Goal: Transaction & Acquisition: Purchase product/service

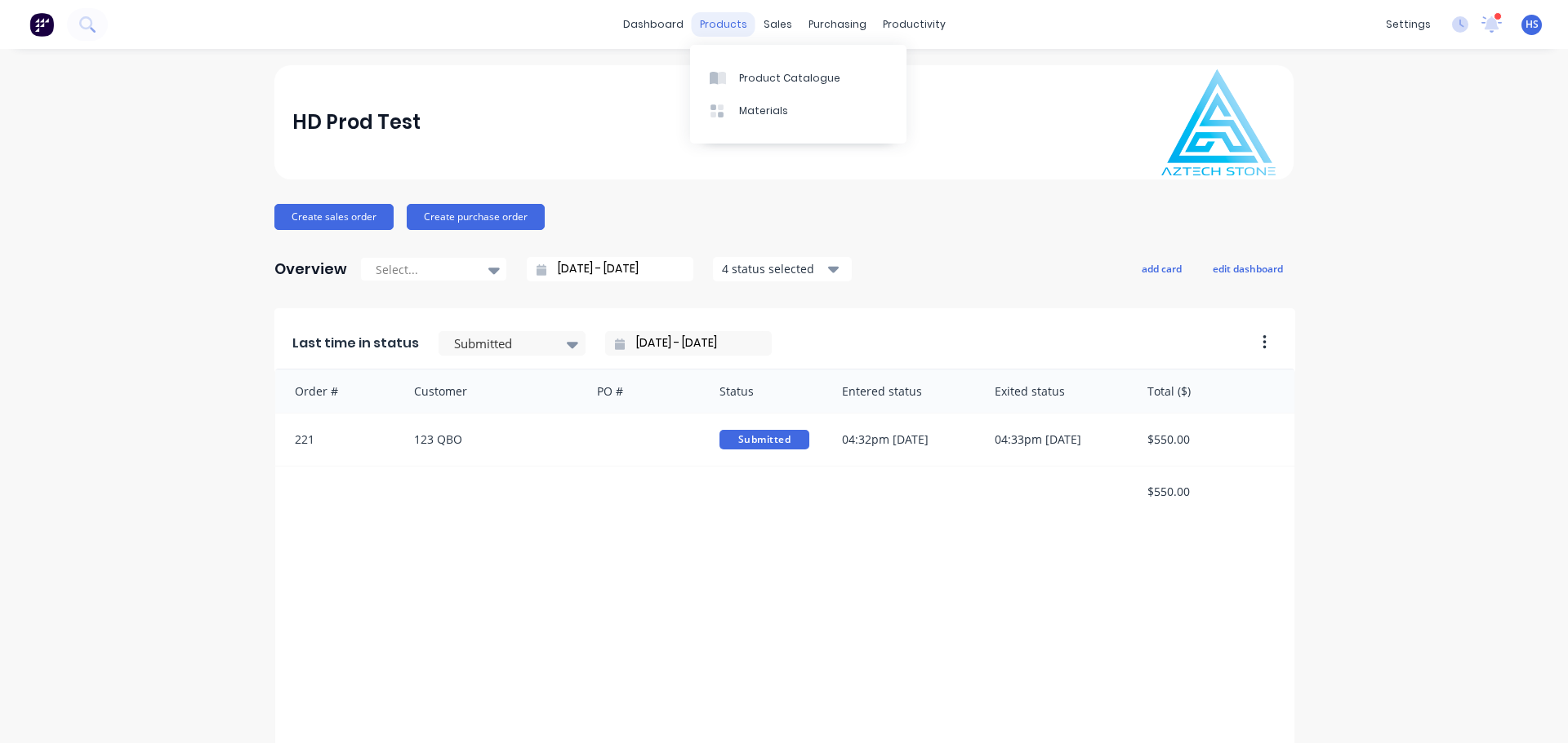
click at [719, 18] on div "products" at bounding box center [724, 24] width 64 height 24
click at [789, 87] on link "Product Catalogue" at bounding box center [798, 77] width 217 height 33
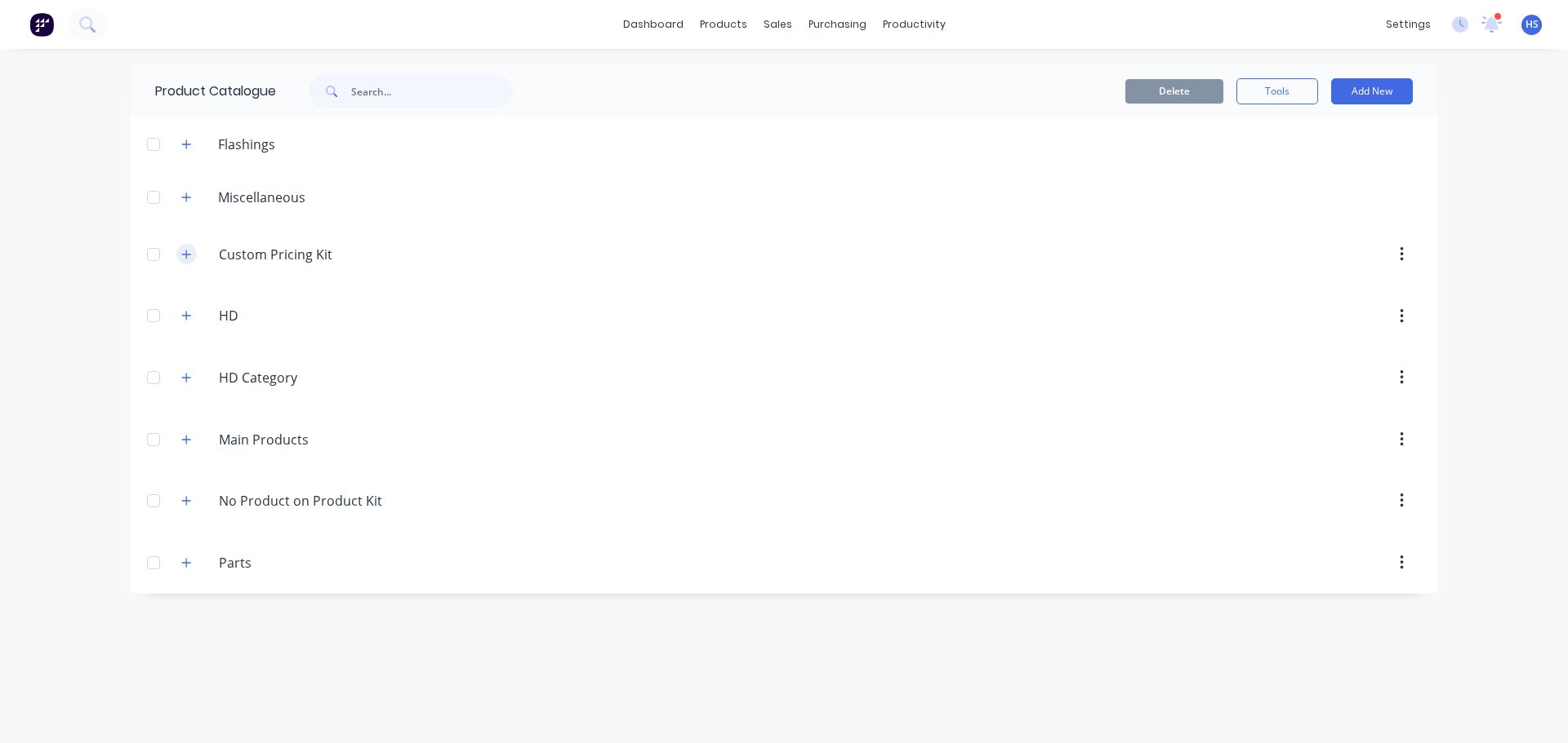
click at [186, 254] on icon "button" at bounding box center [186, 254] width 9 height 11
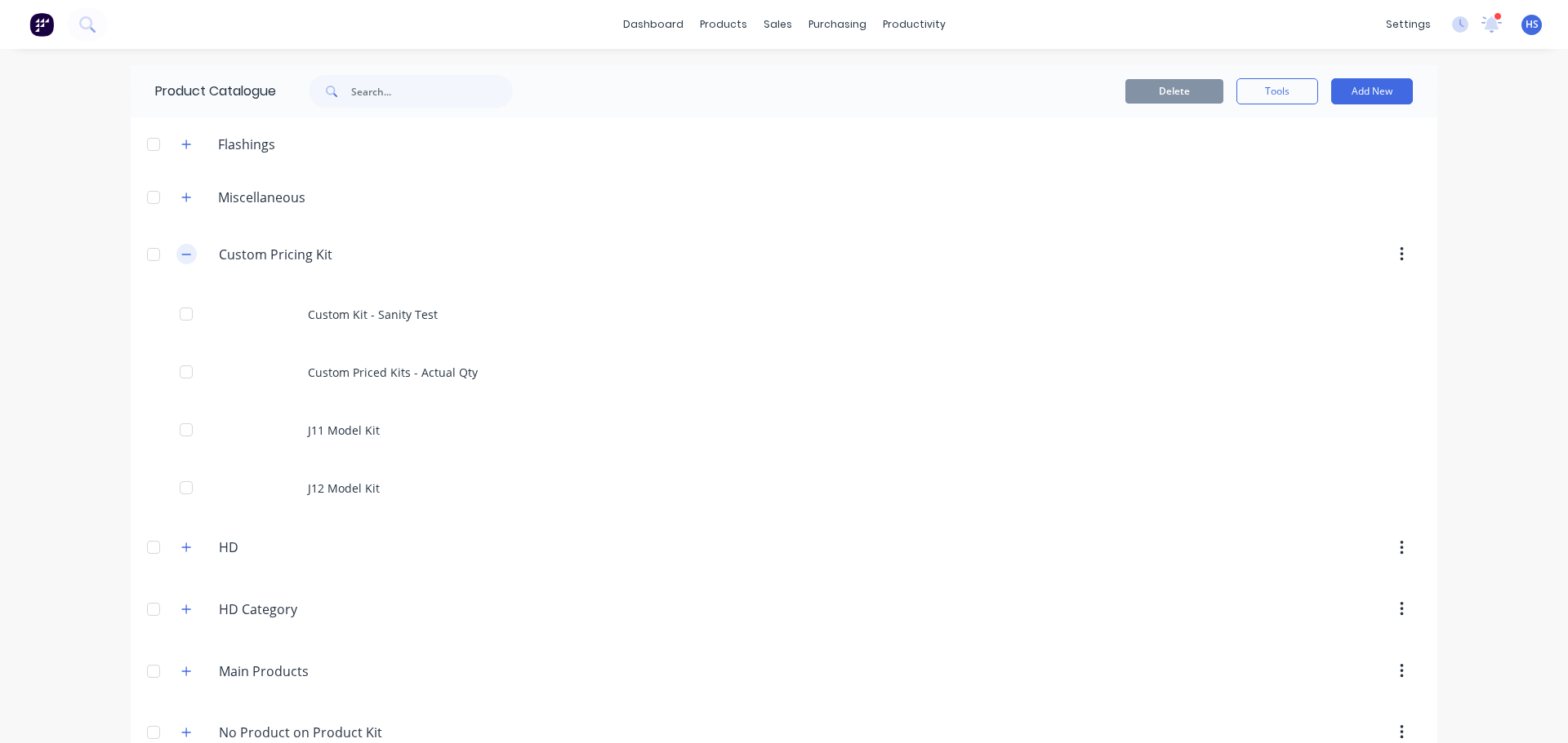
click at [185, 254] on icon "button" at bounding box center [186, 254] width 9 height 11
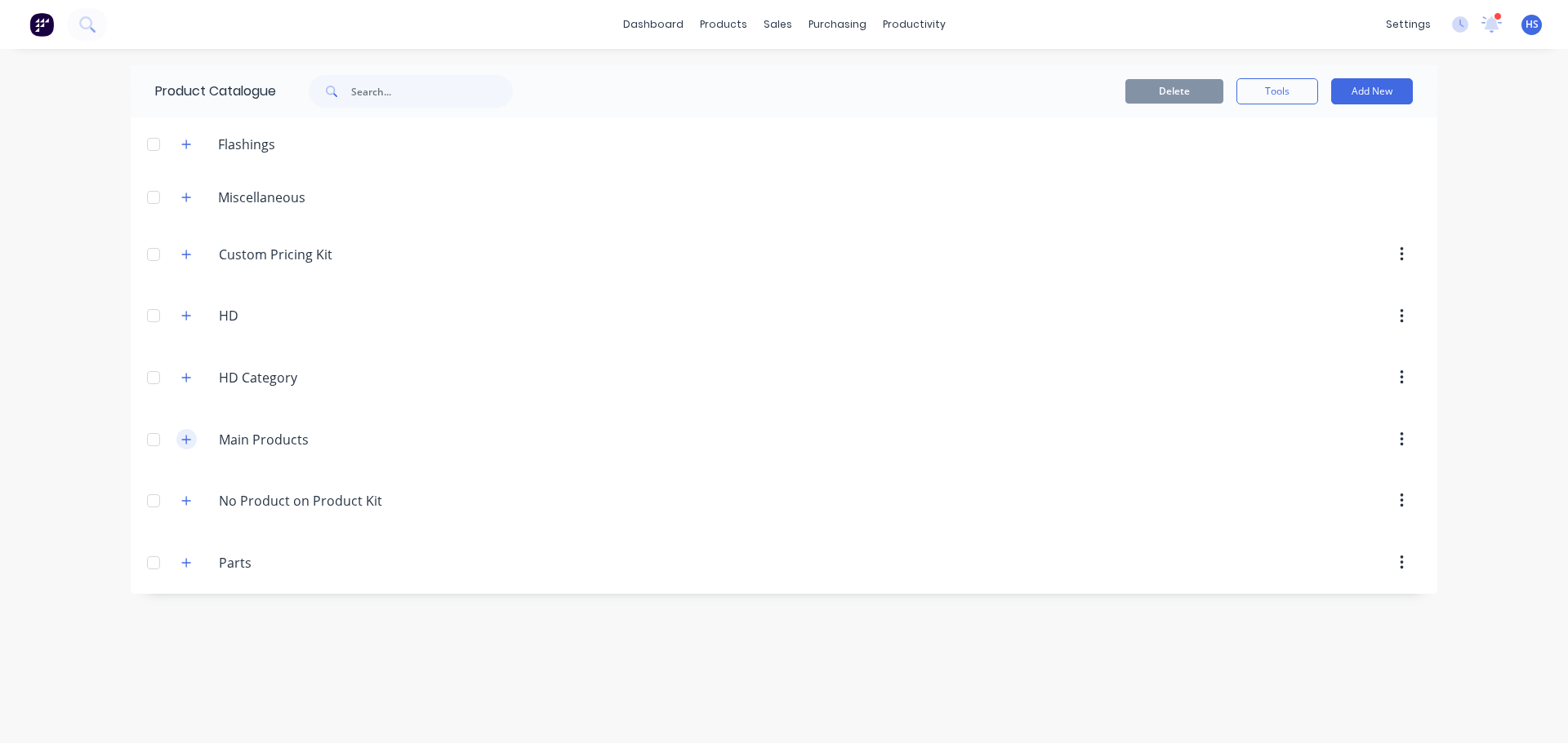
click at [181, 440] on button "button" at bounding box center [187, 440] width 21 height 21
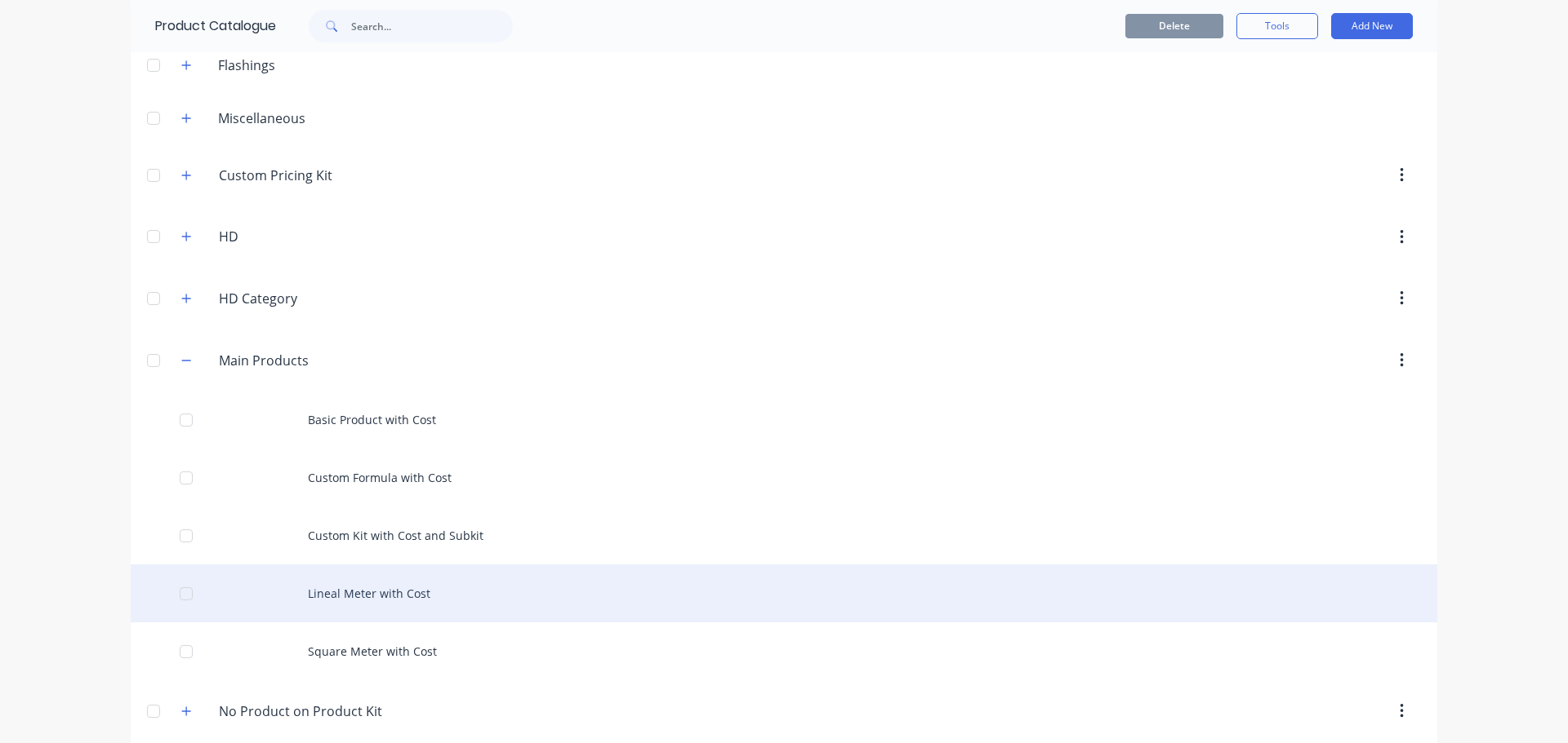
scroll to position [156, 0]
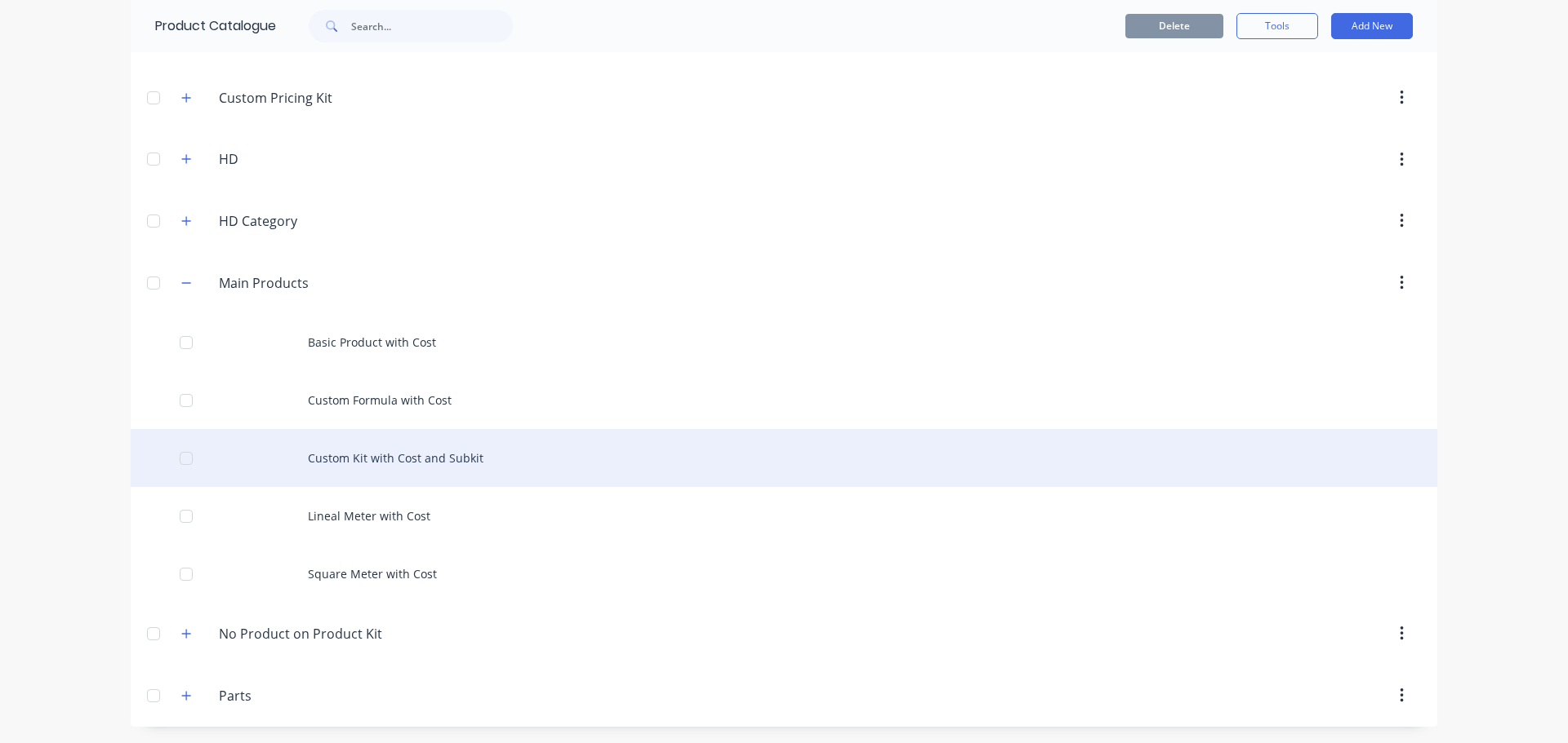
click at [393, 464] on div "Custom Kit with Cost and Subkit" at bounding box center [784, 459] width 1307 height 58
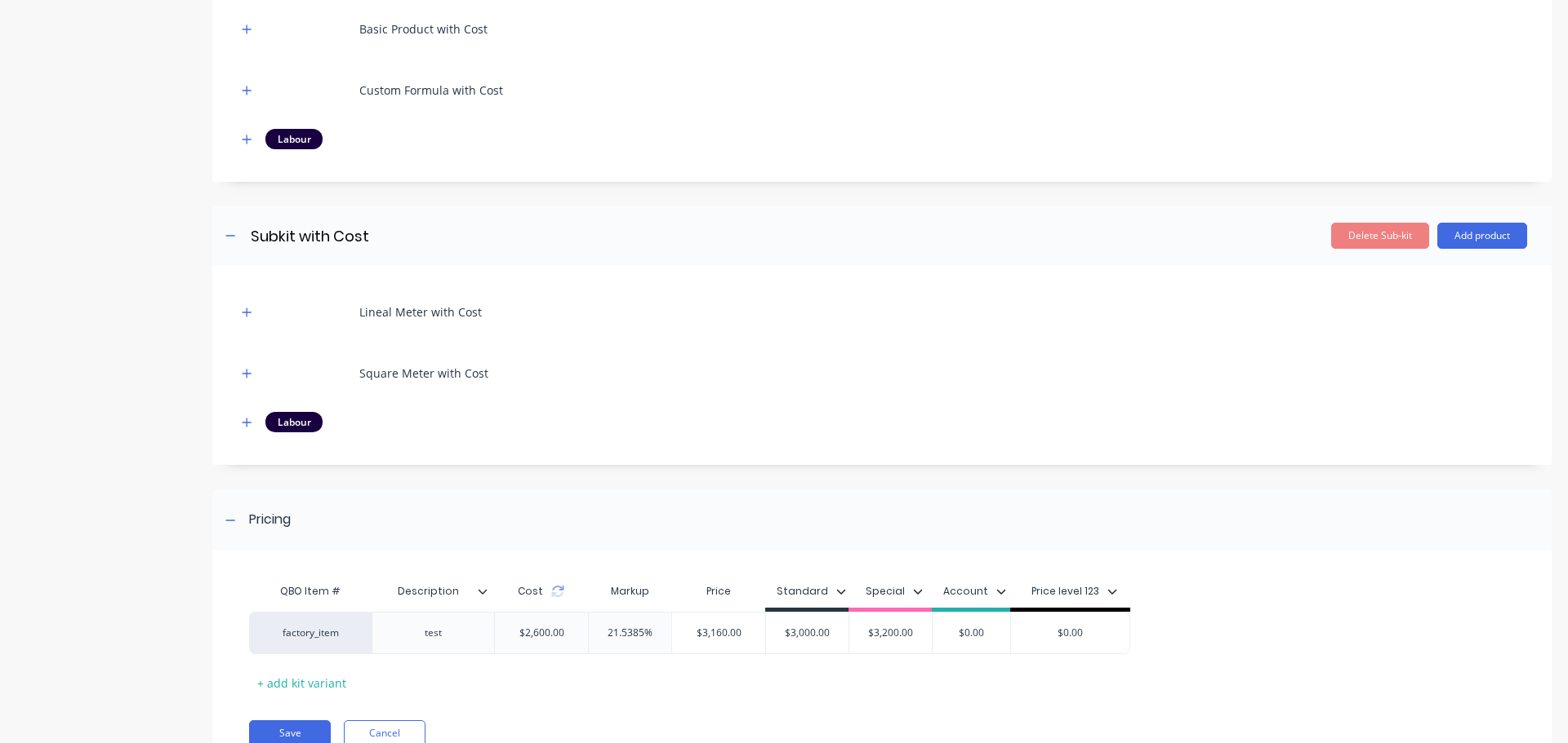
scroll to position [468, 0]
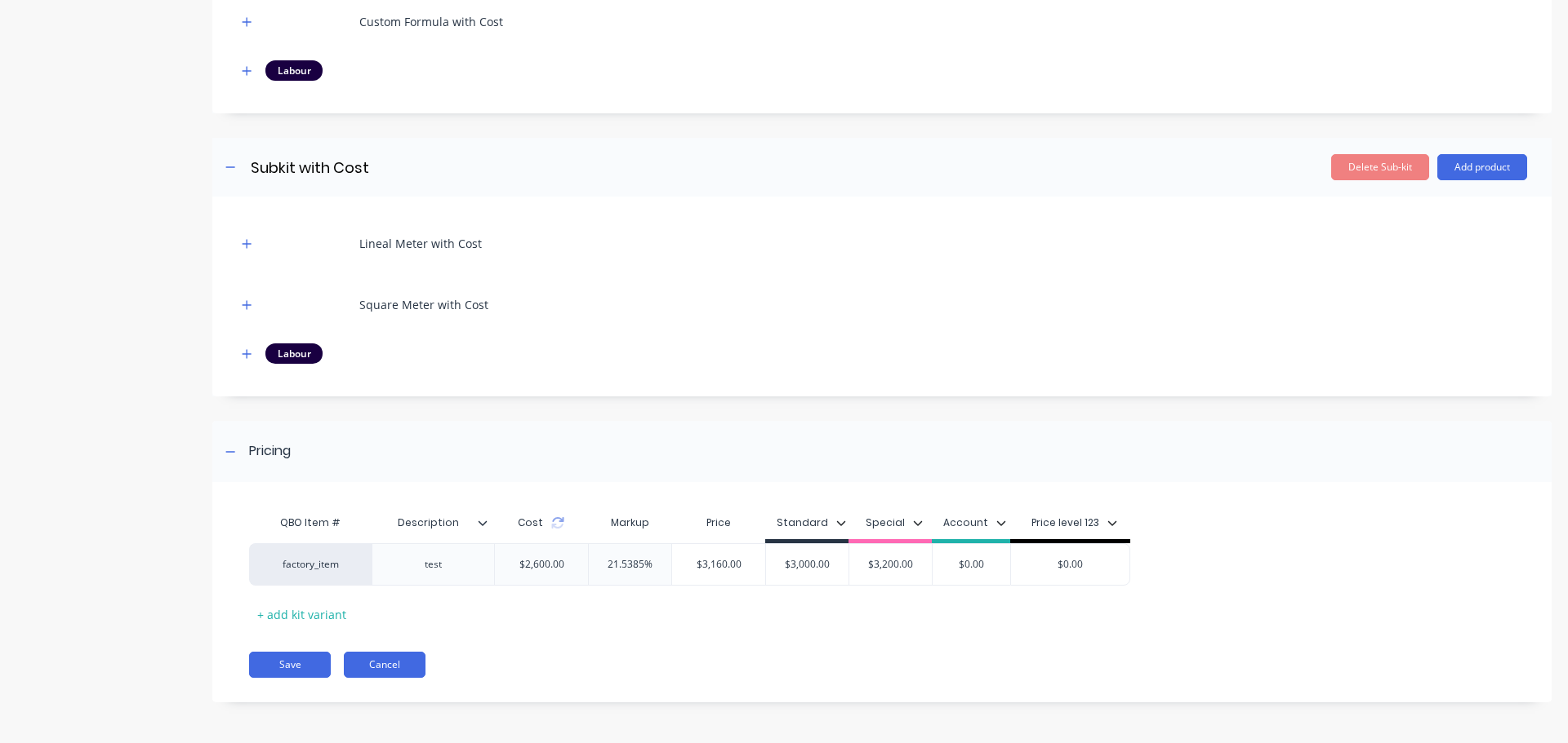
click at [396, 665] on button "Cancel" at bounding box center [384, 665] width 82 height 26
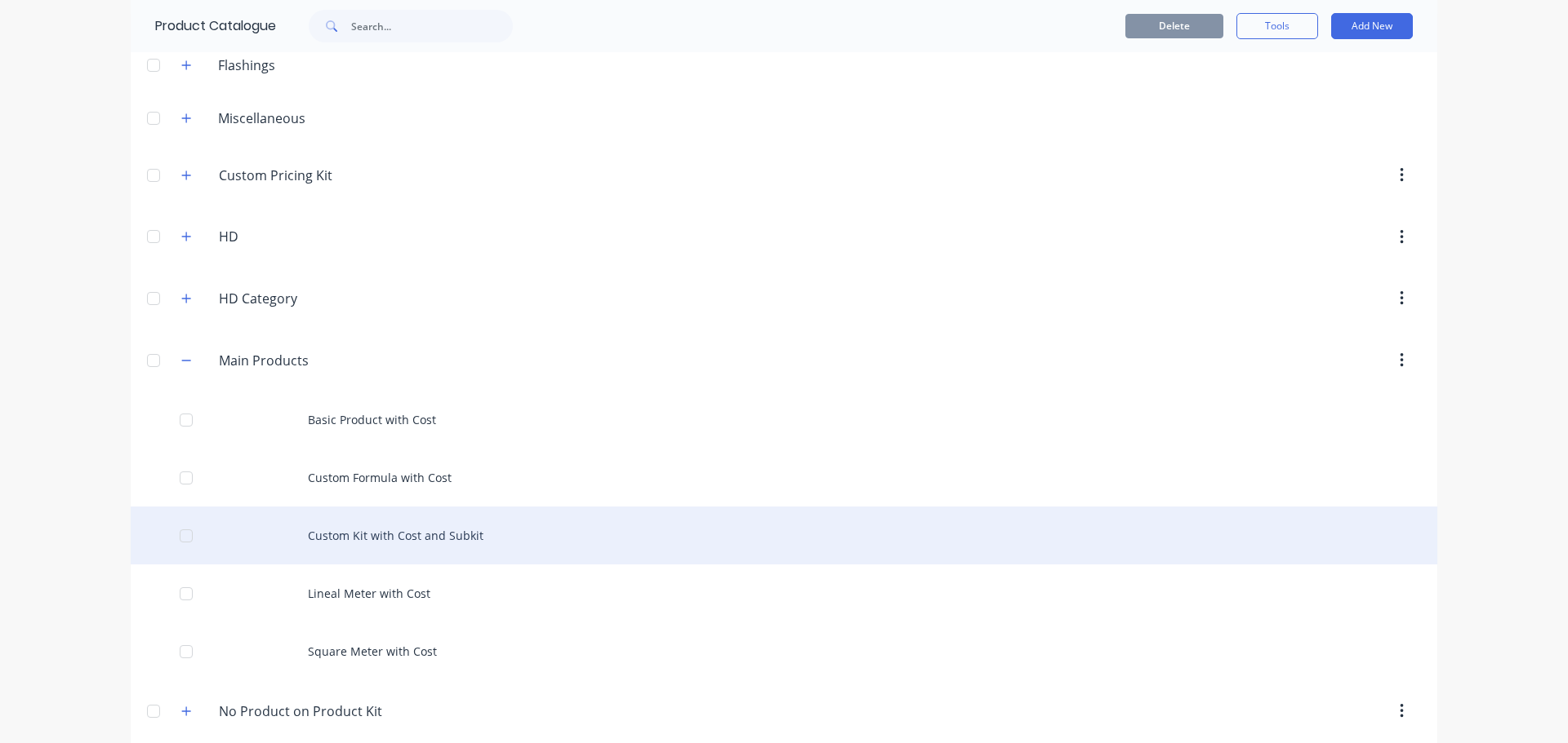
scroll to position [156, 0]
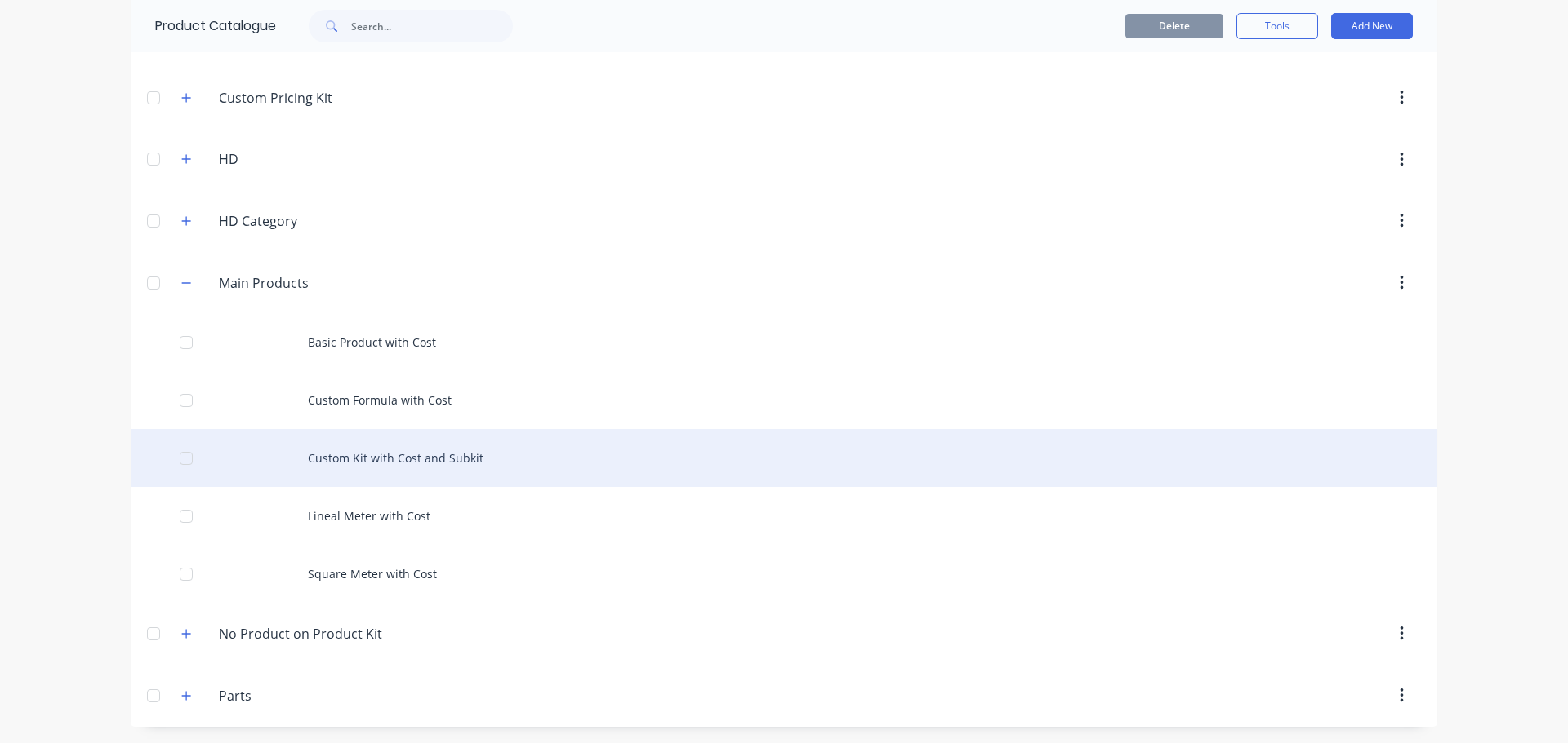
click at [182, 459] on div at bounding box center [186, 459] width 33 height 33
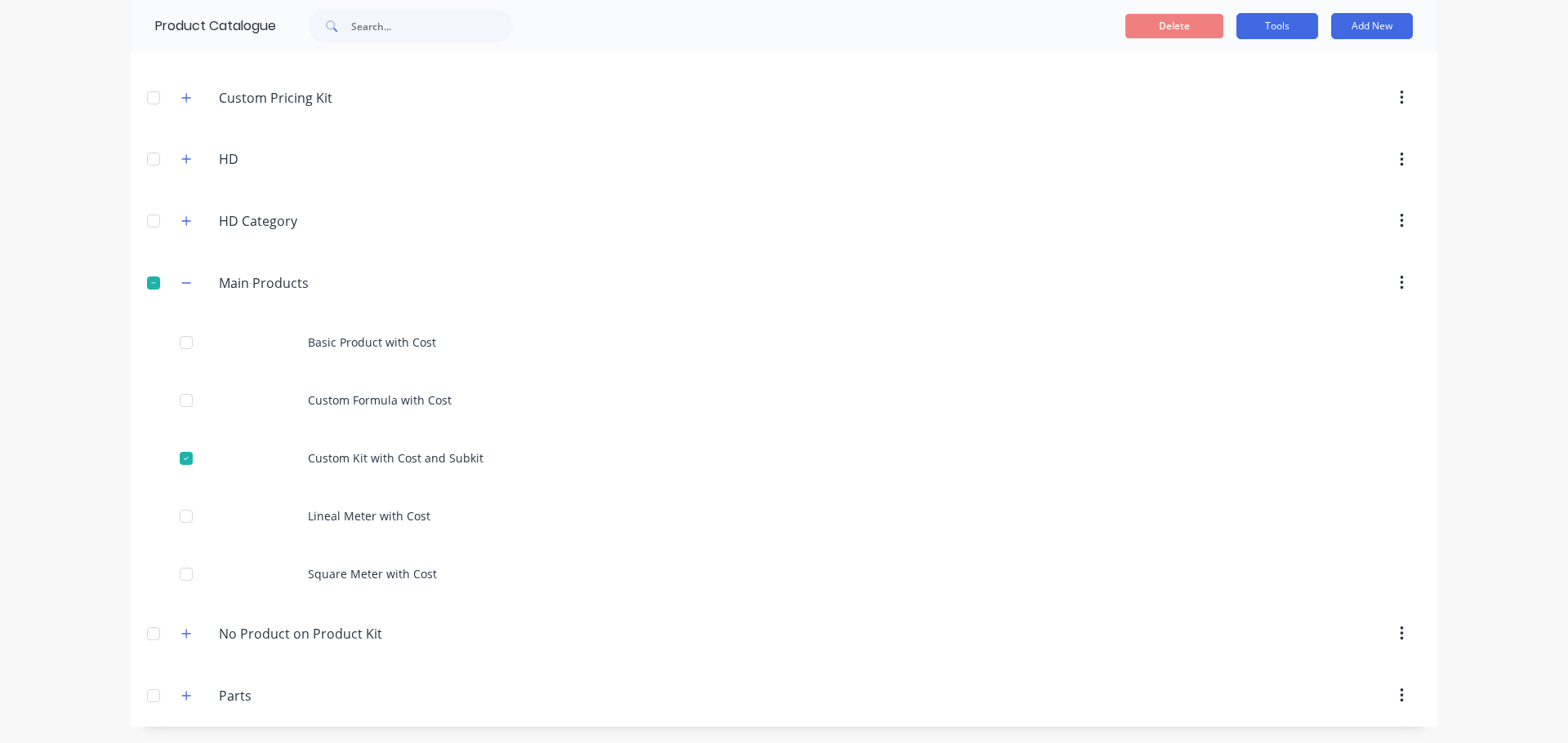
click at [1265, 22] on button "Tools" at bounding box center [1277, 26] width 82 height 26
click at [1246, 72] on span "Duplicate product" at bounding box center [1239, 68] width 122 height 17
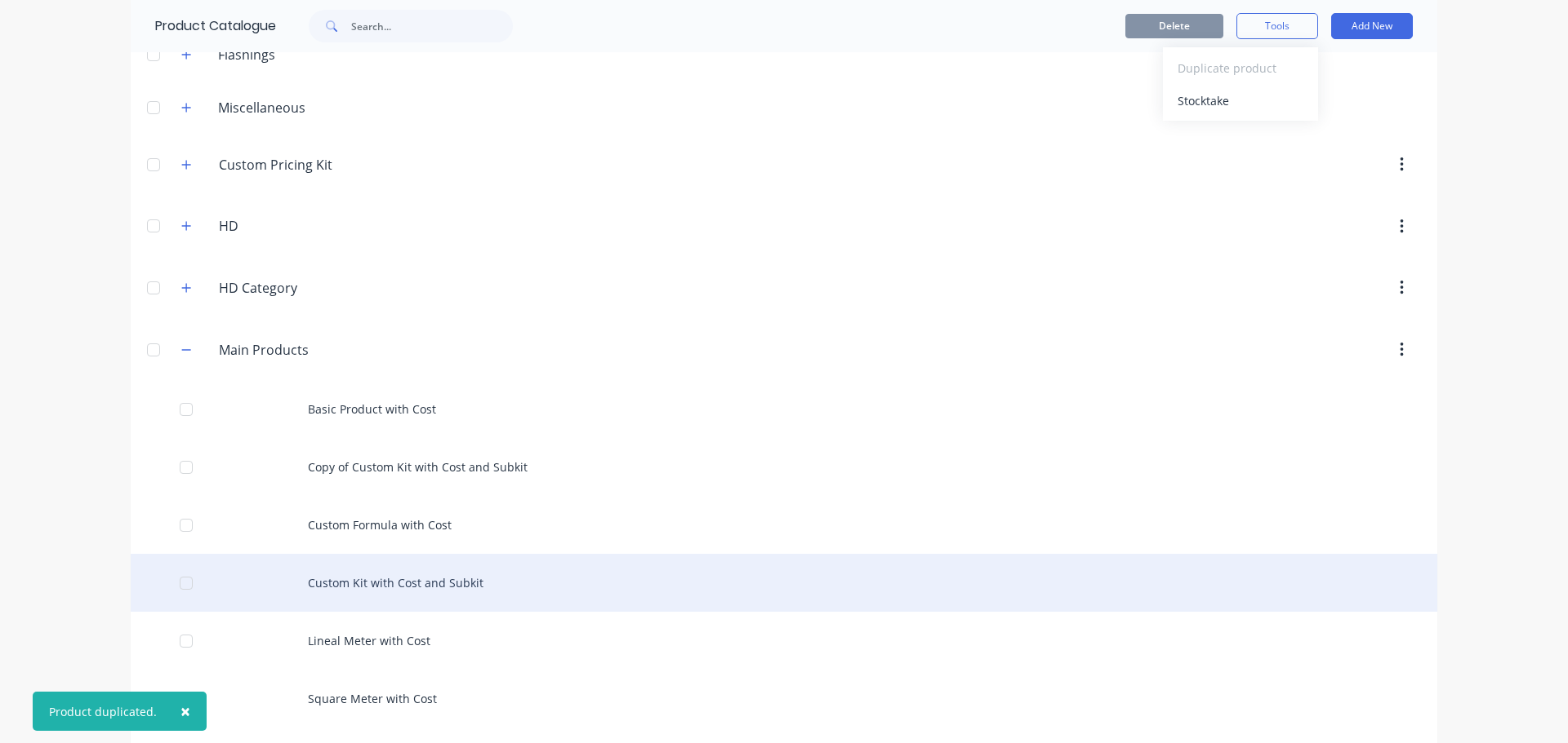
scroll to position [215, 0]
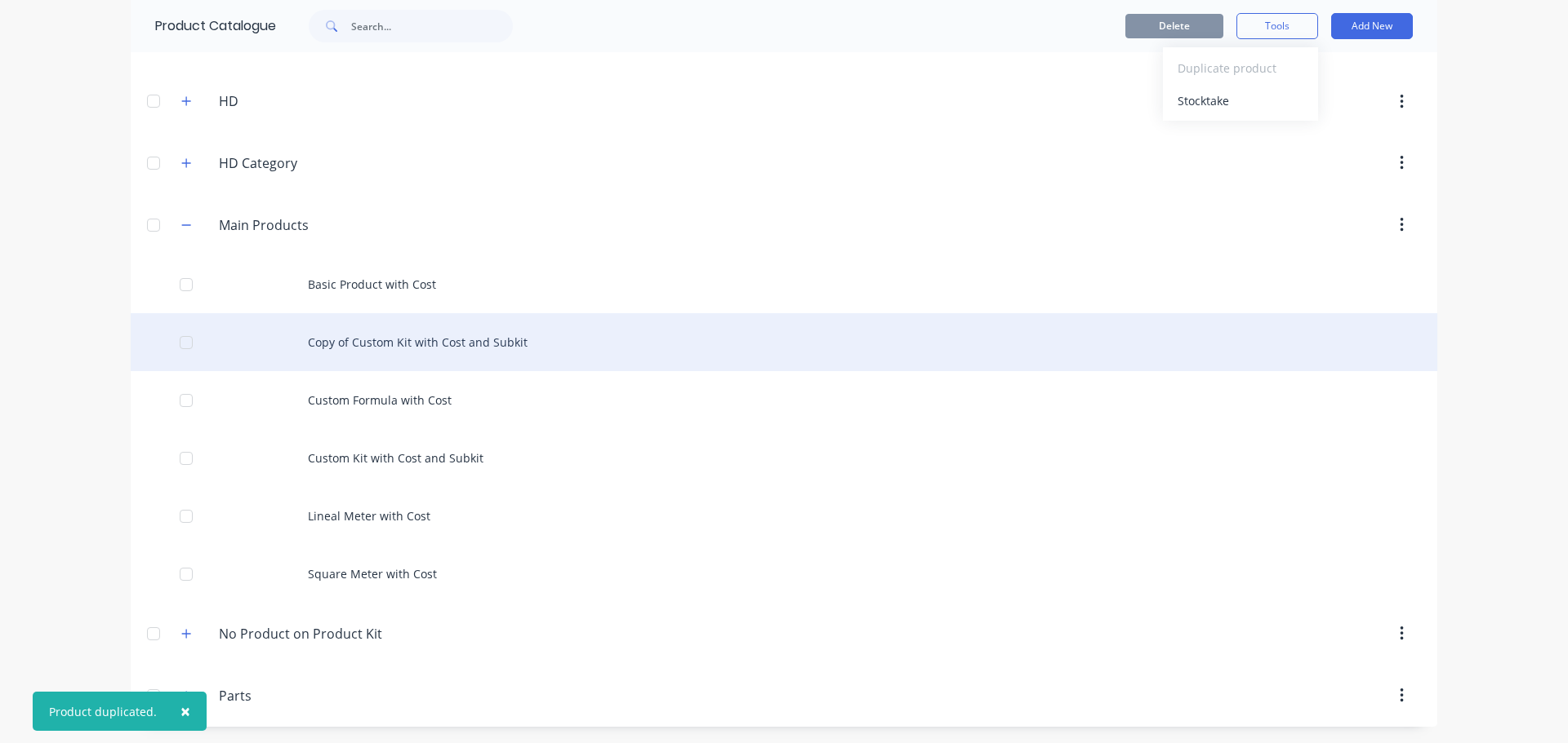
click at [451, 353] on div "Copy of Custom Kit with Cost and Subkit" at bounding box center [784, 343] width 1307 height 58
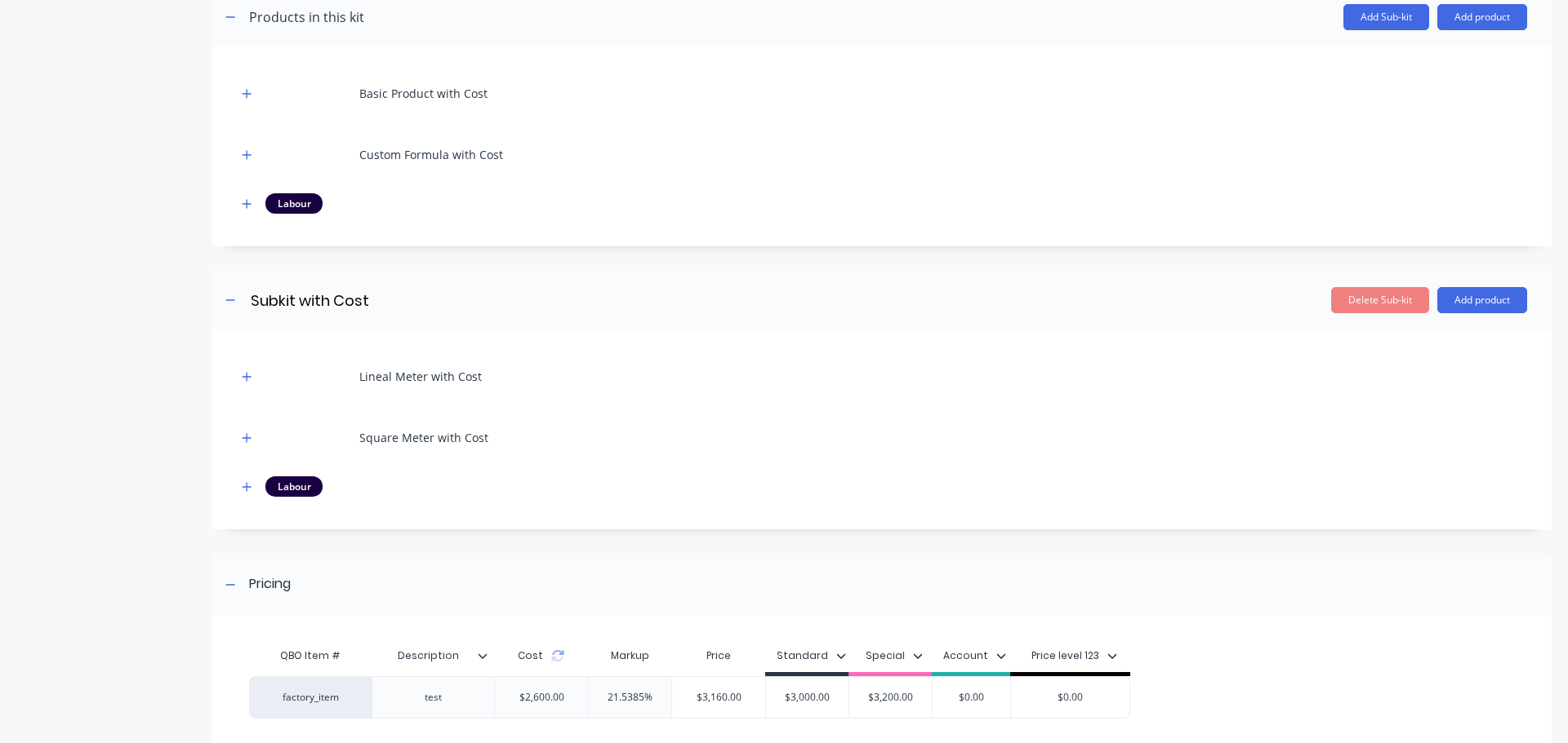
scroll to position [468, 0]
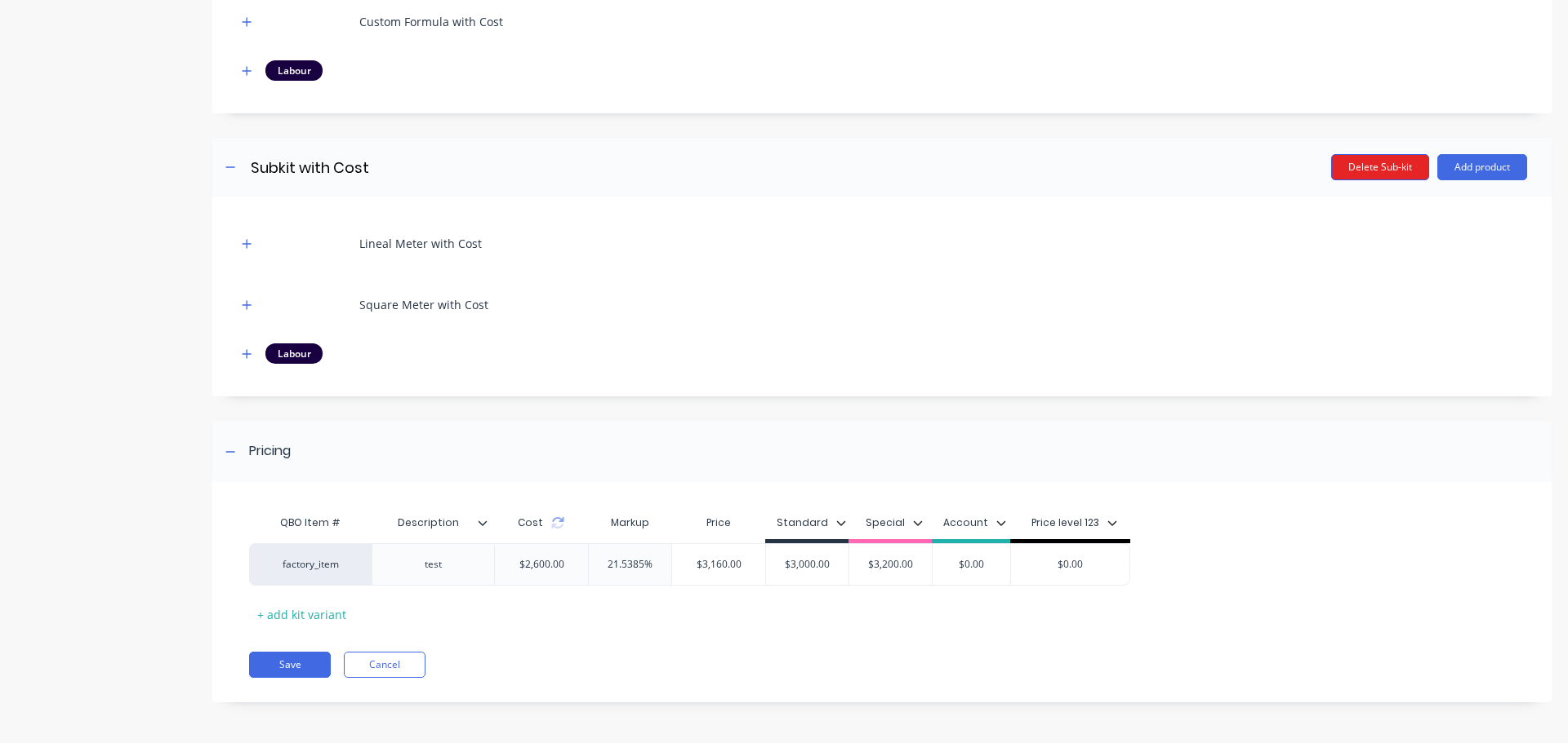
click at [1378, 170] on button "Delete Sub-kit" at bounding box center [1380, 168] width 98 height 26
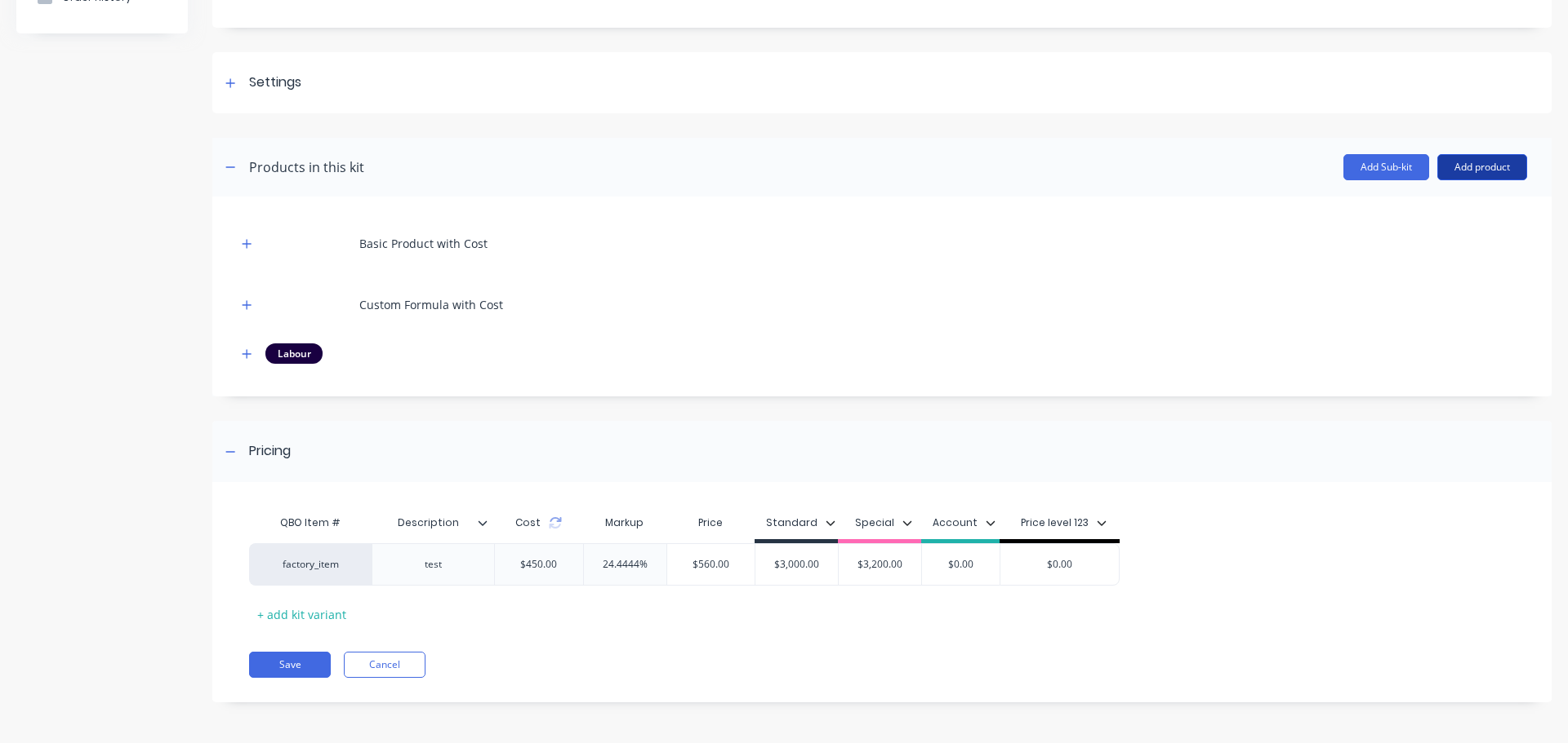
click at [1456, 166] on button "Add product" at bounding box center [1481, 168] width 90 height 26
click at [1416, 202] on div "Product catalogue" at bounding box center [1448, 209] width 125 height 24
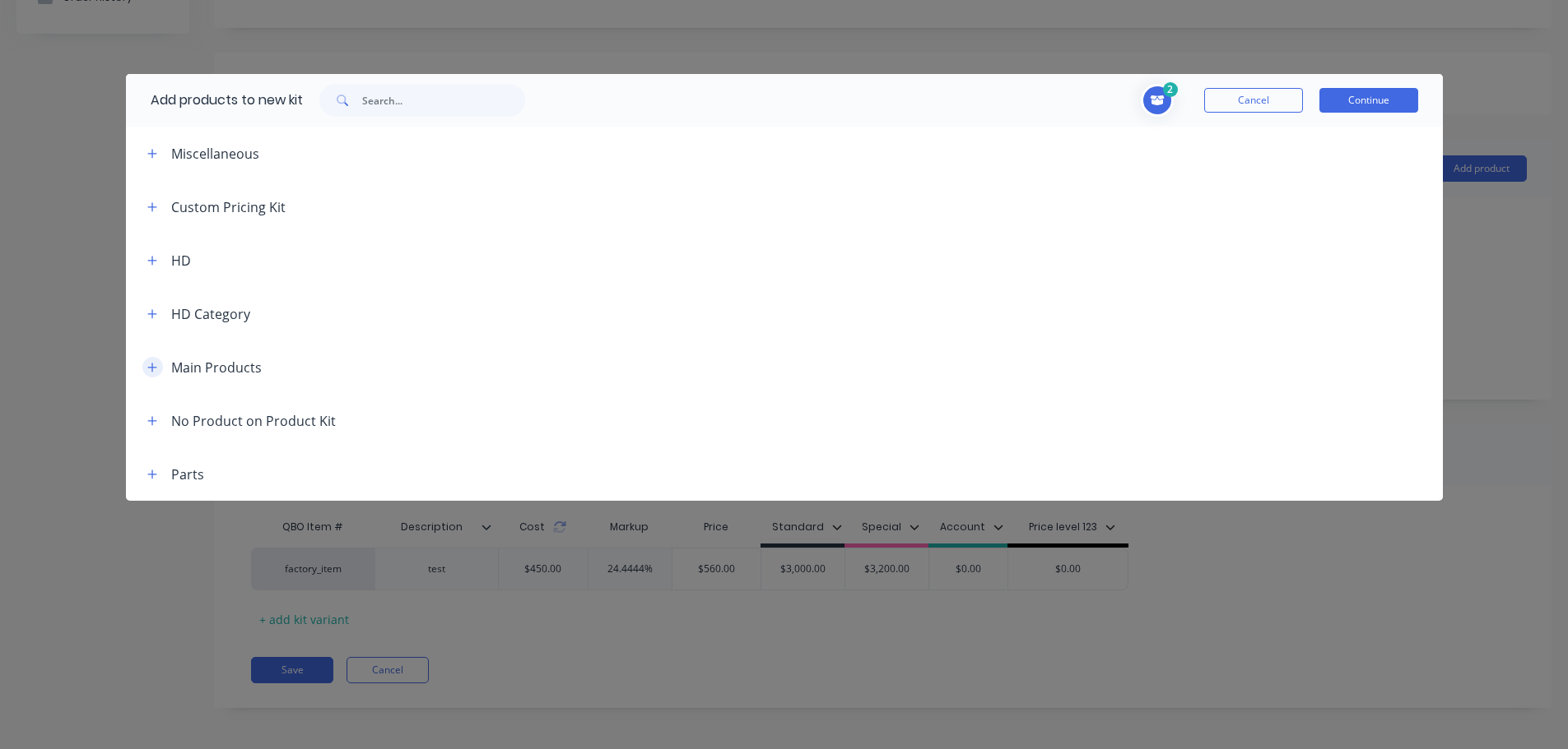
drag, startPoint x: 156, startPoint y: 369, endPoint x: 176, endPoint y: 368, distance: 20.0
click at [155, 369] on icon "button" at bounding box center [152, 367] width 9 height 11
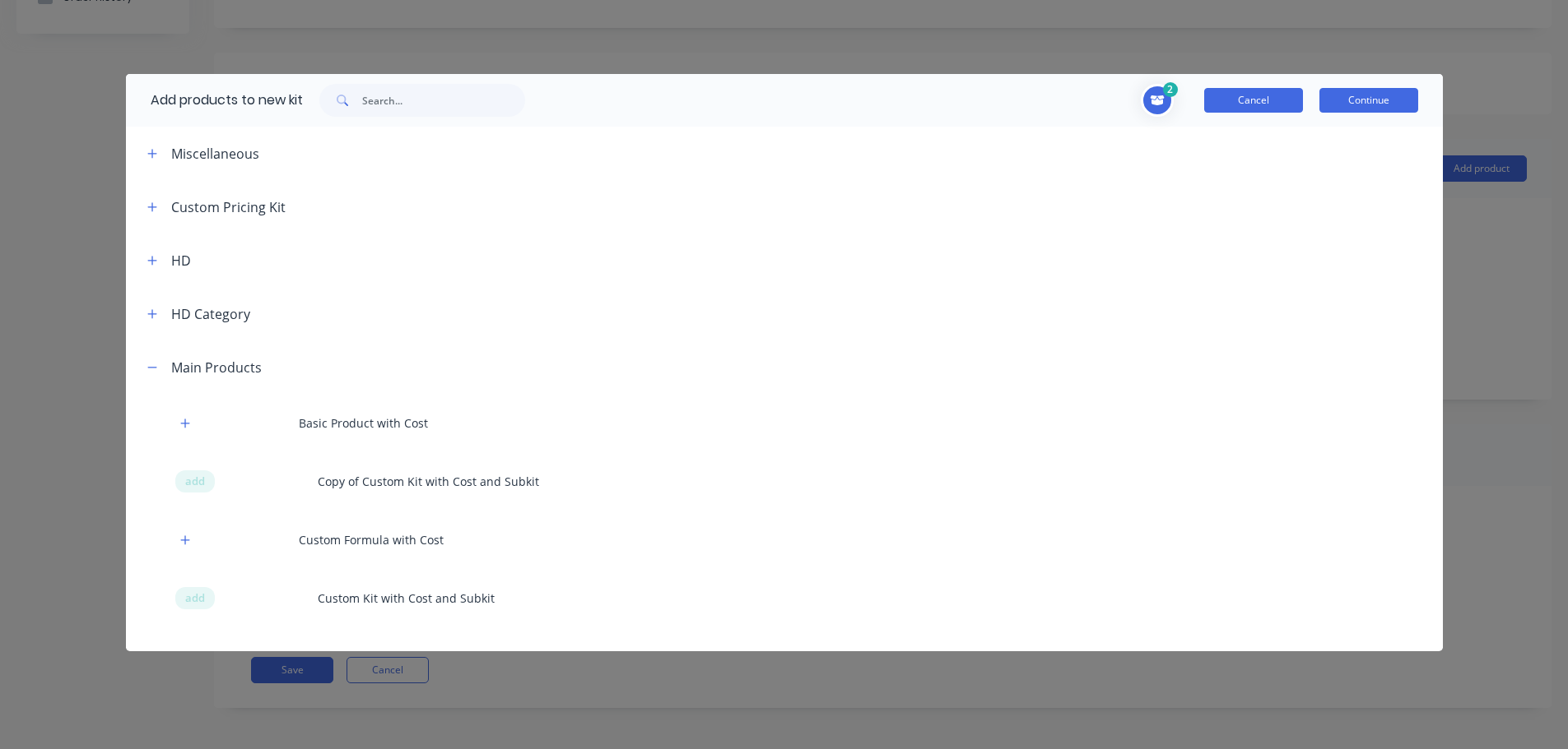
click at [1274, 106] on button "Cancel" at bounding box center [1254, 101] width 99 height 25
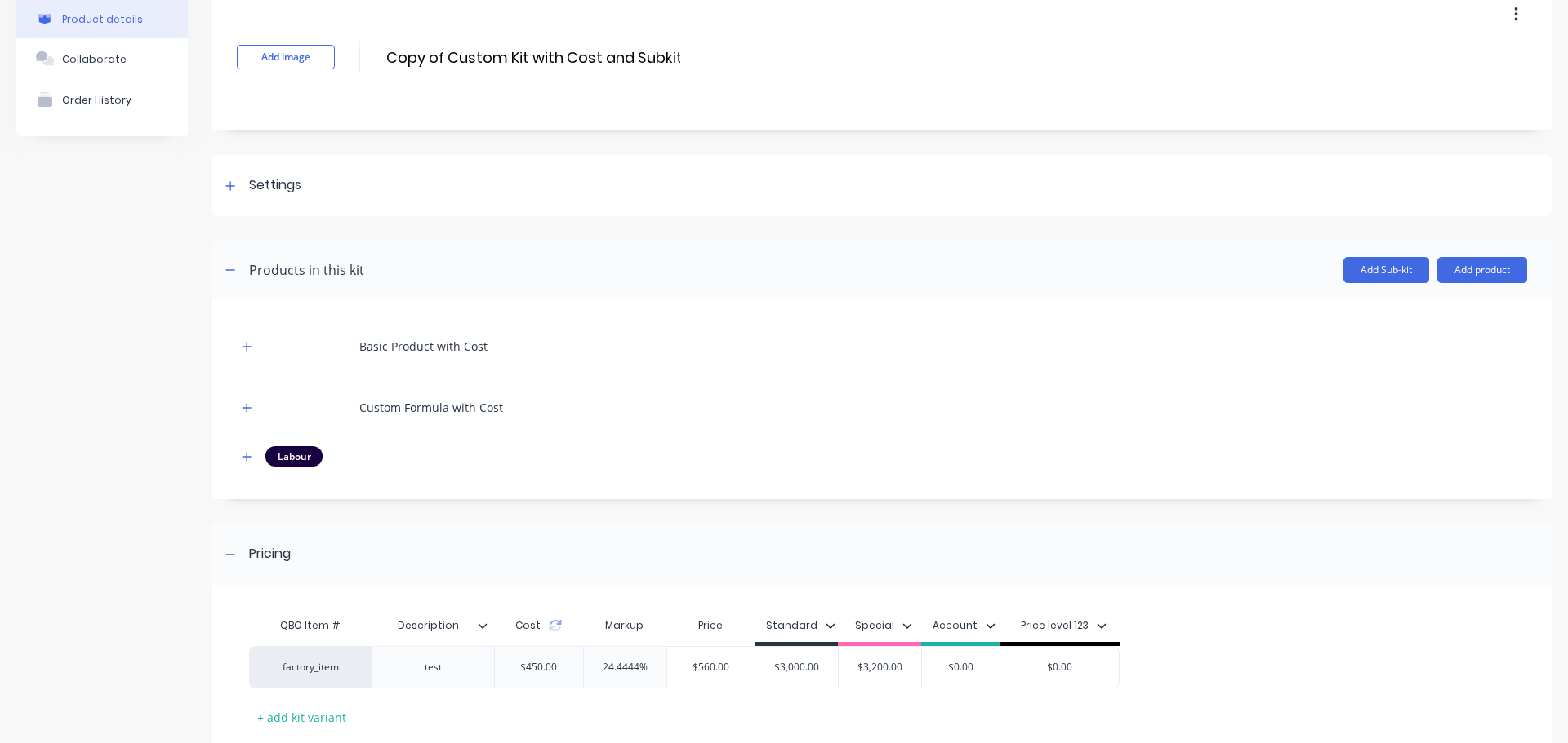
scroll to position [0, 0]
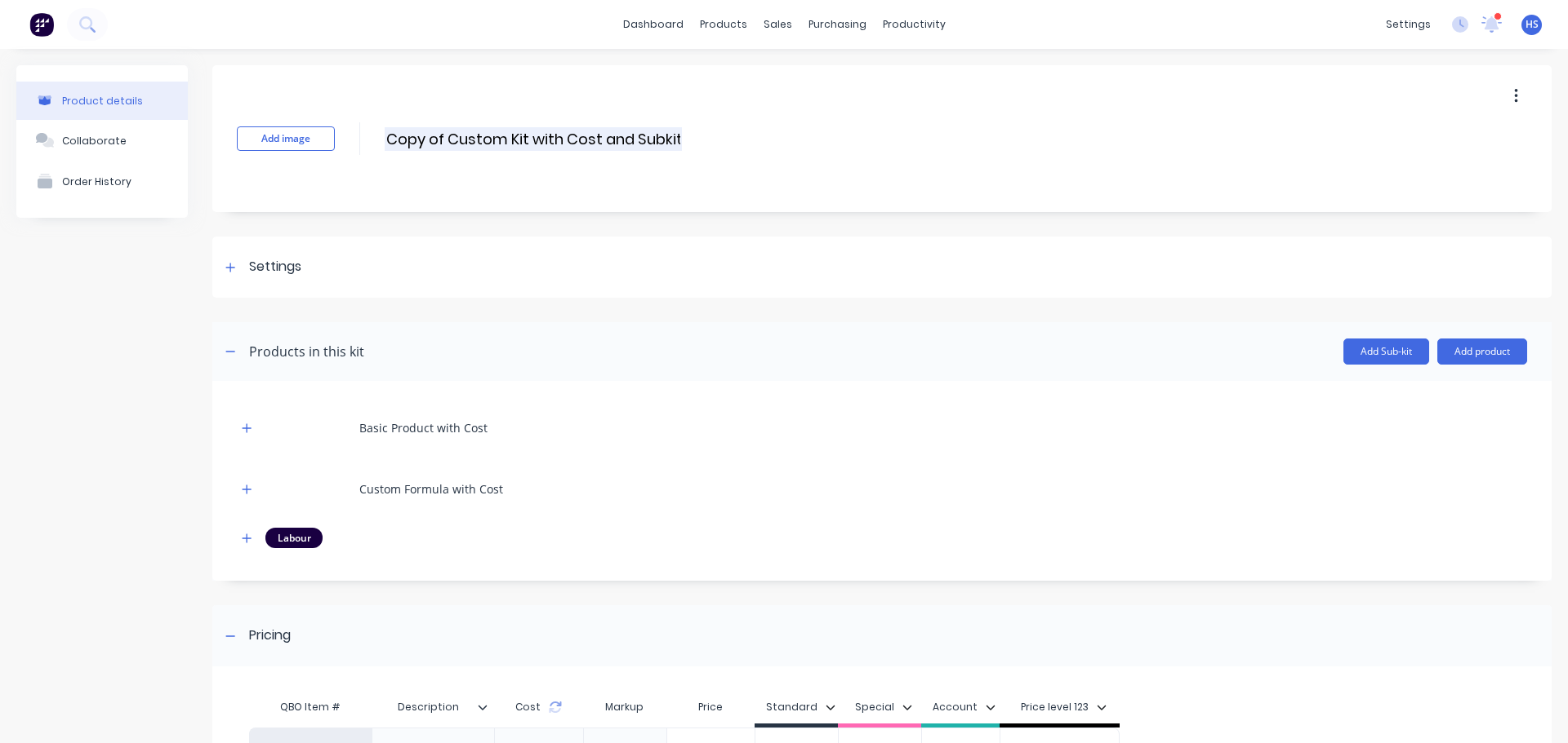
click at [448, 136] on input "Copy of Custom Kit with Cost and Subkit" at bounding box center [532, 138] width 297 height 24
drag, startPoint x: 448, startPoint y: 136, endPoint x: 335, endPoint y: 141, distance: 113.1
click at [335, 141] on div "Add image Copy of Custom Kit with Cost and Subkit Copy of Custom Kit with Cost …" at bounding box center [881, 138] width 1339 height 147
drag, startPoint x: 568, startPoint y: 137, endPoint x: 738, endPoint y: 144, distance: 170.1
click at [738, 144] on div "Add image Custom Kit with Cost and Subkit Custom Kit with Cost and Subkit Enter…" at bounding box center [881, 138] width 1339 height 147
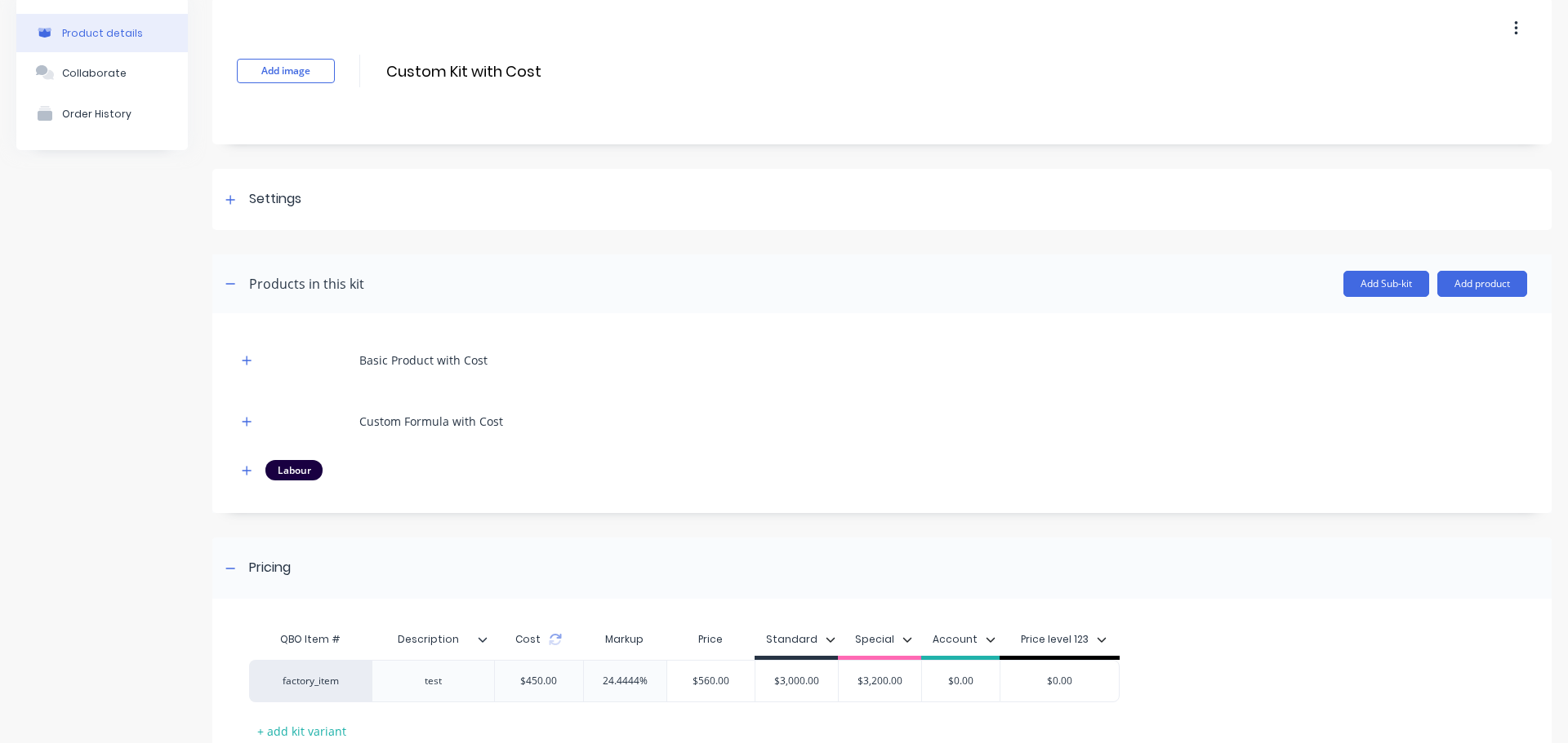
scroll to position [185, 0]
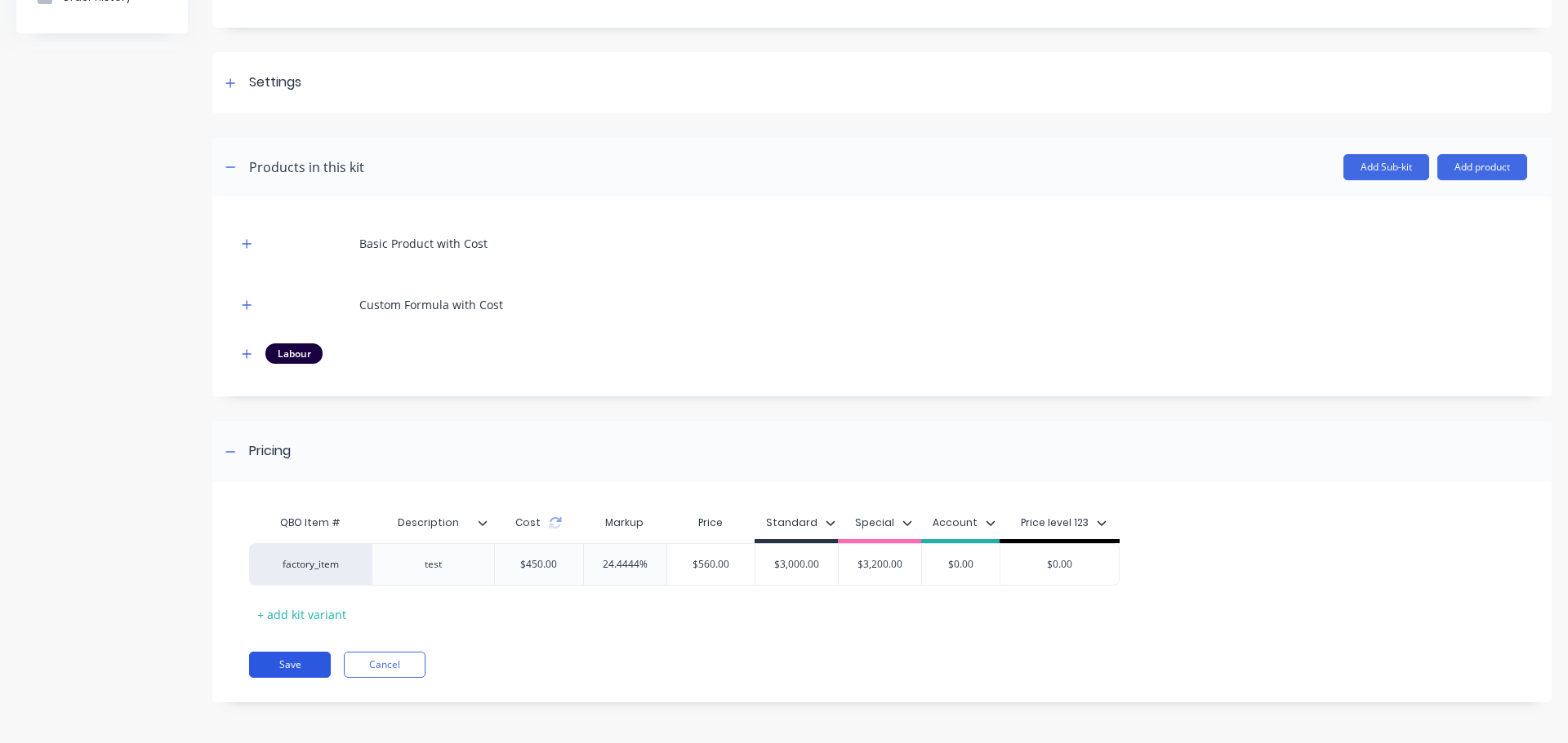
type input "Custom Kit with Cost"
click at [297, 671] on button "Save" at bounding box center [289, 665] width 82 height 26
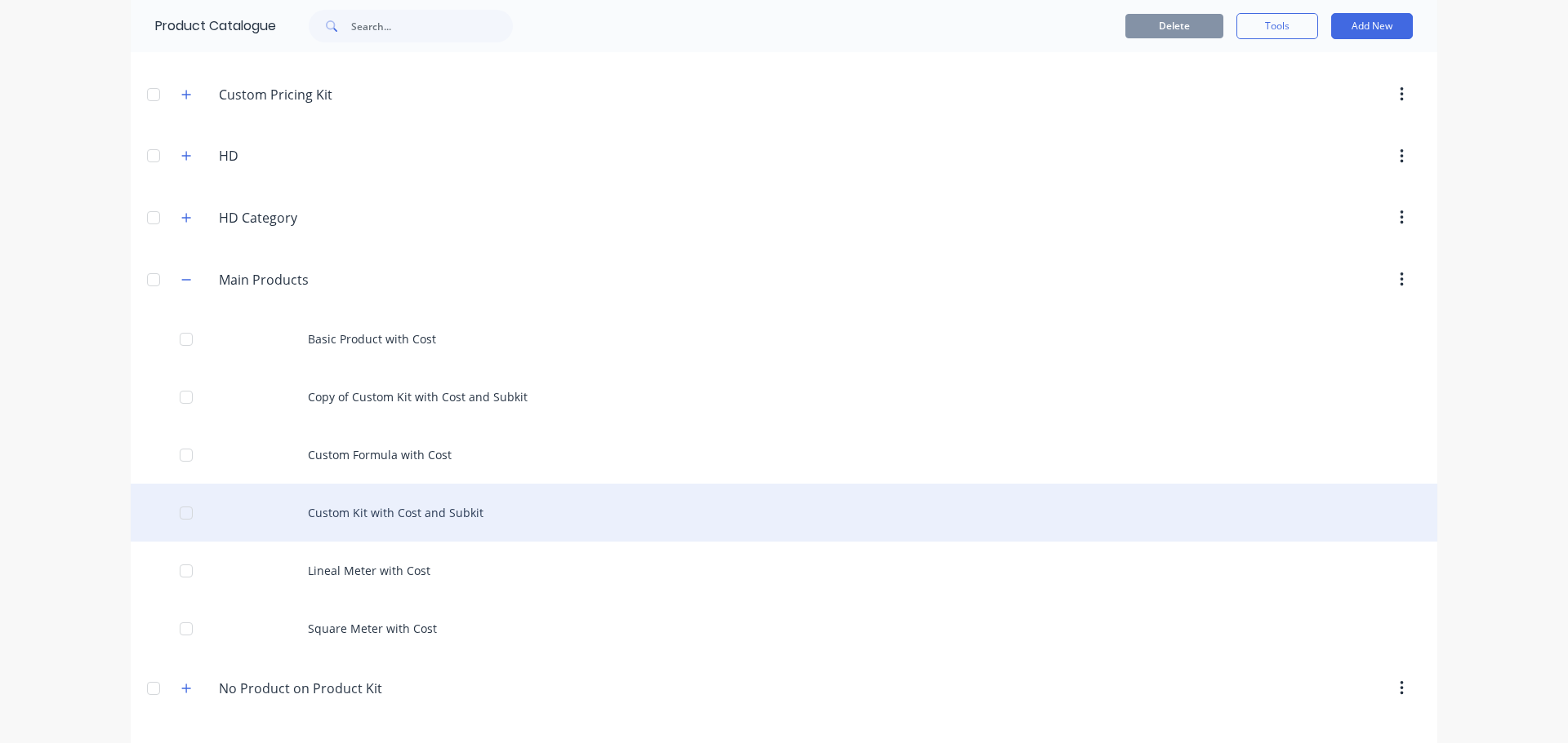
scroll to position [163, 0]
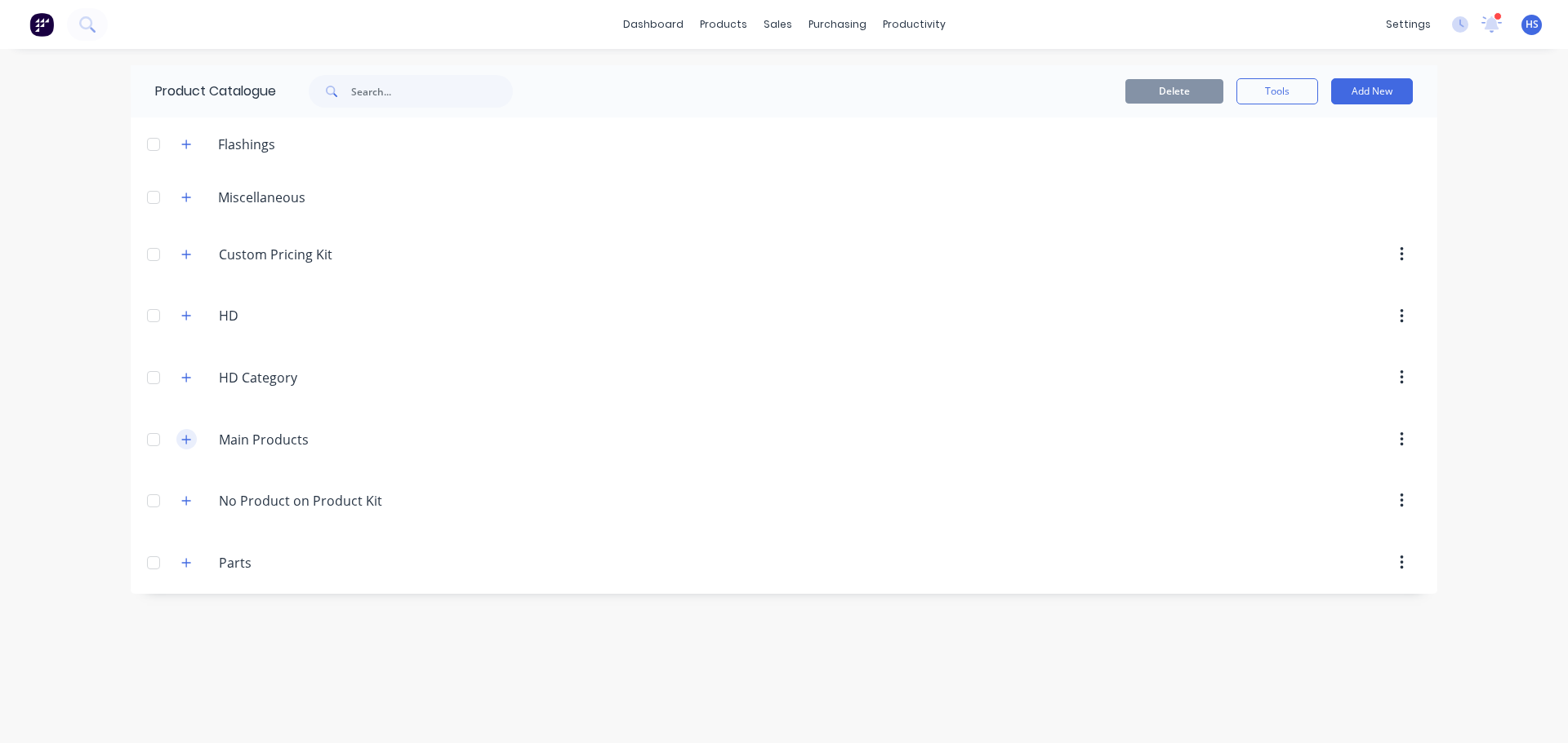
click at [185, 435] on icon "button" at bounding box center [186, 440] width 9 height 11
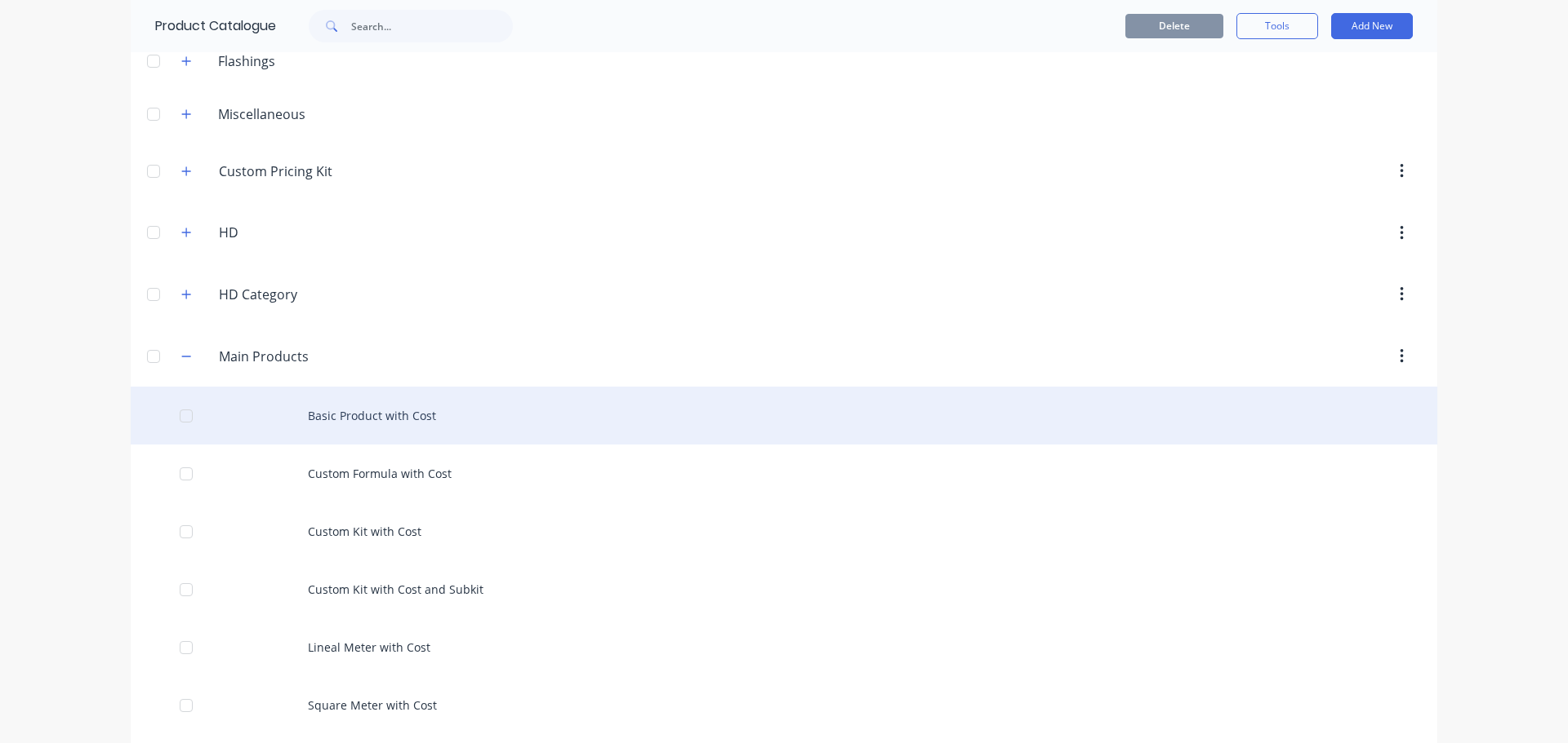
scroll to position [163, 0]
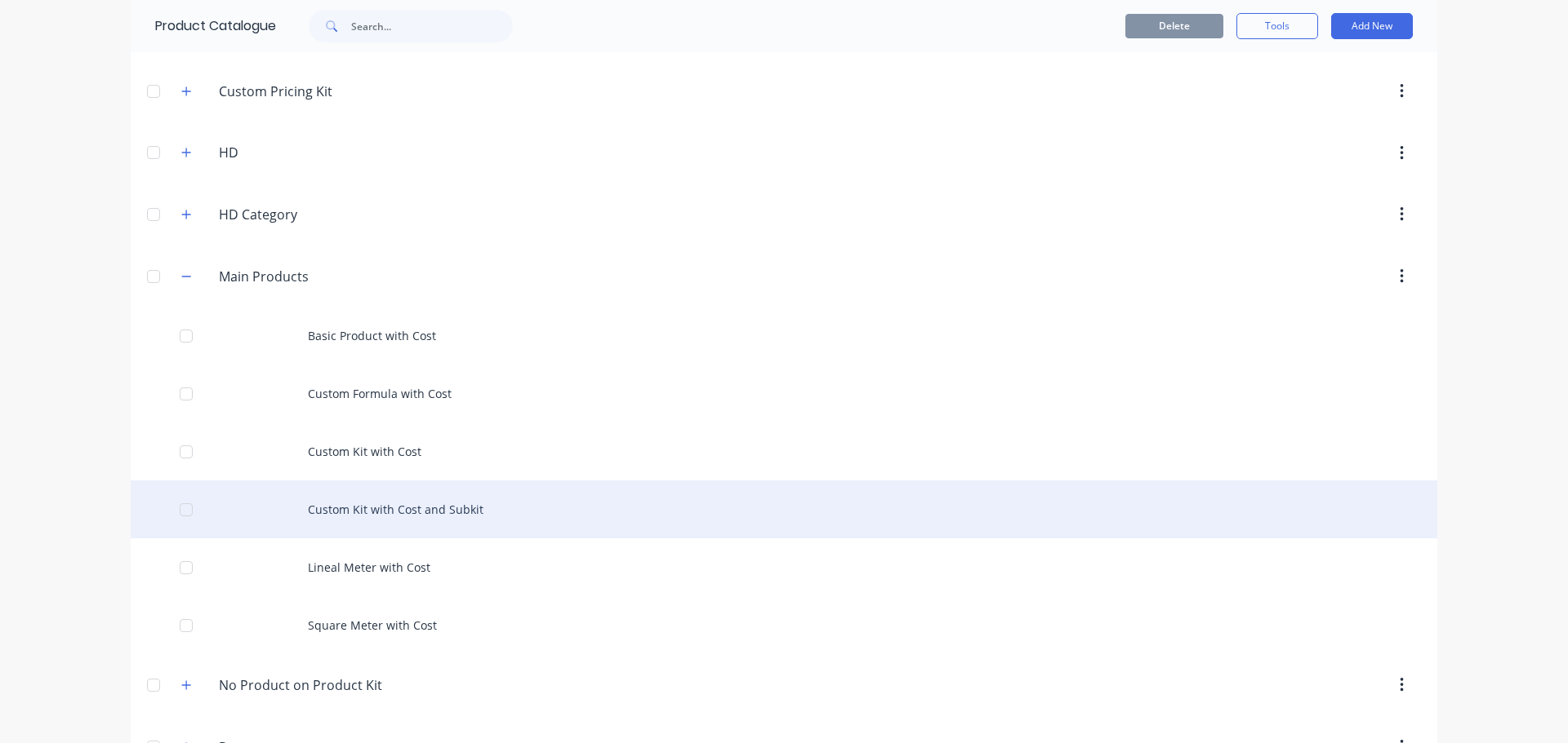
click at [448, 509] on div "Custom Kit with Cost and Subkit" at bounding box center [784, 509] width 1307 height 58
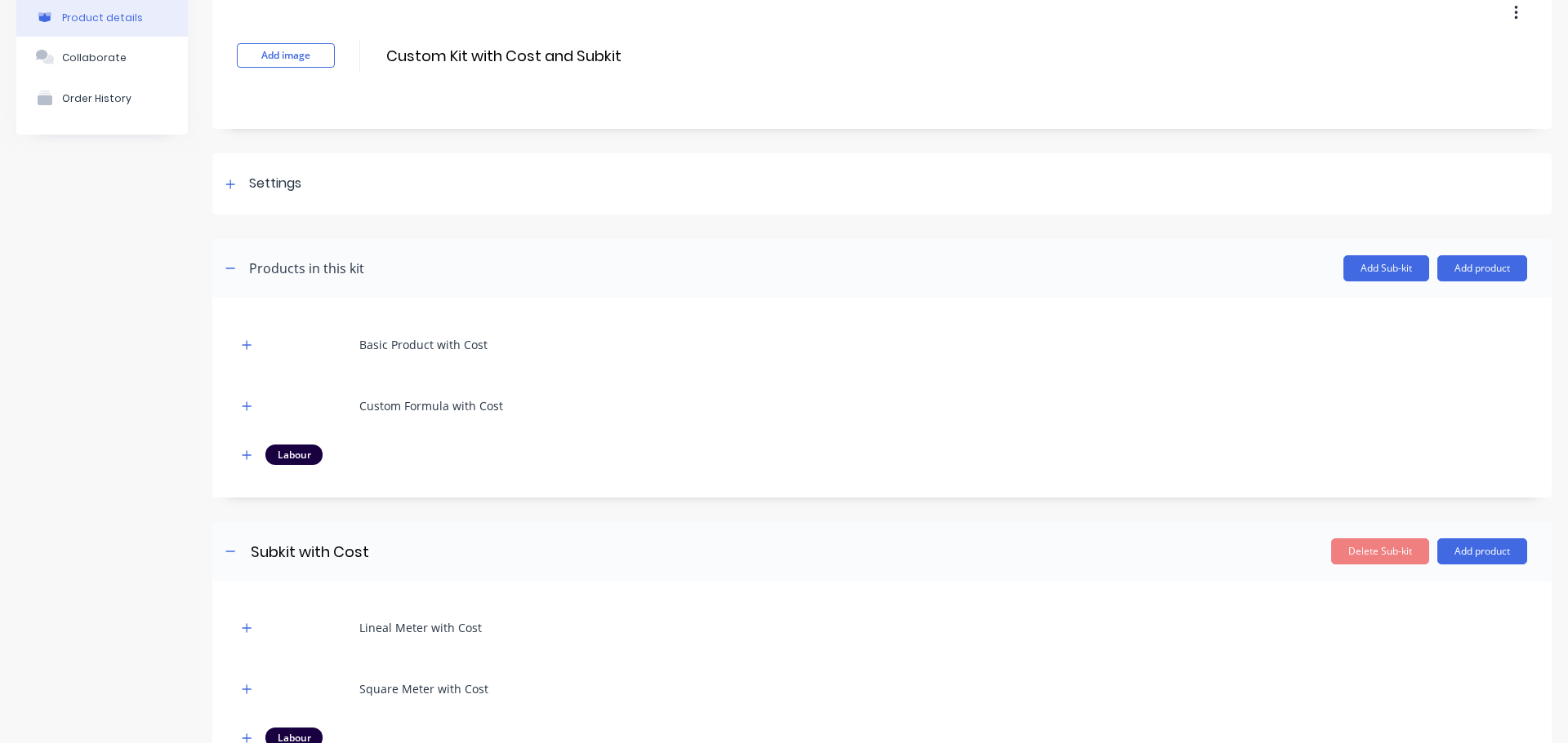
scroll to position [163, 0]
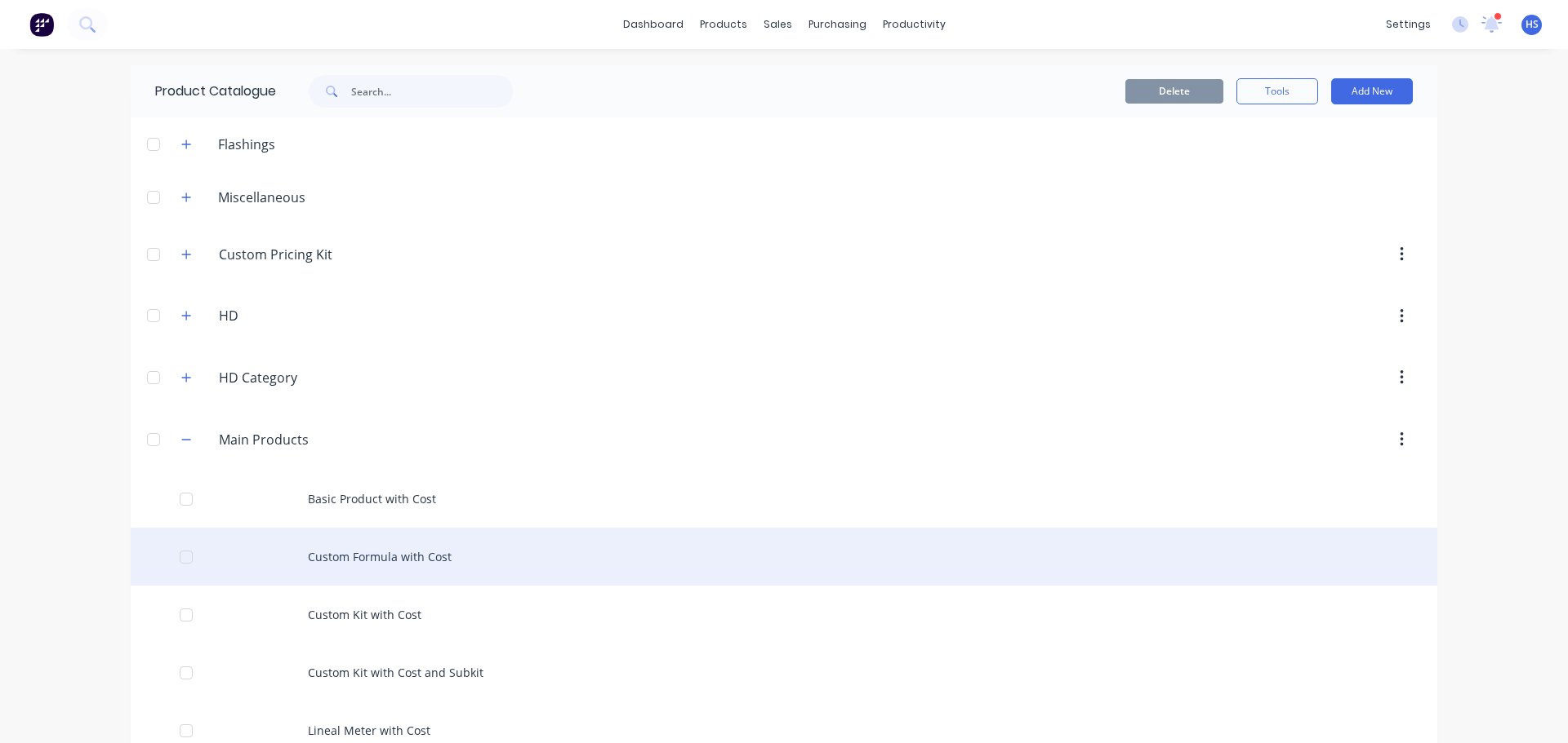
click at [399, 552] on div "Custom Formula with Cost" at bounding box center [784, 557] width 1307 height 58
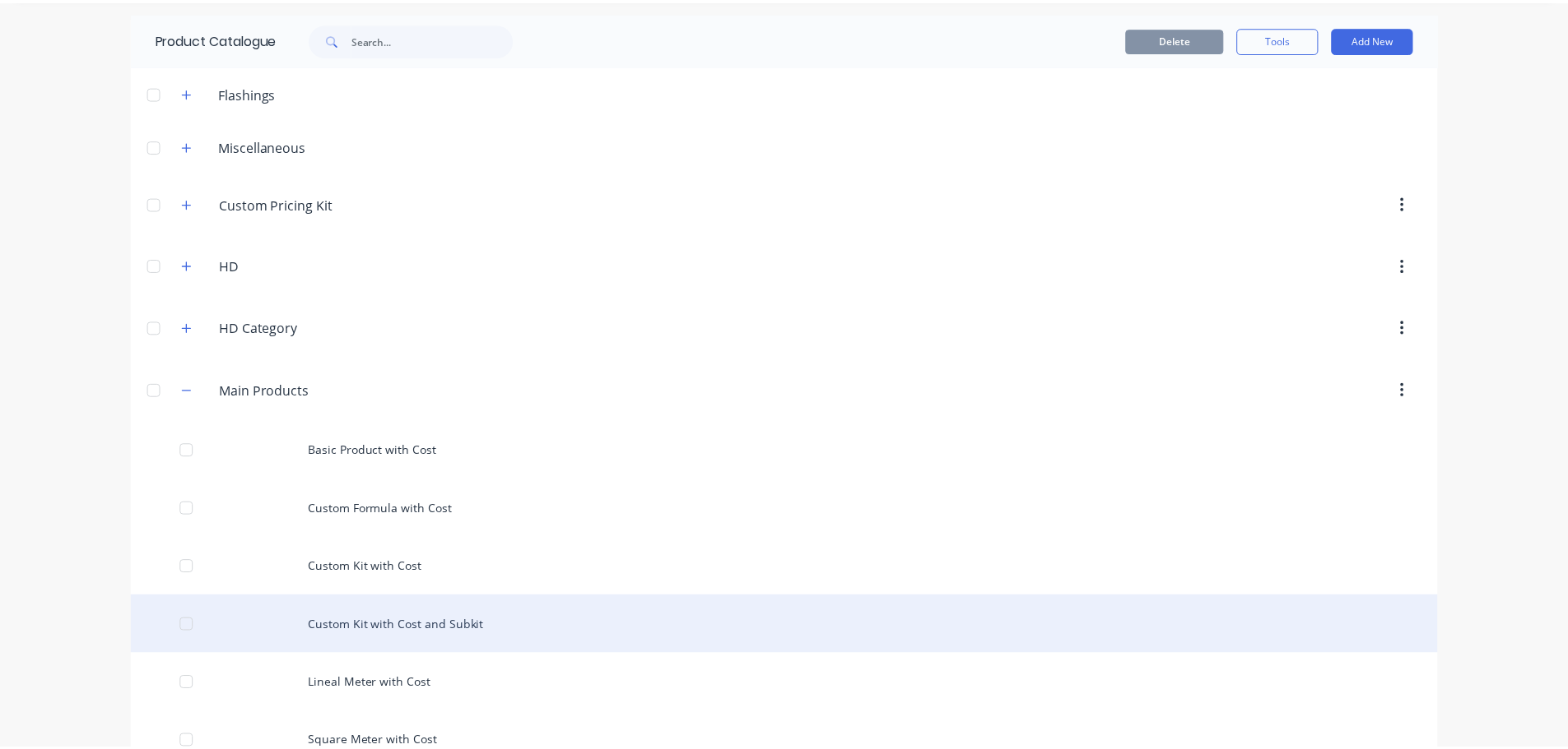
scroll to position [83, 0]
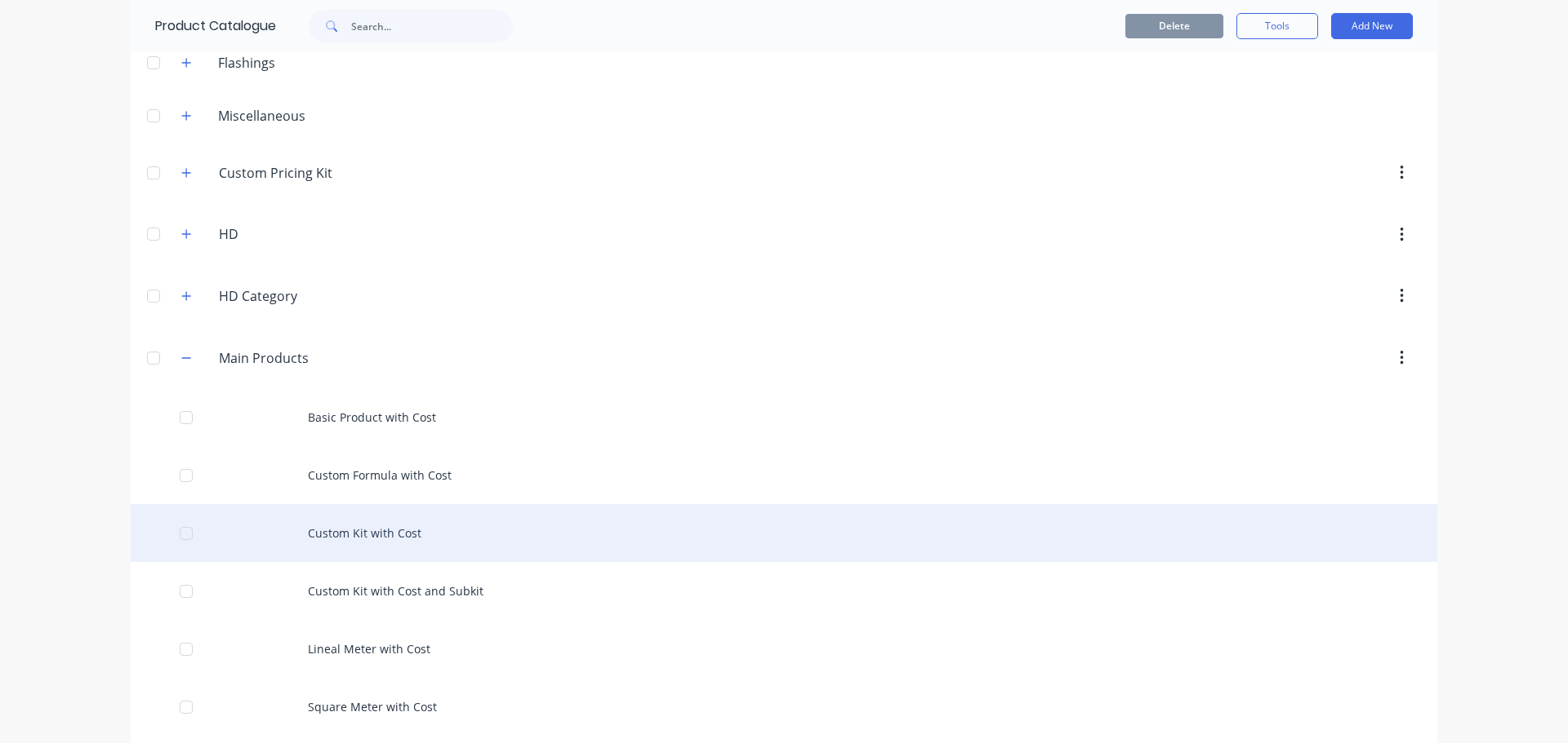
click at [383, 535] on div "Custom Kit with Cost" at bounding box center [784, 534] width 1307 height 58
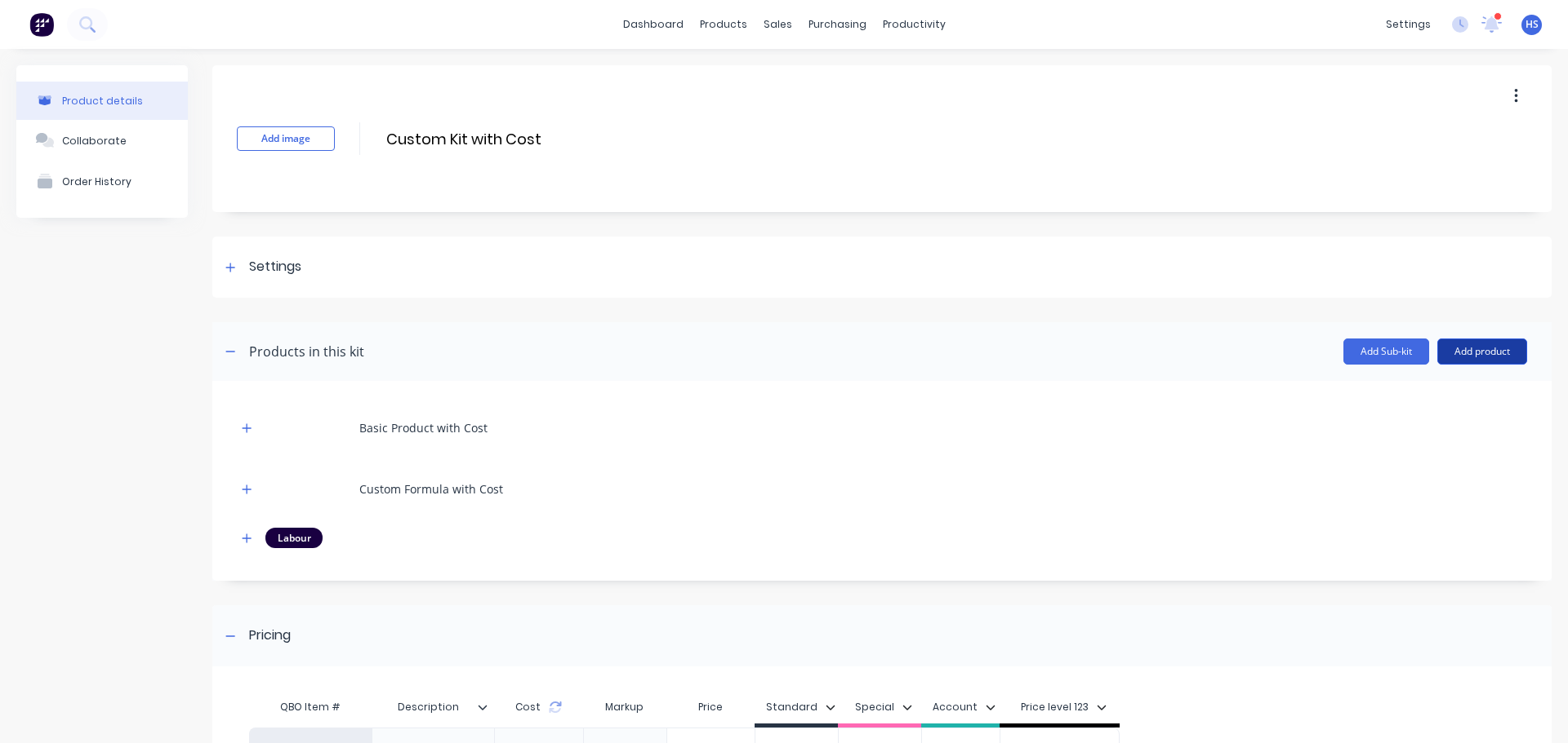
click at [1472, 342] on button "Add product" at bounding box center [1481, 352] width 90 height 26
click at [1393, 382] on div "Product catalogue" at bounding box center [1448, 394] width 125 height 24
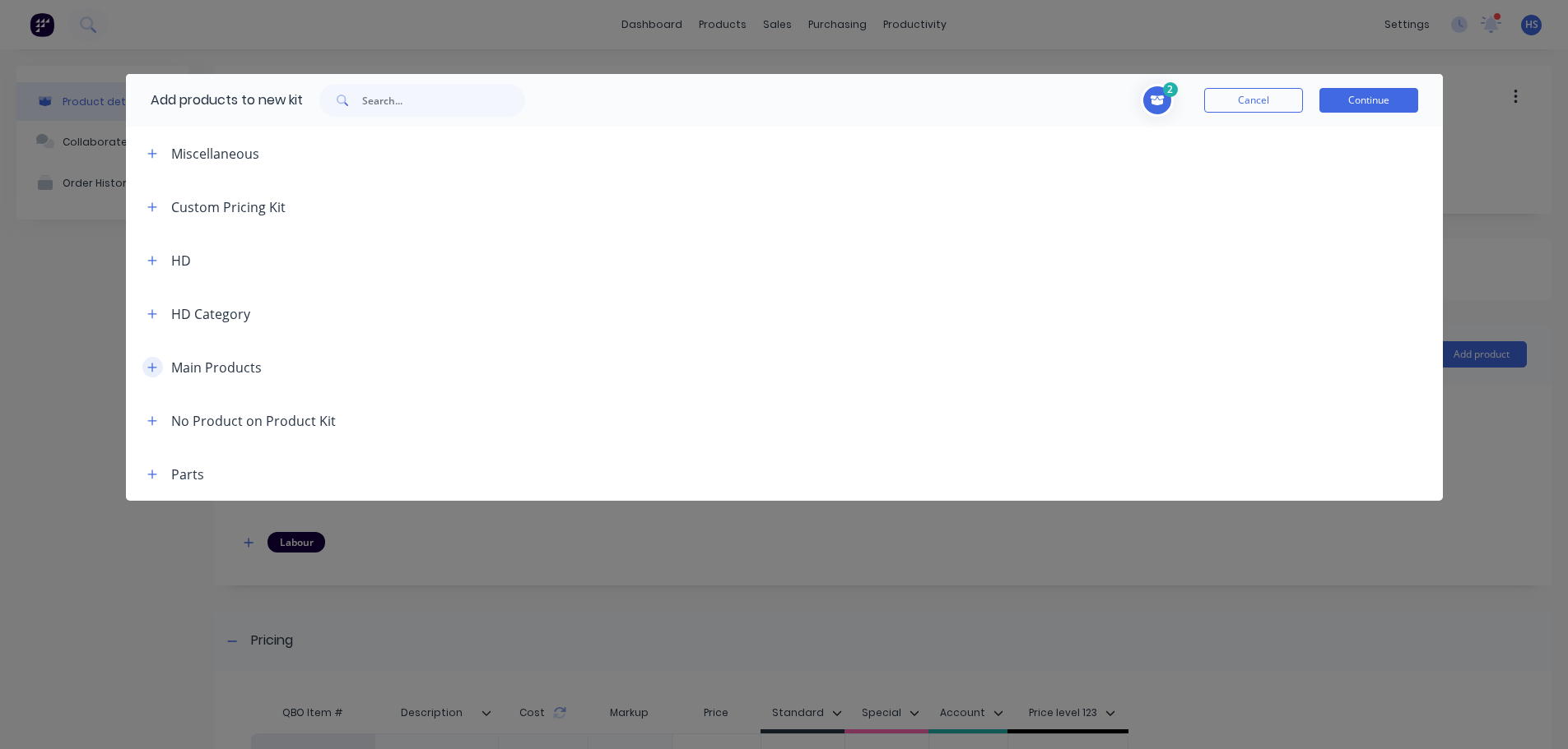
drag, startPoint x: 157, startPoint y: 366, endPoint x: 217, endPoint y: 387, distance: 63.6
click at [156, 366] on icon "button" at bounding box center [152, 367] width 9 height 9
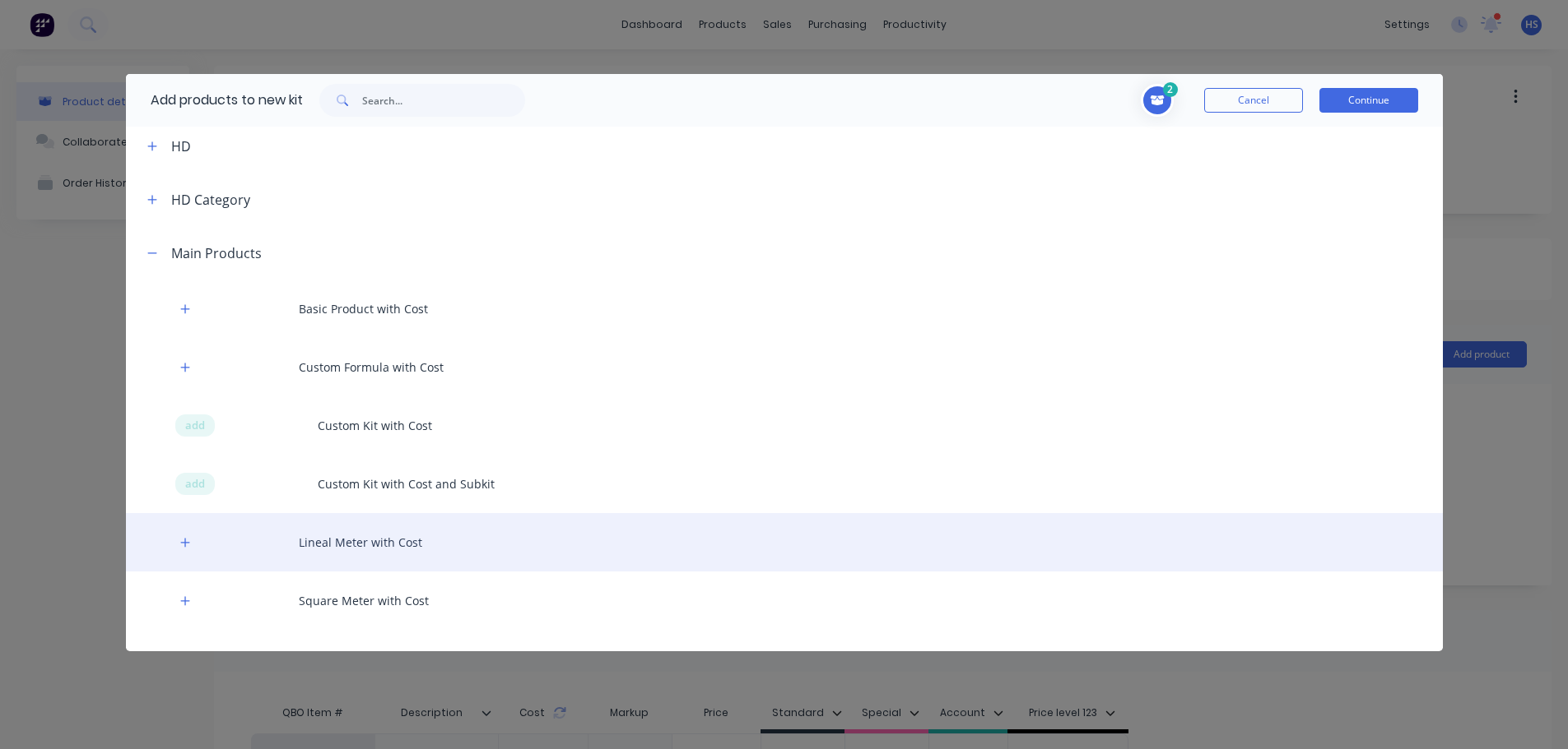
scroll to position [200, 0]
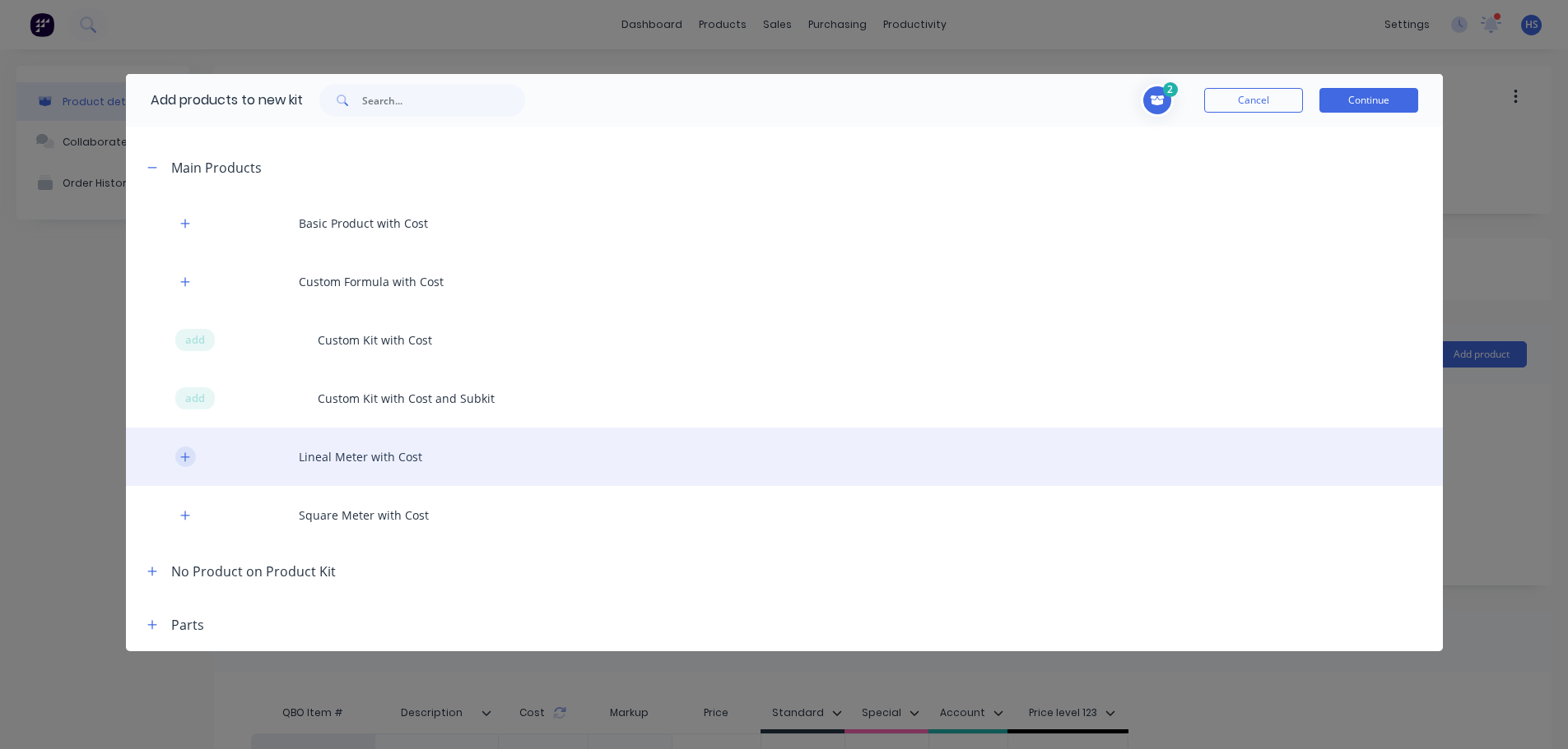
click at [179, 457] on button "button" at bounding box center [186, 458] width 21 height 21
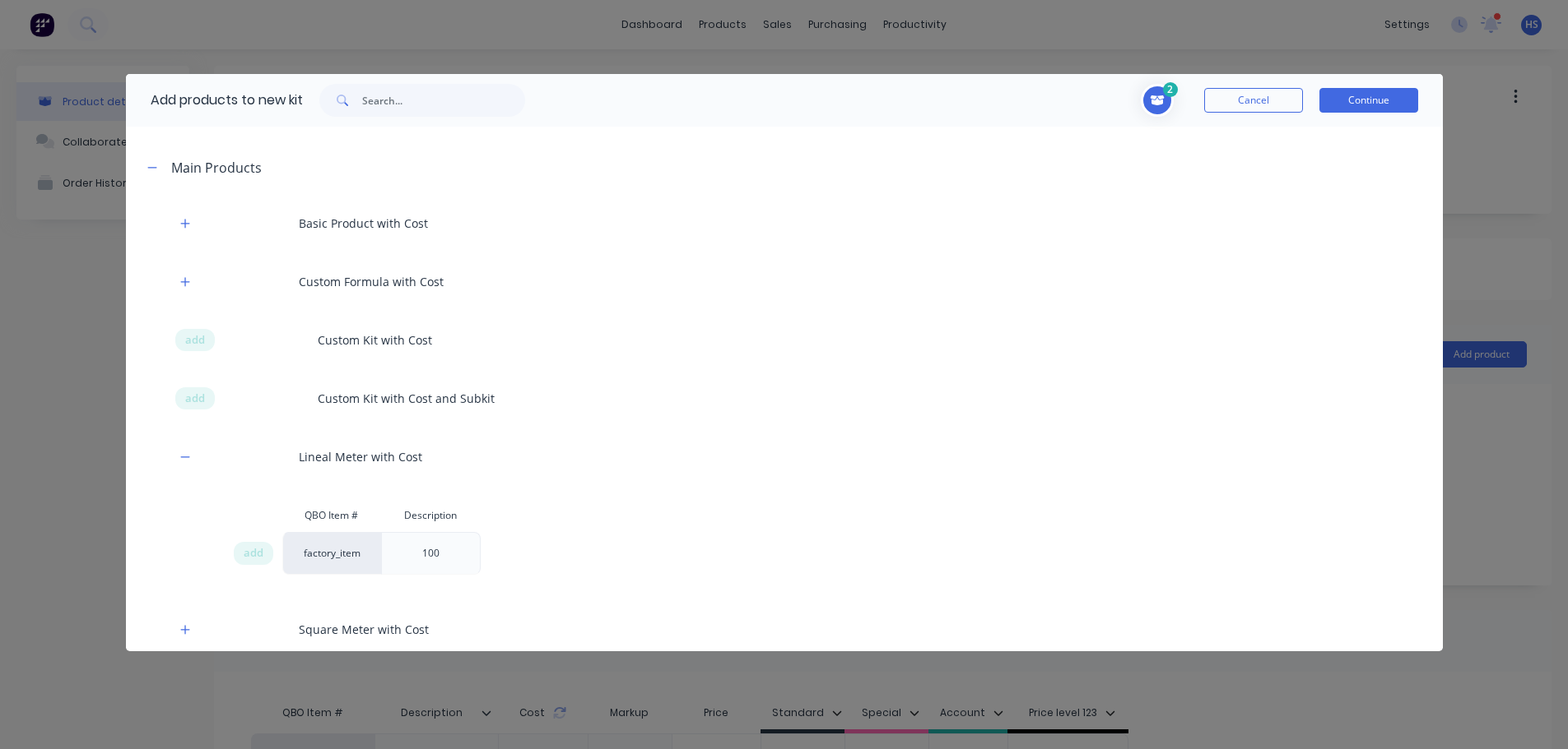
drag, startPoint x: 240, startPoint y: 554, endPoint x: 225, endPoint y: 557, distance: 15.3
click at [239, 554] on div "add" at bounding box center [254, 553] width 40 height 23
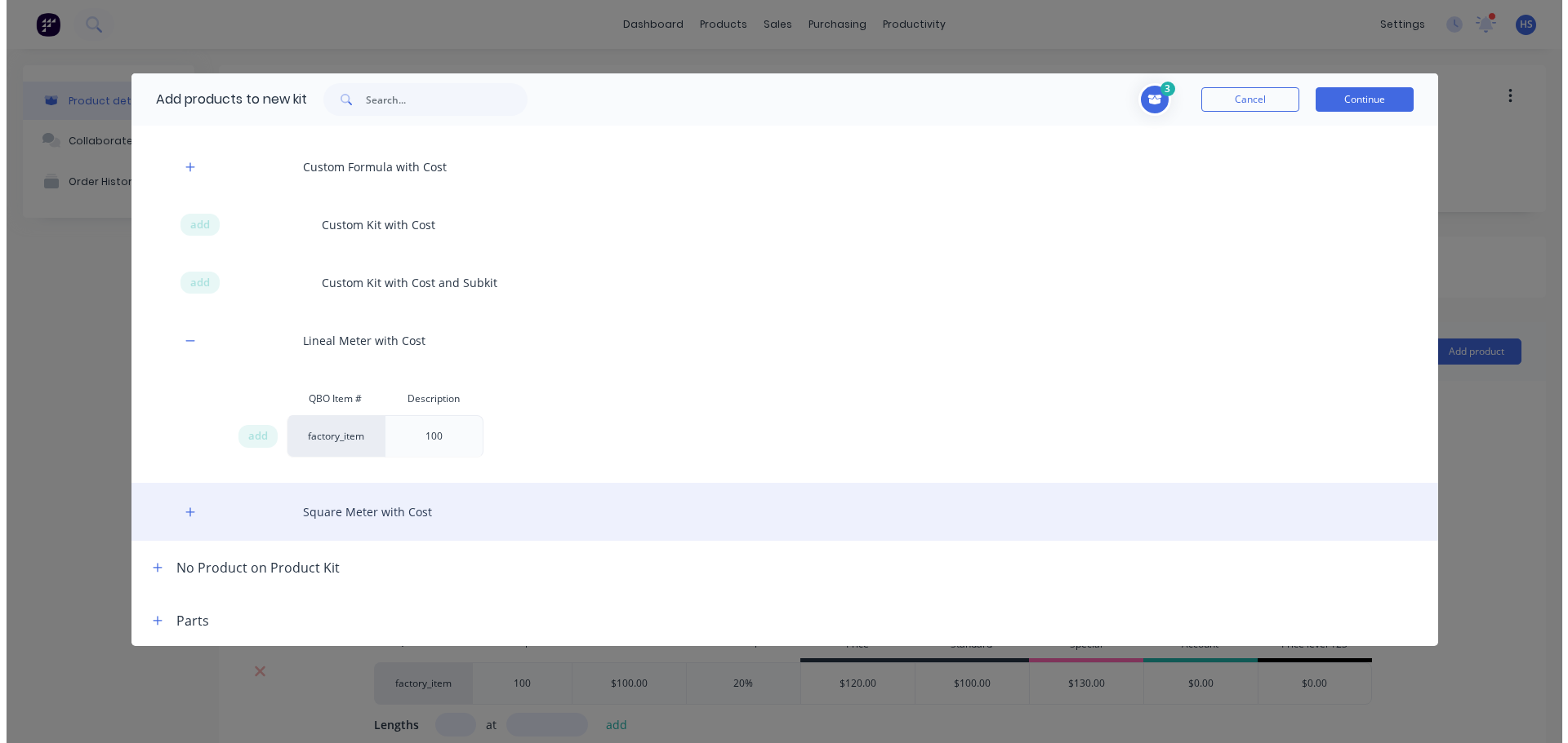
scroll to position [312, 0]
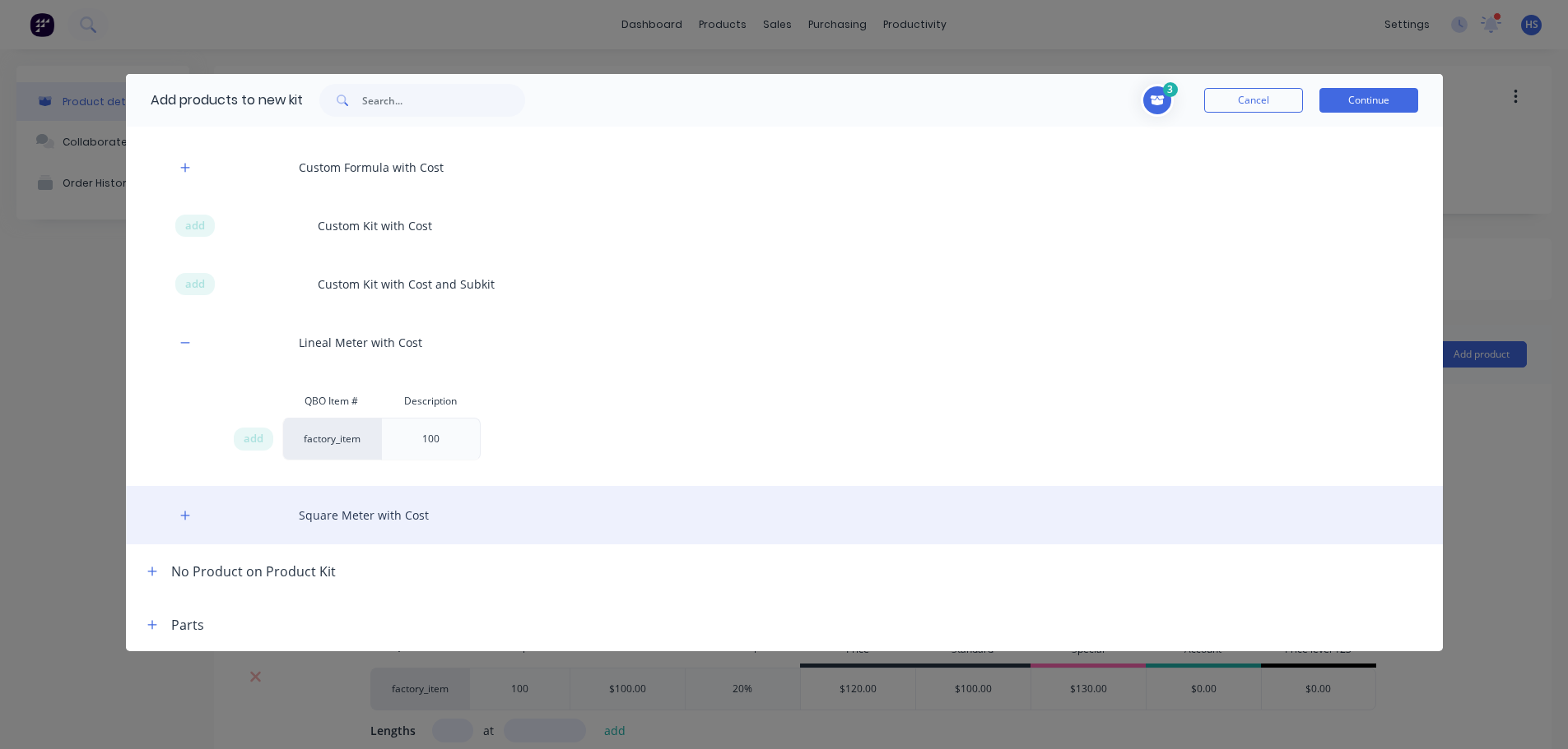
click at [190, 525] on div "Square Meter with Cost" at bounding box center [784, 515] width 1317 height 59
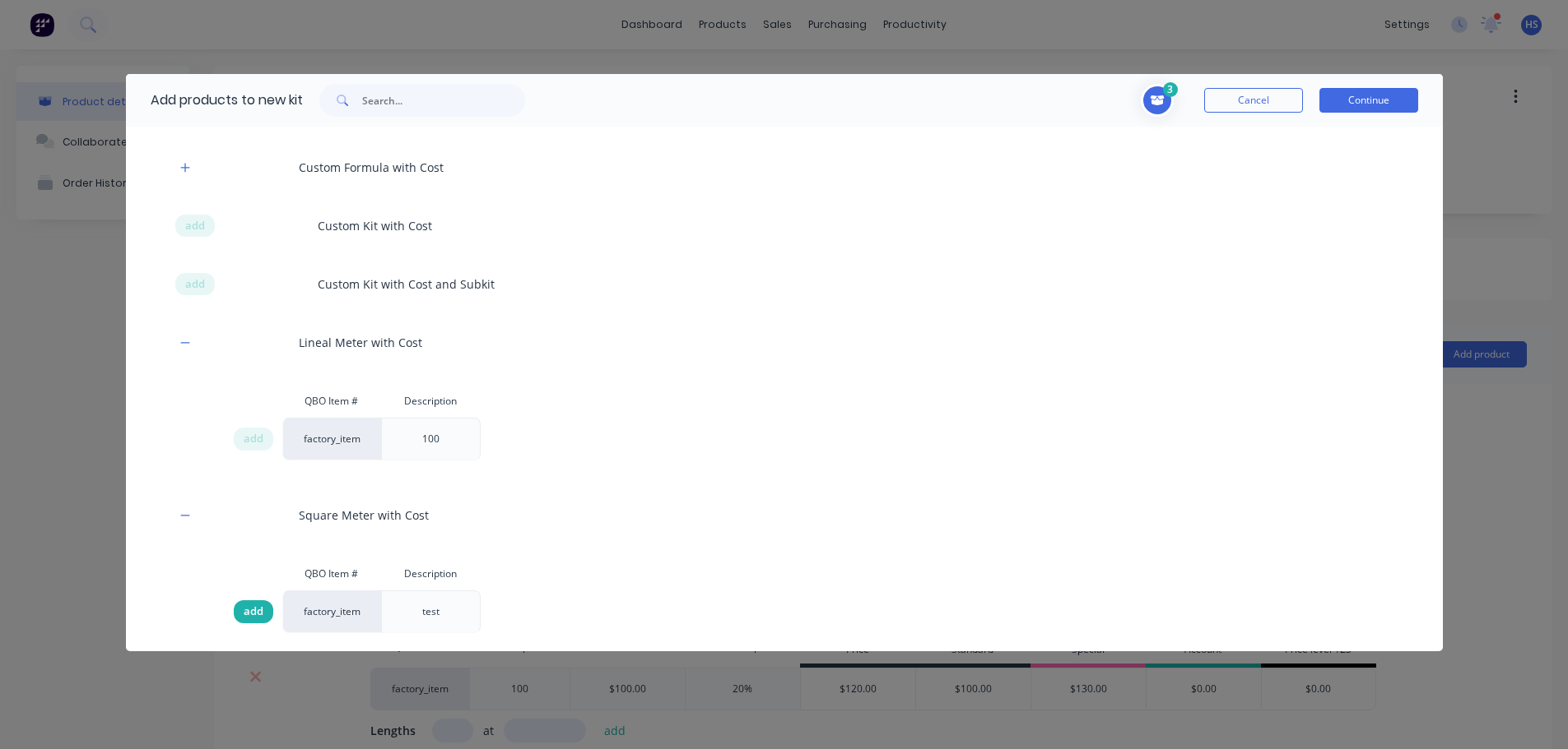
click at [253, 602] on div "add" at bounding box center [254, 612] width 40 height 23
click at [1388, 89] on button "Continue" at bounding box center [1369, 101] width 99 height 25
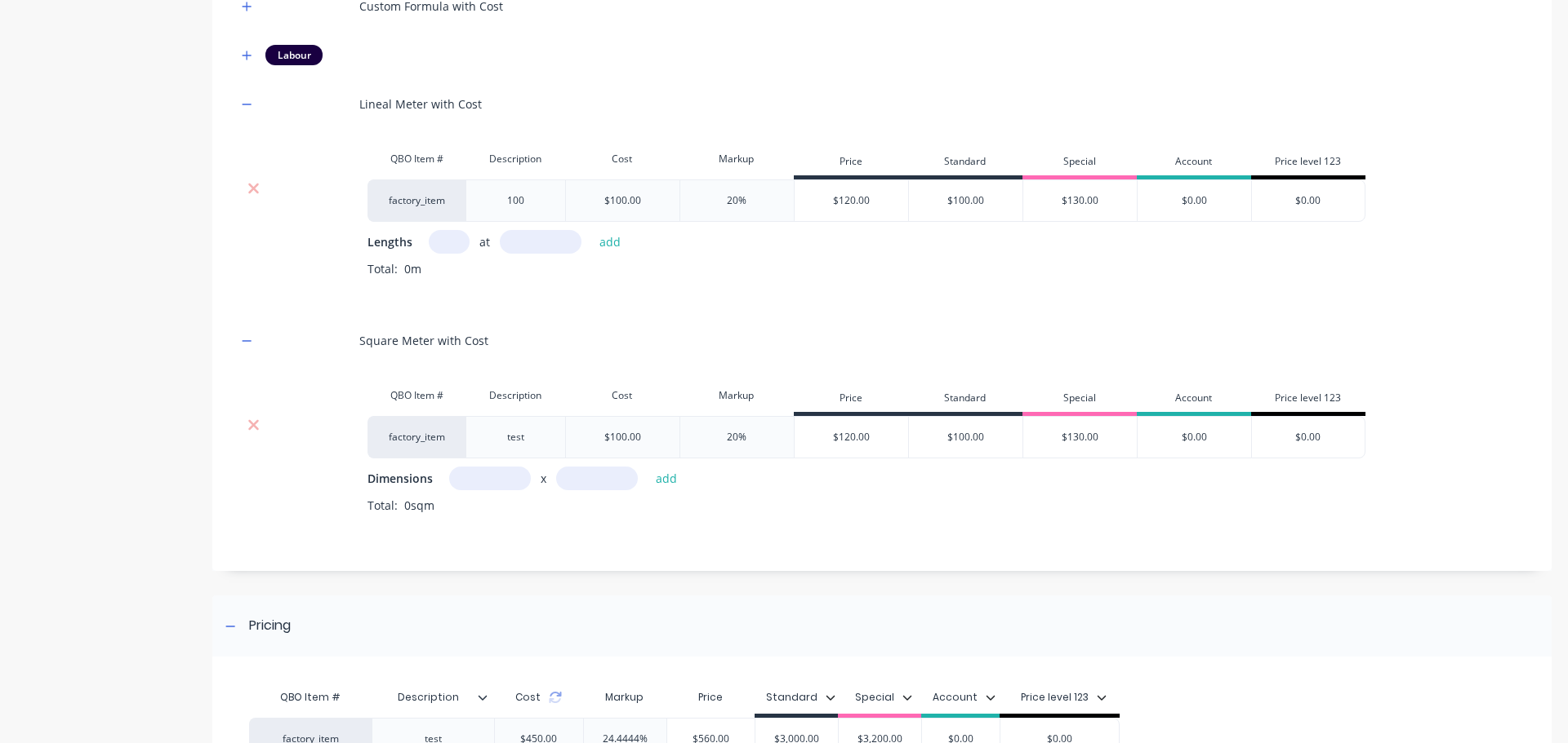
scroll to position [490, 0]
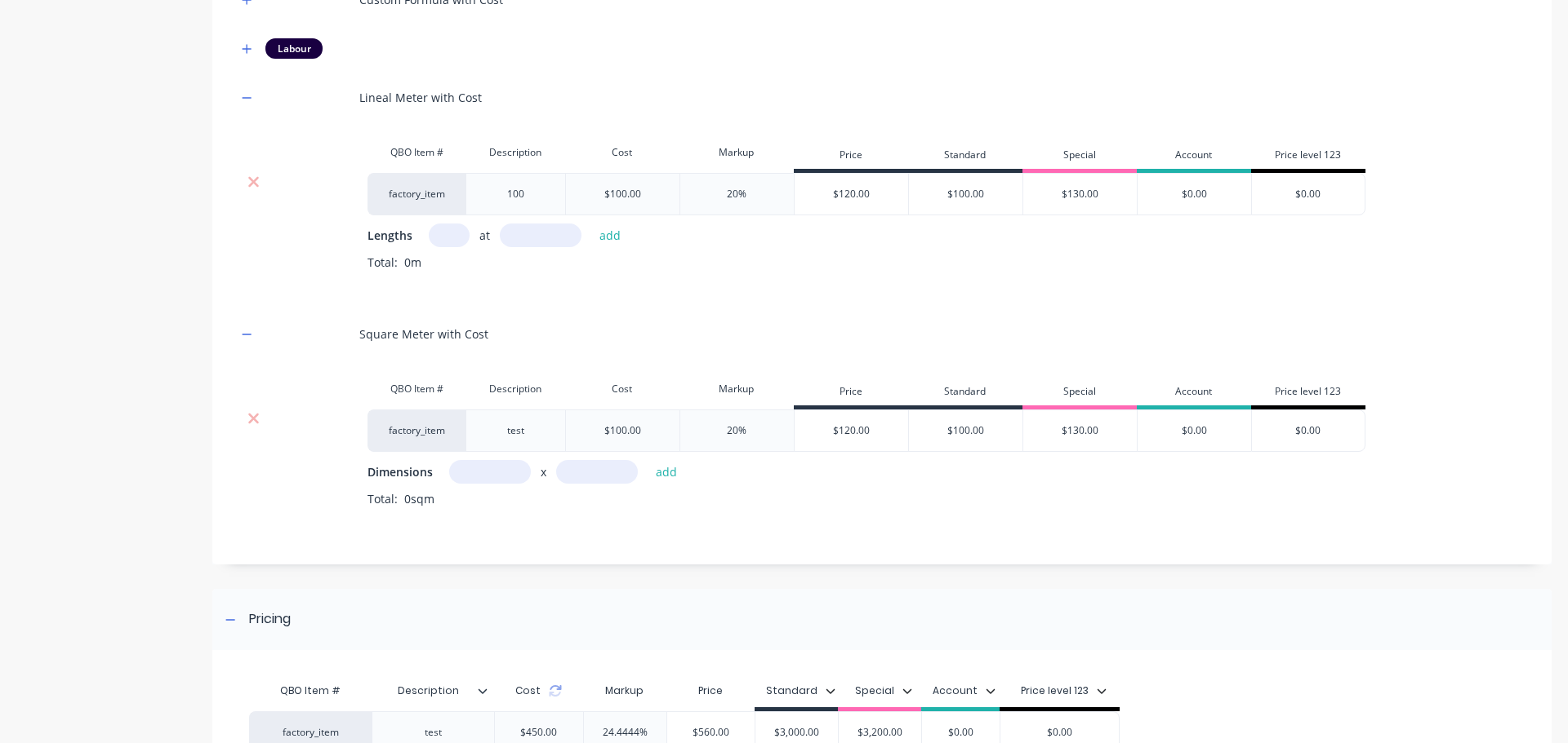
click at [460, 230] on input "text" at bounding box center [449, 234] width 41 height 24
type input "1"
click at [562, 233] on input "text" at bounding box center [540, 234] width 82 height 24
type input "10000"
click at [591, 224] on button "add" at bounding box center [610, 234] width 39 height 22
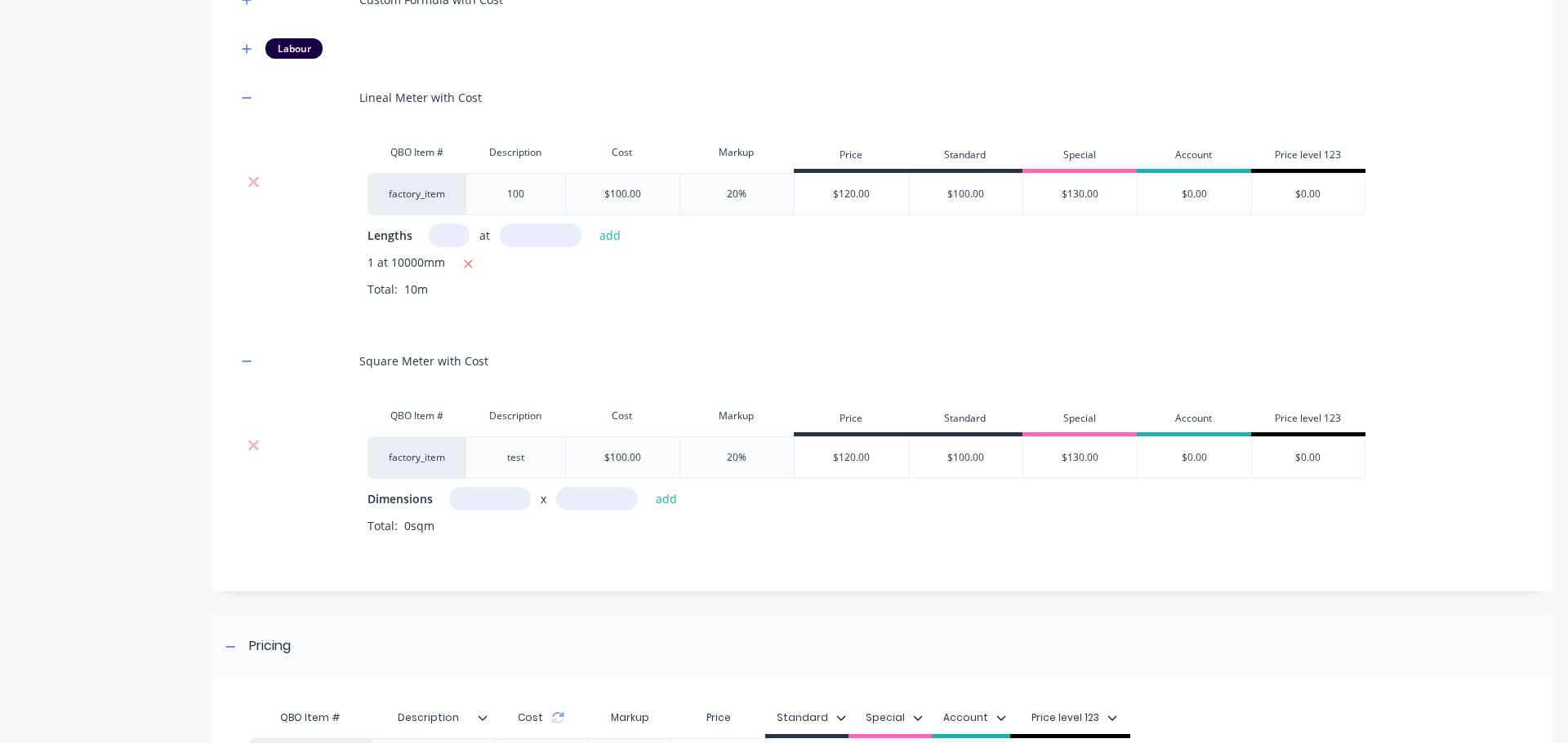
drag, startPoint x: 477, startPoint y: 503, endPoint x: 542, endPoint y: 506, distance: 65.1
click at [481, 502] on input "text" at bounding box center [490, 498] width 82 height 24
type input "1m"
click at [616, 505] on input "text" at bounding box center [596, 498] width 82 height 24
type input "10m"
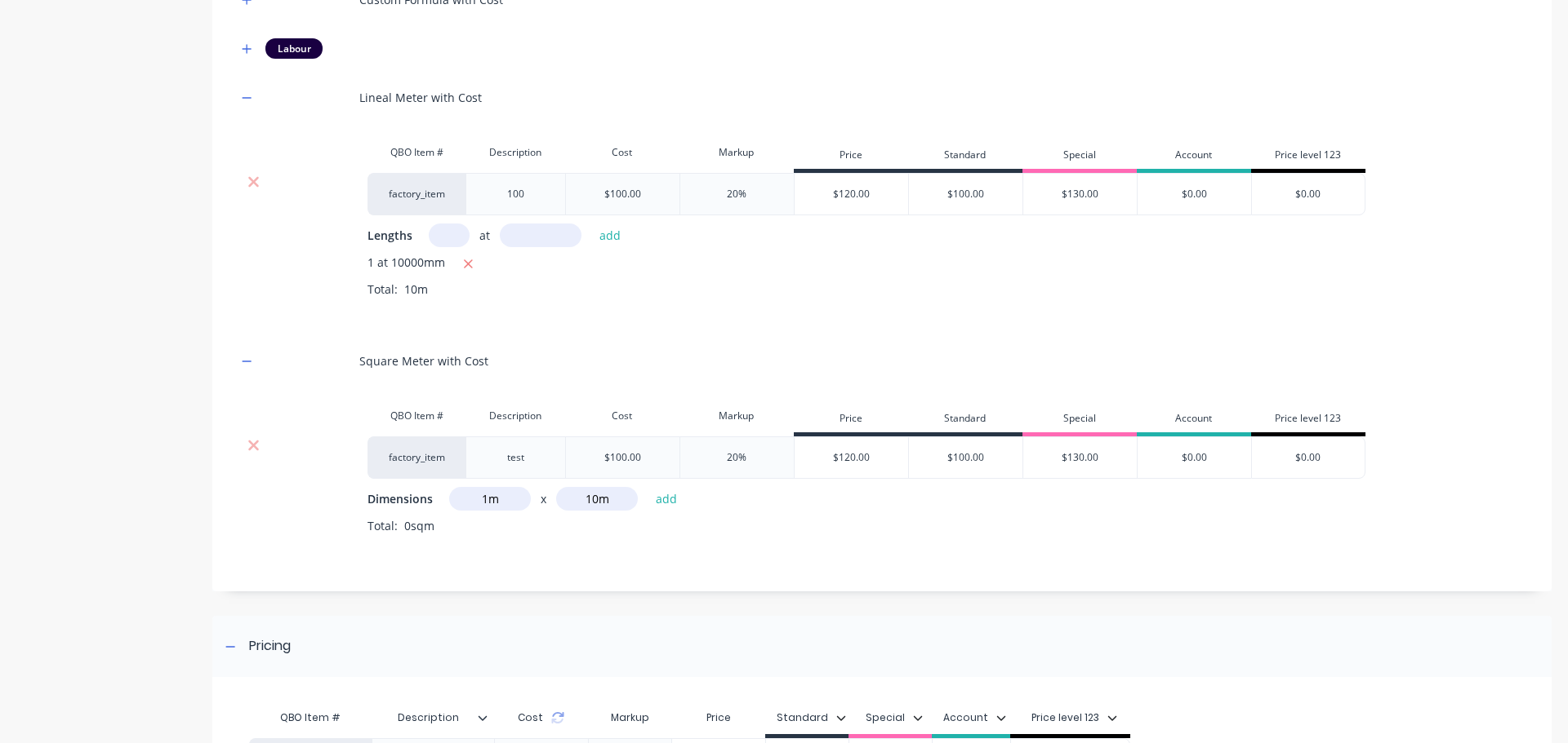
click at [647, 488] on button "add" at bounding box center [666, 498] width 39 height 22
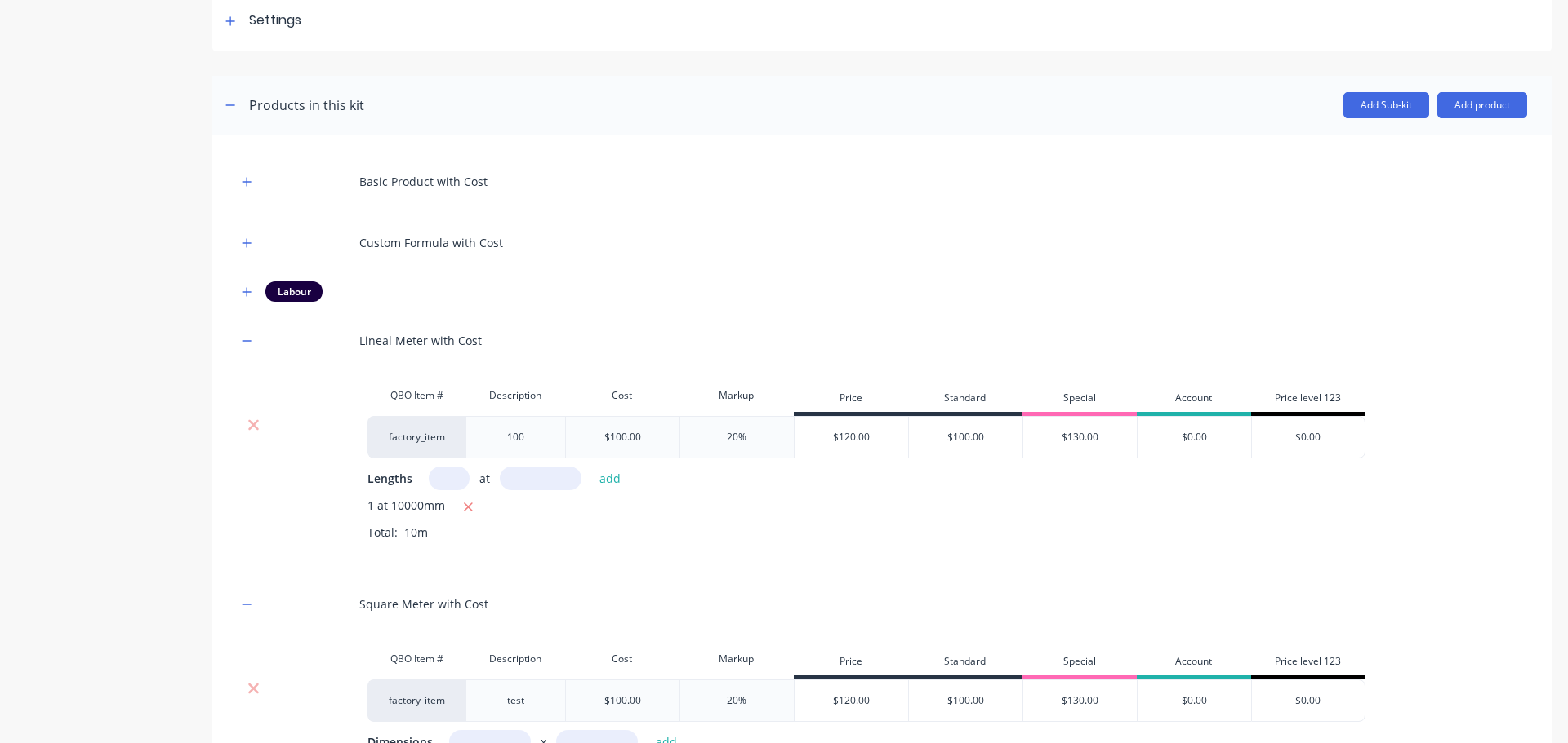
scroll to position [245, 0]
click at [243, 294] on icon "button" at bounding box center [247, 294] width 9 height 11
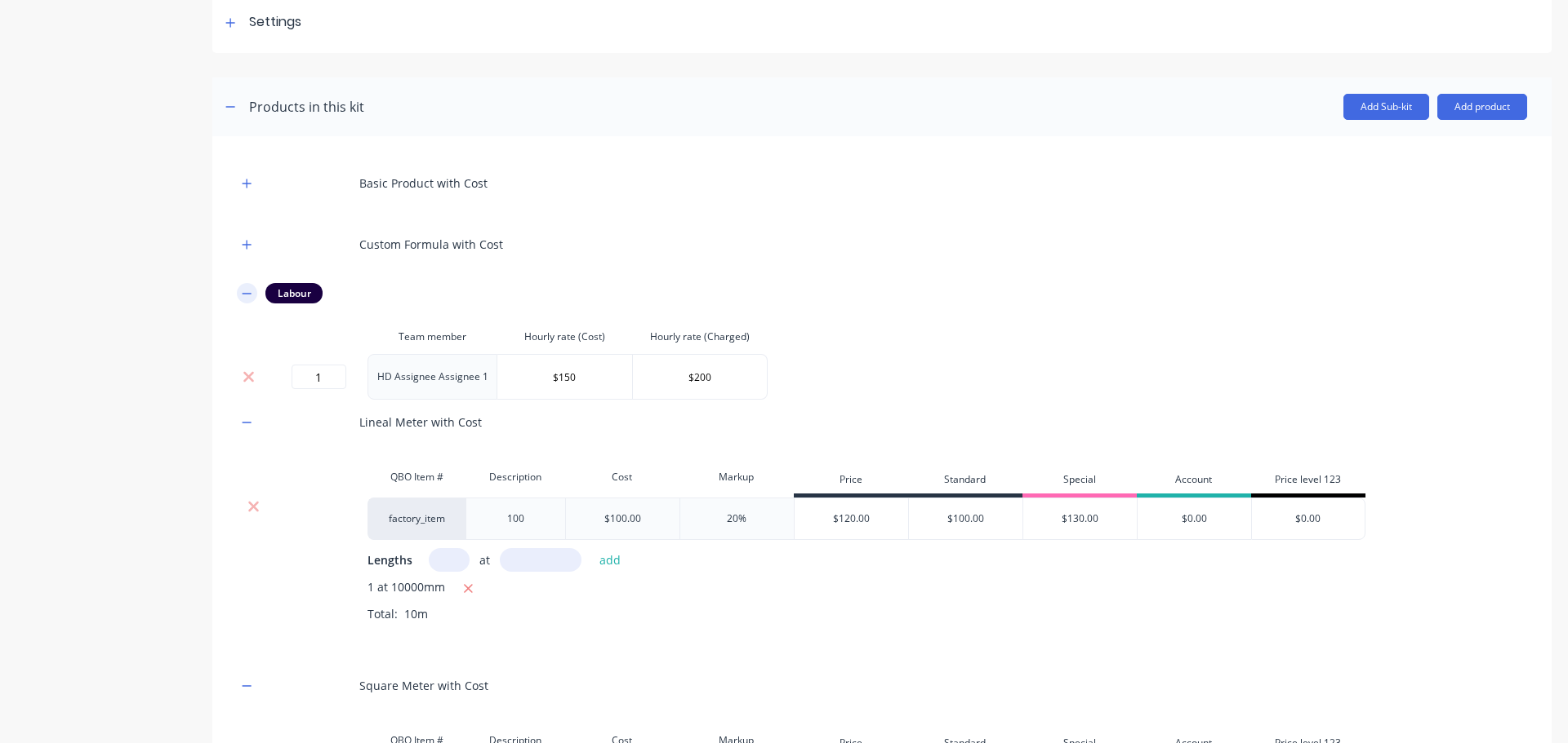
drag, startPoint x: 242, startPoint y: 293, endPoint x: 908, endPoint y: 284, distance: 666.1
click at [242, 292] on icon "button" at bounding box center [247, 294] width 9 height 11
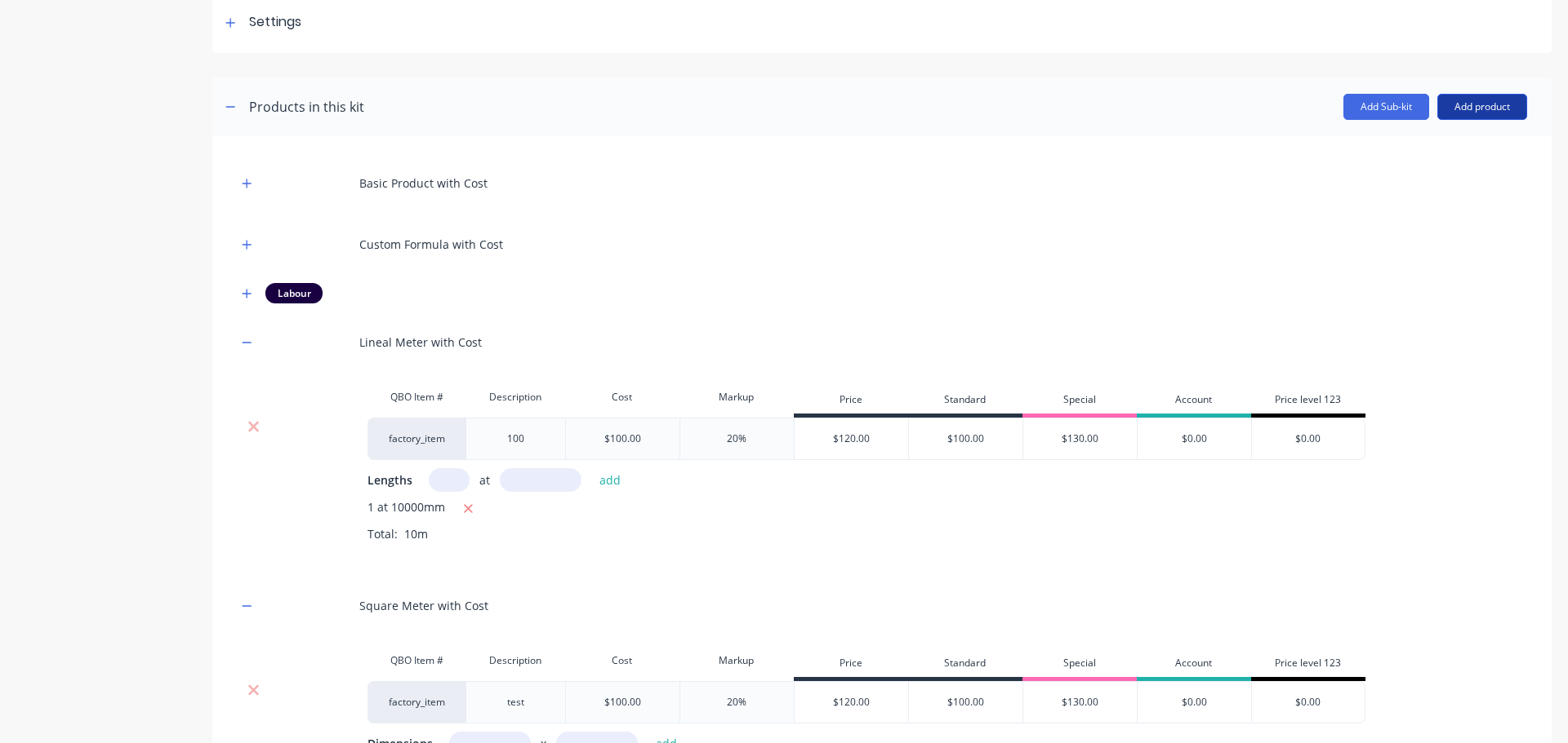
click at [1478, 112] on button "Add product" at bounding box center [1481, 107] width 90 height 26
click at [1440, 177] on div "Labour" at bounding box center [1448, 181] width 125 height 24
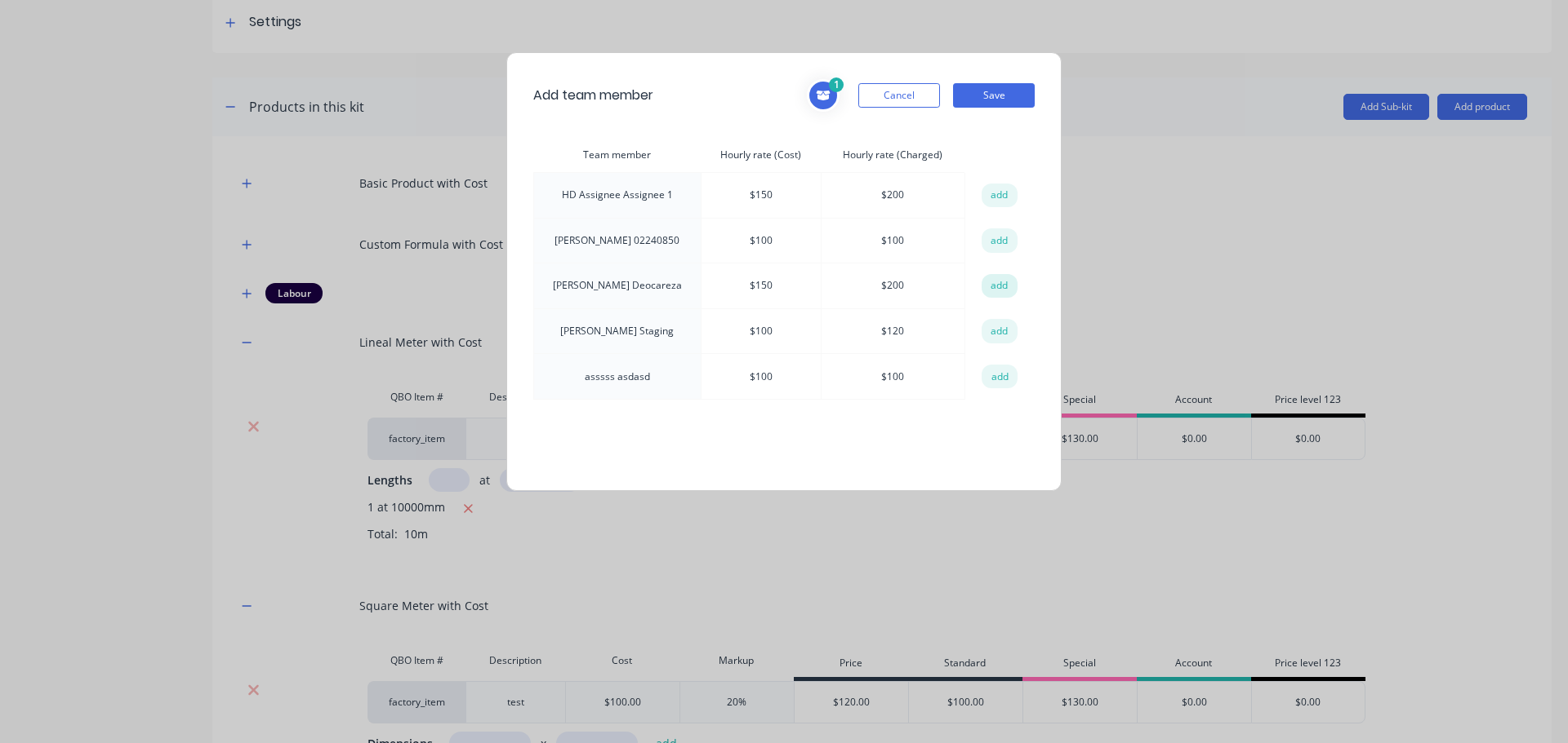
click at [1002, 290] on button "add" at bounding box center [1000, 286] width 36 height 24
click at [1001, 95] on button "Save" at bounding box center [993, 95] width 82 height 24
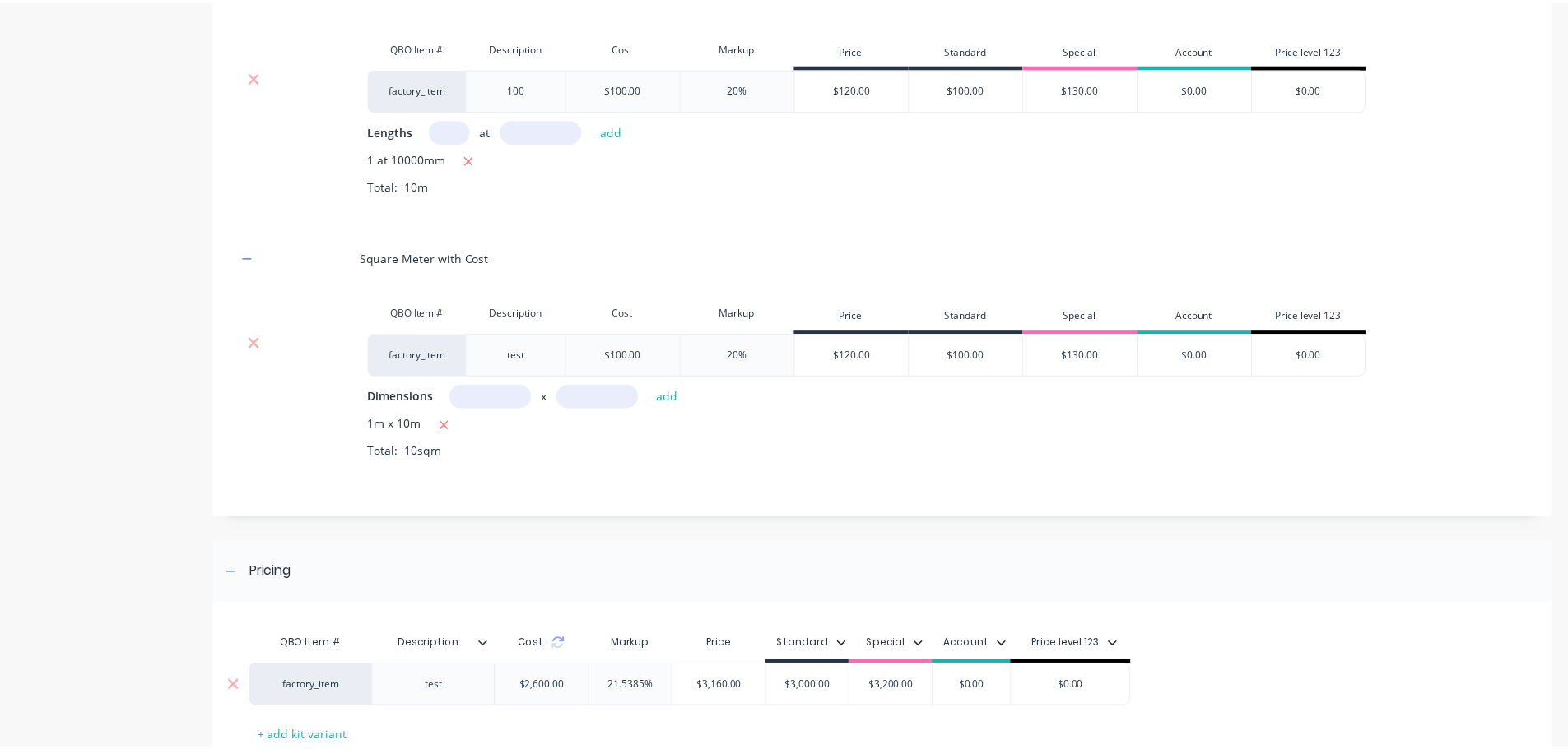
scroll to position [718, 0]
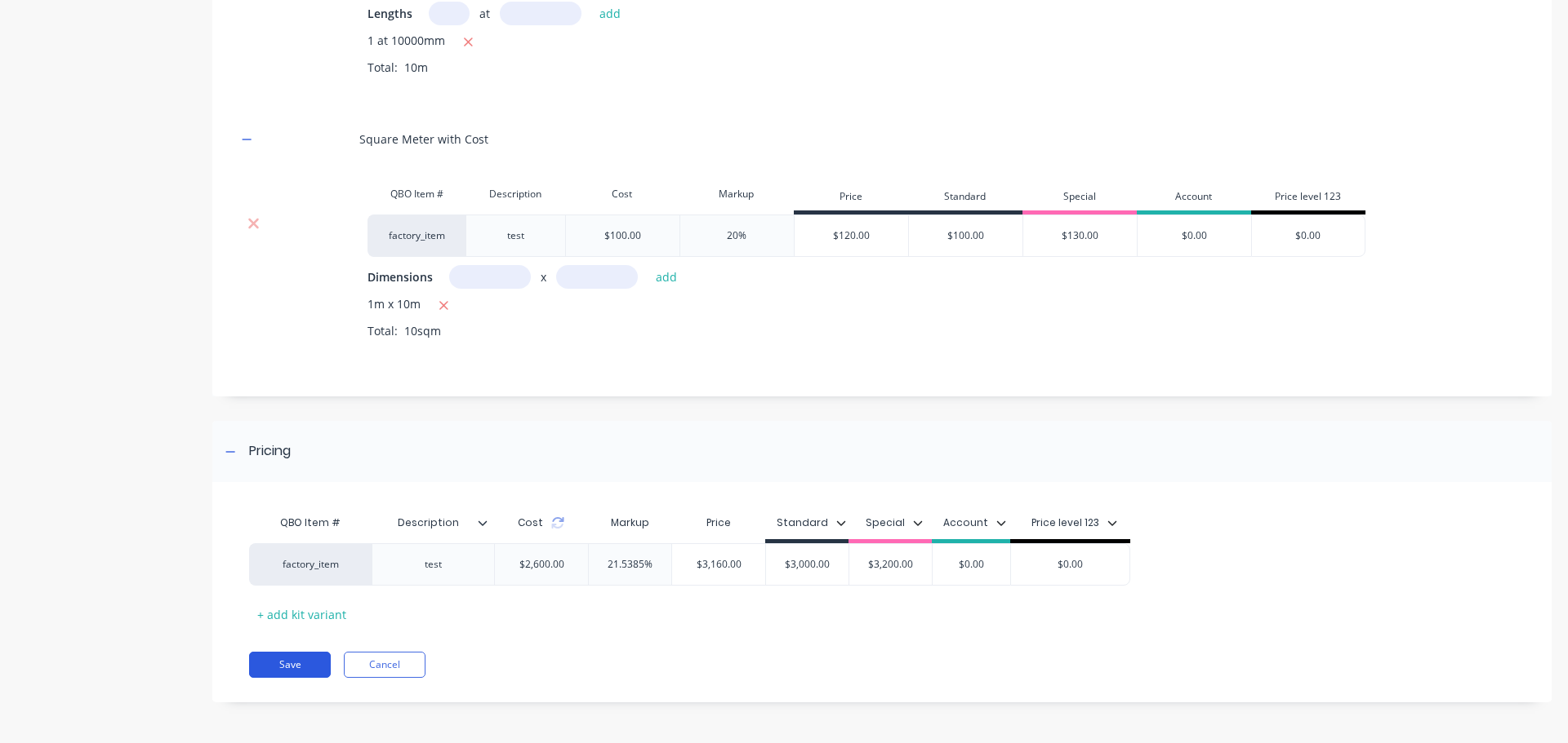
click at [292, 658] on button "Save" at bounding box center [289, 665] width 82 height 26
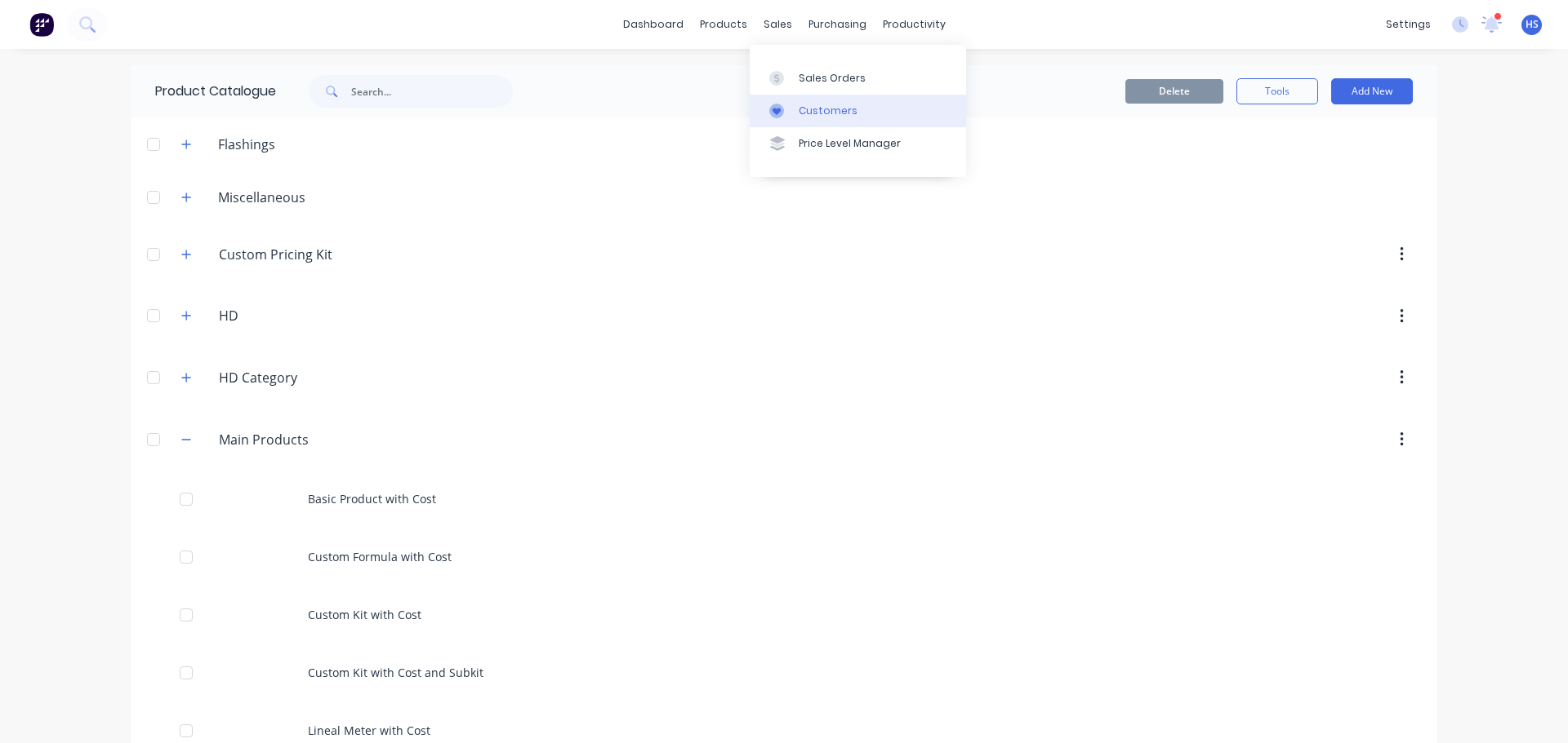
click at [818, 109] on div "Customers" at bounding box center [828, 111] width 58 height 15
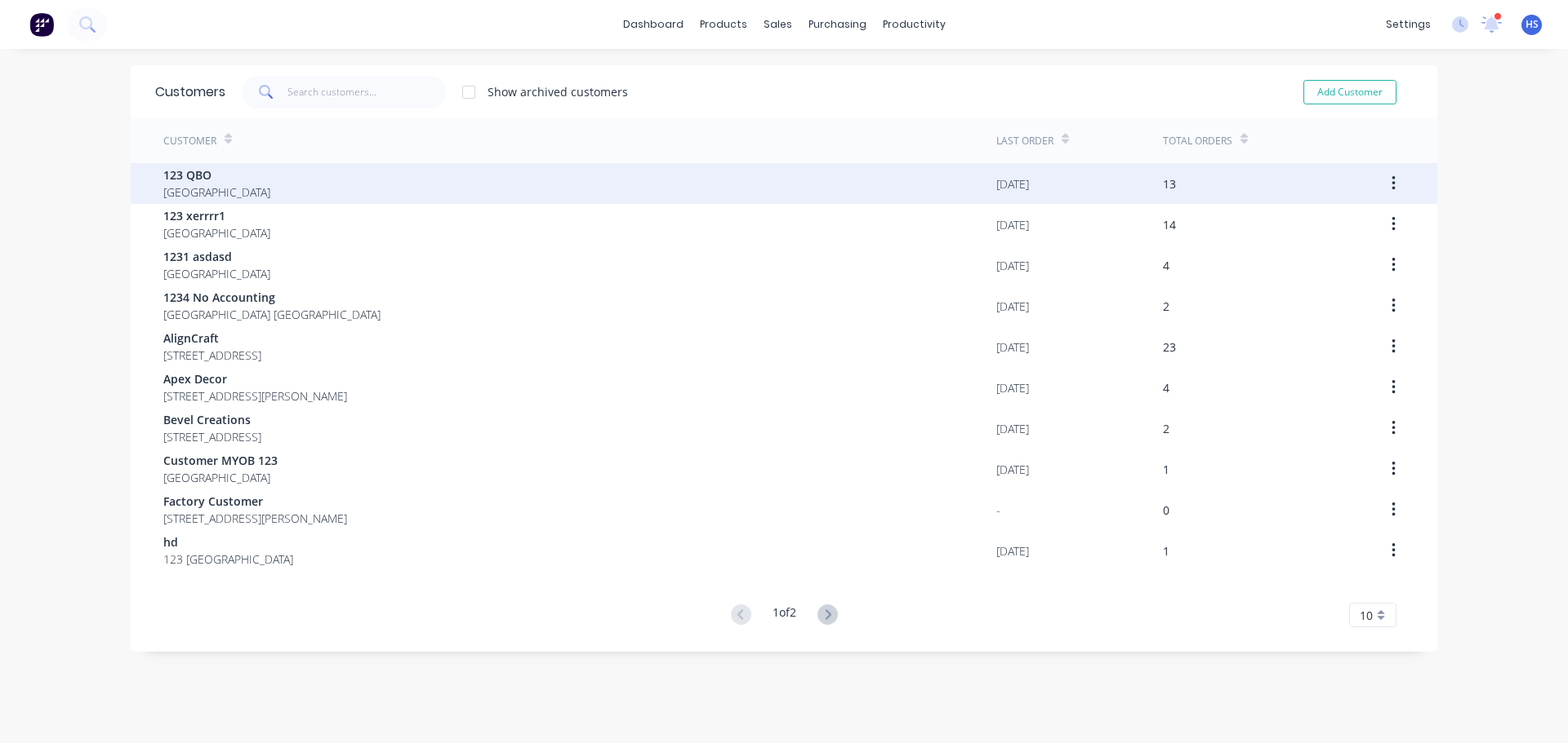
click at [231, 175] on div "123 QBO Australia" at bounding box center [580, 183] width 833 height 40
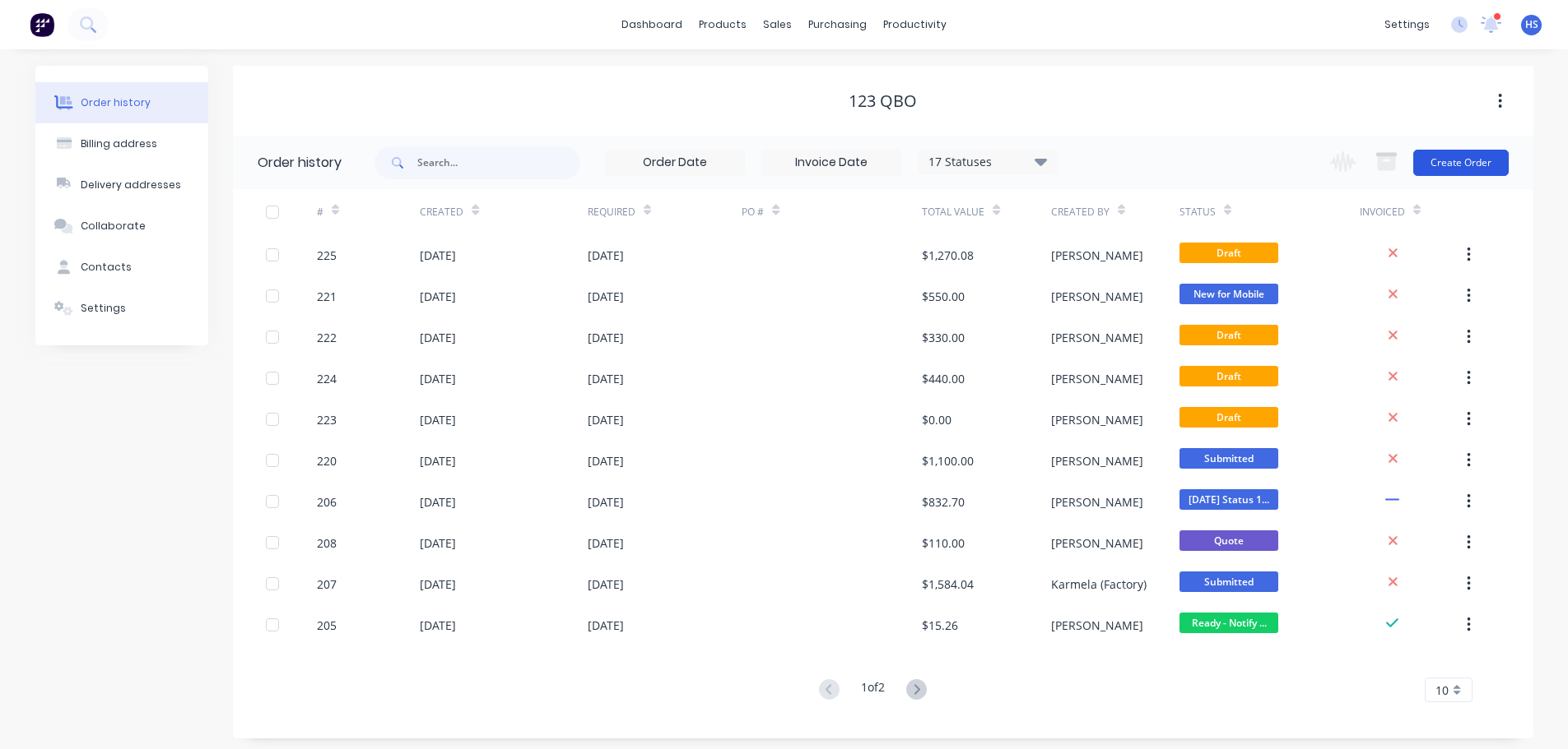
click at [1459, 156] on button "Create Order" at bounding box center [1461, 163] width 96 height 27
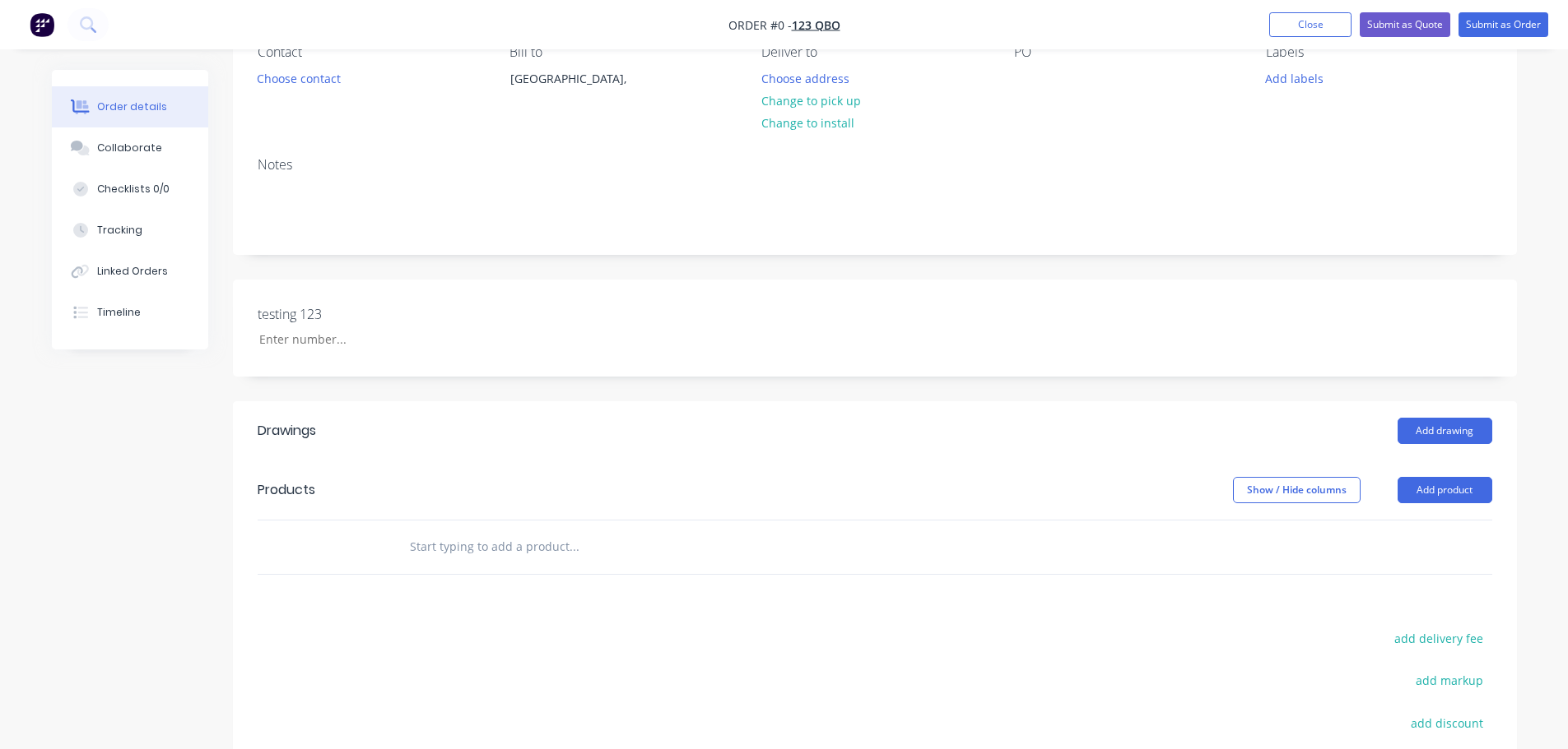
scroll to position [164, 0]
click at [1440, 493] on button "Add product" at bounding box center [1445, 489] width 95 height 27
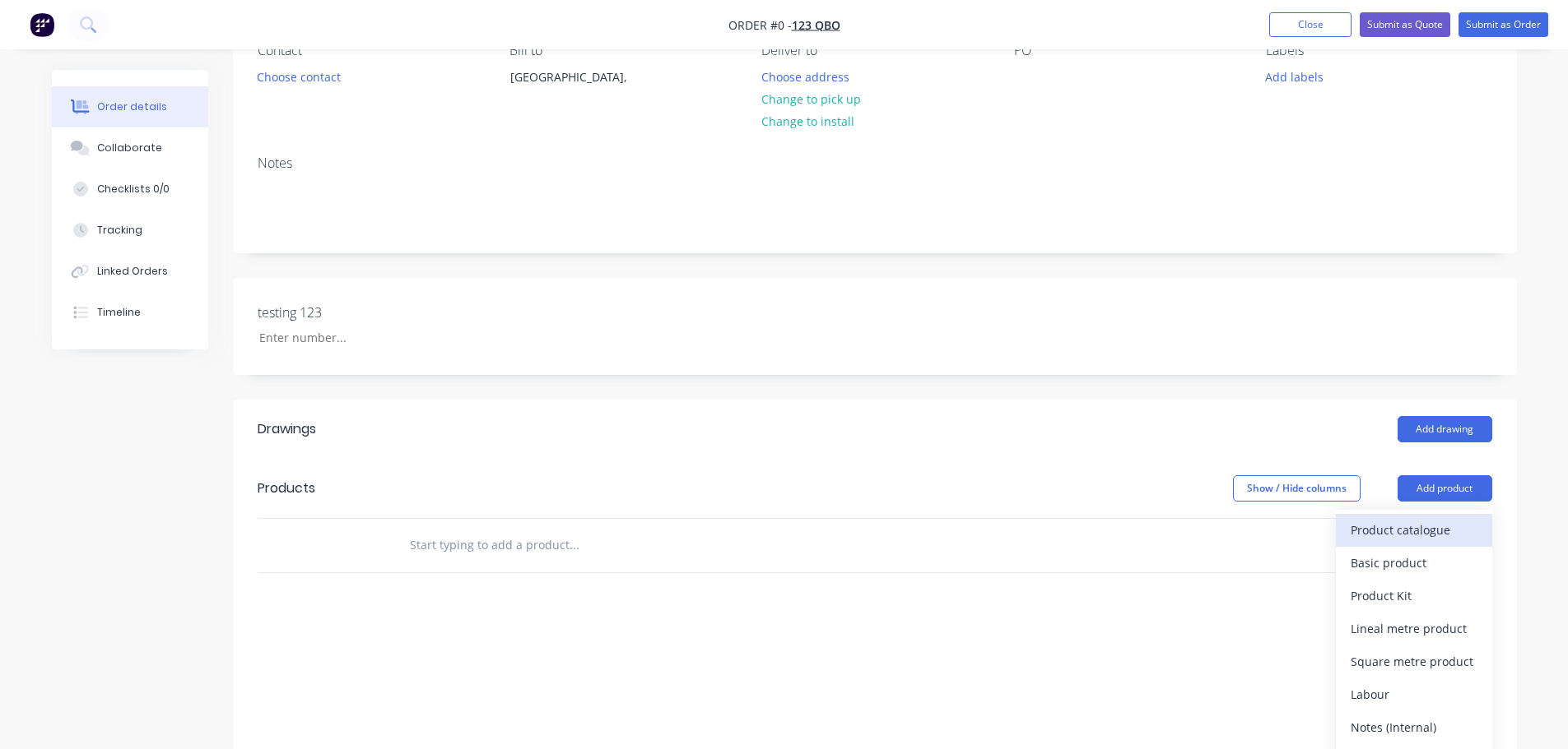
click at [1414, 515] on button "Product catalogue" at bounding box center [1413, 531] width 157 height 33
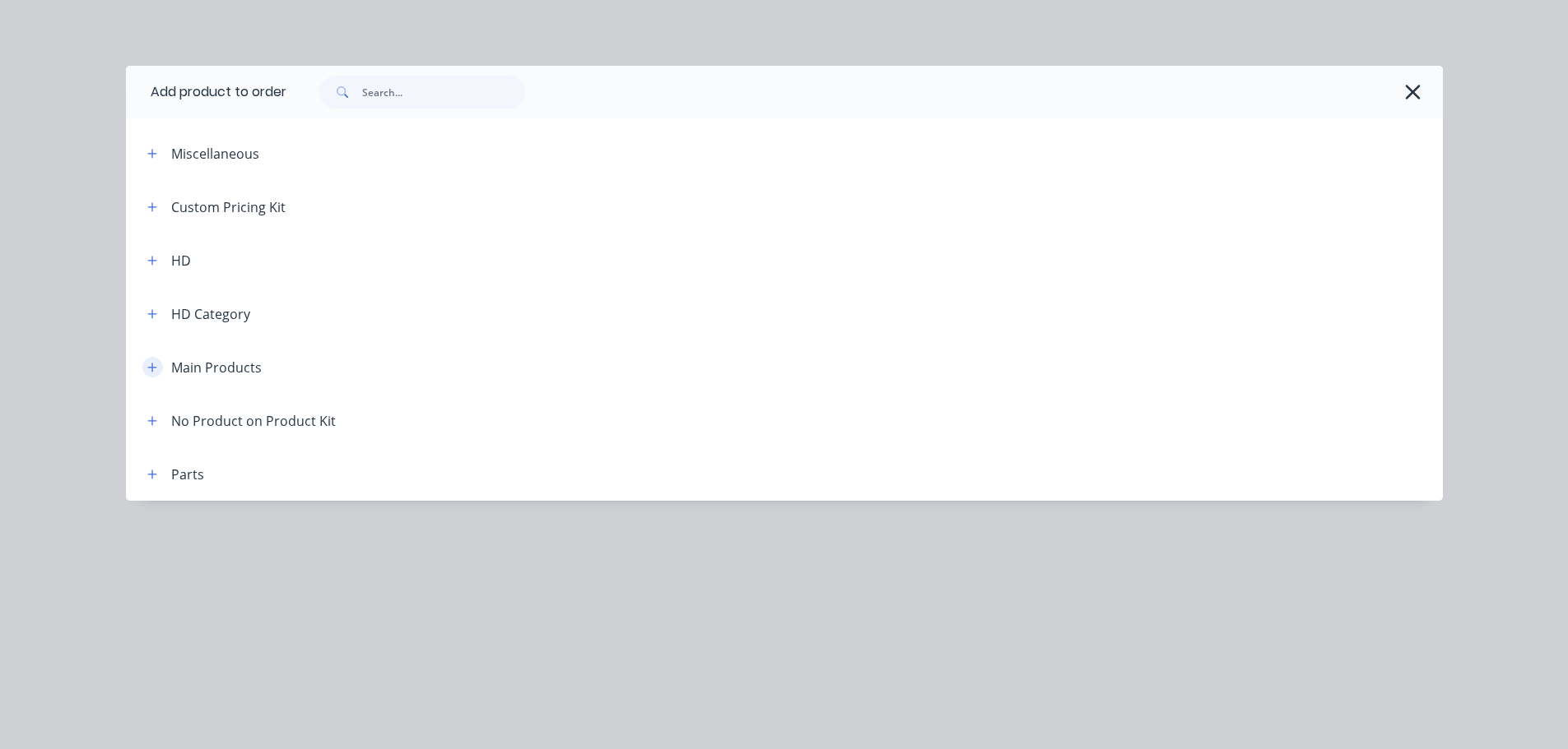
click at [151, 369] on icon "button" at bounding box center [152, 367] width 9 height 11
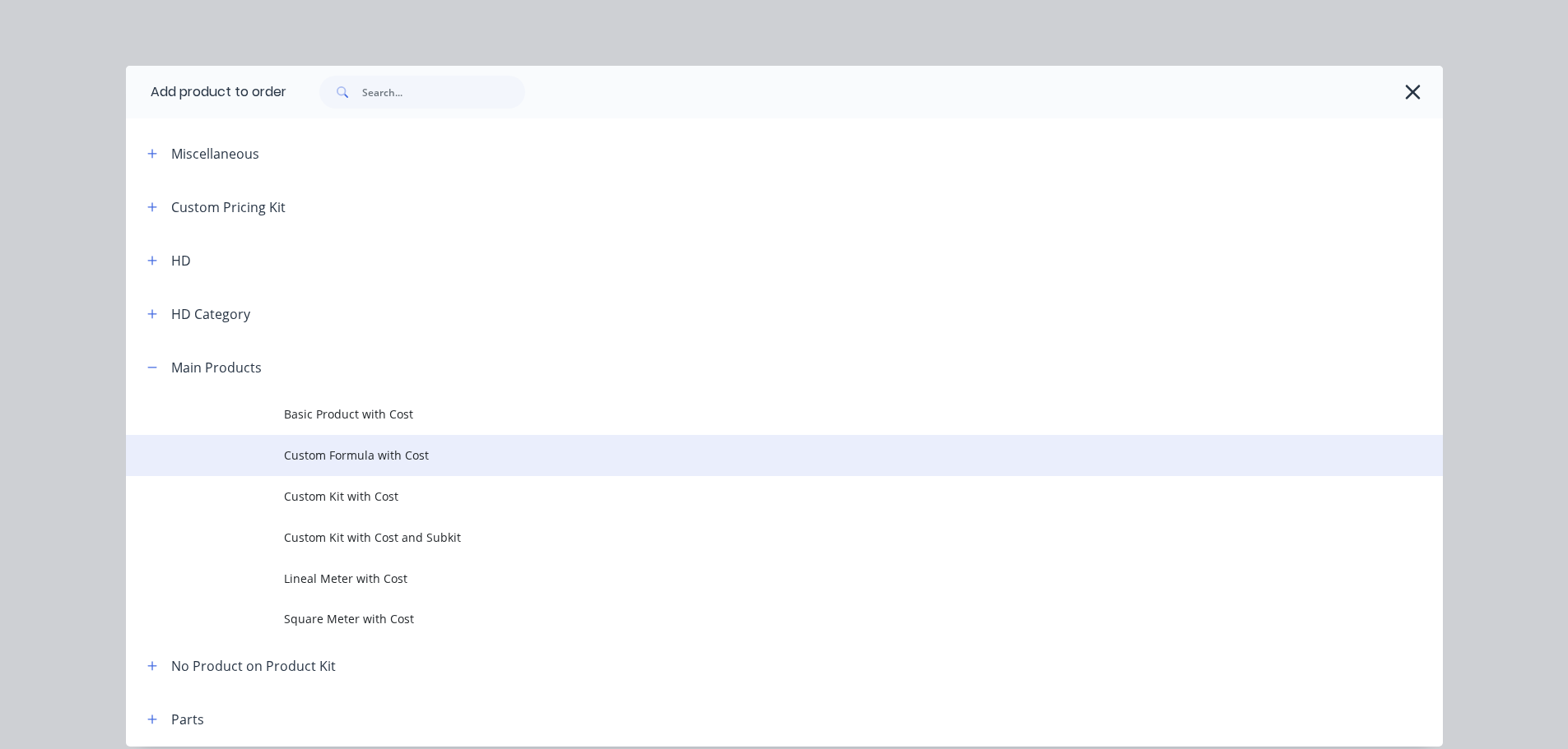
click at [359, 463] on span "Custom Formula with Cost" at bounding box center [747, 456] width 927 height 17
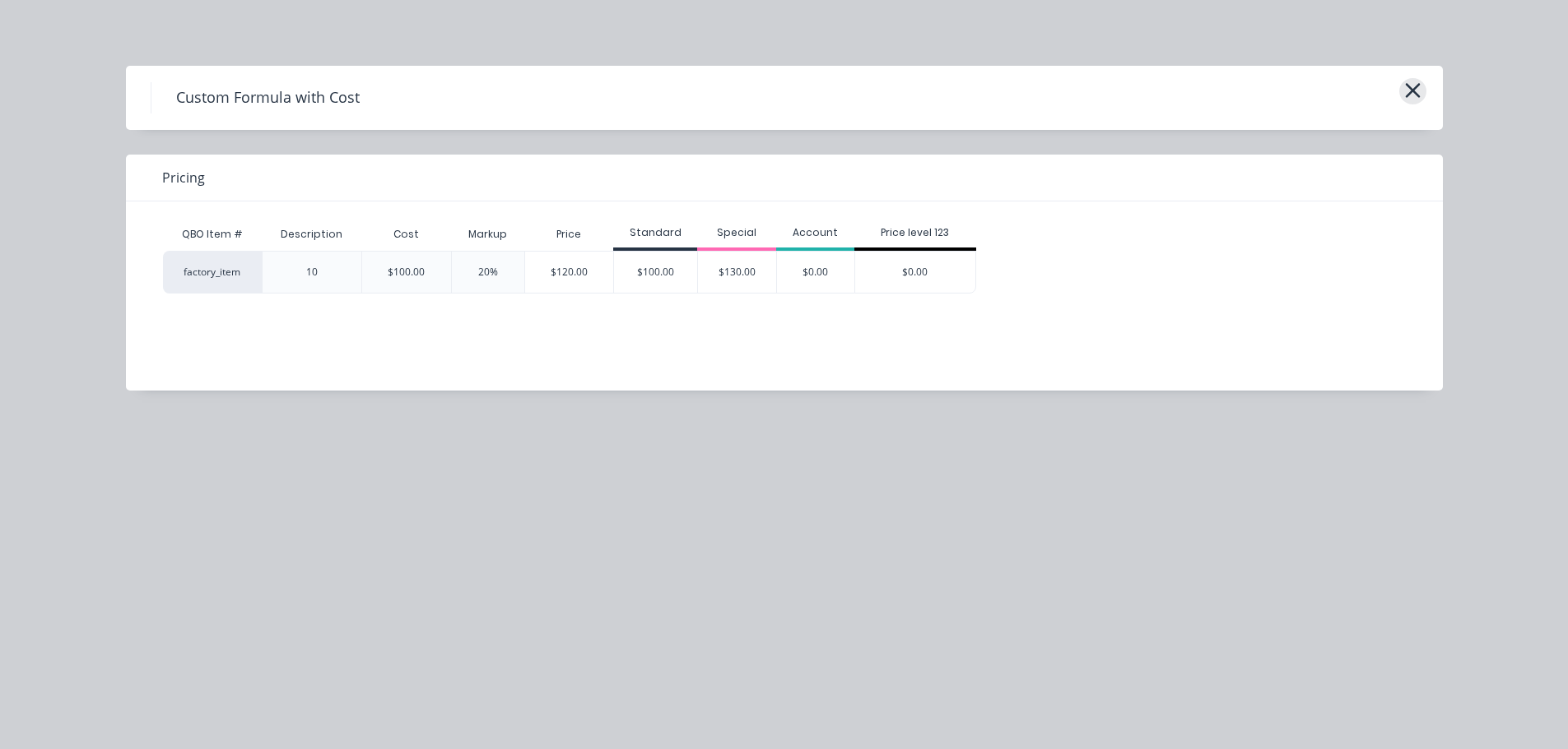
click at [1420, 91] on icon "button" at bounding box center [1412, 90] width 17 height 23
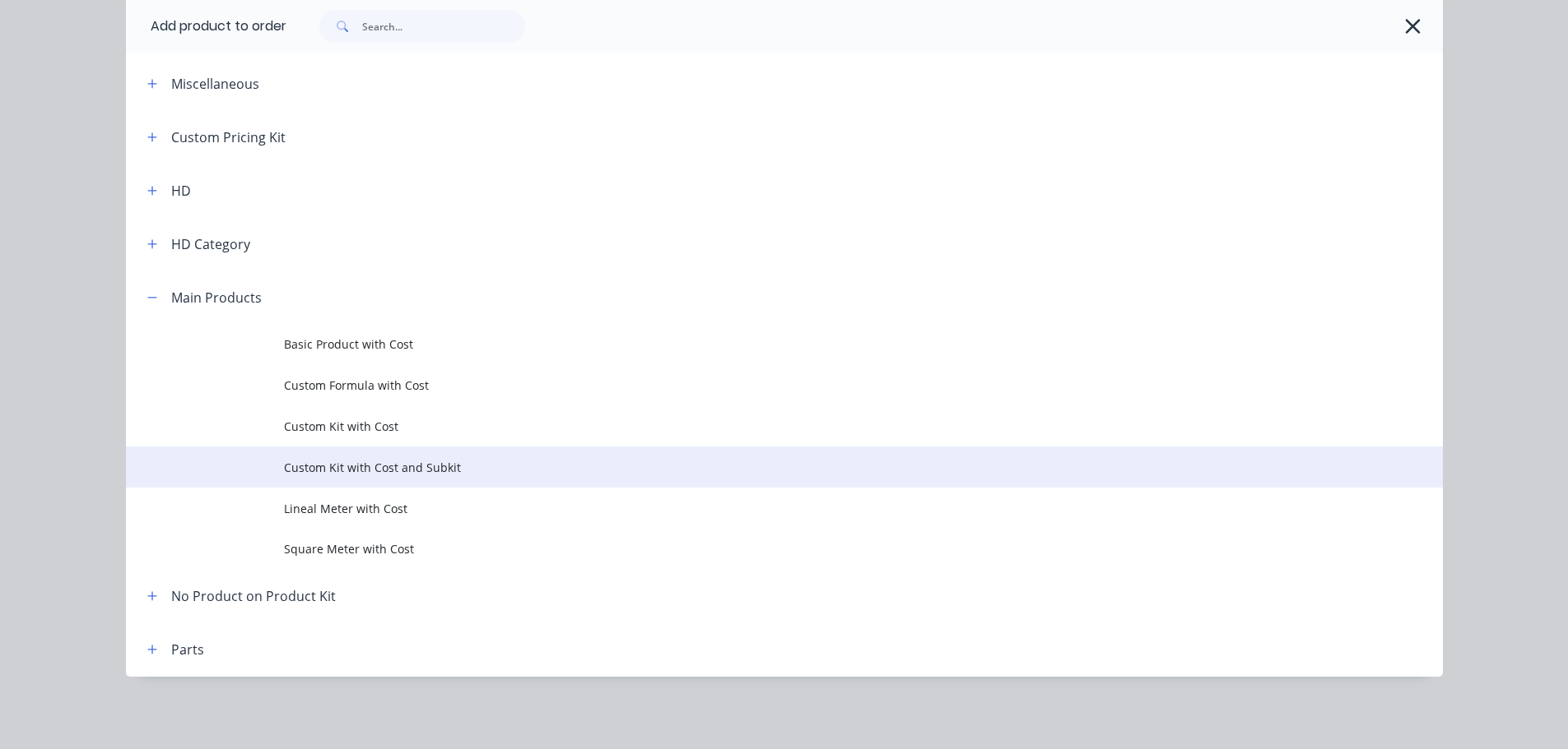
click at [414, 459] on span "Custom Kit with Cost and Subkit" at bounding box center [747, 468] width 927 height 17
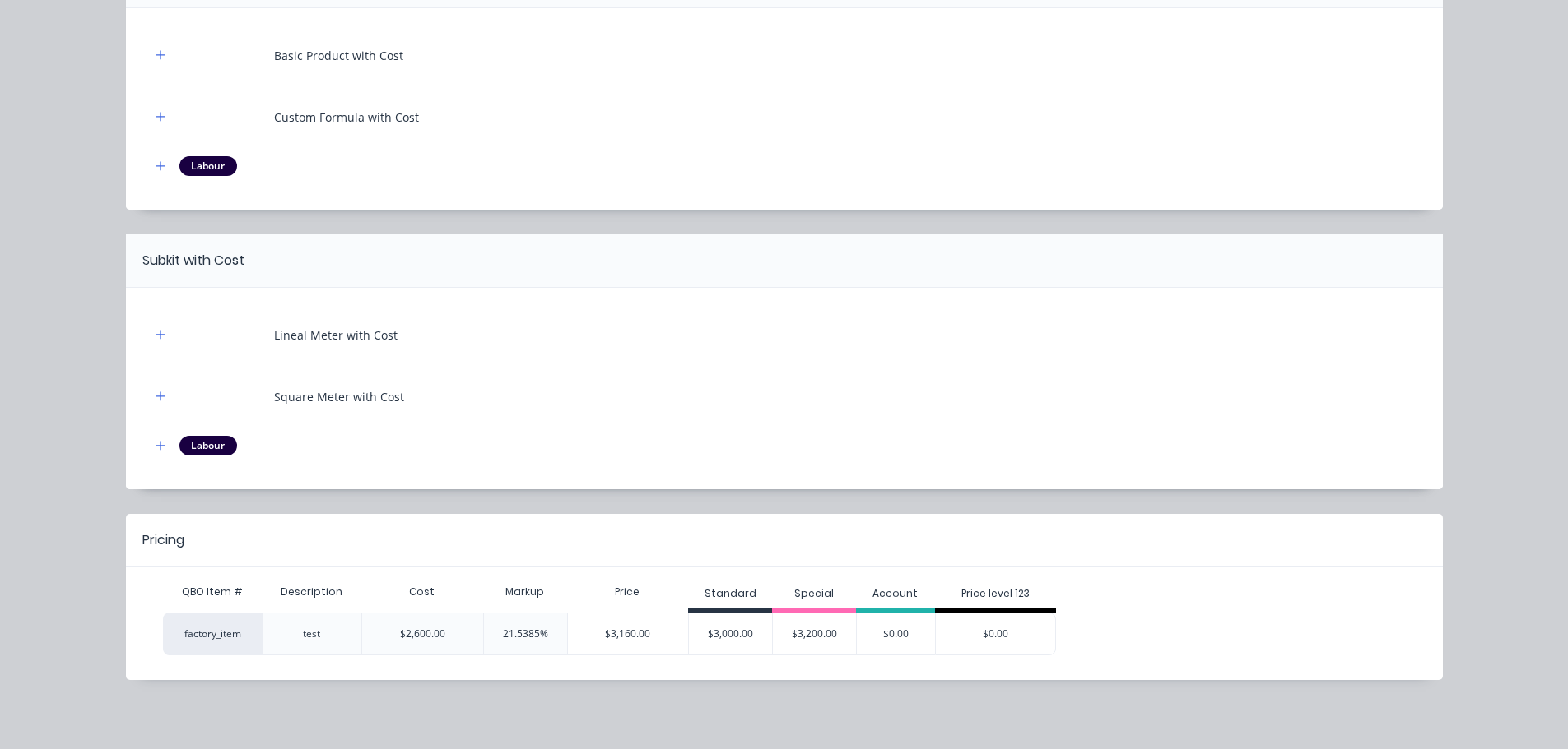
scroll to position [203, 0]
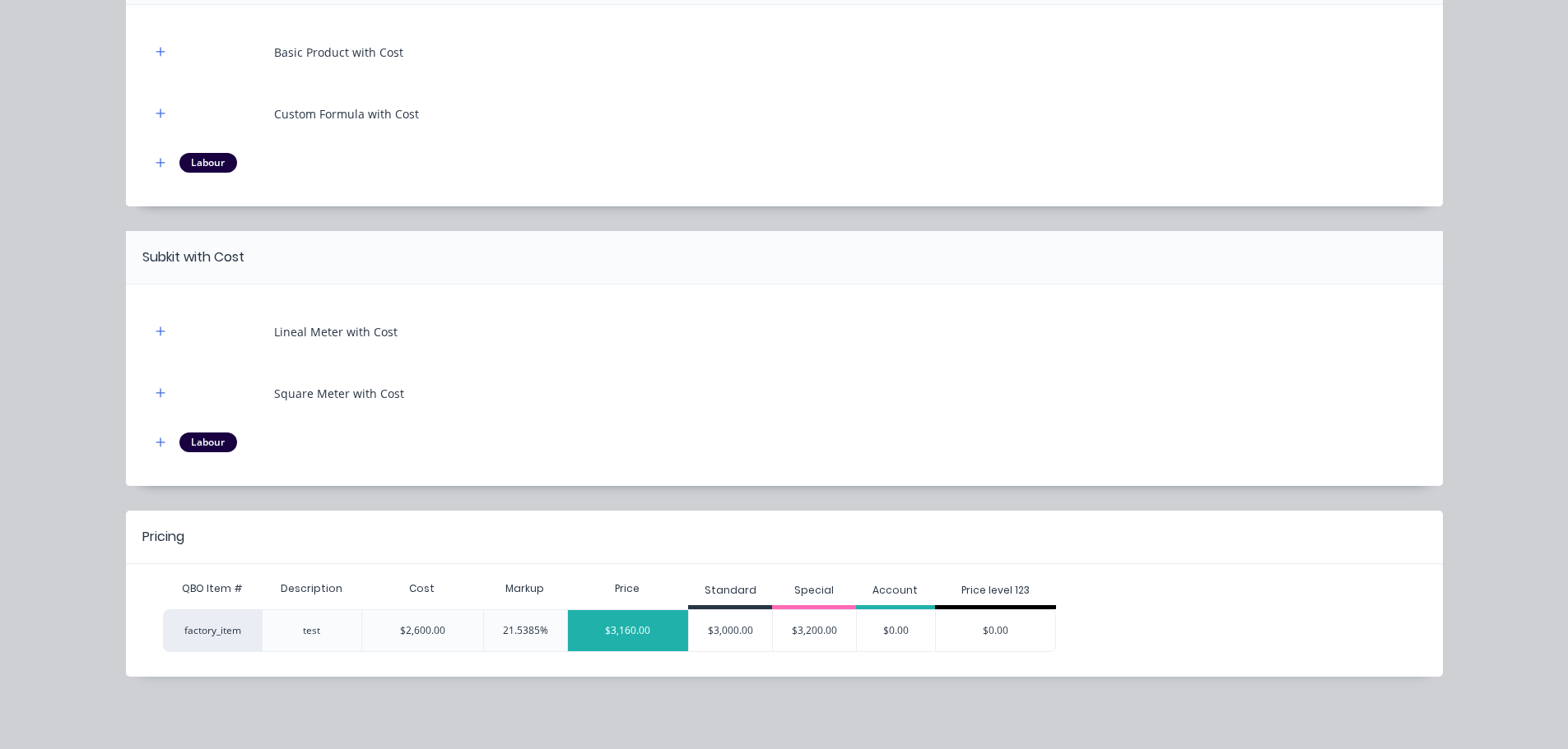
click at [608, 624] on div "$3,160.00" at bounding box center [628, 630] width 121 height 41
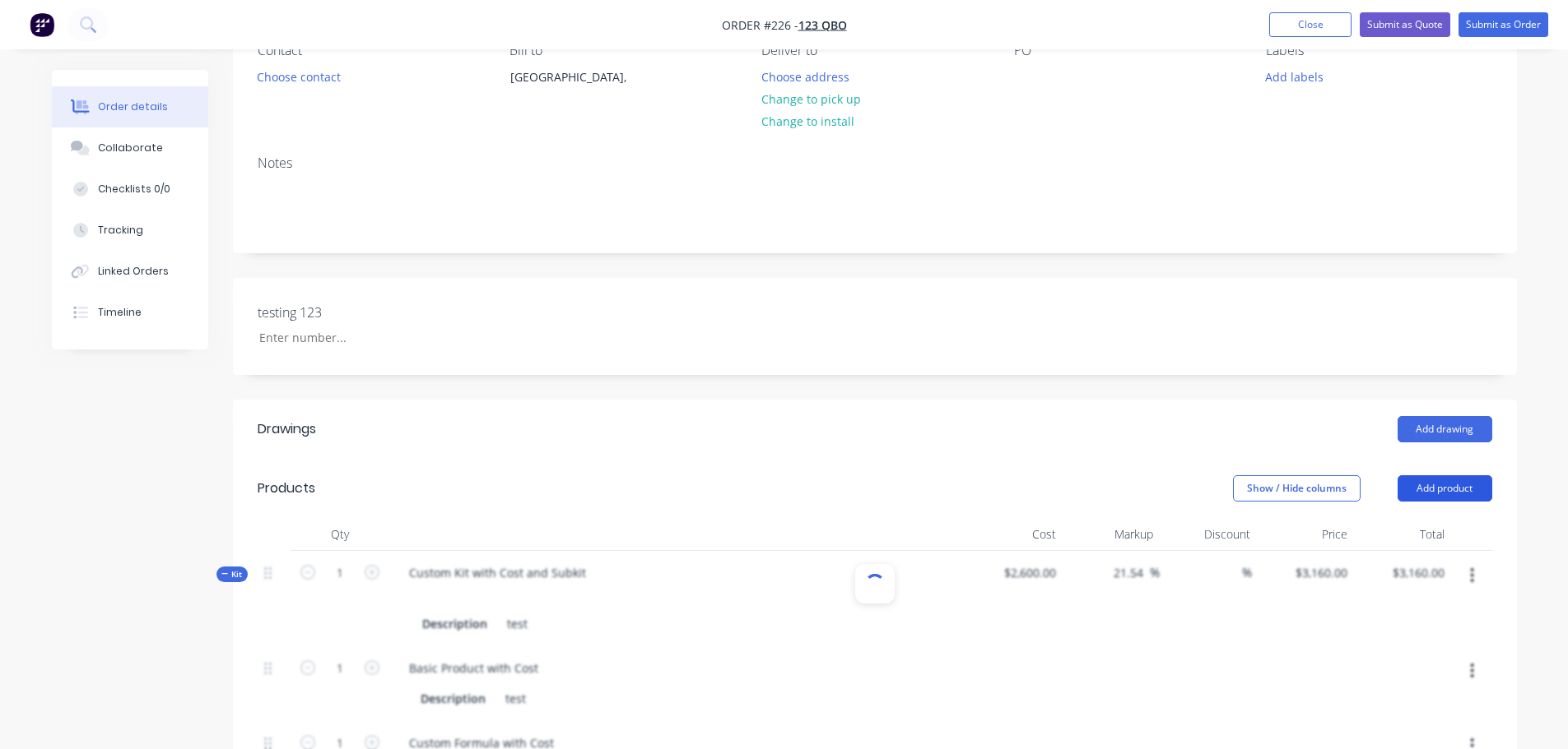
click at [1469, 488] on button "Add product" at bounding box center [1445, 489] width 95 height 27
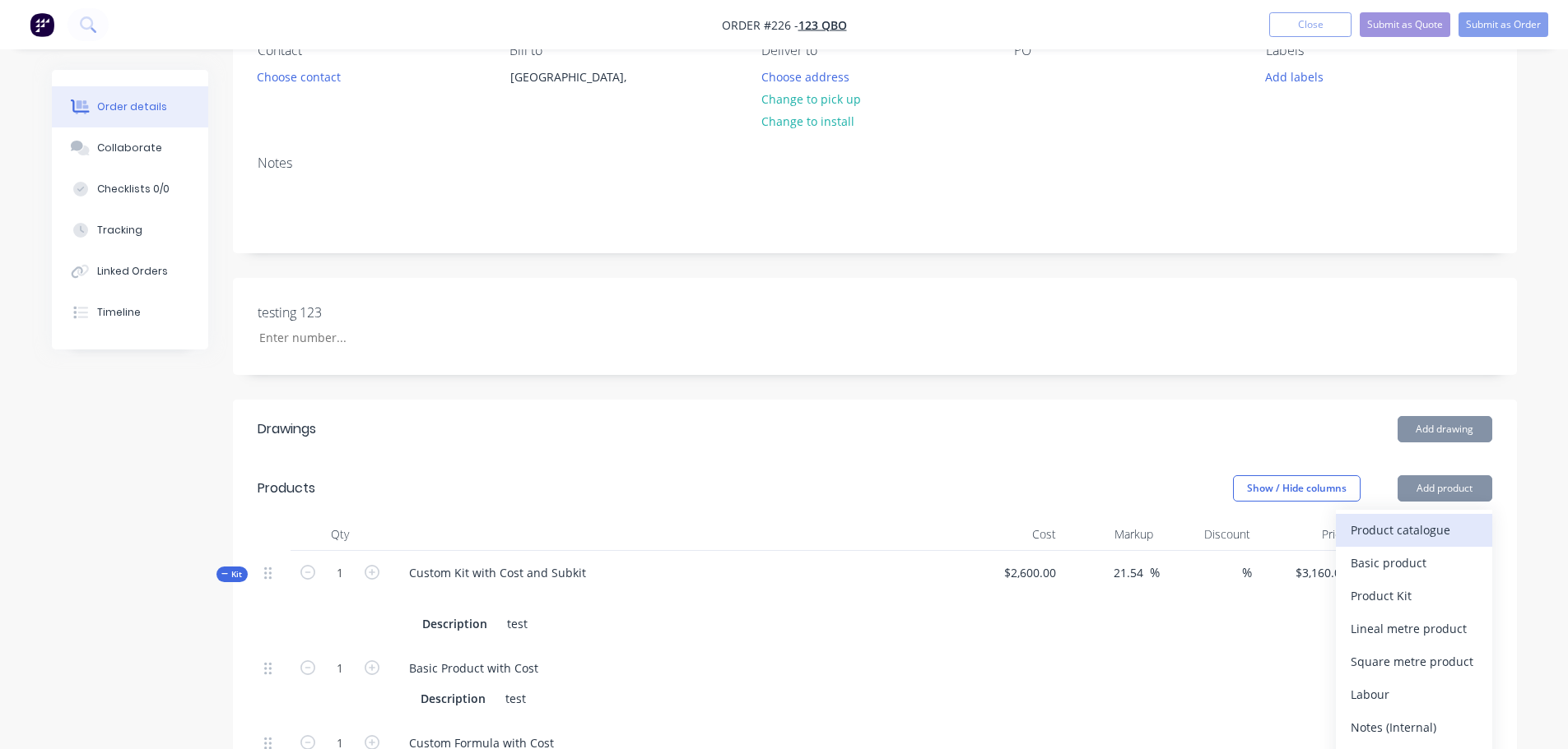
click at [1427, 533] on div "Product catalogue" at bounding box center [1413, 530] width 126 height 24
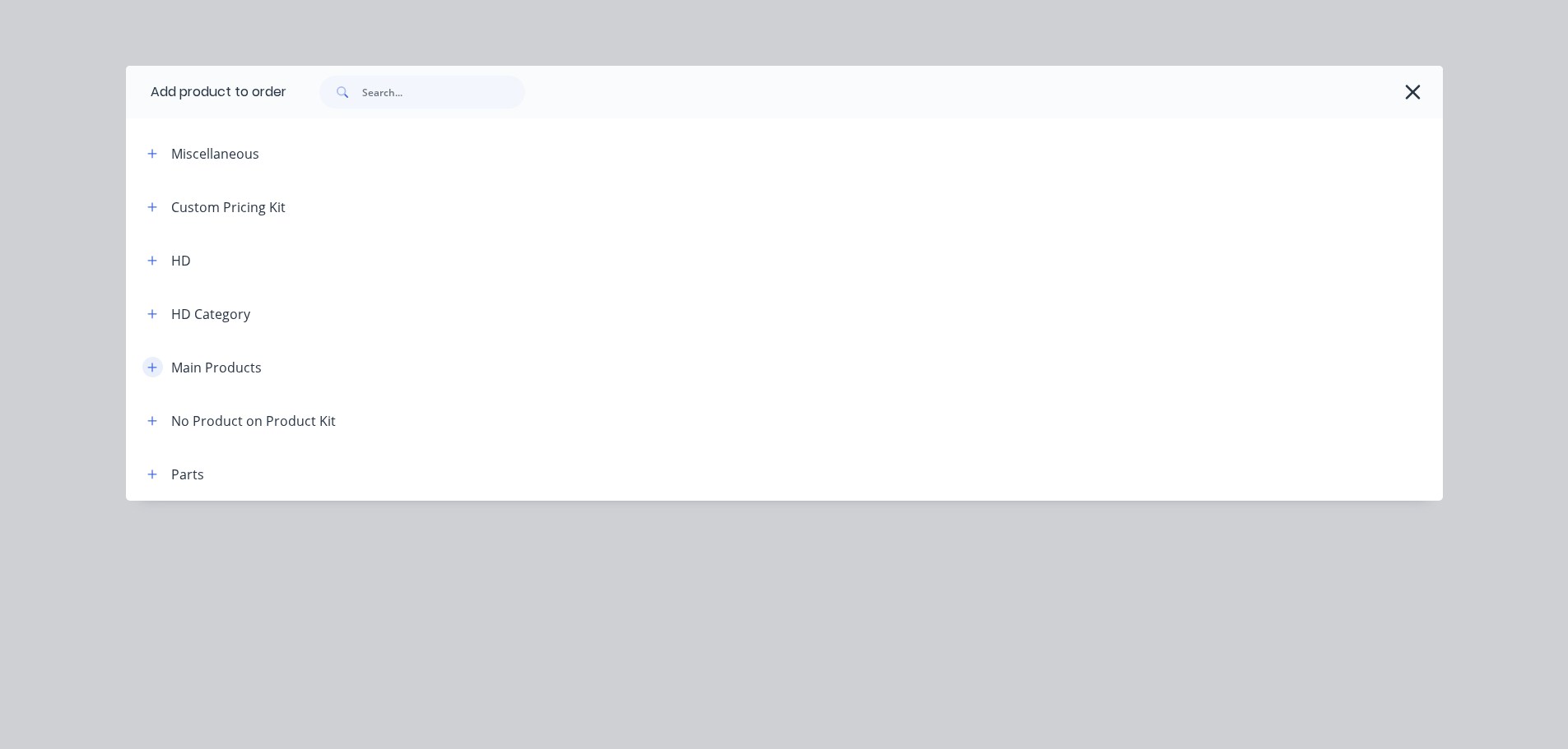
click at [158, 369] on icon "button" at bounding box center [152, 367] width 9 height 11
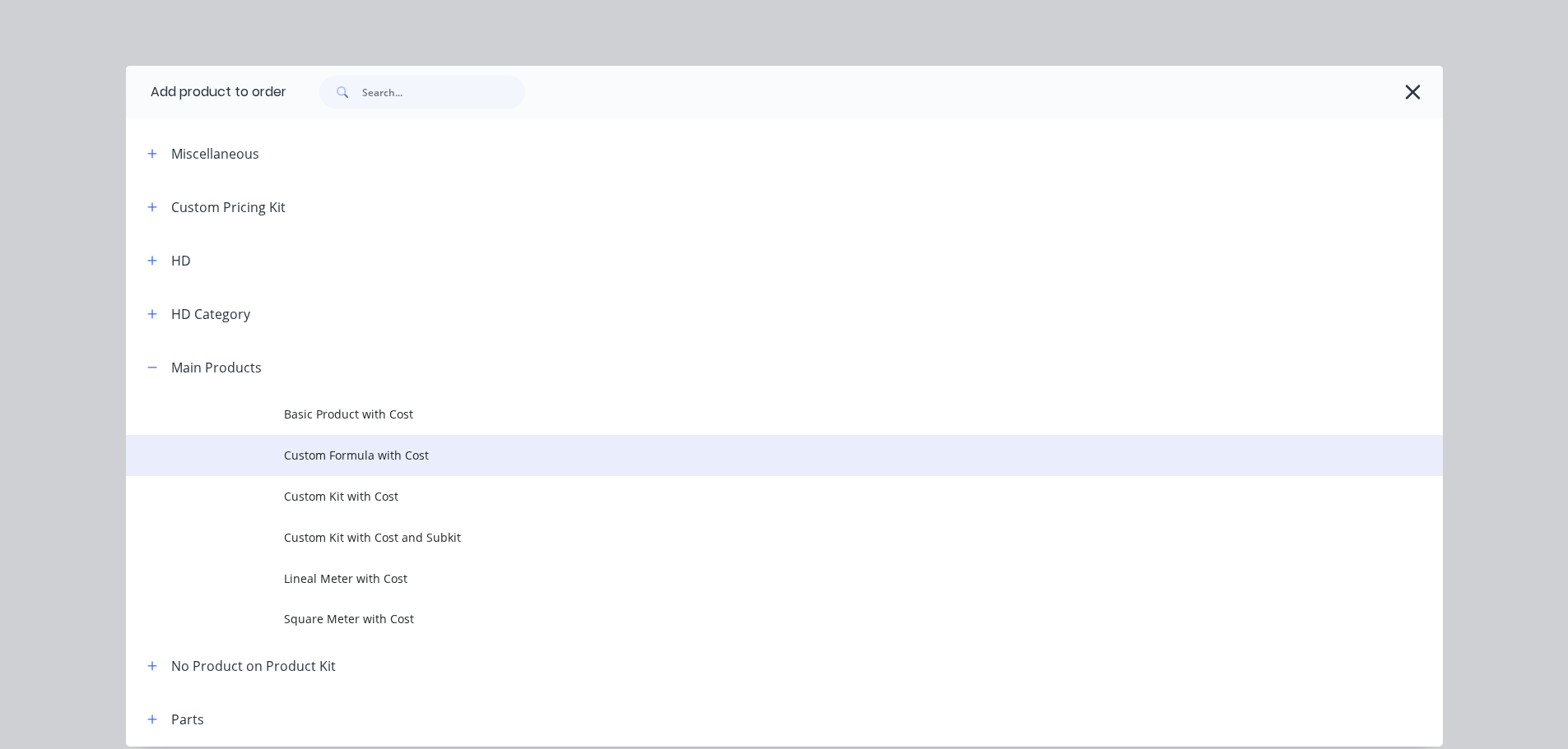
click at [360, 453] on span "Custom Formula with Cost" at bounding box center [747, 456] width 927 height 17
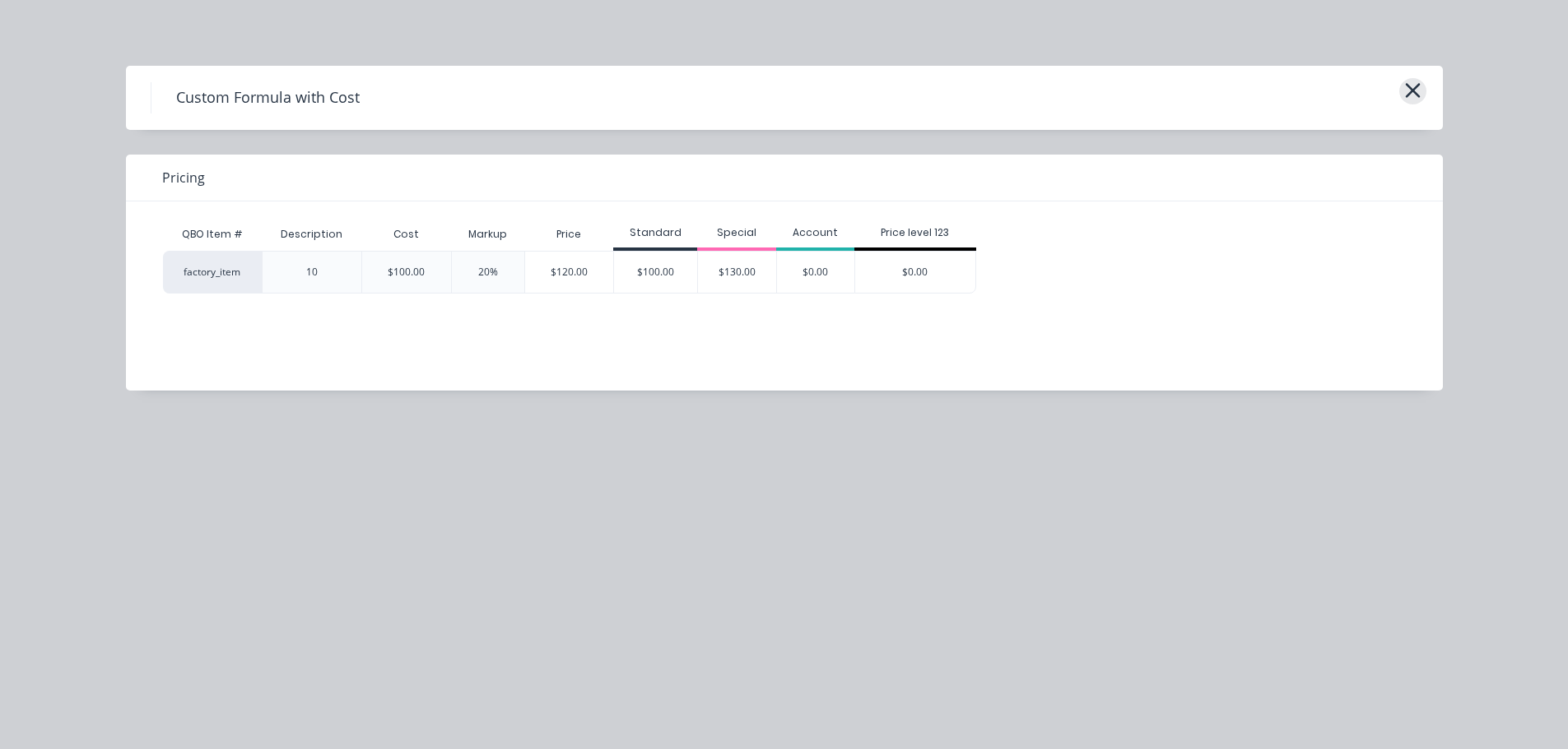
click at [1418, 89] on icon "button" at bounding box center [1412, 90] width 17 height 23
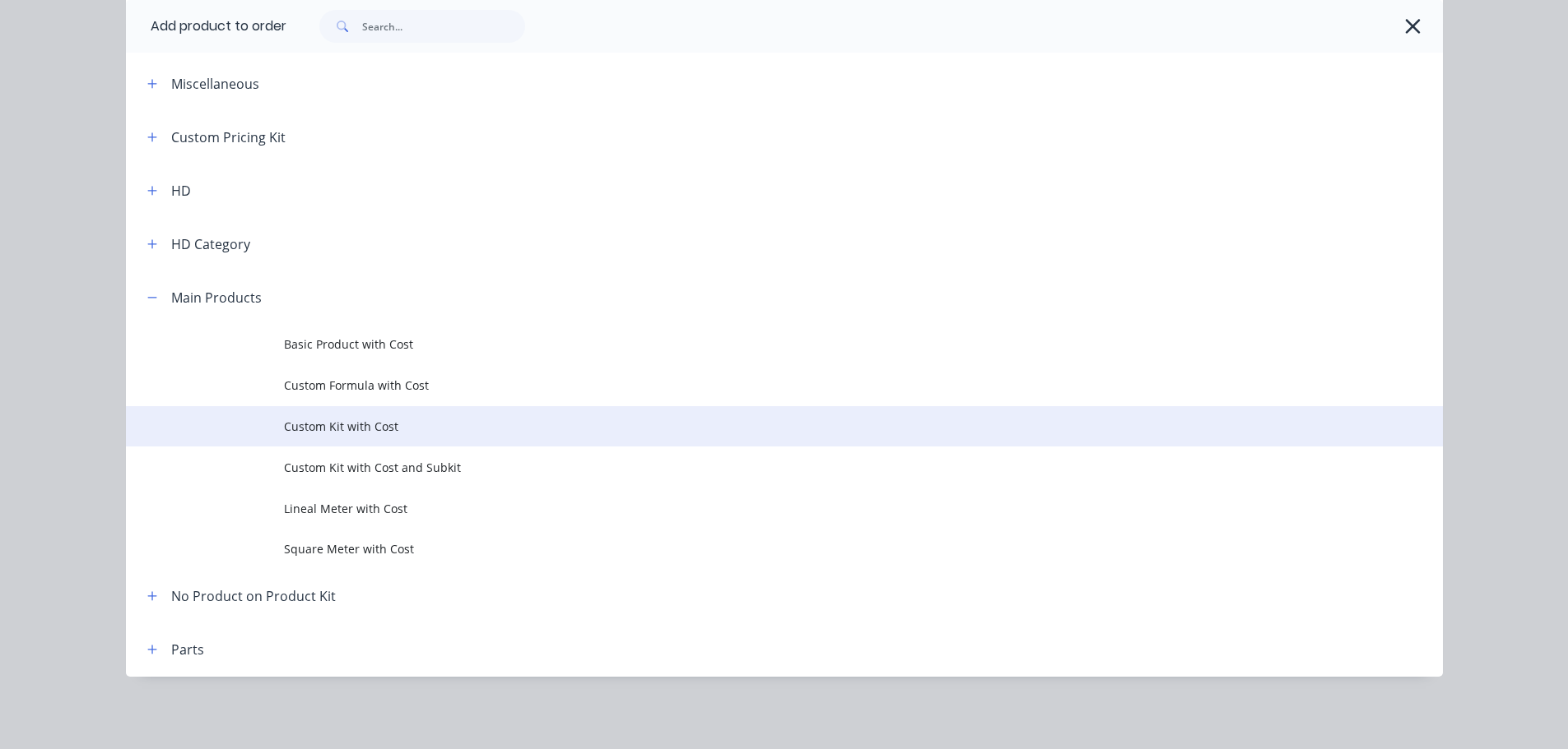
click at [386, 431] on span "Custom Kit with Cost" at bounding box center [747, 426] width 927 height 17
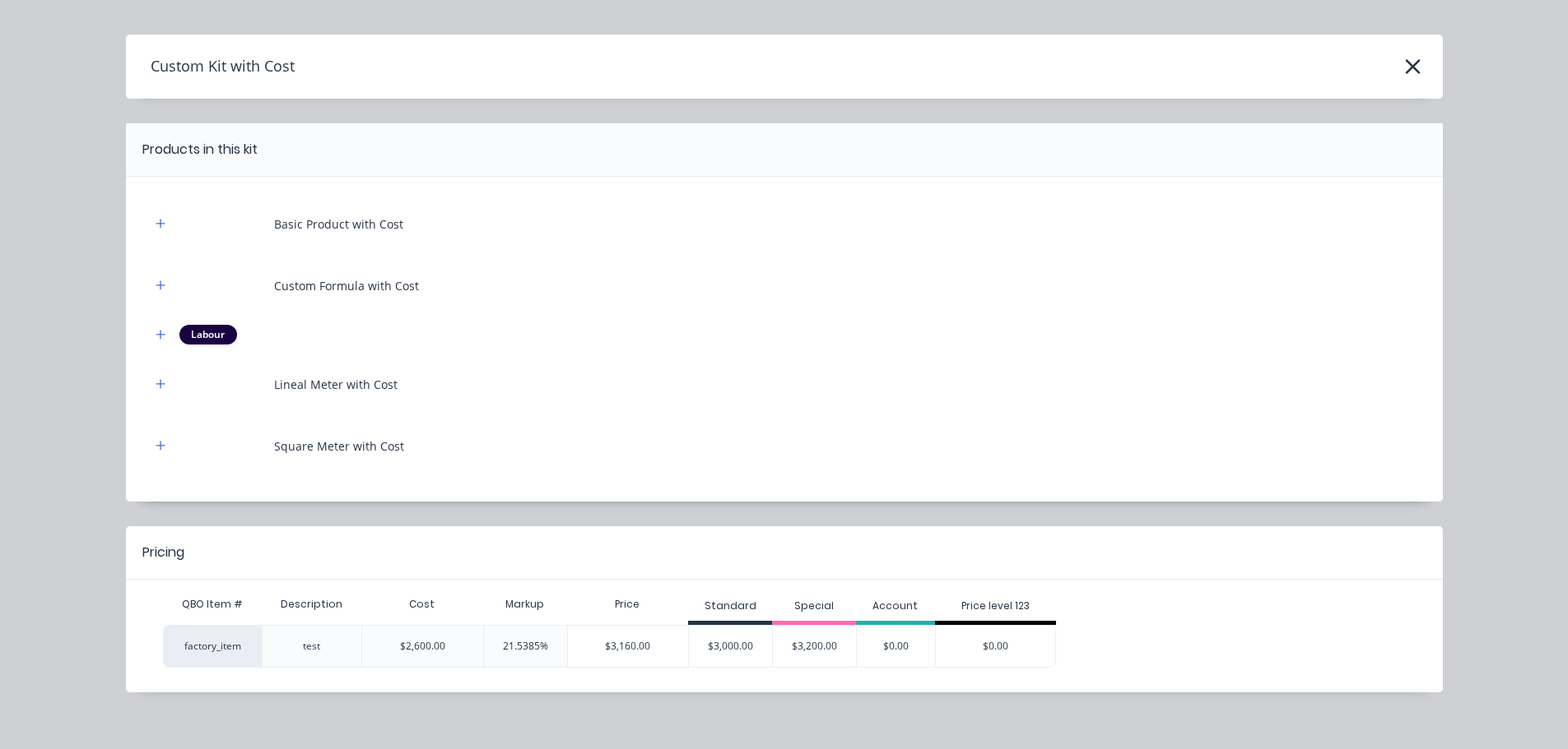
scroll to position [47, 0]
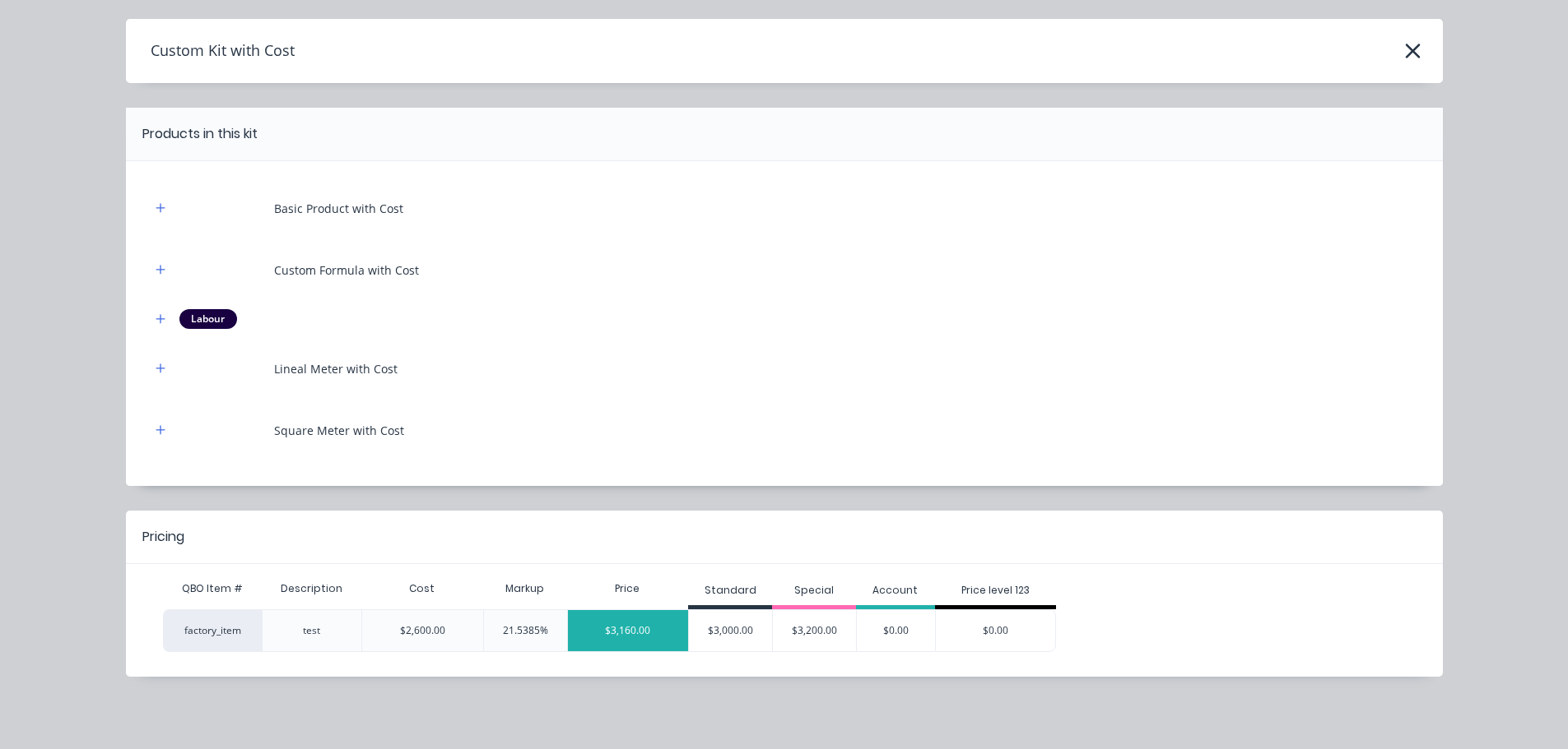
click at [623, 634] on div "$3,160.00" at bounding box center [628, 630] width 121 height 41
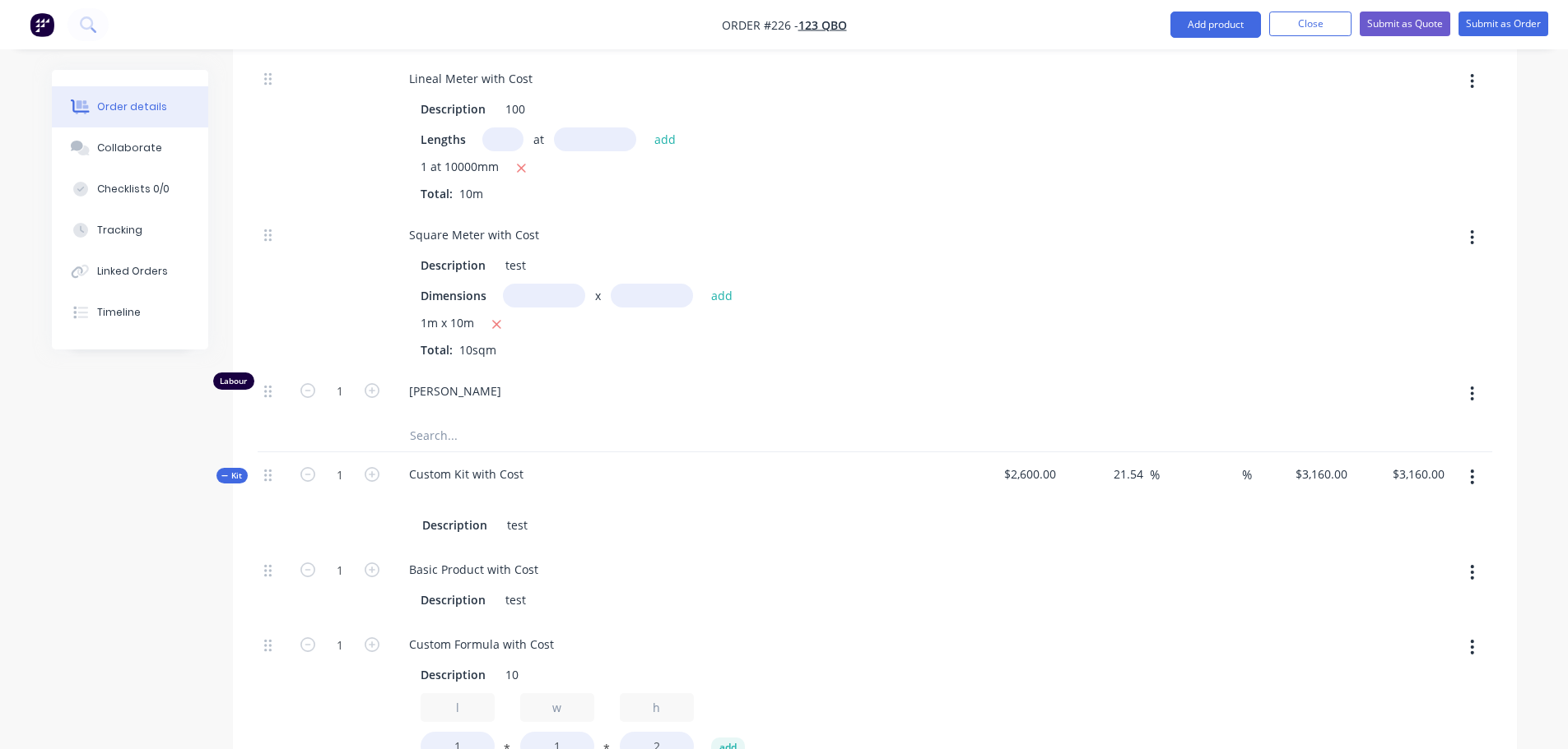
scroll to position [658, 0]
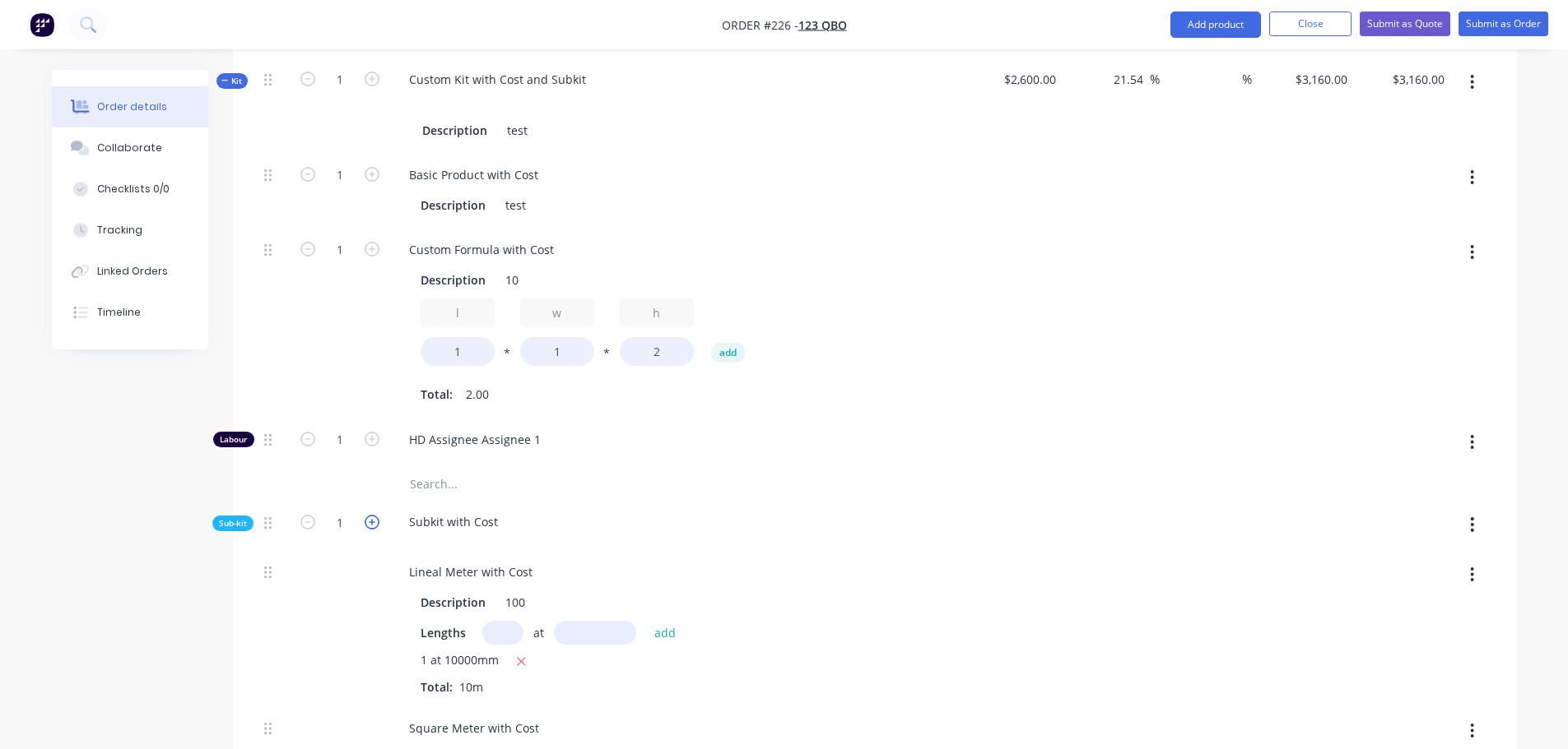
click at [369, 521] on icon "button" at bounding box center [372, 522] width 15 height 15
type input "$5,773.0769"
type input "$5,773.08"
type input "2"
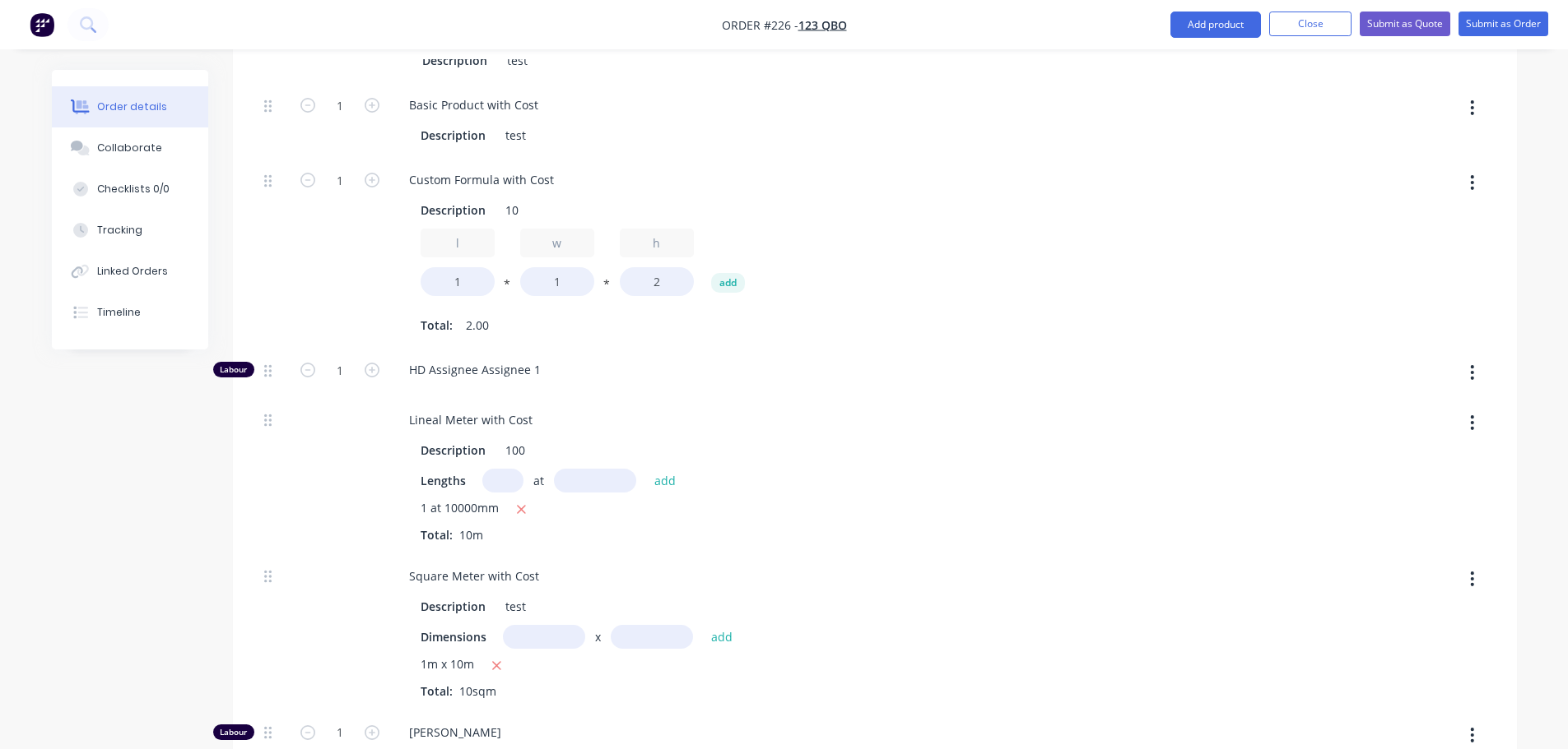
scroll to position [1645, 0]
click at [498, 473] on input "text" at bounding box center [502, 478] width 41 height 24
type input "1"
click at [612, 477] on input "text" at bounding box center [595, 478] width 83 height 24
type input "10000"
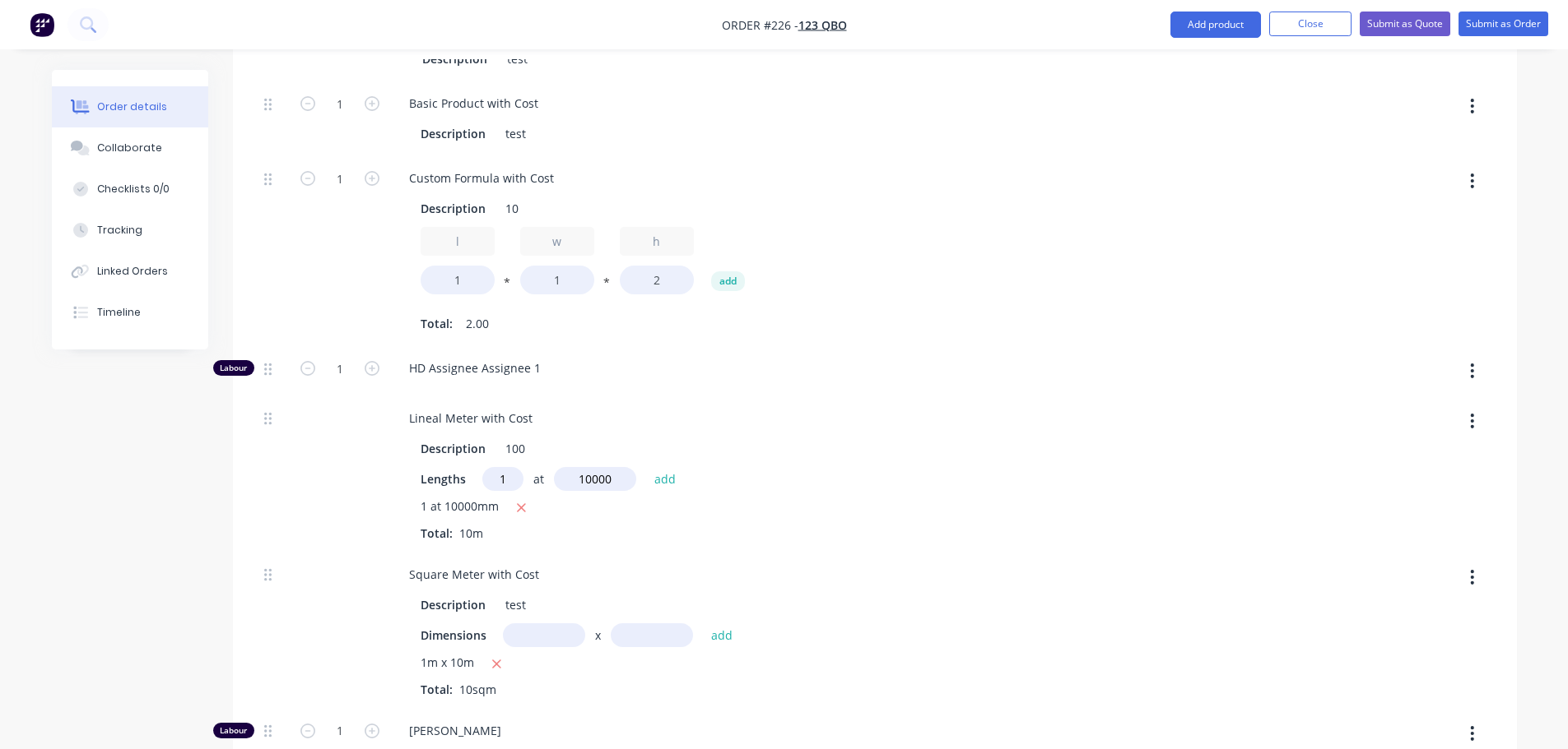
click at [646, 468] on button "add" at bounding box center [665, 478] width 39 height 22
type input "$4,375.3846"
type input "$4,375.38"
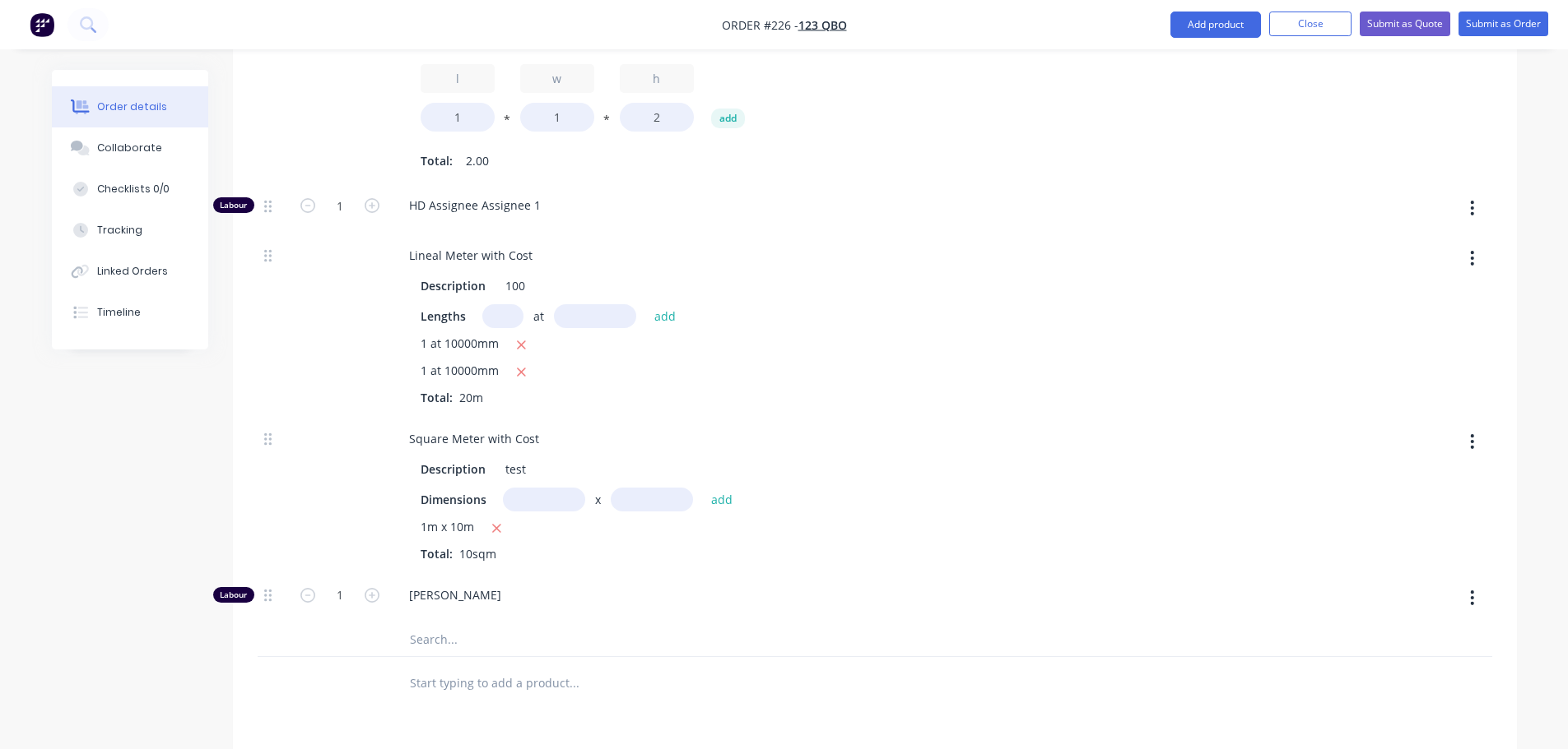
scroll to position [1809, 0]
click at [544, 507] on input "text" at bounding box center [543, 497] width 83 height 24
type input "1m"
click at [646, 492] on input "text" at bounding box center [652, 497] width 83 height 24
type input "10"
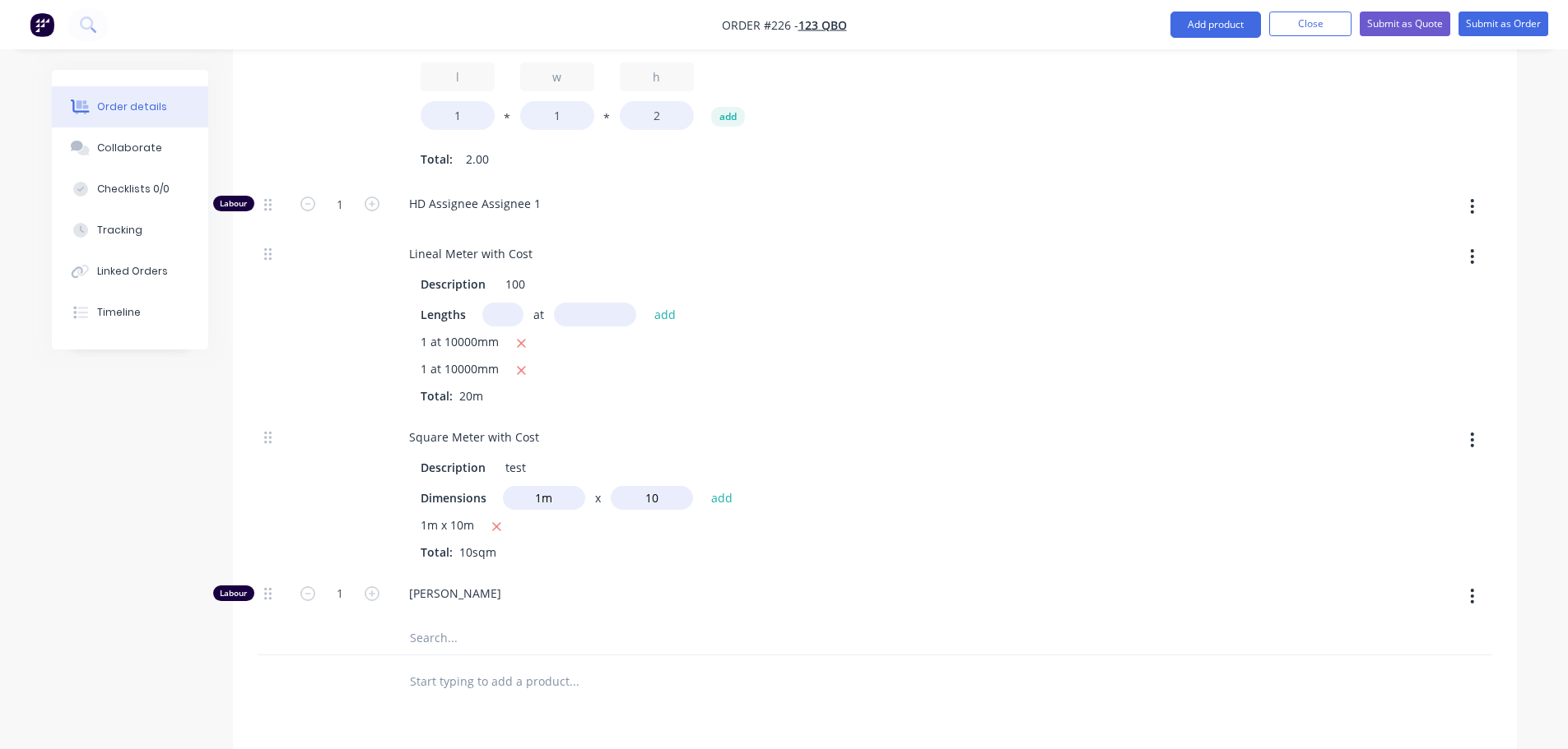
click at [703, 487] on button "add" at bounding box center [722, 497] width 39 height 22
type input "$5,590.7692"
type input "$5,590.77"
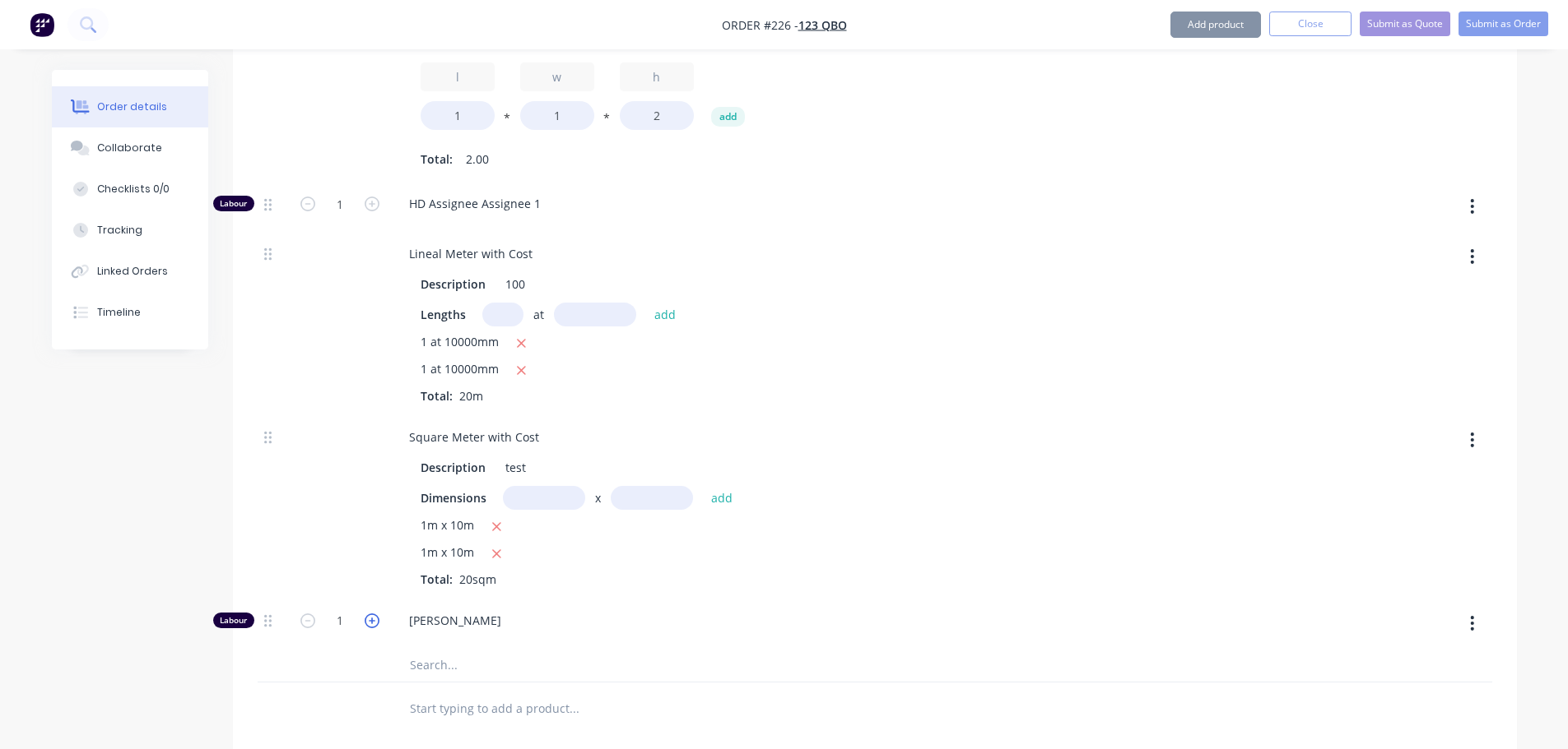
click at [367, 619] on icon "button" at bounding box center [372, 621] width 15 height 15
type input "$5,773.0769"
type input "$5,773.08"
type input "2"
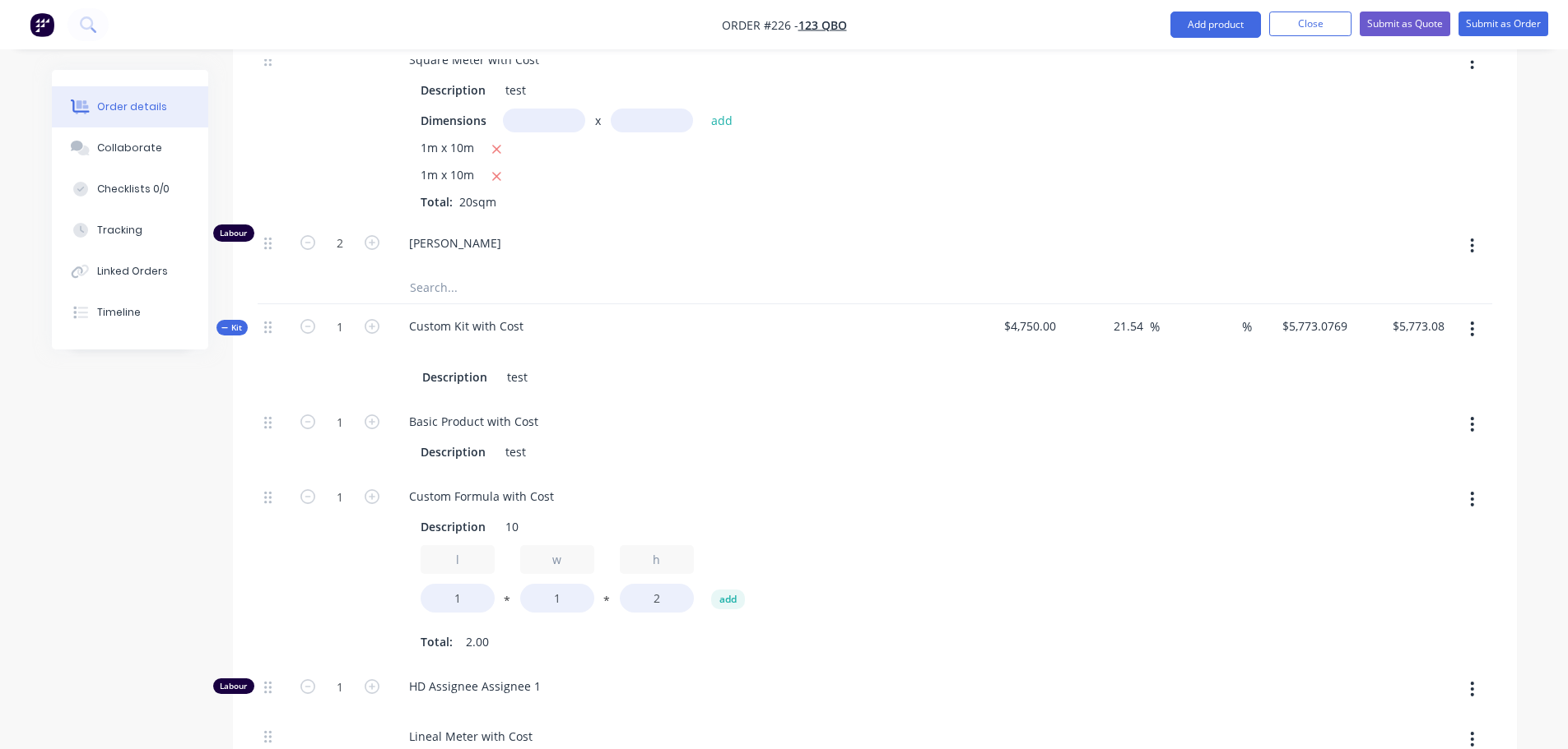
scroll to position [1317, 0]
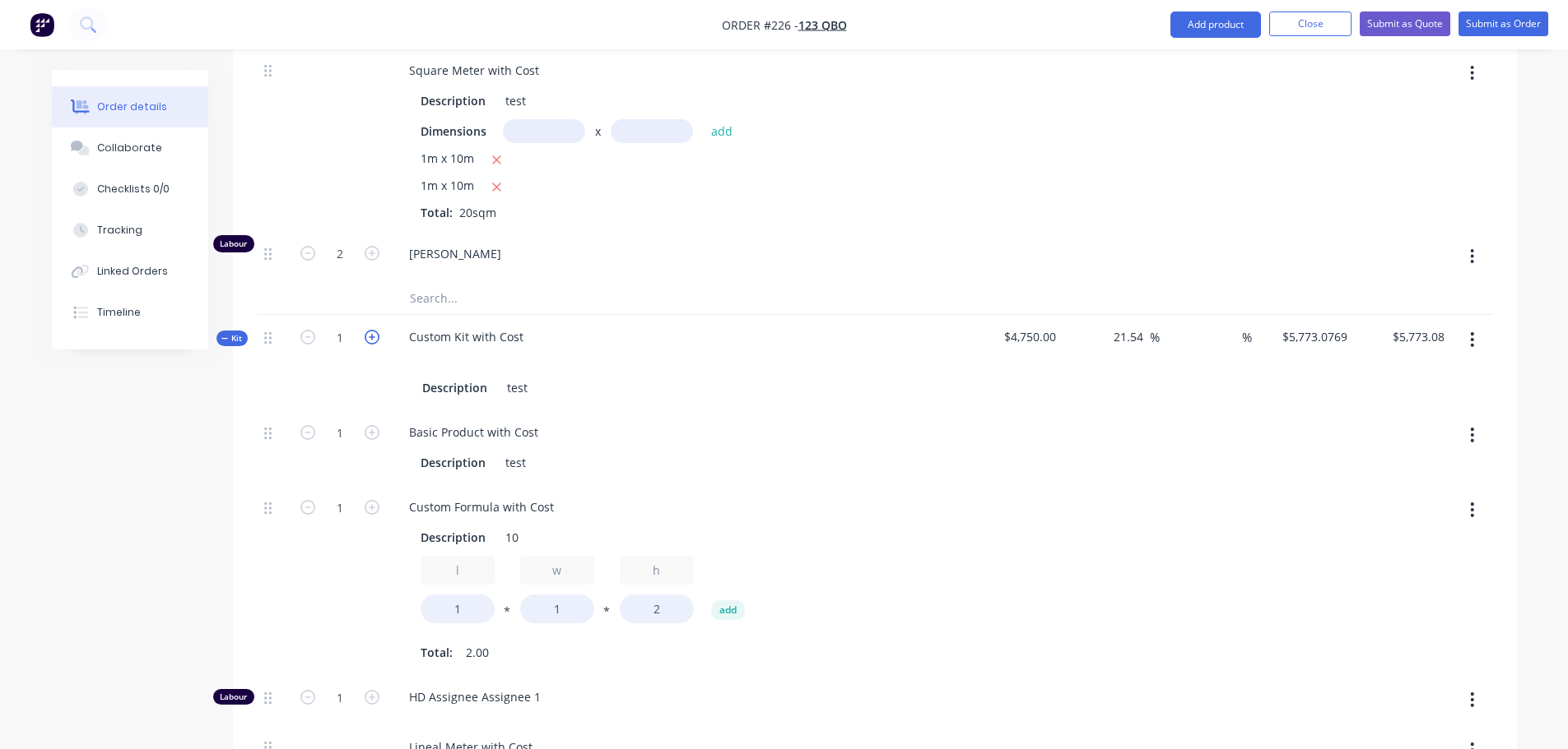
click at [368, 338] on icon "button" at bounding box center [372, 337] width 15 height 15
type input "2"
type input "$11,546.15"
type input "2"
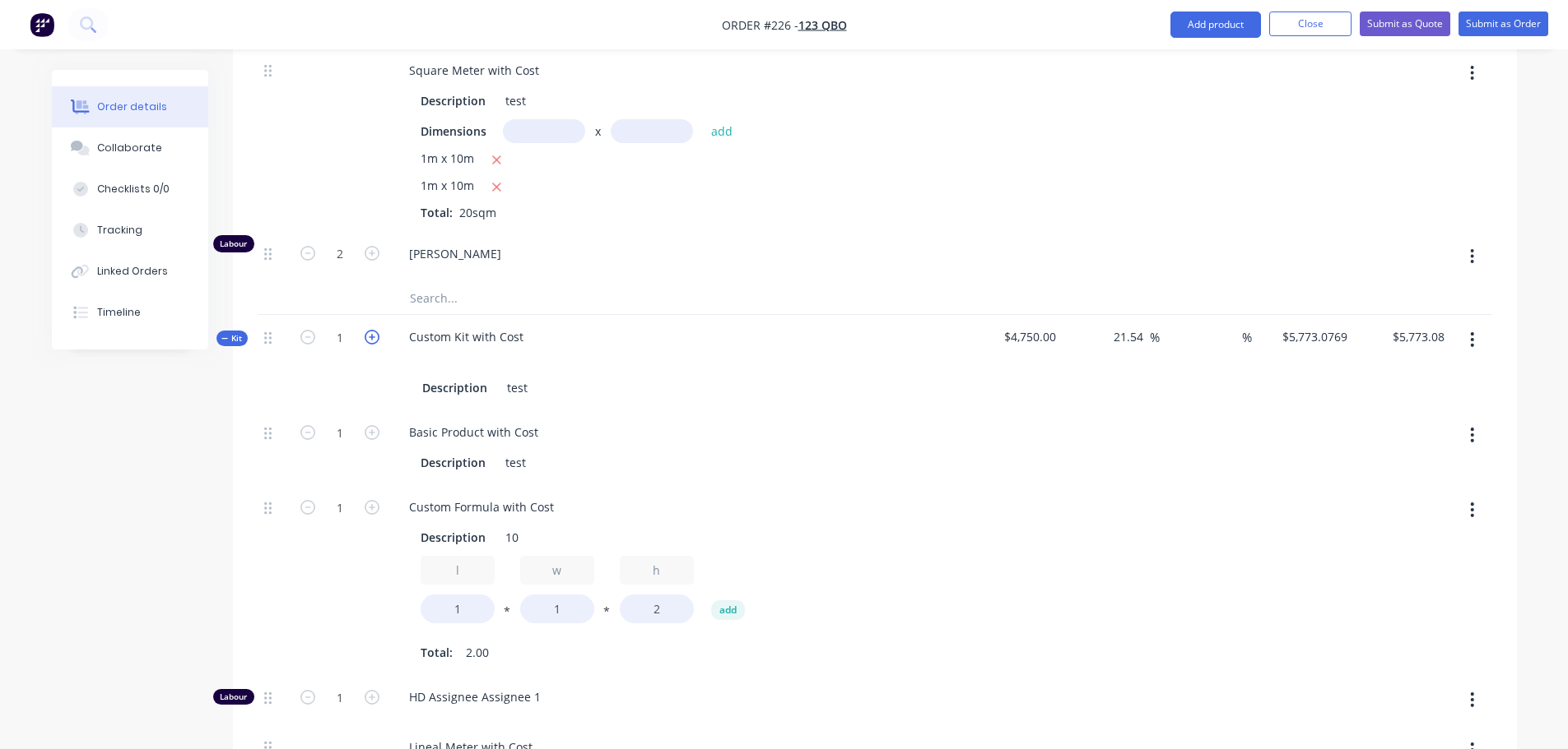
type input "2"
type input "4"
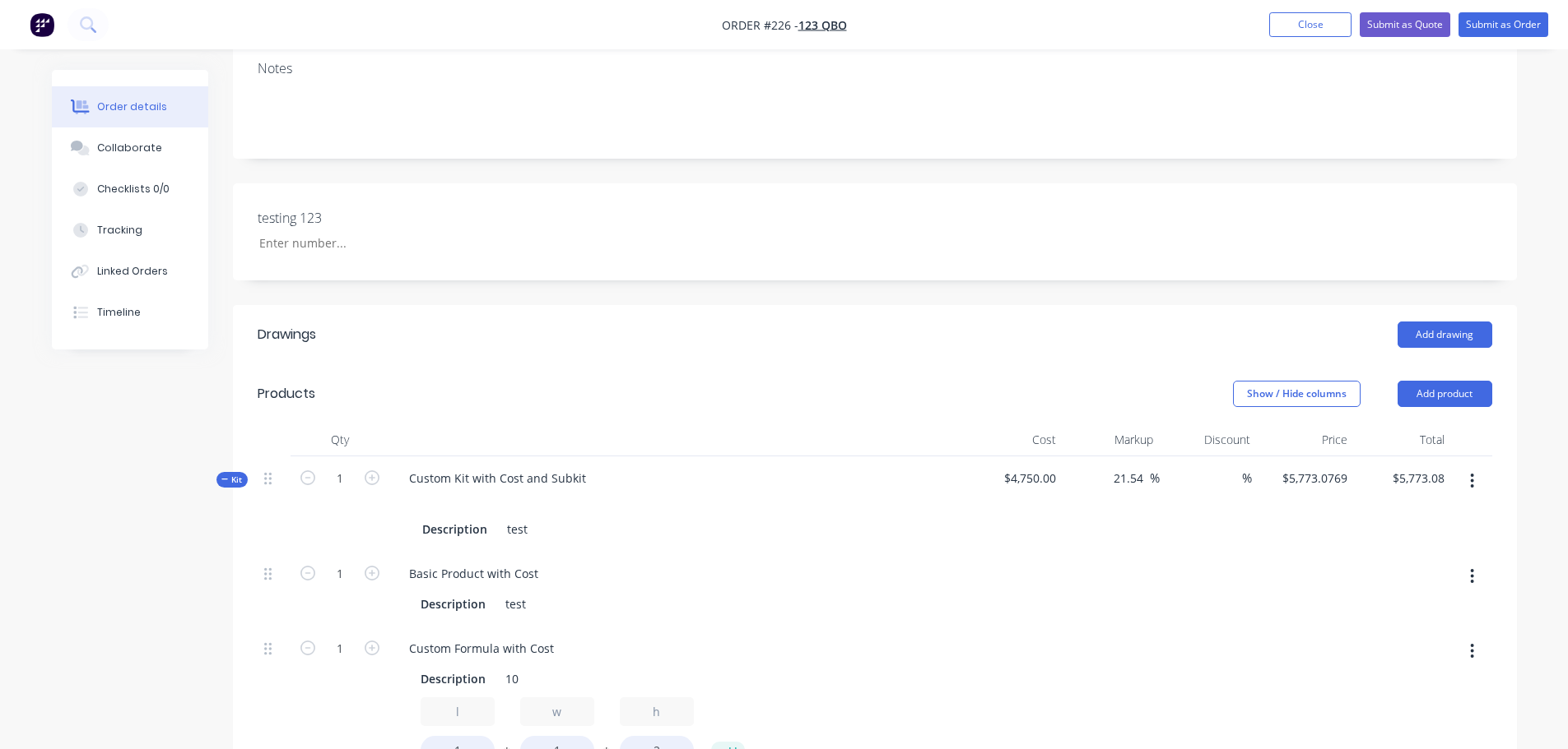
scroll to position [247, 0]
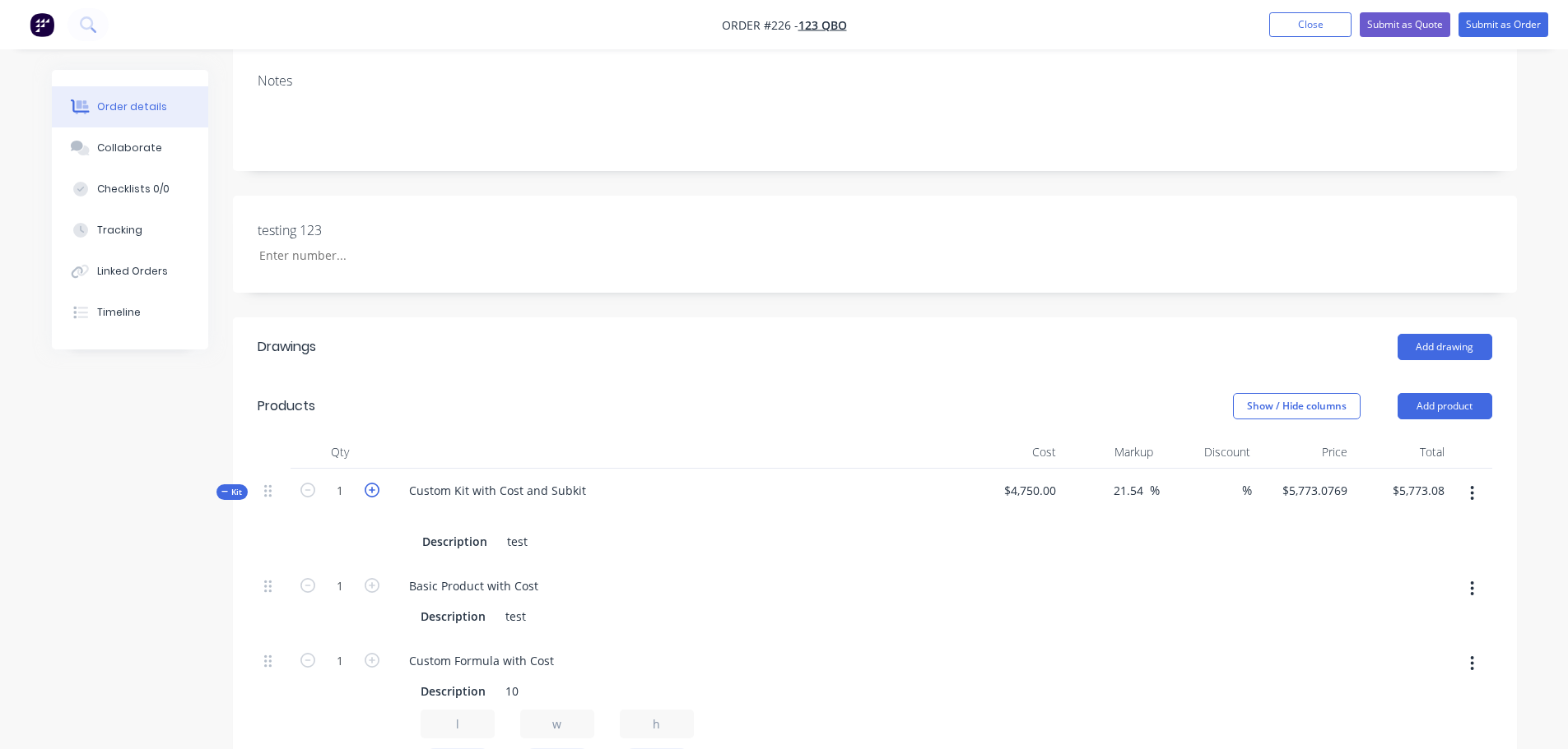
click at [375, 489] on icon "button" at bounding box center [372, 491] width 15 height 15
type input "2"
type input "$11,546.15"
type input "2"
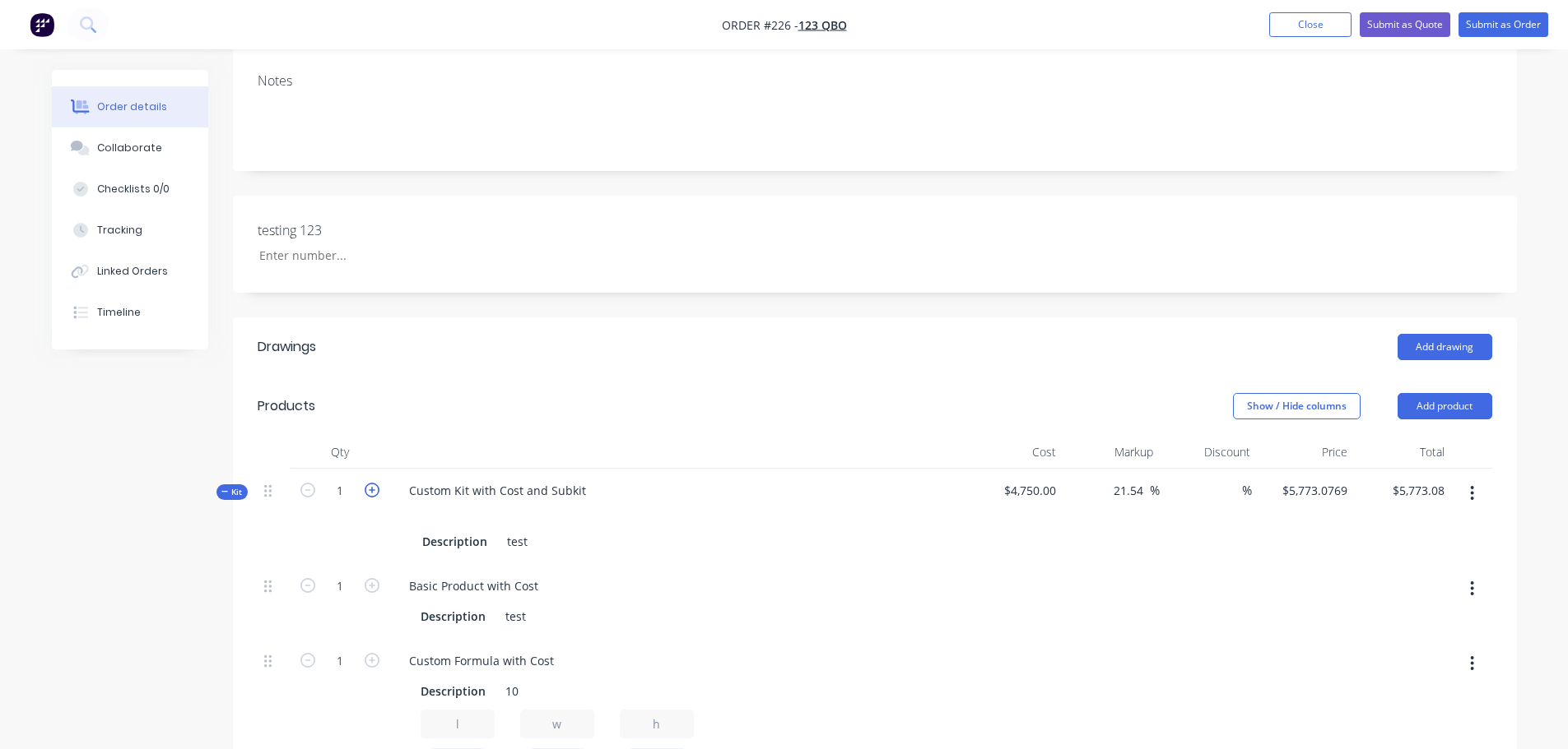
type input "2"
type input "4"
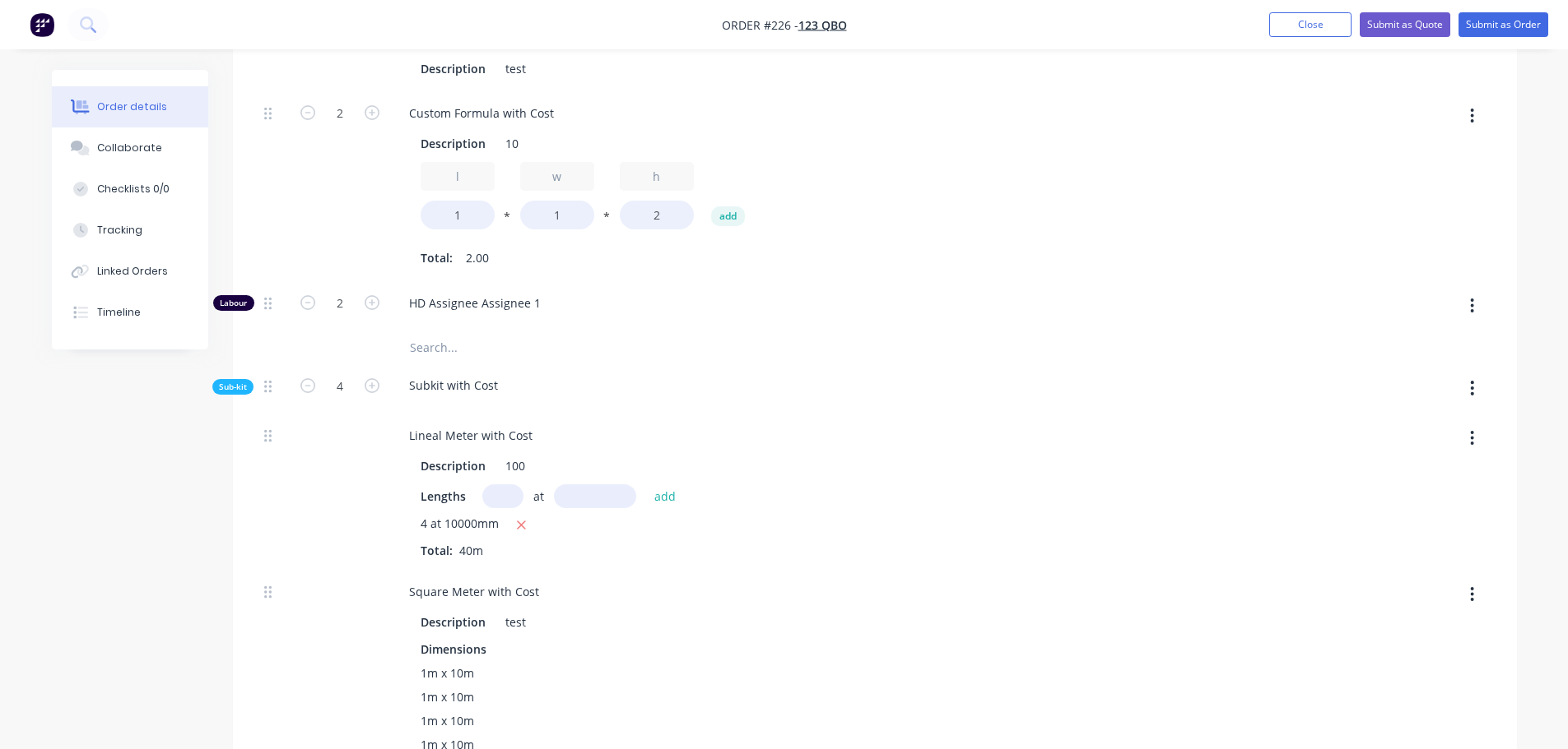
scroll to position [576, 0]
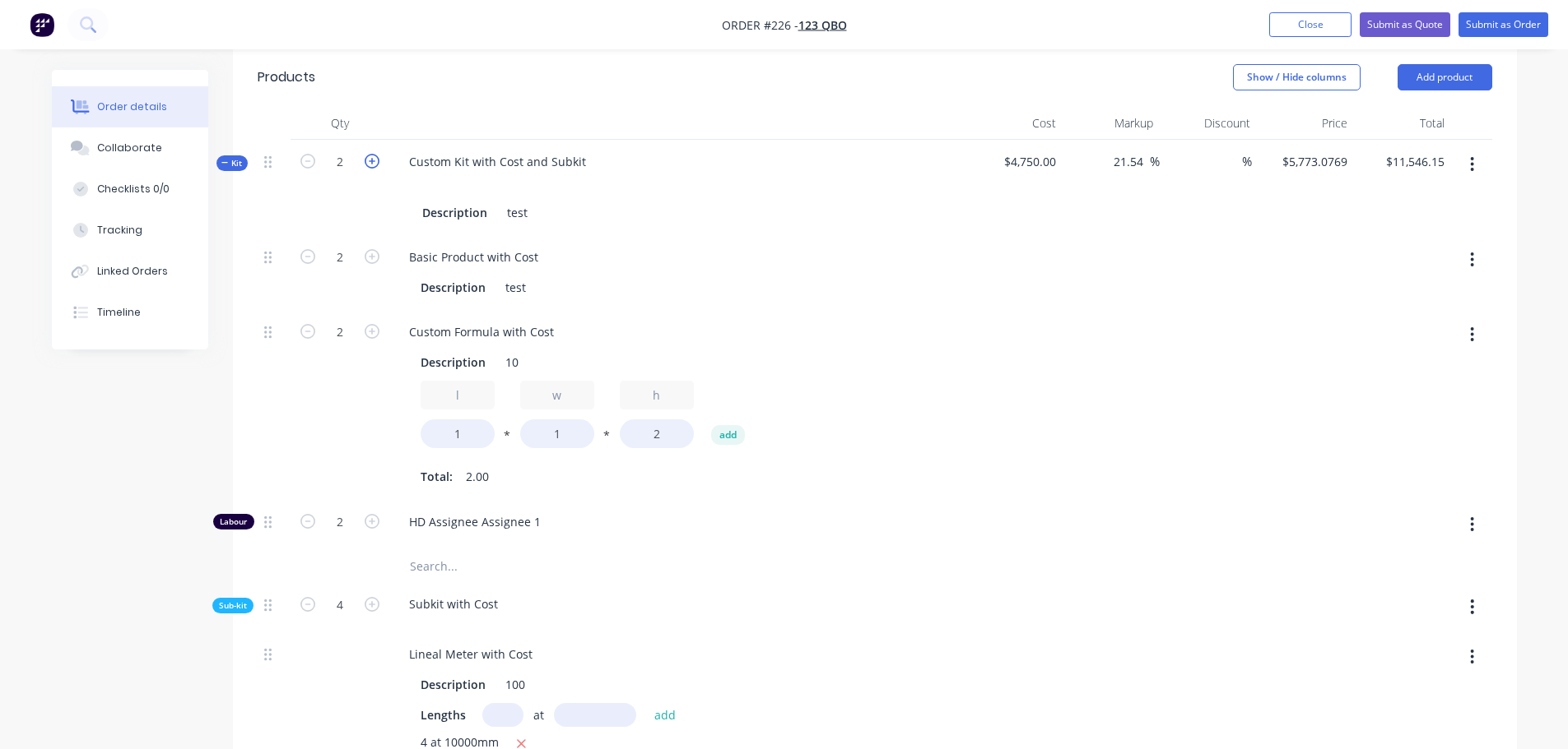
click at [367, 157] on icon "button" at bounding box center [372, 161] width 15 height 15
type input "3"
type input "$17,319.23"
type input "3"
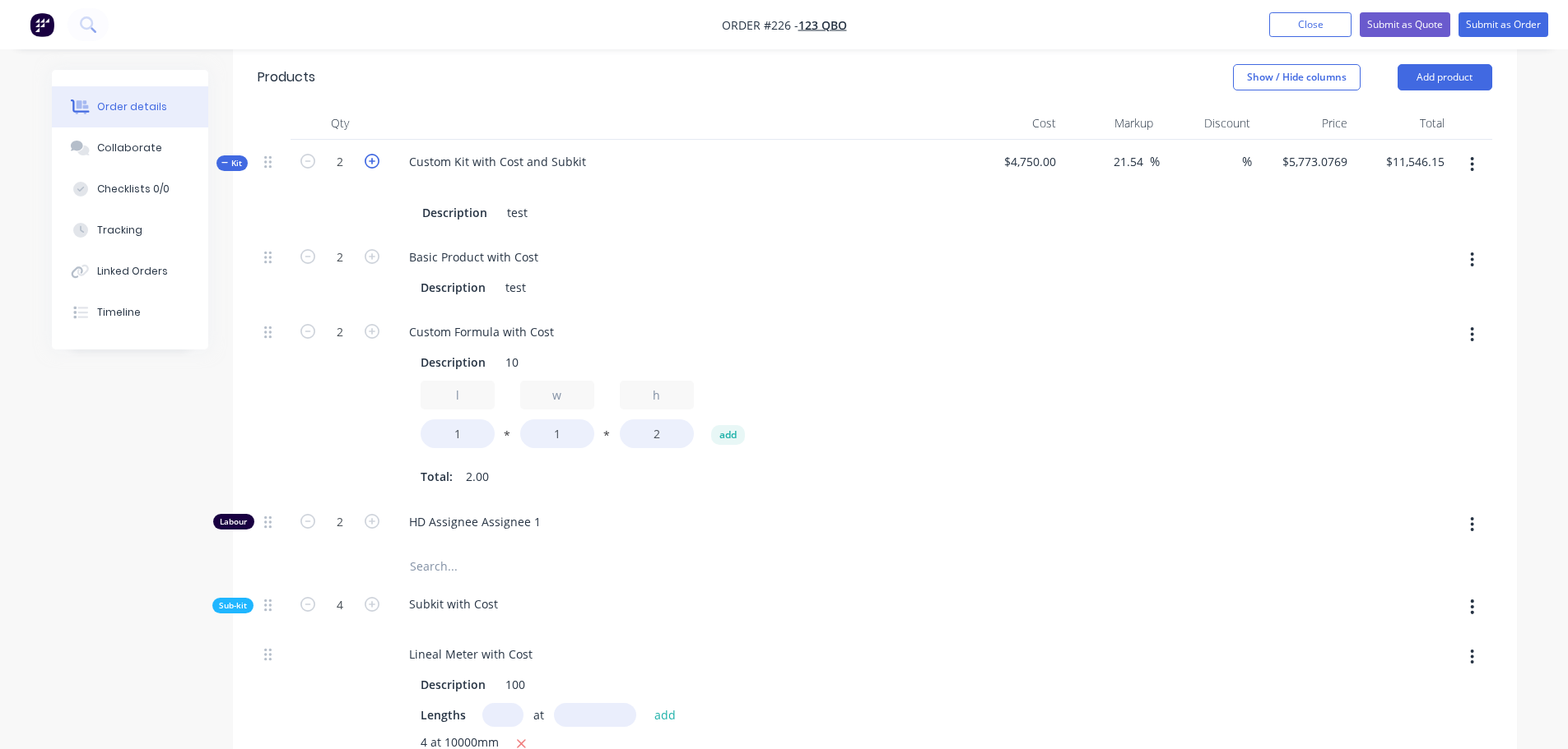
type input "3"
type input "6"
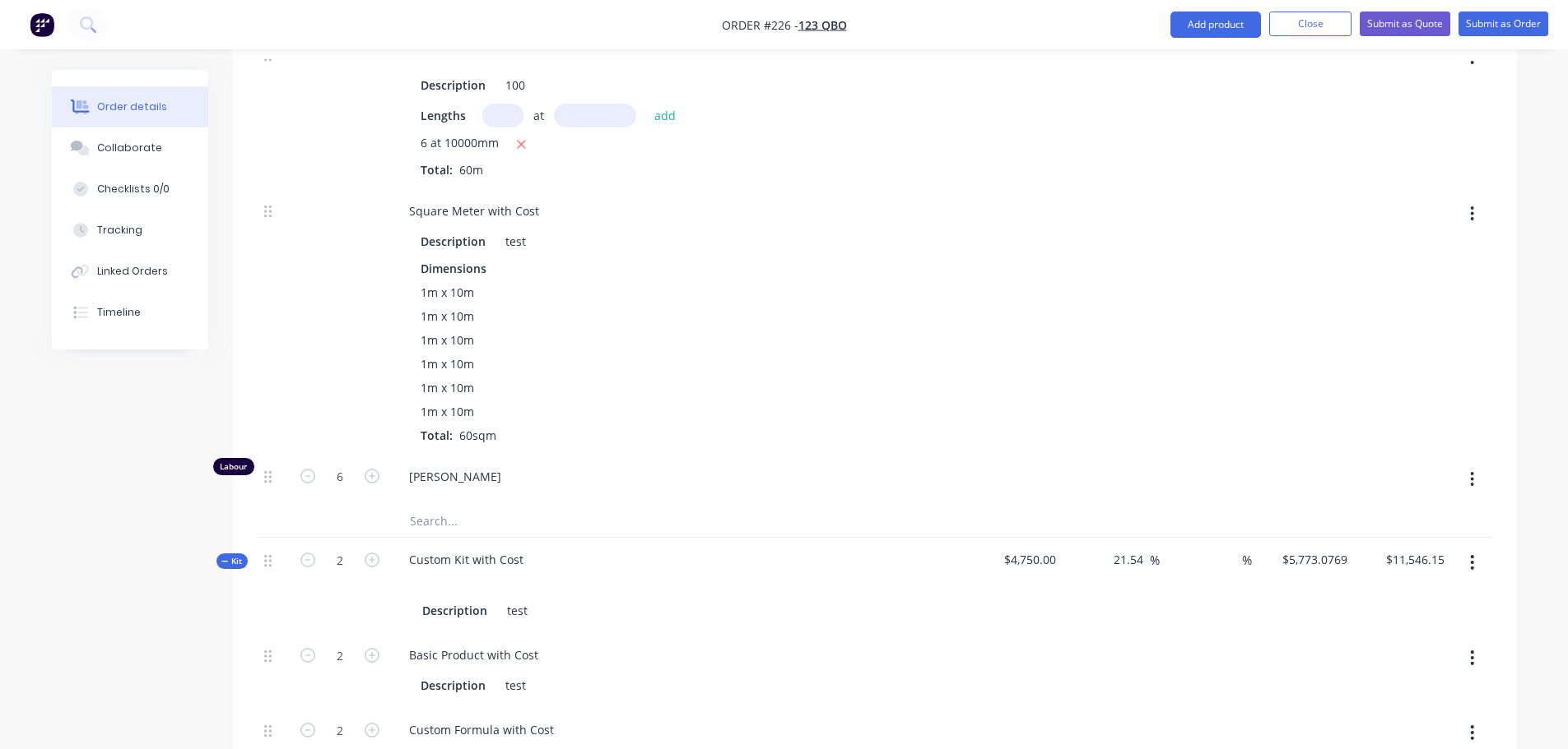
scroll to position [1317, 0]
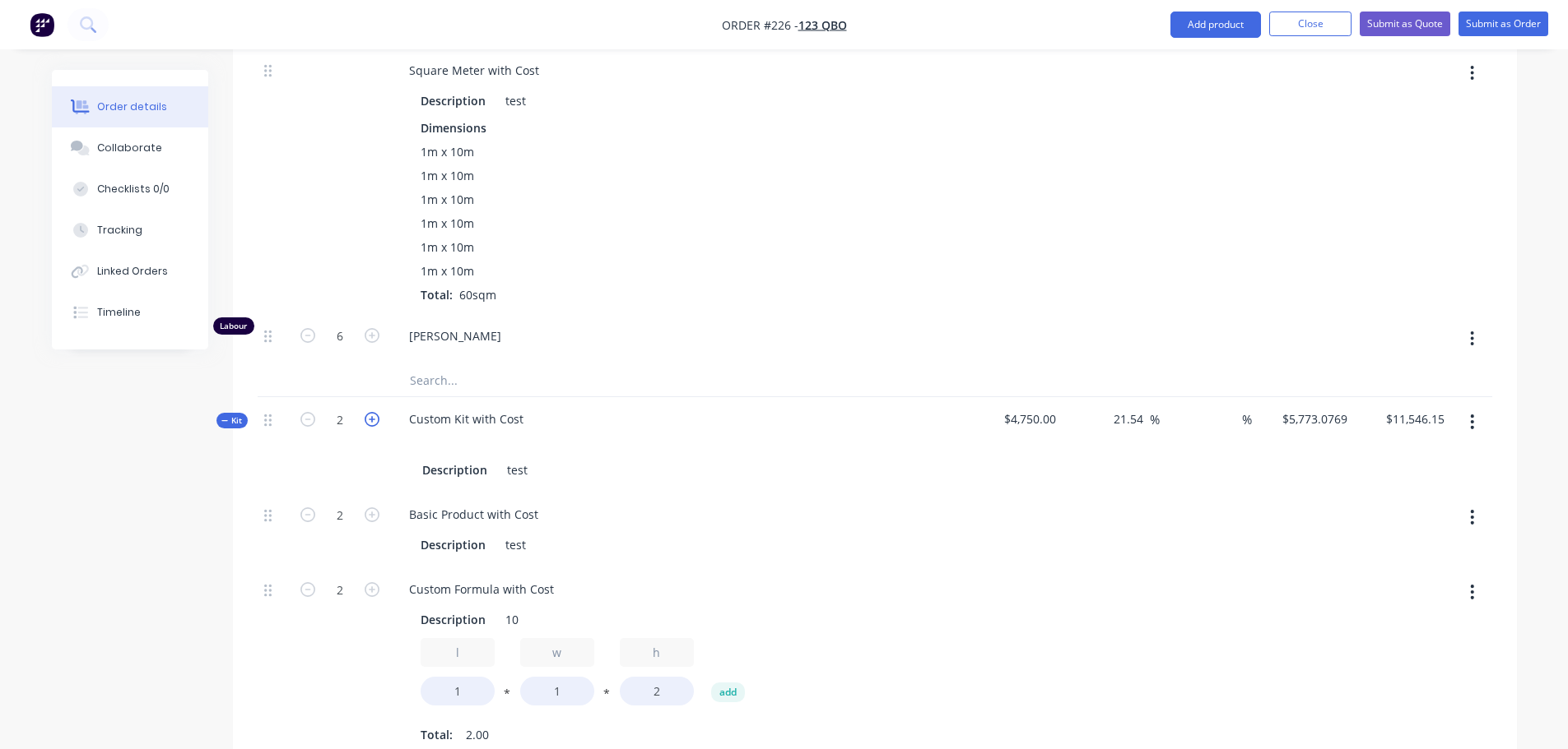
click at [373, 419] on icon "button" at bounding box center [372, 420] width 15 height 15
type input "3"
type input "$17,319.23"
type input "3"
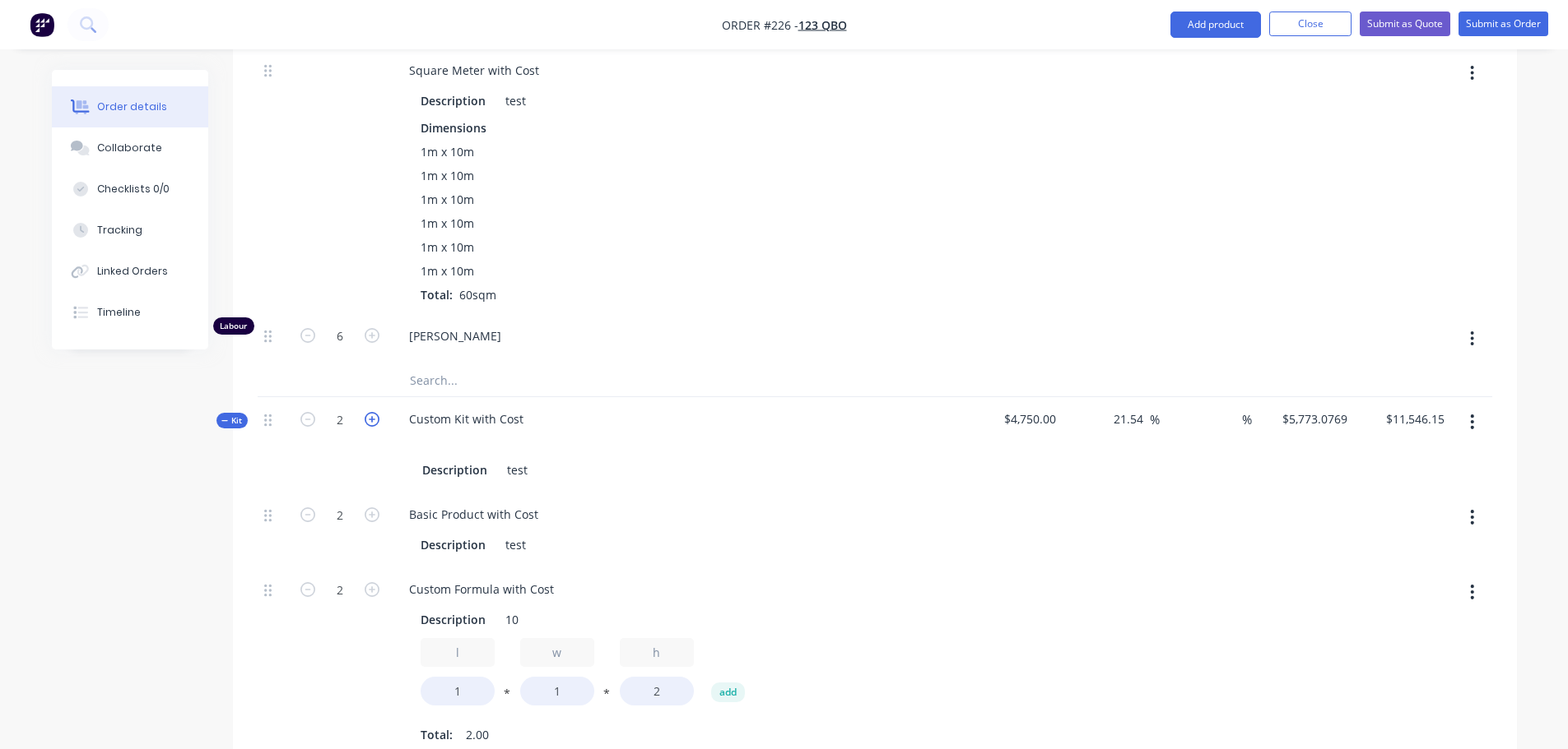
type input "3"
type input "6"
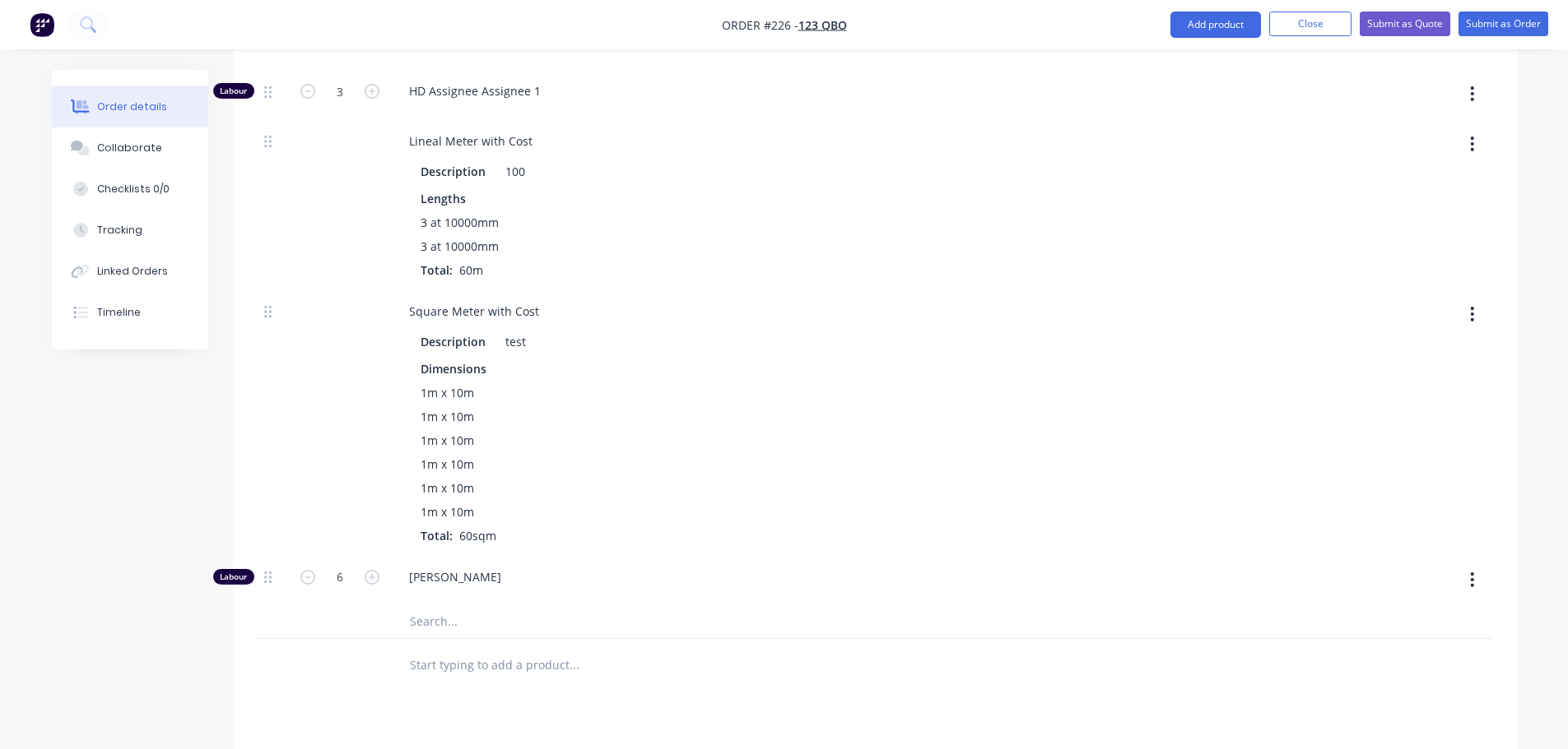
scroll to position [1957, 0]
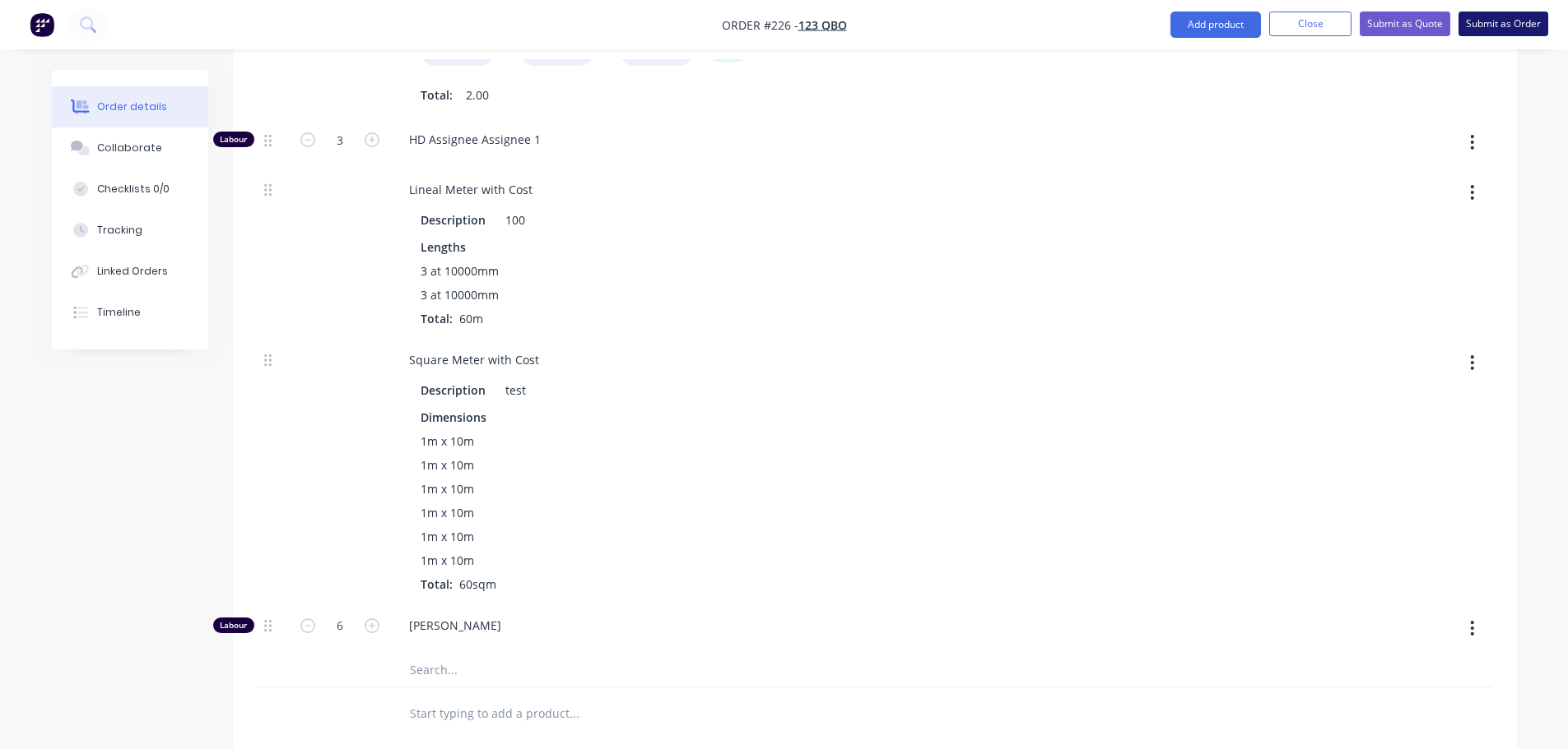
click at [1494, 25] on button "Submit as Order" at bounding box center [1503, 24] width 89 height 25
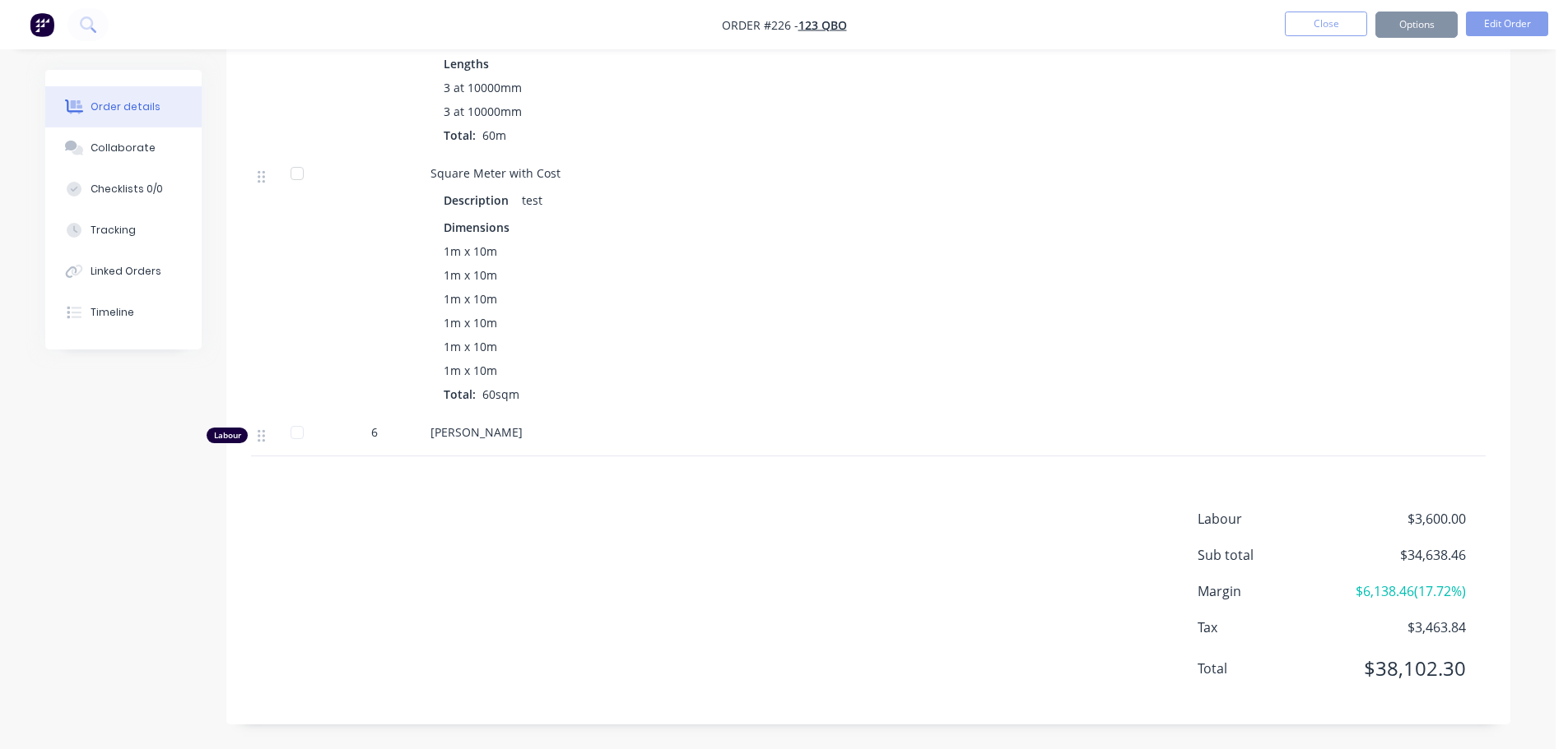
scroll to position [0, 0]
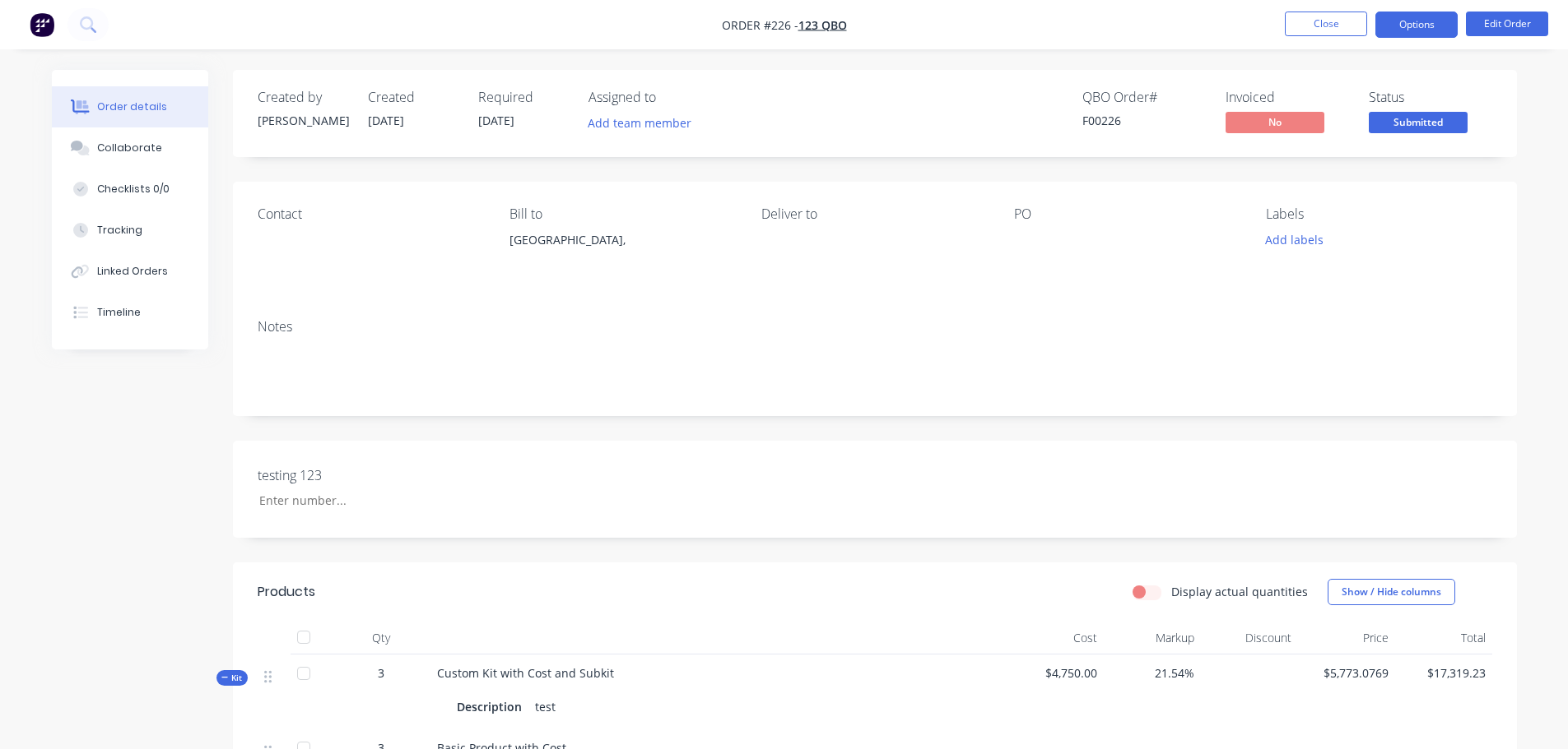
click at [1420, 27] on button "Options" at bounding box center [1416, 25] width 83 height 27
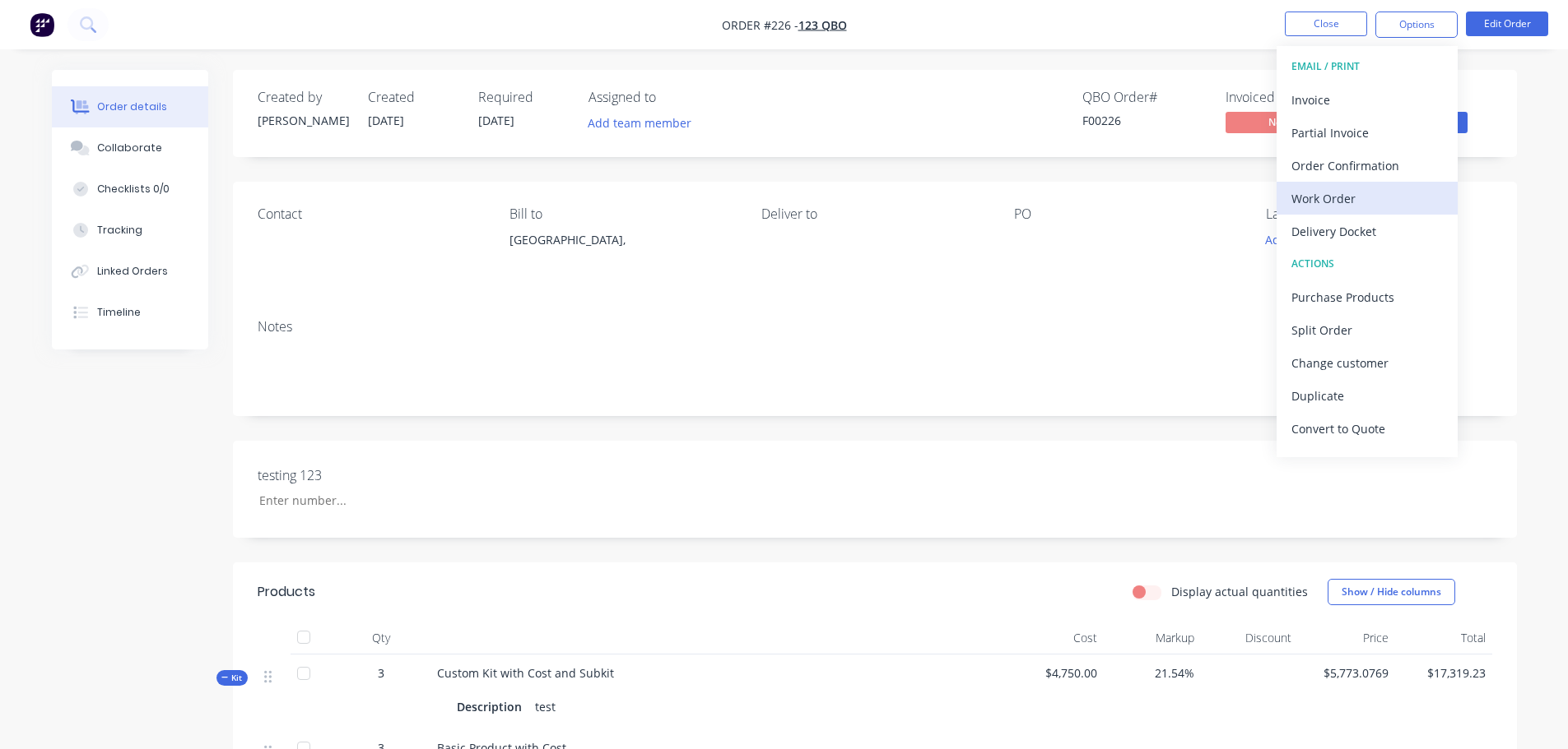
click at [1381, 200] on div "Work Order" at bounding box center [1367, 198] width 151 height 24
click at [1371, 200] on div "Custom" at bounding box center [1367, 198] width 151 height 24
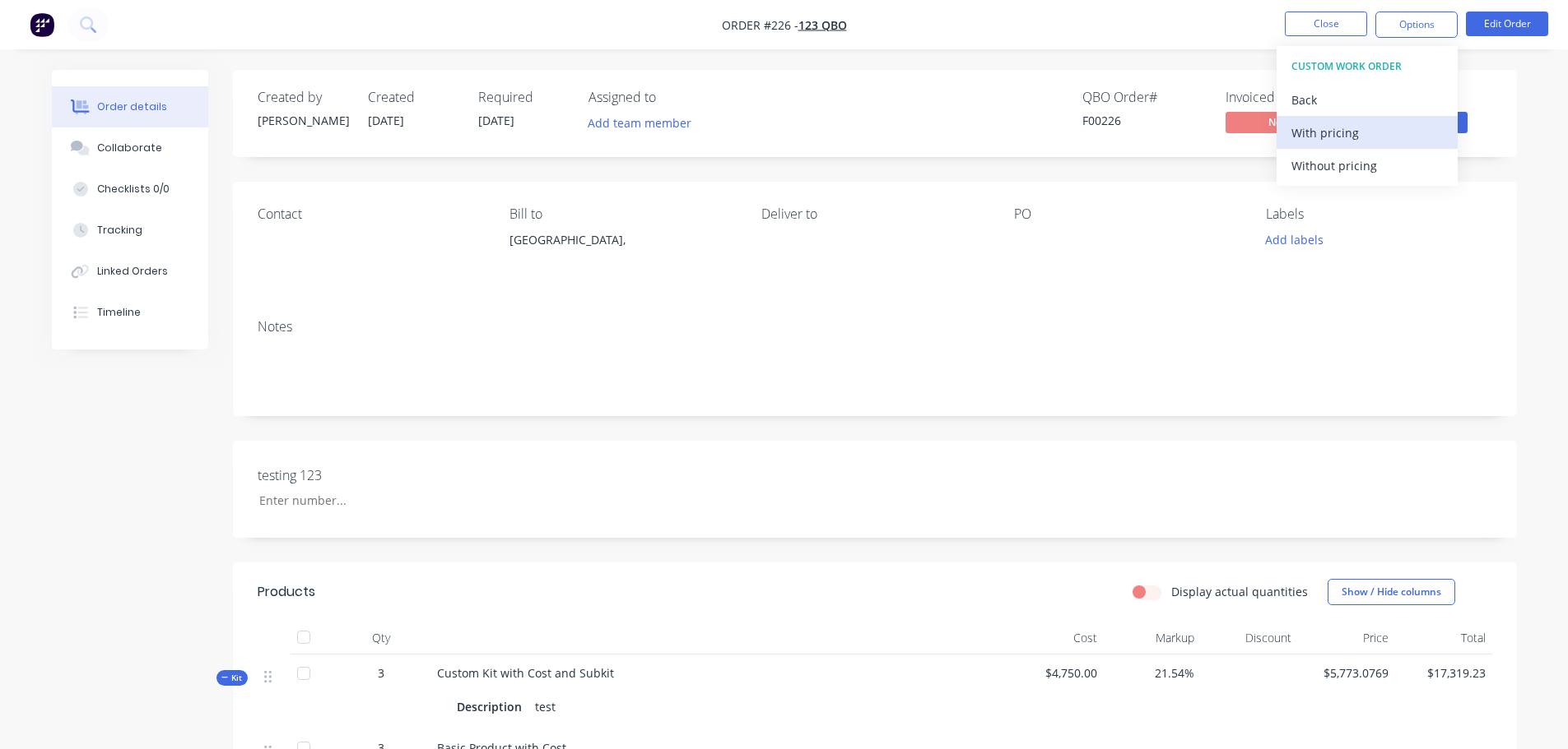
click at [1350, 139] on div "With pricing" at bounding box center [1367, 132] width 151 height 24
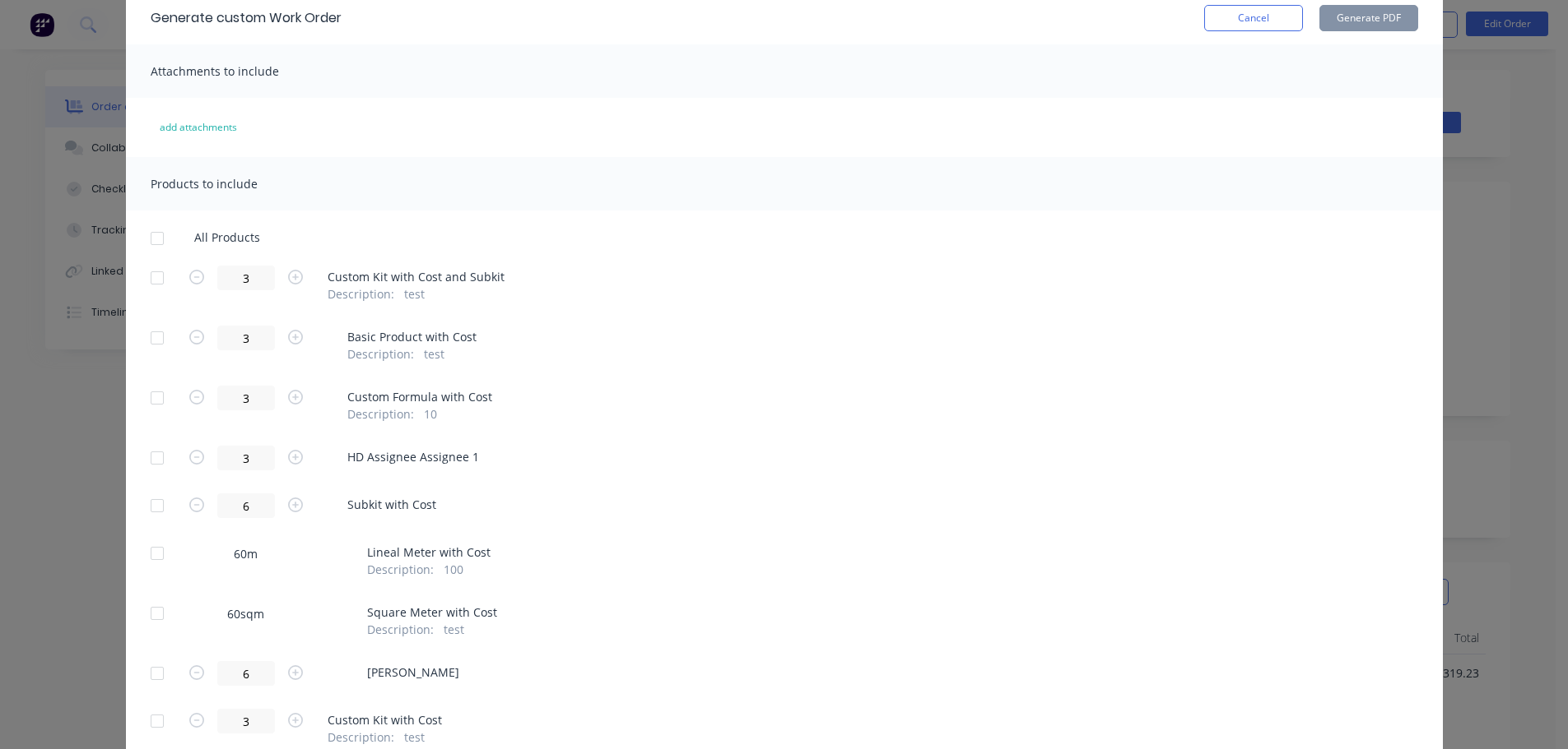
scroll to position [164, 0]
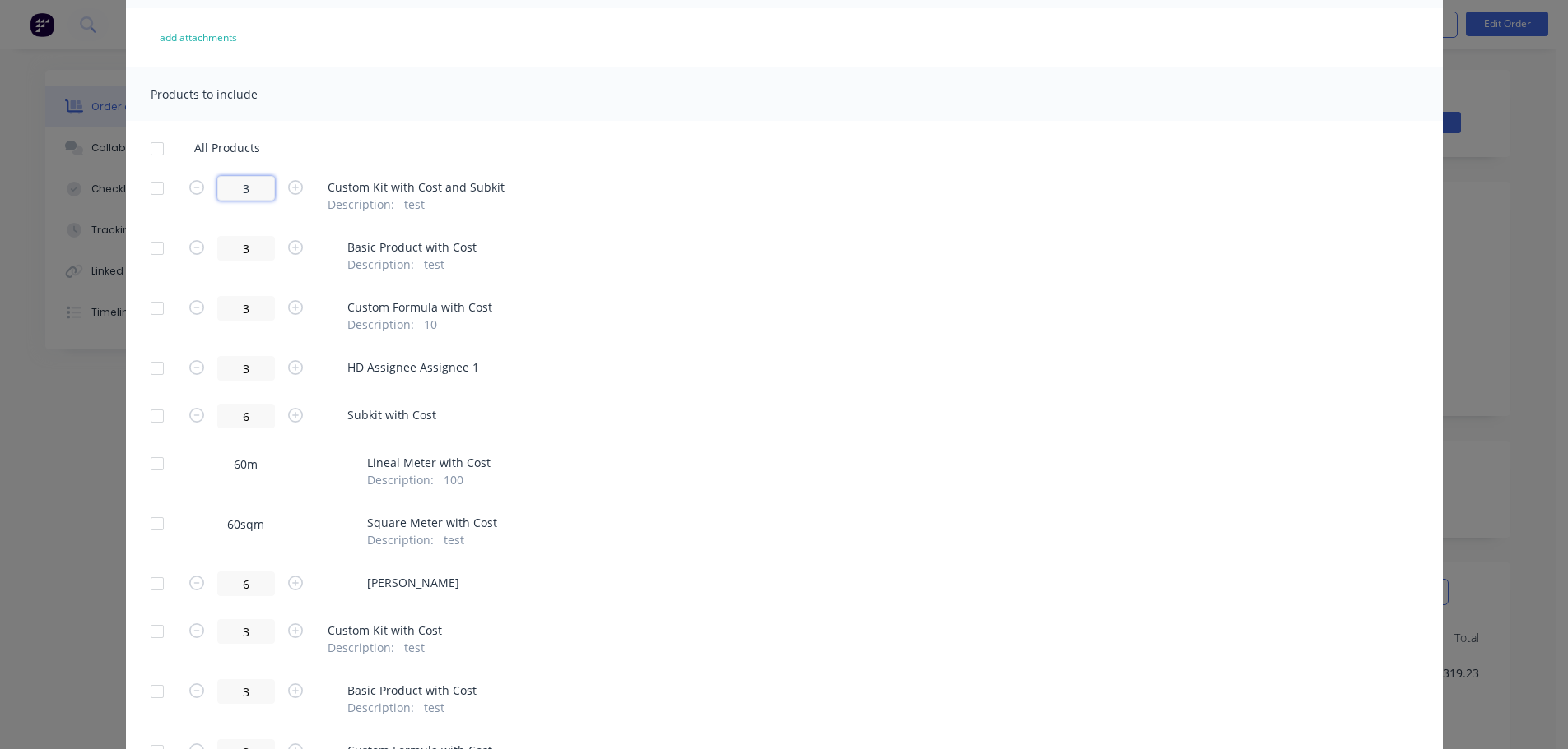
click at [229, 198] on input "3" at bounding box center [246, 188] width 58 height 25
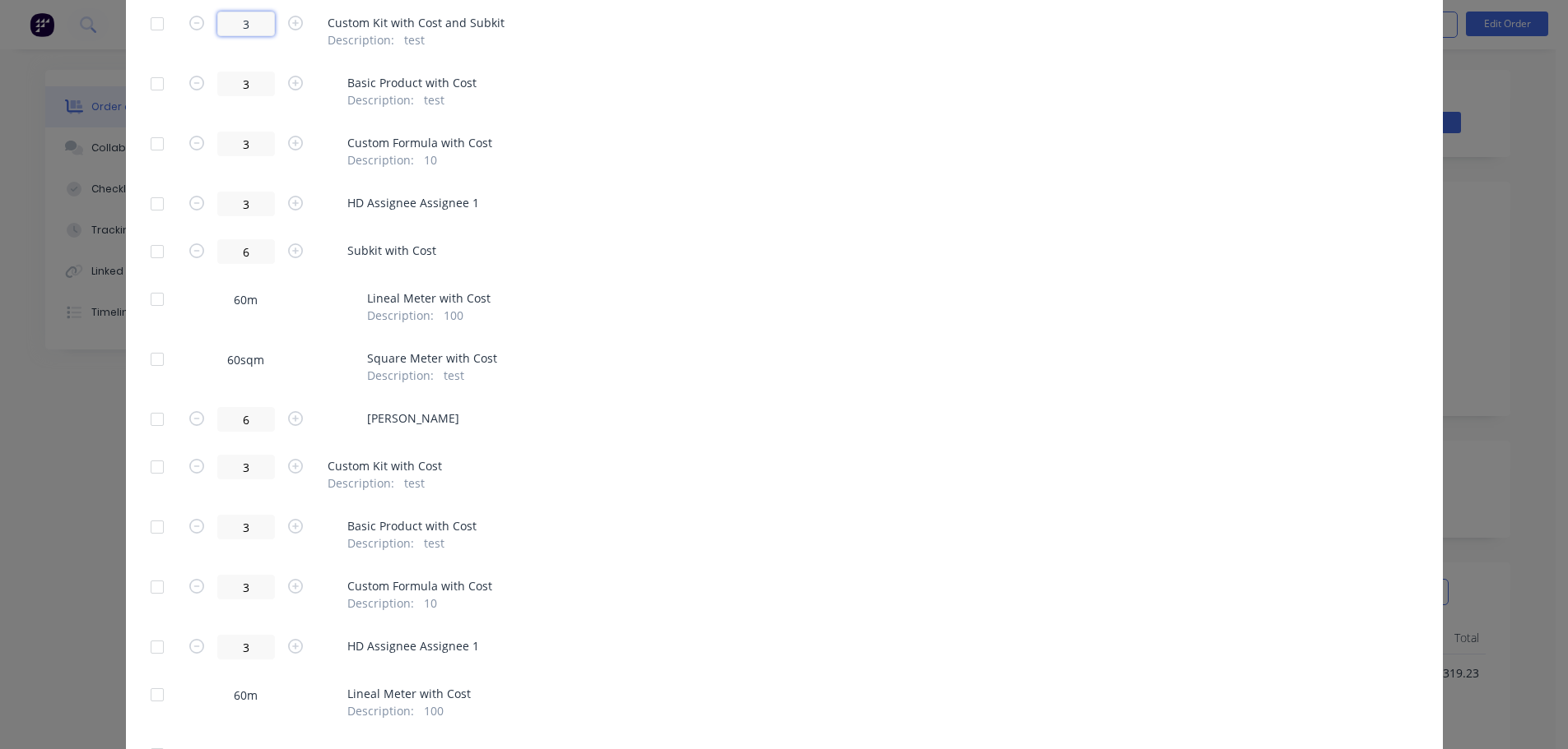
scroll to position [479, 0]
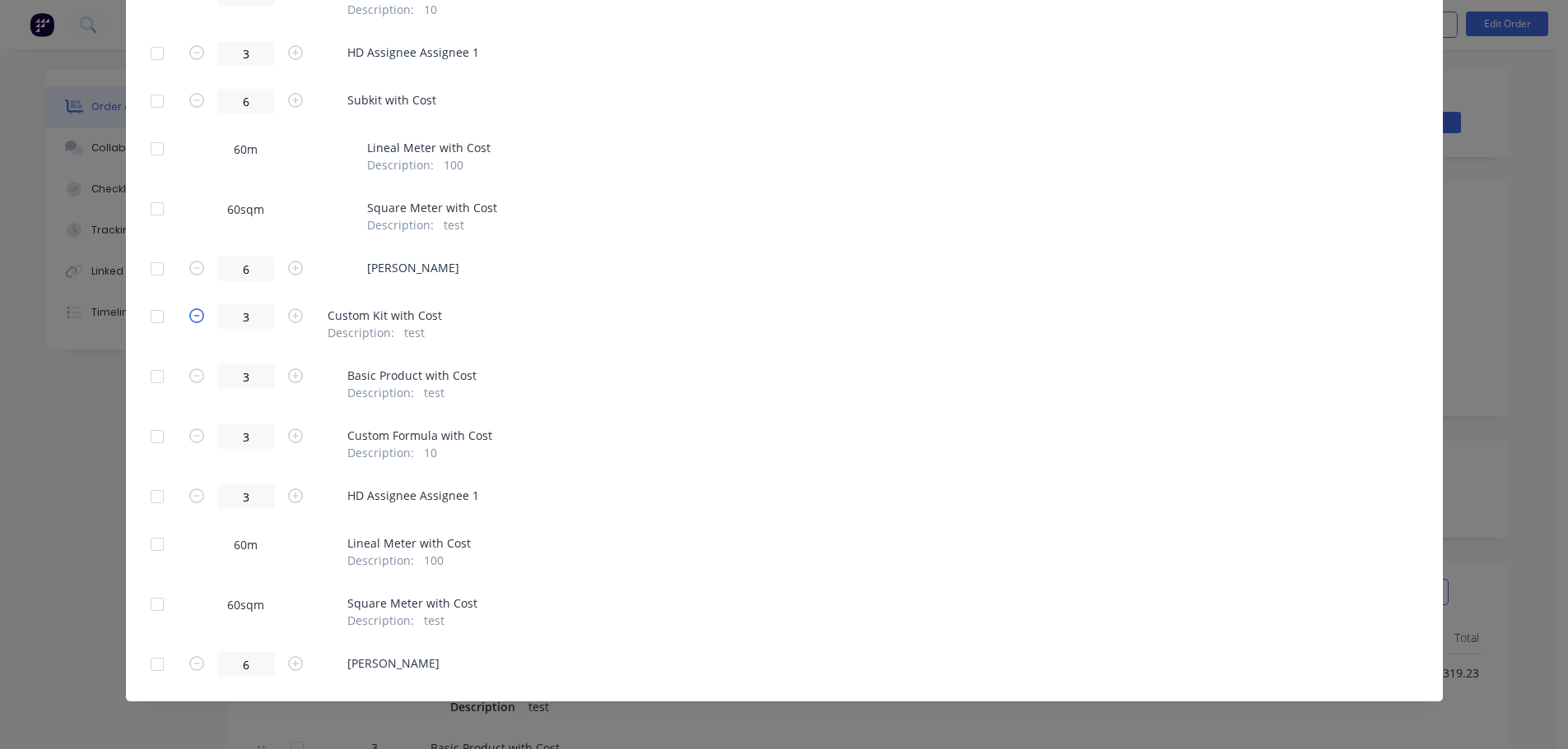
type input "3"
click at [197, 317] on icon "button" at bounding box center [197, 316] width 15 height 15
type input "2"
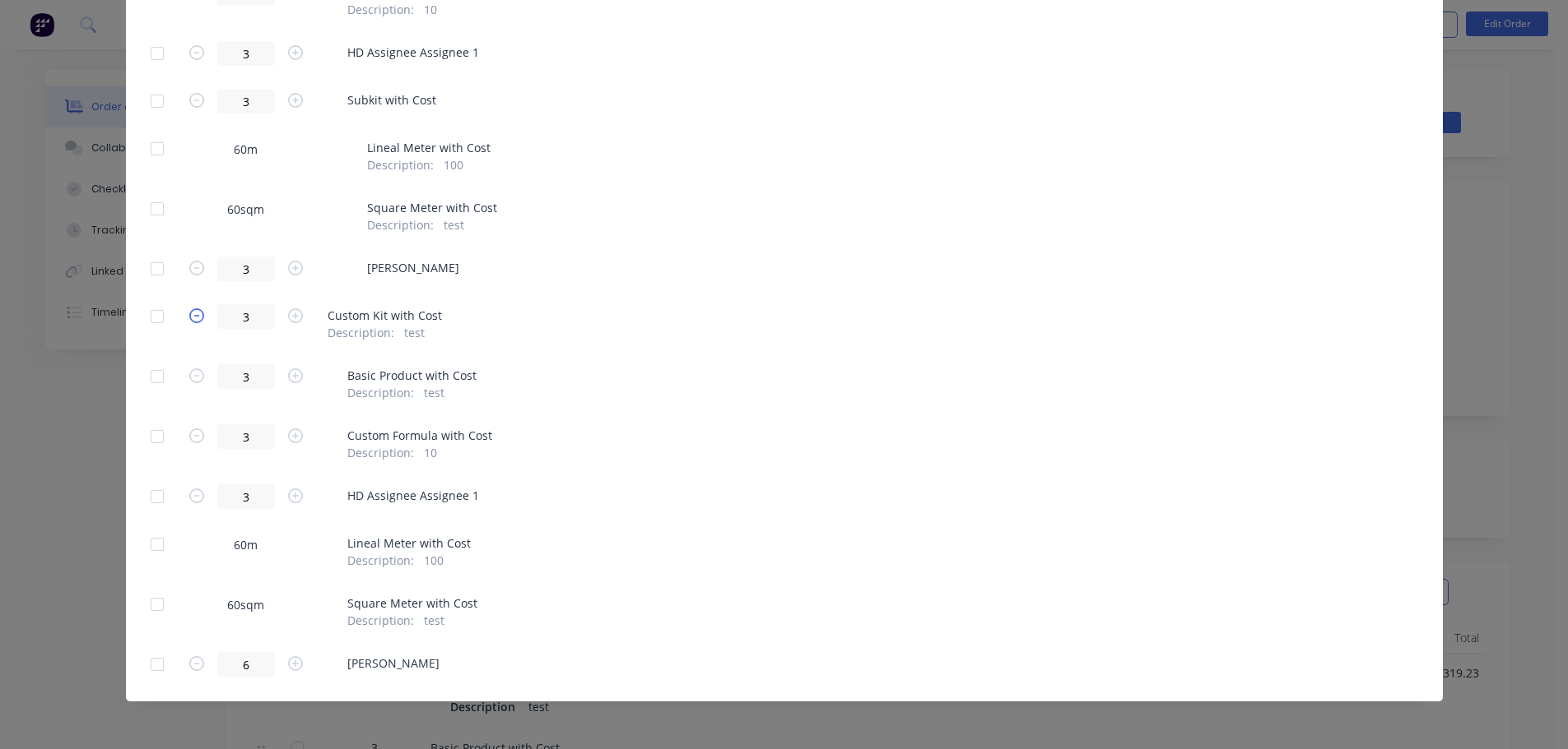
type input "2"
type input "4"
click at [197, 317] on icon "button" at bounding box center [197, 316] width 15 height 15
type input "1"
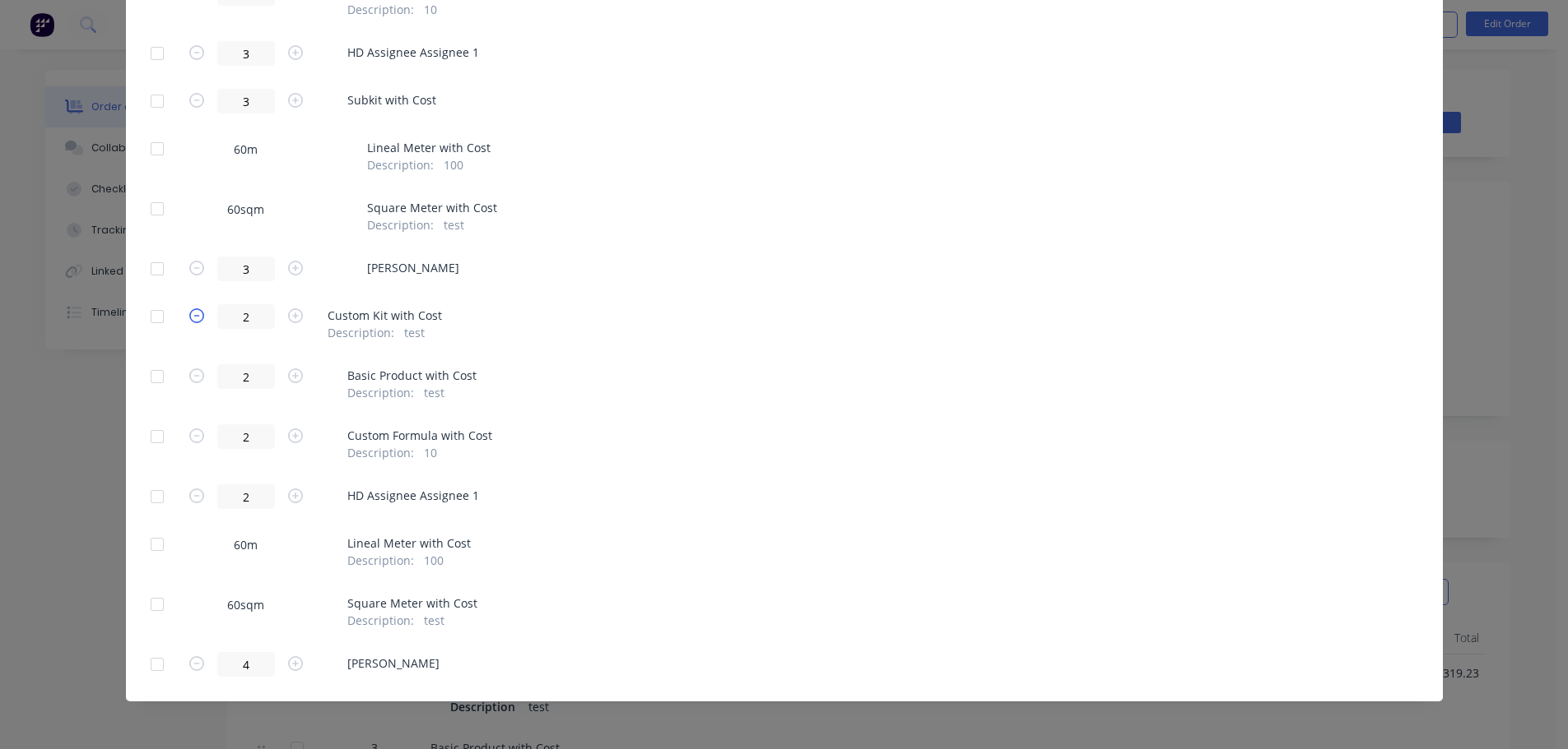
type input "1"
type input "2"
click at [192, 318] on icon "button" at bounding box center [197, 316] width 15 height 15
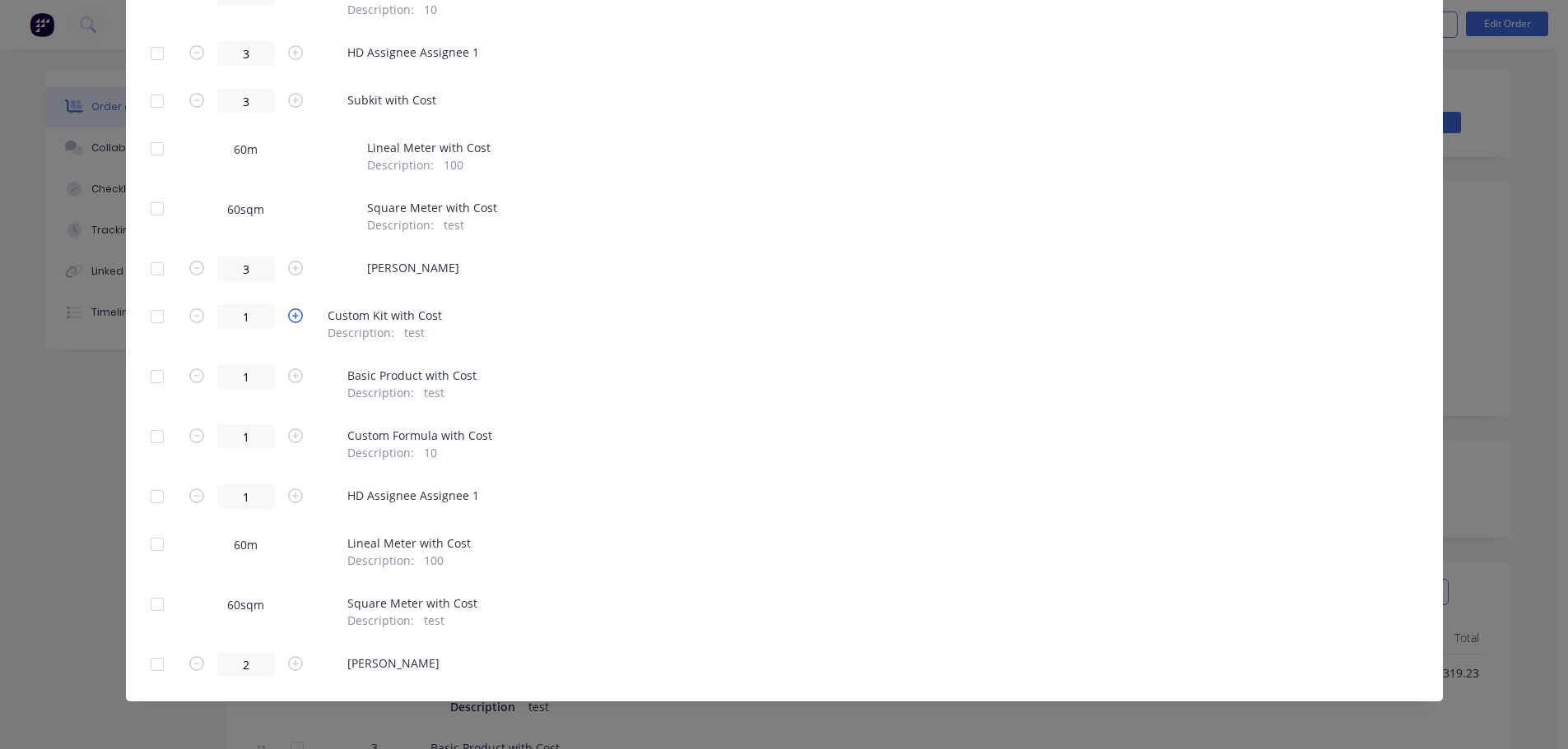
click at [294, 321] on icon "button" at bounding box center [295, 316] width 15 height 15
type input "2"
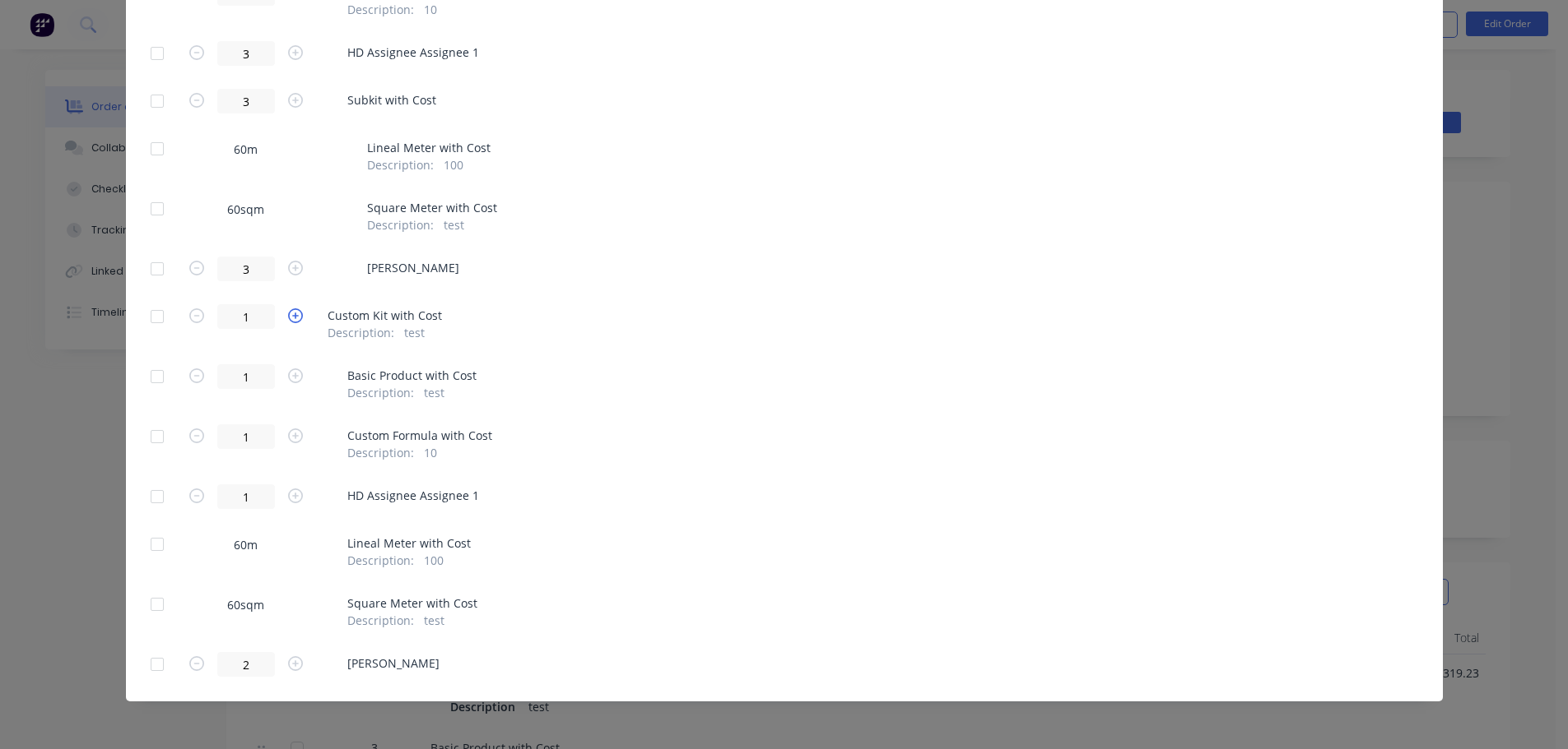
type input "4"
click at [193, 312] on icon "button" at bounding box center [197, 316] width 15 height 15
type input "1"
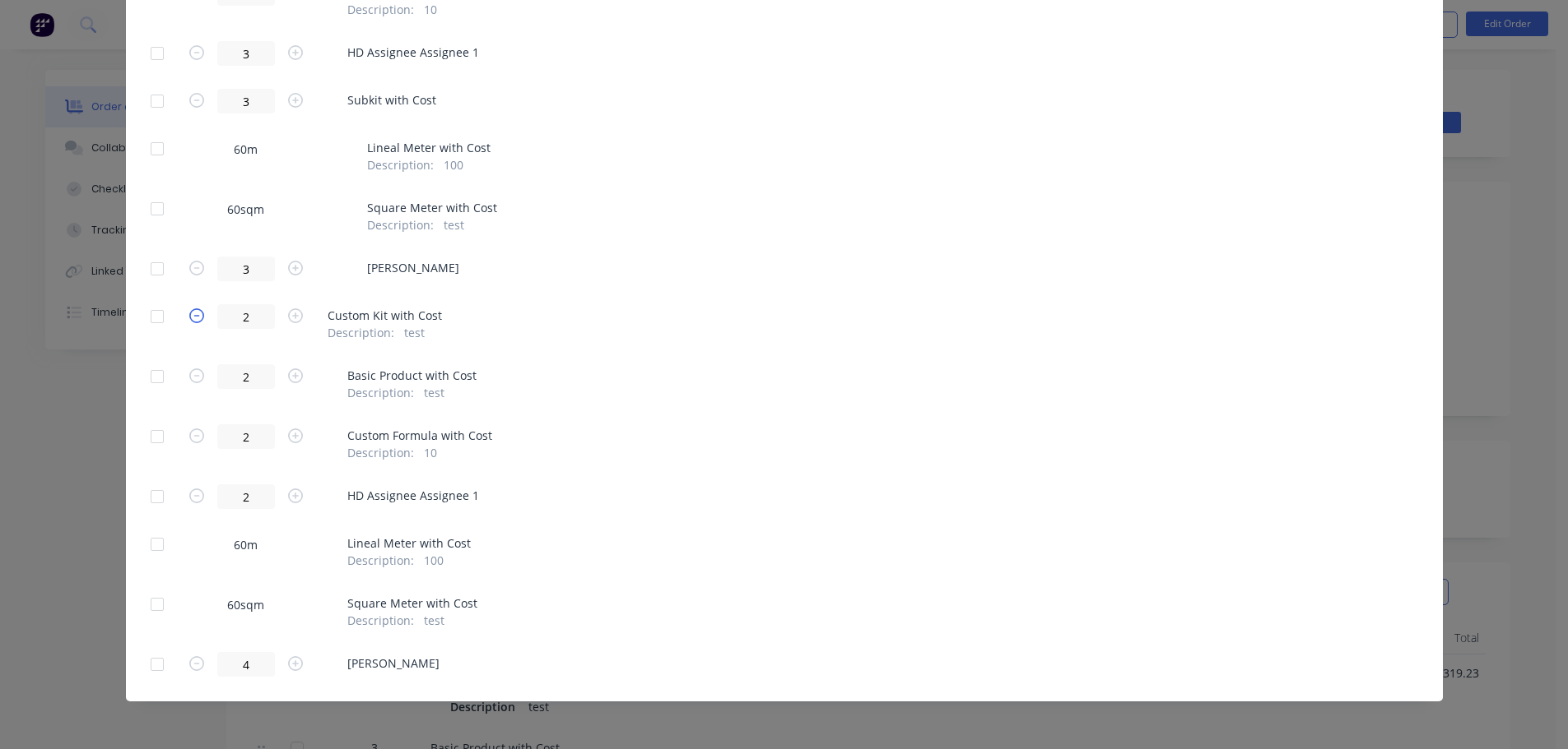
type input "1"
click at [186, 660] on button "button" at bounding box center [197, 666] width 22 height 19
type input "1"
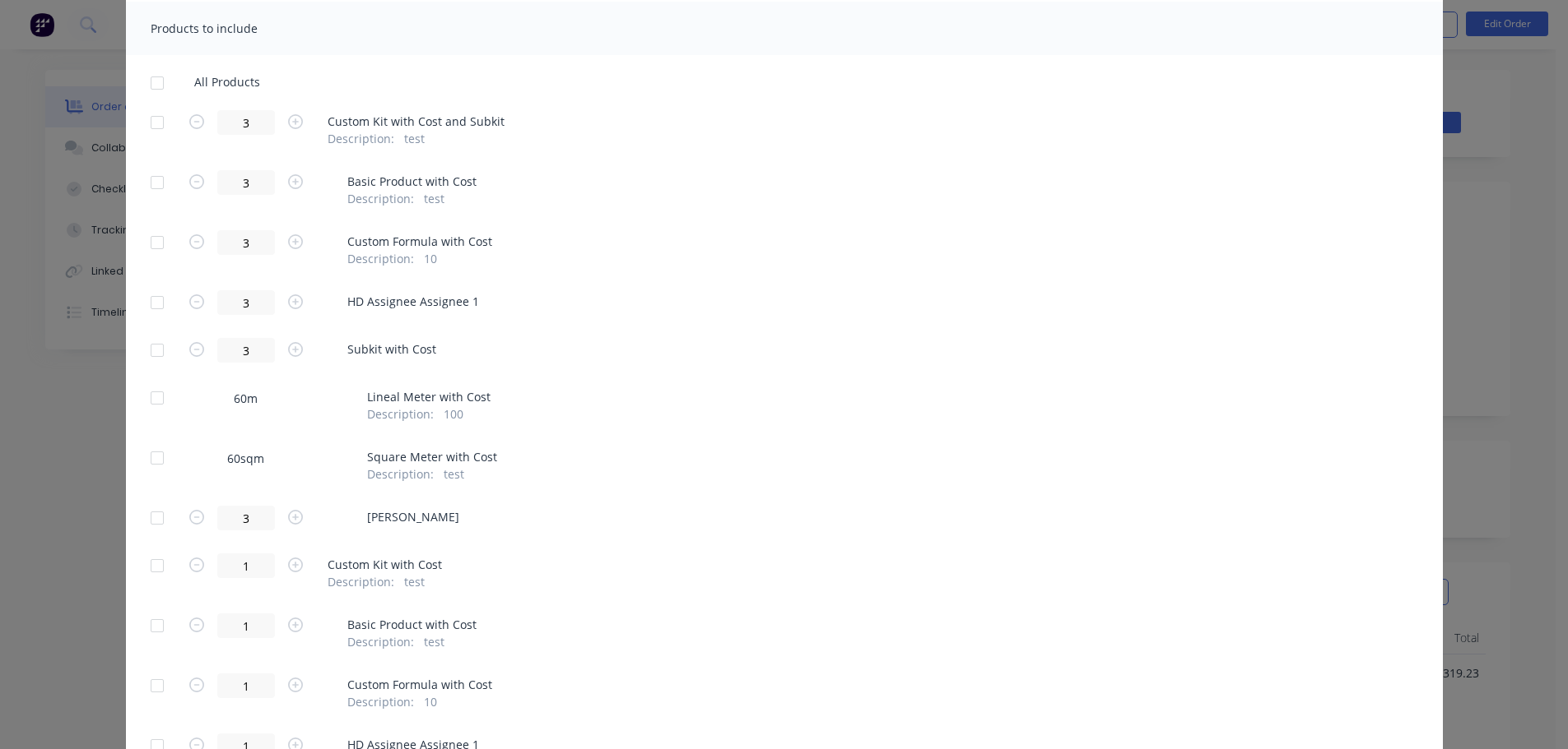
scroll to position [151, 0]
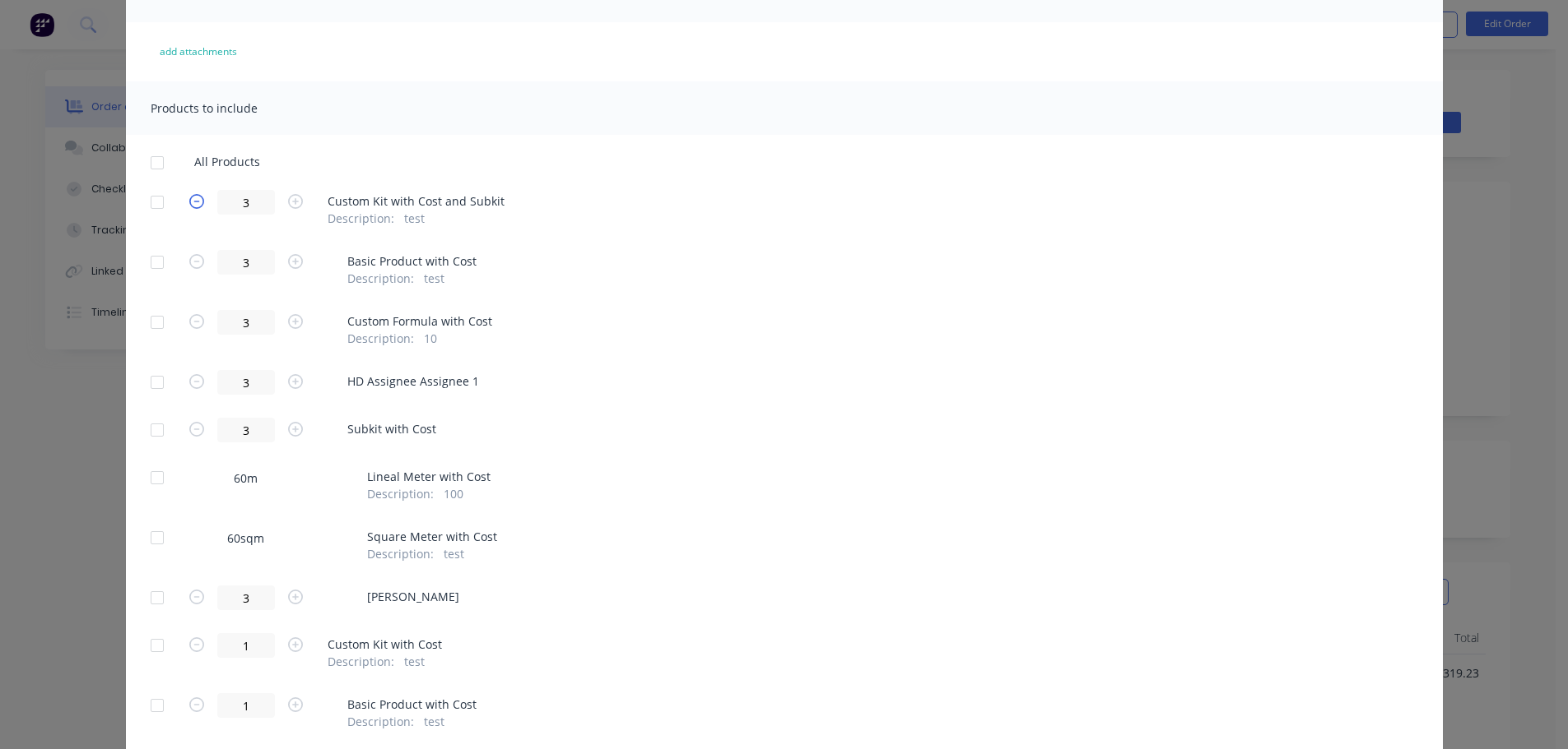
click at [196, 200] on icon "button" at bounding box center [197, 202] width 15 height 15
type input "2"
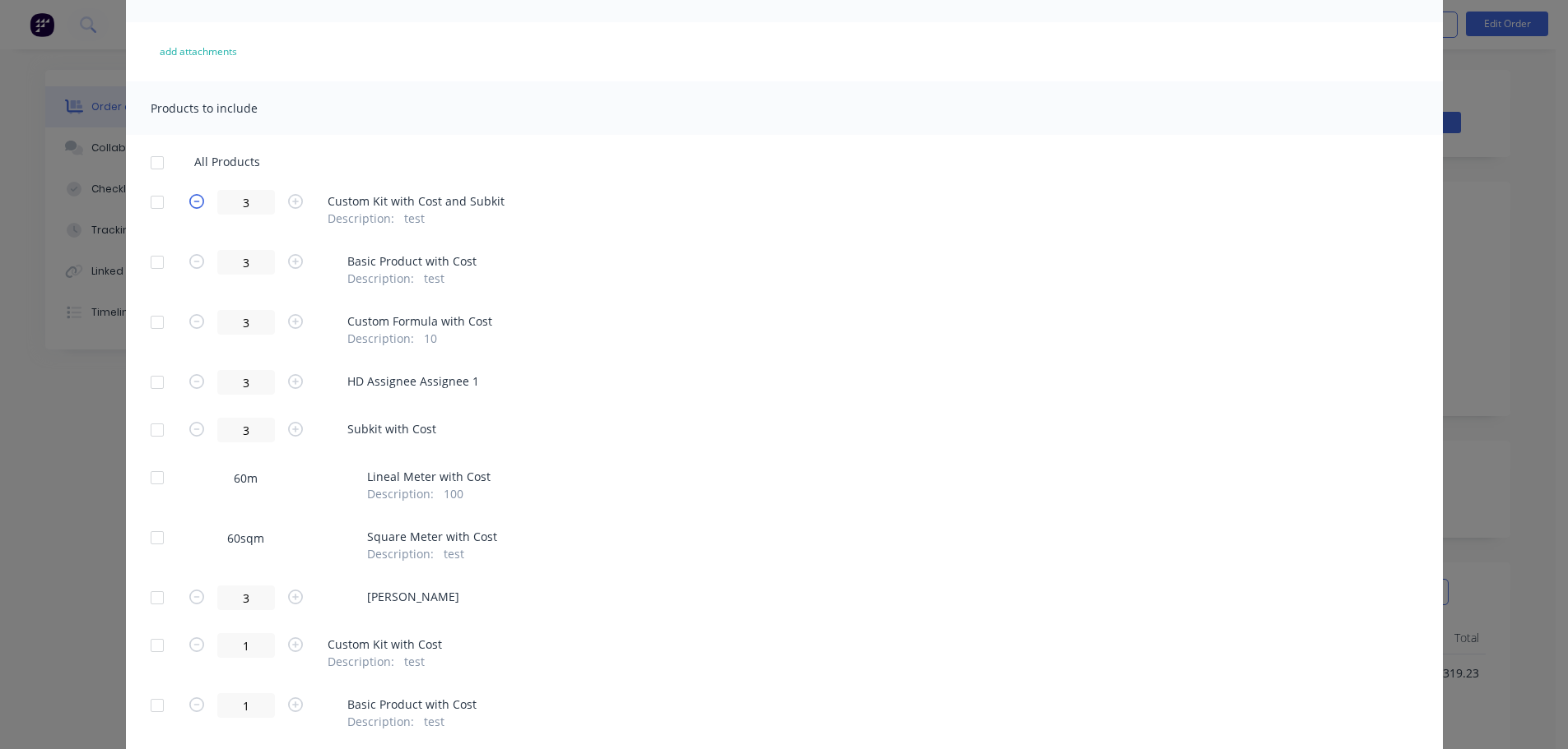
type input "2"
click at [195, 200] on icon "button" at bounding box center [197, 202] width 15 height 15
type input "1"
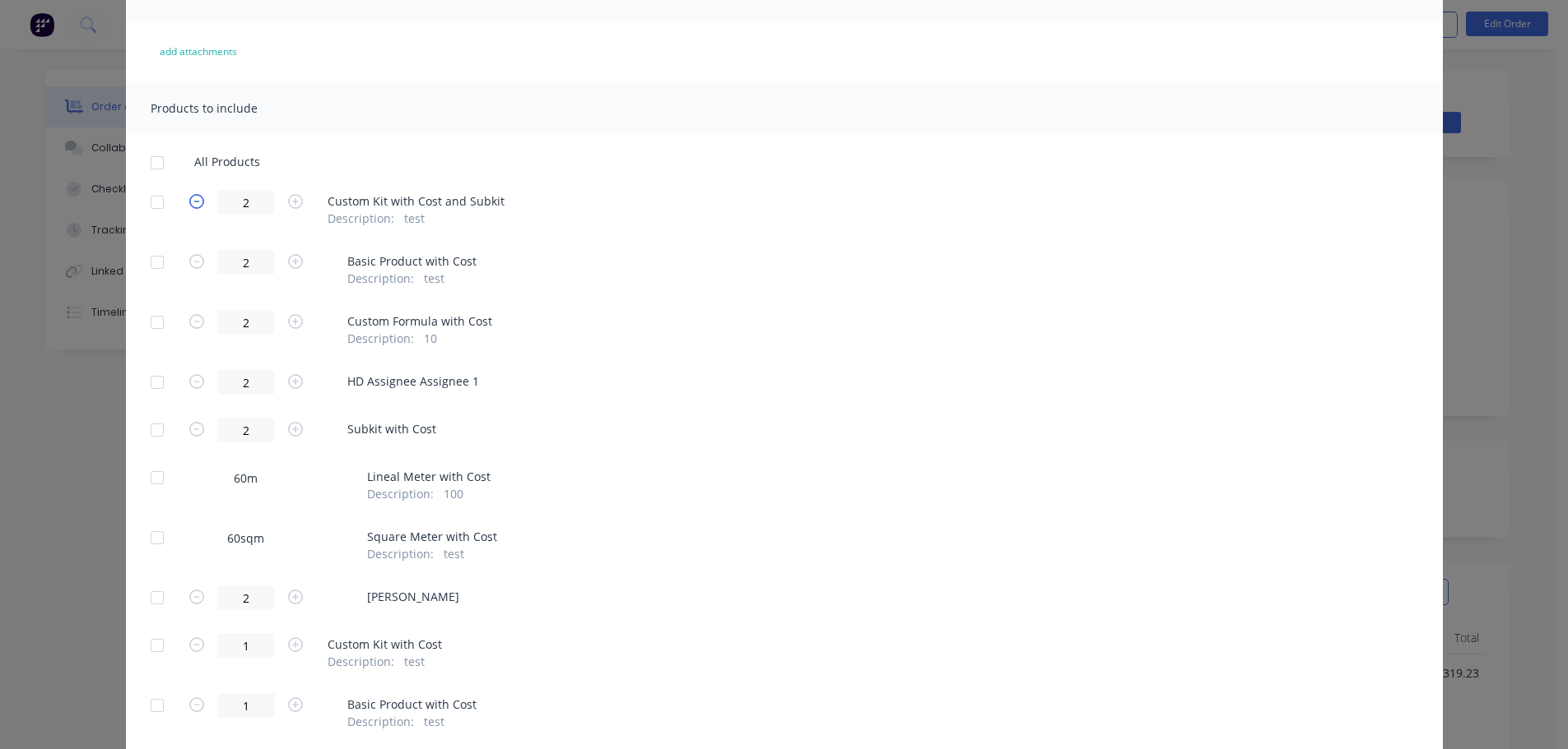
type input "1"
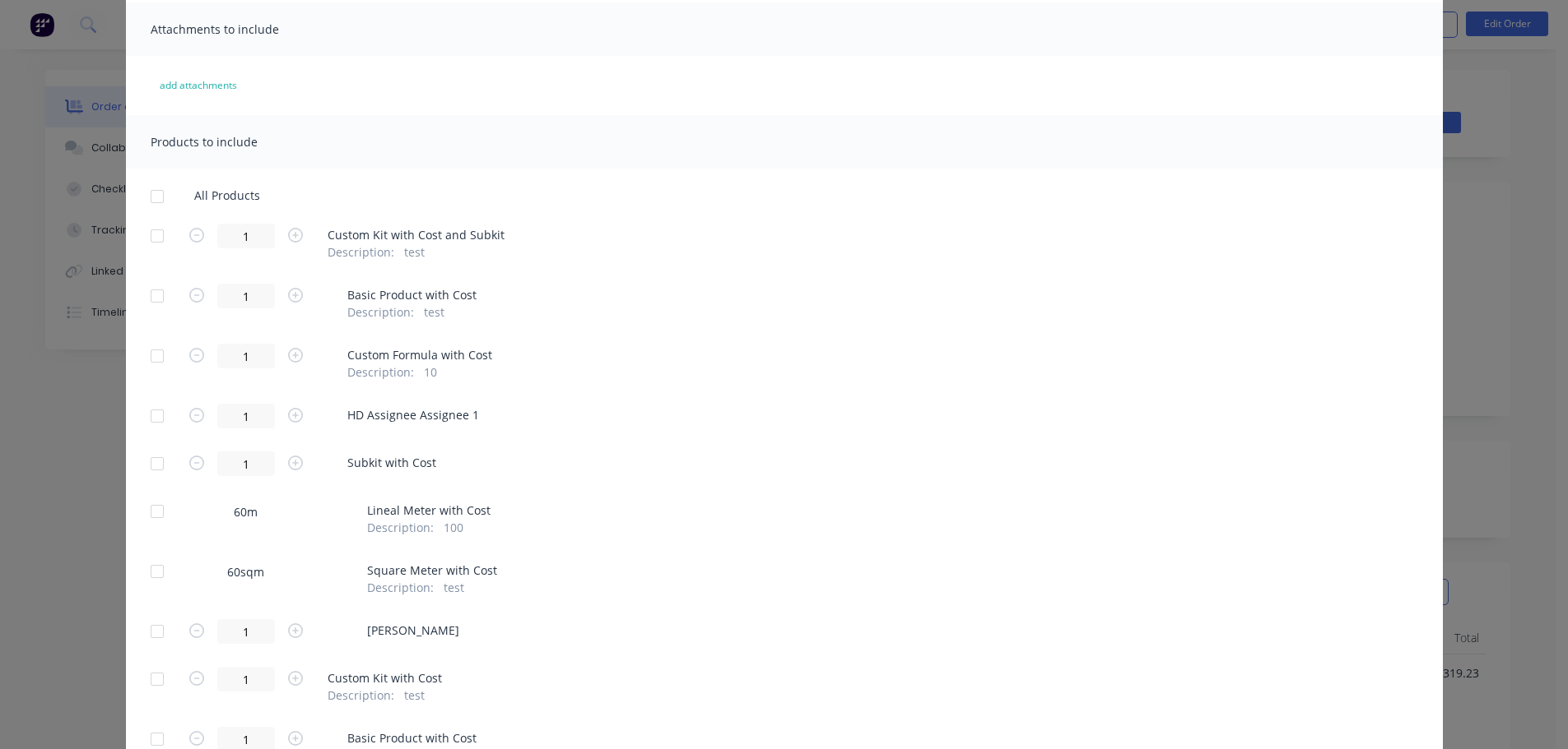
scroll to position [0, 0]
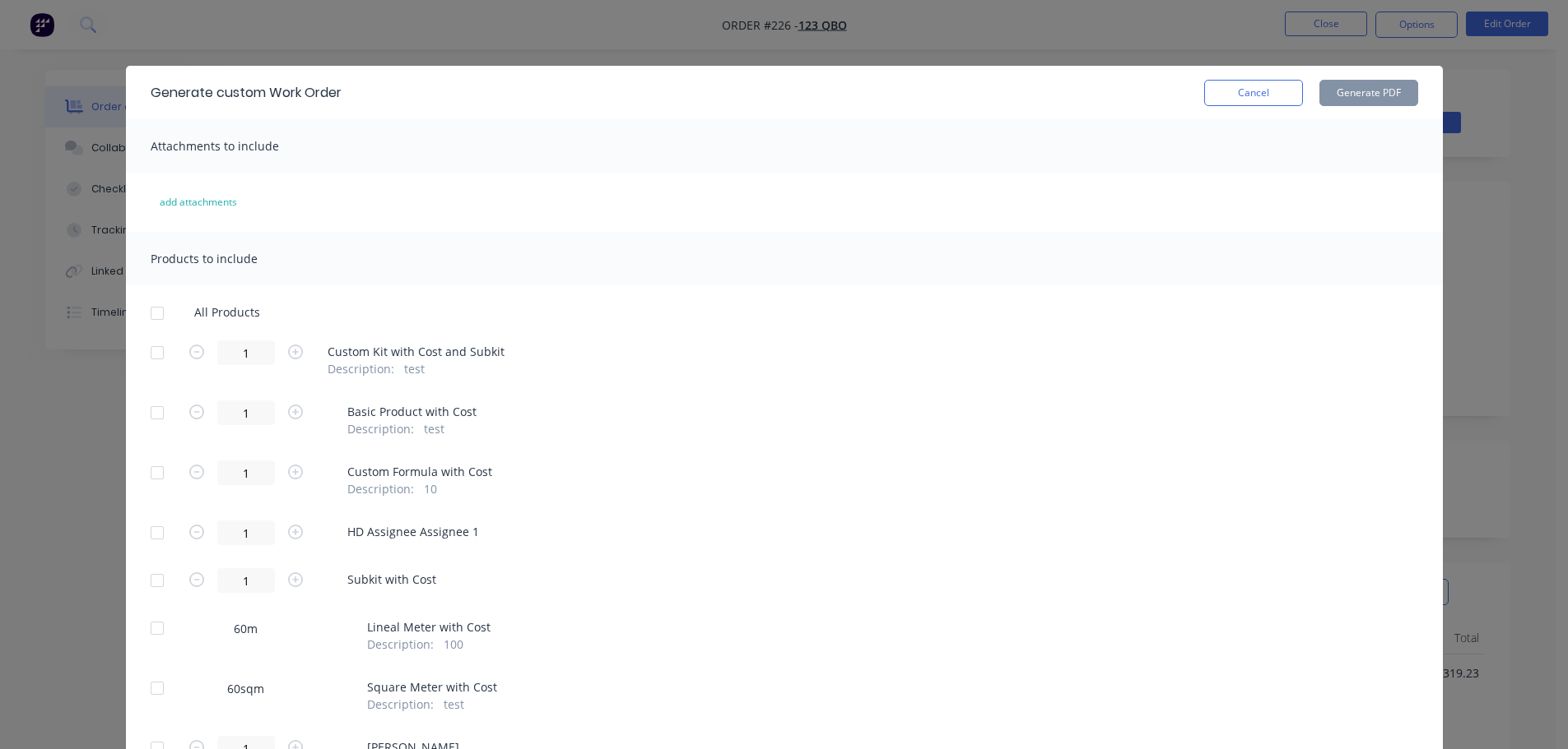
click at [148, 310] on div at bounding box center [157, 313] width 33 height 33
click at [1385, 90] on button "Generate PDF" at bounding box center [1369, 93] width 99 height 27
click at [1234, 87] on button "Cancel" at bounding box center [1254, 93] width 99 height 27
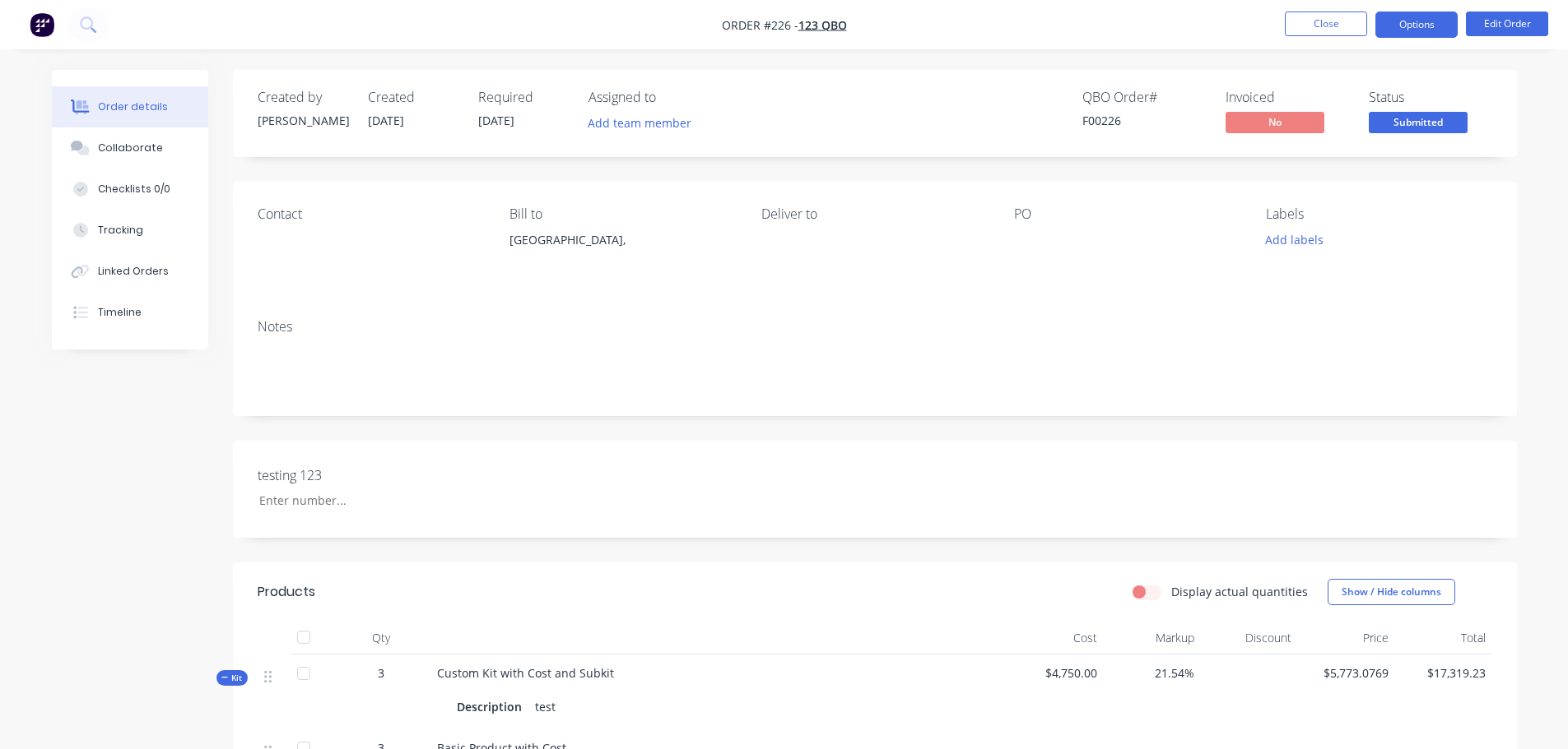
click at [1400, 19] on button "Options" at bounding box center [1416, 25] width 83 height 27
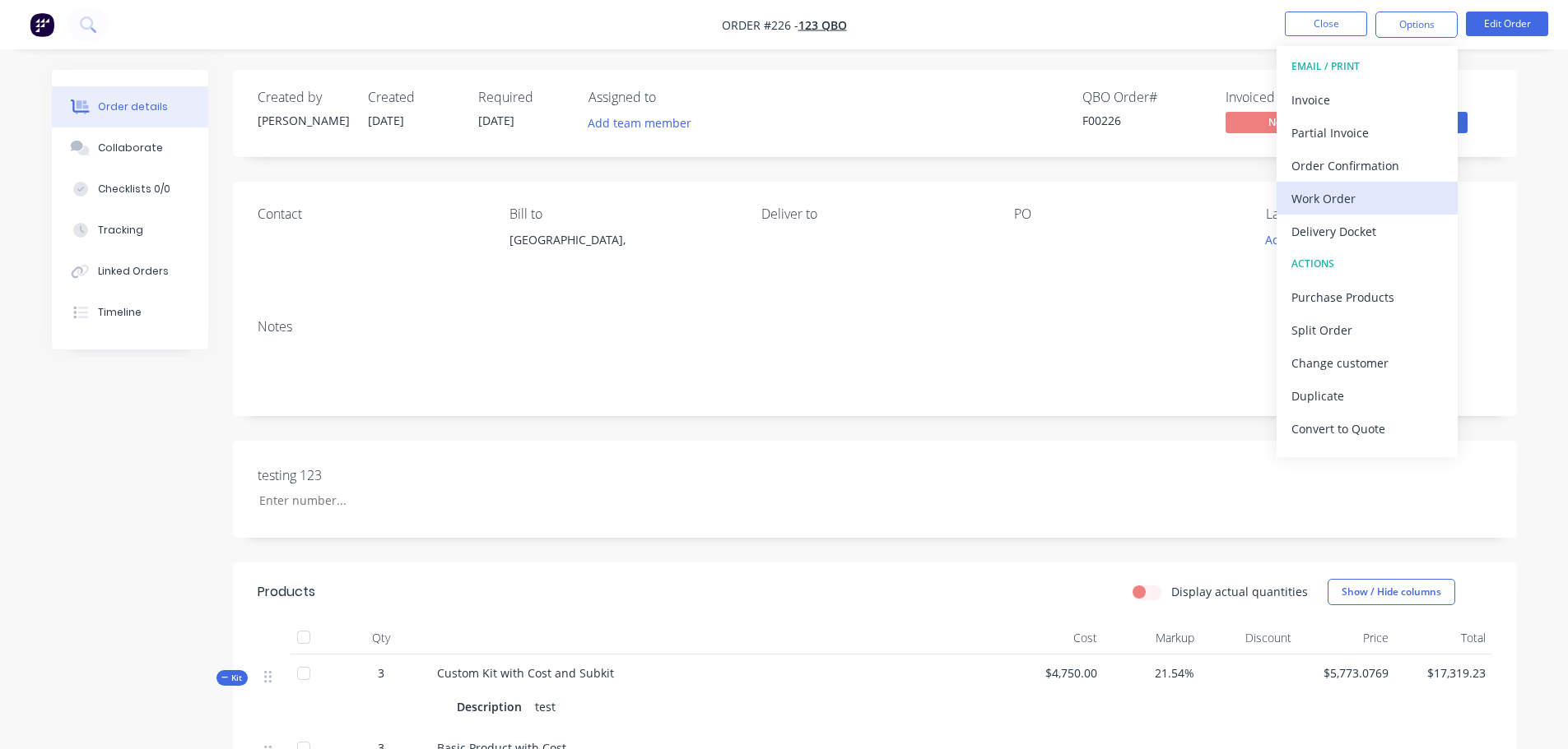
click at [1338, 184] on button "Work Order" at bounding box center [1367, 198] width 181 height 33
click at [1344, 204] on div "Custom" at bounding box center [1367, 198] width 151 height 24
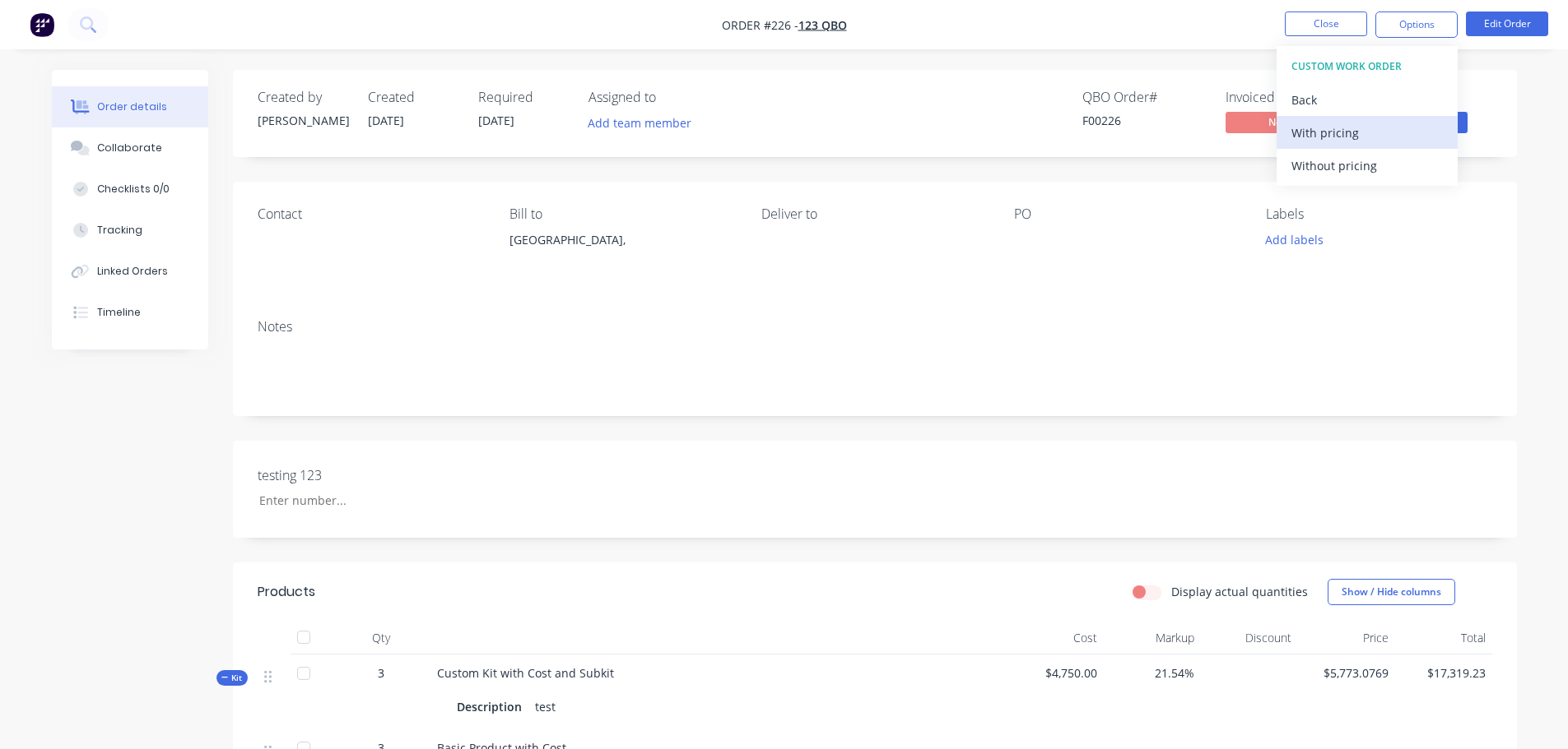
click at [1356, 131] on div "With pricing" at bounding box center [1367, 132] width 151 height 24
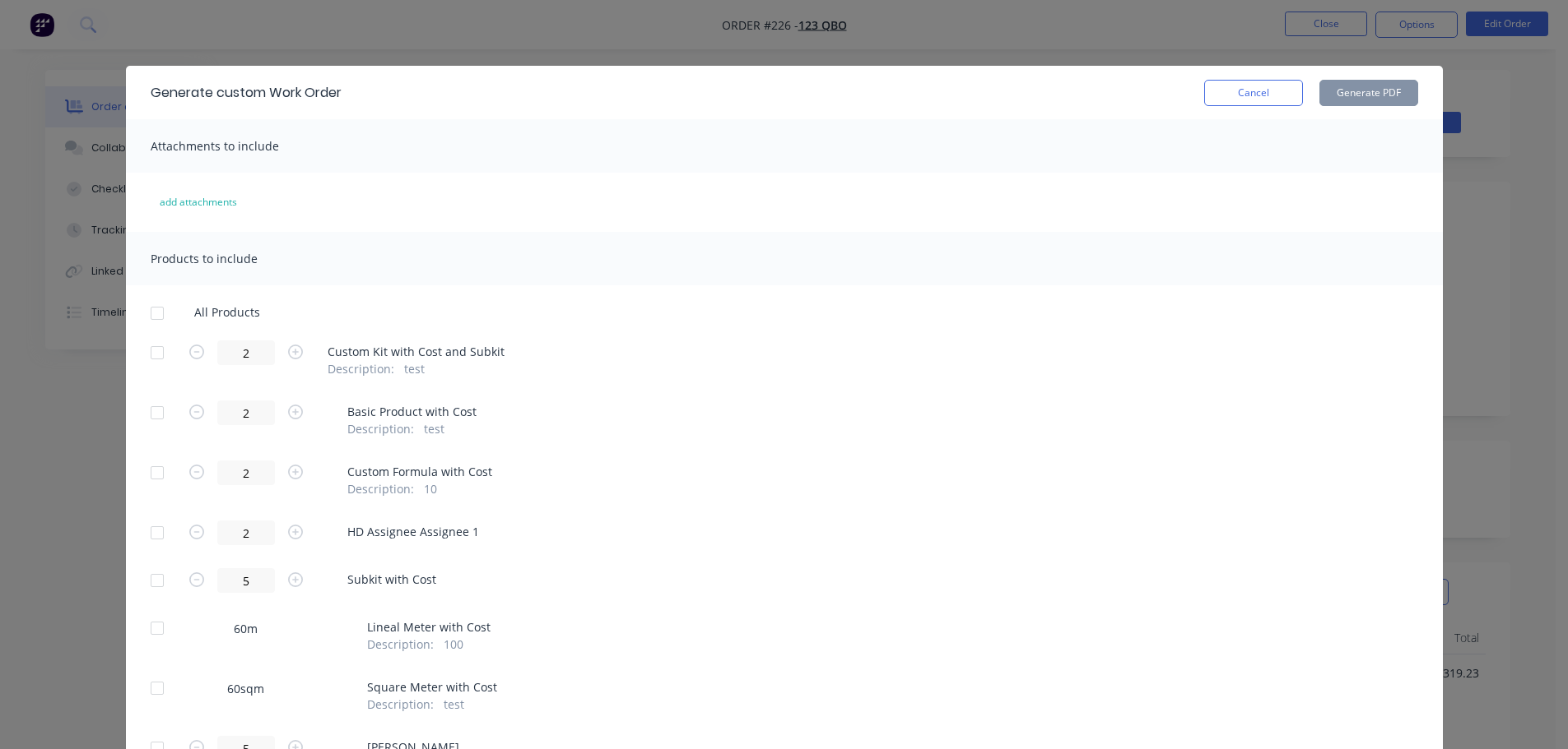
click at [155, 314] on div at bounding box center [157, 313] width 33 height 33
drag, startPoint x: 1256, startPoint y: 95, endPoint x: 1247, endPoint y: 97, distance: 9.2
click at [1255, 95] on button "Cancel" at bounding box center [1254, 93] width 99 height 27
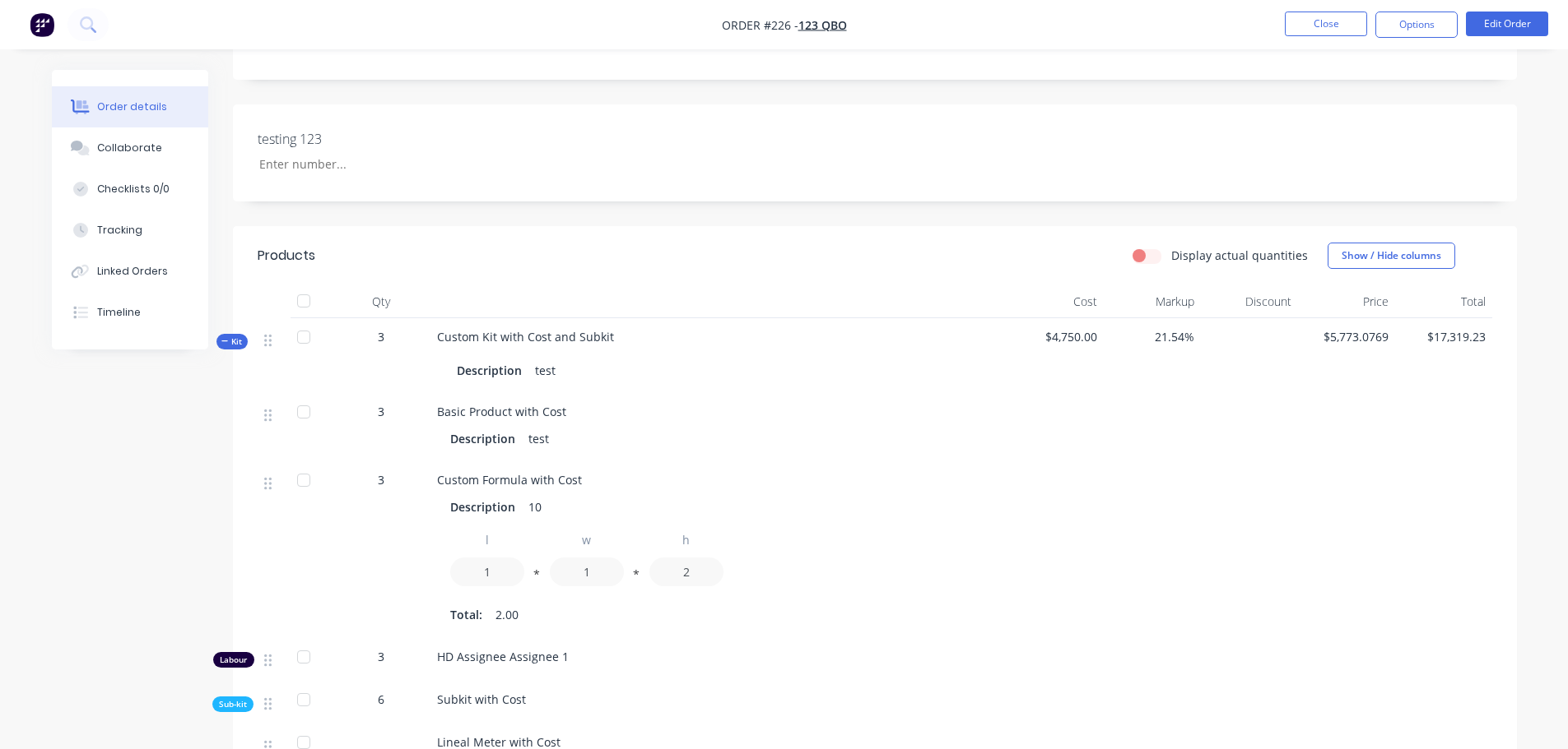
scroll to position [329, 0]
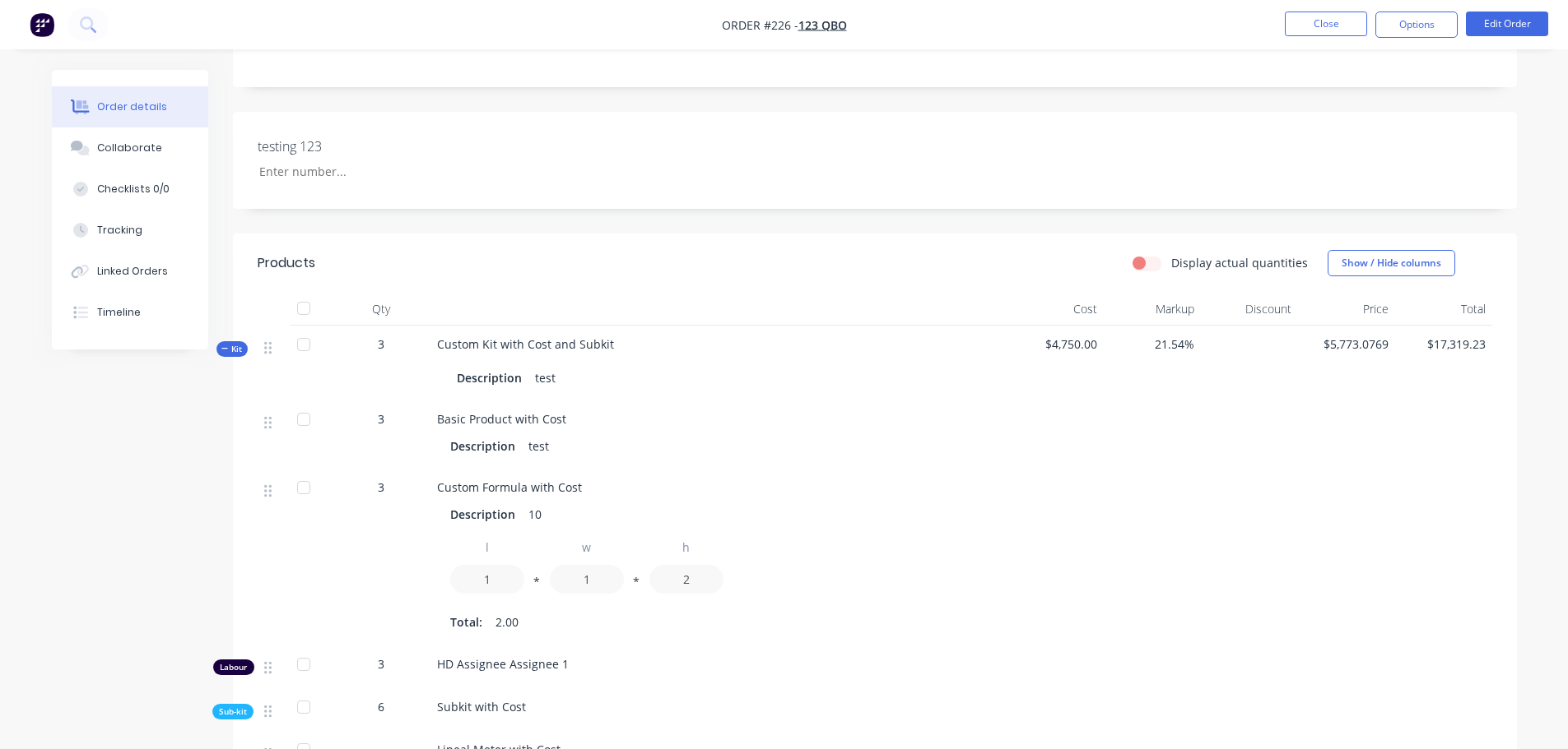
click at [1171, 264] on label "Display actual quantities" at bounding box center [1239, 263] width 137 height 17
click at [1145, 264] on input "Display actual quantities" at bounding box center [1139, 262] width 13 height 15
click at [1171, 263] on label "Display actual quantities" at bounding box center [1239, 263] width 137 height 17
click at [1145, 263] on input "Display actual quantities" at bounding box center [1139, 262] width 13 height 15
checkbox input "false"
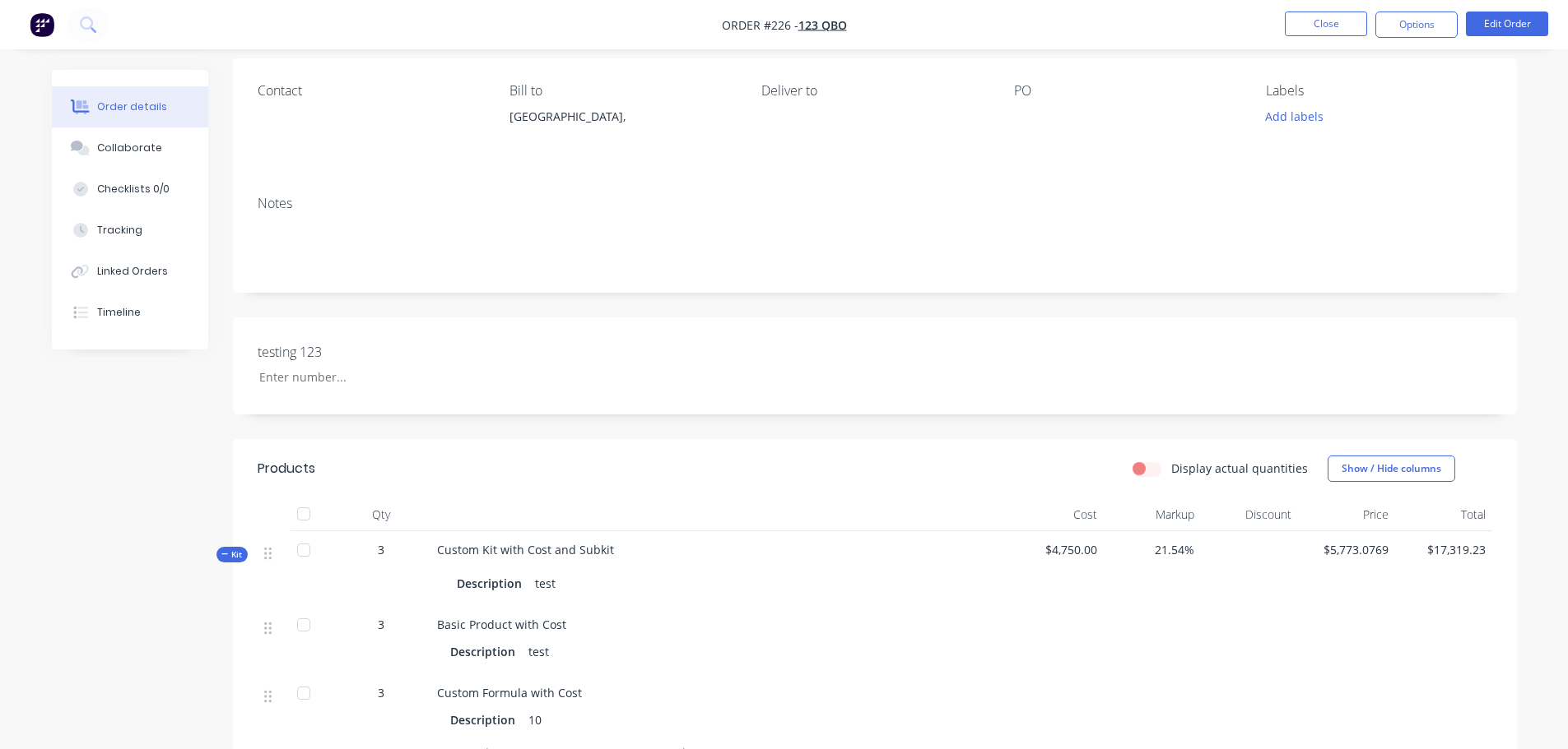
scroll to position [0, 0]
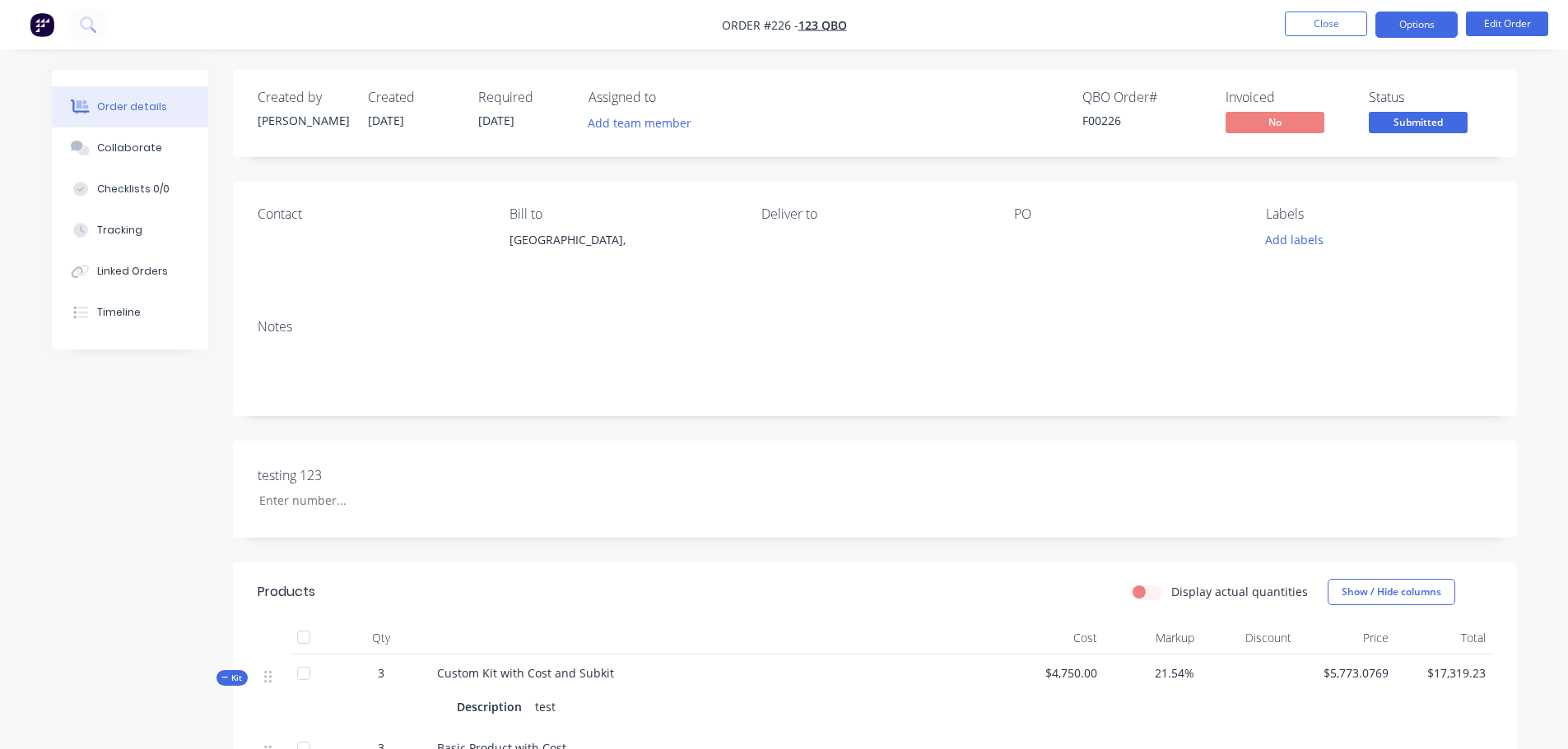
click at [1434, 26] on button "Options" at bounding box center [1416, 25] width 83 height 27
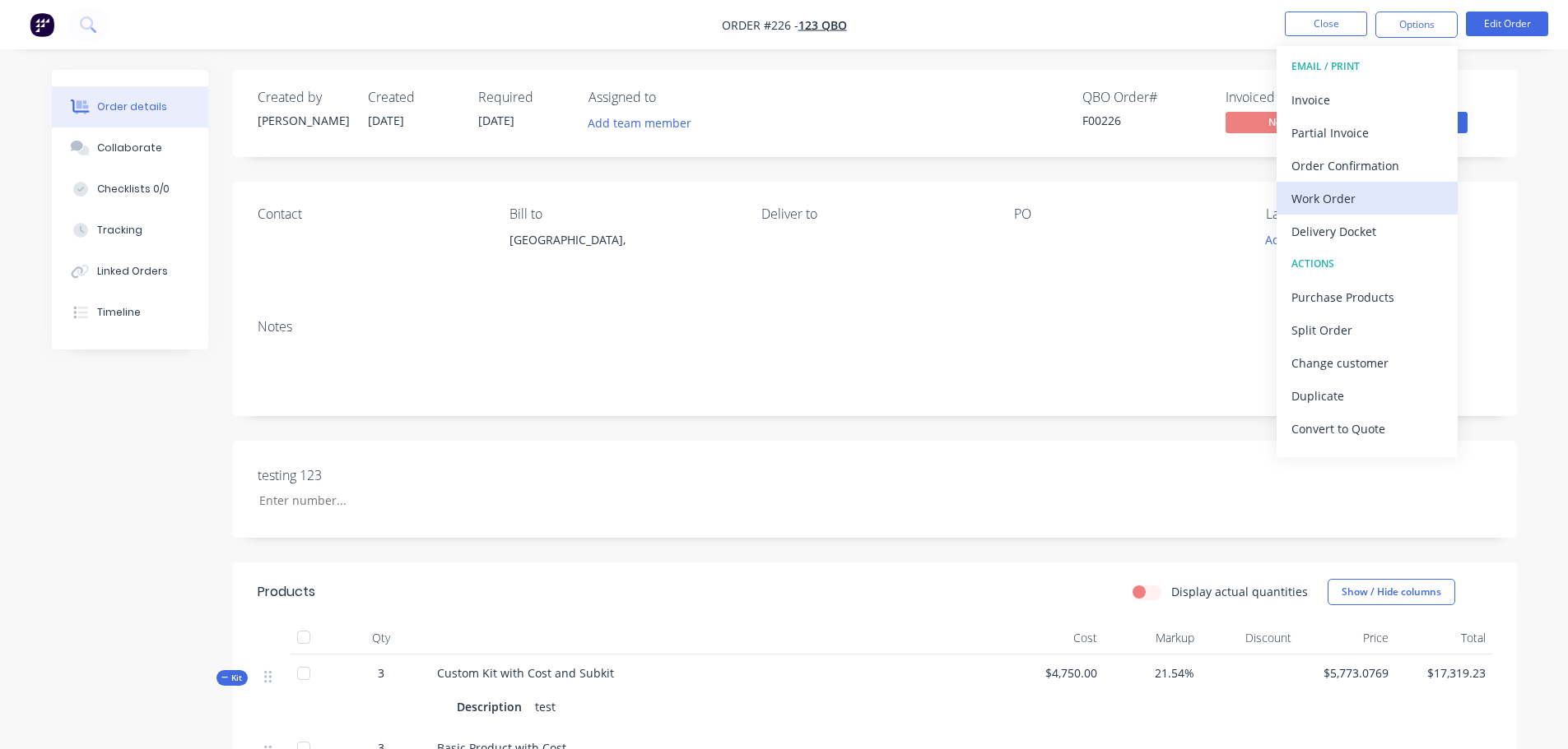
click at [1344, 198] on div "Work Order" at bounding box center [1367, 198] width 151 height 24
click at [1346, 201] on div "Custom" at bounding box center [1367, 198] width 151 height 24
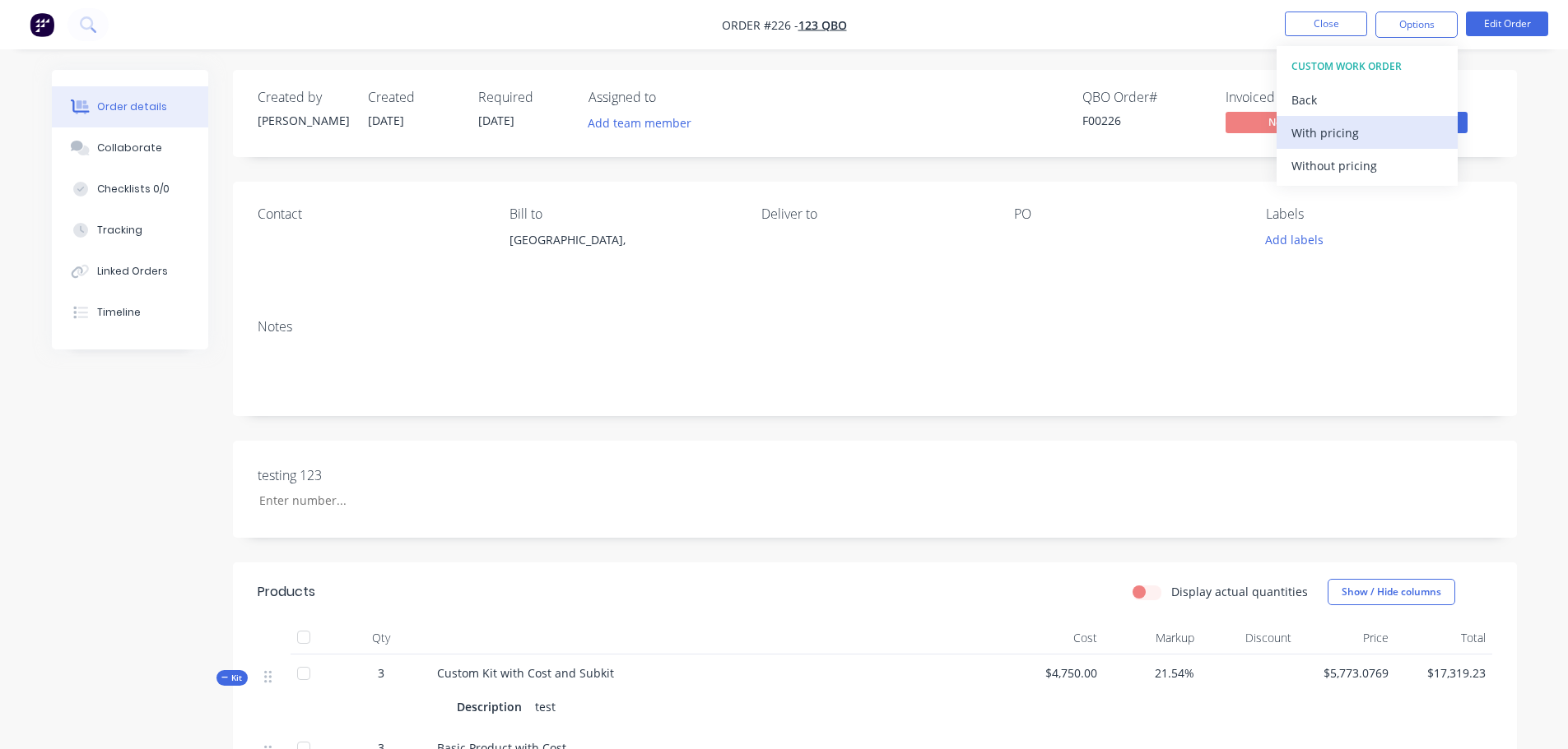
click at [1354, 140] on div "With pricing" at bounding box center [1367, 132] width 151 height 24
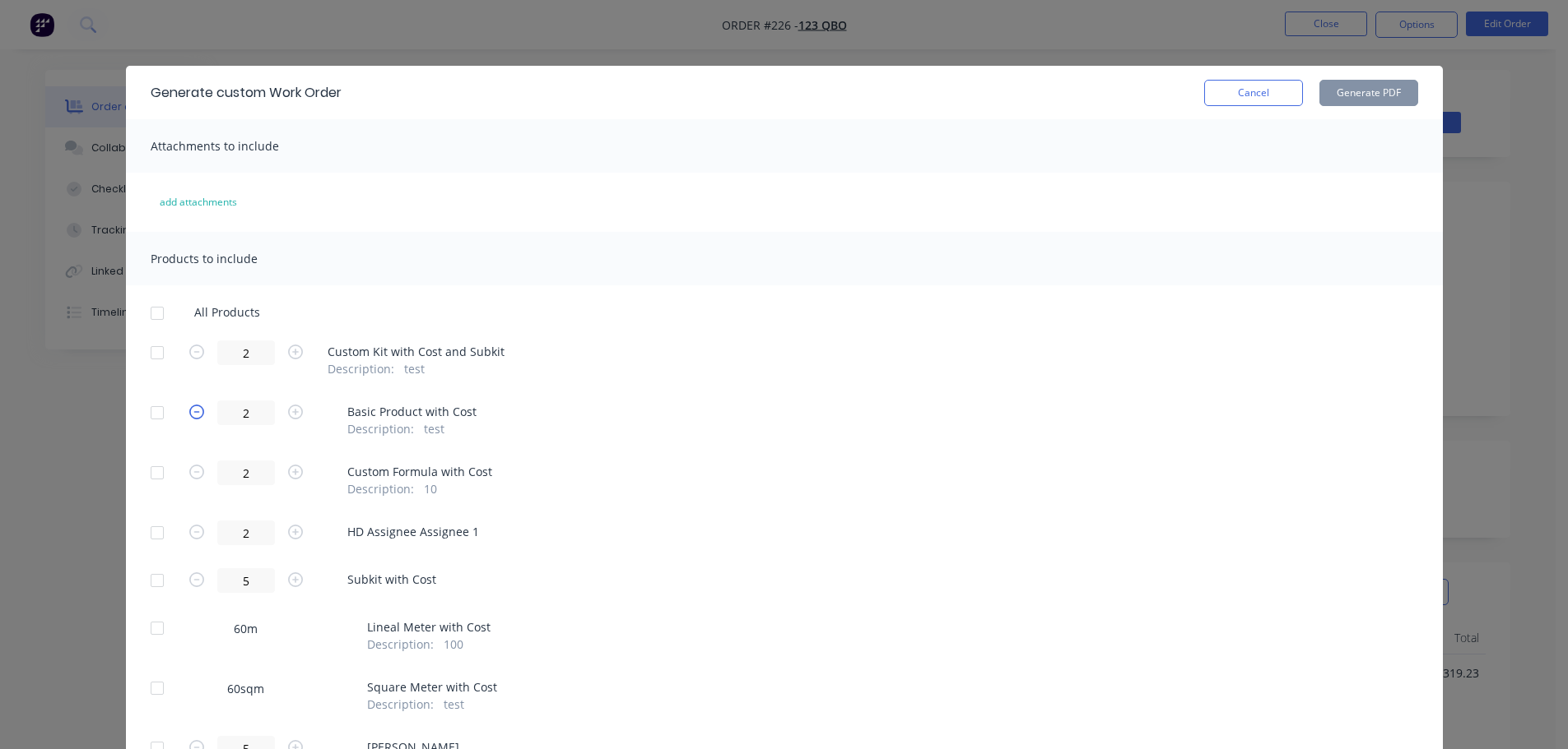
click at [191, 416] on icon "button" at bounding box center [197, 412] width 15 height 15
type input "1"
click at [193, 473] on icon "button" at bounding box center [197, 473] width 15 height 15
type input "1"
click at [189, 532] on icon "button" at bounding box center [197, 533] width 15 height 15
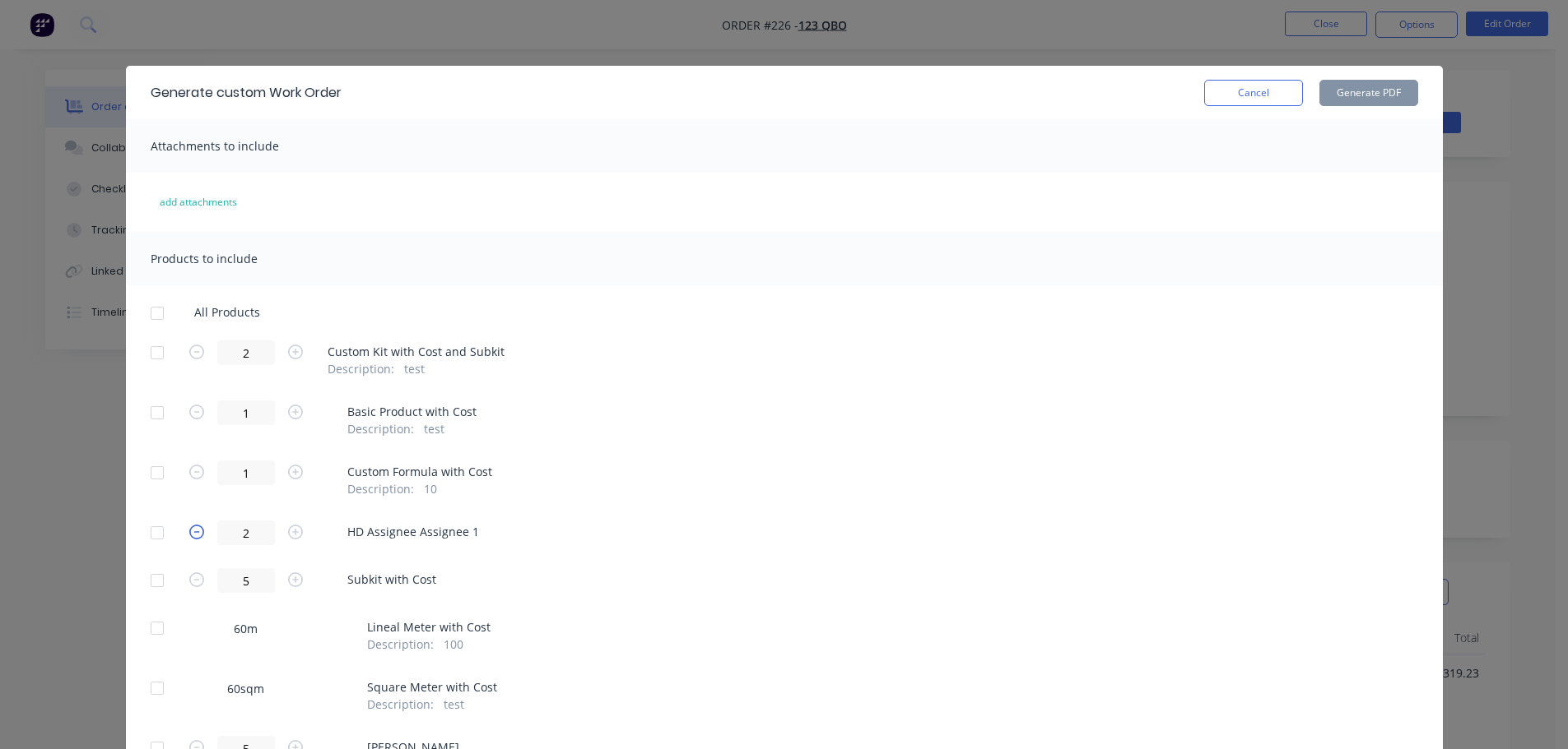
type input "1"
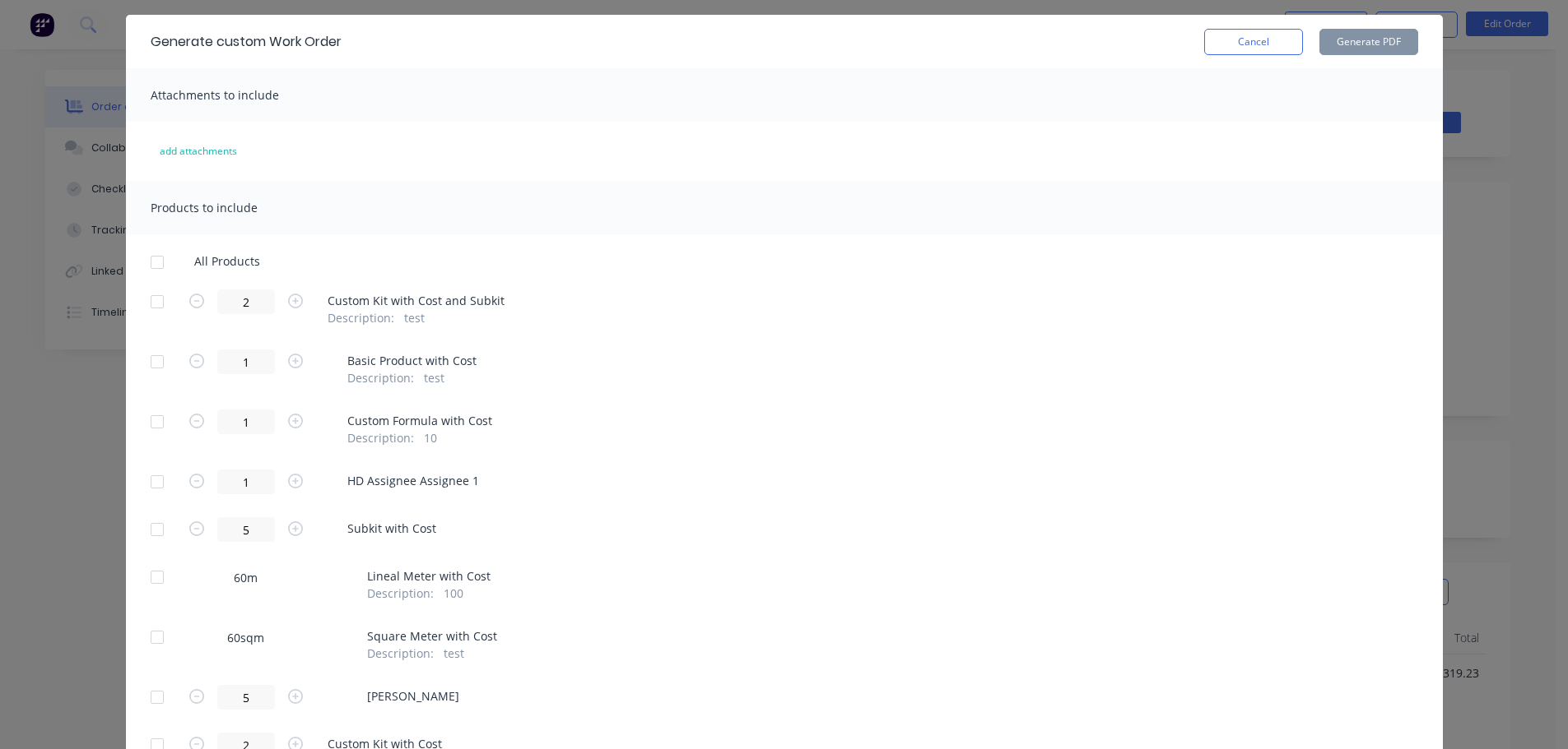
scroll to position [164, 0]
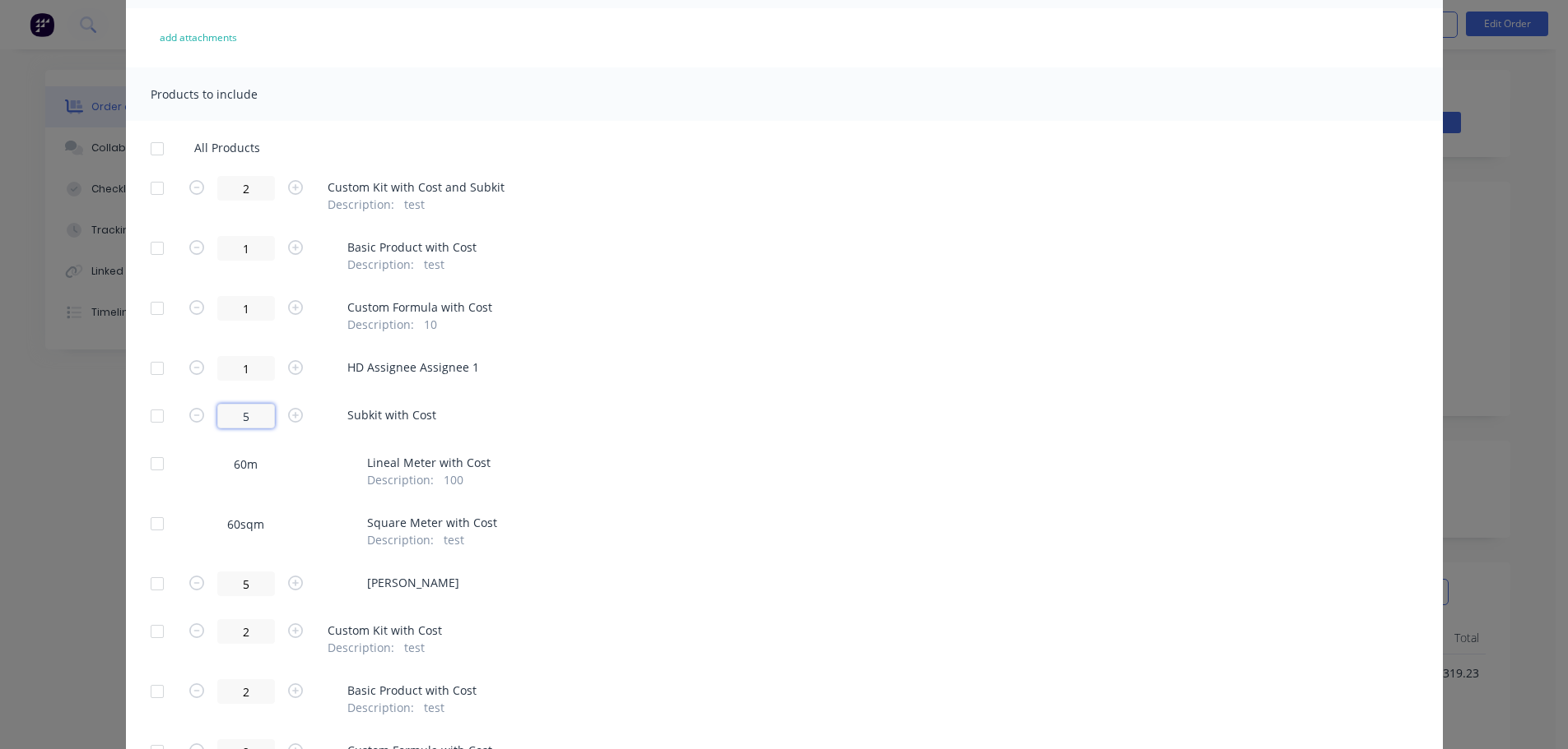
drag, startPoint x: 231, startPoint y: 417, endPoint x: 317, endPoint y: 419, distance: 86.0
click at [317, 419] on div "5 Subkit with Cost" at bounding box center [784, 416] width 1268 height 25
type input "1"
click at [830, 404] on div "All Products 2 Custom Kit with Cost and Subkit Description : test 1 Basic Produ…" at bounding box center [784, 566] width 1317 height 852
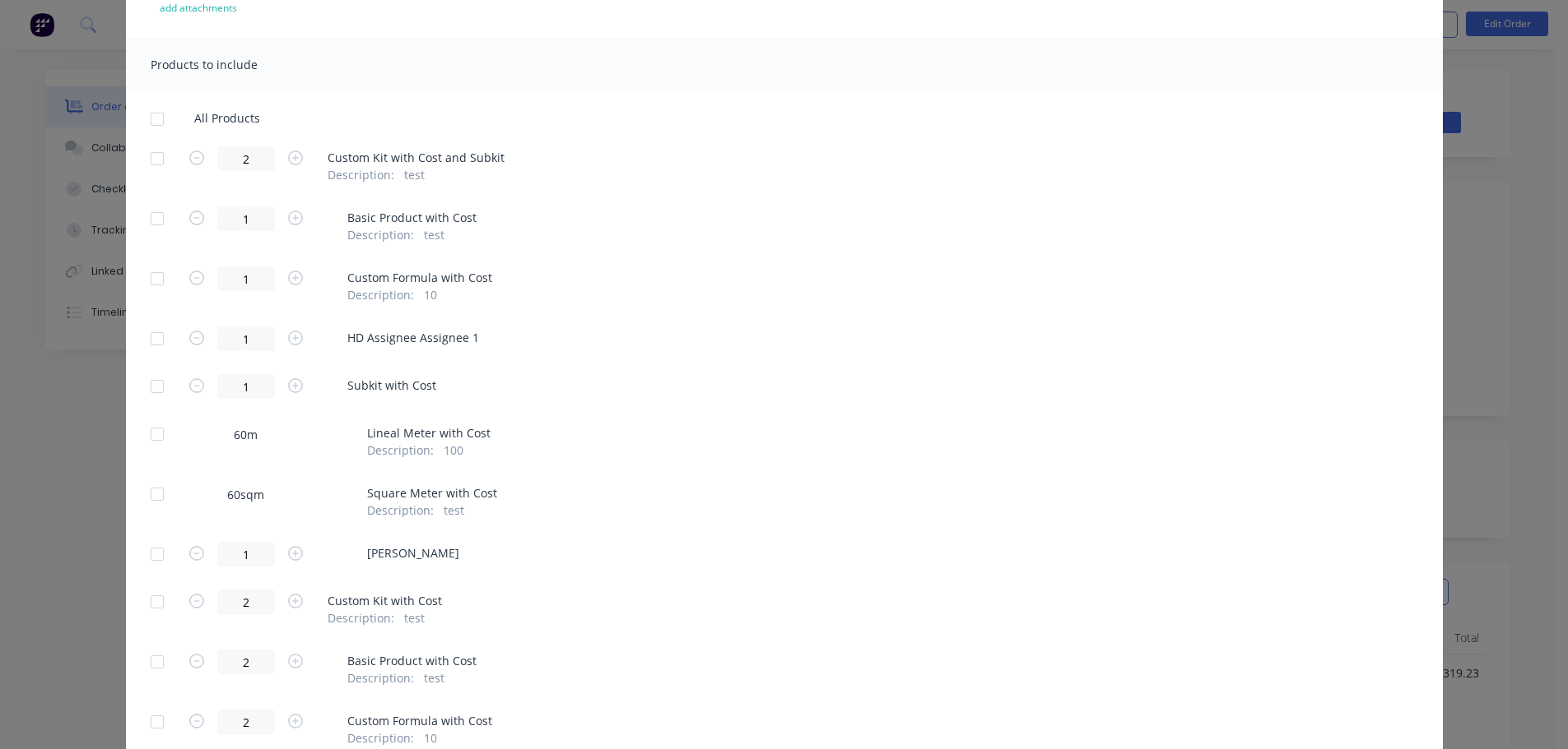
scroll to position [83, 0]
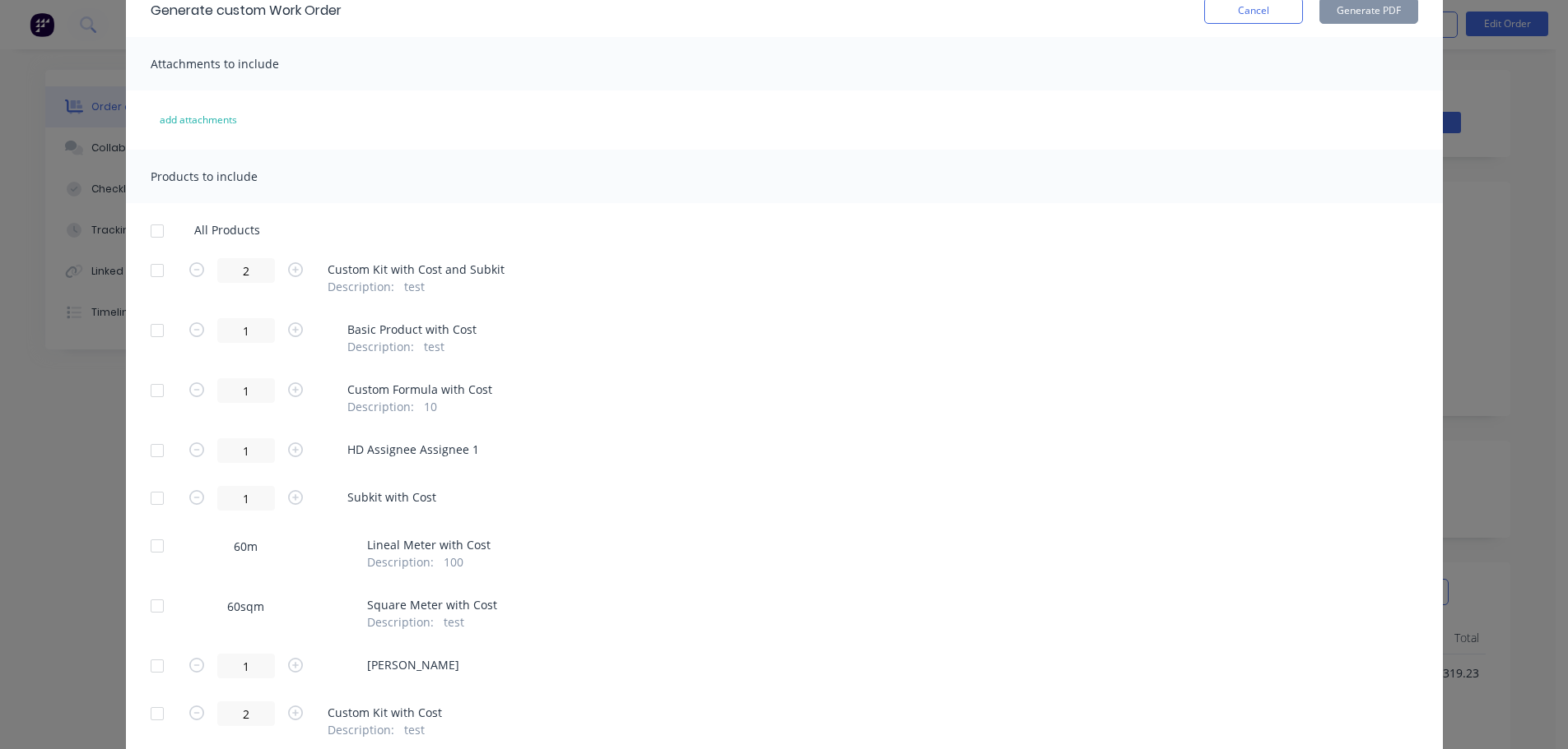
drag, startPoint x: 152, startPoint y: 269, endPoint x: 158, endPoint y: 298, distance: 29.6
click at [151, 269] on div at bounding box center [157, 271] width 33 height 33
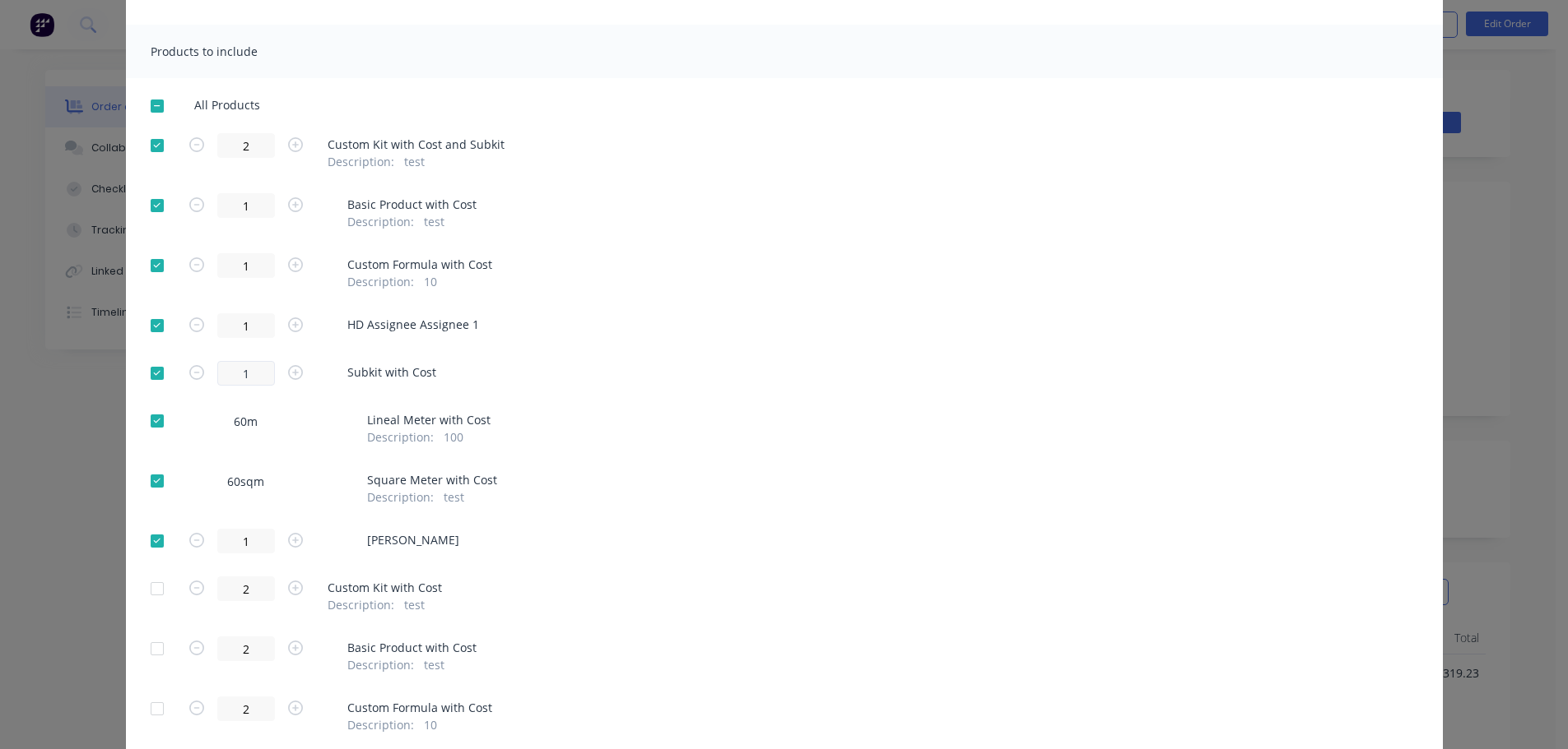
scroll to position [329, 0]
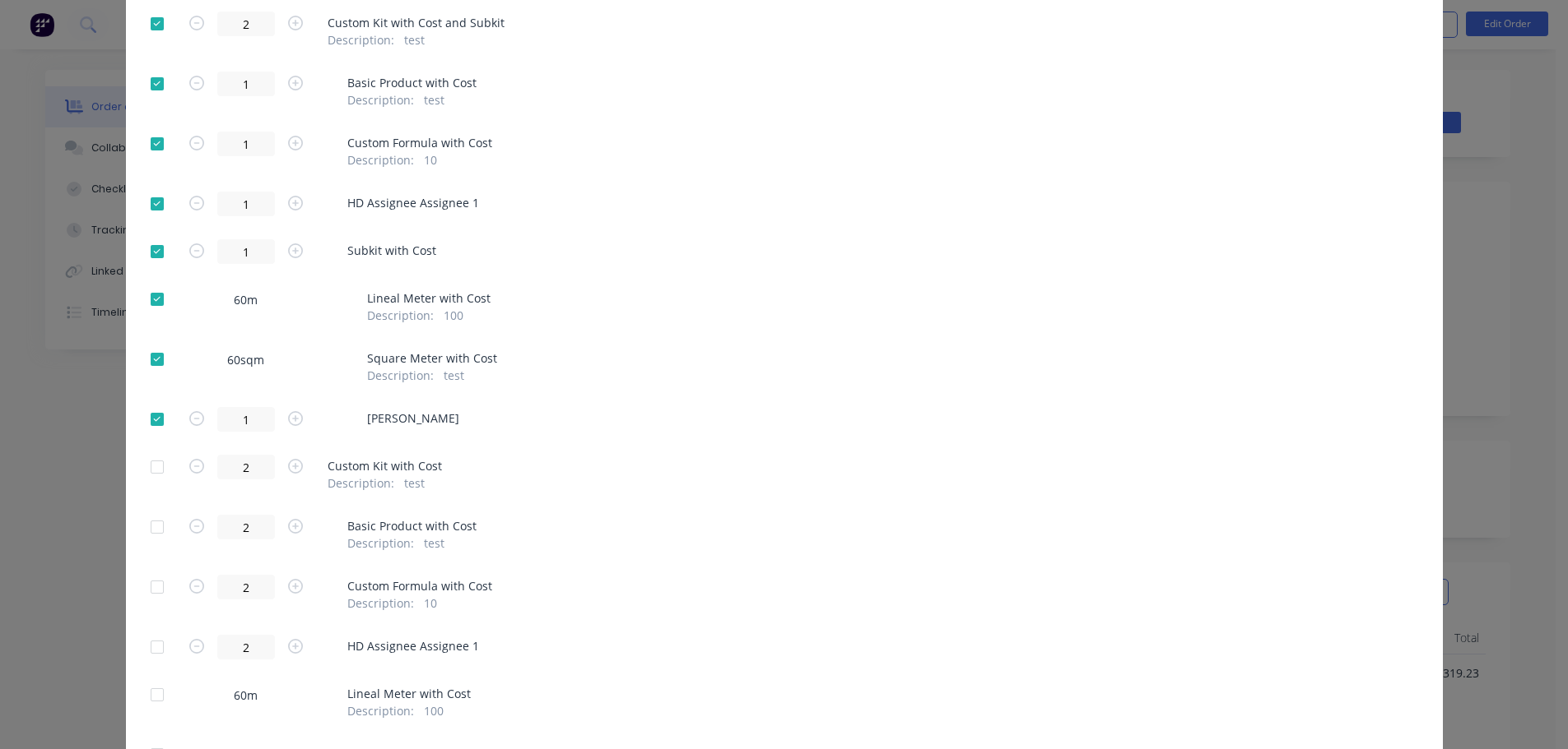
click at [145, 414] on div at bounding box center [157, 420] width 33 height 33
click at [152, 357] on div at bounding box center [157, 359] width 33 height 33
drag, startPoint x: 150, startPoint y: 299, endPoint x: 155, endPoint y: 256, distance: 43.3
click at [151, 297] on div at bounding box center [157, 299] width 33 height 33
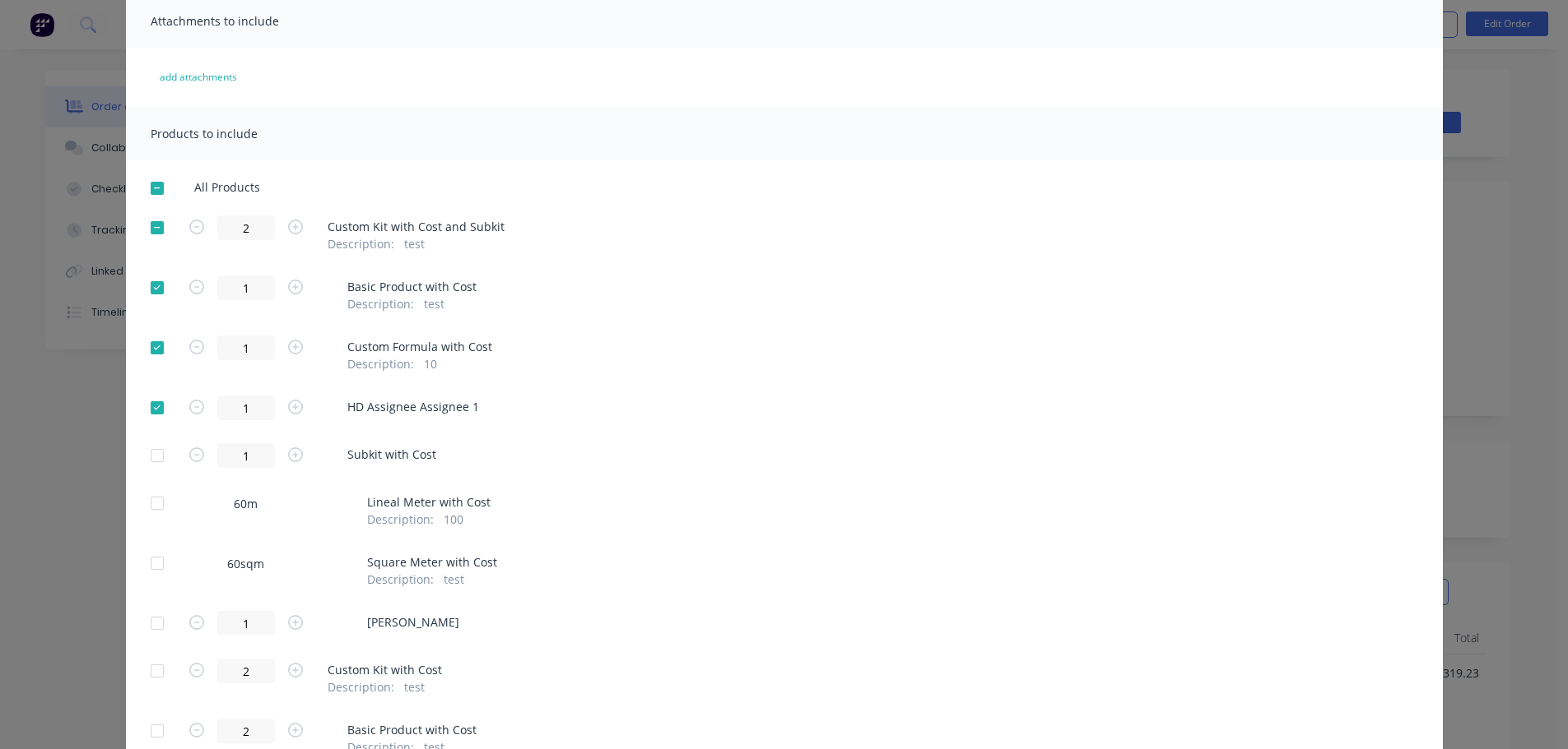
scroll to position [0, 0]
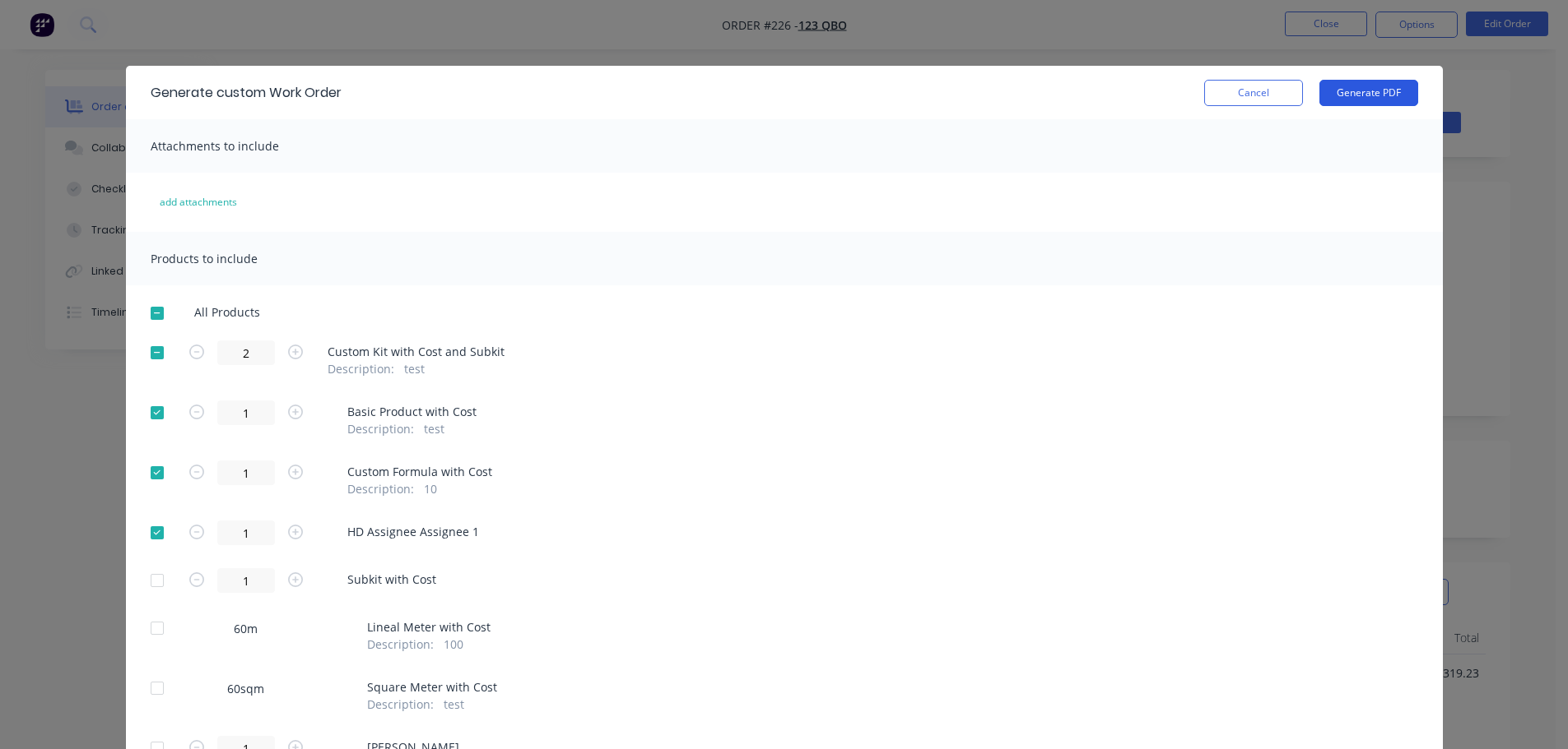
click at [1363, 91] on button "Generate PDF" at bounding box center [1369, 93] width 99 height 27
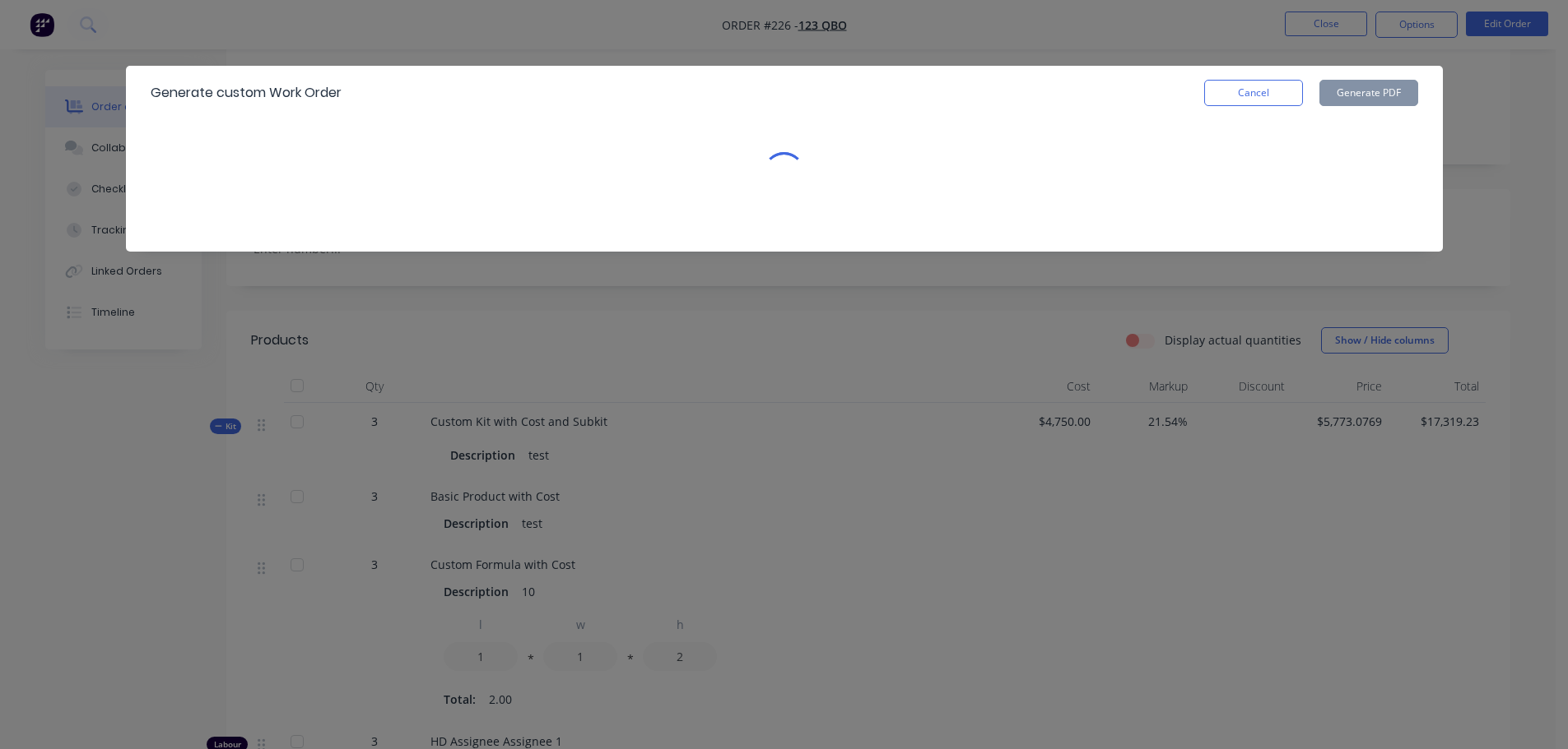
scroll to position [83, 0]
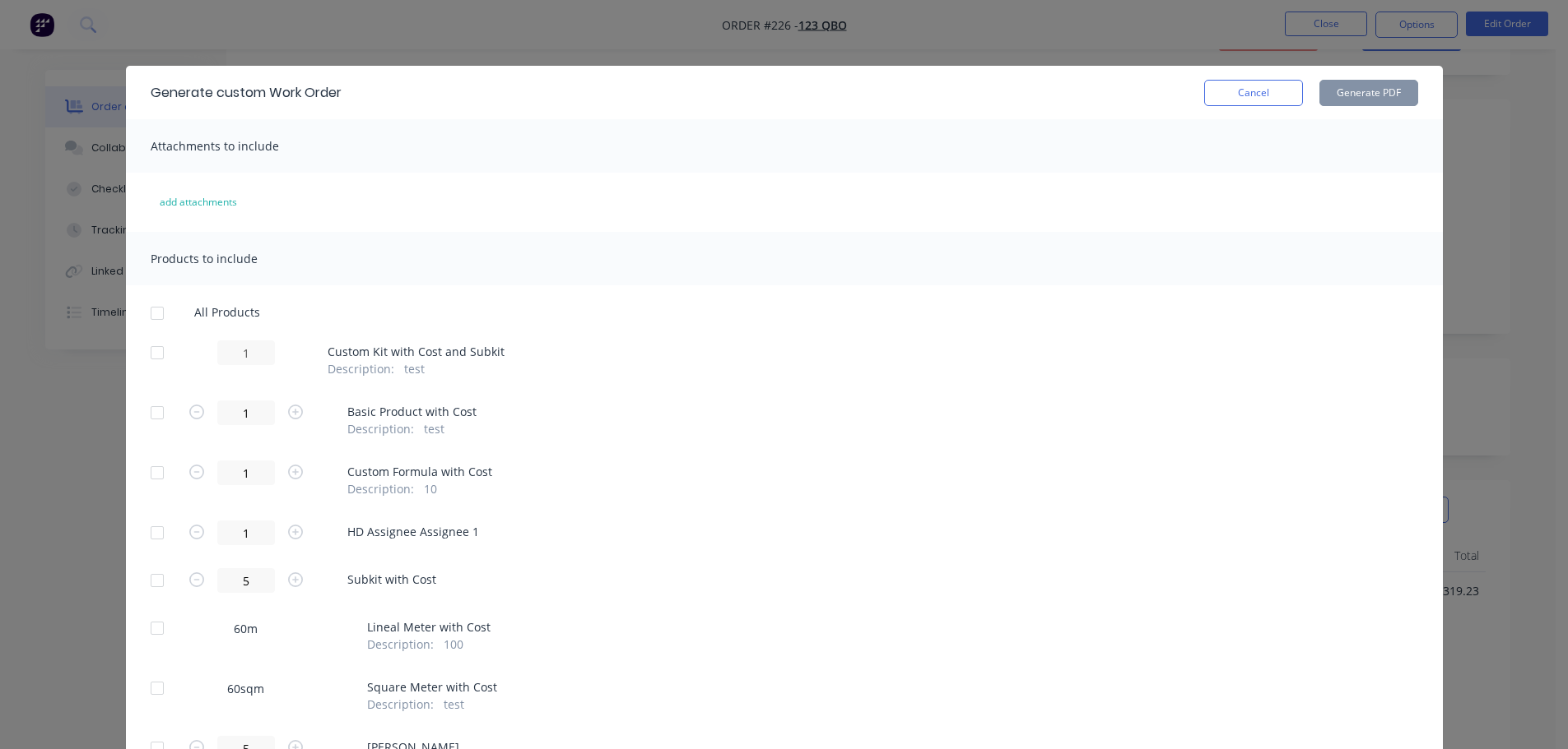
click at [1264, 90] on button "Cancel" at bounding box center [1254, 93] width 99 height 27
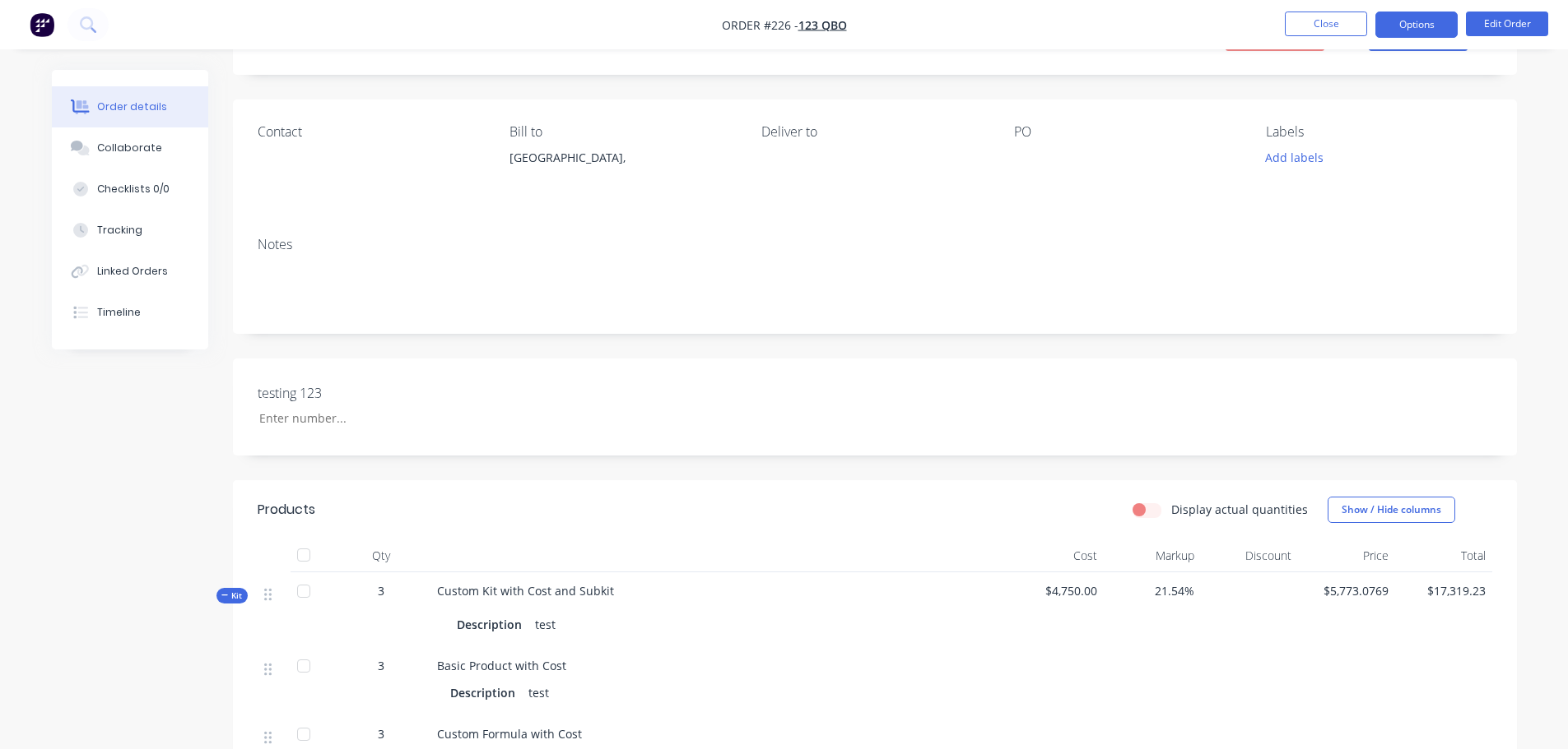
click at [1435, 20] on button "Options" at bounding box center [1416, 25] width 83 height 27
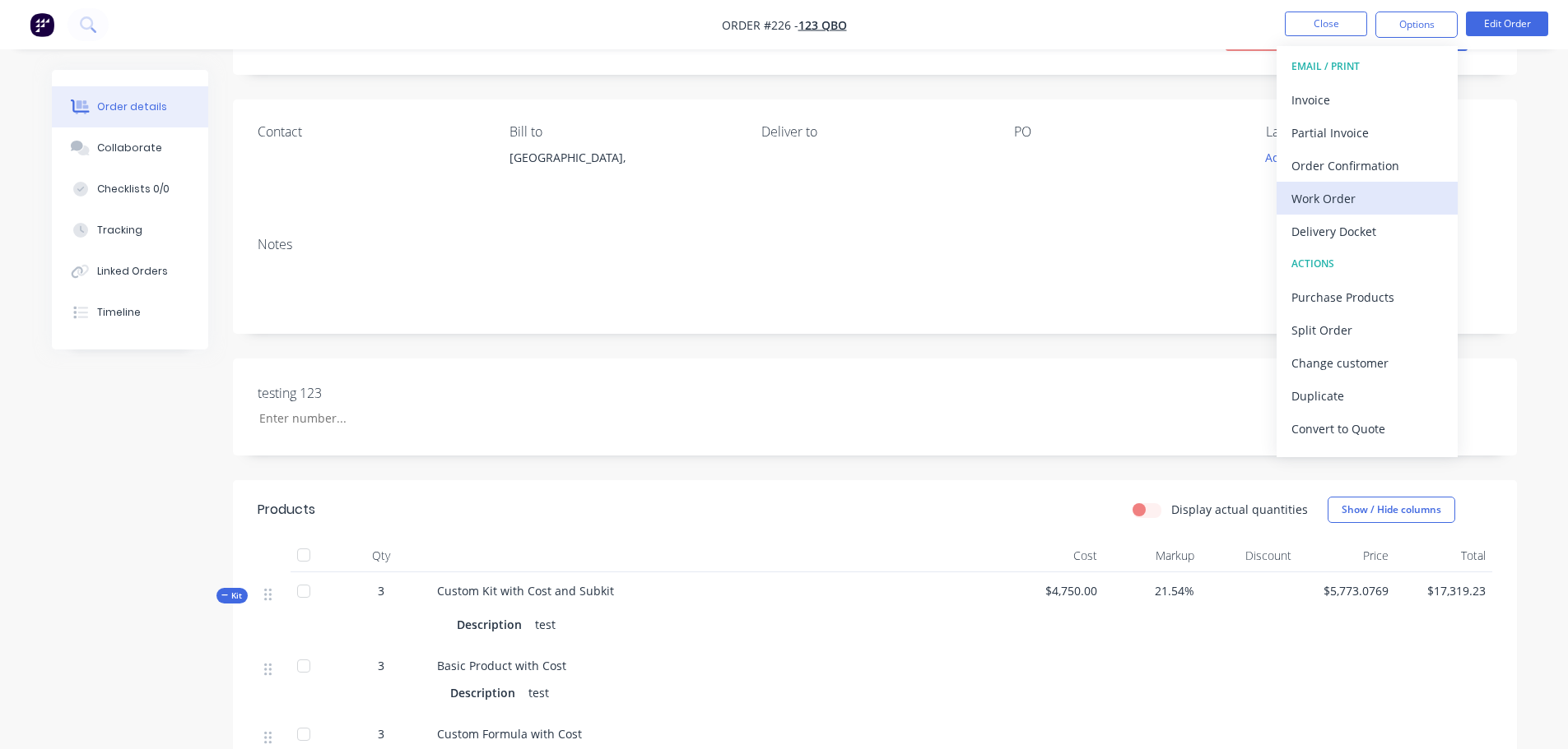
click at [1346, 194] on div "Work Order" at bounding box center [1367, 198] width 151 height 24
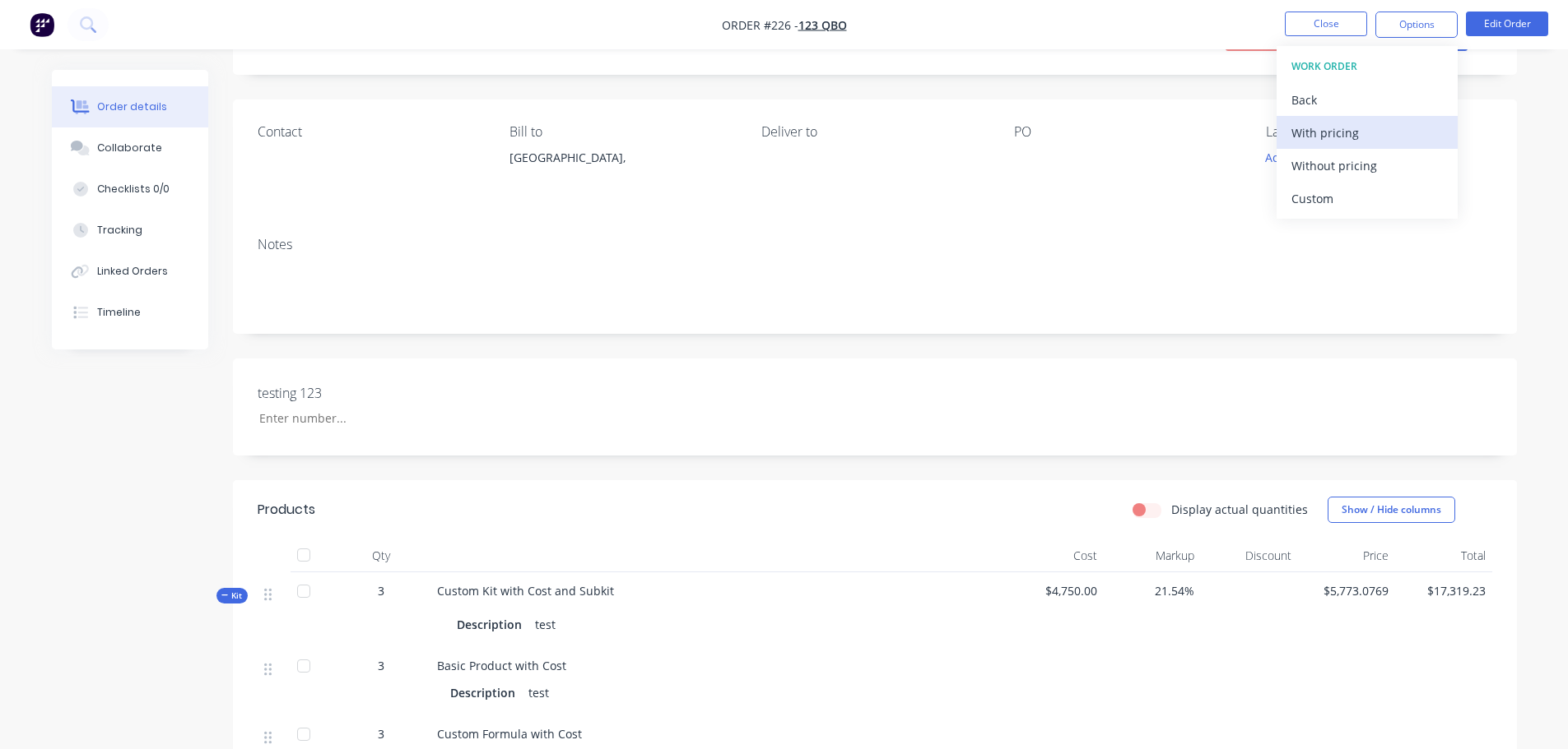
click at [1379, 140] on div "With pricing" at bounding box center [1367, 132] width 151 height 24
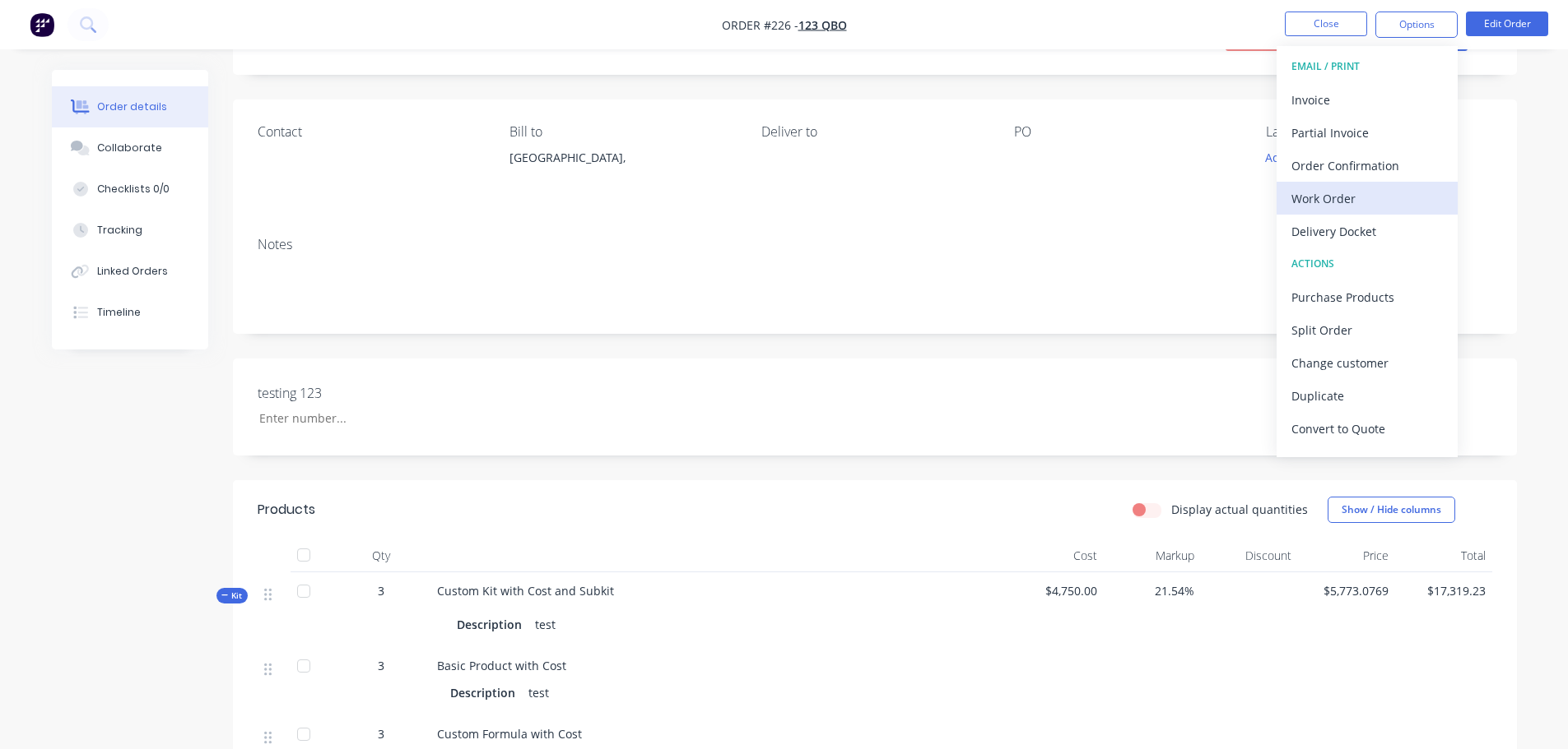
click at [1376, 197] on div "Work Order" at bounding box center [1367, 198] width 151 height 24
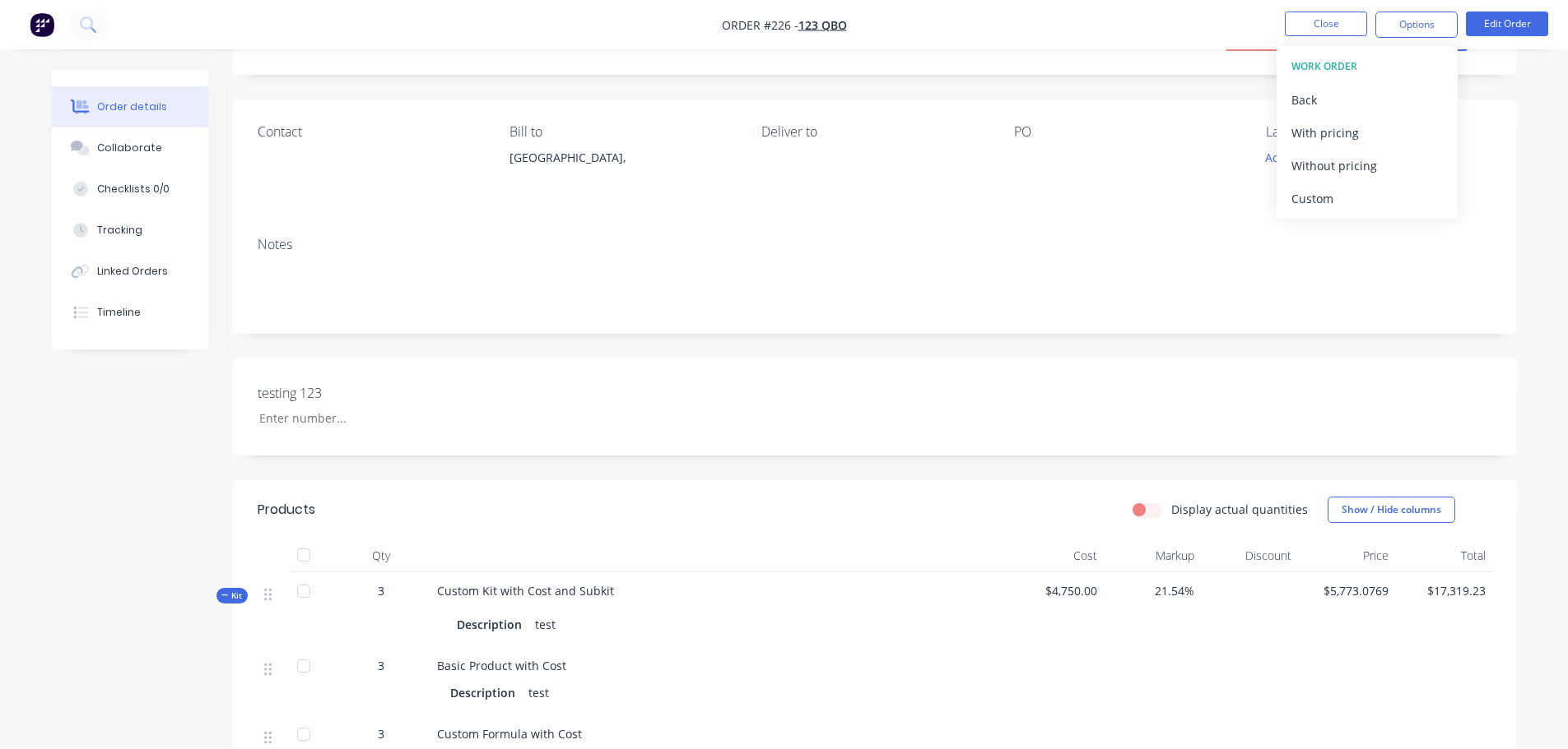
click at [1353, 202] on div "Custom" at bounding box center [1367, 198] width 151 height 24
click at [1368, 134] on div "With pricing" at bounding box center [1367, 132] width 151 height 24
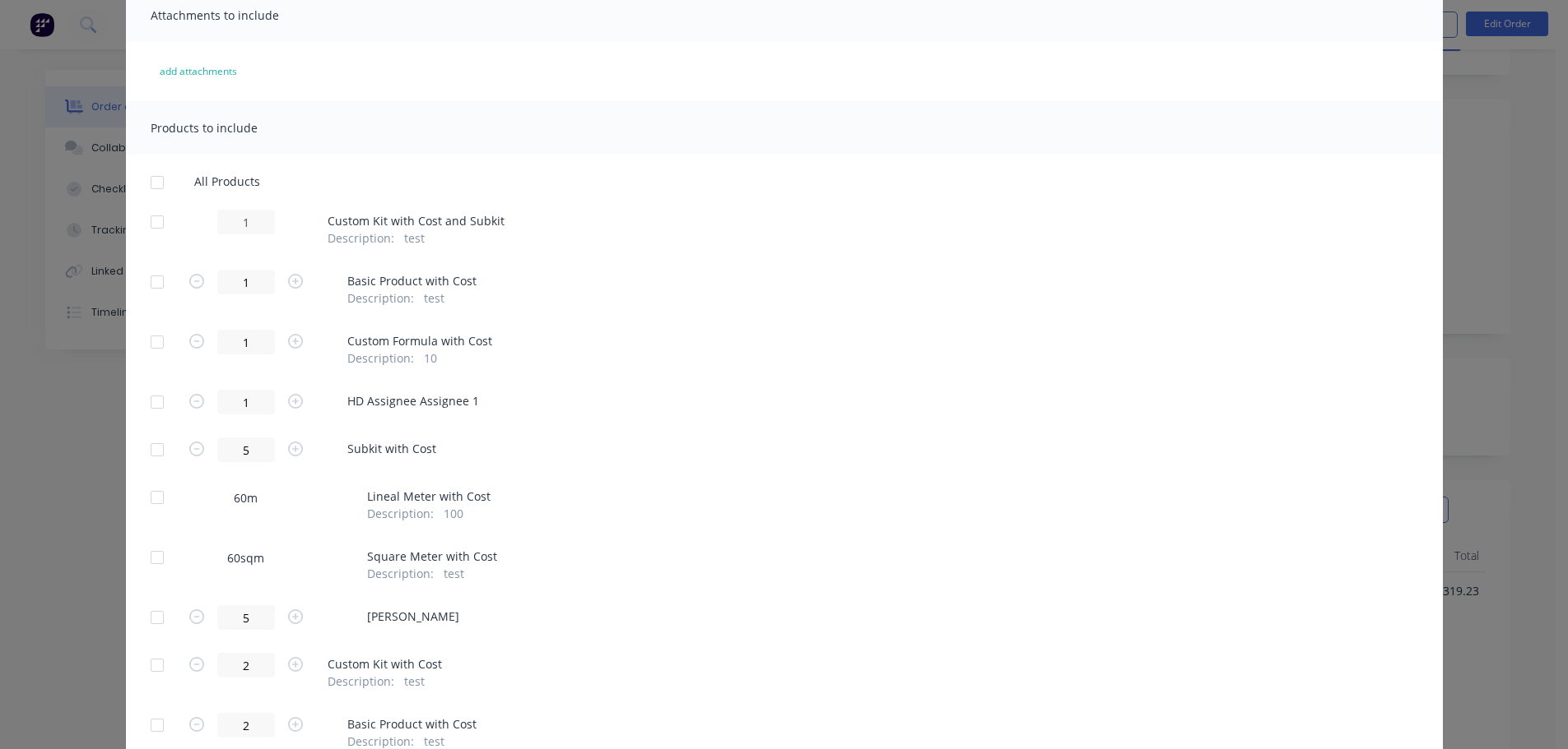
scroll to position [247, 0]
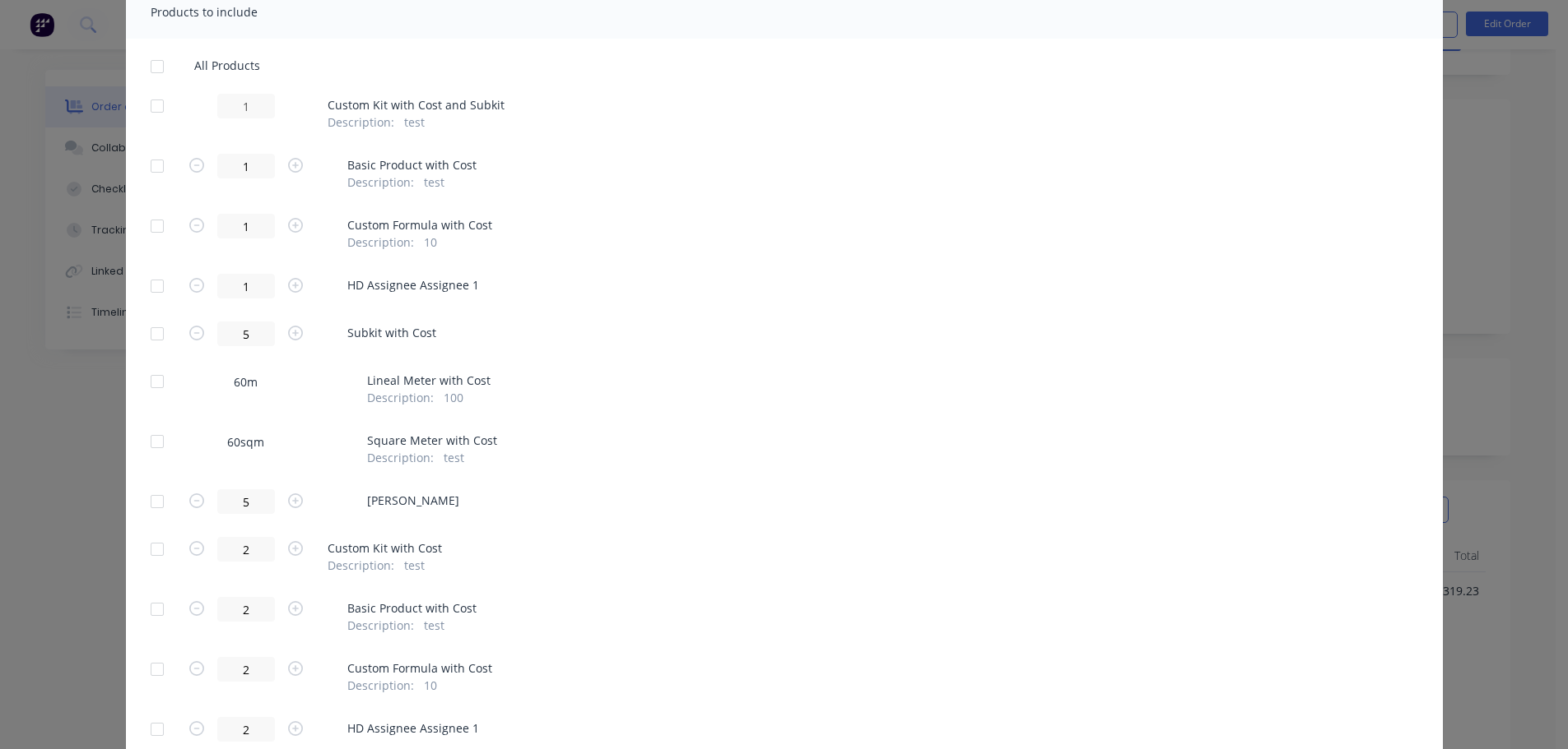
click at [146, 103] on div at bounding box center [157, 105] width 33 height 33
drag, startPoint x: 212, startPoint y: 335, endPoint x: 402, endPoint y: 323, distance: 190.4
click at [398, 323] on div "5 Subkit with Cost" at bounding box center [784, 334] width 1268 height 25
type input "1"
type input "0"
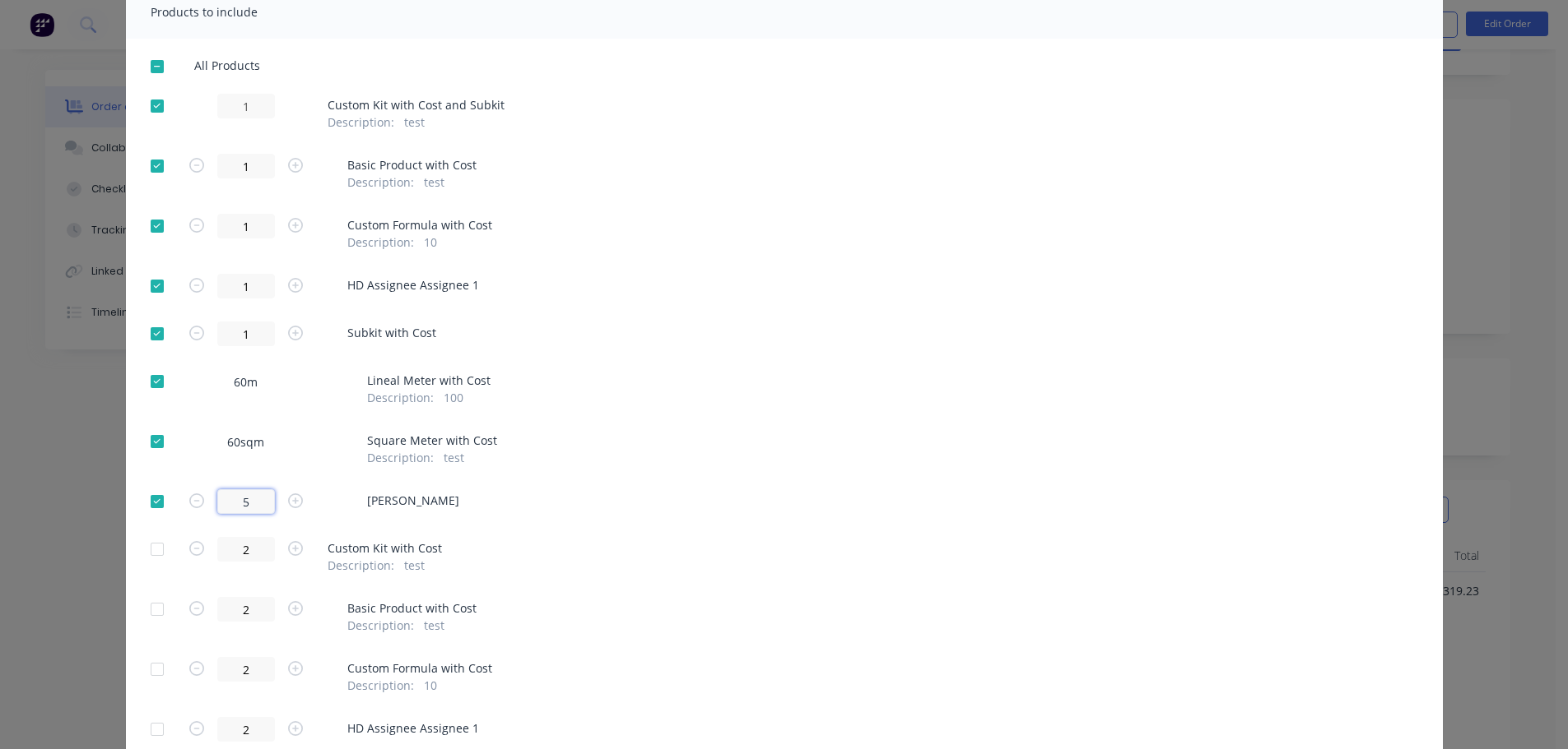
type input "1"
drag, startPoint x: 221, startPoint y: 493, endPoint x: 299, endPoint y: 487, distance: 78.2
click at [299, 500] on div "1" at bounding box center [246, 502] width 123 height 25
drag, startPoint x: 1095, startPoint y: 237, endPoint x: 1043, endPoint y: 311, distance: 90.4
click at [1095, 237] on div "1 Custom Formula with Cost Description : 10" at bounding box center [784, 232] width 1268 height 37
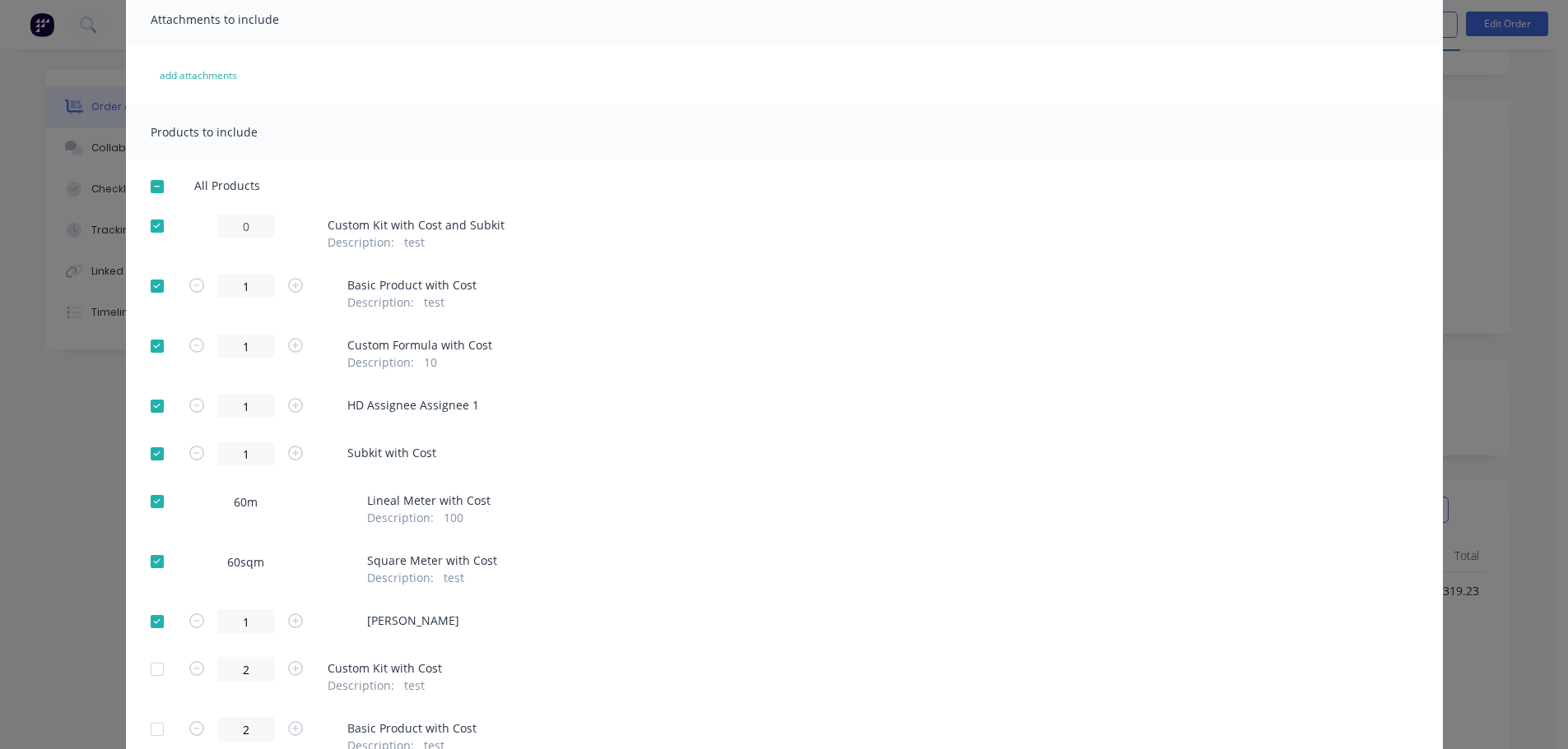
scroll to position [0, 0]
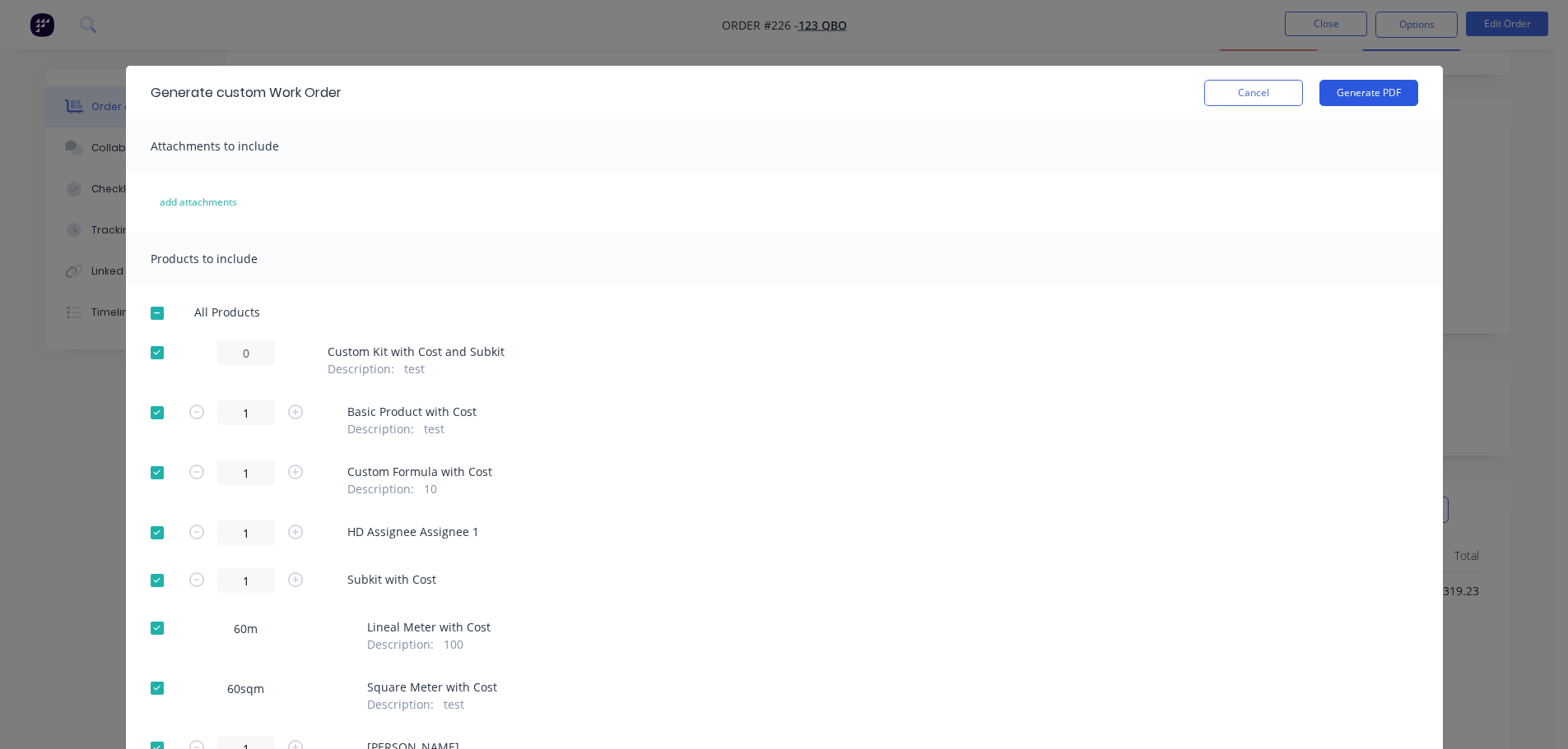
click at [1402, 102] on button "Generate PDF" at bounding box center [1369, 93] width 99 height 27
click at [1262, 89] on button "Cancel" at bounding box center [1254, 93] width 99 height 27
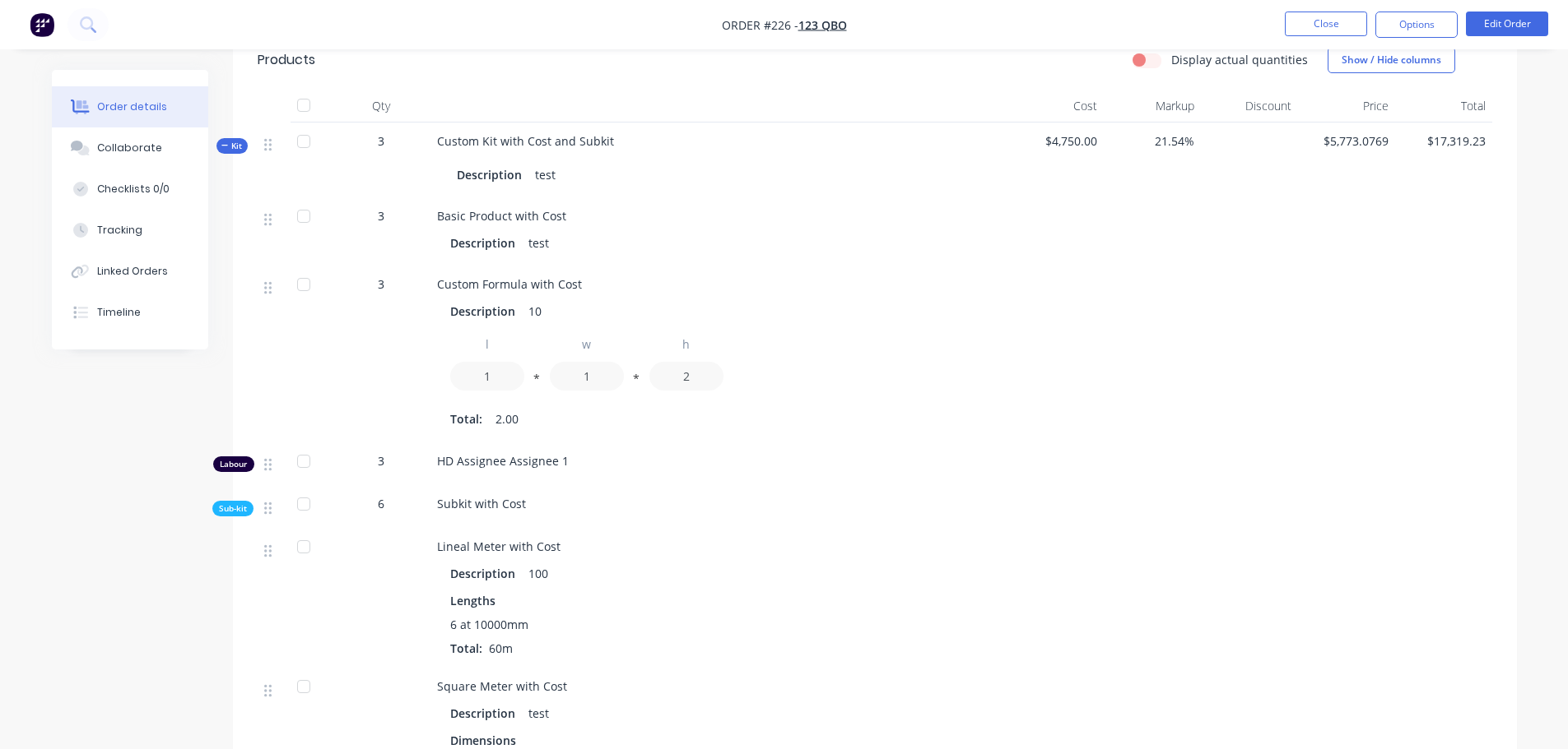
scroll to position [247, 0]
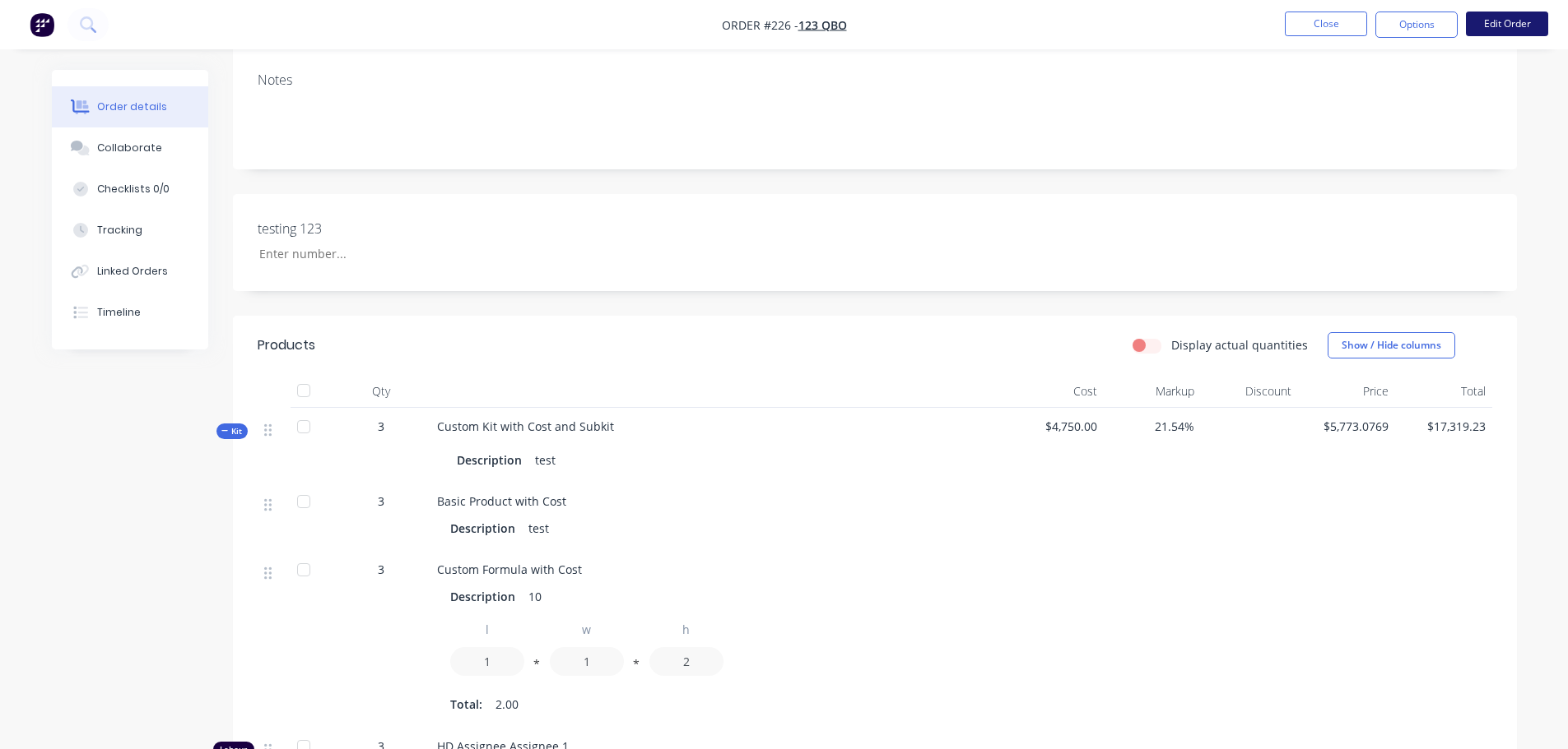
click at [1519, 13] on button "Edit Order" at bounding box center [1506, 24] width 83 height 25
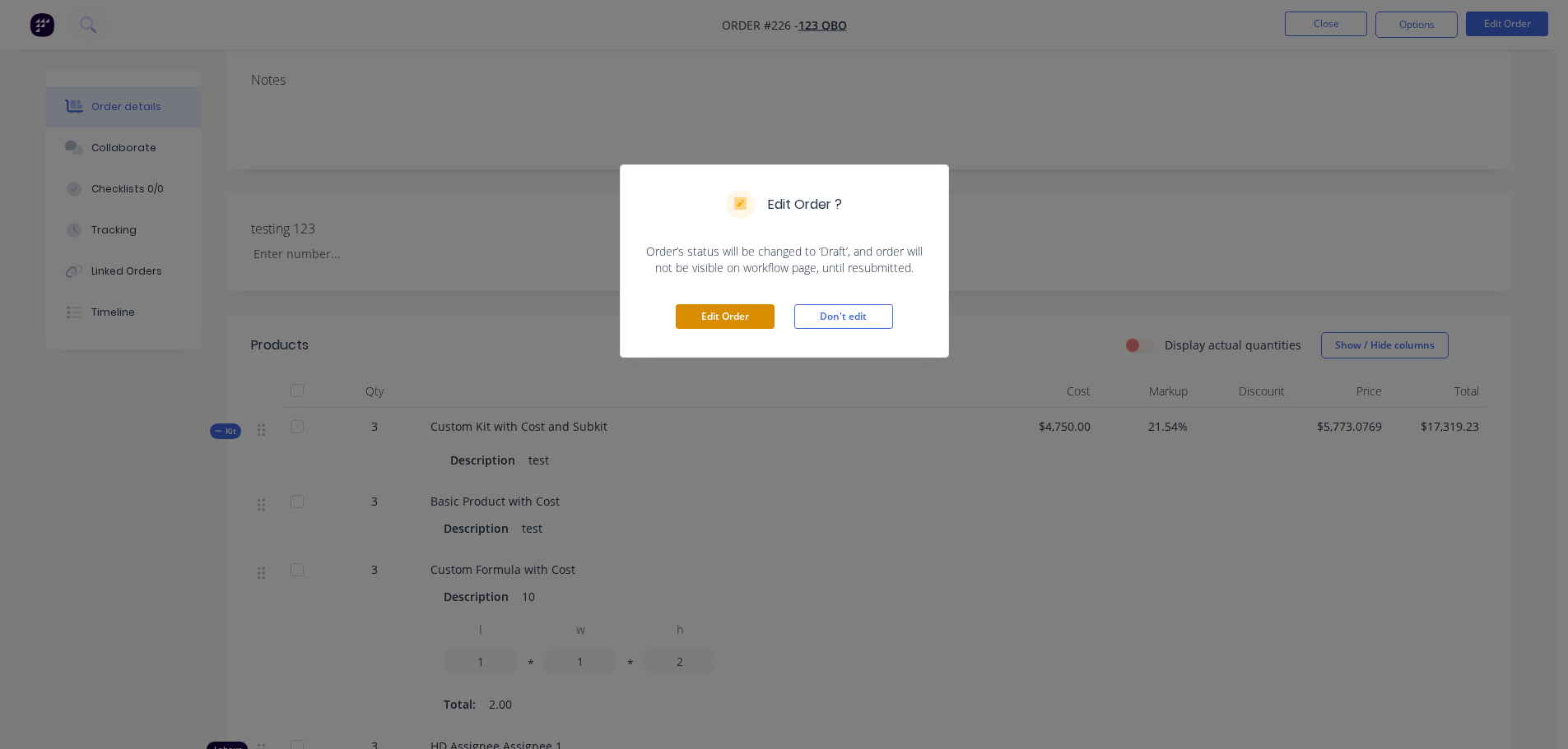
click at [740, 317] on button "Edit Order" at bounding box center [725, 317] width 99 height 25
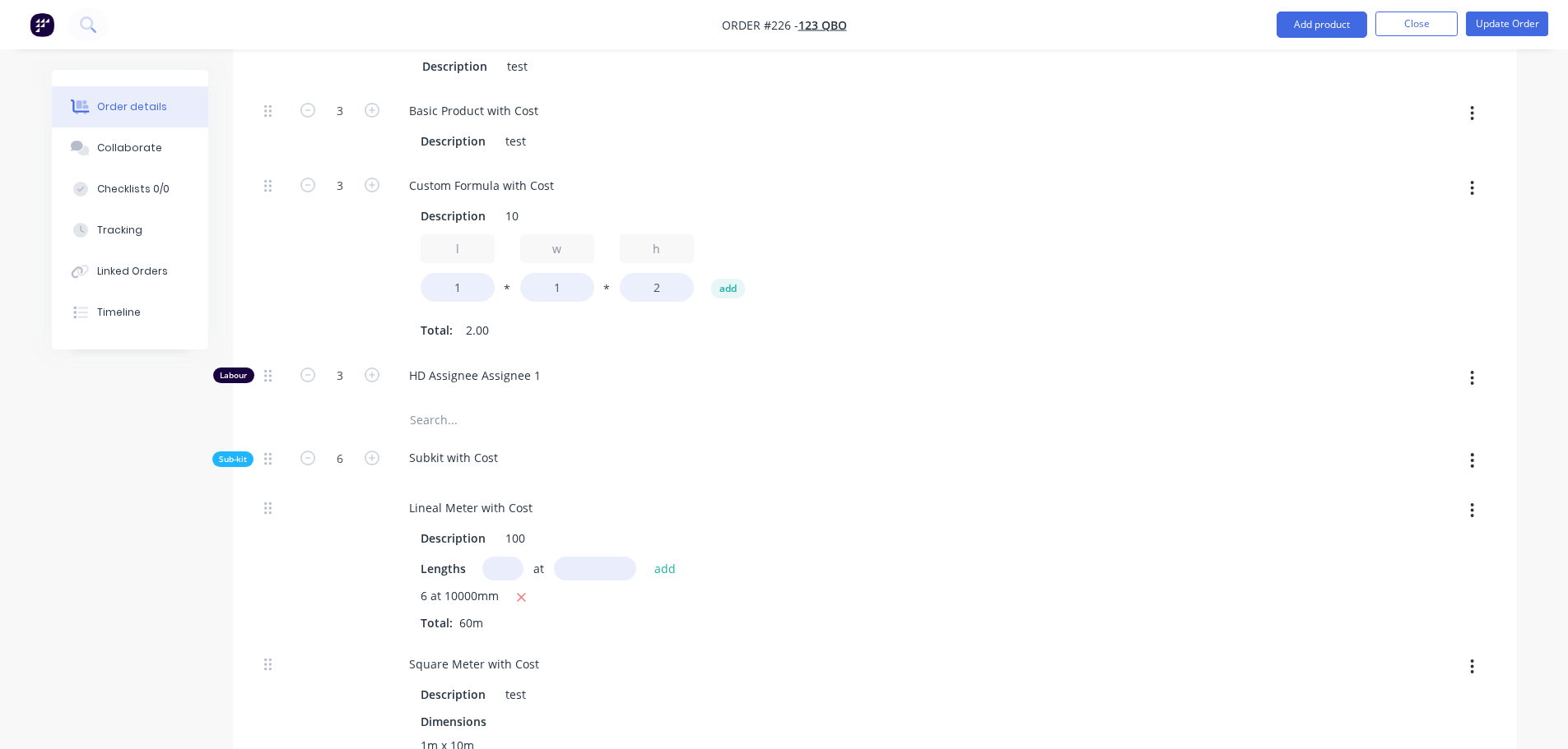
scroll to position [393, 0]
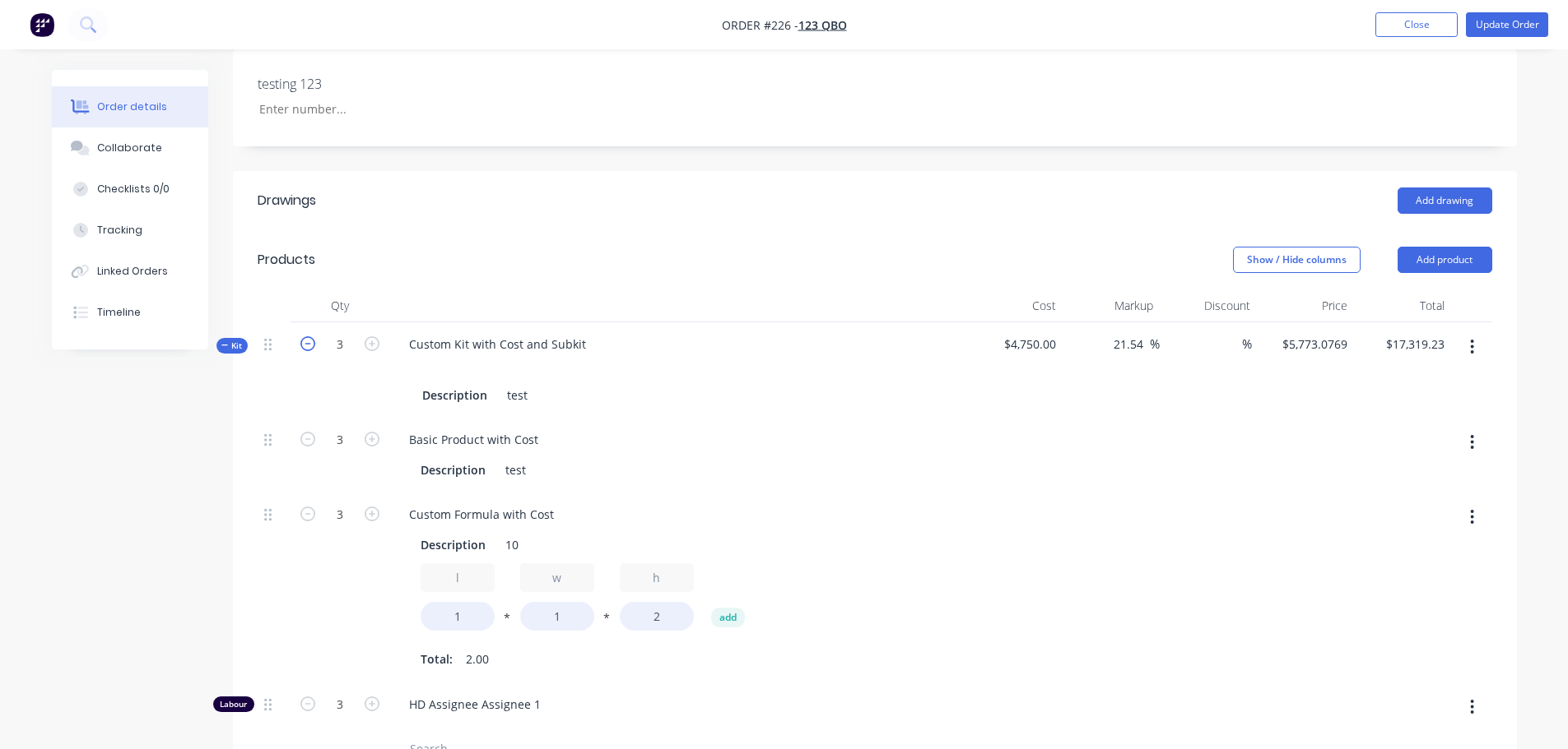
click at [304, 337] on icon "button" at bounding box center [308, 344] width 15 height 15
type input "2"
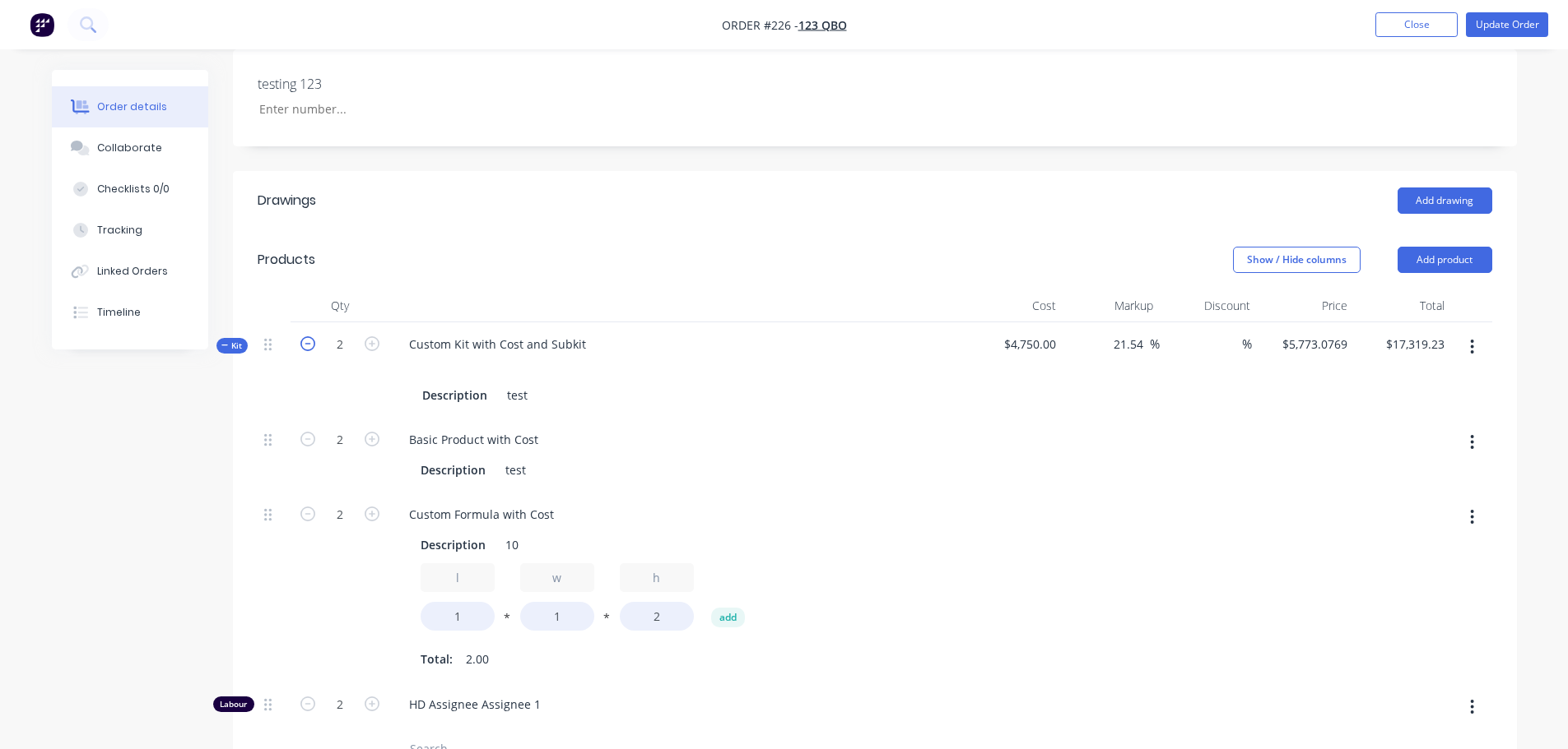
click at [305, 340] on icon "button" at bounding box center [308, 344] width 15 height 15
type input "1"
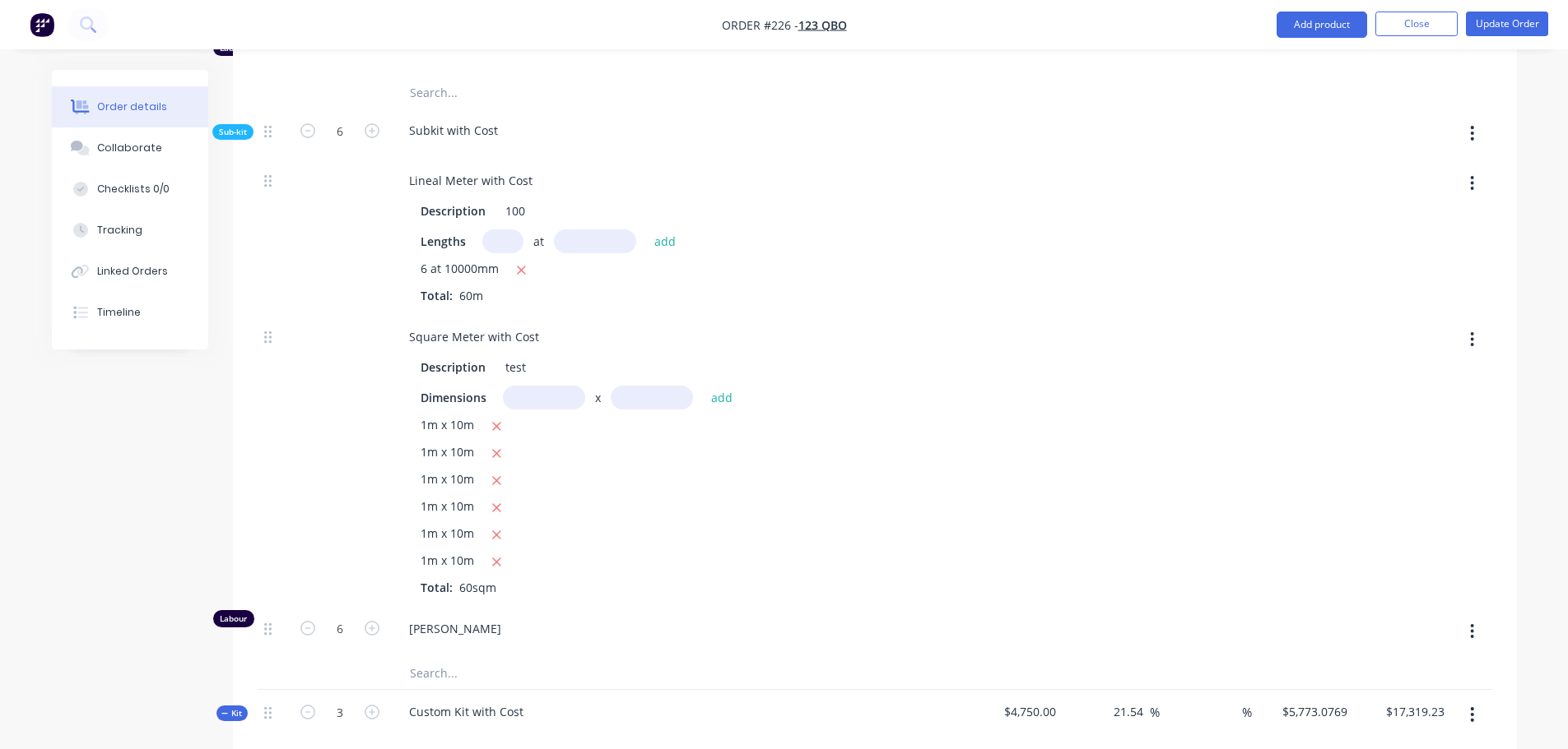
scroll to position [1051, 0]
click at [334, 125] on input "6" at bounding box center [339, 129] width 43 height 25
type input "1"
click at [1160, 272] on div at bounding box center [1208, 235] width 97 height 157
click at [523, 266] on icon "button" at bounding box center [522, 269] width 9 height 9
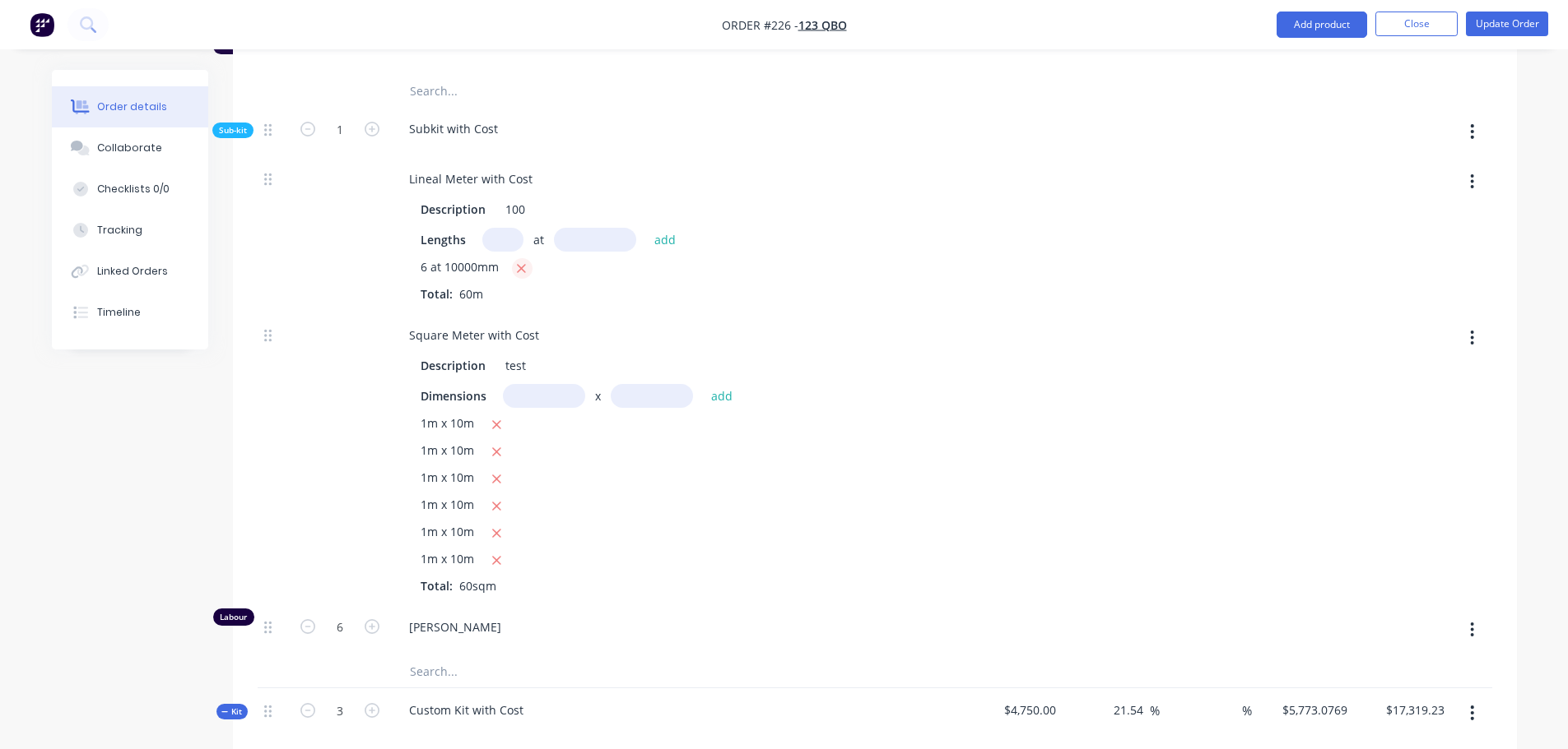
click at [524, 272] on icon "button" at bounding box center [522, 269] width 9 height 9
click at [525, 272] on icon "button" at bounding box center [522, 269] width 9 height 9
click at [496, 420] on icon "button" at bounding box center [496, 425] width 10 height 15
click at [501, 447] on icon "button" at bounding box center [496, 453] width 10 height 15
drag, startPoint x: 501, startPoint y: 472, endPoint x: 493, endPoint y: 490, distance: 19.7
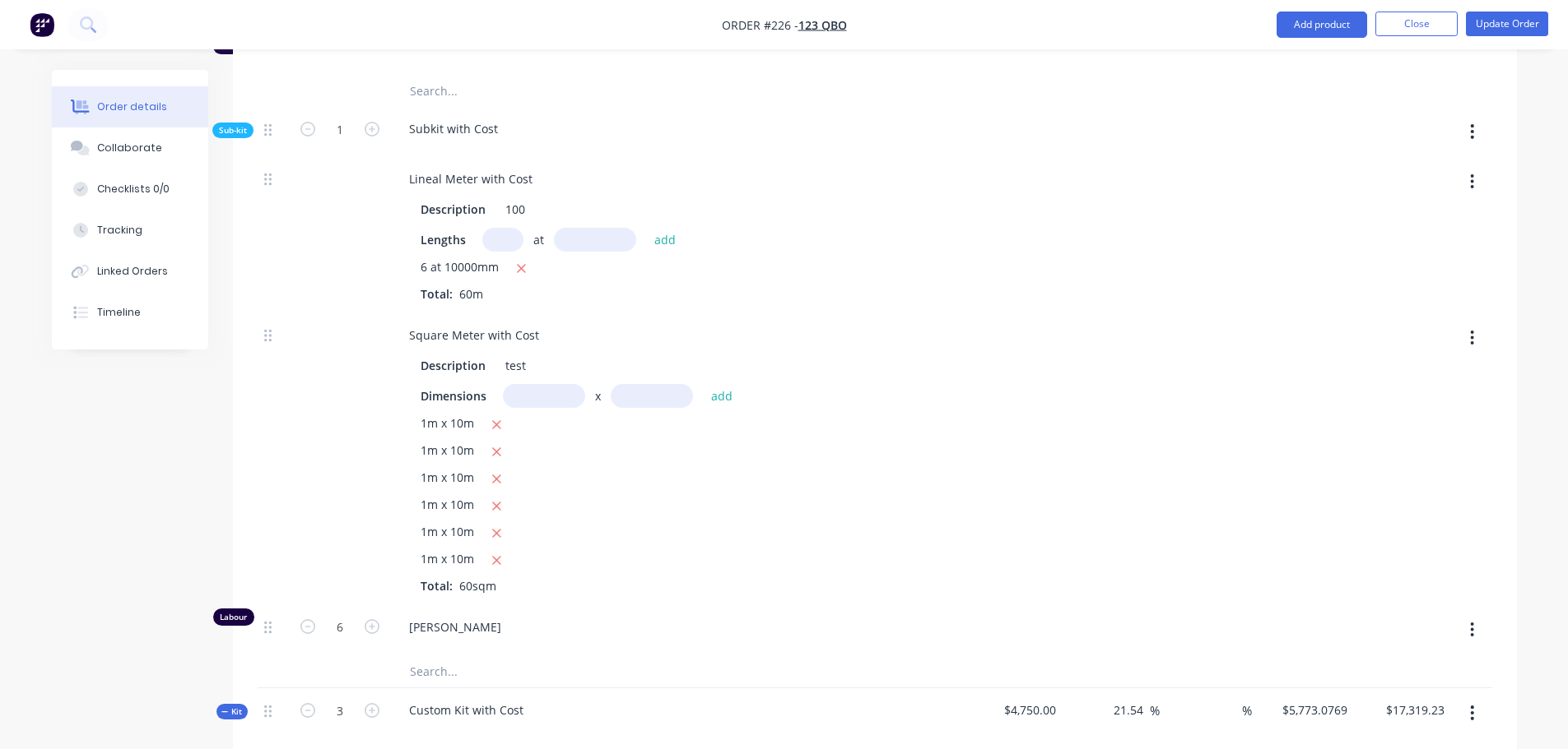
click at [500, 472] on icon "button" at bounding box center [496, 479] width 10 height 15
drag, startPoint x: 494, startPoint y: 502, endPoint x: 498, endPoint y: 545, distance: 43.2
click at [492, 505] on icon "button" at bounding box center [496, 507] width 10 height 15
click at [490, 534] on button "button" at bounding box center [498, 534] width 21 height 21
click at [499, 557] on icon "button" at bounding box center [496, 561] width 10 height 15
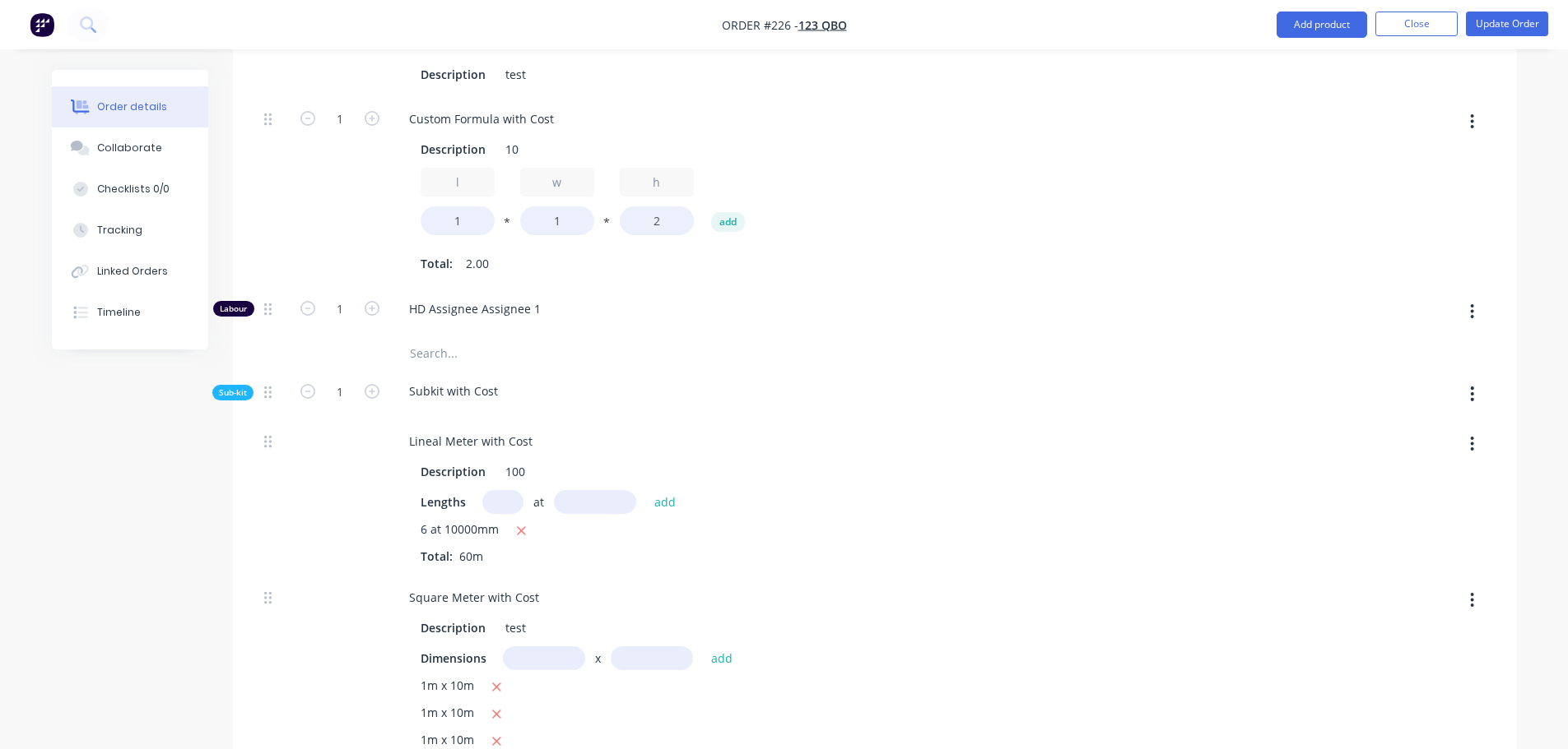
scroll to position [722, 0]
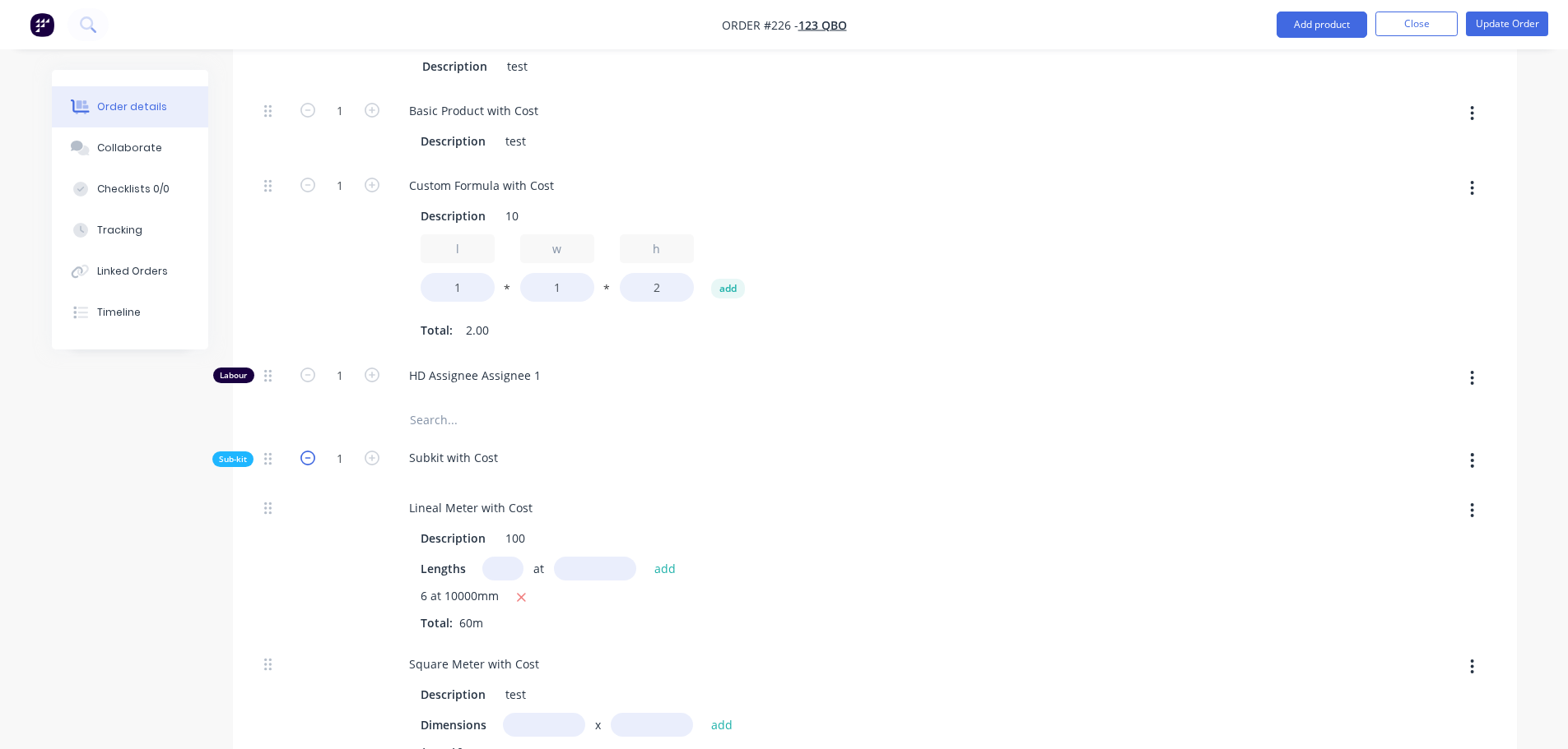
click at [314, 459] on button "button" at bounding box center [308, 457] width 22 height 17
click at [312, 459] on icon "button" at bounding box center [308, 459] width 15 height 15
click at [373, 452] on icon "button" at bounding box center [372, 459] width 15 height 15
click at [347, 458] on input "text" at bounding box center [339, 459] width 43 height 25
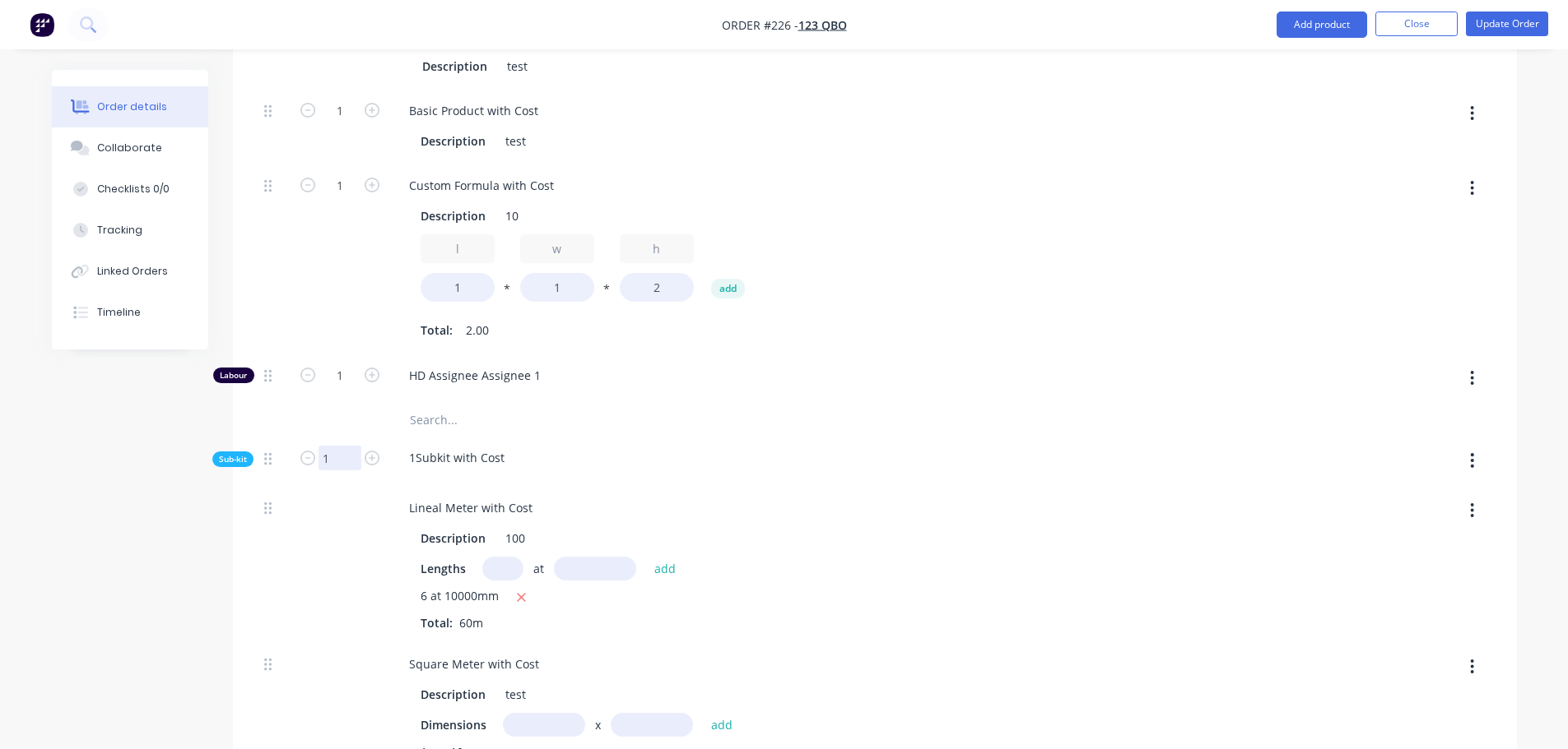
type input "1"
click at [880, 496] on div "Lineal Meter with Cost" at bounding box center [677, 508] width 563 height 24
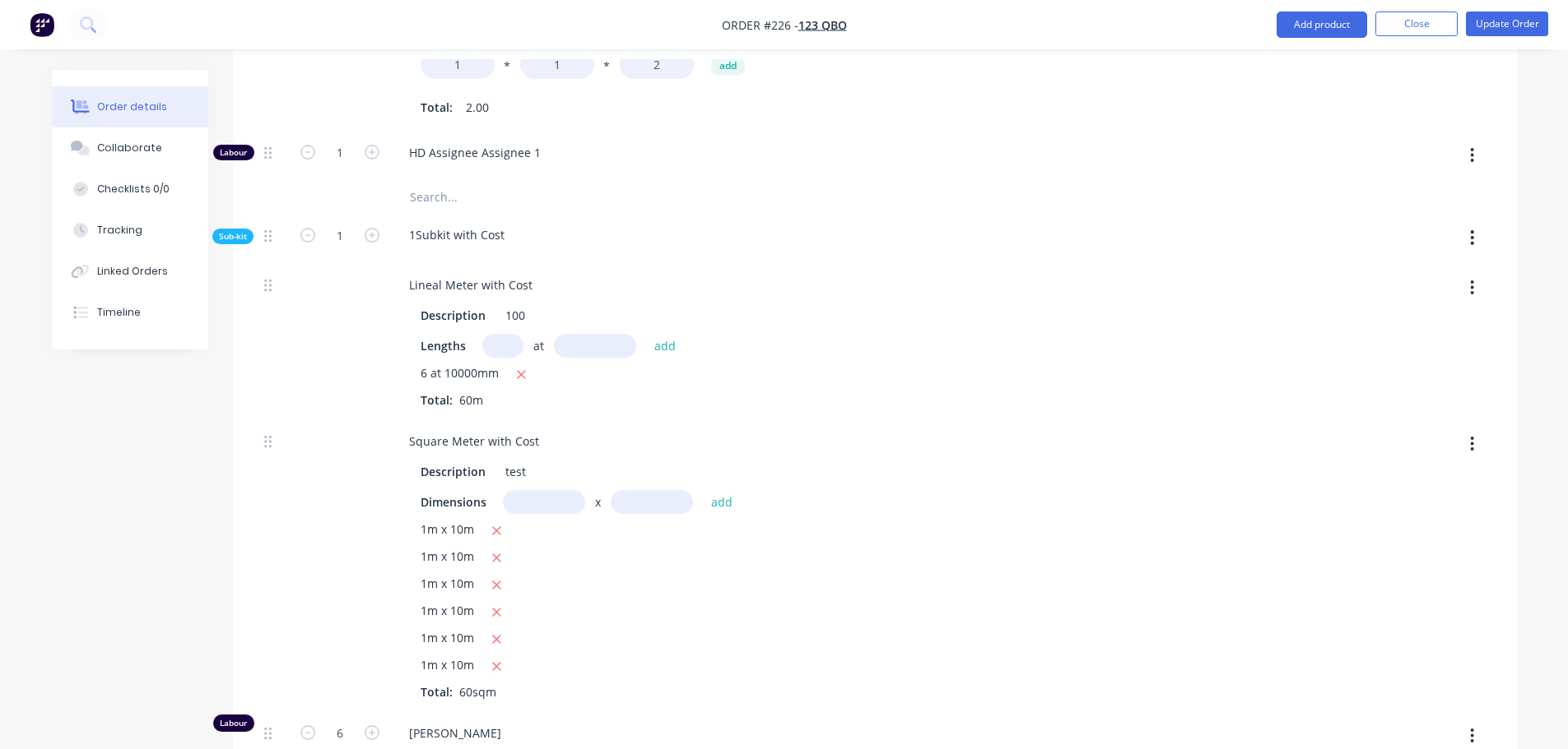
scroll to position [1298, 0]
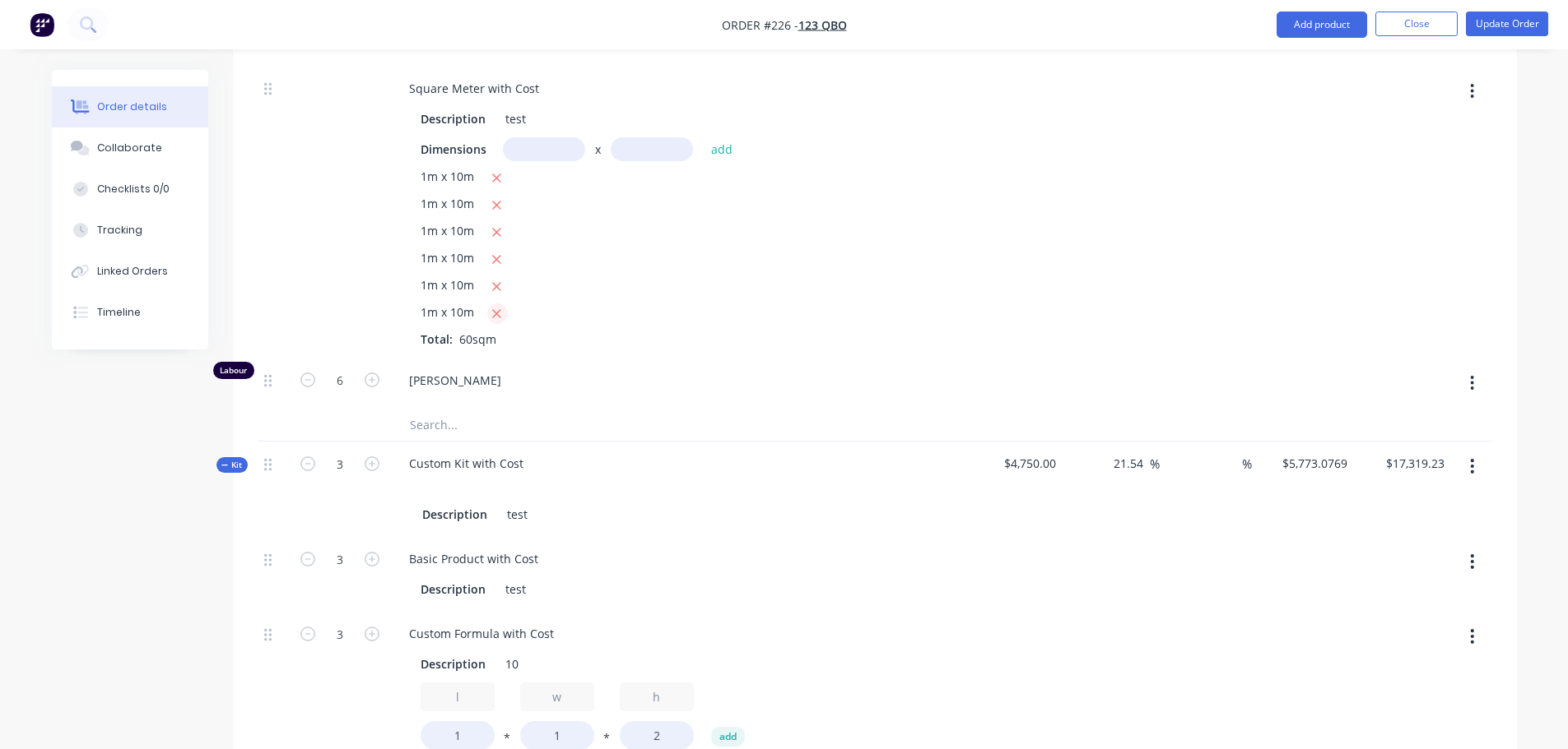
click at [487, 311] on button "button" at bounding box center [498, 314] width 21 height 21
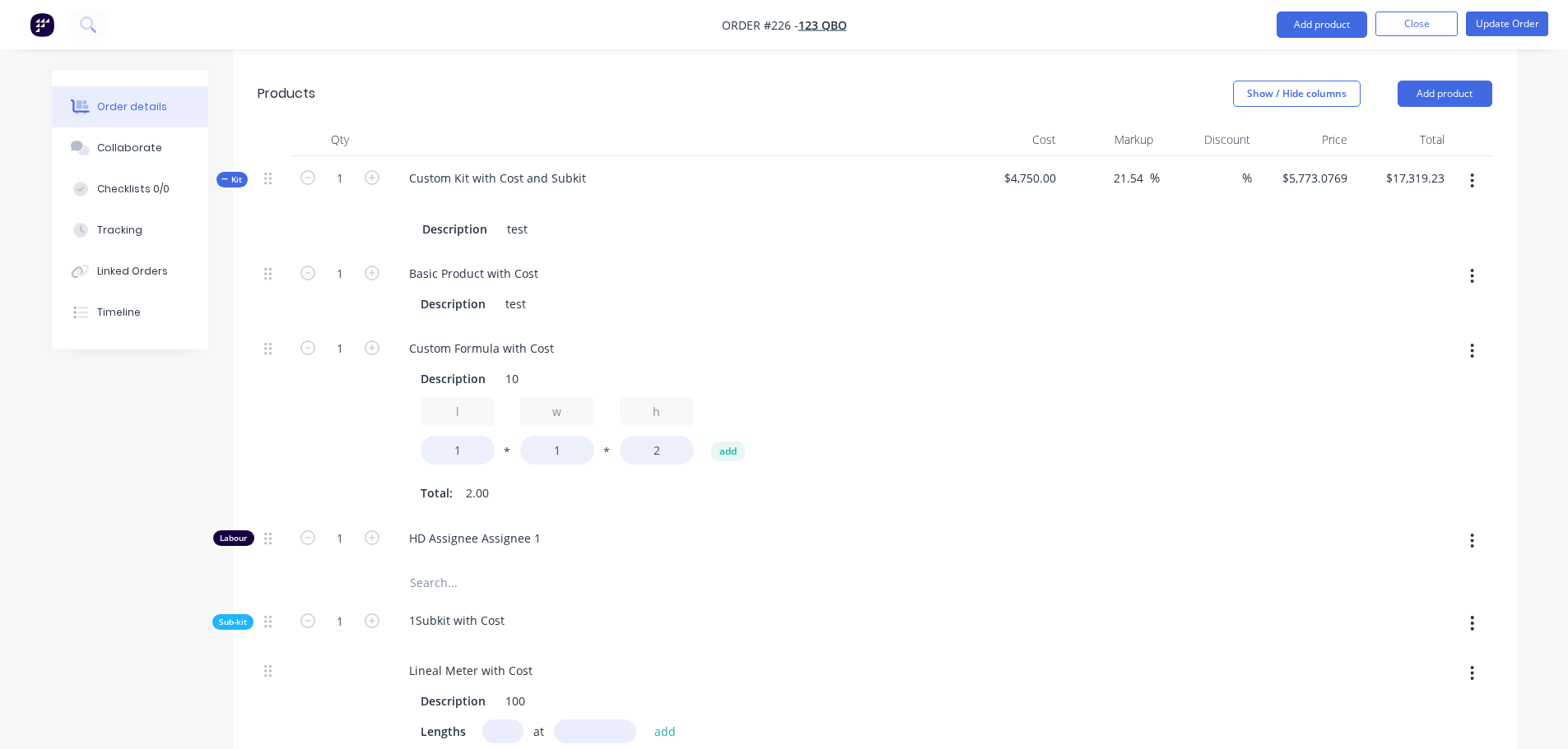
scroll to position [558, 0]
click at [1477, 180] on button "button" at bounding box center [1471, 182] width 39 height 29
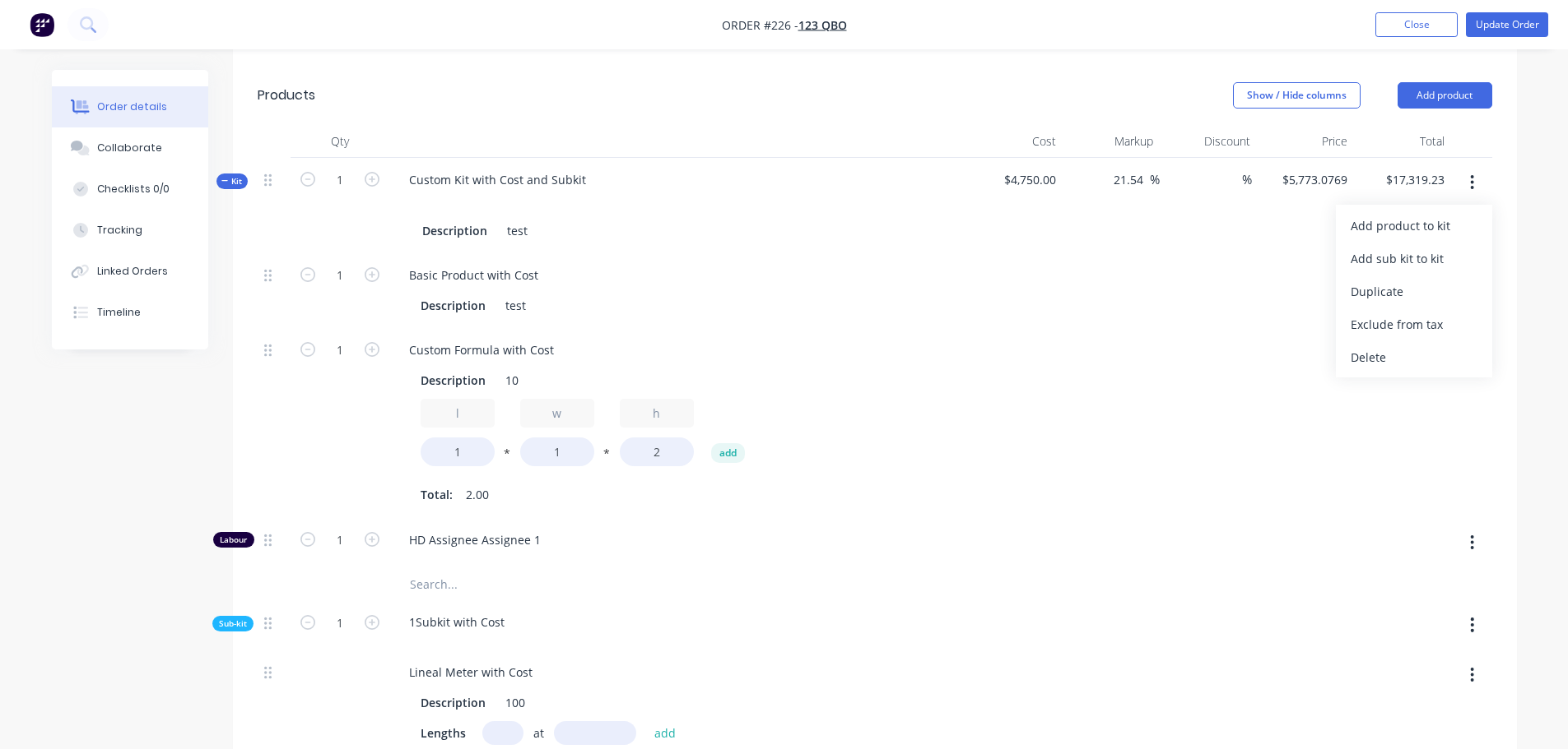
click at [1367, 365] on div "Delete" at bounding box center [1413, 357] width 126 height 24
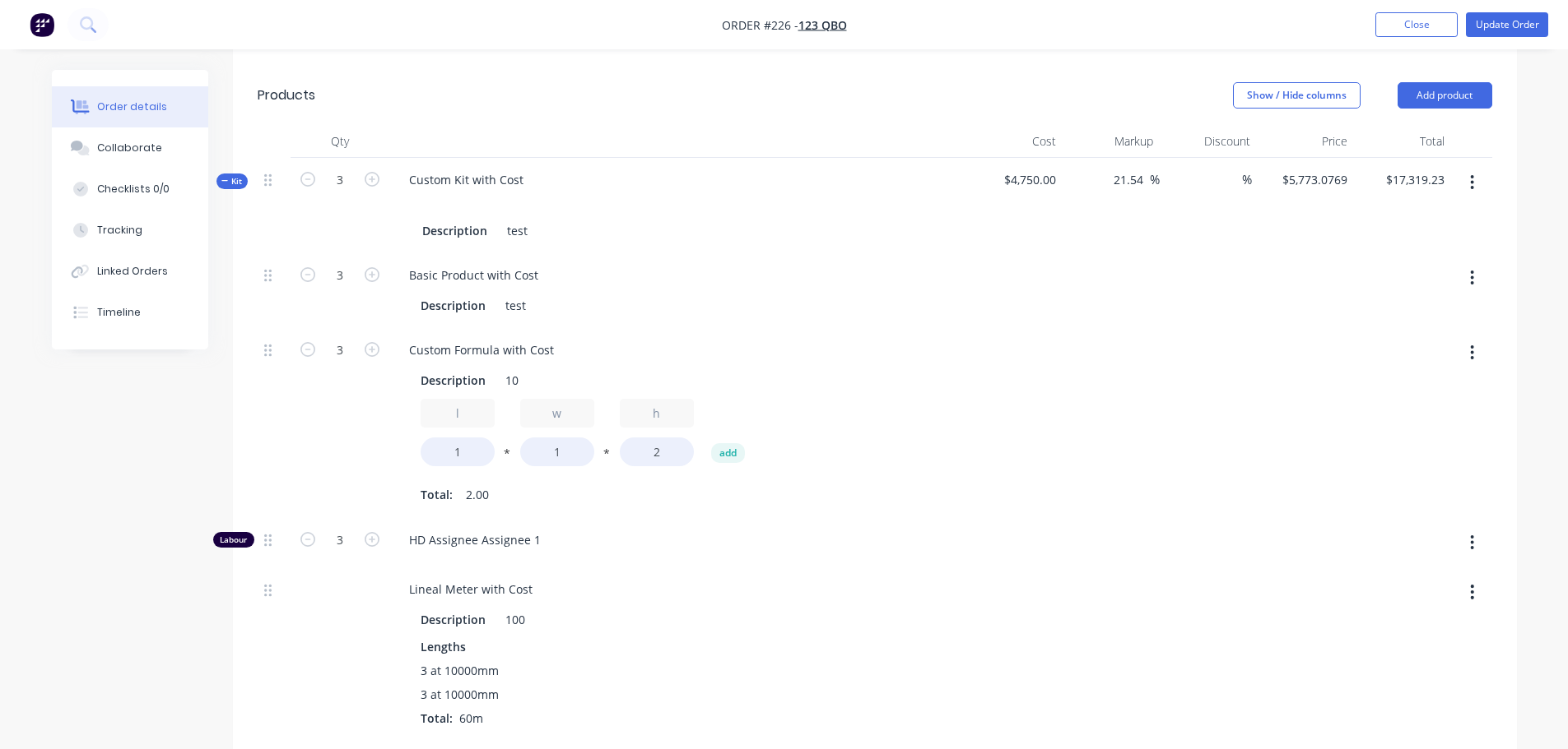
drag, startPoint x: 1471, startPoint y: 183, endPoint x: 1439, endPoint y: 204, distance: 38.3
click at [1464, 185] on button "button" at bounding box center [1471, 182] width 39 height 29
drag, startPoint x: 1368, startPoint y: 357, endPoint x: 1354, endPoint y: 348, distance: 16.6
click at [1369, 356] on div "Delete" at bounding box center [1413, 357] width 126 height 24
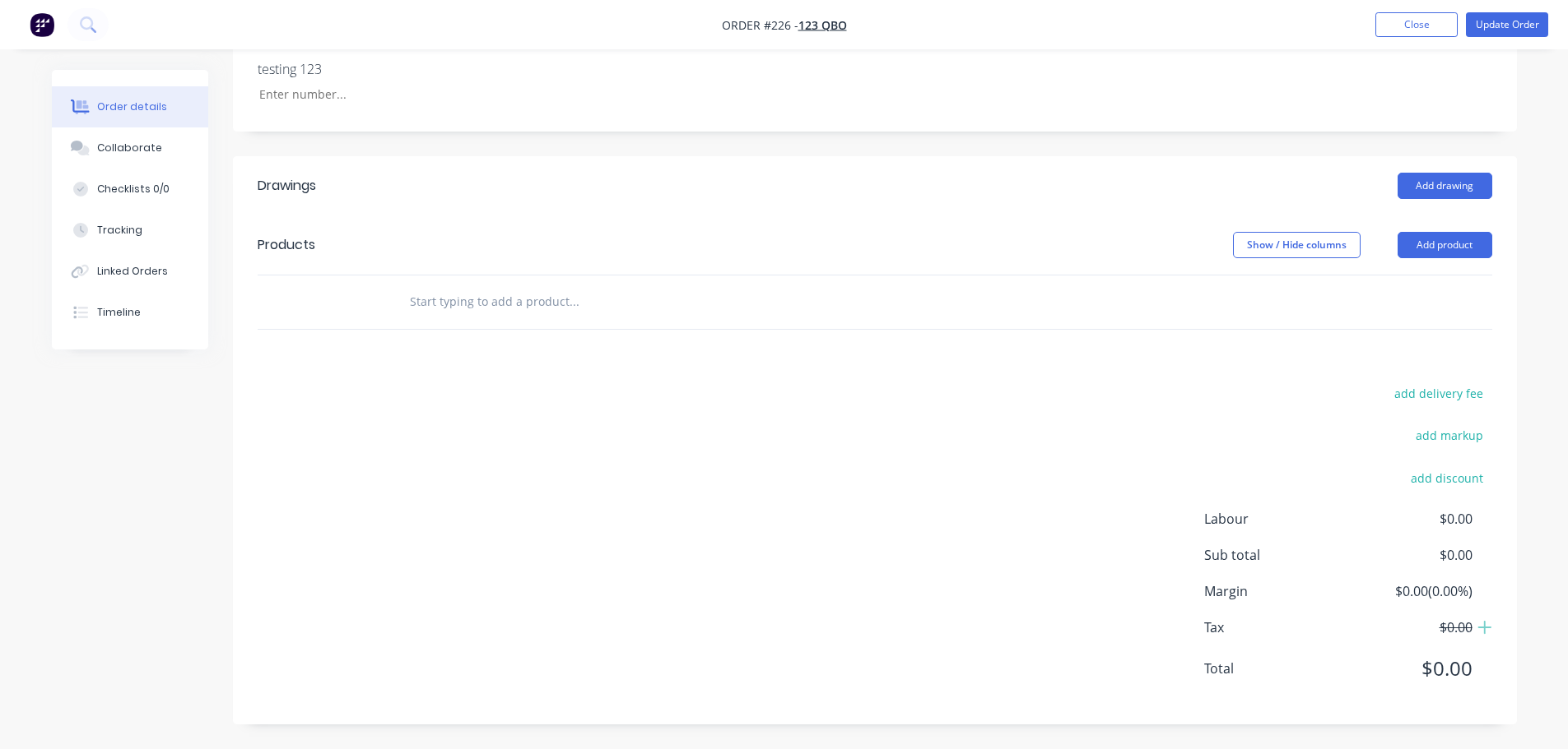
scroll to position [408, 0]
click at [1459, 233] on button "Add product" at bounding box center [1445, 245] width 95 height 27
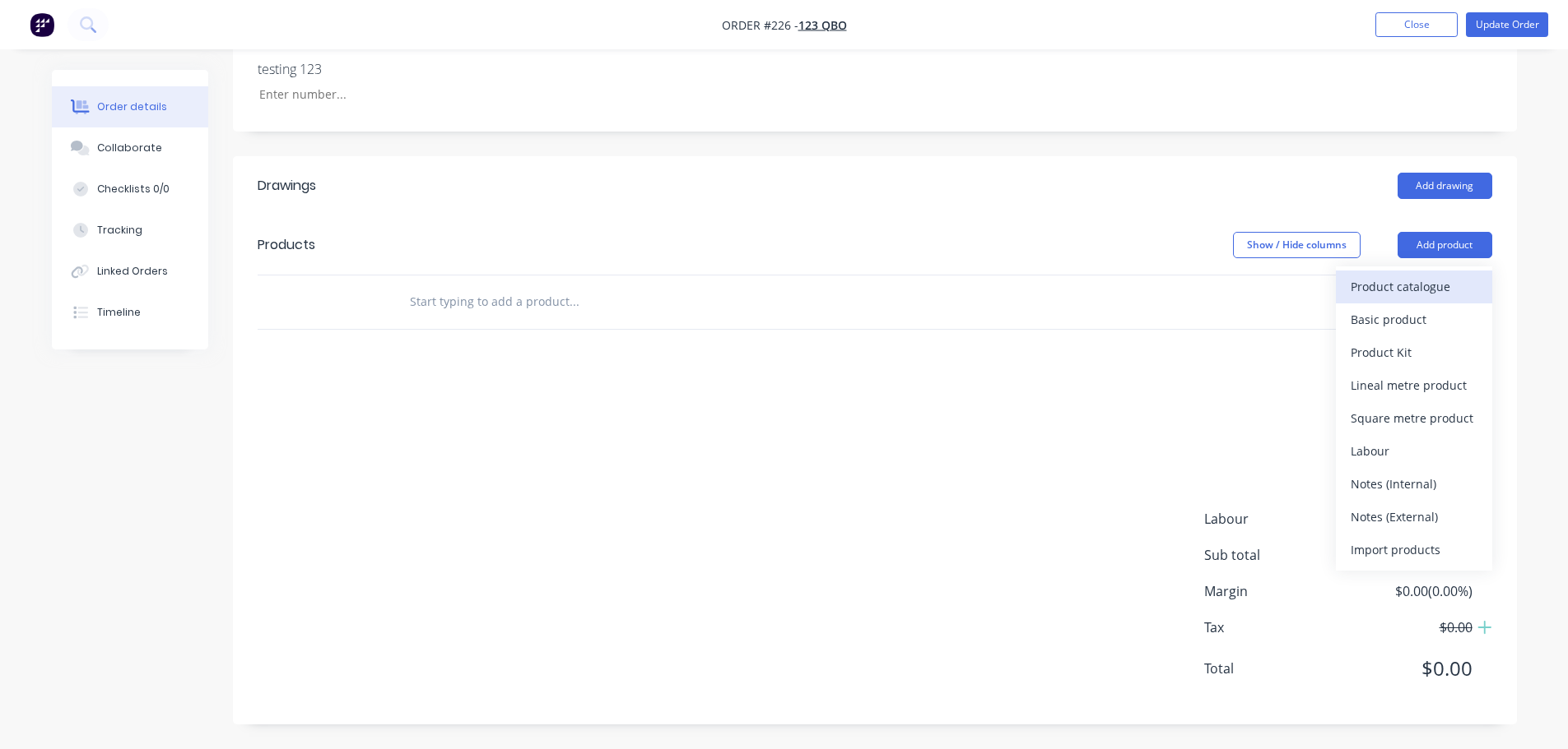
click at [1397, 286] on div "Product catalogue" at bounding box center [1413, 286] width 126 height 24
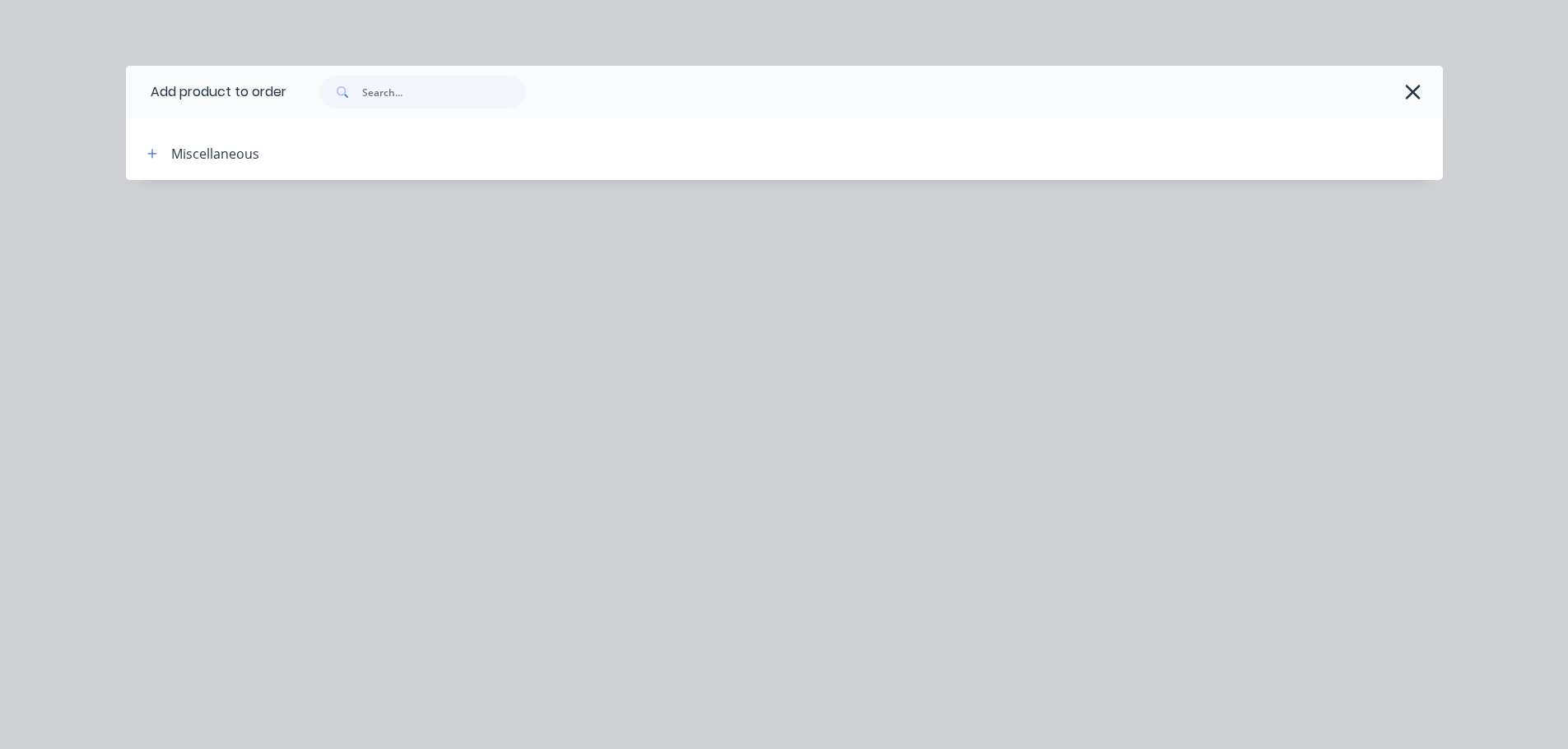
drag, startPoint x: 1414, startPoint y: 97, endPoint x: 1224, endPoint y: 65, distance: 192.7
click at [1407, 98] on icon "button" at bounding box center [1412, 92] width 17 height 23
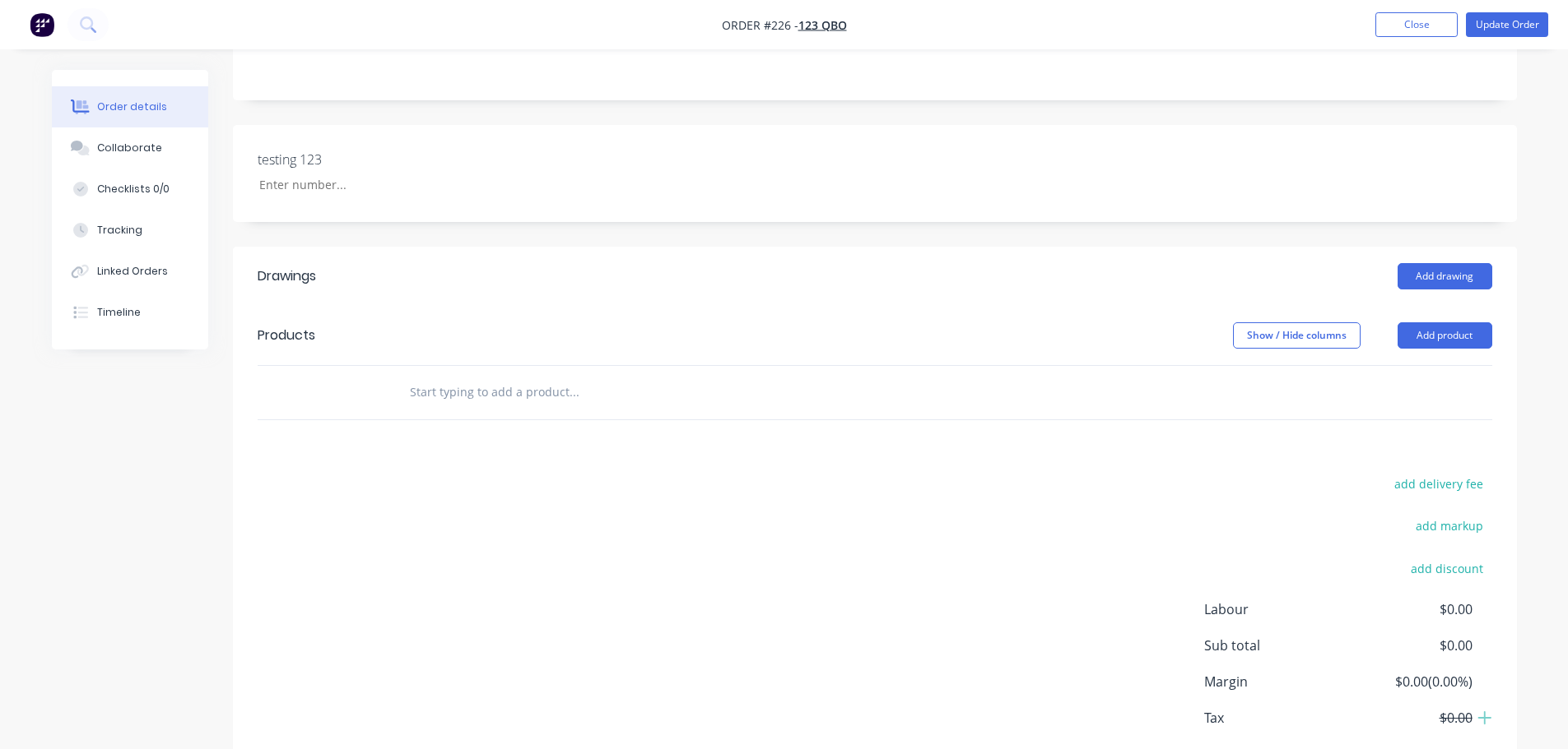
scroll to position [329, 0]
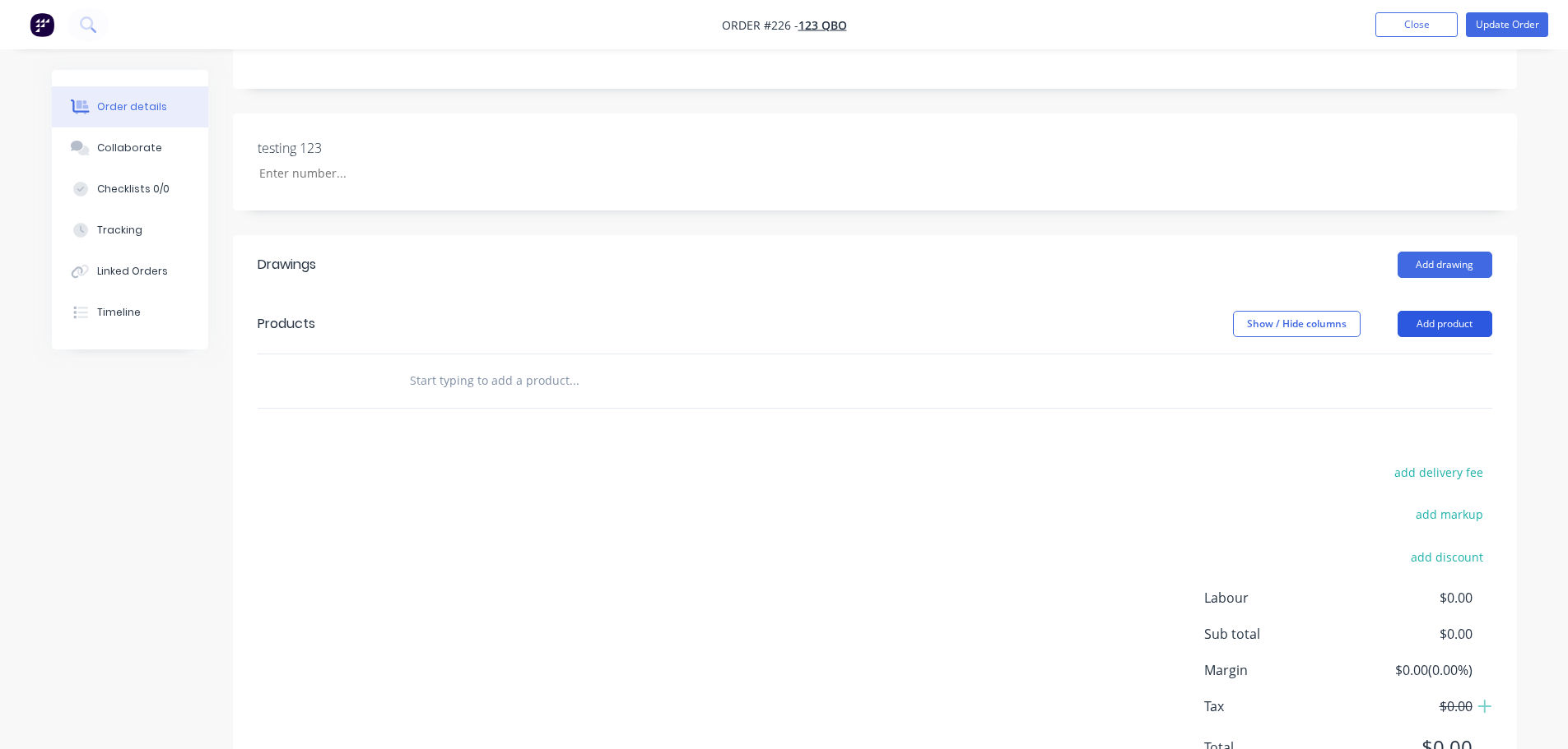
click at [1467, 313] on button "Add product" at bounding box center [1445, 325] width 95 height 27
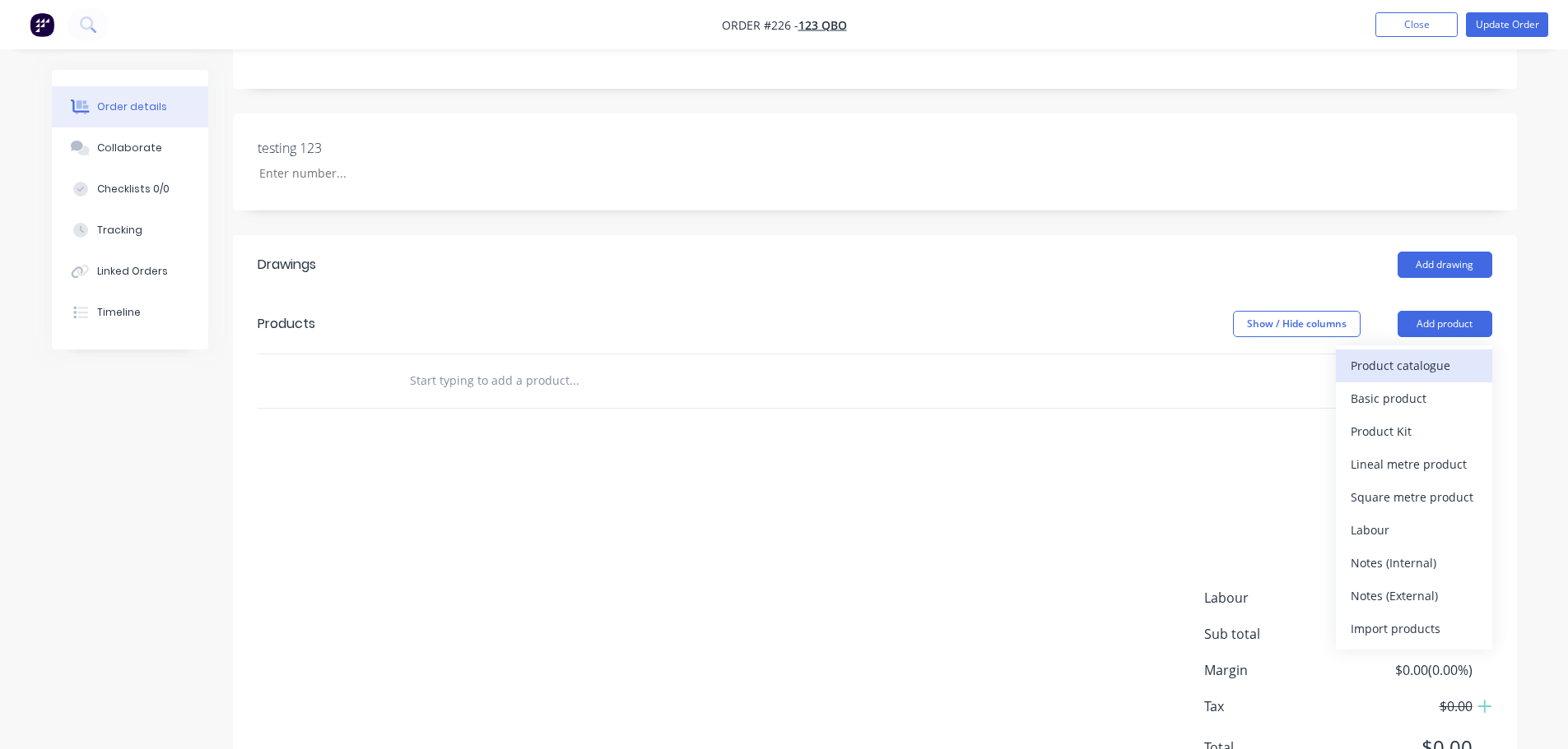
click at [1397, 367] on div "Product catalogue" at bounding box center [1413, 365] width 126 height 24
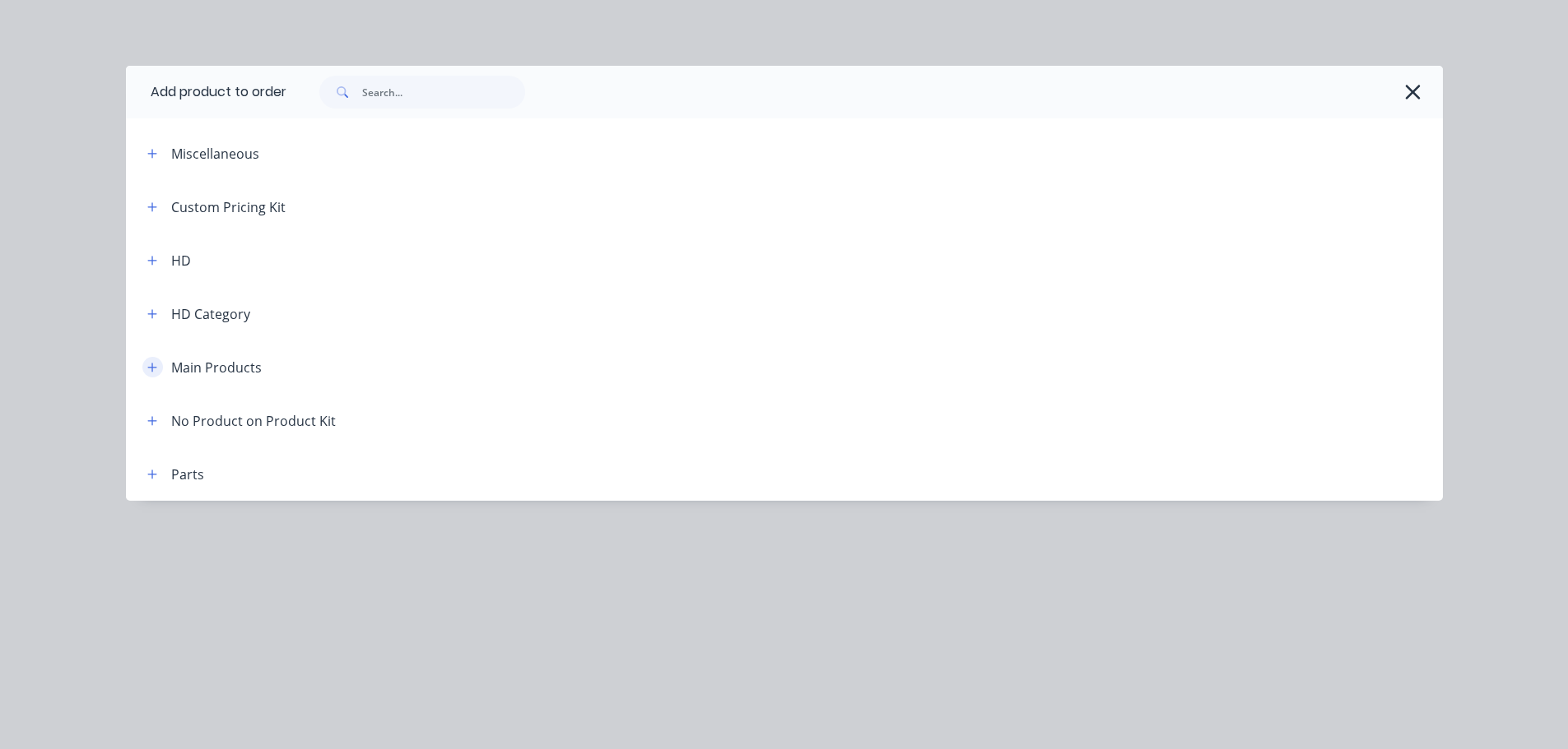
click at [143, 368] on button "button" at bounding box center [153, 367] width 21 height 21
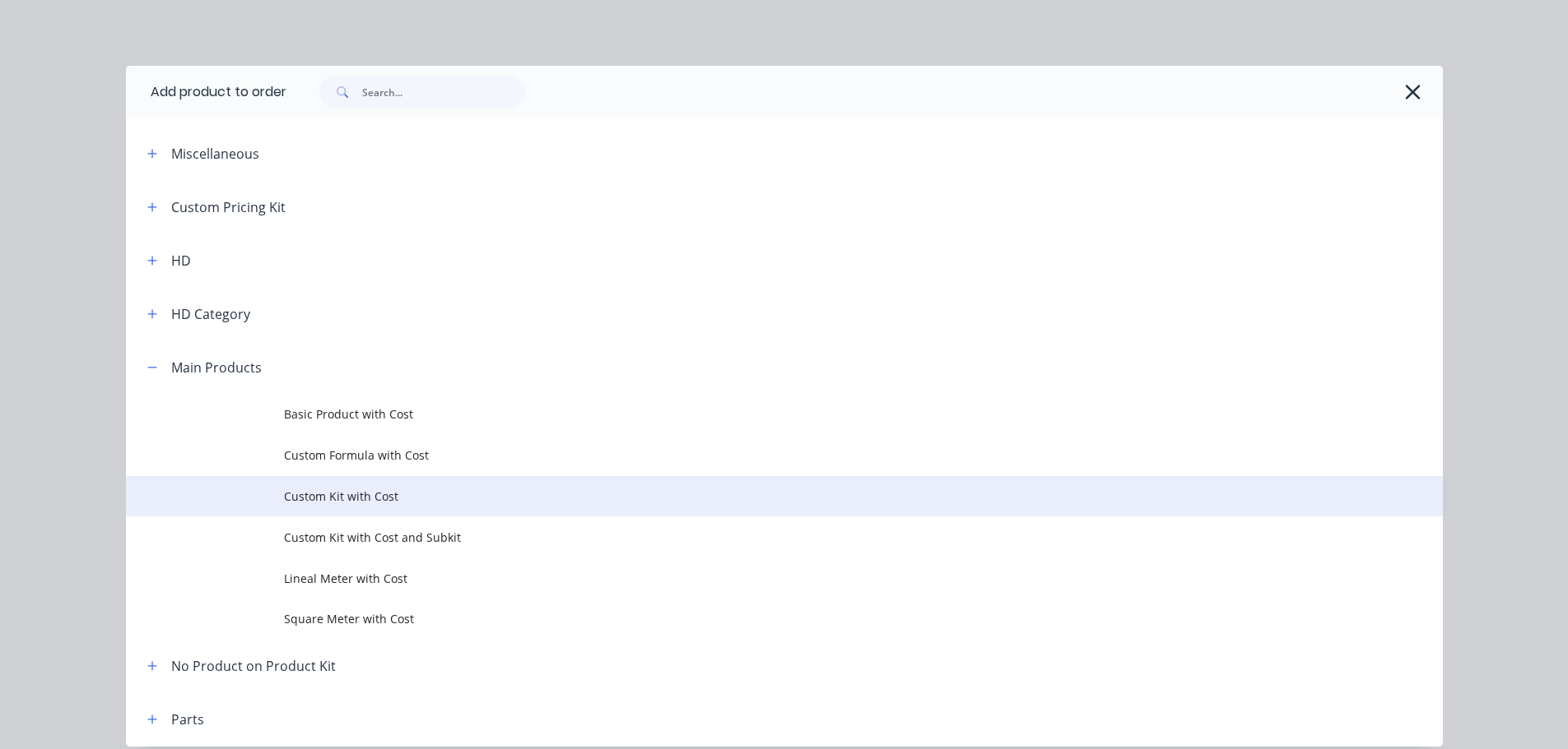
click at [366, 496] on span "Custom Kit with Cost" at bounding box center [747, 496] width 927 height 17
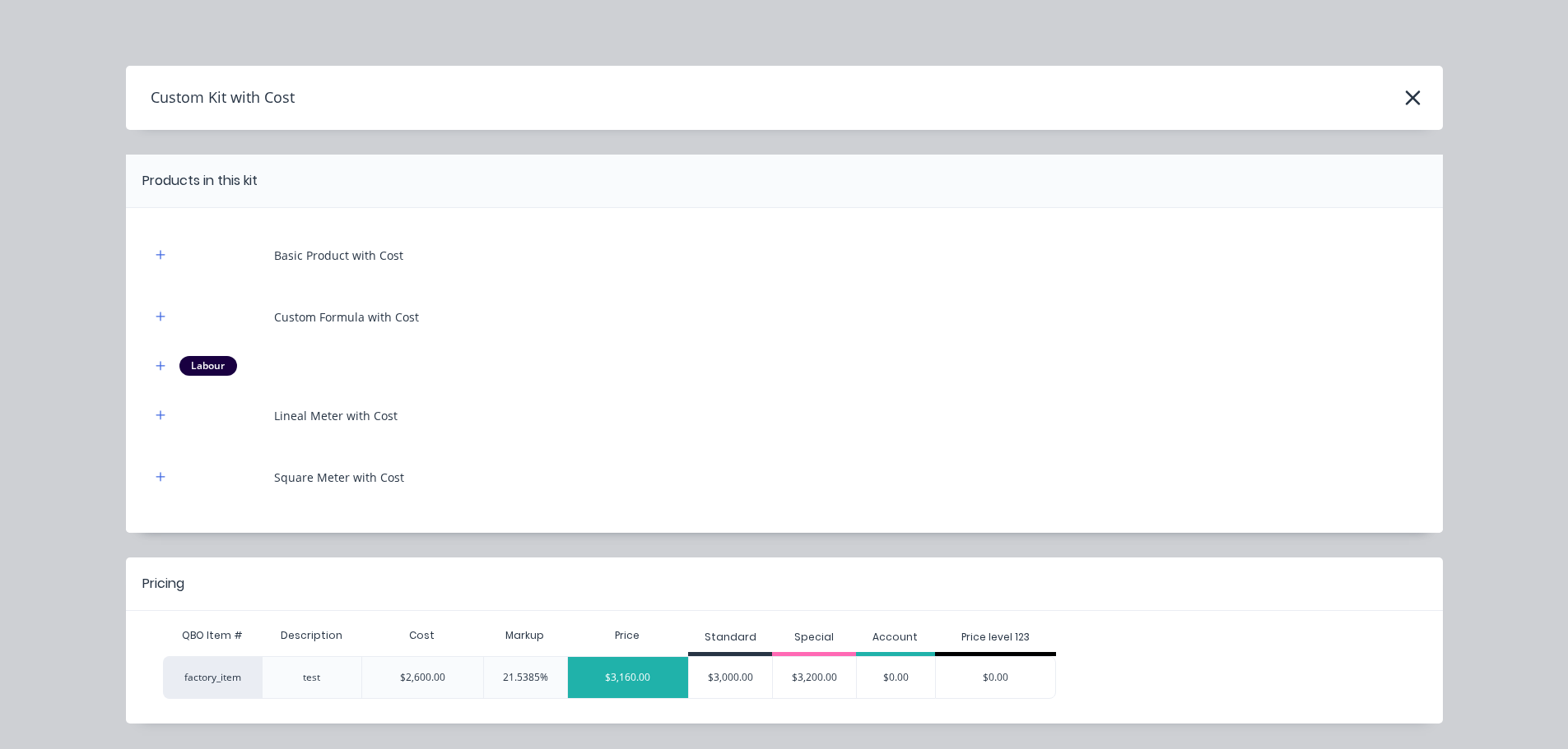
click at [603, 687] on div "$3,160.00" at bounding box center [628, 677] width 121 height 41
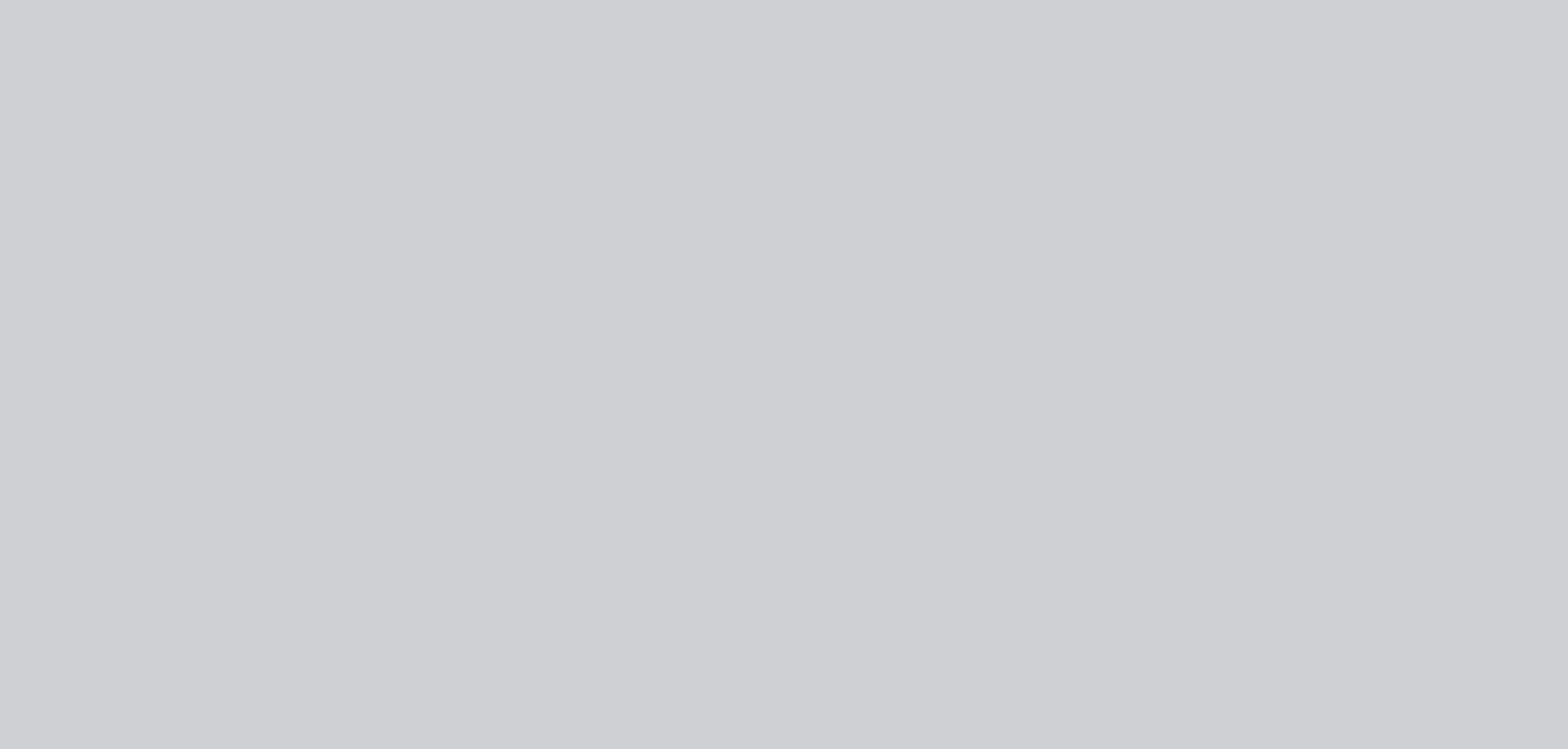
type input "21.54"
type input "$3,160.00"
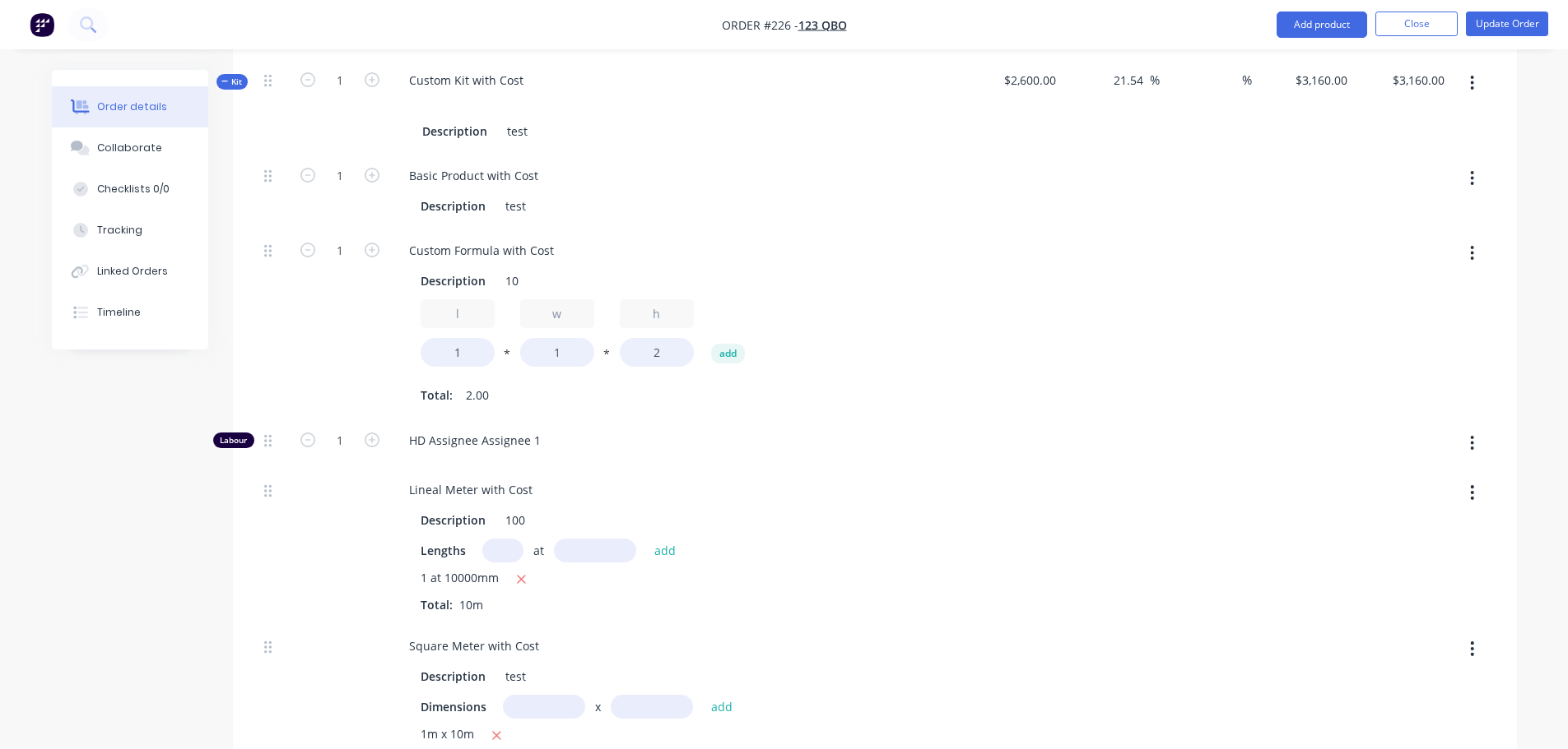
scroll to position [494, 0]
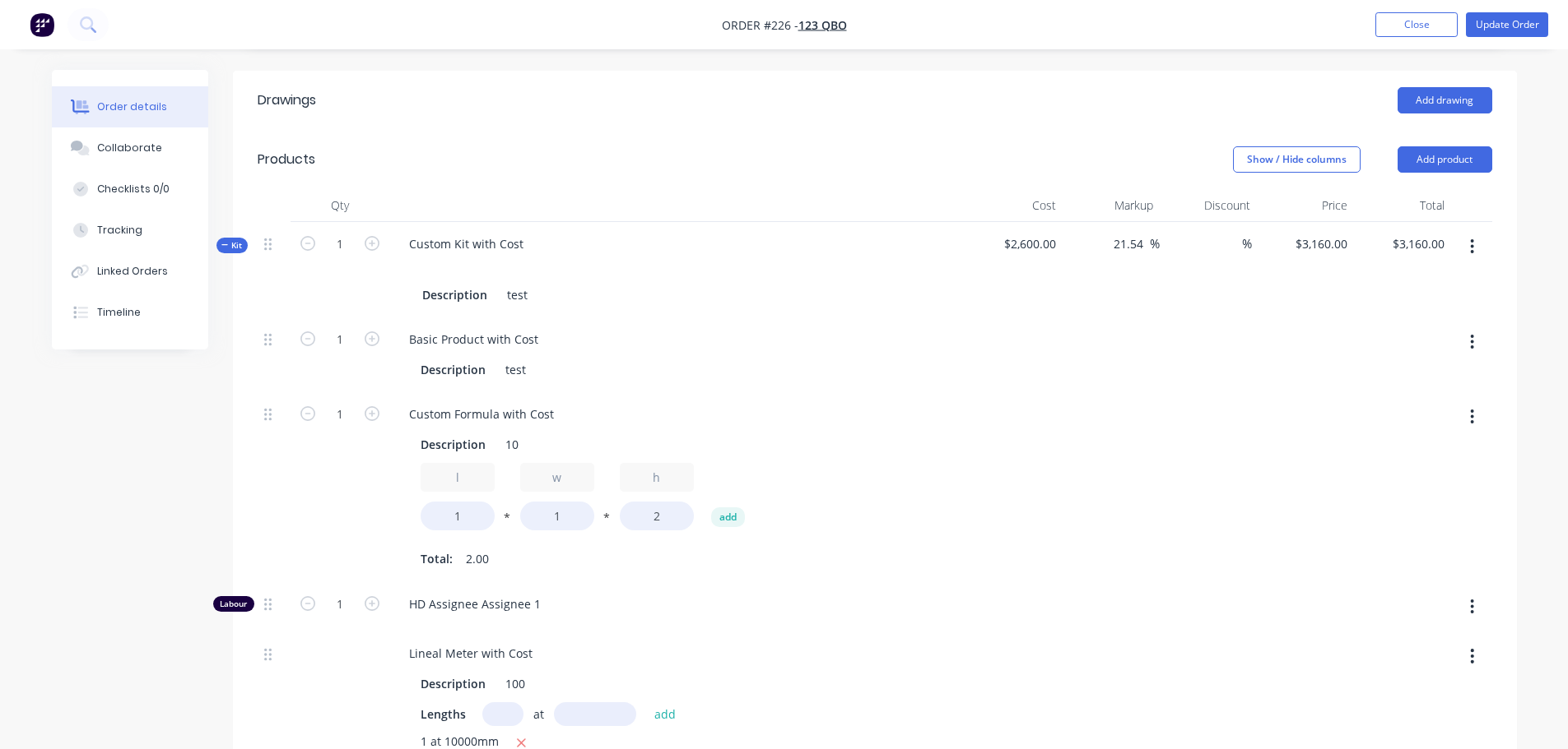
click at [1474, 173] on header "Products Show / Hide columns Add product" at bounding box center [875, 159] width 1284 height 59
click at [1472, 167] on button "Add product" at bounding box center [1445, 159] width 95 height 27
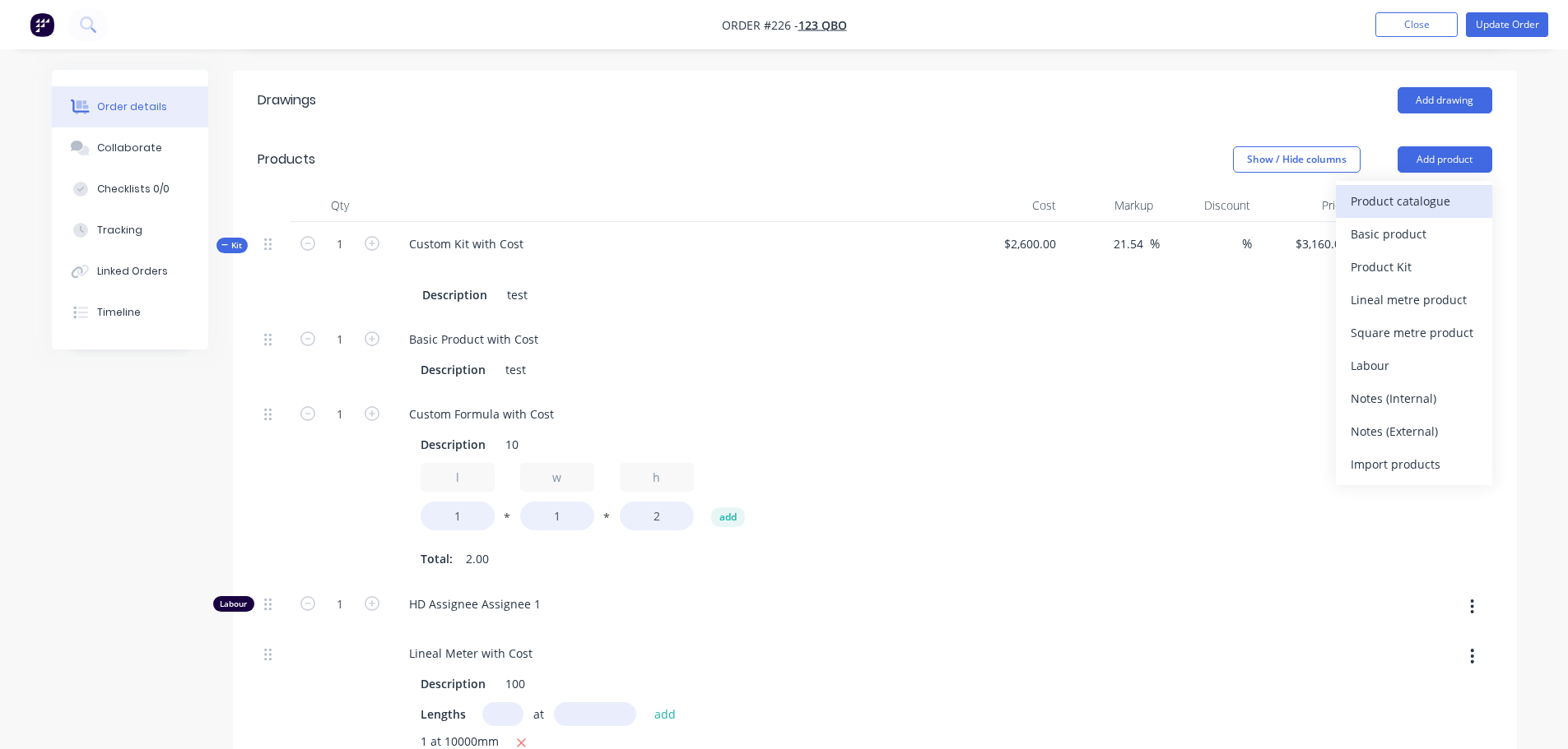
click at [1422, 195] on div "Product catalogue" at bounding box center [1413, 200] width 126 height 24
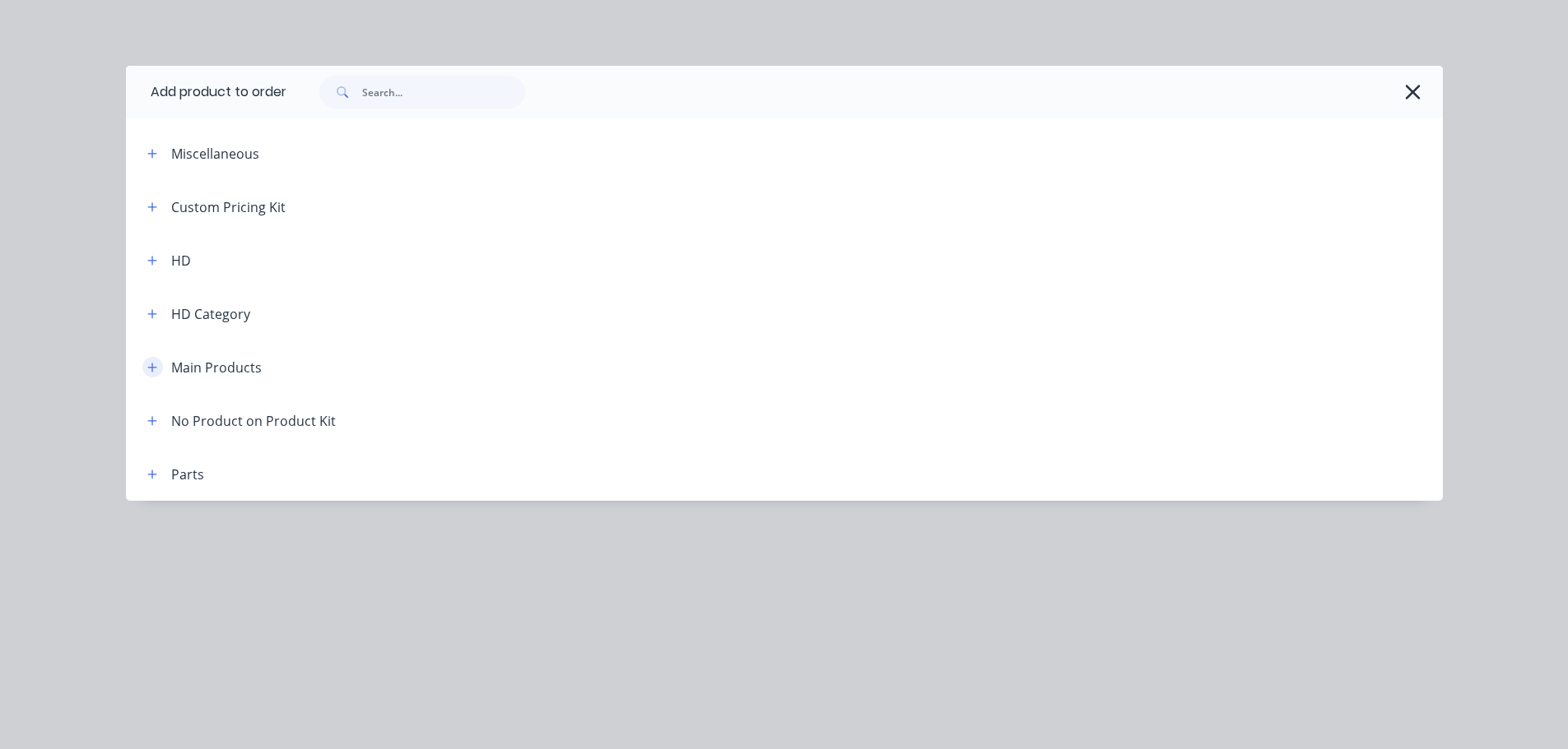
click at [159, 364] on button "button" at bounding box center [153, 367] width 21 height 21
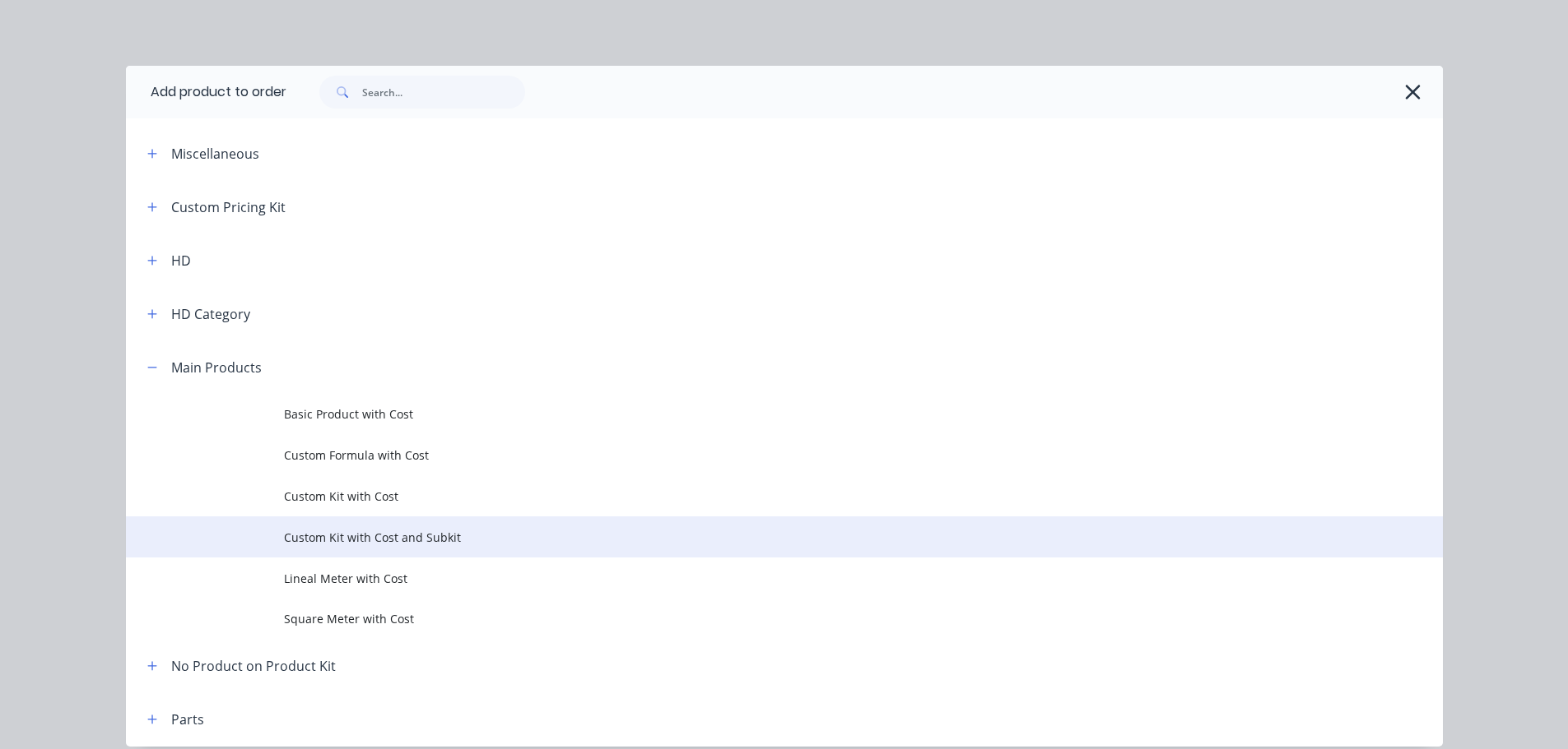
click at [428, 541] on span "Custom Kit with Cost and Subkit" at bounding box center [747, 537] width 927 height 17
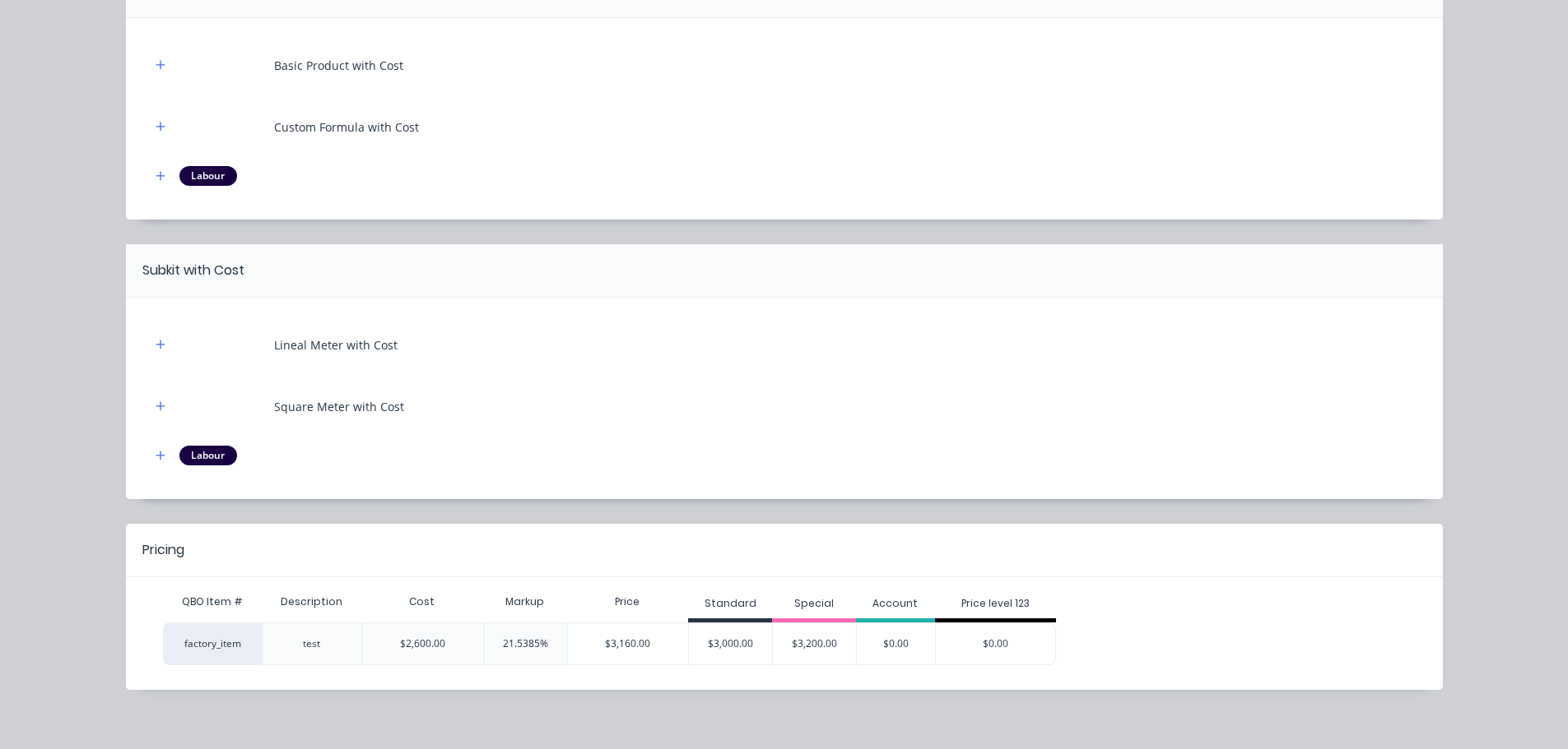
scroll to position [203, 0]
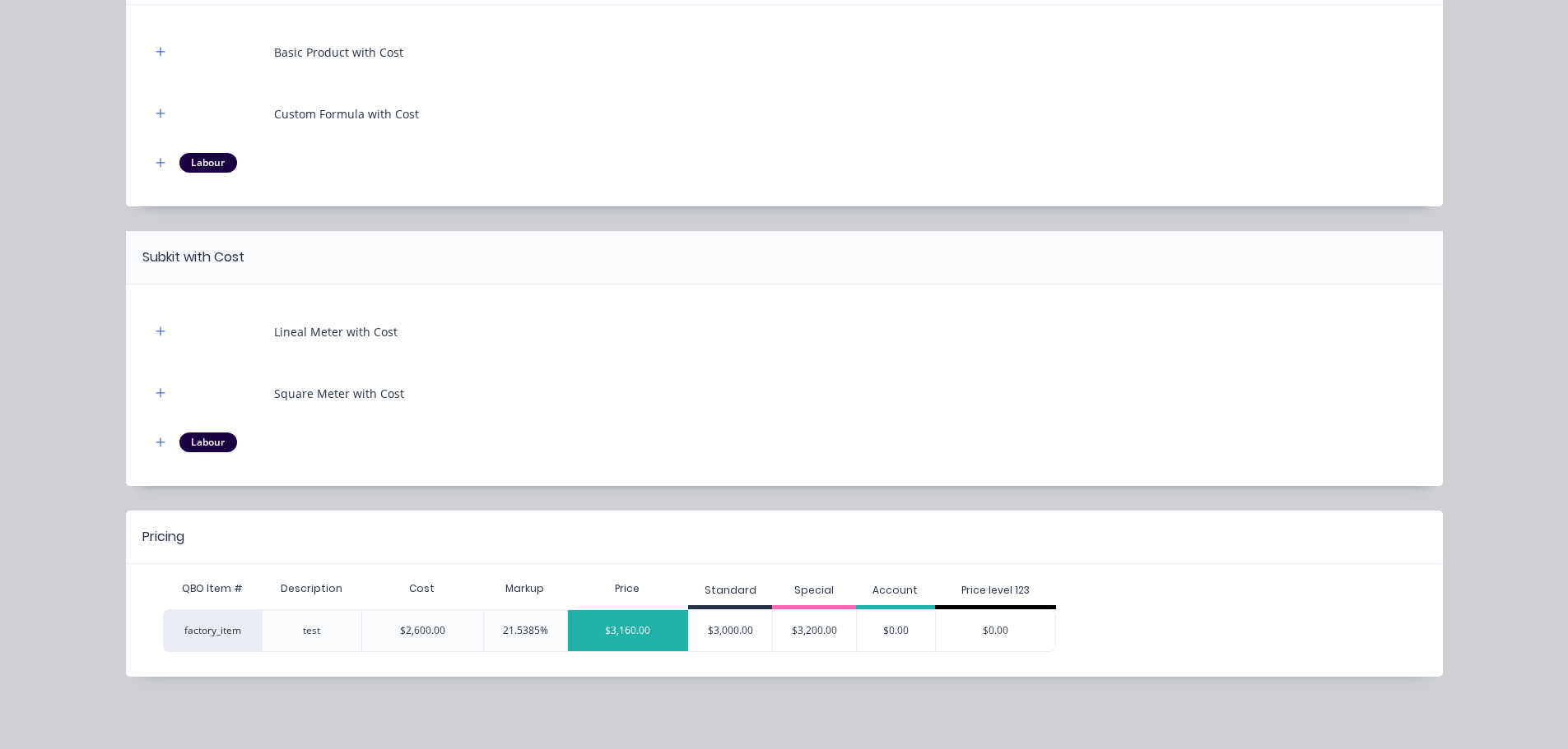
click at [646, 638] on div "$3,160.00" at bounding box center [628, 630] width 121 height 41
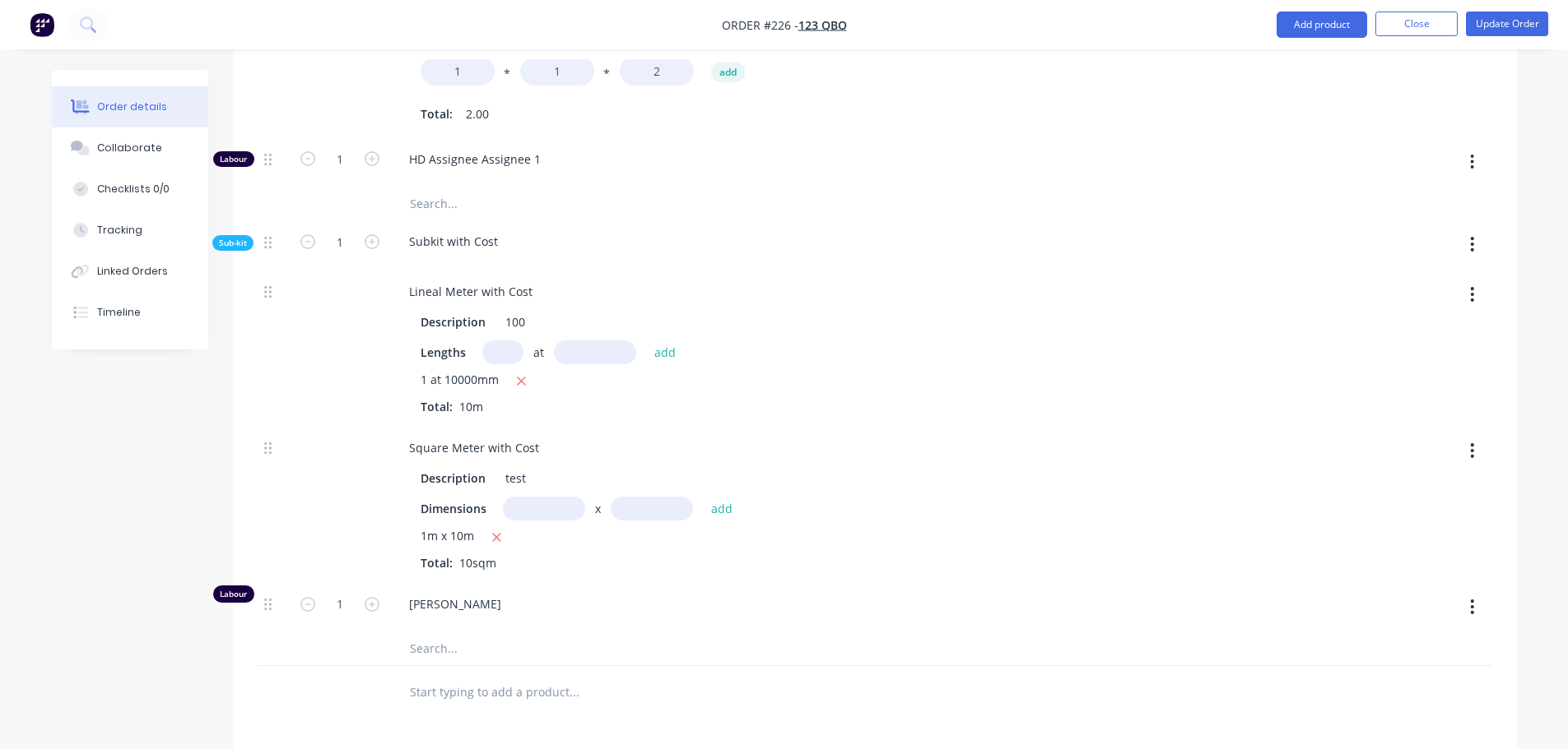
scroll to position [1728, 0]
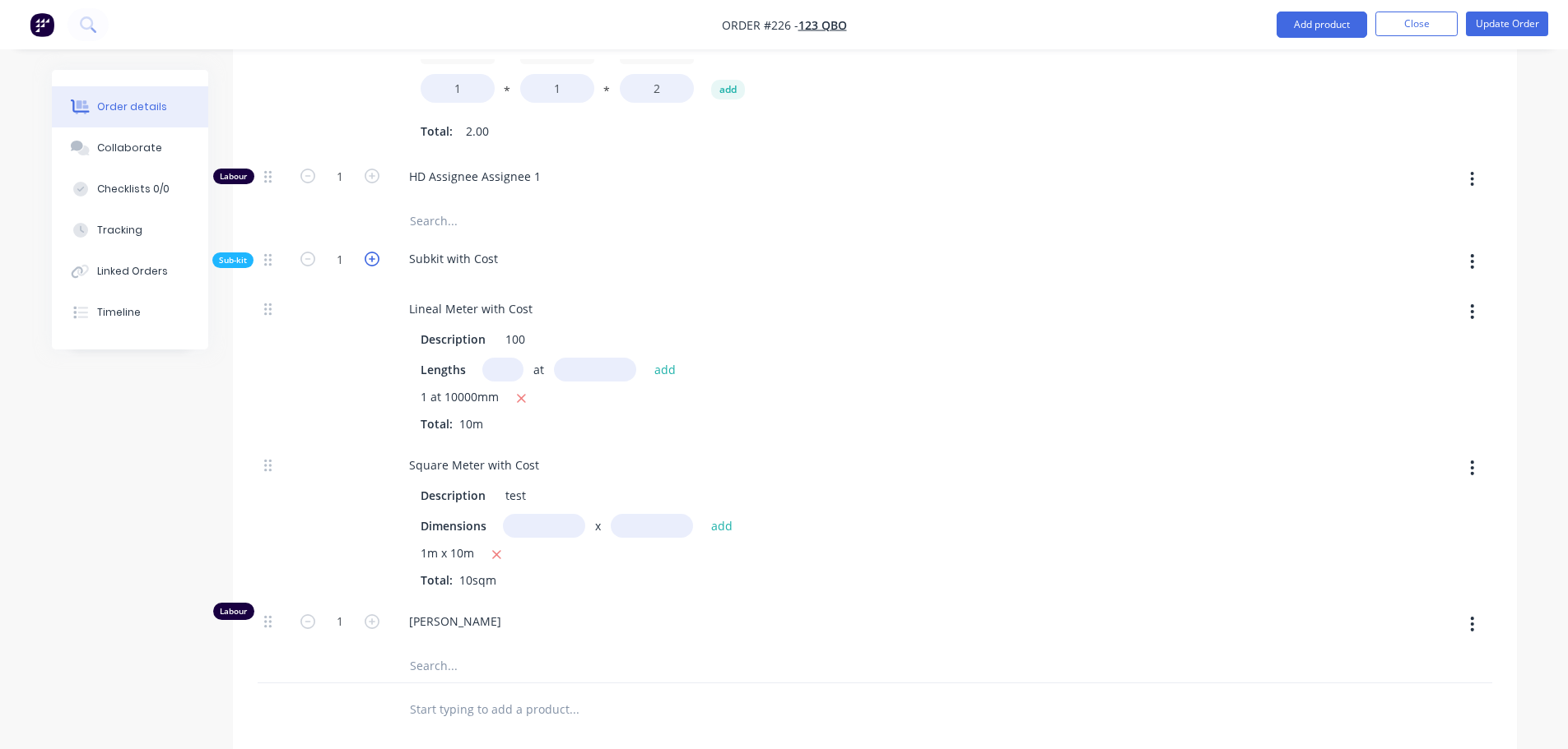
click at [377, 259] on icon "button" at bounding box center [372, 259] width 15 height 15
type input "$5,773.0769"
type input "$5,773.08"
type input "2"
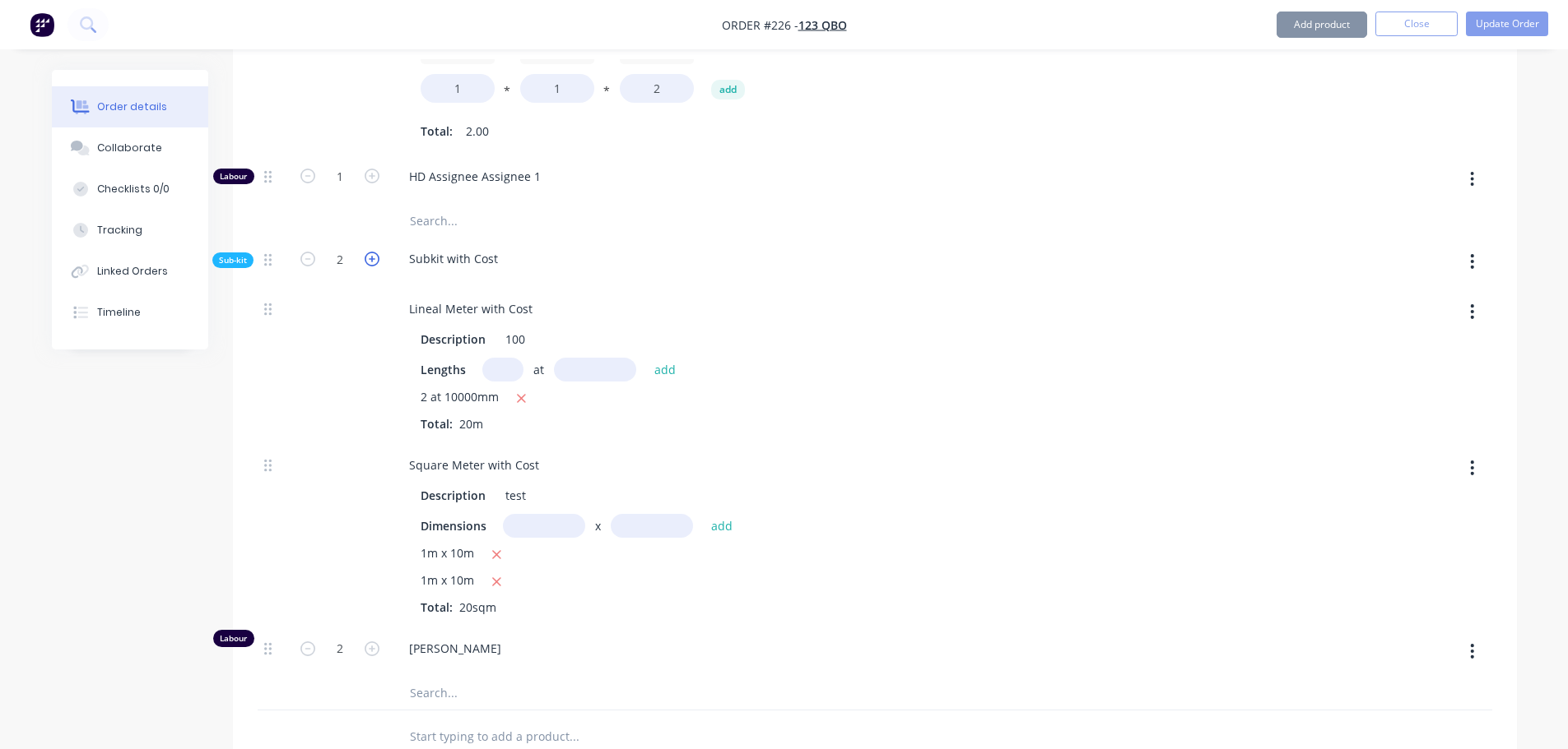
click at [377, 259] on icon "button" at bounding box center [372, 259] width 15 height 15
type input "$8,386.1538"
type input "$8,386.15"
type input "3"
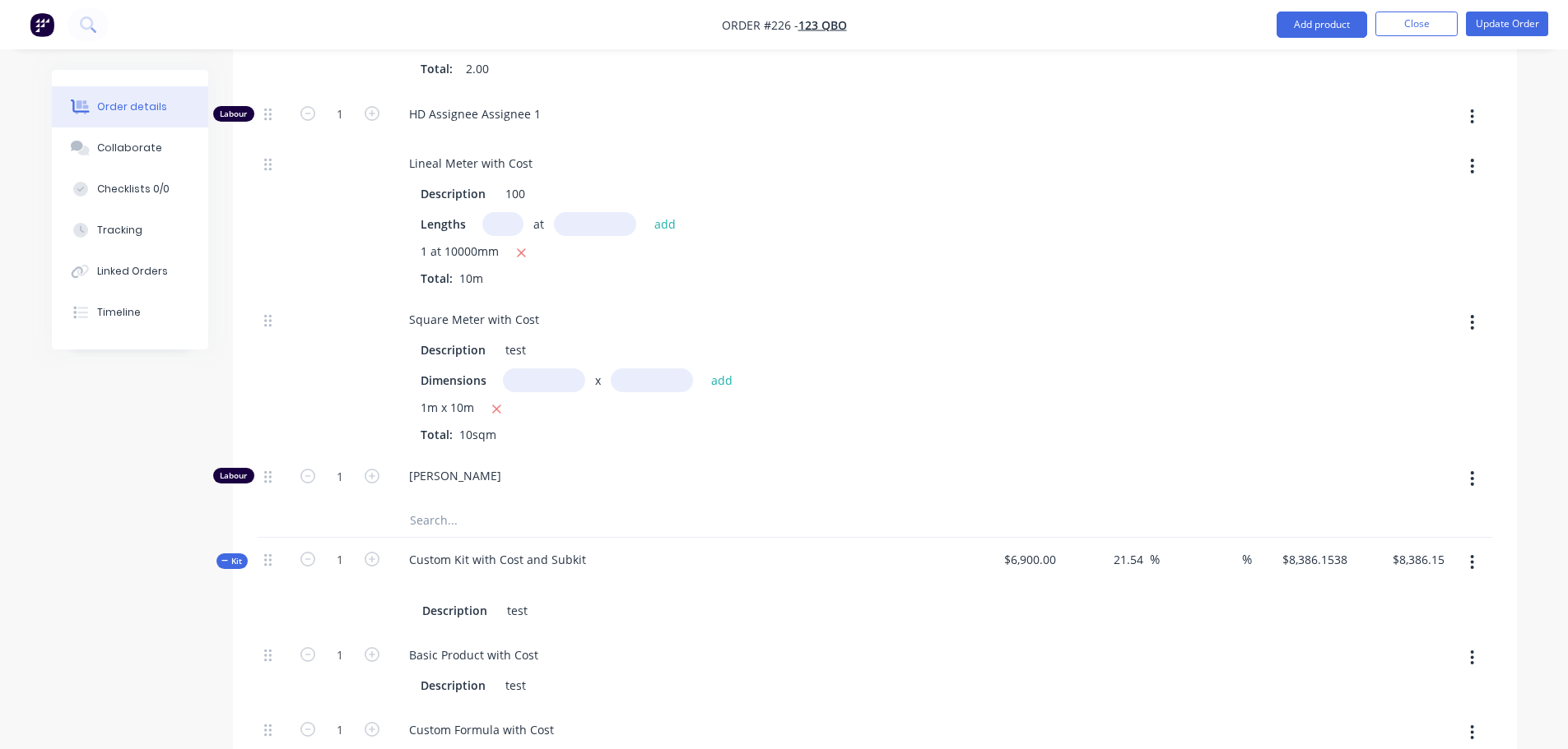
scroll to position [987, 0]
click at [379, 477] on button "button" at bounding box center [371, 472] width 22 height 17
type input "$3,342.3077"
type input "$3,342.31"
type input "2"
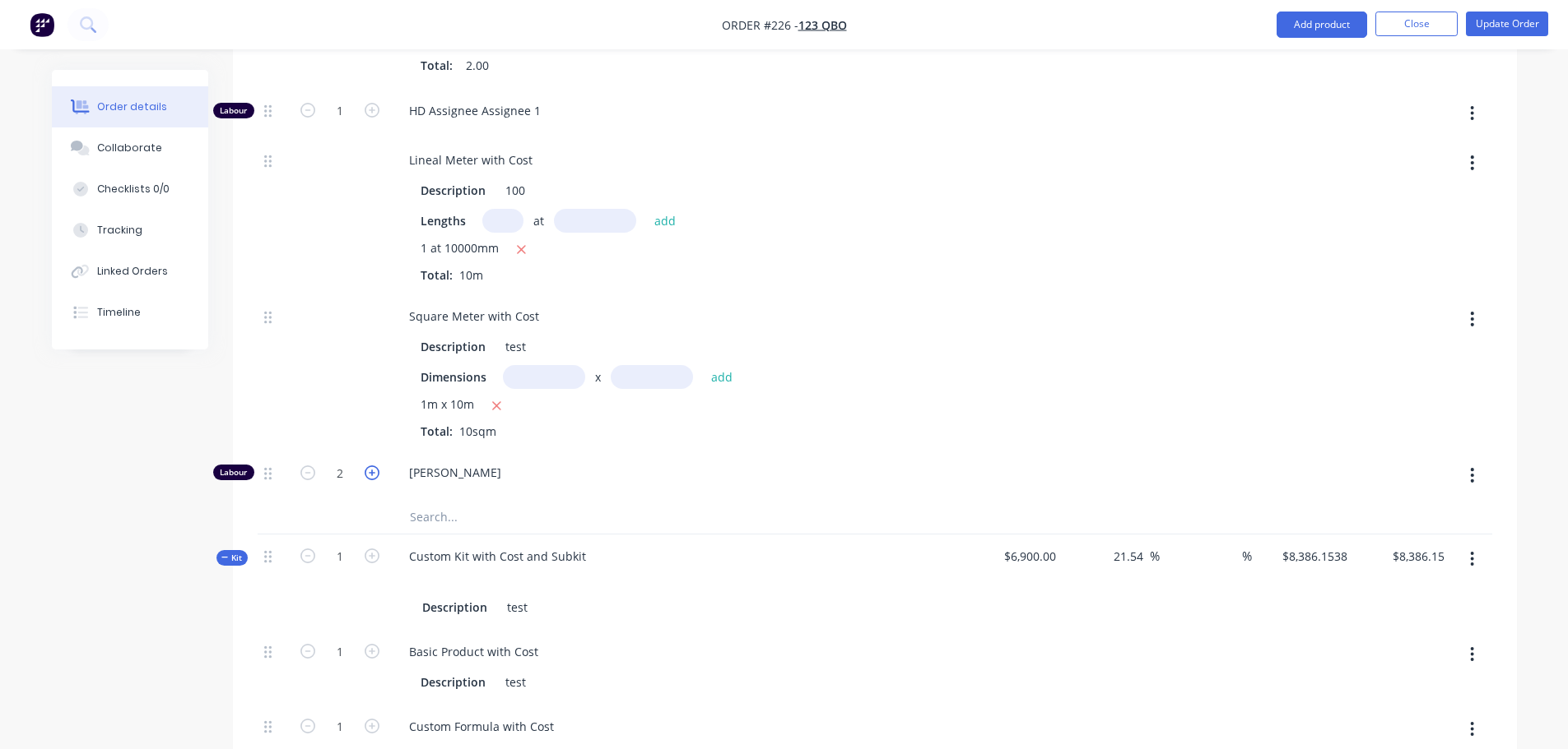
click at [374, 475] on icon "button" at bounding box center [372, 473] width 15 height 15
type input "$3,524.6154"
type input "$3,524.62"
type input "3"
click at [502, 229] on input "text" at bounding box center [502, 220] width 41 height 24
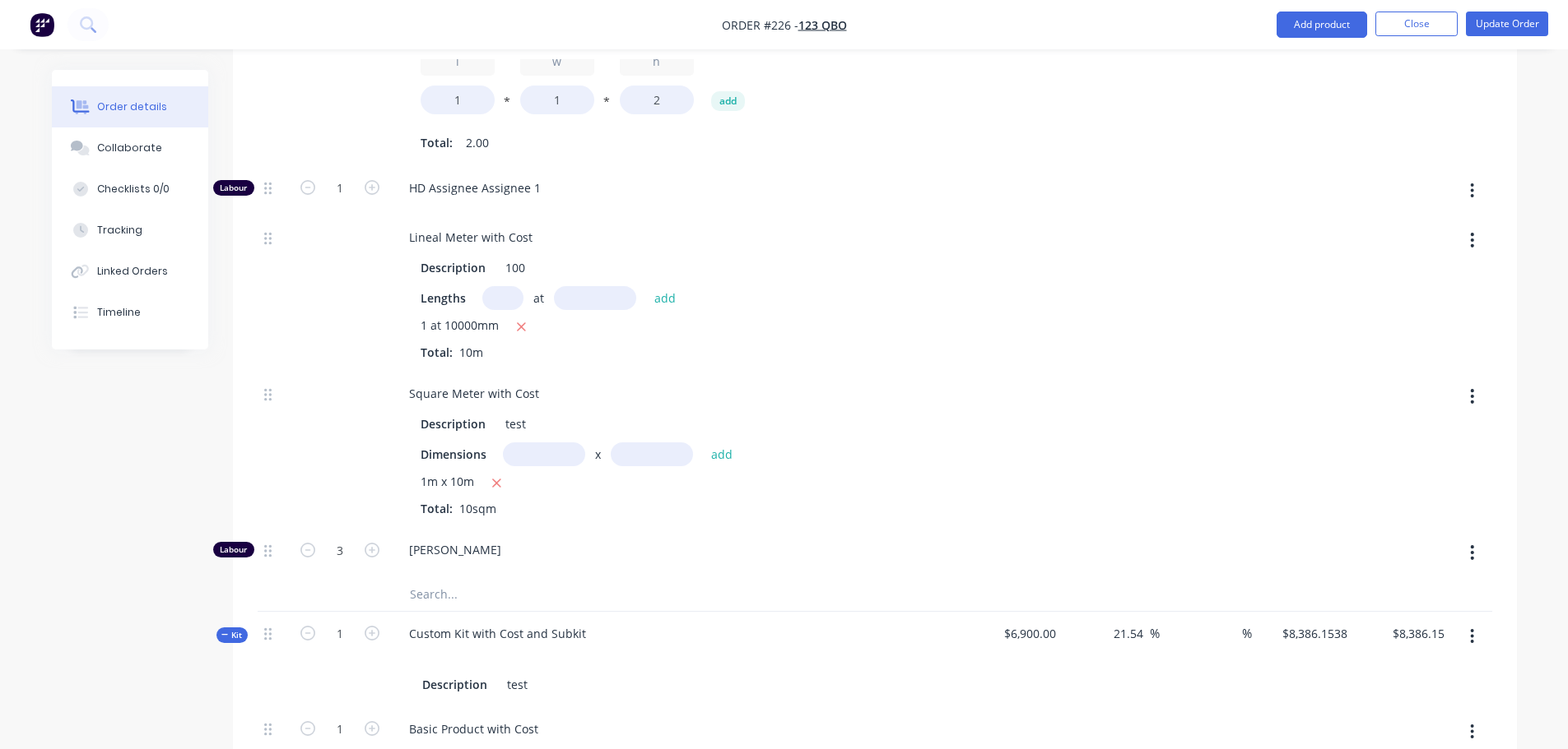
scroll to position [905, 0]
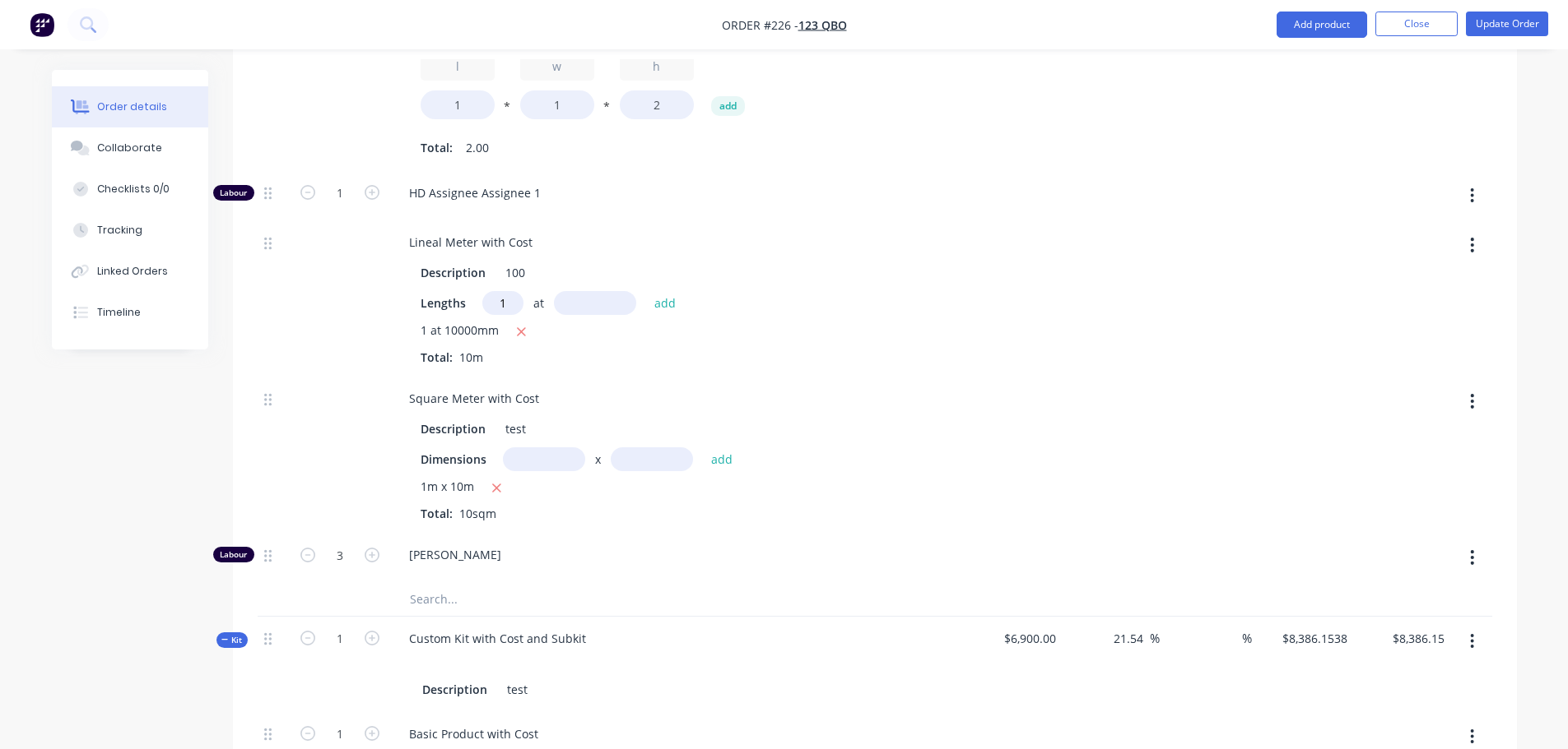
type input "1"
click at [600, 301] on input "text" at bounding box center [595, 303] width 83 height 24
type input "10000"
click at [646, 292] on button "add" at bounding box center [665, 303] width 39 height 22
type input "$4,740.00"
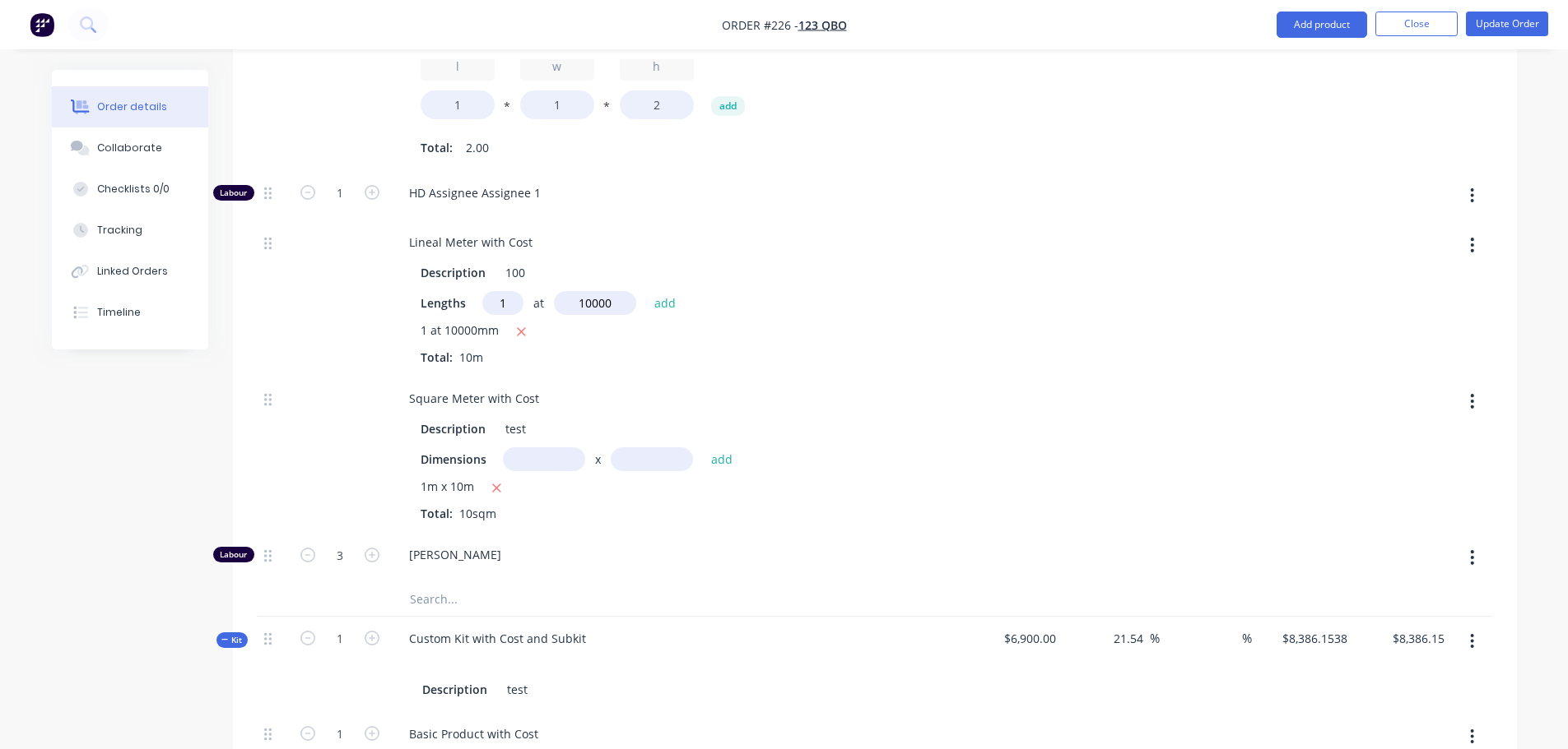
type input "$4,740.00"
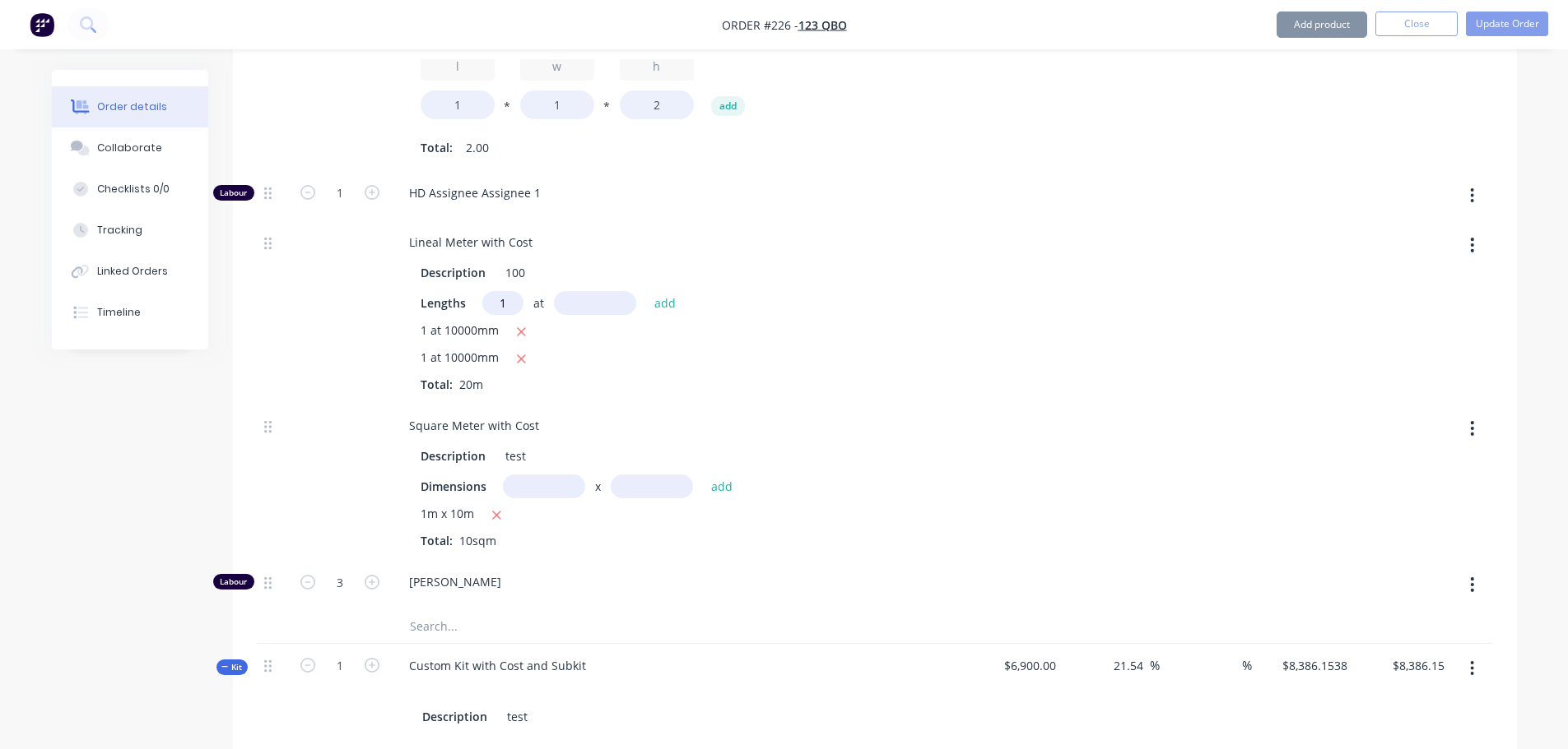
type input "1"
click at [607, 303] on input "text" at bounding box center [595, 303] width 83 height 24
type input "10000"
click at [646, 292] on button "add" at bounding box center [665, 303] width 39 height 22
type input "$5,955.3846"
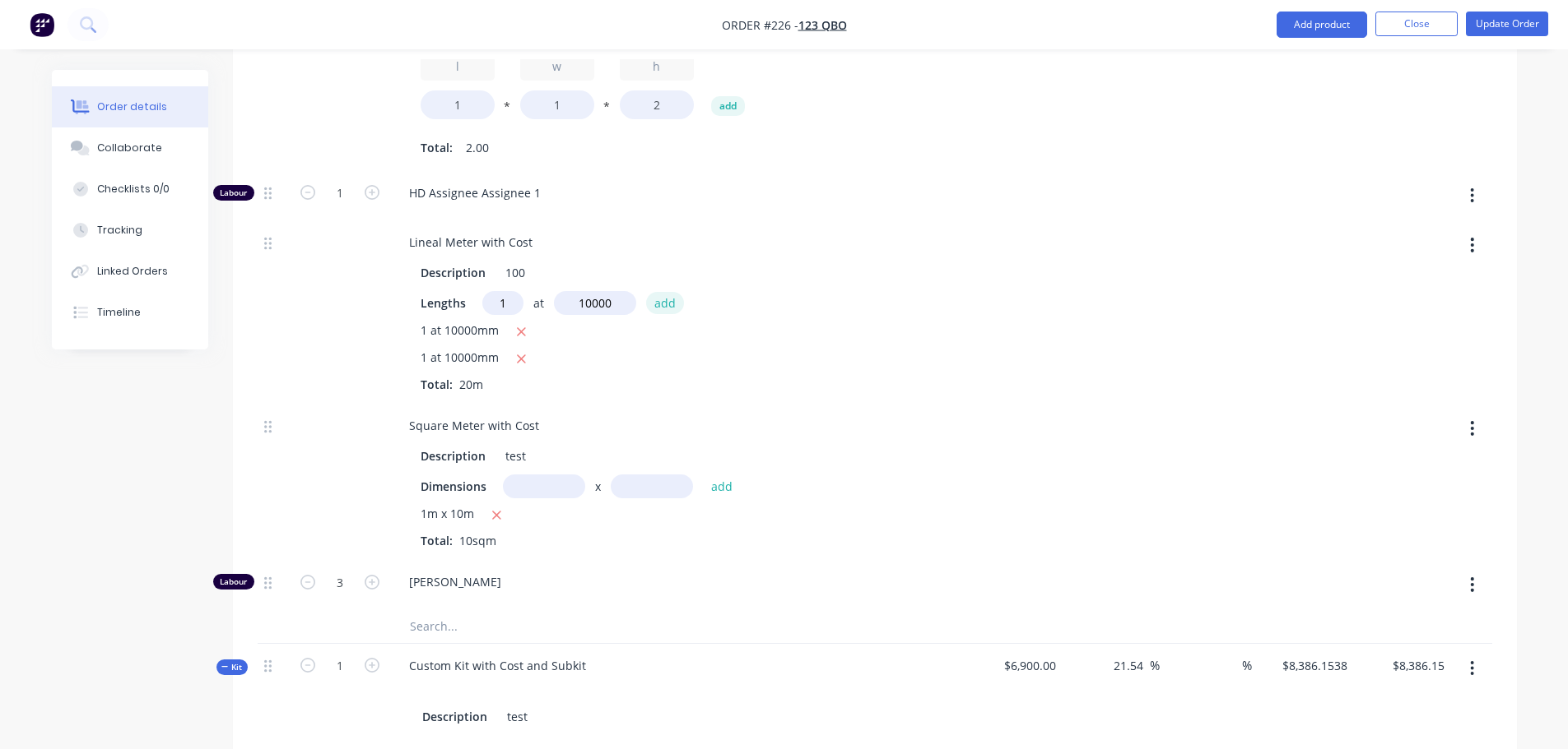
type input "$5,955.38"
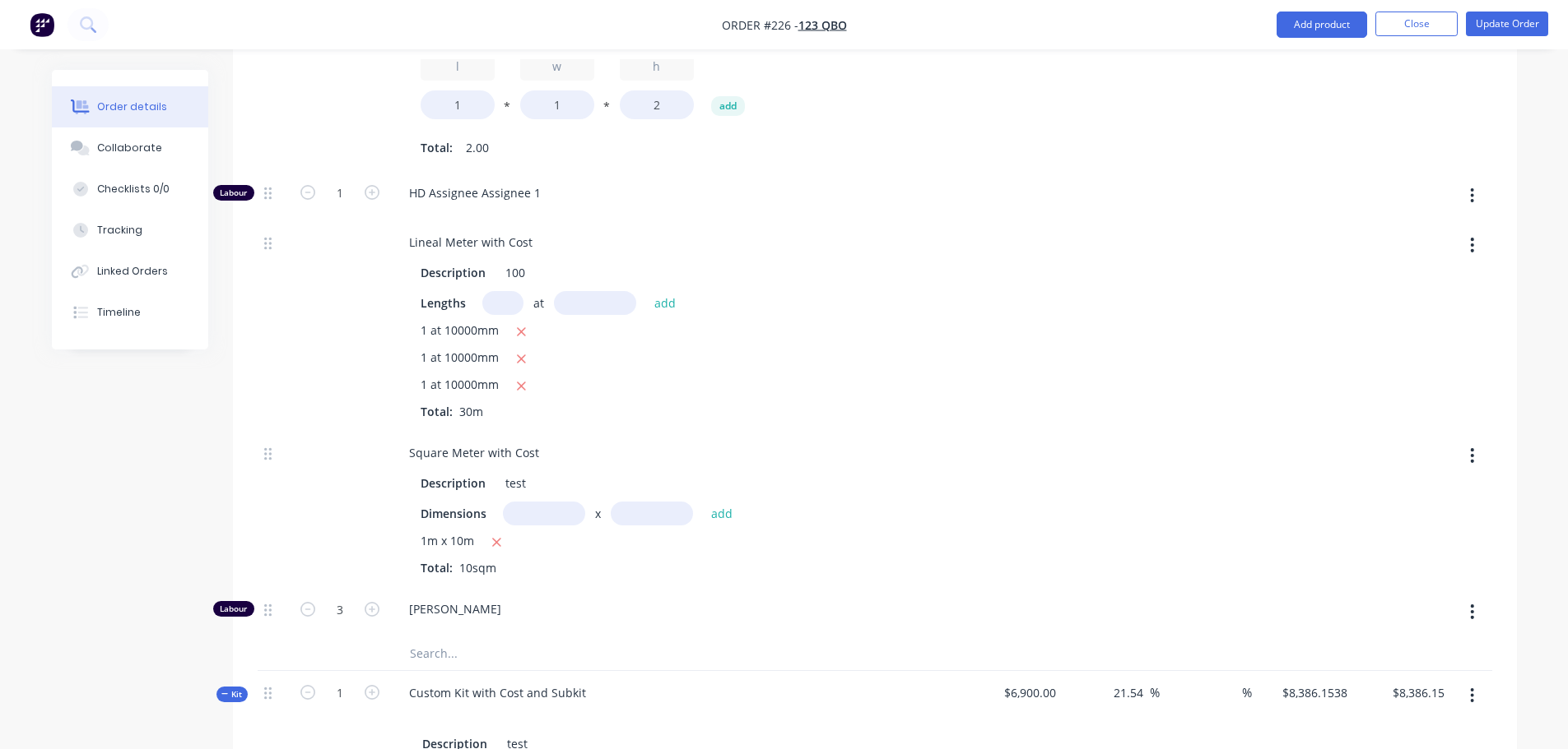
click at [552, 514] on input "text" at bounding box center [543, 514] width 83 height 24
type input "1m"
click at [651, 509] on input "text" at bounding box center [652, 514] width 83 height 24
type input "10"
click at [703, 502] on button "add" at bounding box center [722, 513] width 39 height 22
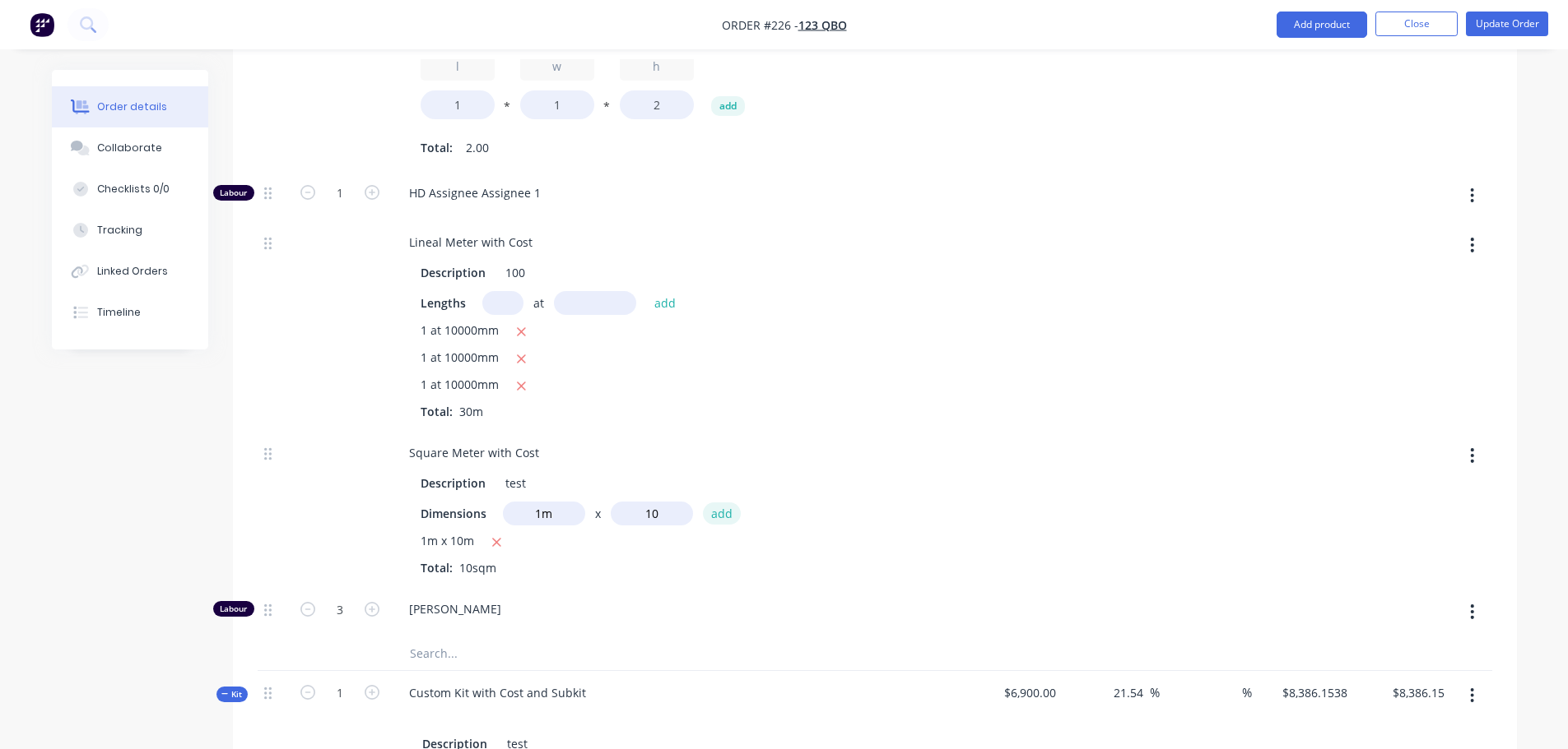
type input "$7,170.7692"
type input "$7,170.77"
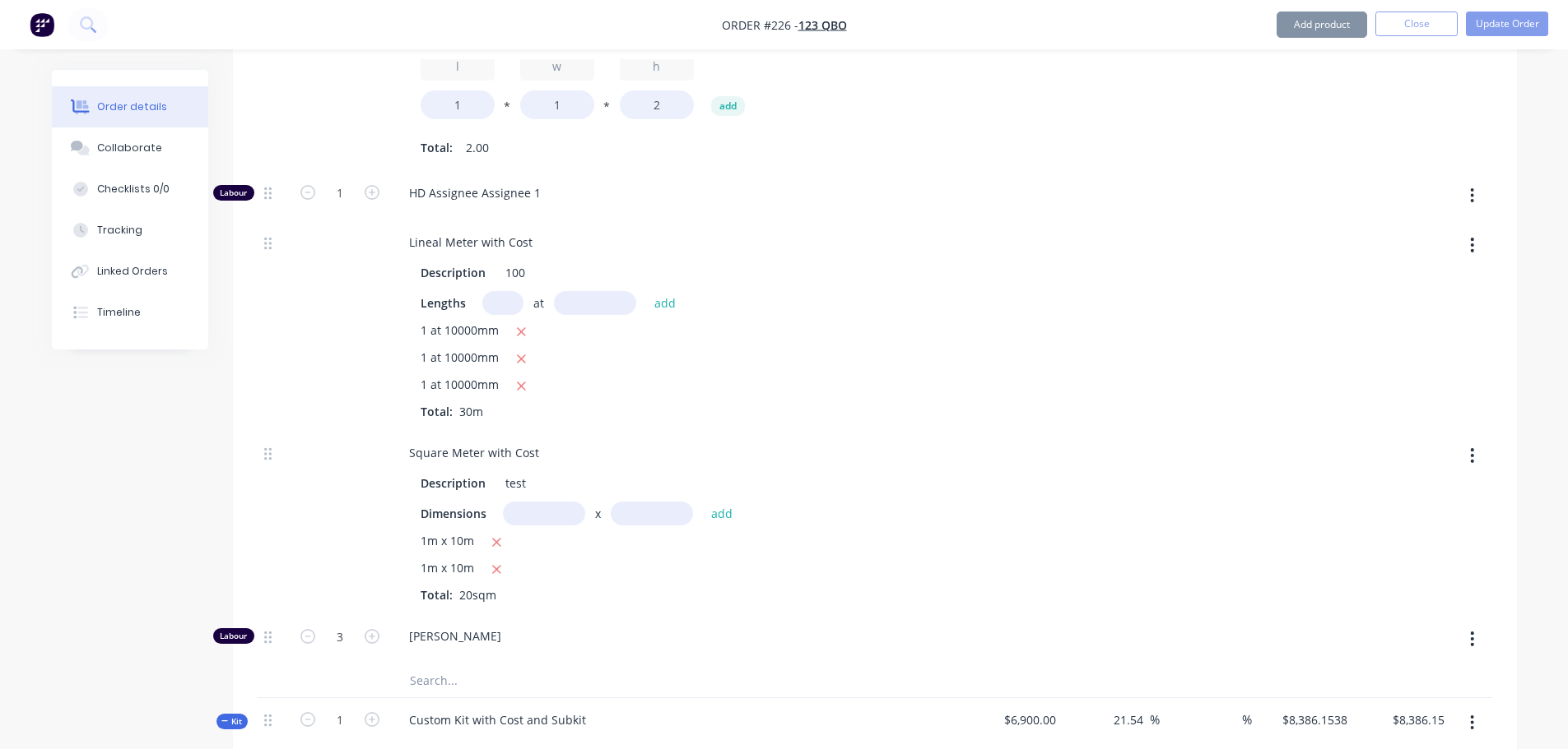
click at [537, 512] on input "text" at bounding box center [543, 514] width 83 height 24
type input "1m"
click at [666, 511] on input "text" at bounding box center [652, 514] width 83 height 24
type input "10"
click at [703, 502] on button "add" at bounding box center [722, 513] width 39 height 22
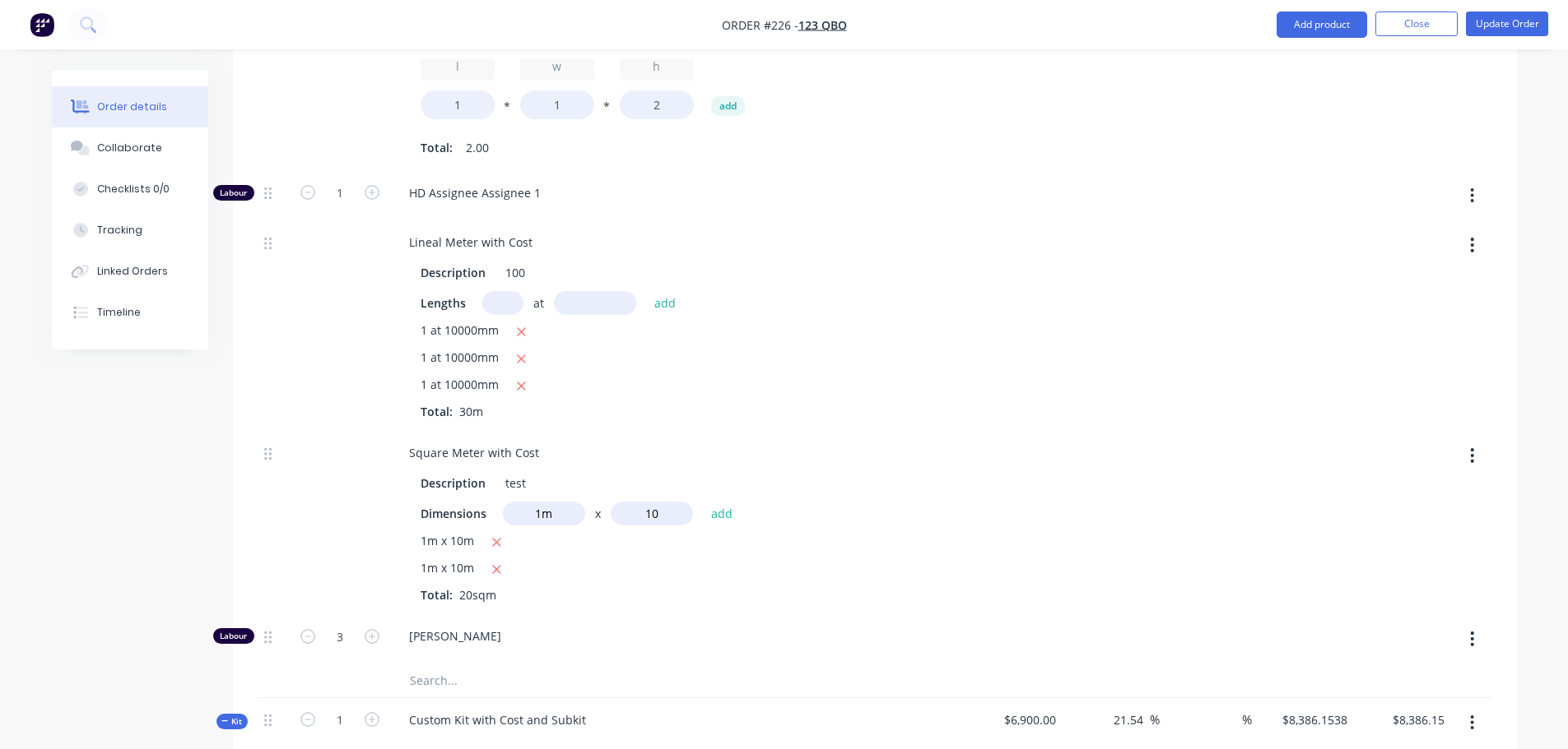
type input "$8,386.1538"
type input "$8,386.15"
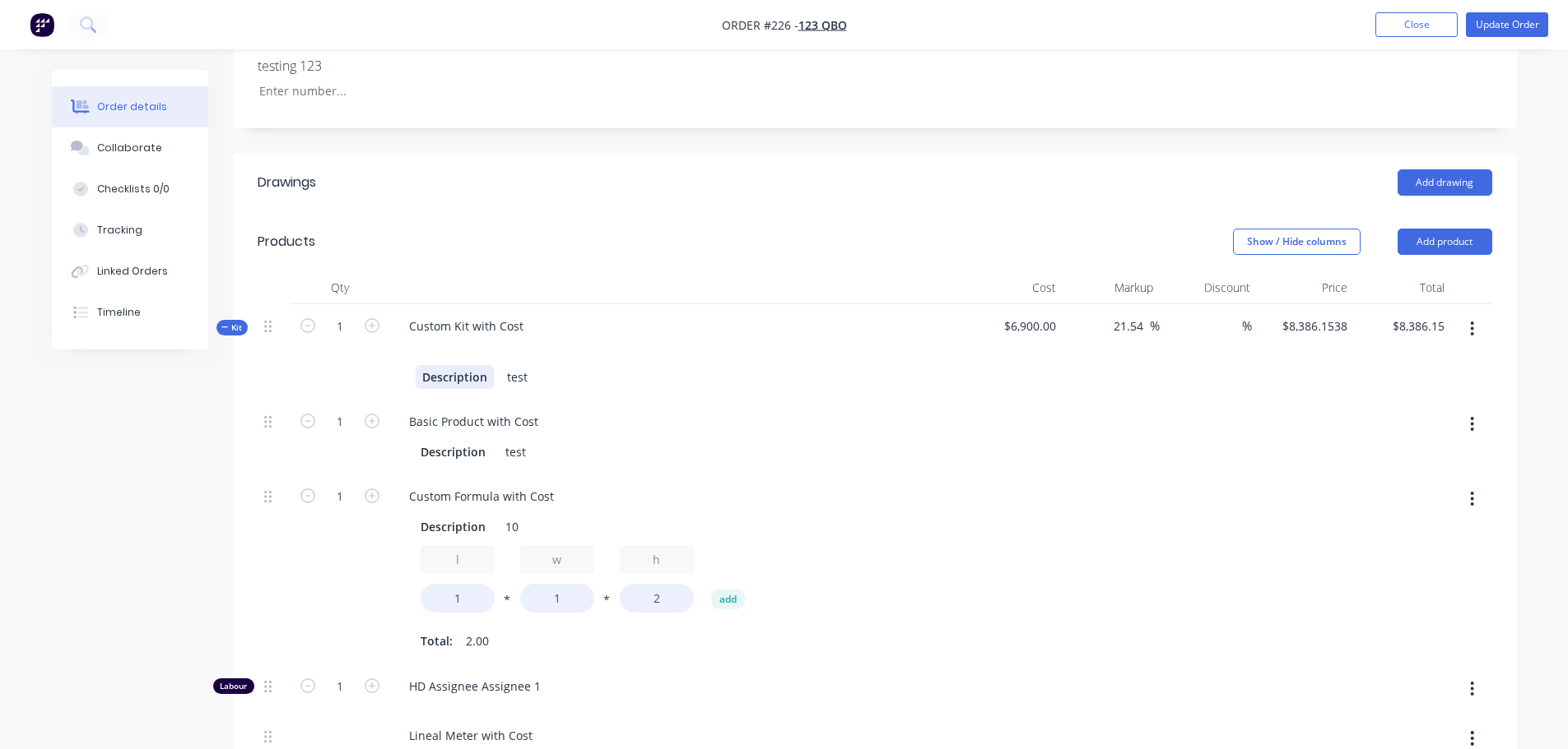
scroll to position [576, 0]
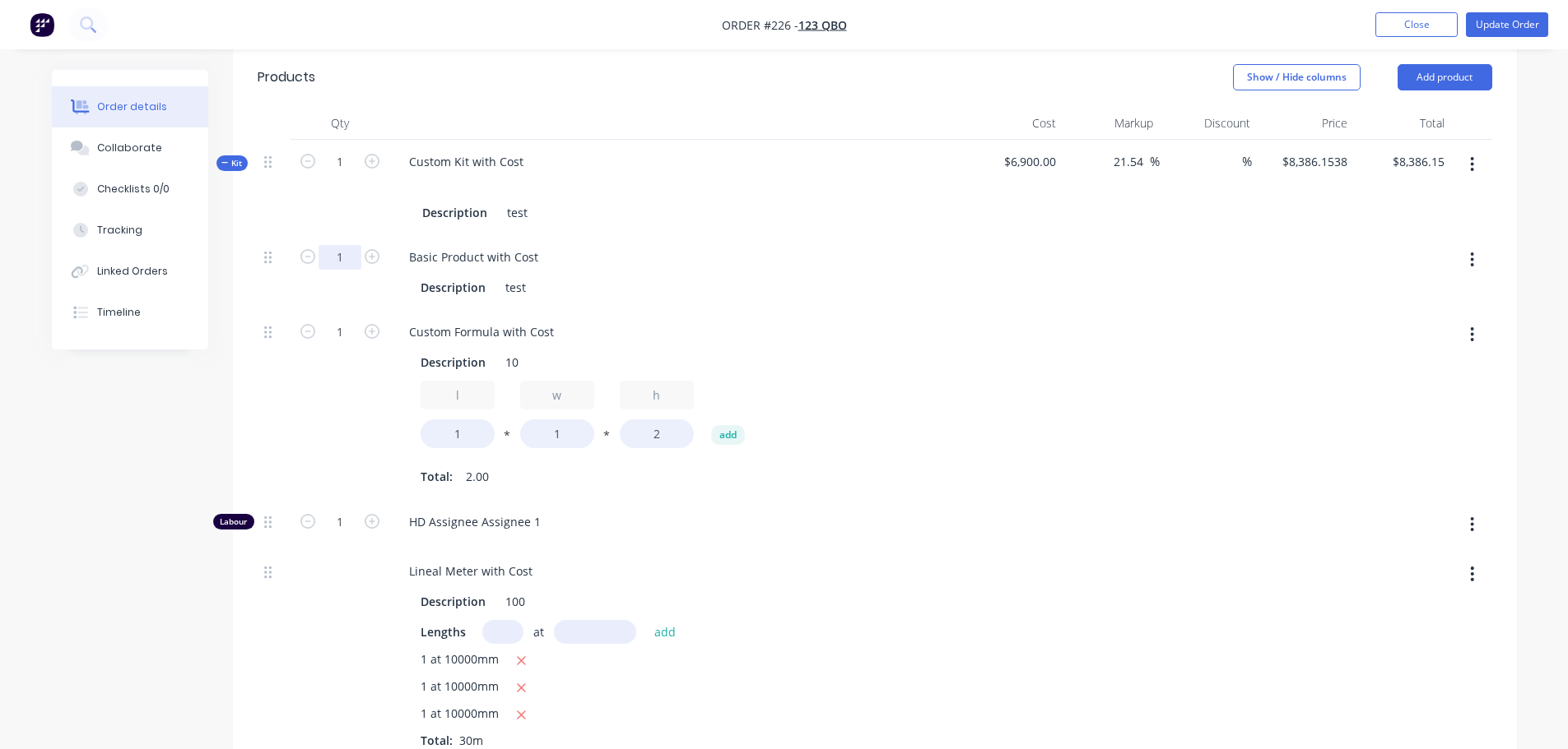
click at [346, 258] on input "1" at bounding box center [339, 257] width 43 height 25
type input "3"
type input "$8,629.2307"
type input "$8,629.23"
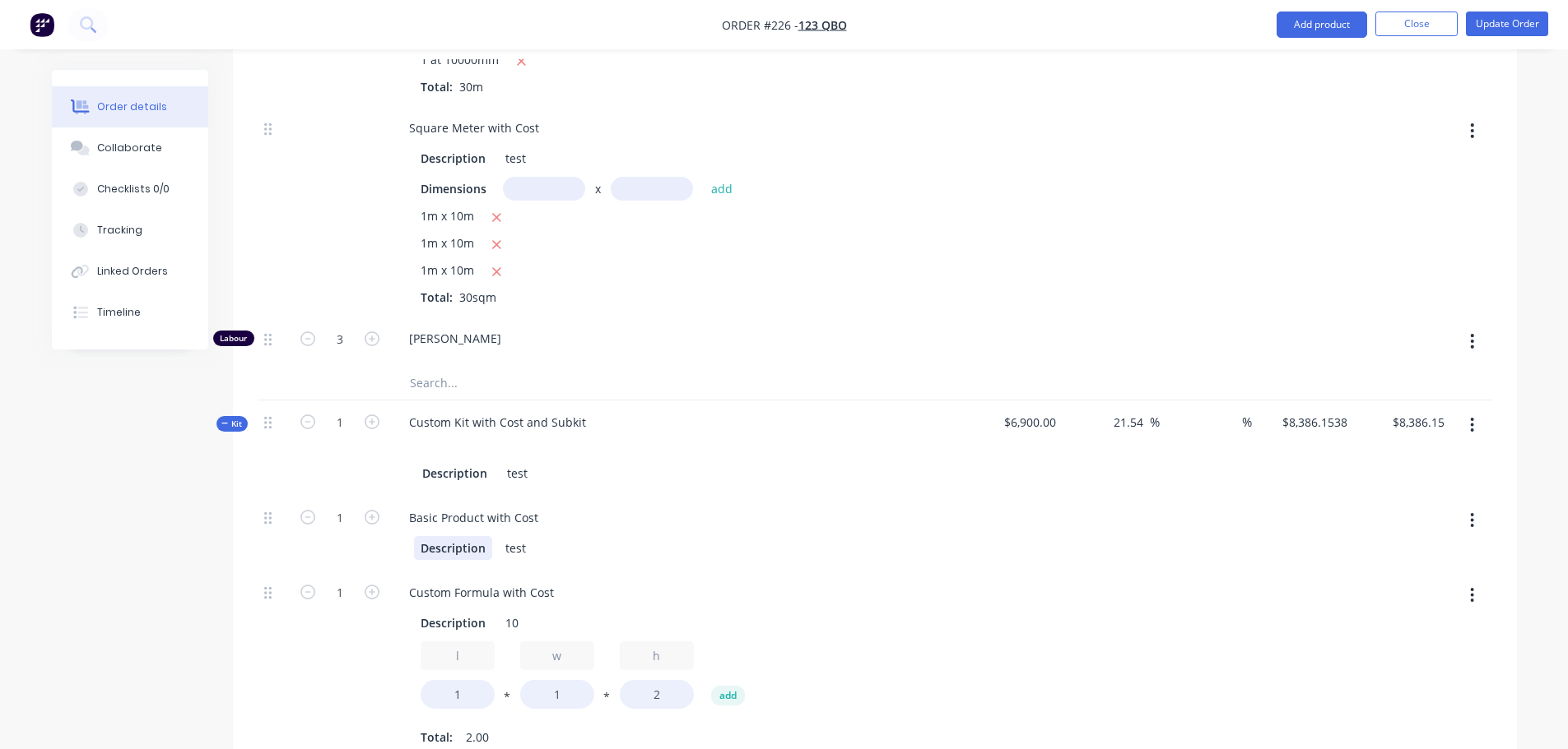
scroll to position [1234, 0]
type input "3"
type input "$8,629.2307"
type input "$8,629.23"
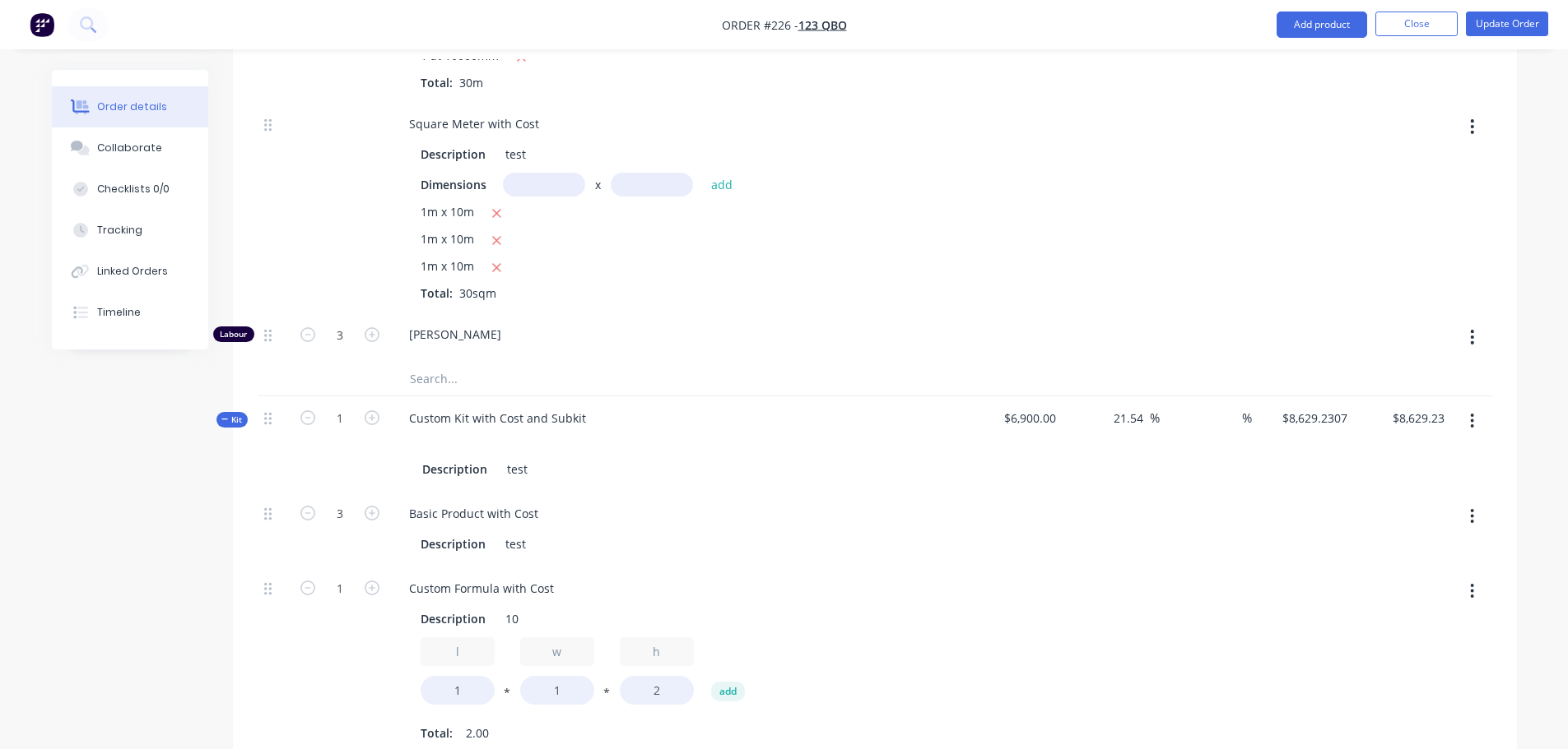
click at [95, 440] on div "Created by Harry Created 15/08/25 Required 15/08/25 Assigned to Add team member…" at bounding box center [784, 325] width 1464 height 2977
type input "5"
type input "$9,601.5384"
type input "$9,601.54"
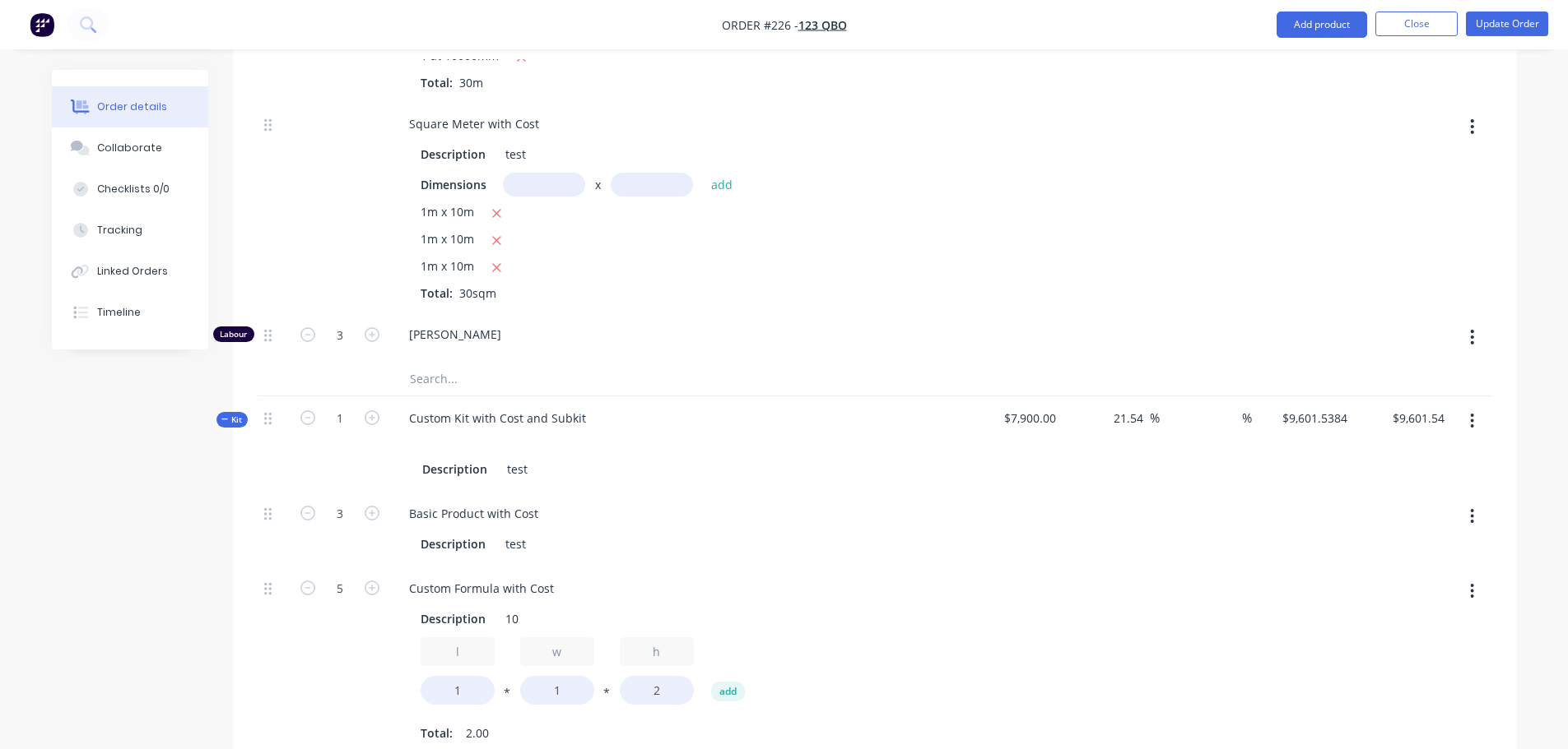
click at [197, 503] on div "Created by Harry Created 15/08/25 Required 15/08/25 Assigned to Add team member…" at bounding box center [784, 325] width 1464 height 2977
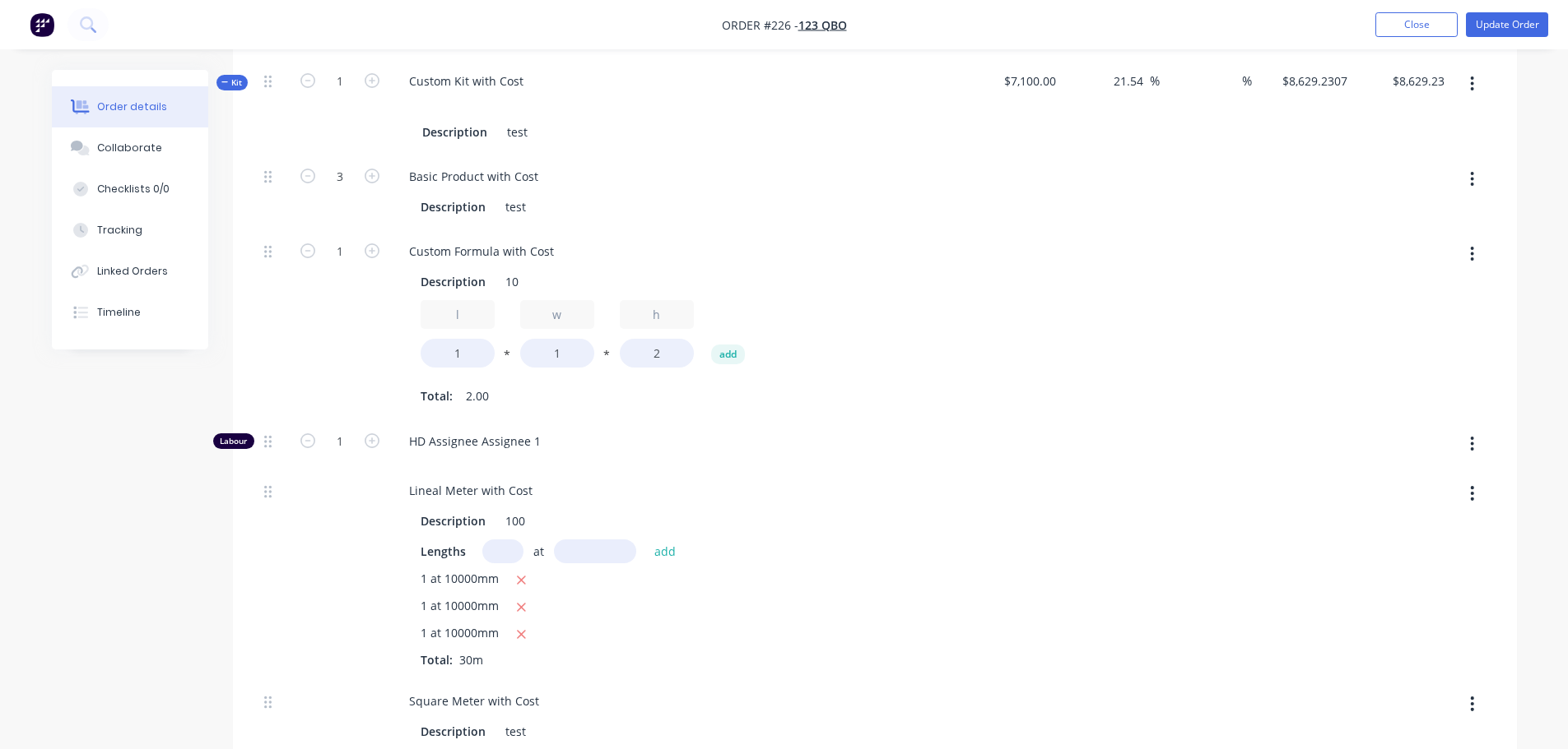
scroll to position [576, 0]
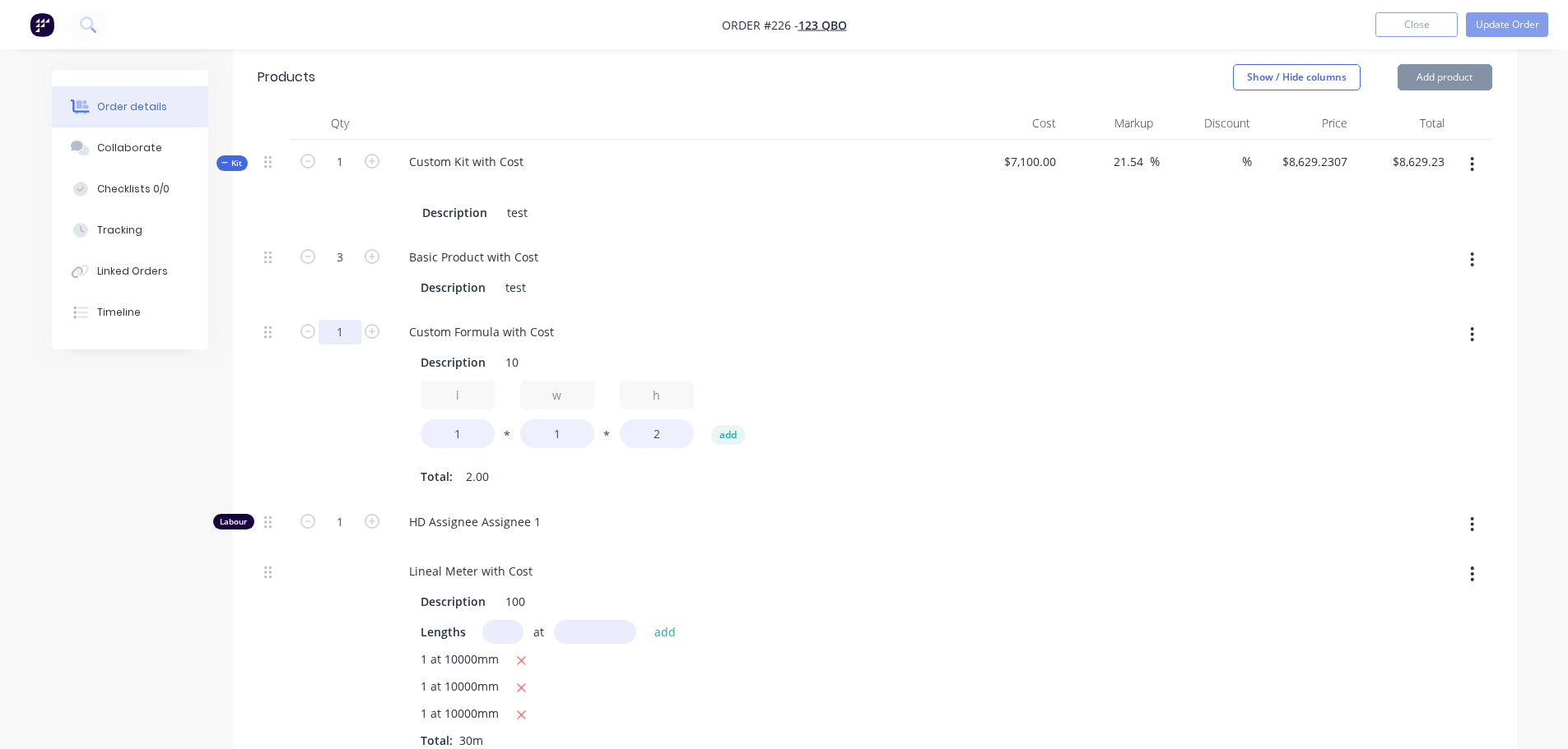
click at [356, 270] on input "1" at bounding box center [339, 257] width 43 height 25
type input "5"
type input "$9,601.5384"
type input "$9,601.54"
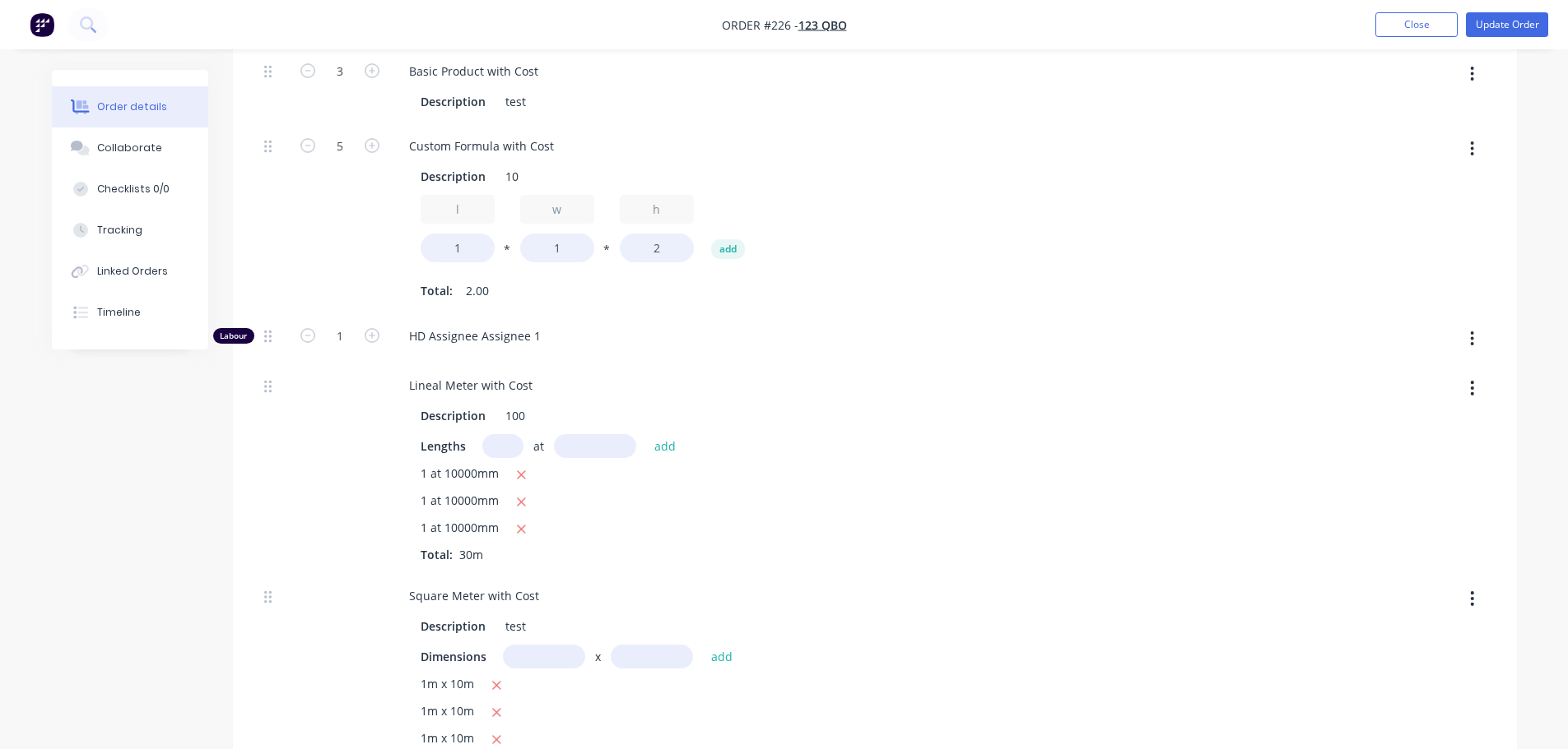
scroll to position [494, 0]
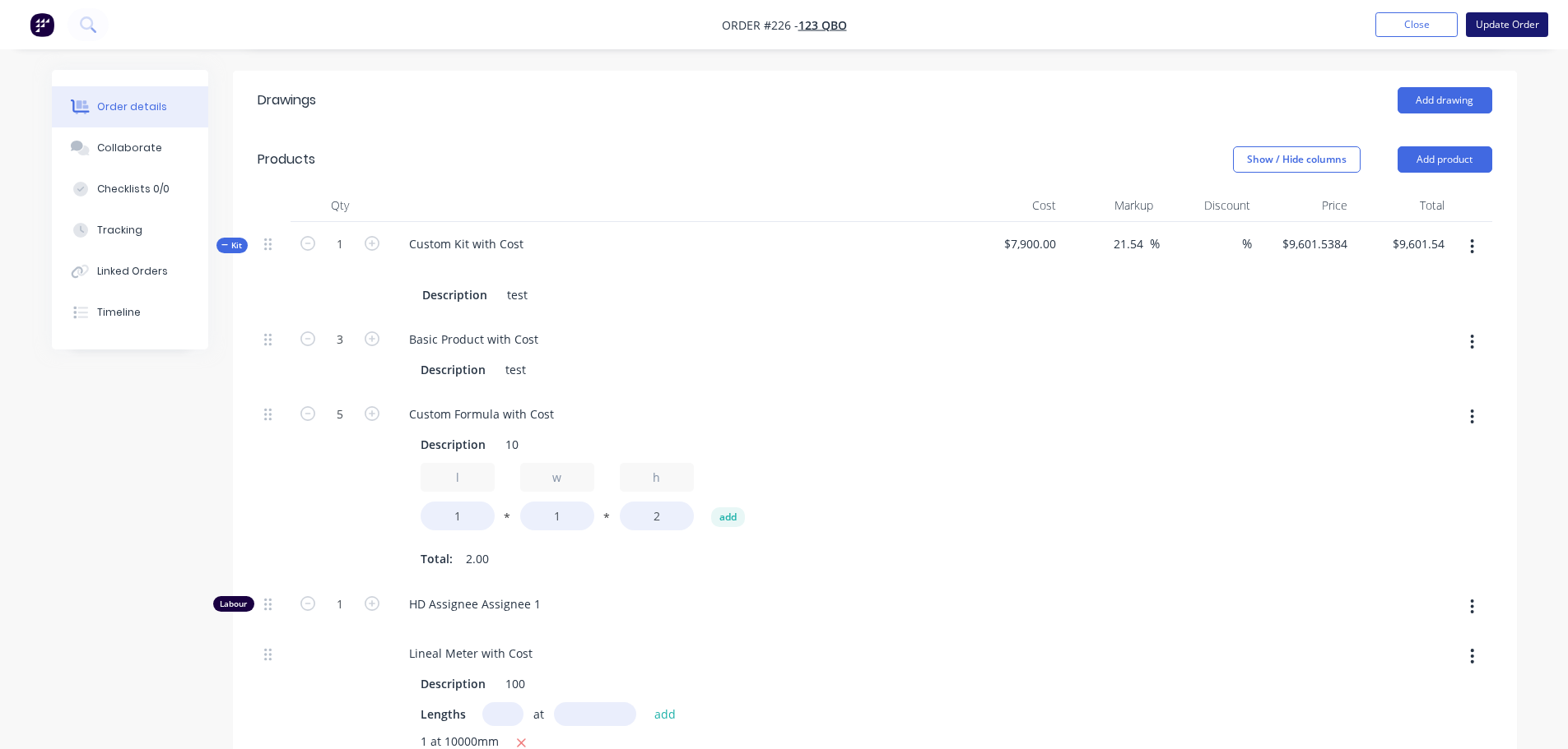
click at [1496, 26] on button "Update Order" at bounding box center [1506, 25] width 83 height 25
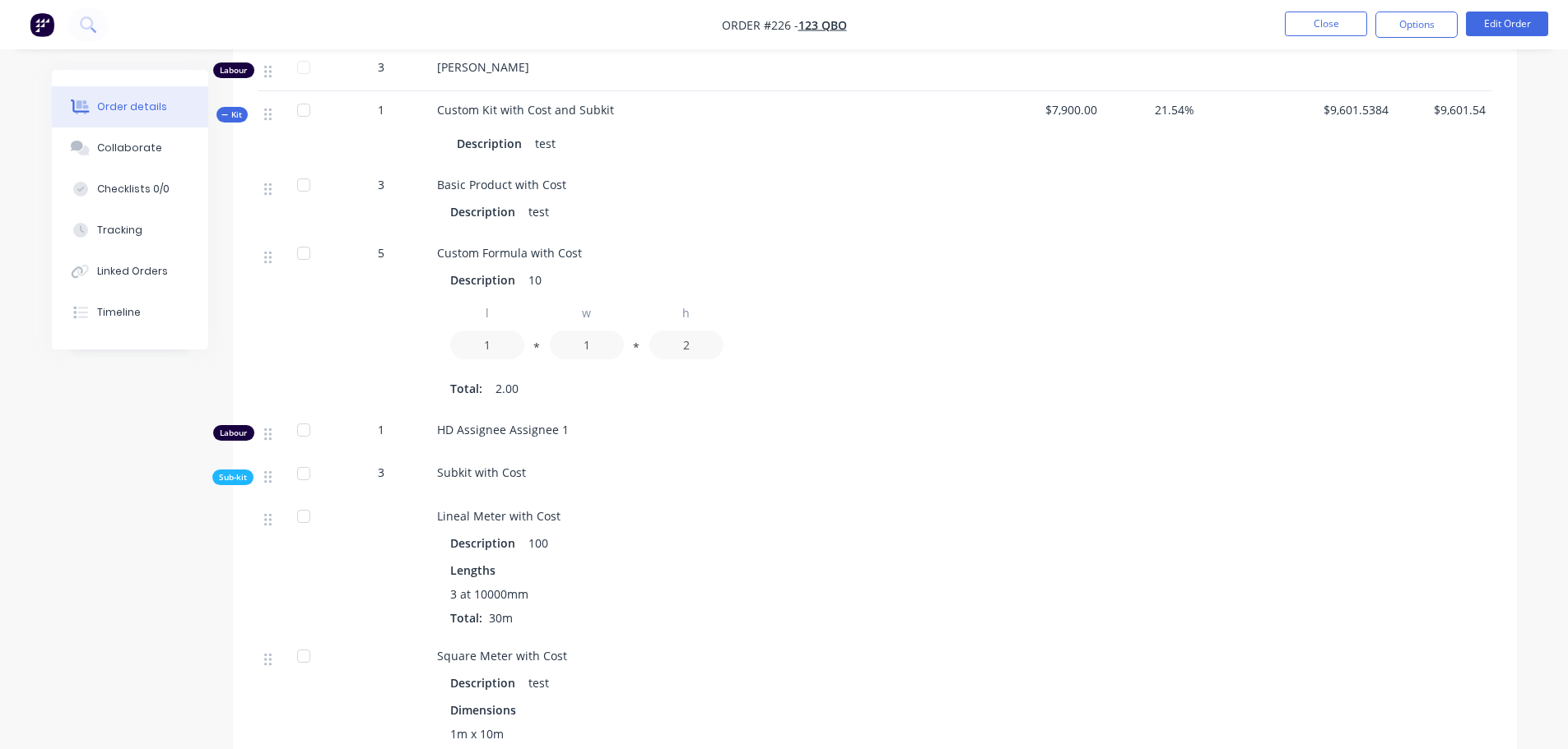
scroll to position [1755, 0]
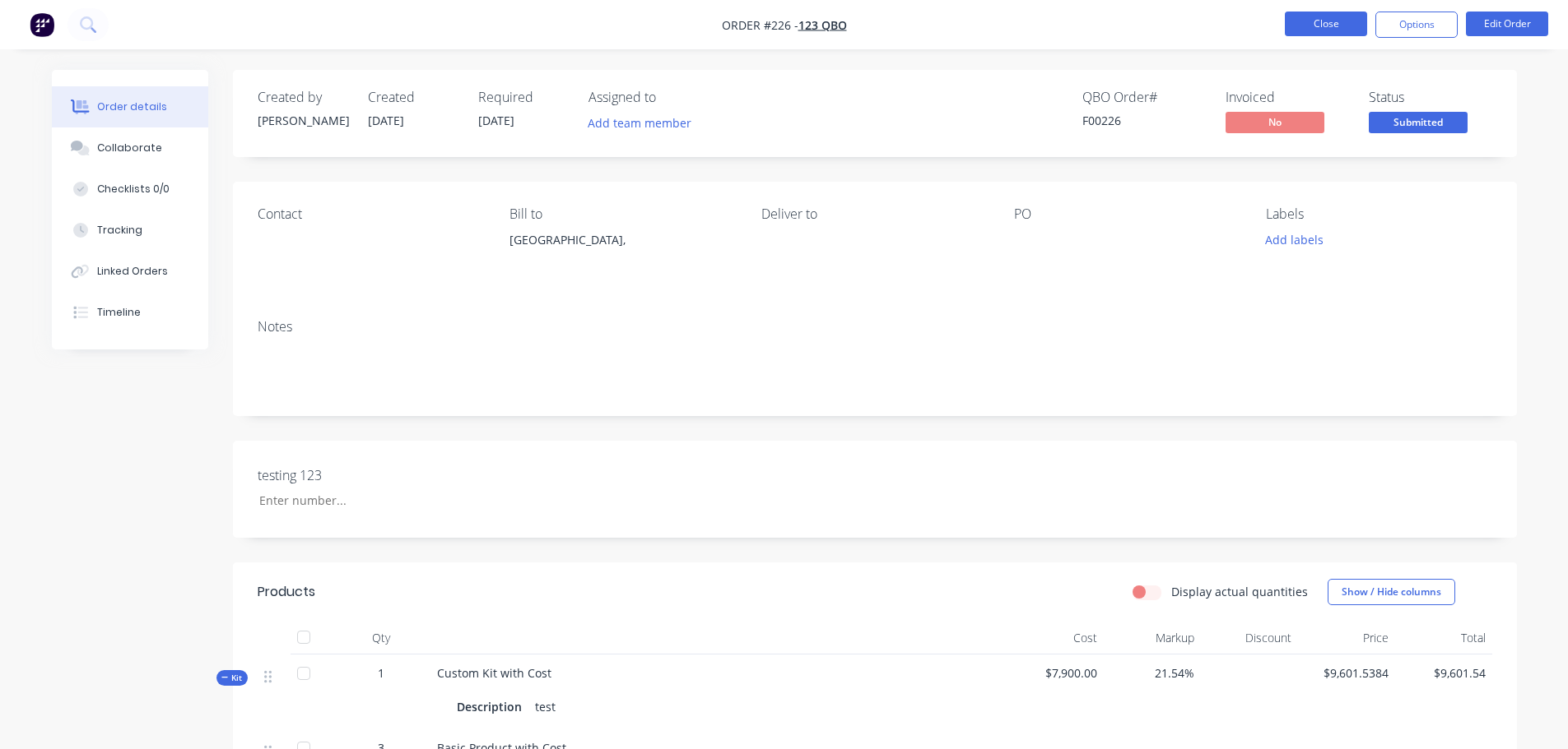
click at [1311, 19] on button "Close" at bounding box center [1326, 24] width 83 height 25
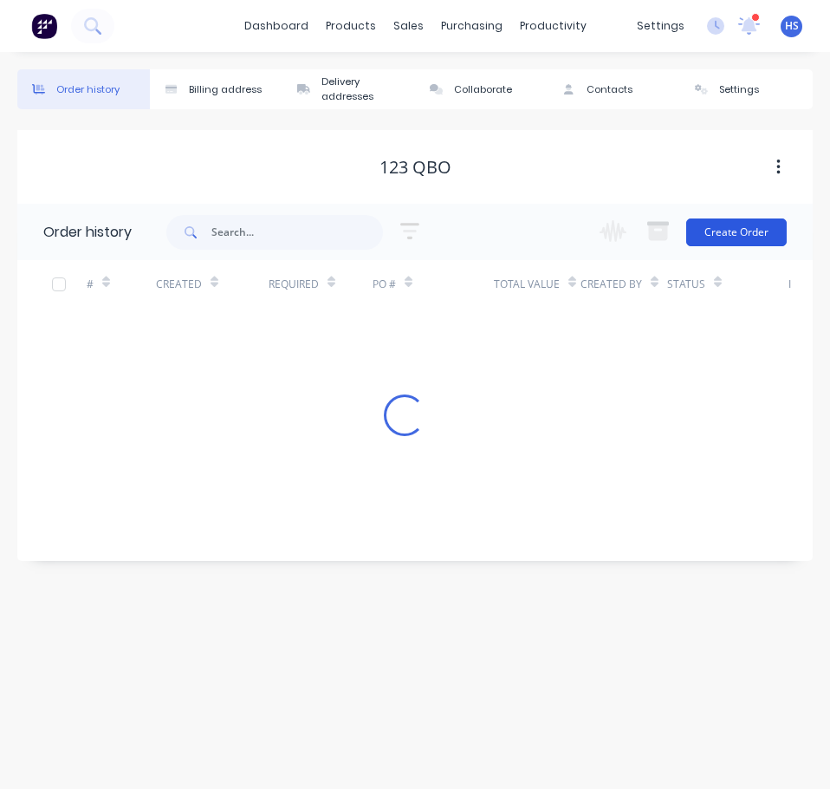
click at [735, 234] on button "Create Order" at bounding box center [736, 232] width 101 height 28
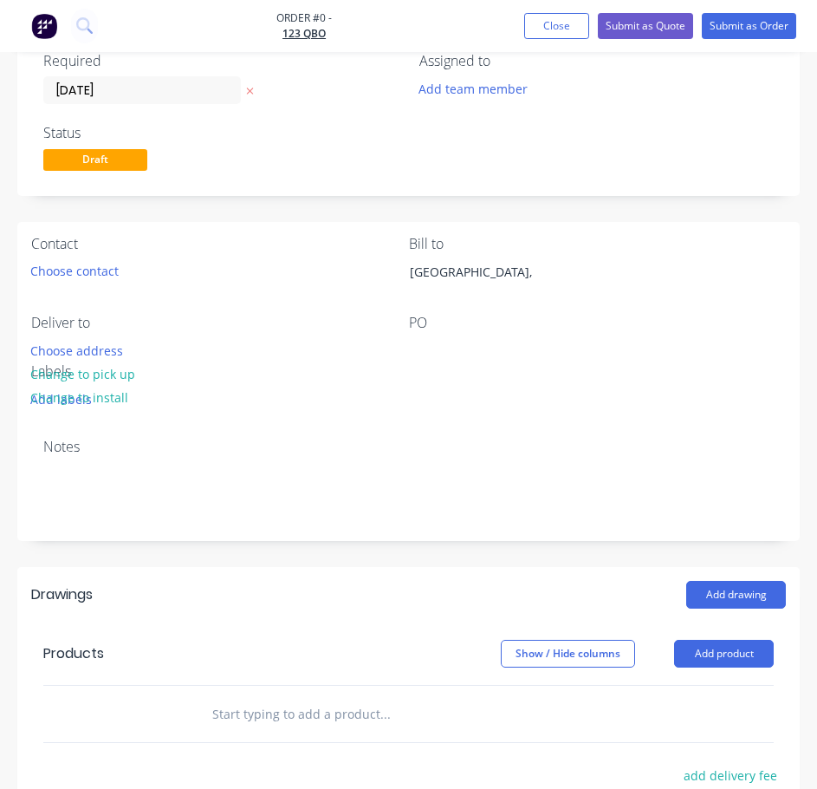
scroll to position [516, 0]
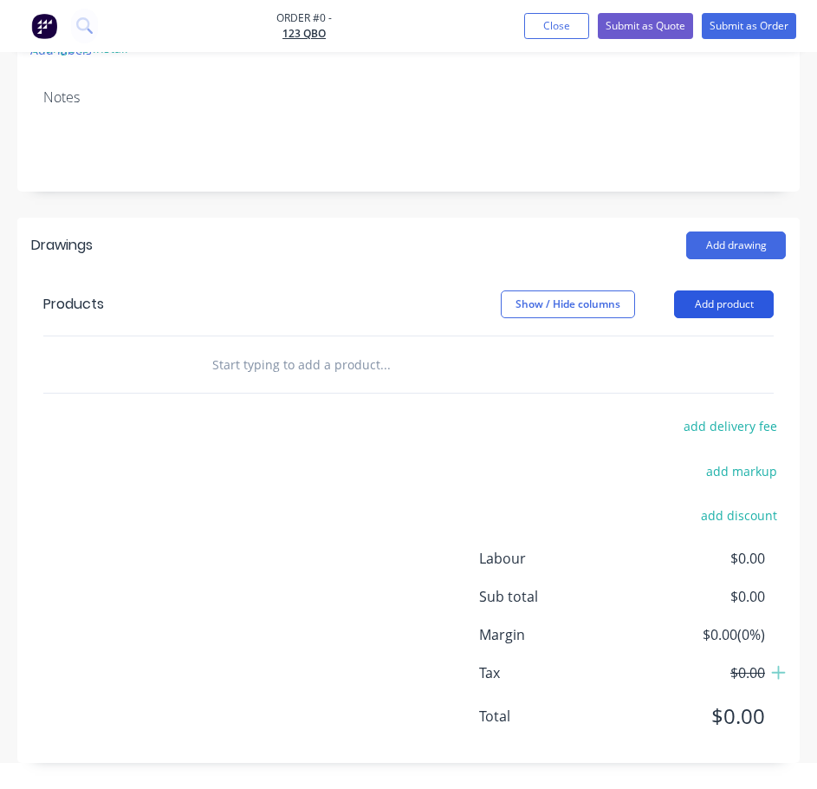
click at [709, 302] on button "Add product" at bounding box center [724, 304] width 100 height 28
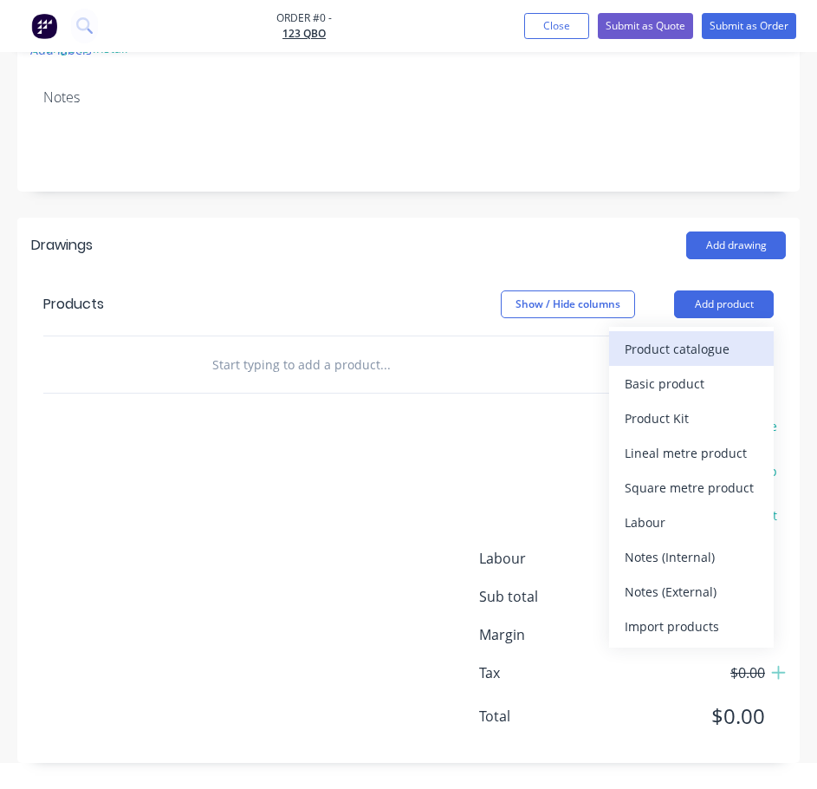
click at [689, 354] on div "Product catalogue" at bounding box center [691, 348] width 133 height 25
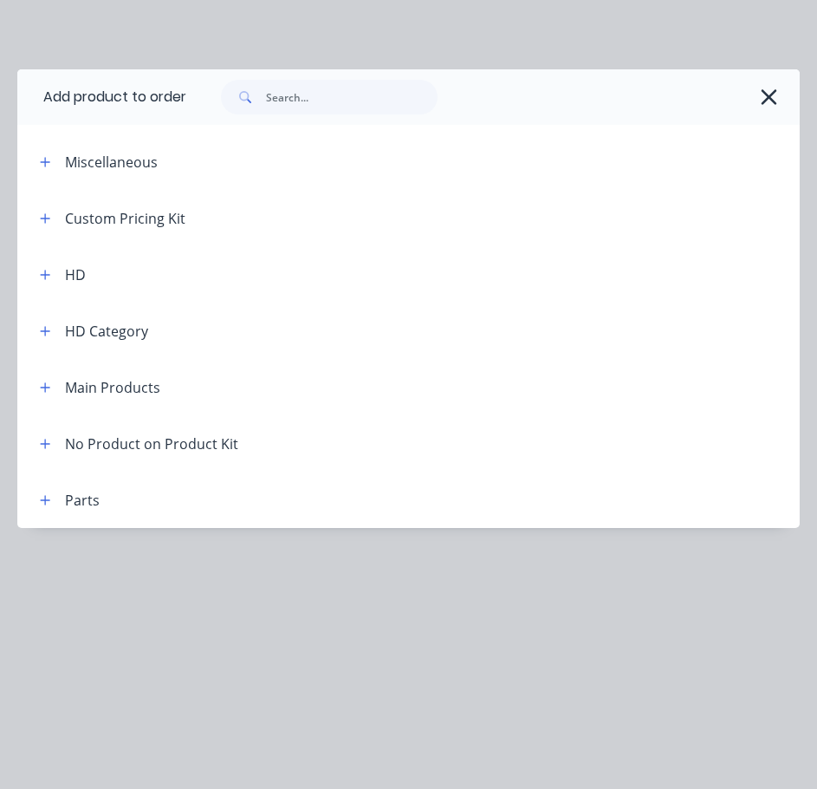
click at [33, 379] on div "Main Products" at bounding box center [93, 387] width 134 height 22
click at [50, 386] on icon "button" at bounding box center [45, 387] width 10 height 12
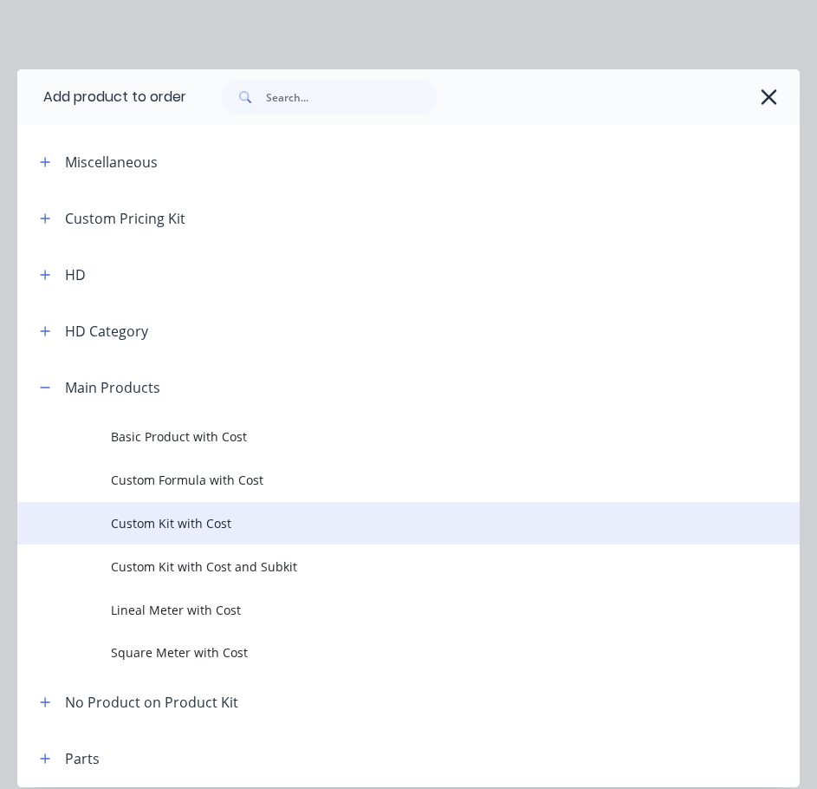
click at [229, 515] on span "Custom Kit with Cost" at bounding box center [386, 523] width 551 height 18
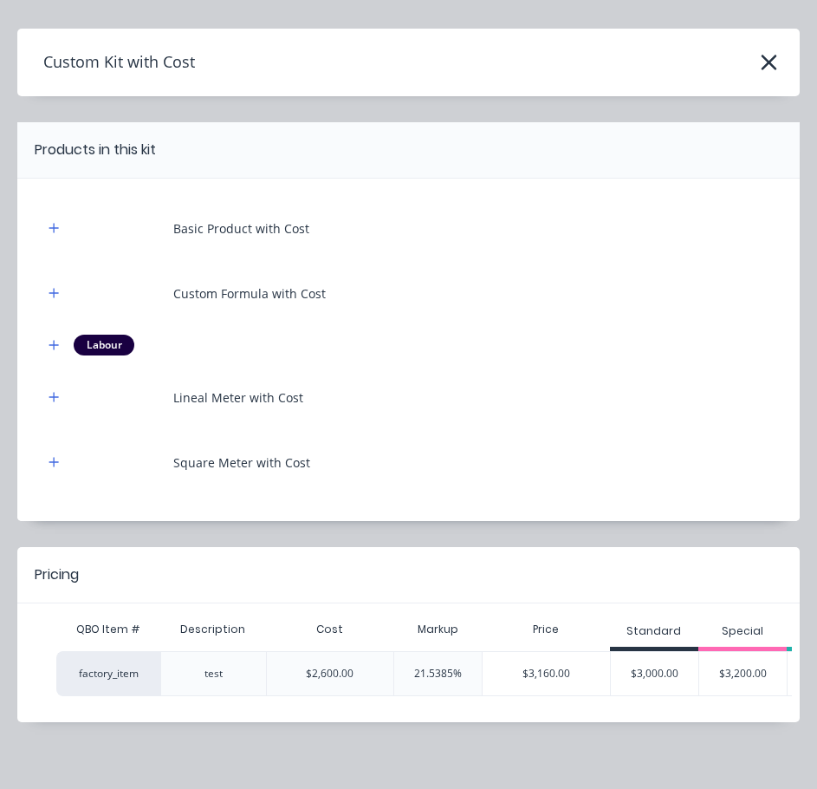
scroll to position [63, 0]
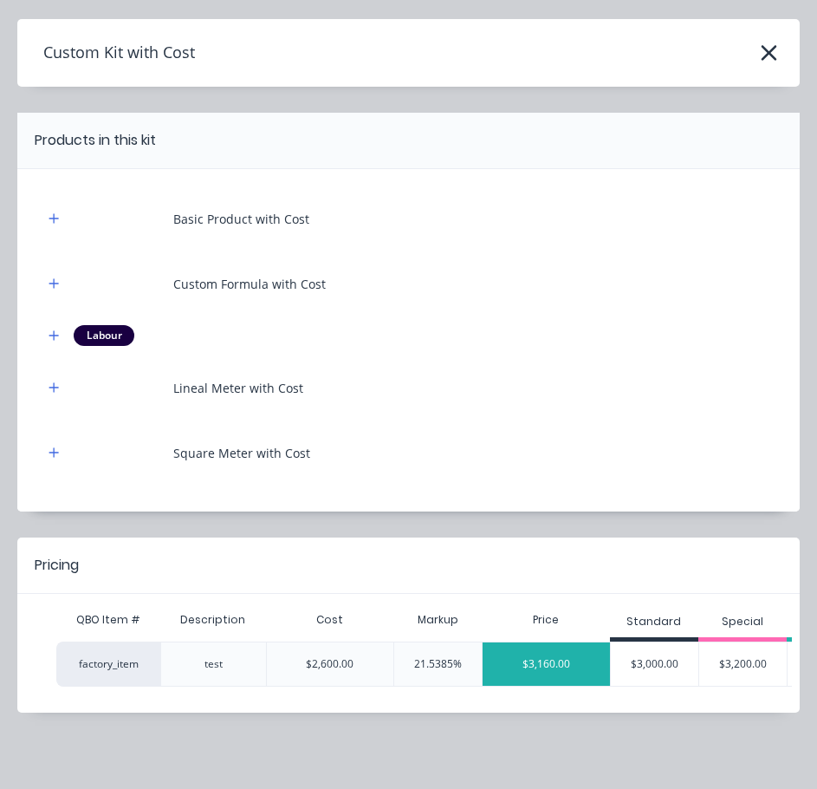
click at [534, 660] on div "$3,160.00" at bounding box center [546, 663] width 127 height 43
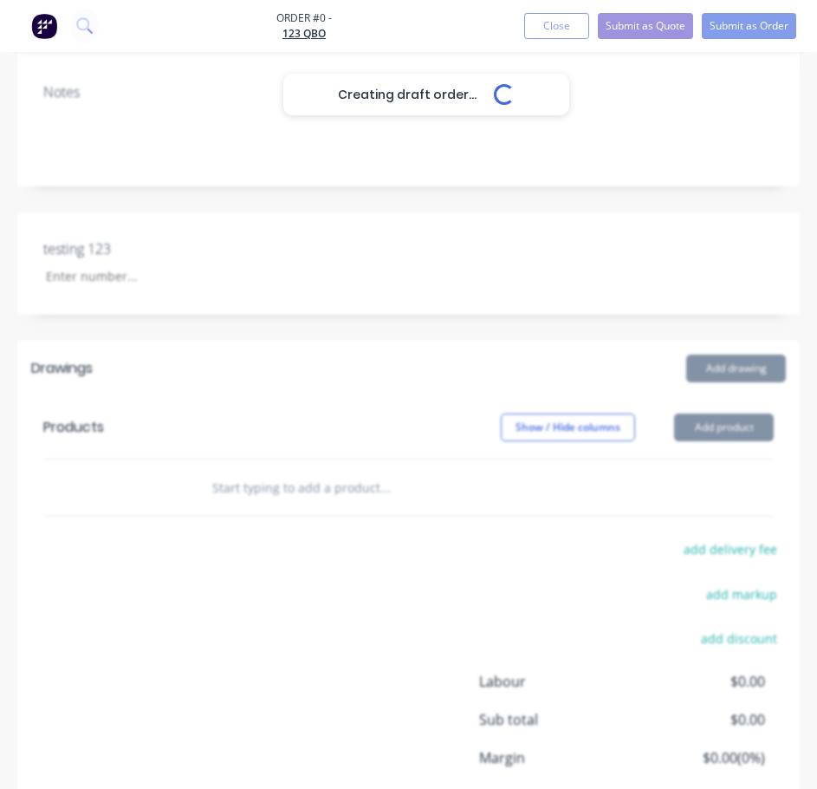
scroll to position [645, 0]
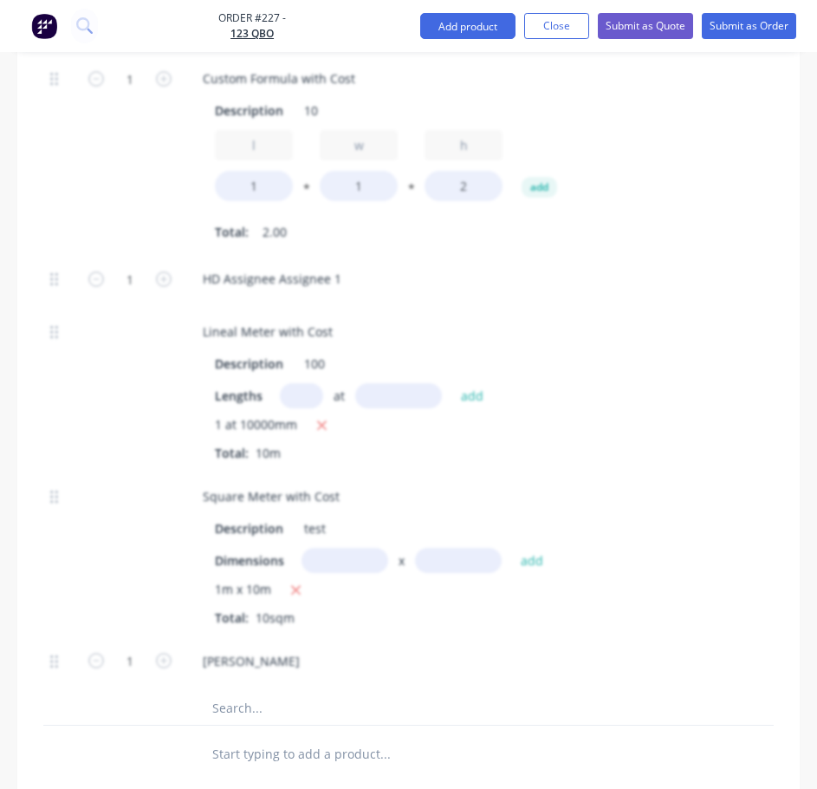
scroll to position [905, 0]
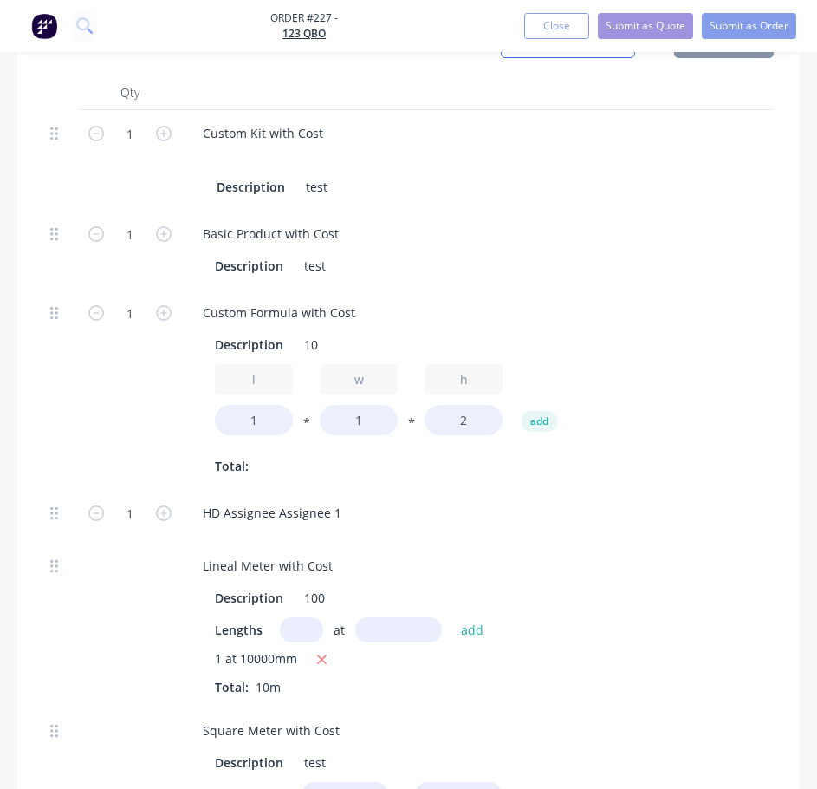
type input "21.54"
type input "$3,160.00"
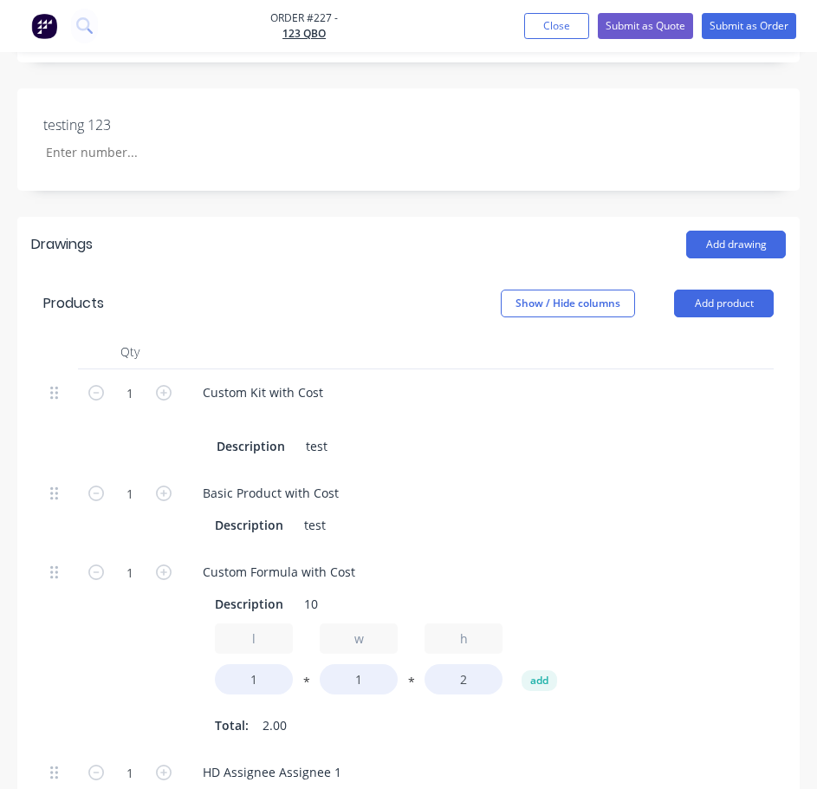
scroll to position [385, 0]
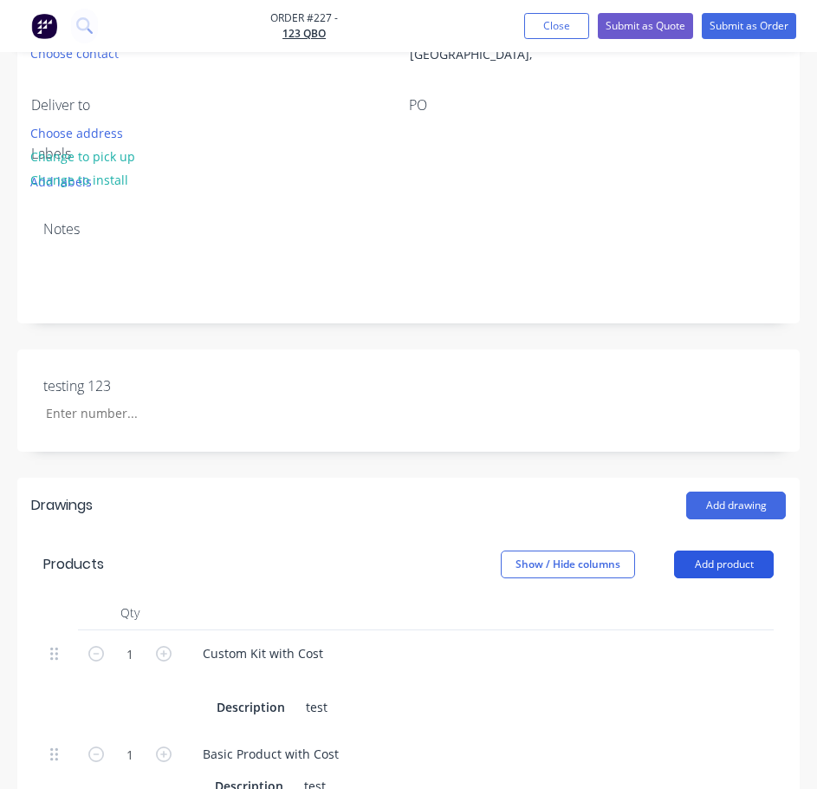
click at [731, 569] on button "Add product" at bounding box center [724, 564] width 100 height 28
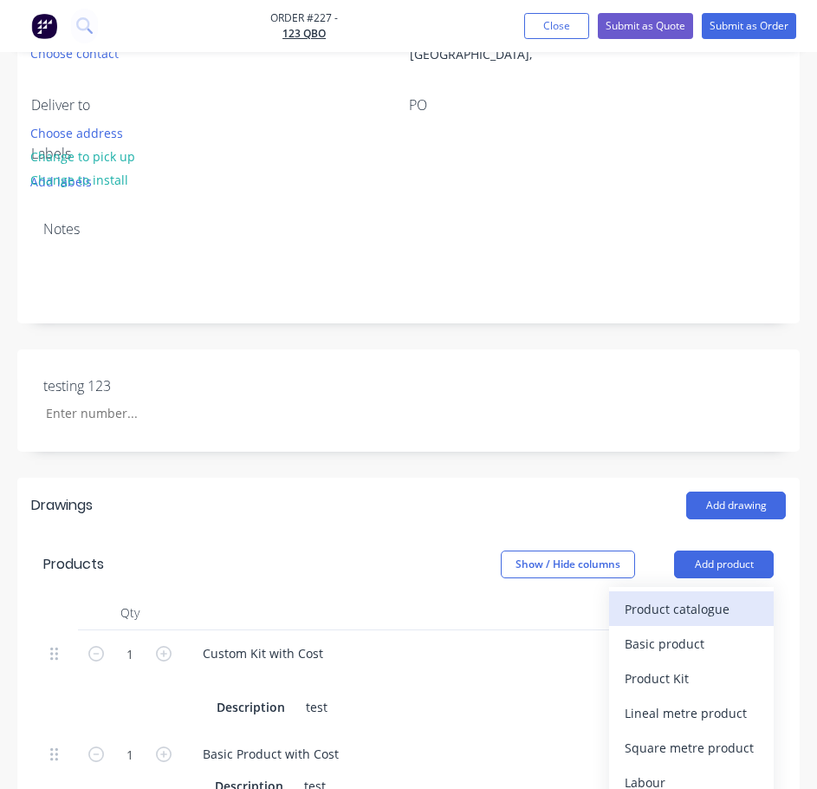
click at [711, 624] on button "Product catalogue" at bounding box center [691, 608] width 165 height 35
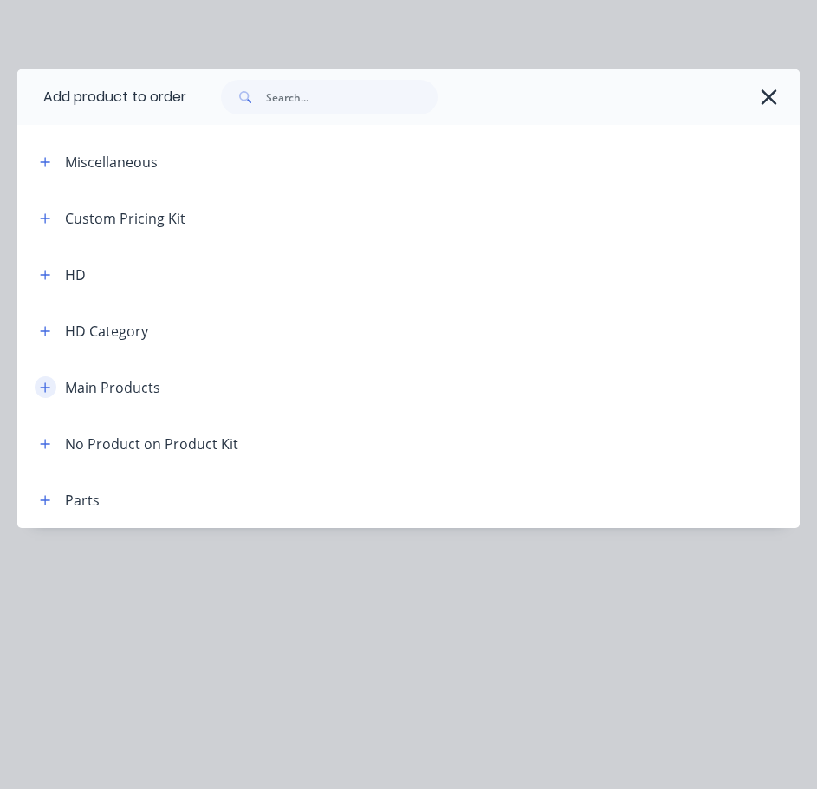
click at [43, 388] on icon "button" at bounding box center [45, 387] width 10 height 12
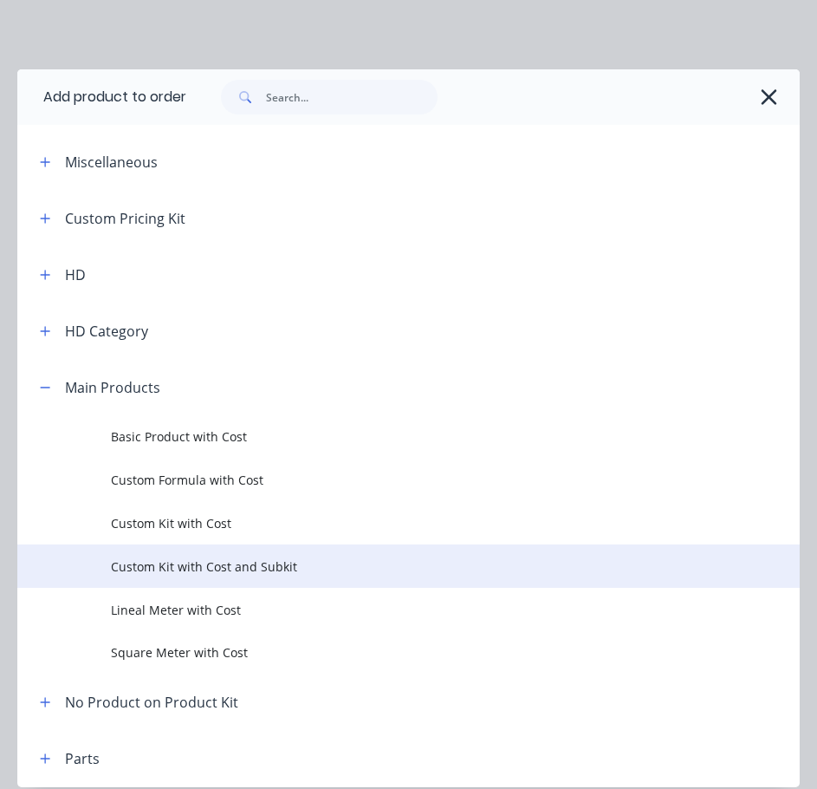
click at [303, 569] on span "Custom Kit with Cost and Subkit" at bounding box center [386, 566] width 551 height 18
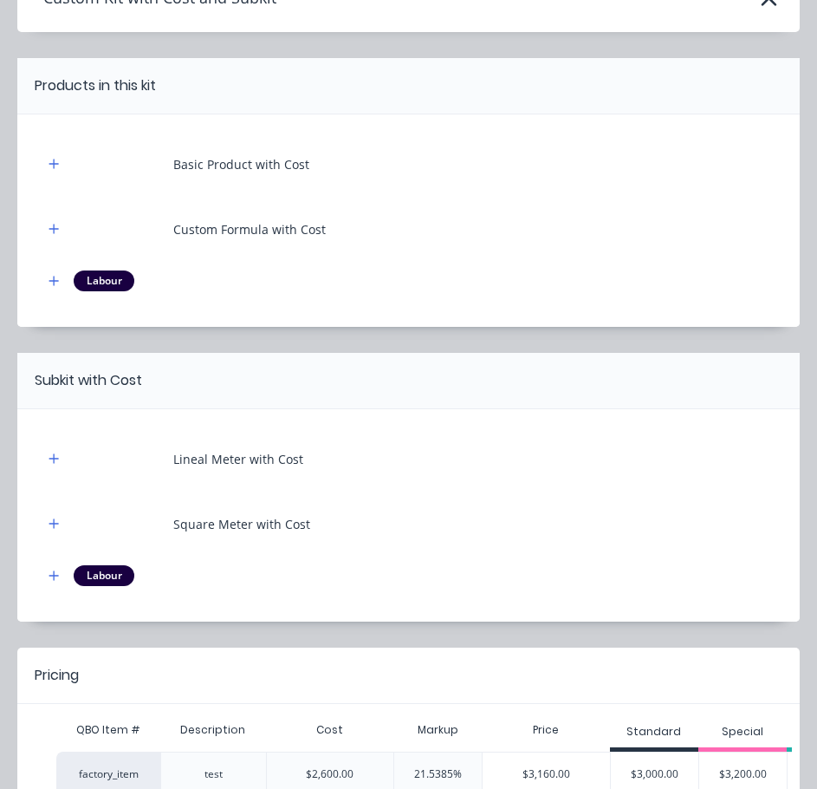
scroll to position [228, 0]
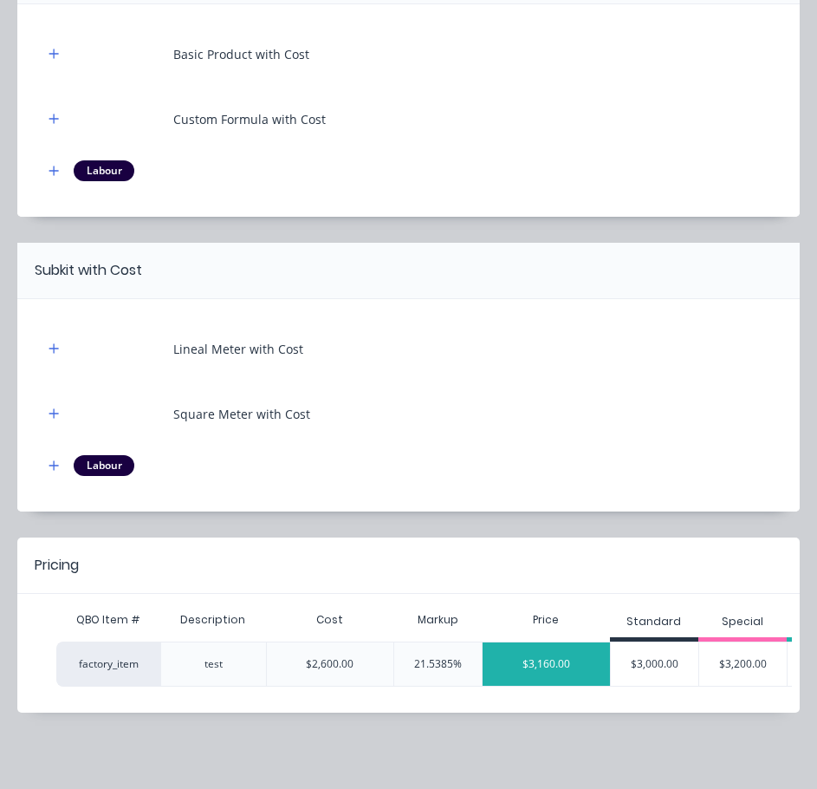
click at [560, 649] on div "$3,160.00" at bounding box center [546, 663] width 127 height 43
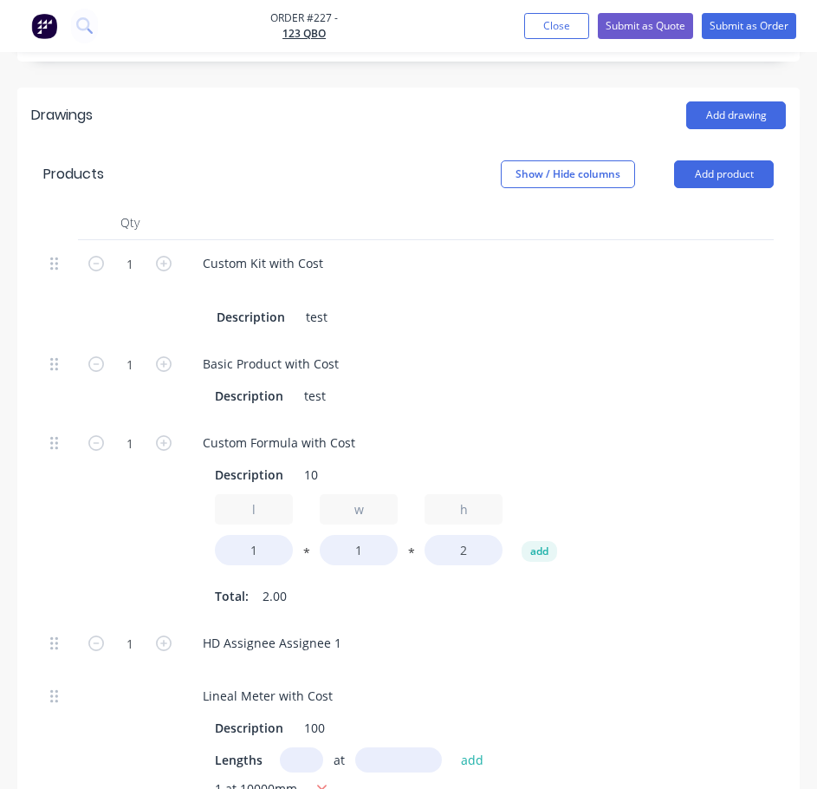
scroll to position [780, 0]
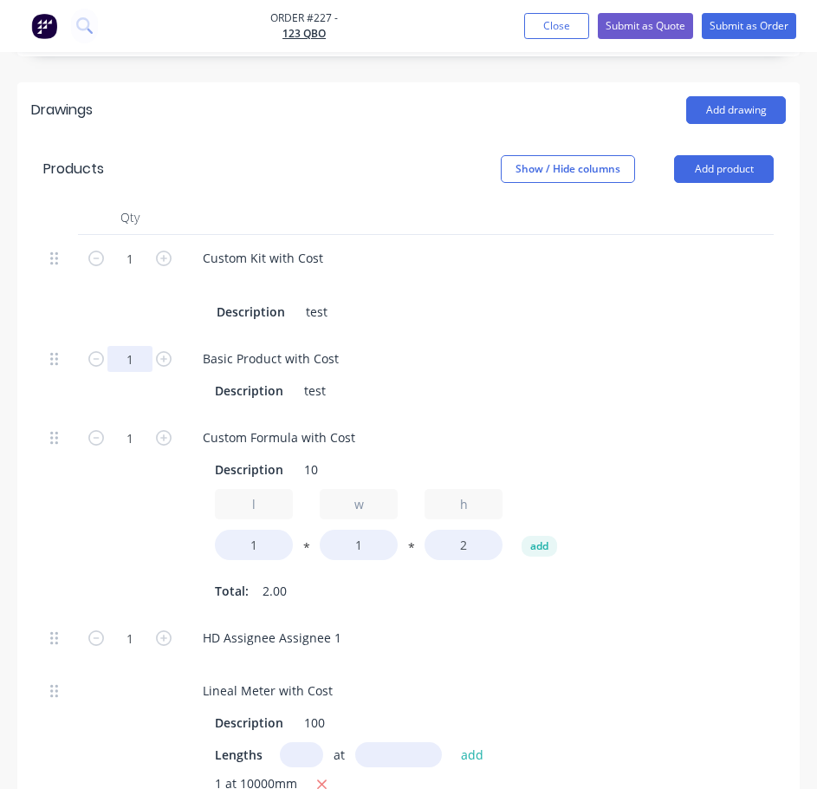
click at [137, 354] on input "1" at bounding box center [129, 359] width 45 height 26
type input "3"
type input "$3,403.0769"
type input "$3,403.08"
click at [133, 372] on input "1" at bounding box center [129, 359] width 45 height 26
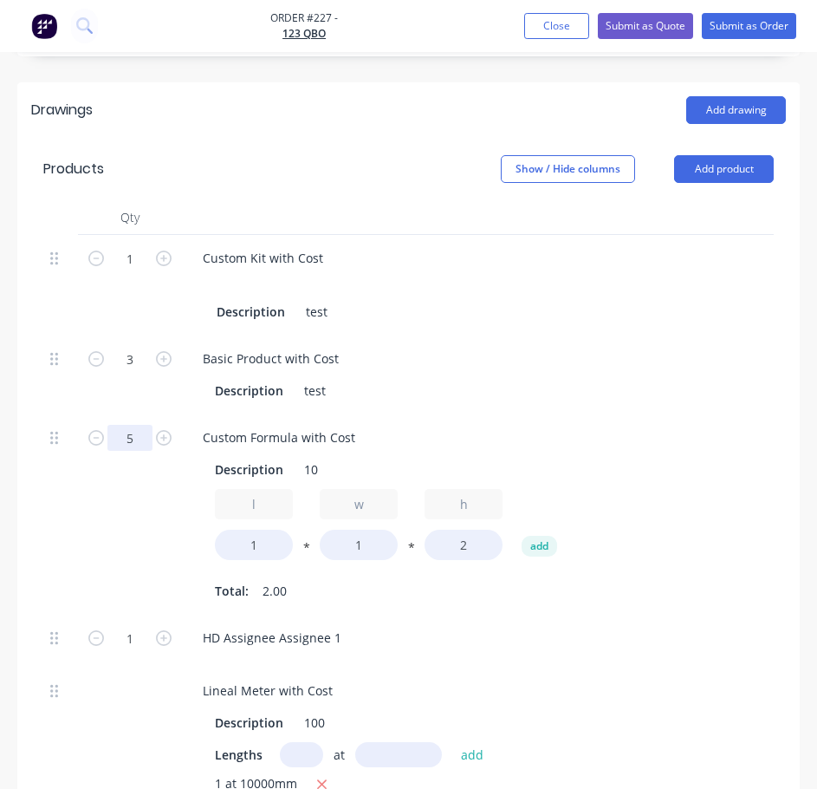
type input "5"
type input "$4,375.3846"
type input "$4,375.38"
click at [722, 393] on div "Description test" at bounding box center [482, 390] width 548 height 25
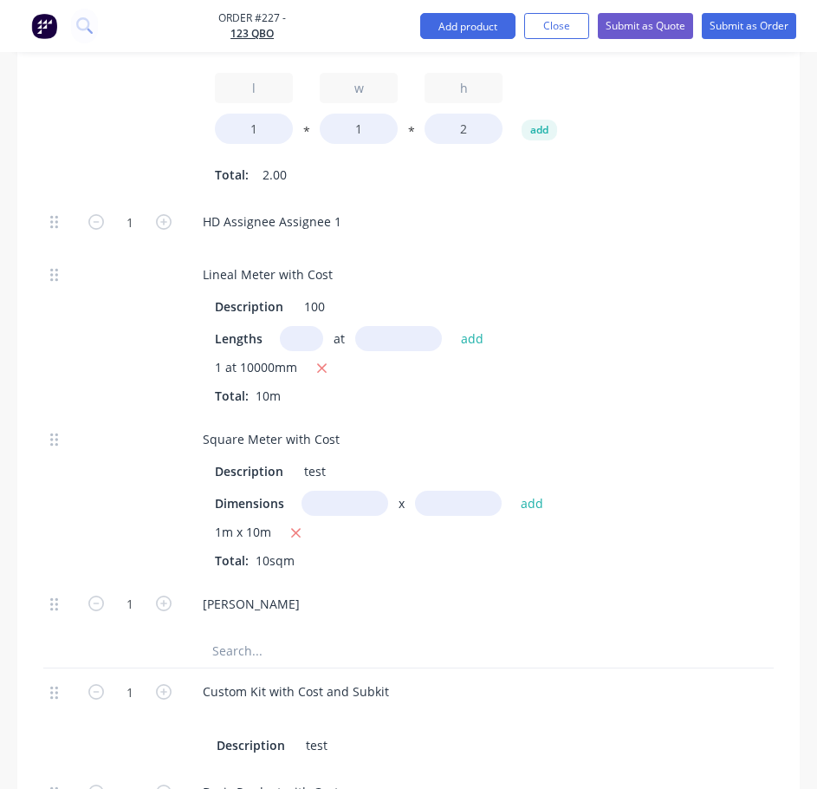
scroll to position [1213, 0]
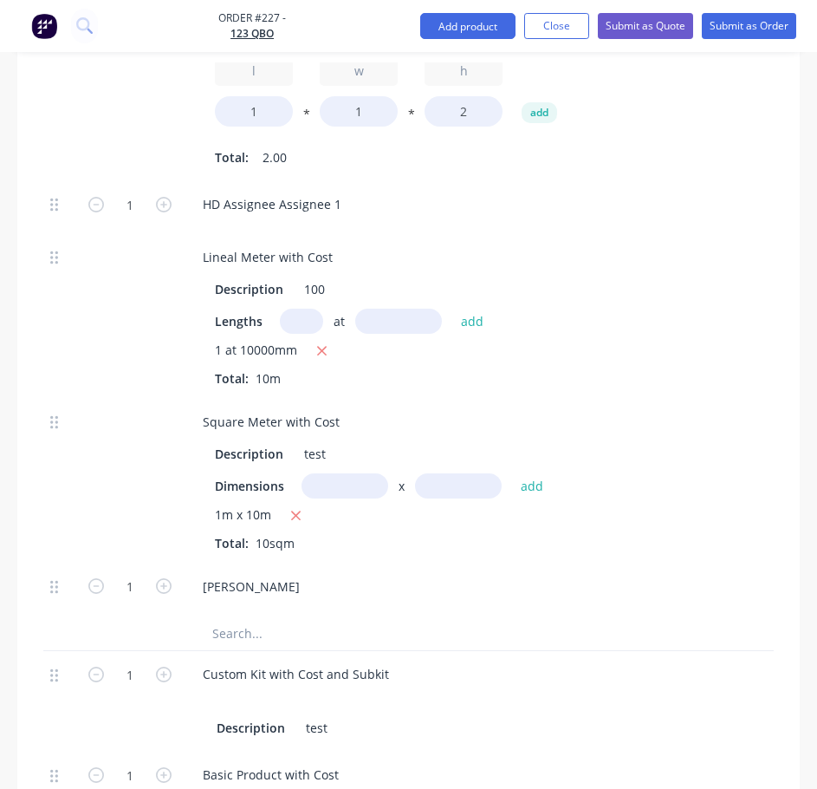
click at [299, 321] on input "text" at bounding box center [301, 320] width 43 height 25
type input "1"
click at [399, 319] on input "text" at bounding box center [398, 320] width 87 height 25
type input "10000"
click at [452, 309] on button "add" at bounding box center [472, 320] width 41 height 23
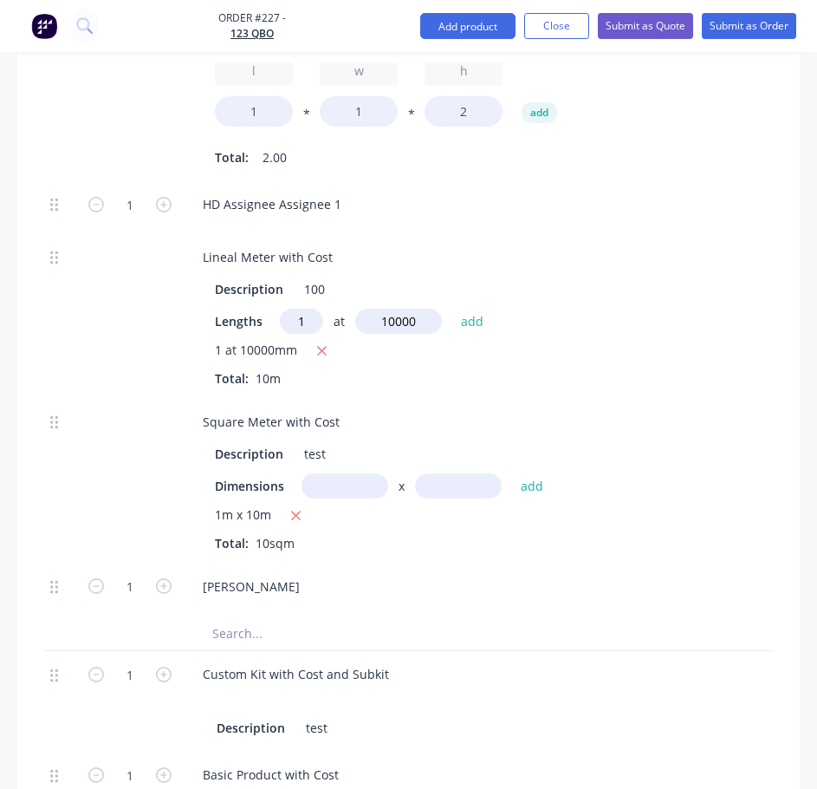
type input "$5,590.7692"
type input "$5,590.77"
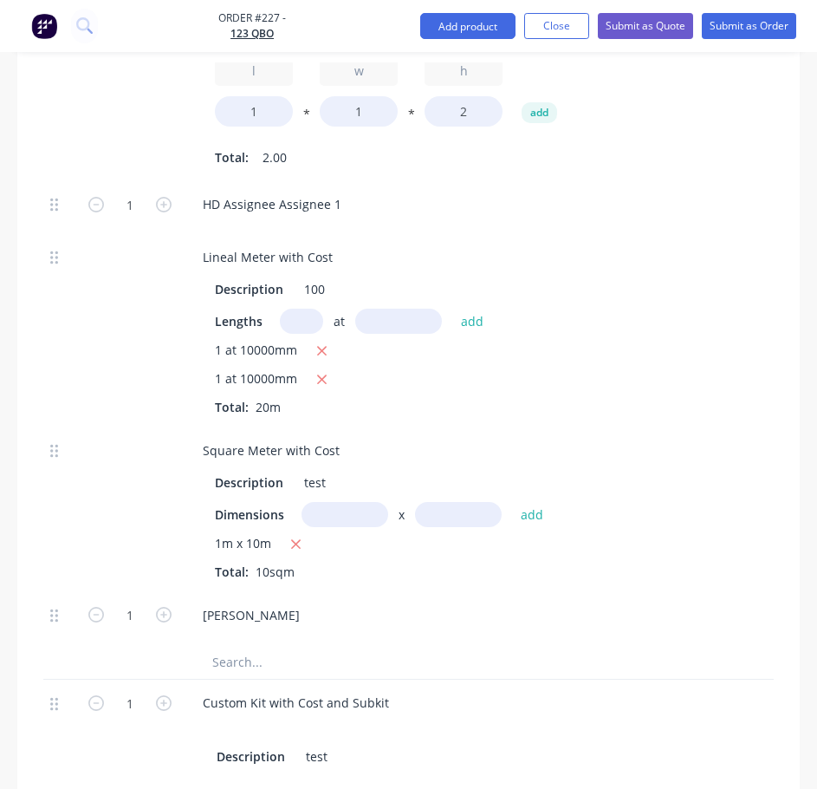
drag, startPoint x: 296, startPoint y: 319, endPoint x: 439, endPoint y: 322, distance: 143.9
click at [296, 319] on input "text" at bounding box center [301, 320] width 43 height 25
type input "1"
click at [417, 316] on input "text" at bounding box center [398, 320] width 87 height 25
type input "10000"
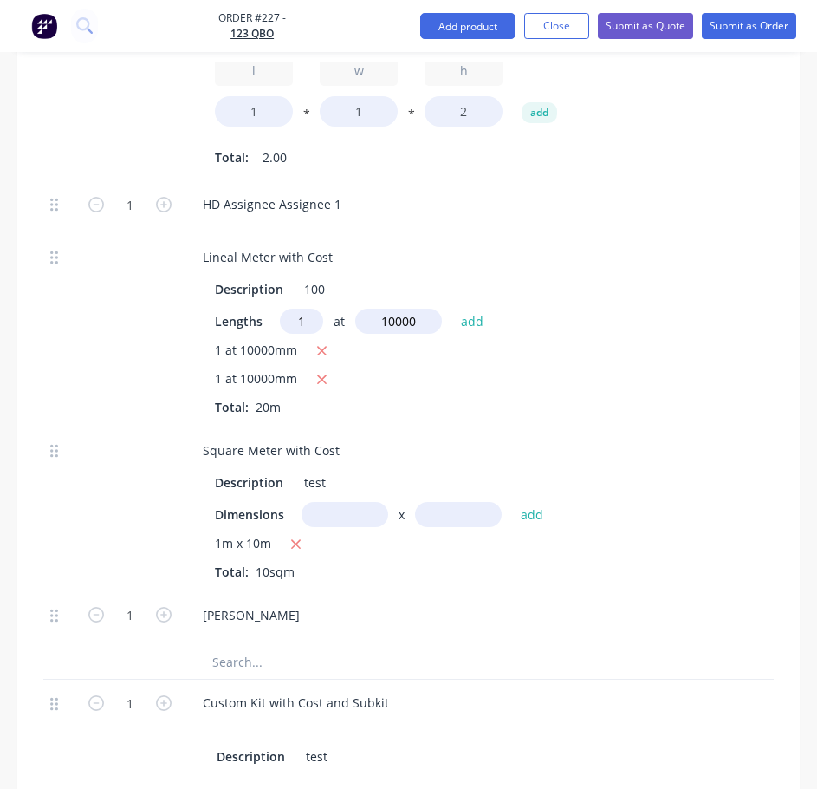
click at [452, 309] on button "add" at bounding box center [472, 320] width 41 height 23
type input "$6,806.1538"
type input "$6,806.15"
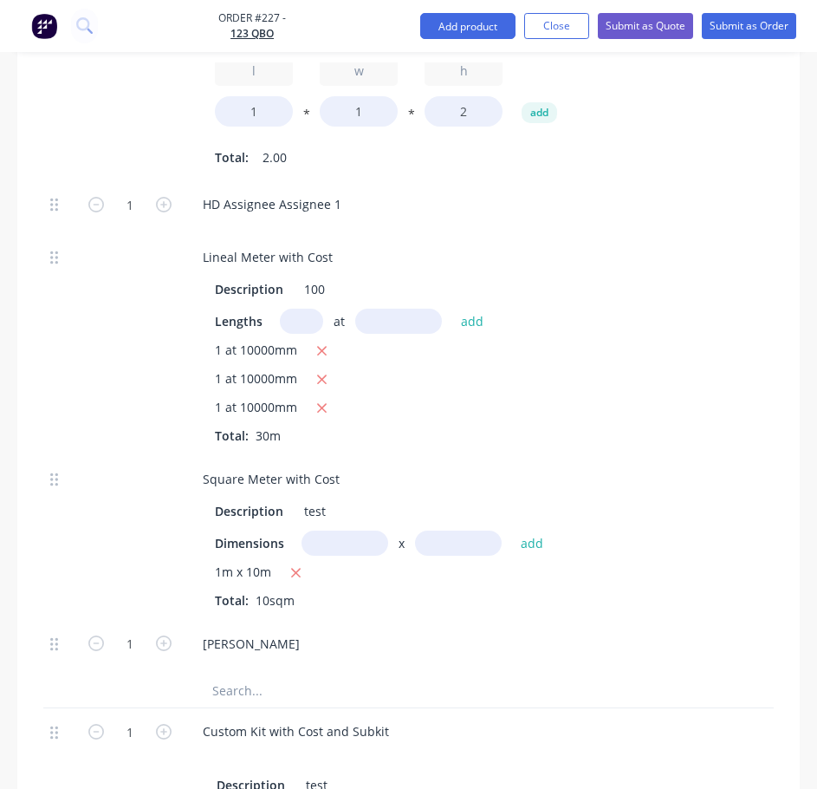
click at [341, 546] on input "text" at bounding box center [345, 542] width 87 height 25
type input "1m"
click at [490, 549] on input "text" at bounding box center [458, 542] width 87 height 25
type input "10"
click at [512, 531] on button "add" at bounding box center [532, 542] width 41 height 23
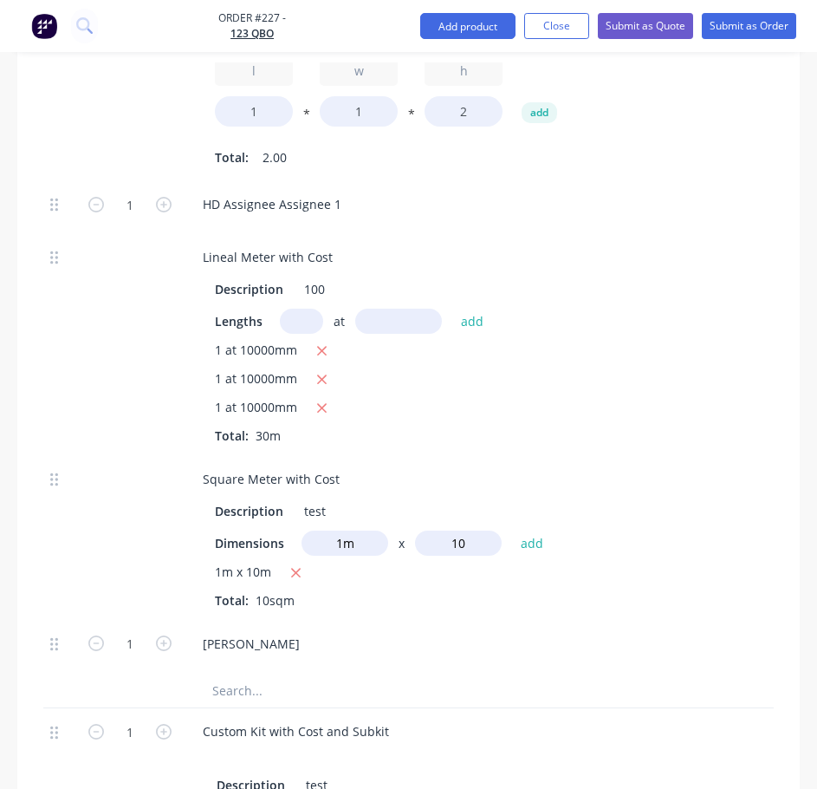
type input "$8,021.5385"
type input "$8,021.54"
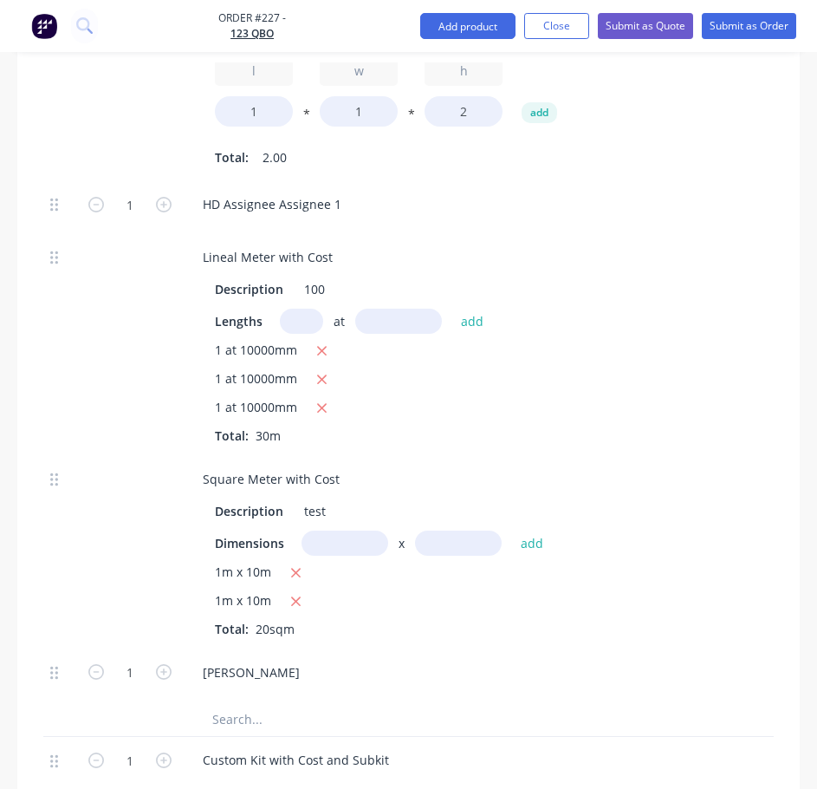
drag, startPoint x: 350, startPoint y: 529, endPoint x: 444, endPoint y: 532, distance: 93.6
click at [354, 530] on input "text" at bounding box center [345, 542] width 87 height 25
type input "1m"
click at [465, 532] on input "text" at bounding box center [458, 542] width 87 height 25
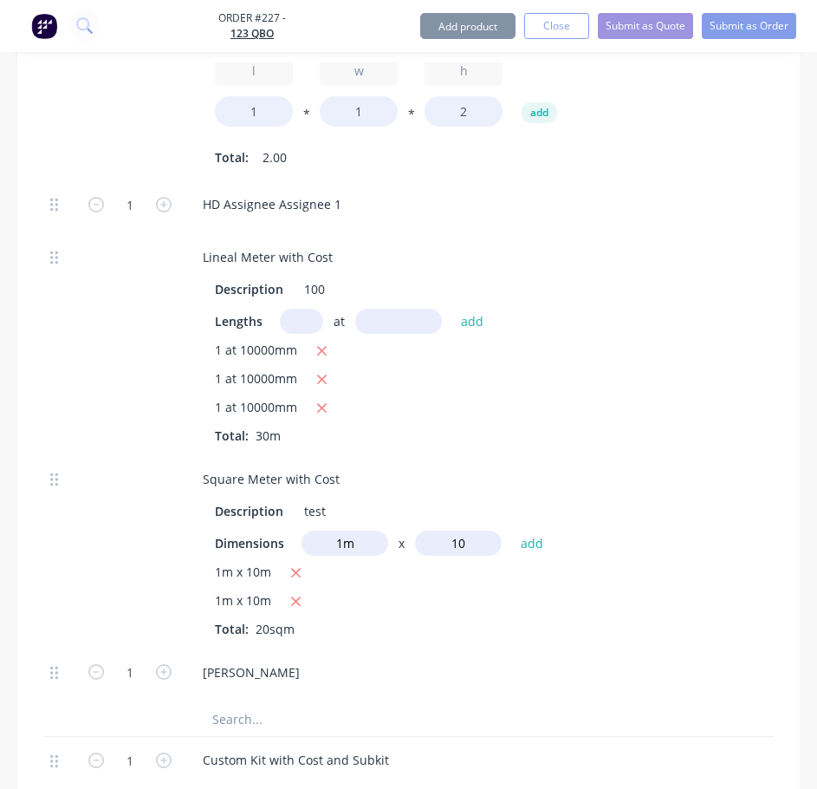
type input "10"
click at [512, 531] on button "add" at bounding box center [532, 542] width 41 height 23
type input "$9,236.9231"
type input "$9,236.92"
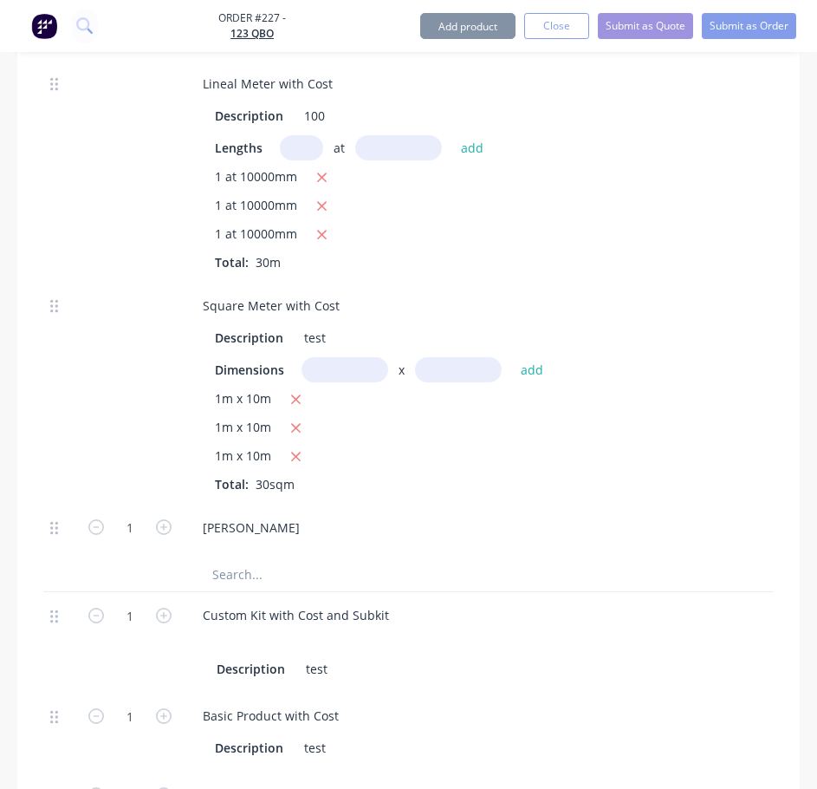
scroll to position [1560, 0]
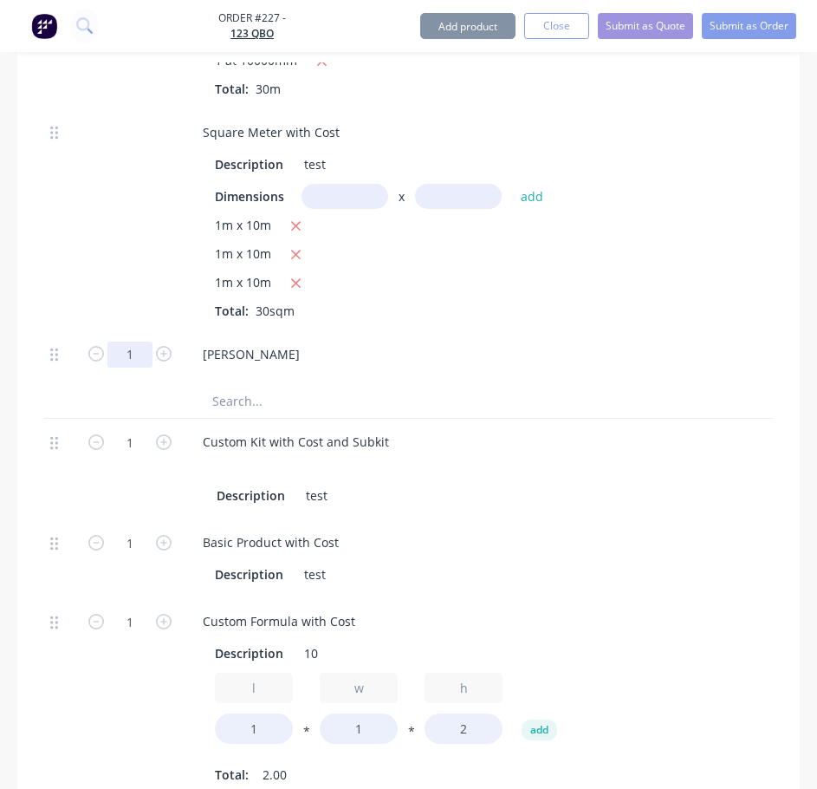
drag, startPoint x: 130, startPoint y: 347, endPoint x: 153, endPoint y: 352, distance: 23.8
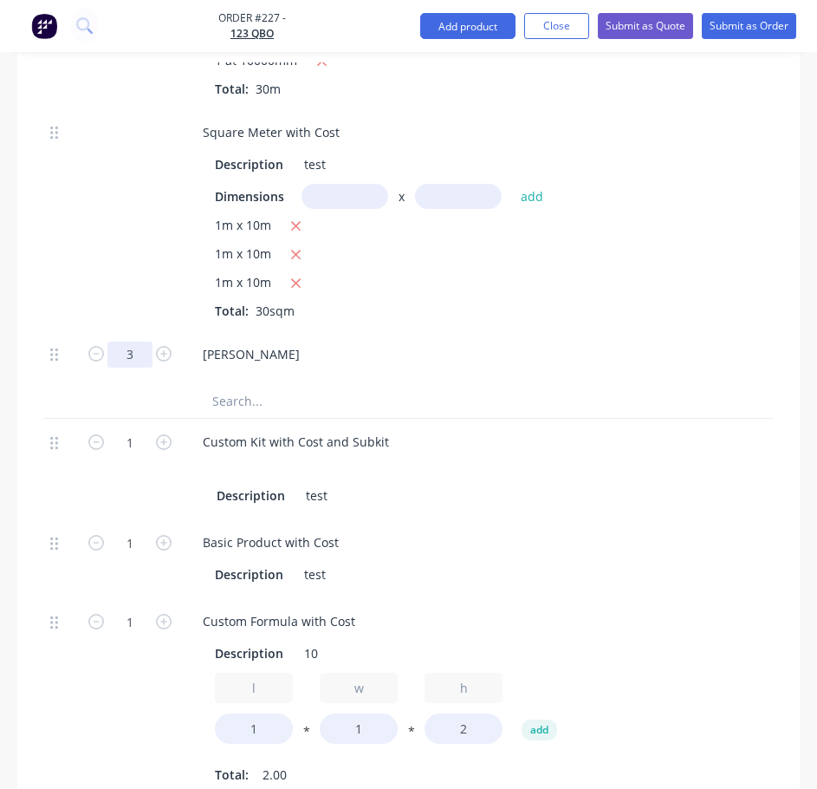
type input "3"
type input "$9,601.5385"
type input "$9,601.54"
click at [519, 315] on div "1m x 10m 1m x 10m 1m x 10m Total: 30sqm" at bounding box center [485, 268] width 541 height 104
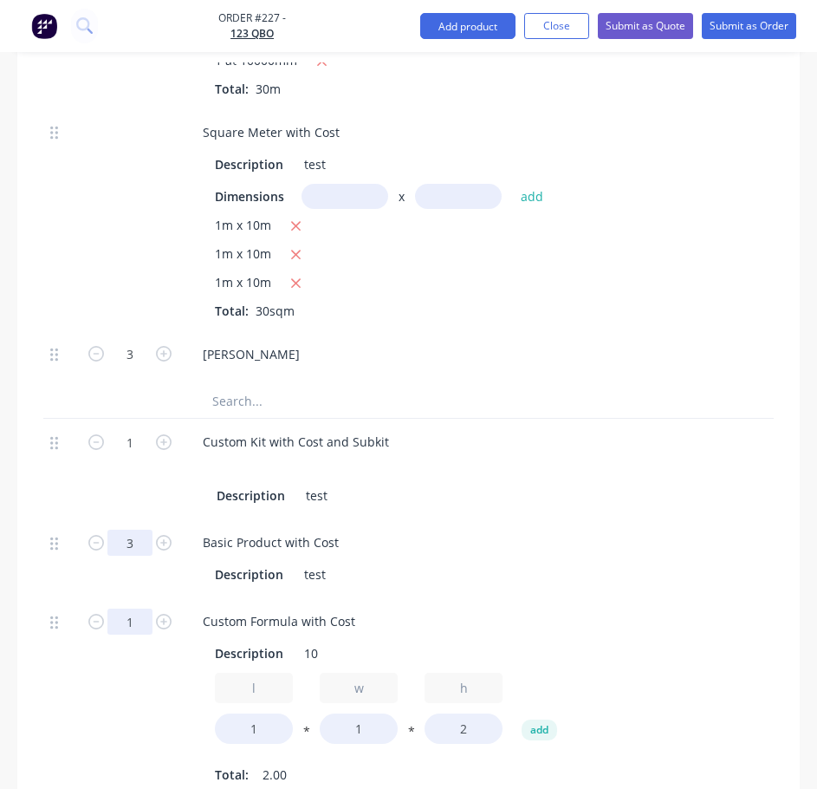
type input "3"
type input "$3,403.0769"
type input "$3,403.08"
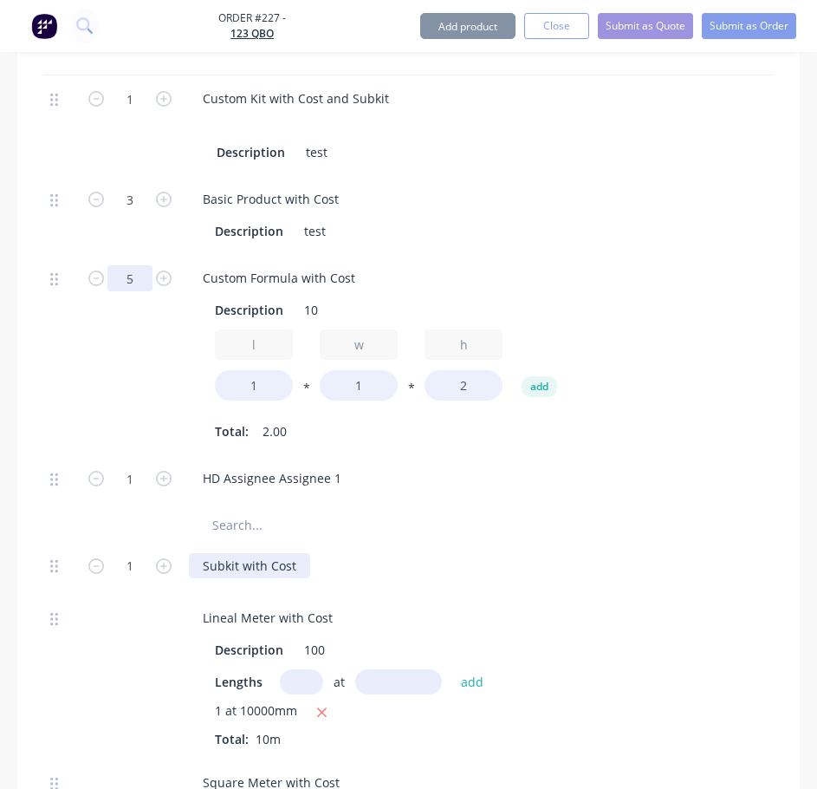
scroll to position [1906, 0]
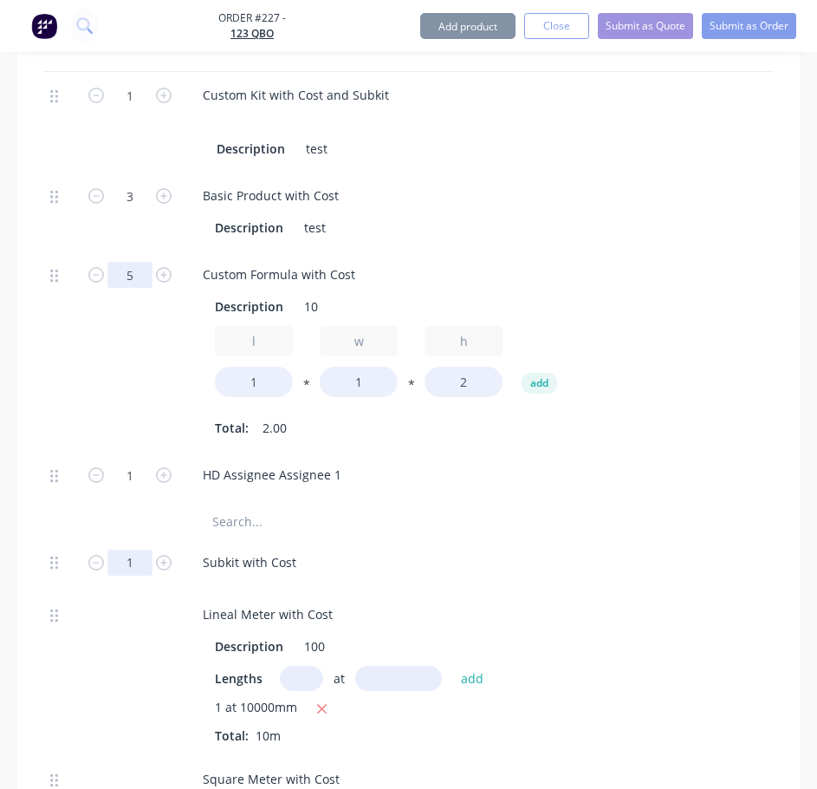
type input "5"
type input "$4,375.3846"
type input "$4,375.38"
click at [142, 556] on input "1" at bounding box center [129, 562] width 45 height 26
type input "3"
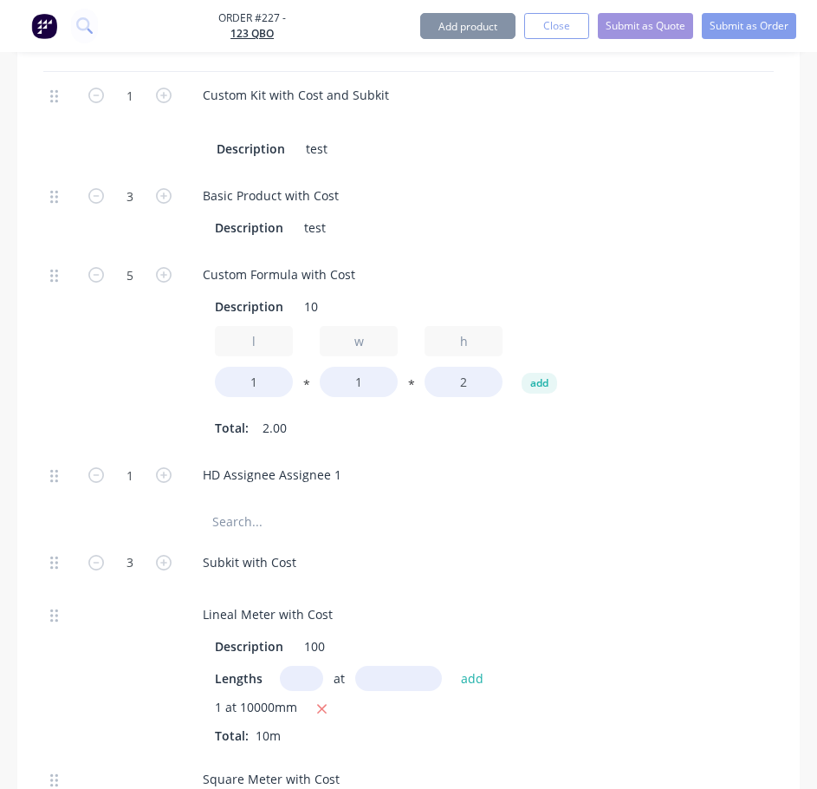
type input "$9,601.5384"
type input "$9,601.54"
type input "3"
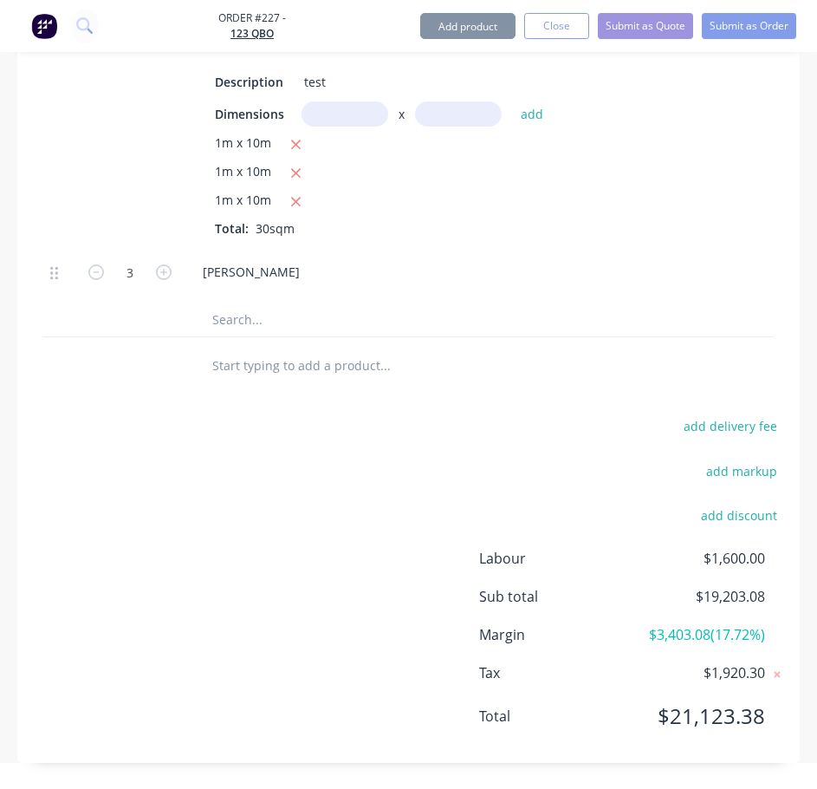
scroll to position [2648, 0]
click at [233, 576] on div "Labour $1,600.00 Sub total $19,203.08 Margin $3,403.08 ( 17.72 %) Tax $1,920.30…" at bounding box center [408, 648] width 755 height 201
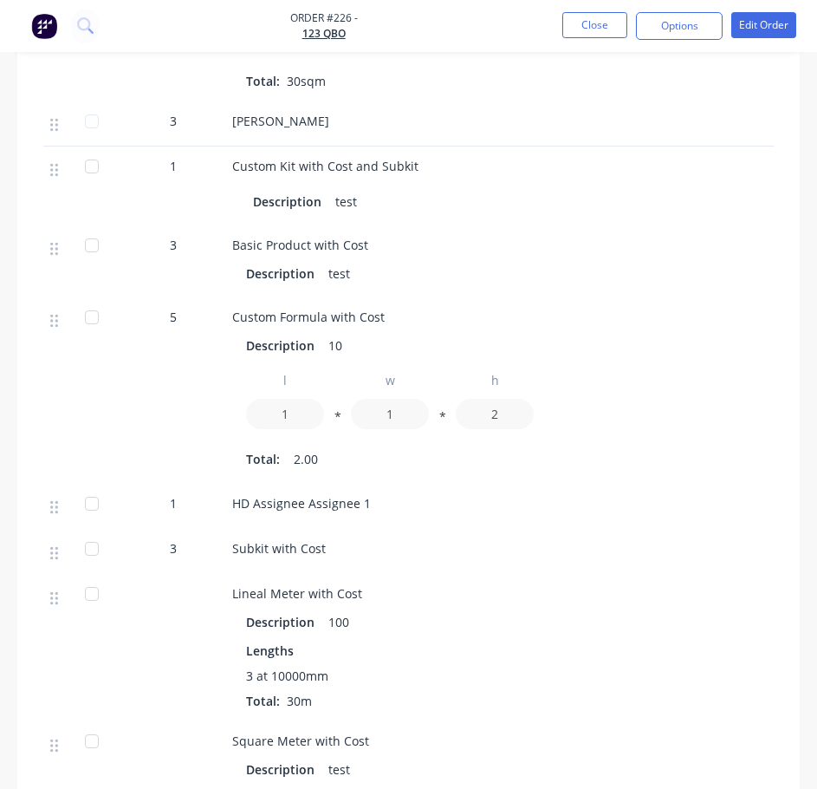
scroll to position [1733, 0]
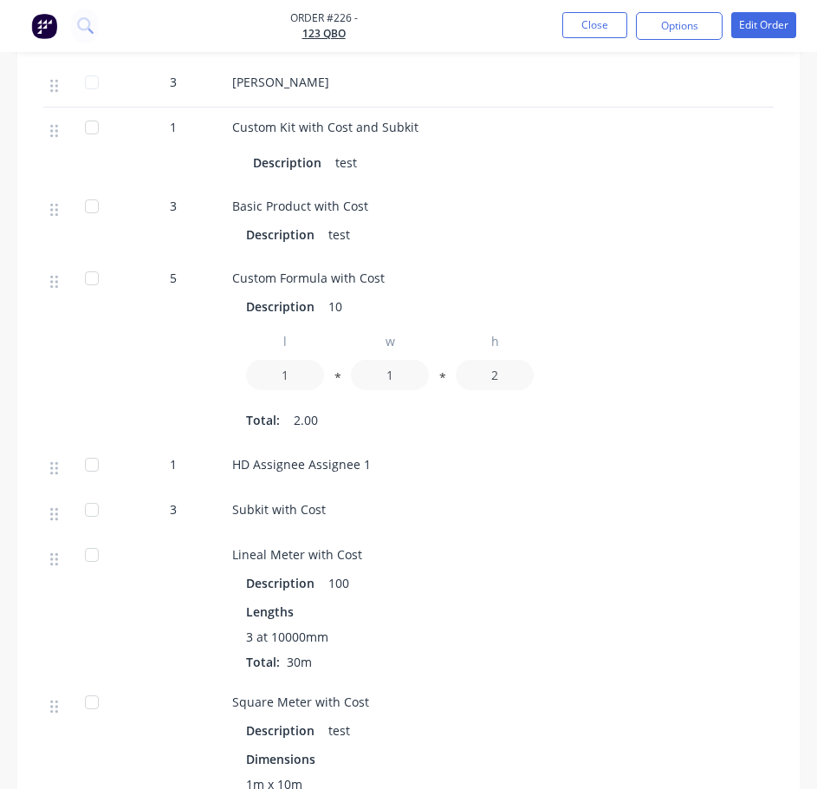
click at [186, 515] on div "3" at bounding box center [173, 509] width 90 height 18
click at [178, 508] on div "3" at bounding box center [173, 509] width 90 height 18
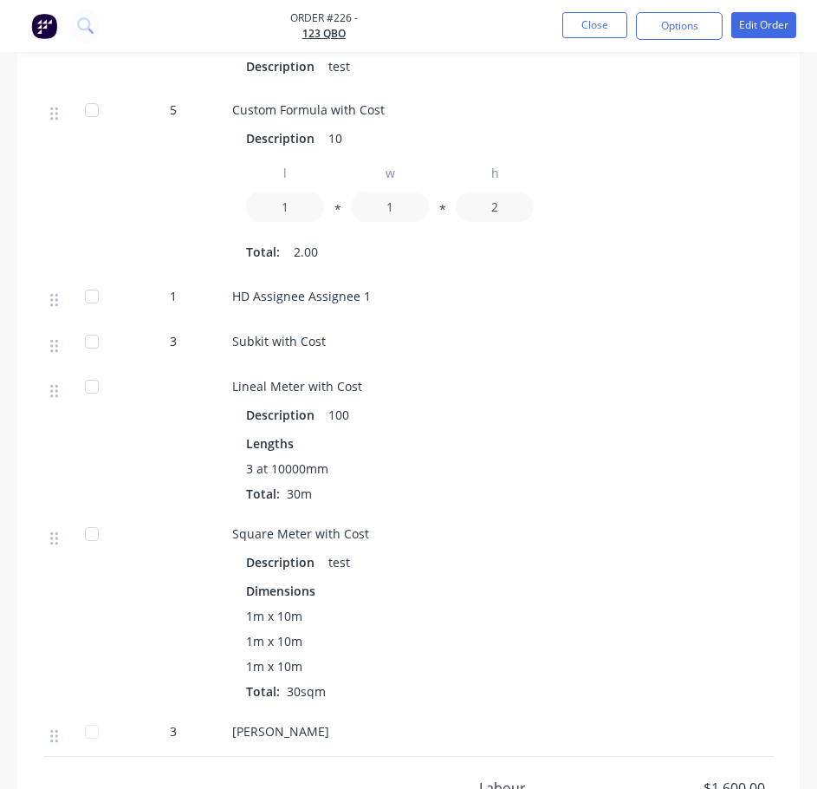
scroll to position [2144, 0]
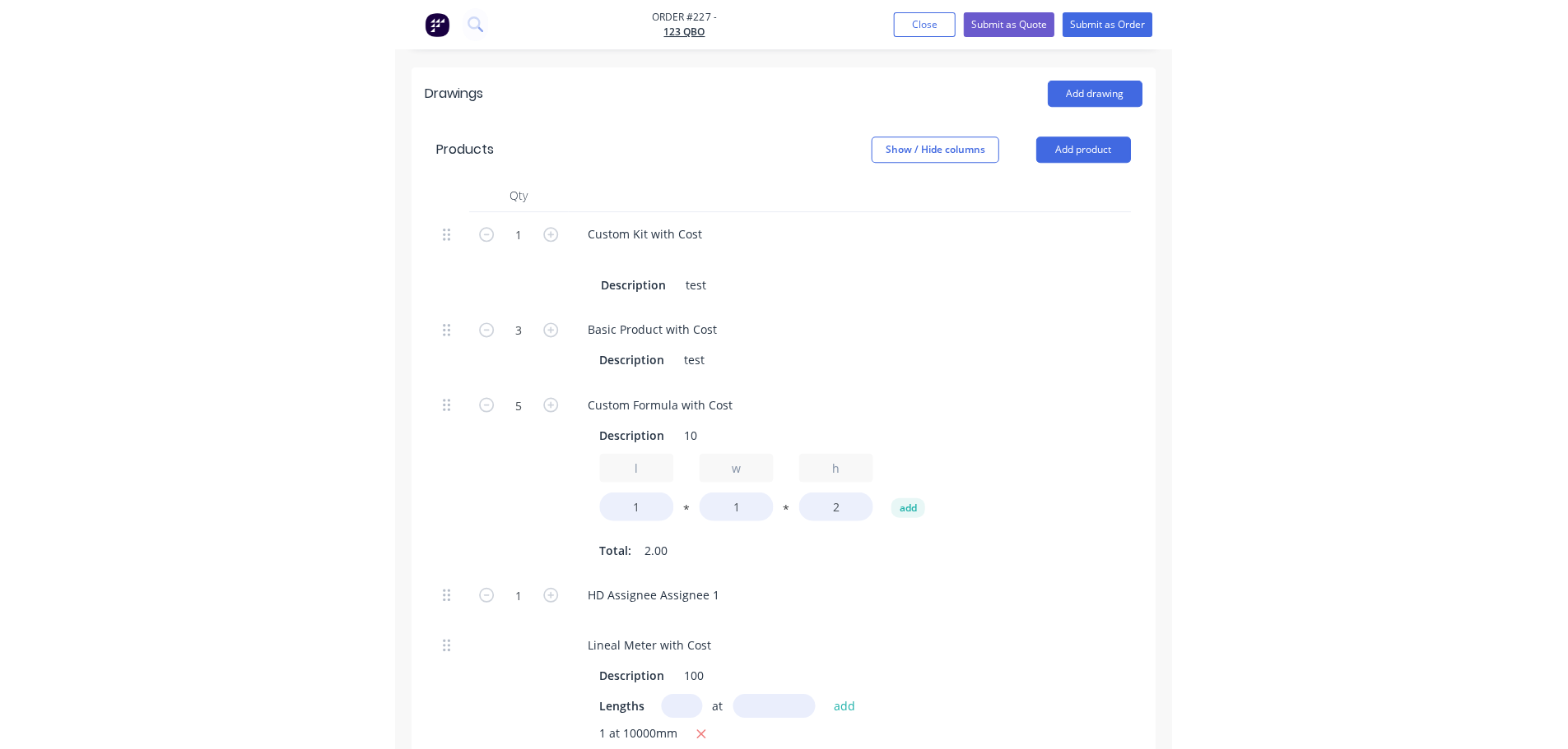
scroll to position [622, 0]
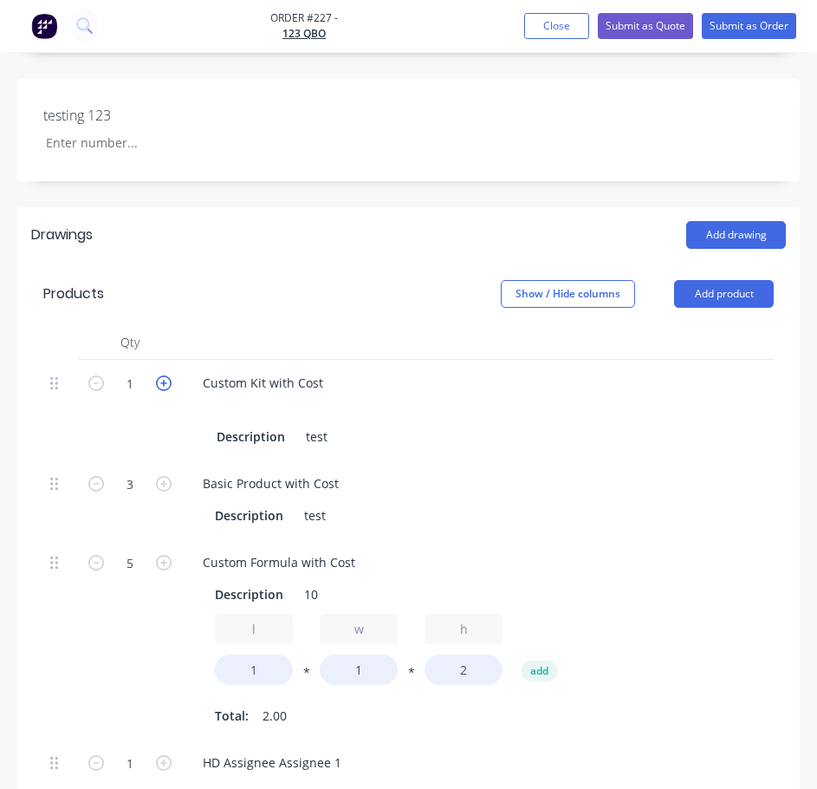
click at [163, 386] on icon "button" at bounding box center [164, 383] width 16 height 16
type input "2"
type input "$19,203.08"
type input "6"
type input "10"
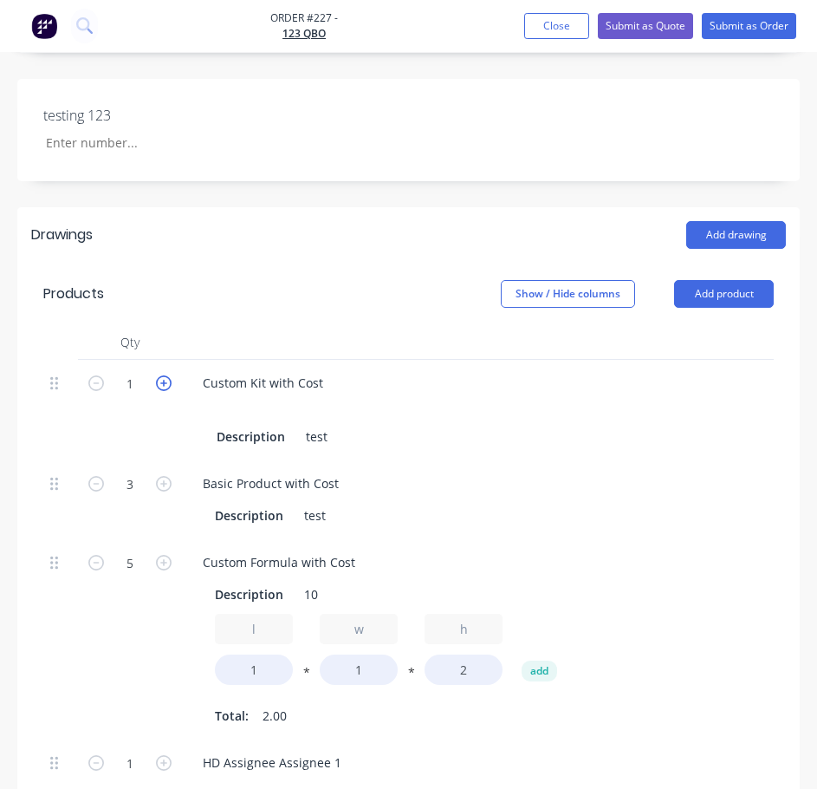
type input "2"
type input "6"
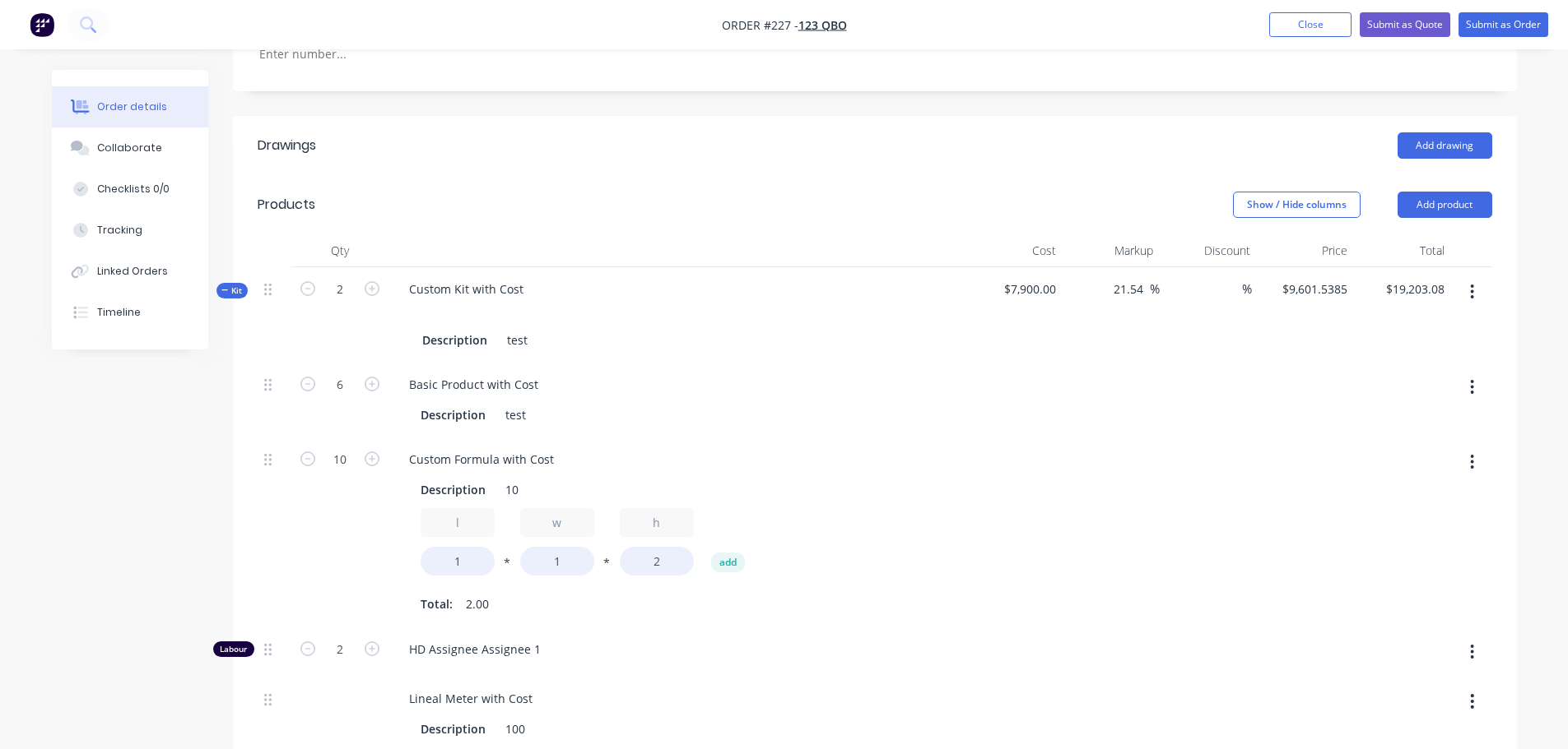
scroll to position [211, 0]
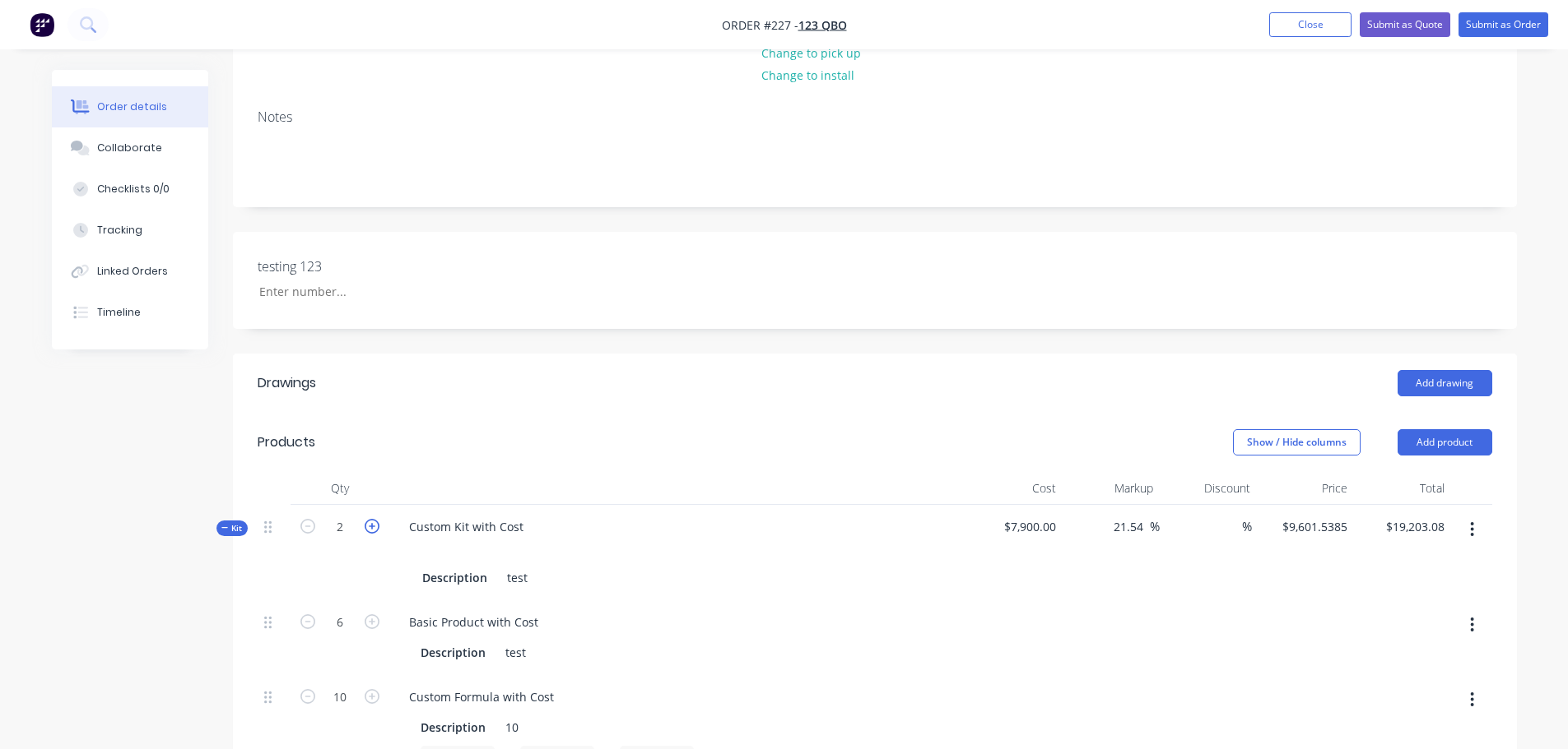
click at [370, 524] on icon "button" at bounding box center [372, 527] width 15 height 15
type input "3"
type input "$28,804.62"
type input "9"
type input "15"
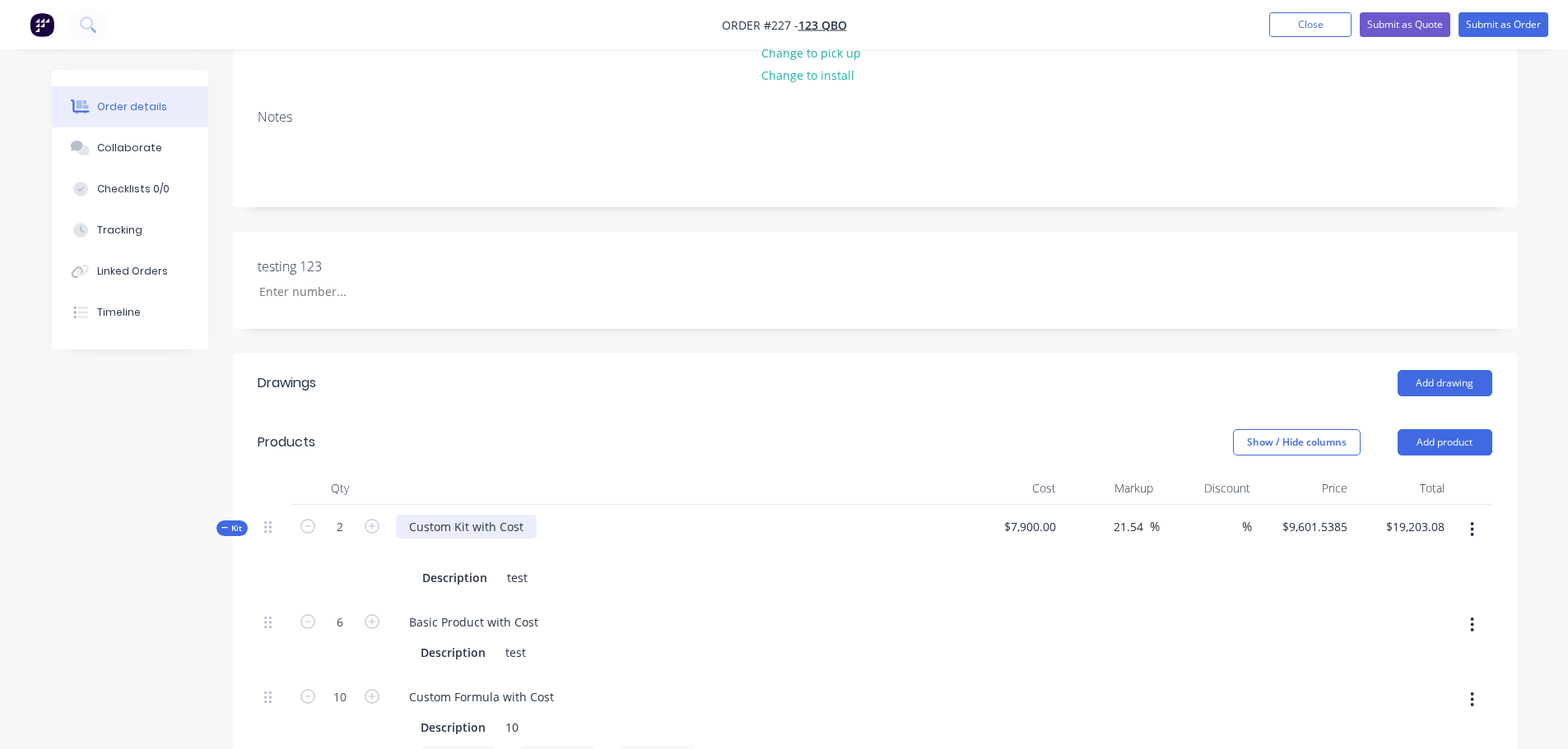
type input "3"
type input "9"
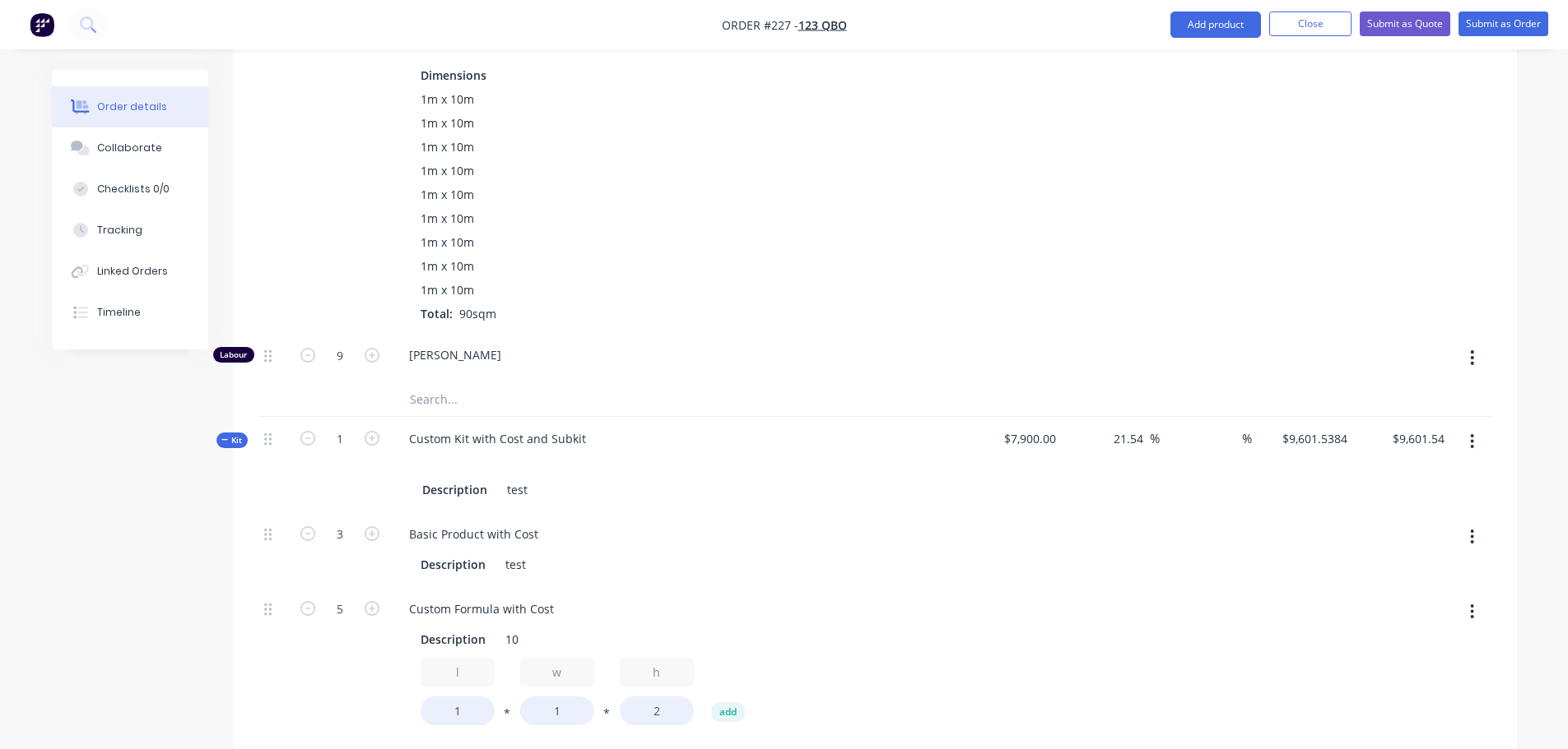
scroll to position [1362, 0]
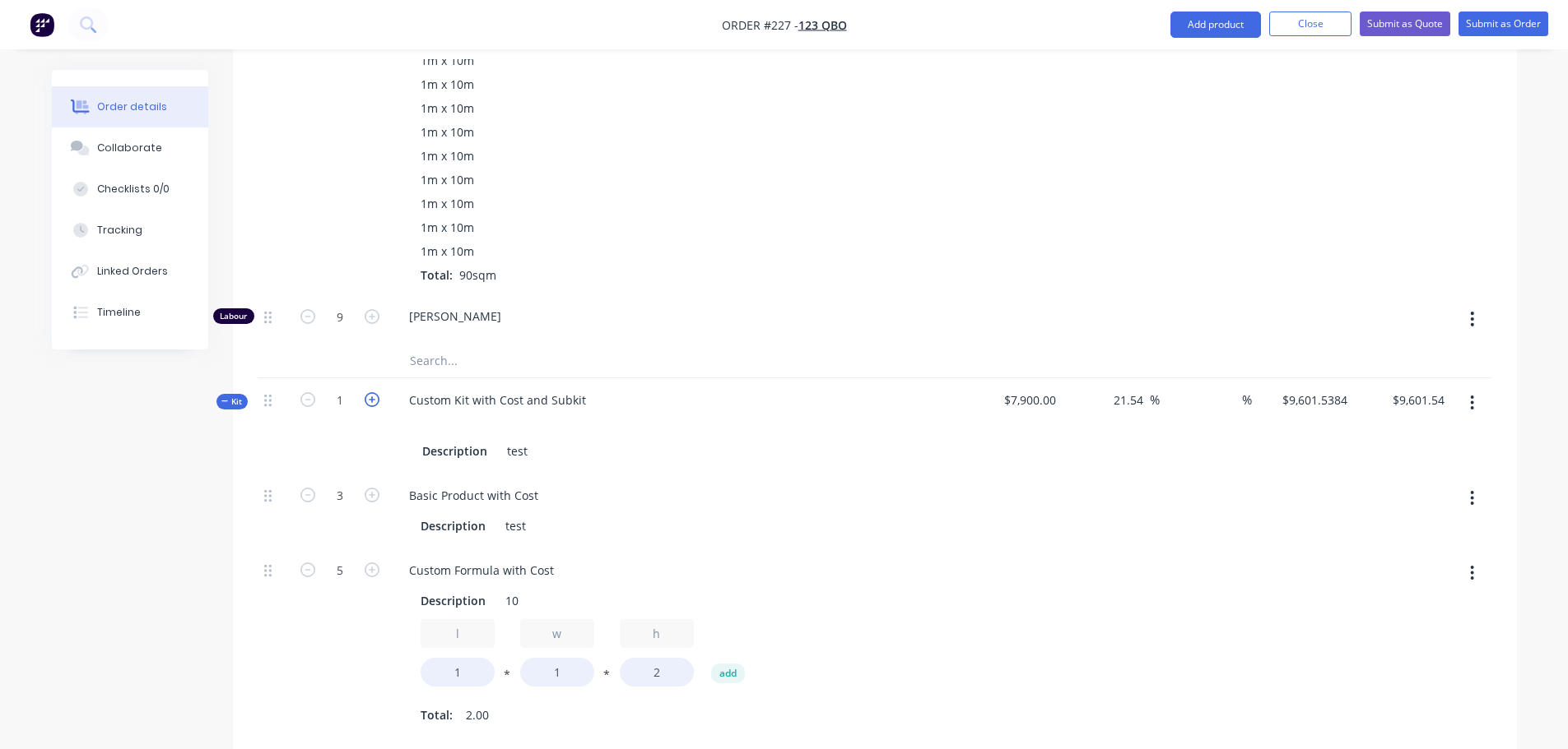
click at [369, 394] on icon "button" at bounding box center [372, 400] width 15 height 15
type input "2"
type input "6"
type input "10"
type input "2"
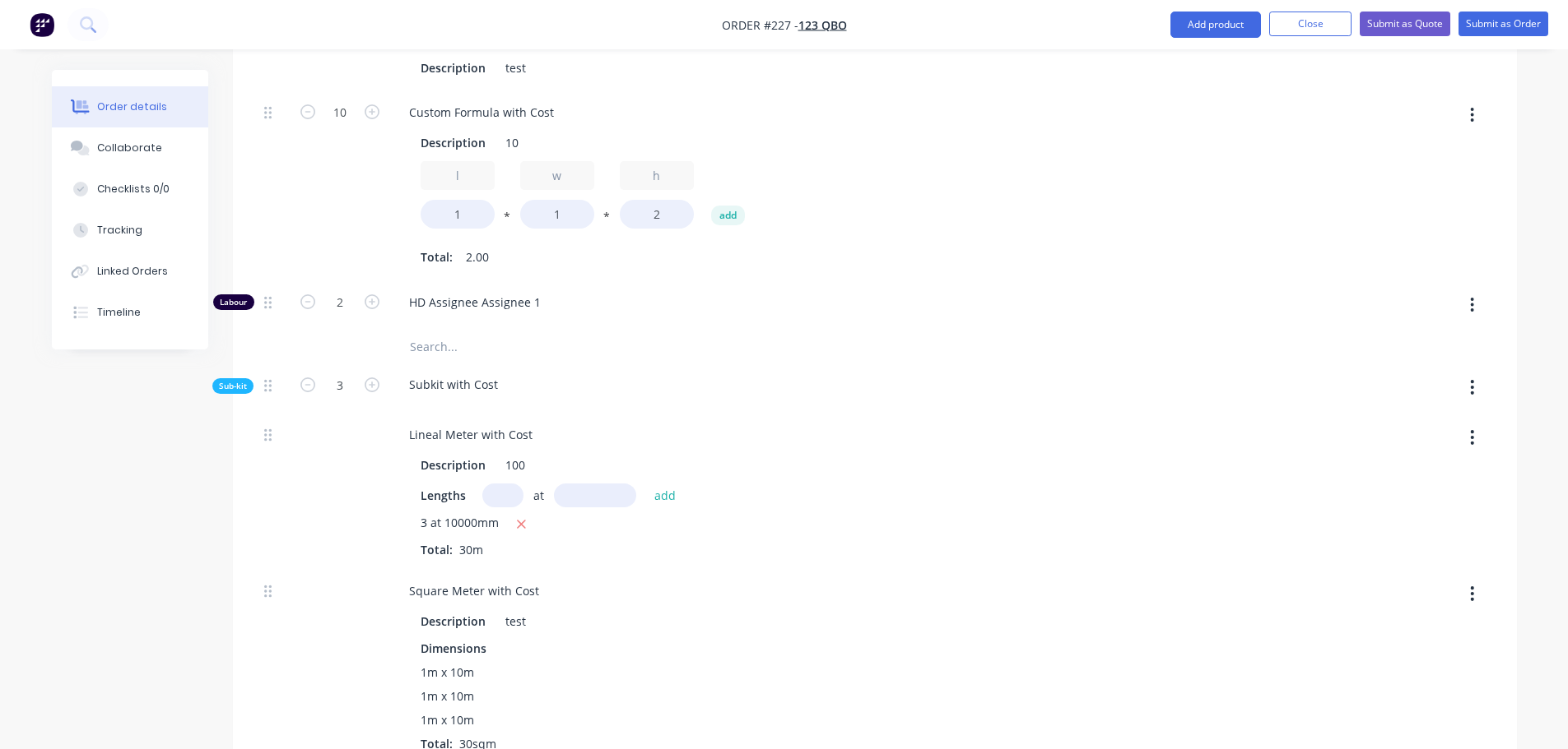
scroll to position [1588, 0]
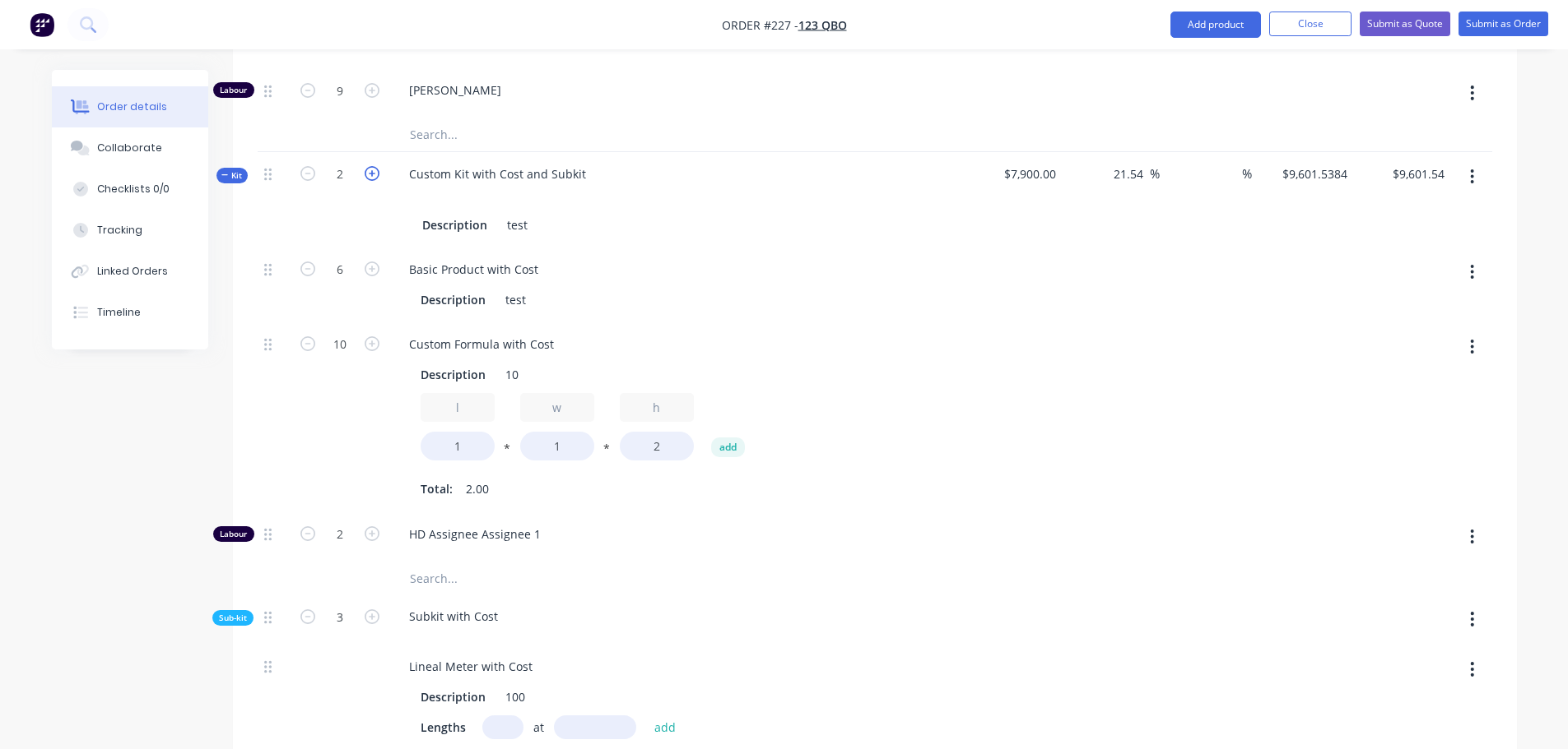
click at [371, 168] on icon "button" at bounding box center [372, 174] width 15 height 15
type input "3"
type input "9"
type input "15"
type input "3"
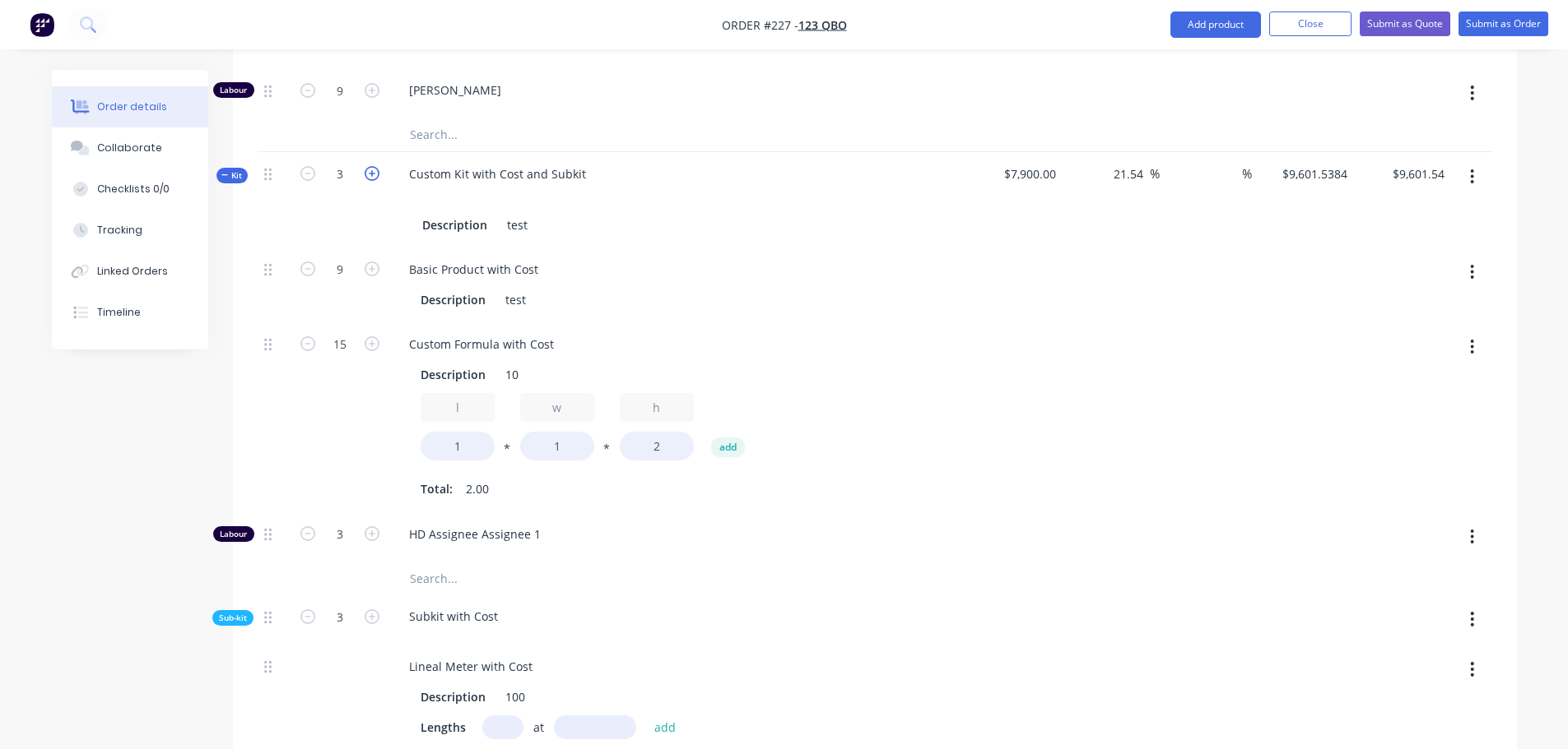
click at [371, 168] on icon "button" at bounding box center [372, 174] width 15 height 15
type input "4"
type input "12"
type input "20"
type input "4"
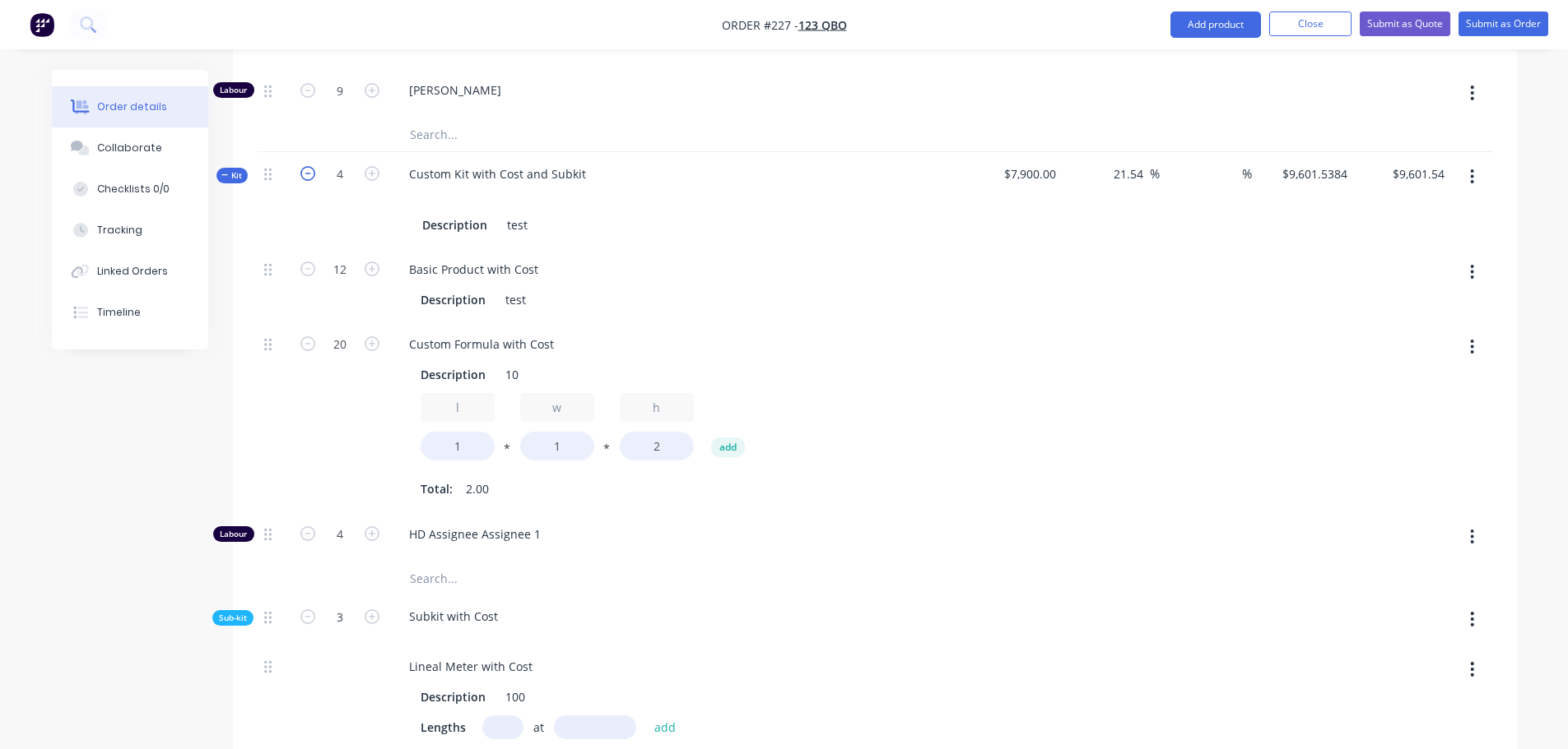
click at [307, 177] on icon "button" at bounding box center [308, 174] width 15 height 15
type input "3"
type input "9"
type input "15"
type input "3"
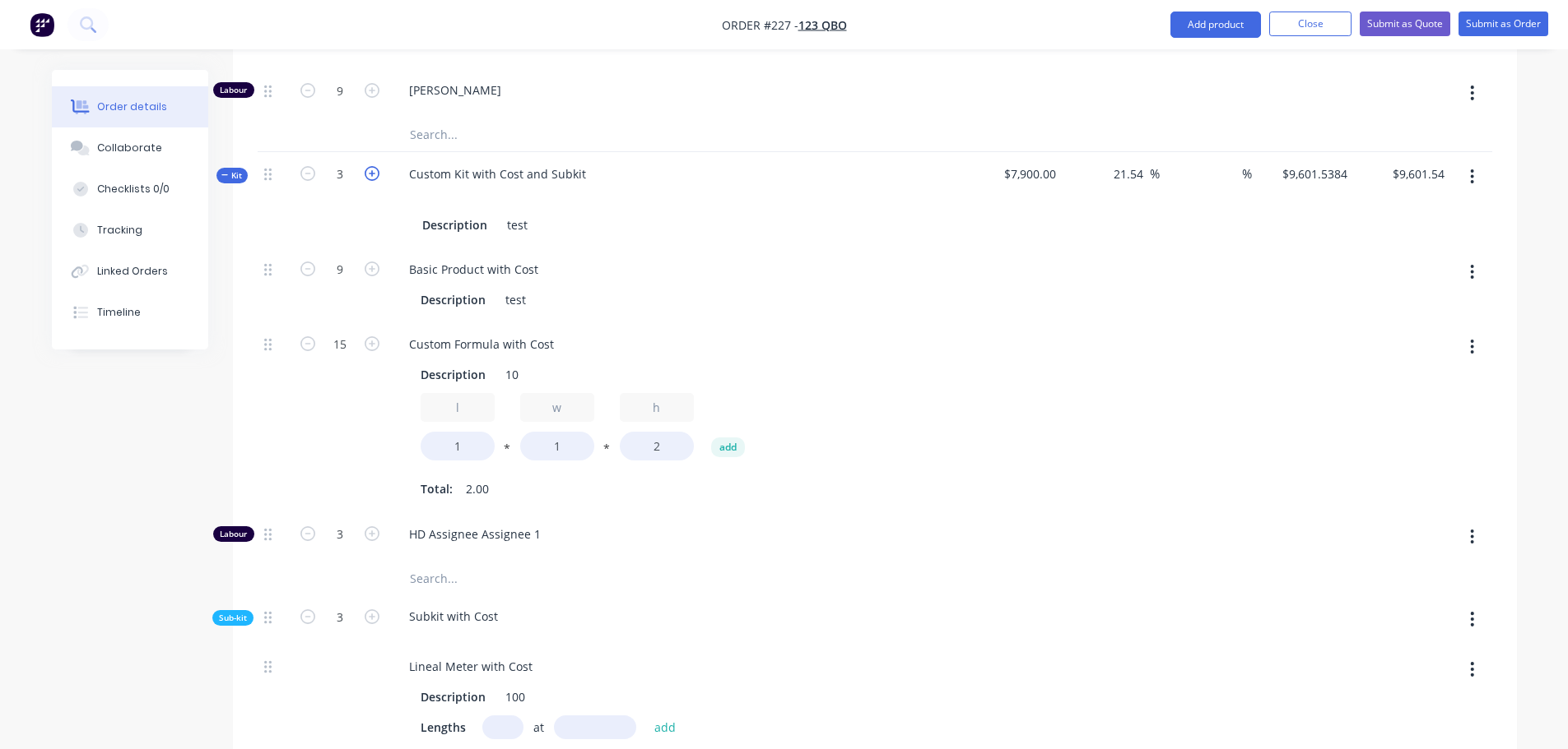
click at [378, 178] on icon "button" at bounding box center [372, 174] width 15 height 15
type input "4"
type input "12"
type input "20"
type input "4"
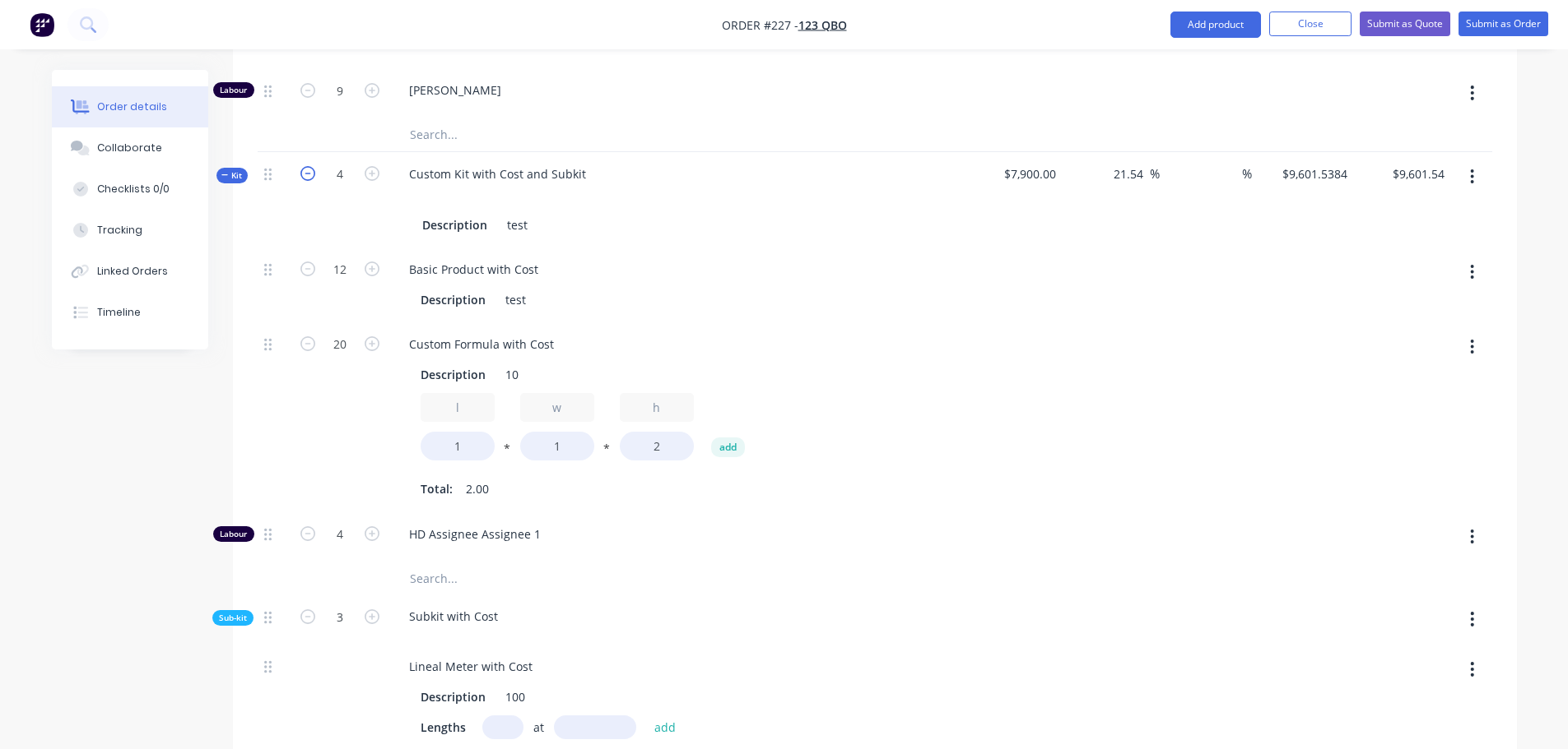
click at [305, 170] on icon "button" at bounding box center [308, 174] width 15 height 15
type input "3"
type input "9"
type input "15"
type input "3"
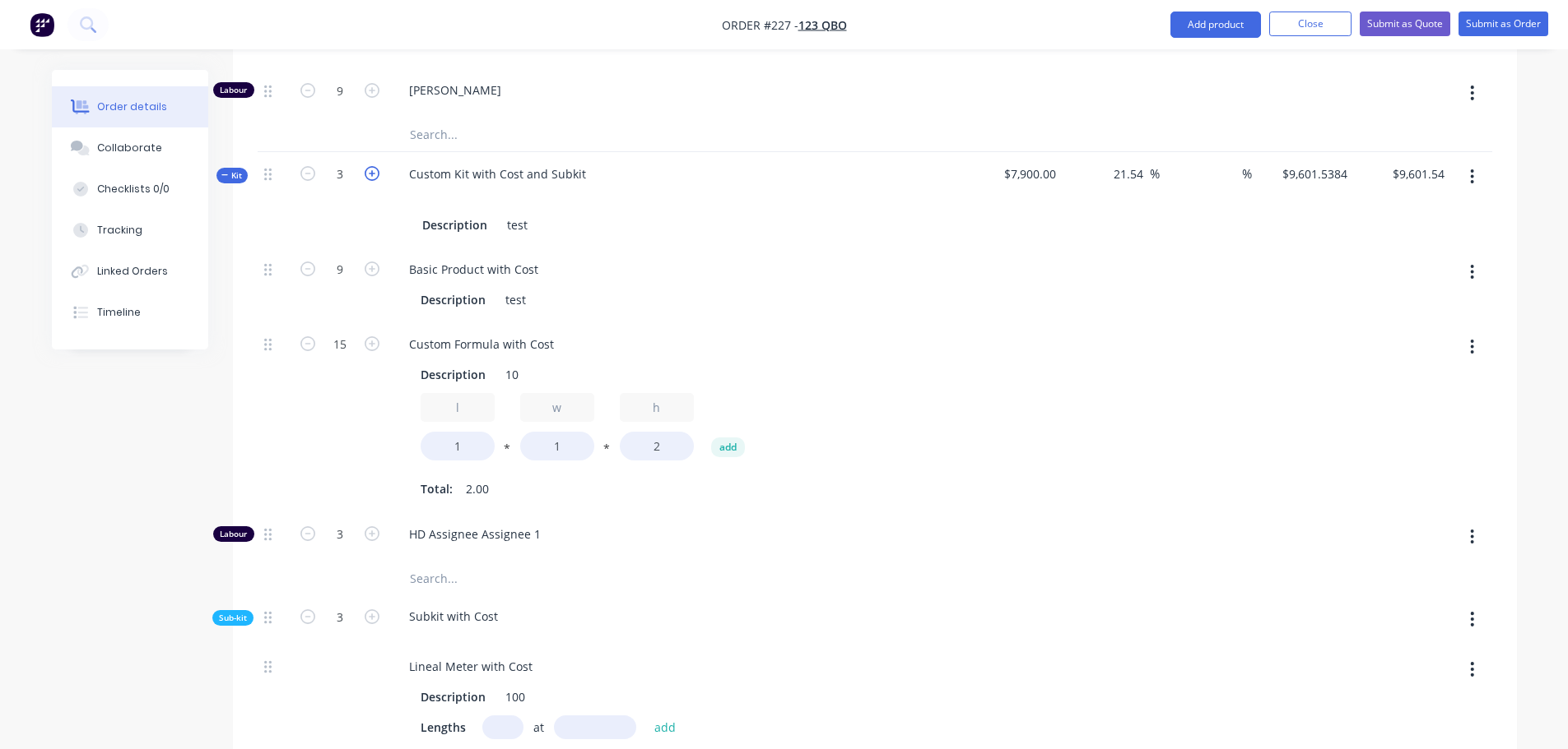
click at [376, 175] on icon "button" at bounding box center [372, 174] width 15 height 15
type input "4"
type input "12"
type input "20"
type input "4"
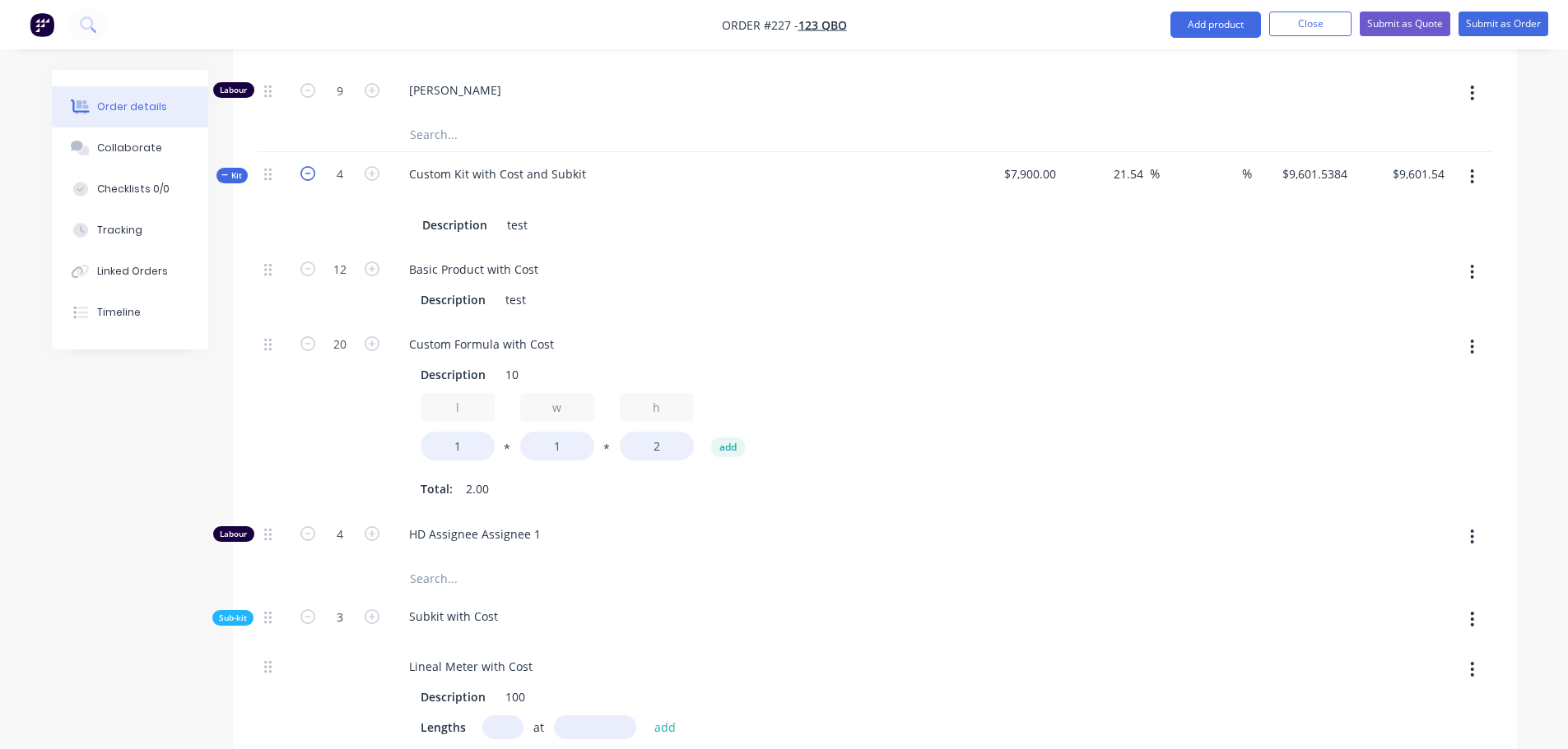
drag, startPoint x: 305, startPoint y: 181, endPoint x: 350, endPoint y: 180, distance: 45.0
click at [306, 181] on icon "button" at bounding box center [308, 174] width 15 height 15
type input "3"
type input "9"
type input "15"
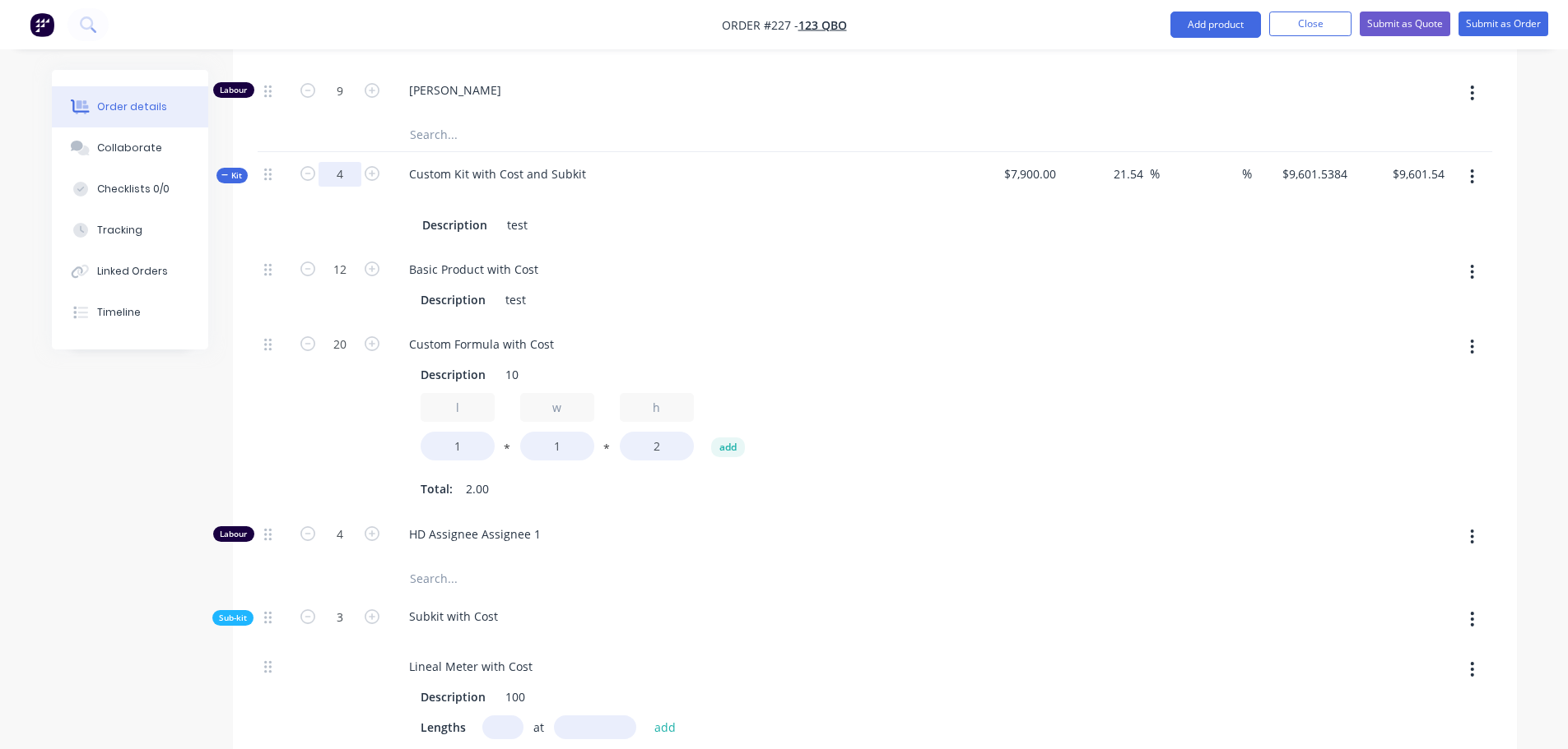
type input "3"
click at [370, 178] on icon "button" at bounding box center [372, 174] width 15 height 15
type input "4"
type input "12"
type input "20"
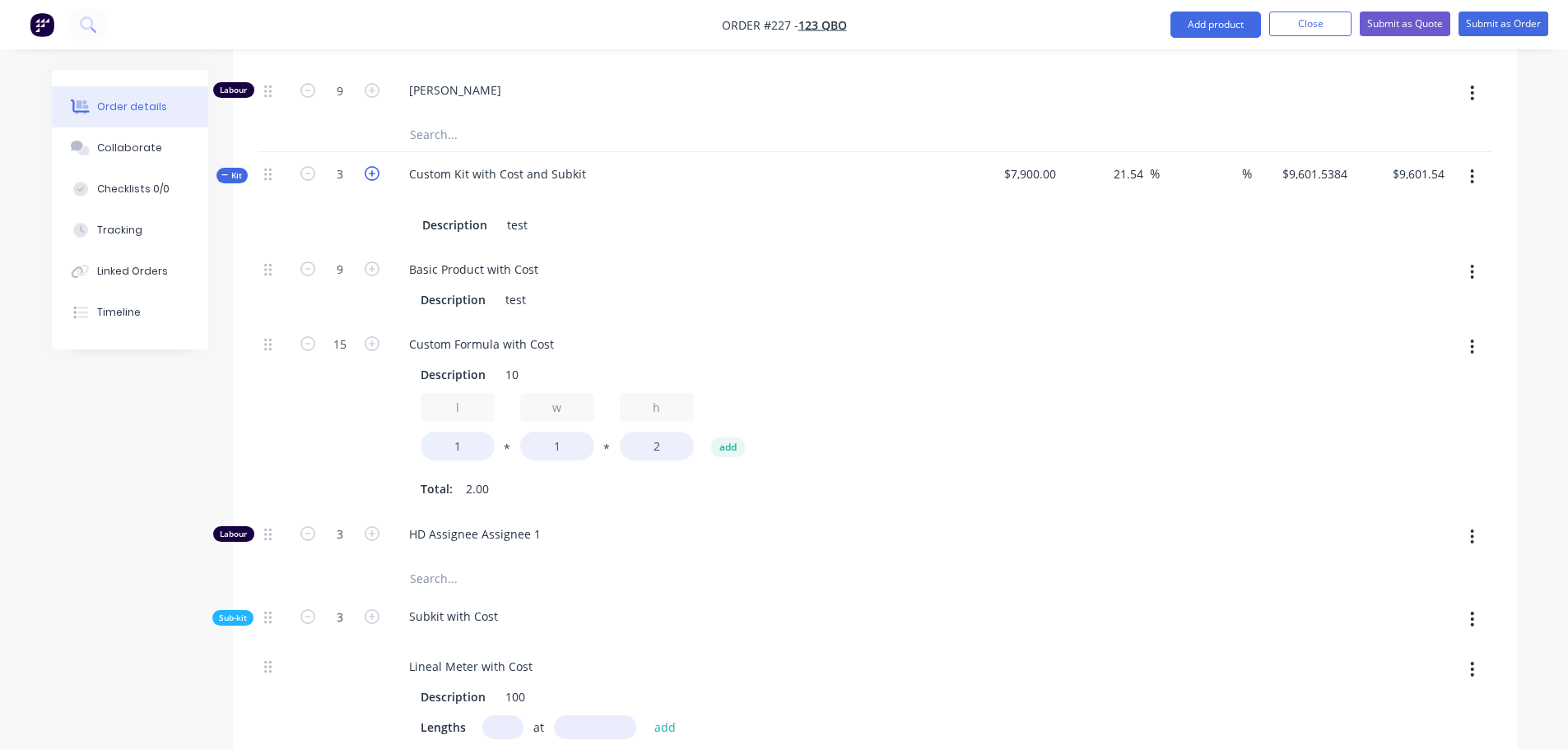
type input "4"
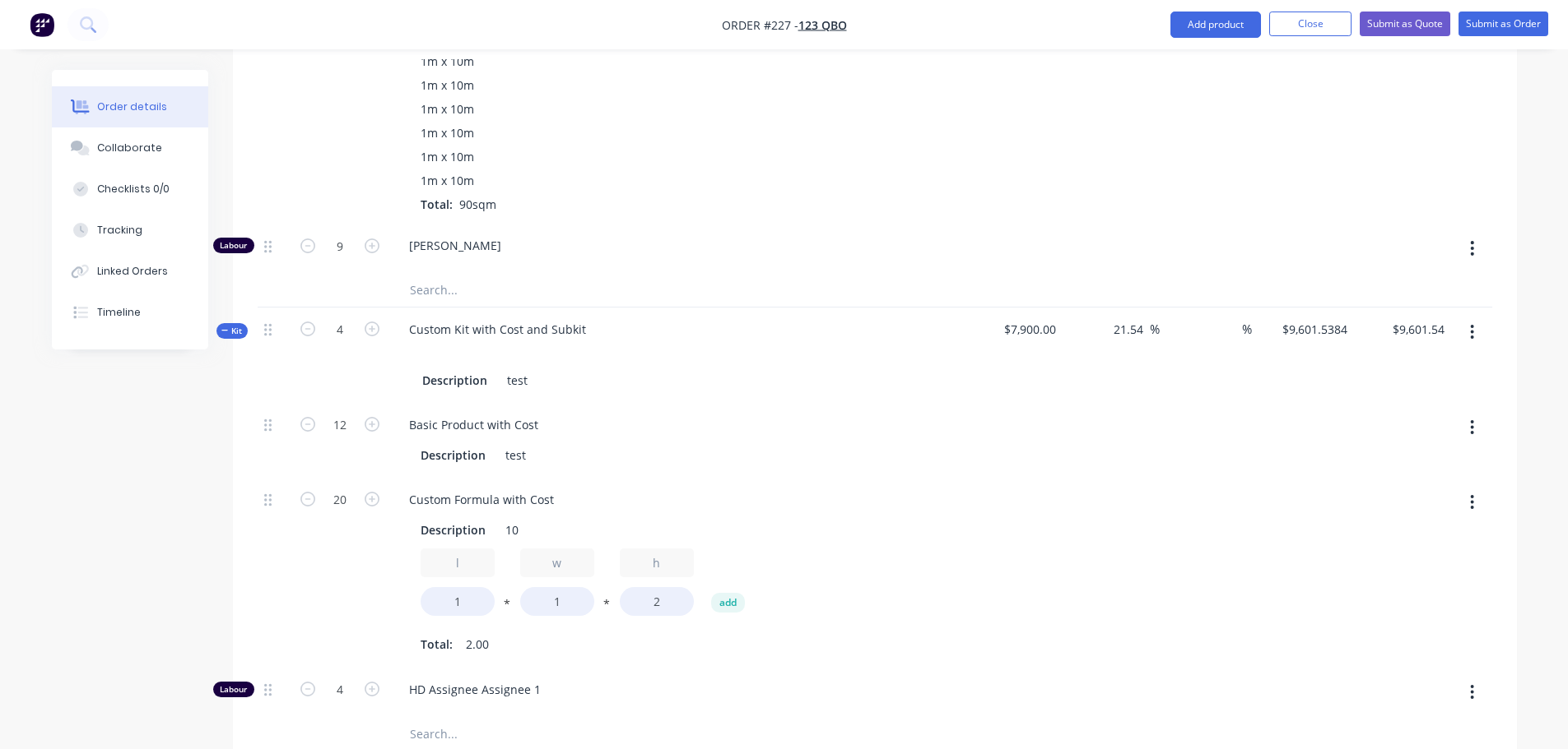
scroll to position [1424, 0]
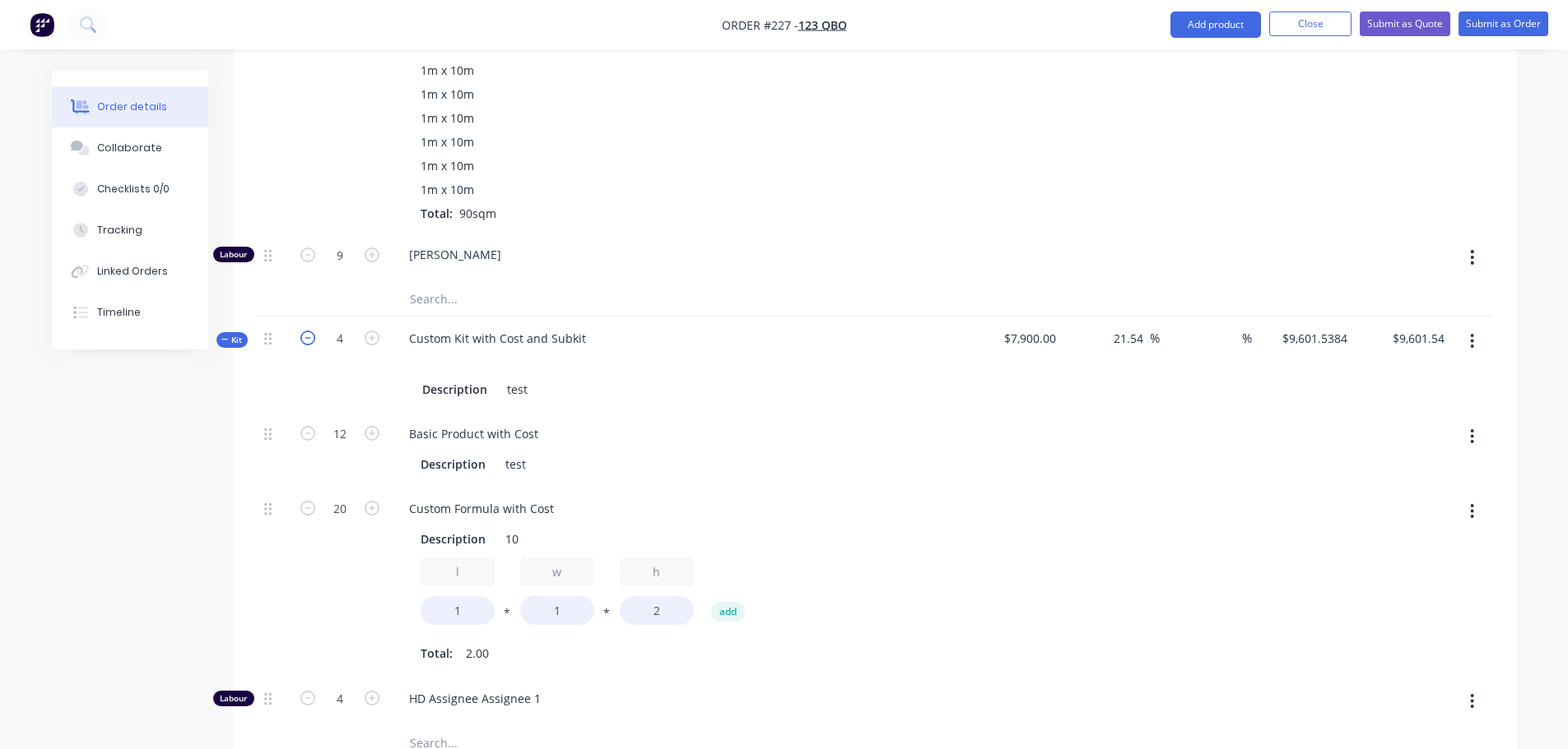
click at [306, 338] on icon "button" at bounding box center [308, 338] width 15 height 15
type input "3"
type input "9"
type input "15"
type input "3"
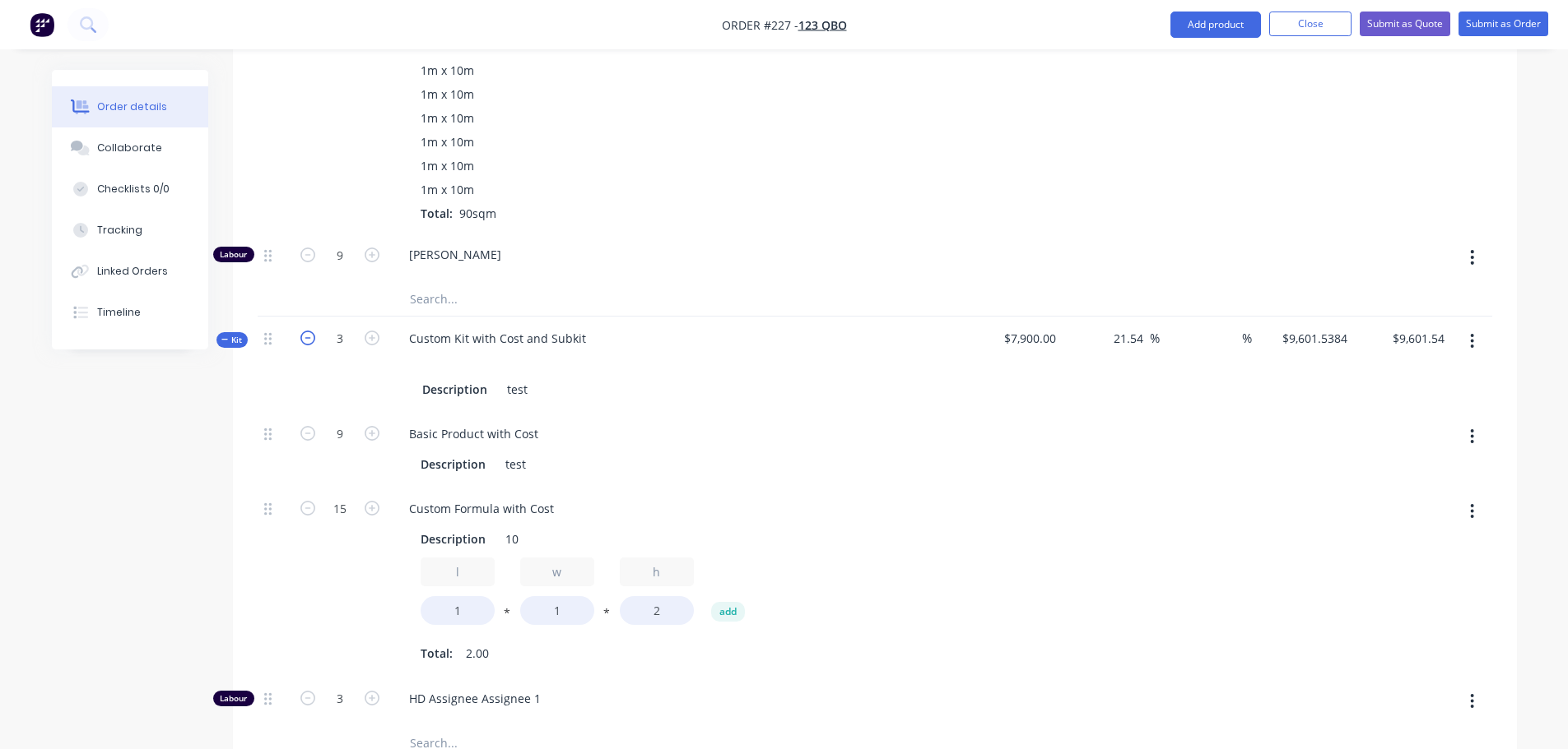
click at [306, 338] on icon "button" at bounding box center [308, 338] width 15 height 15
type input "2"
type input "6"
type input "10"
type input "2"
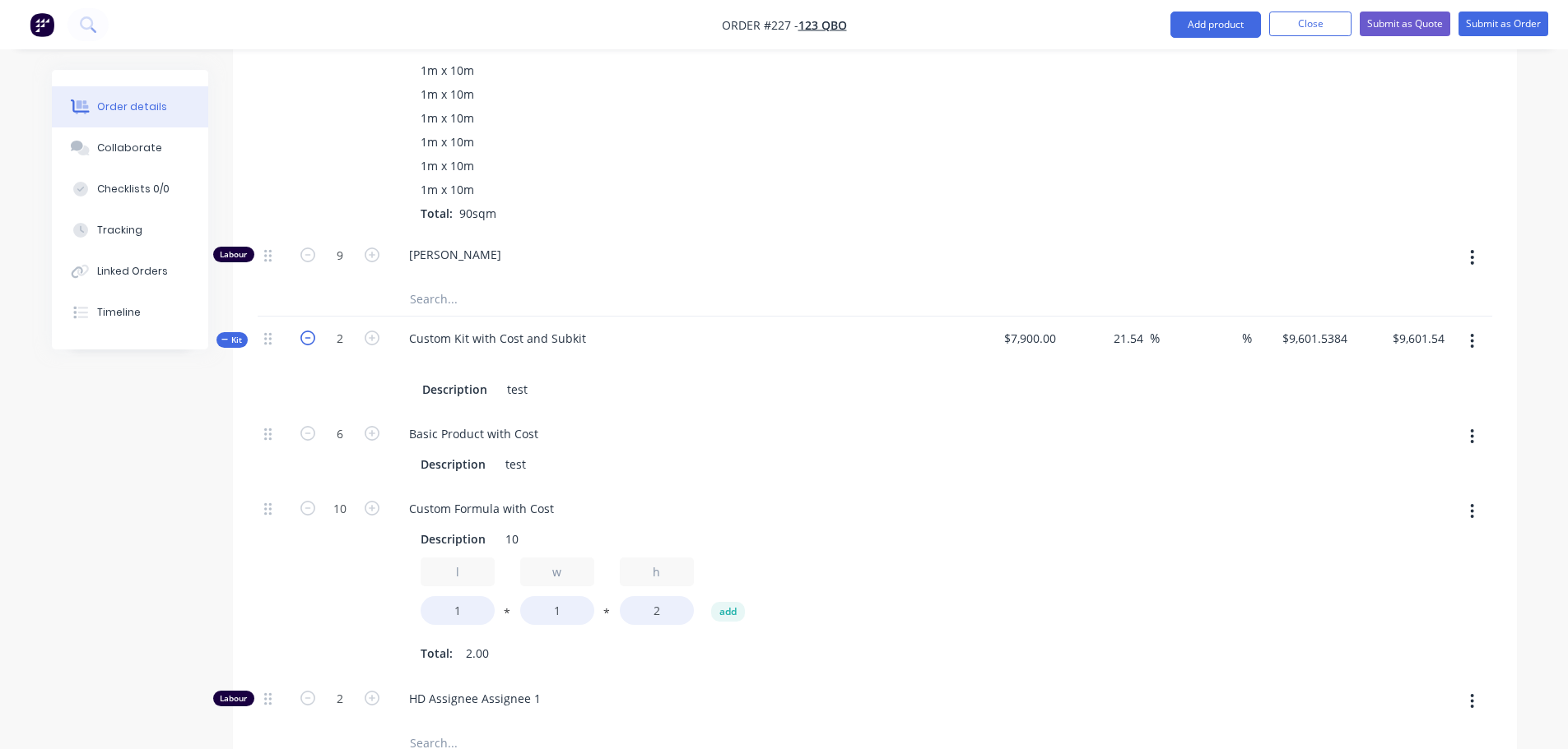
click at [306, 338] on icon "button" at bounding box center [308, 338] width 15 height 15
type input "1"
type input "3"
type input "5"
type input "1"
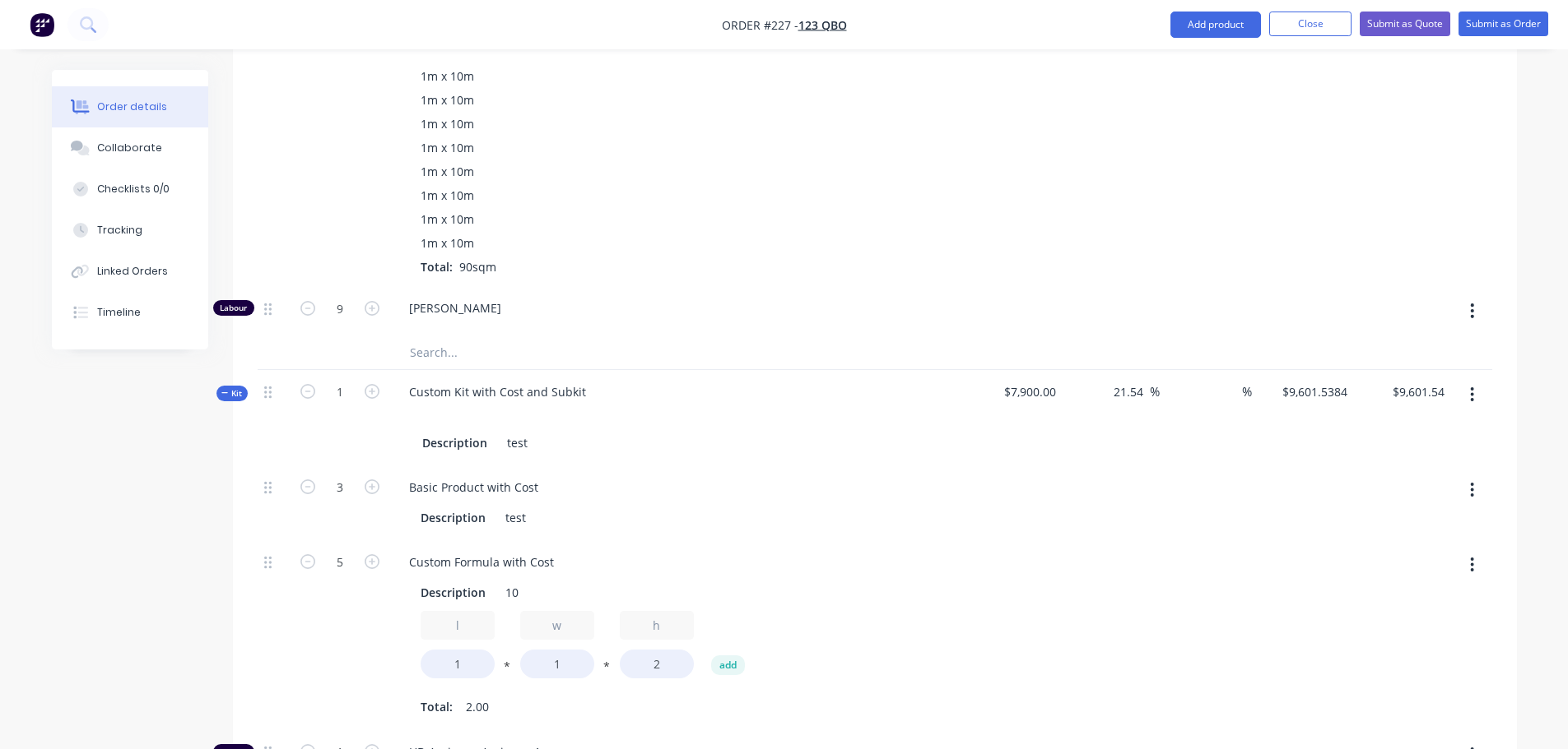
scroll to position [1341, 0]
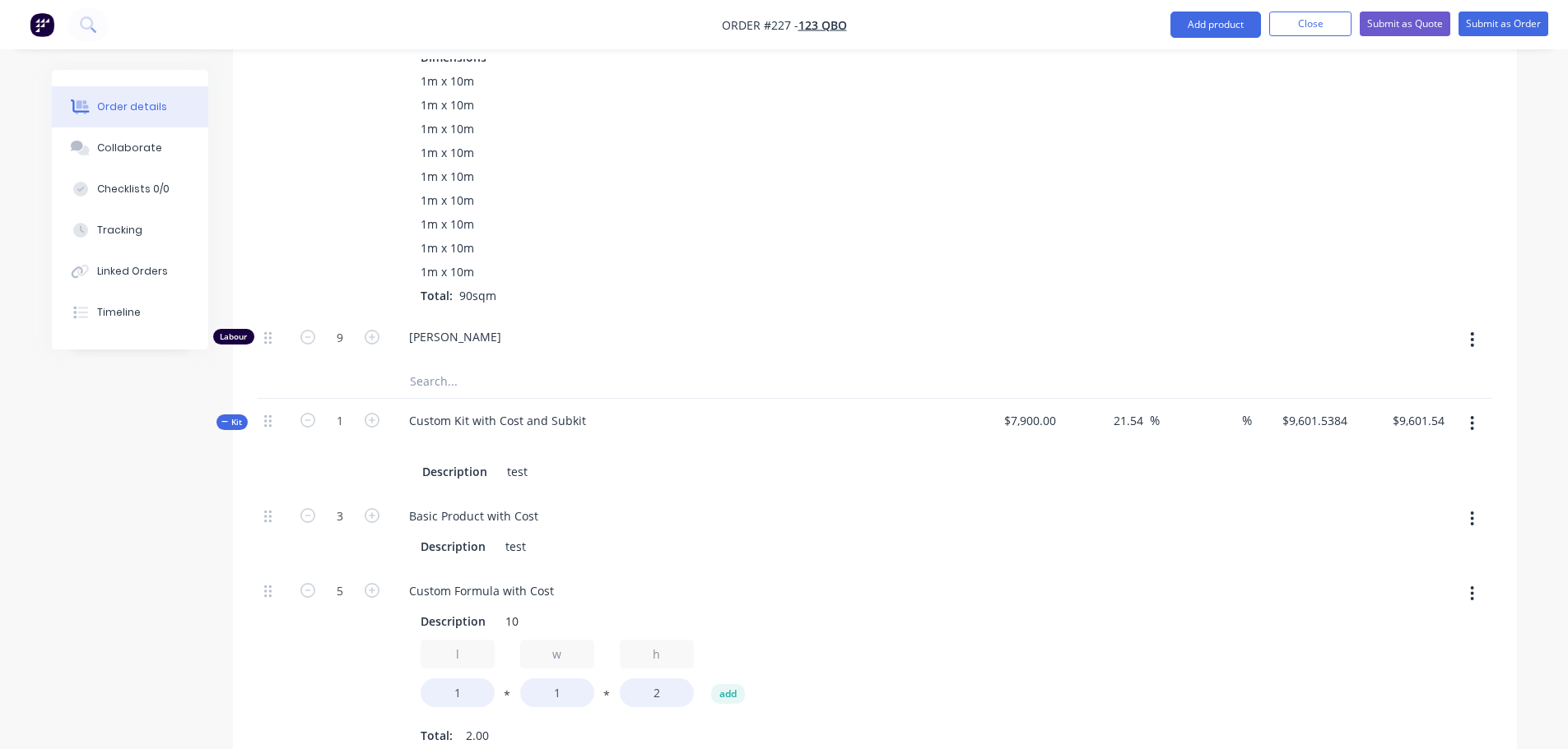
click at [787, 317] on div at bounding box center [1208, 340] width 97 height 50
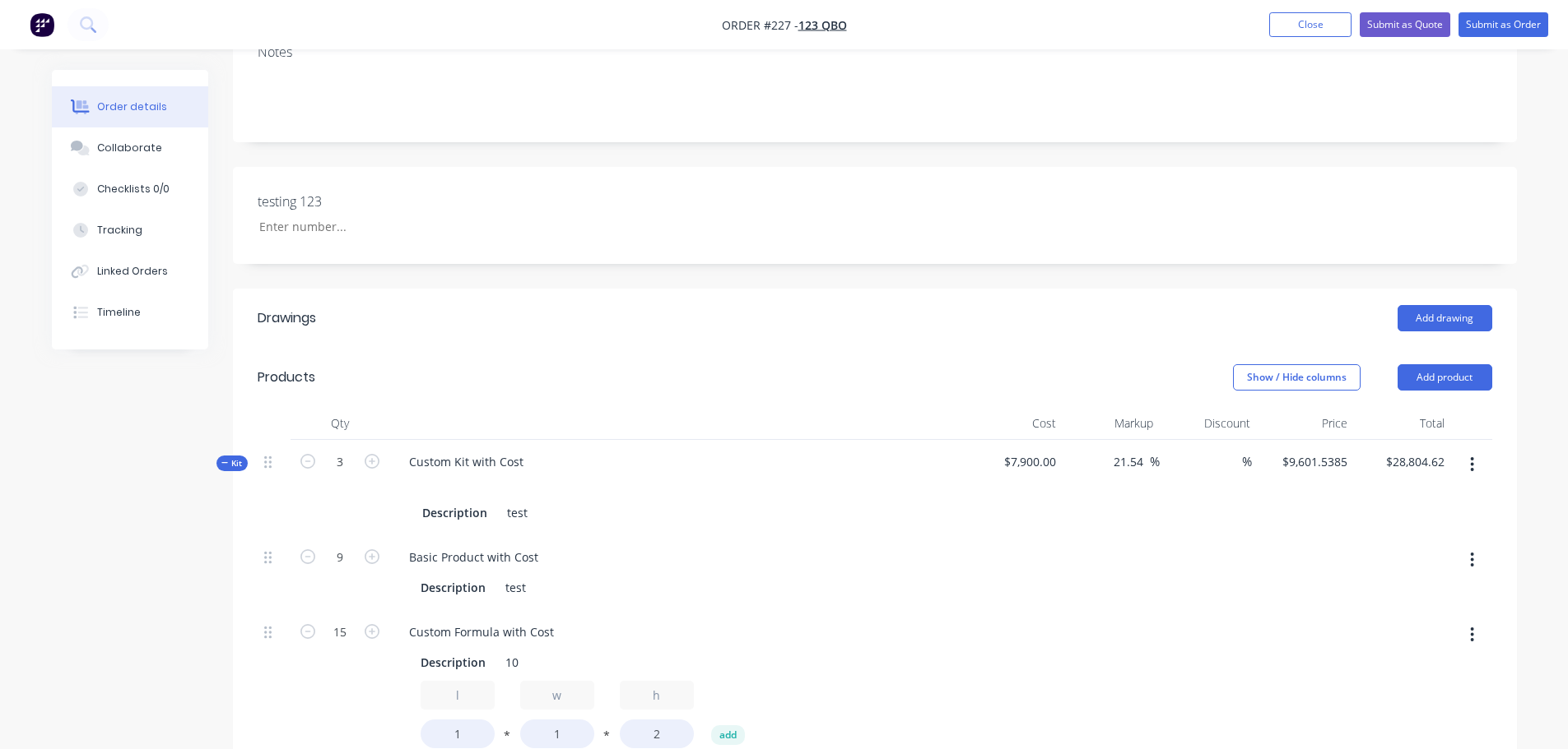
scroll to position [494, 0]
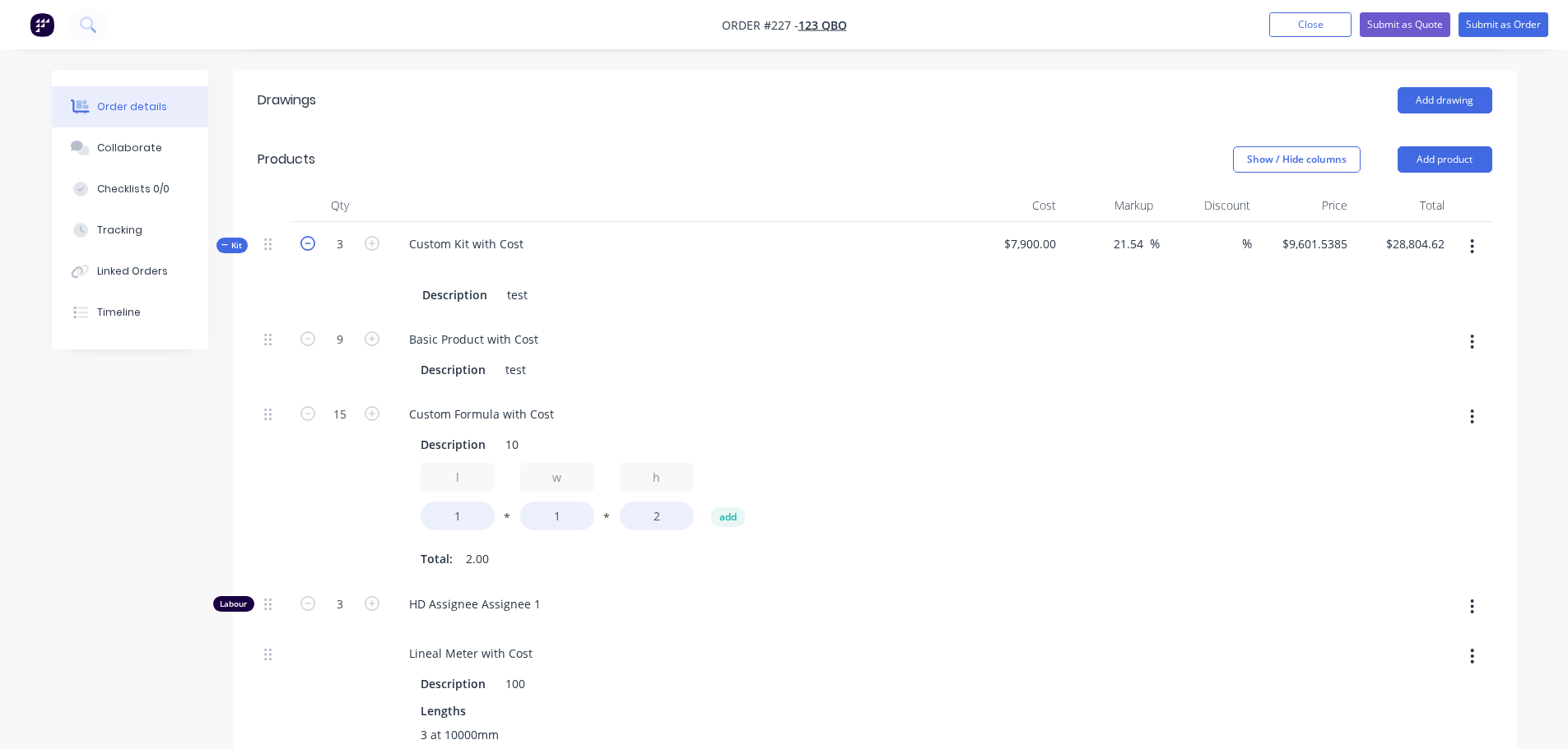
click at [310, 246] on icon "button" at bounding box center [308, 244] width 15 height 15
type input "2"
type input "$19,203.08"
type input "6"
type input "10"
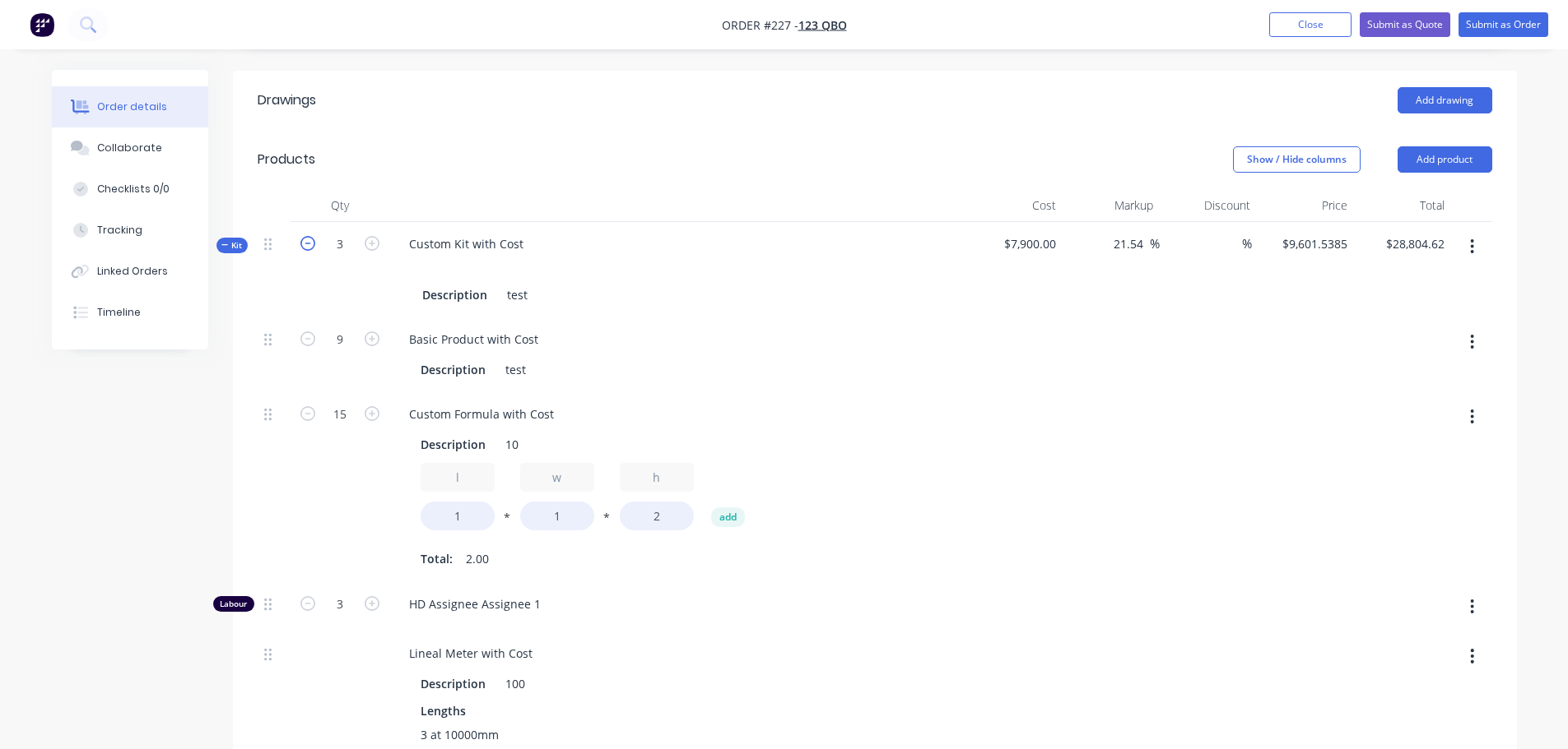
type input "2"
type input "6"
click at [310, 246] on icon "button" at bounding box center [308, 244] width 15 height 15
type input "1"
type input "$9,601.54"
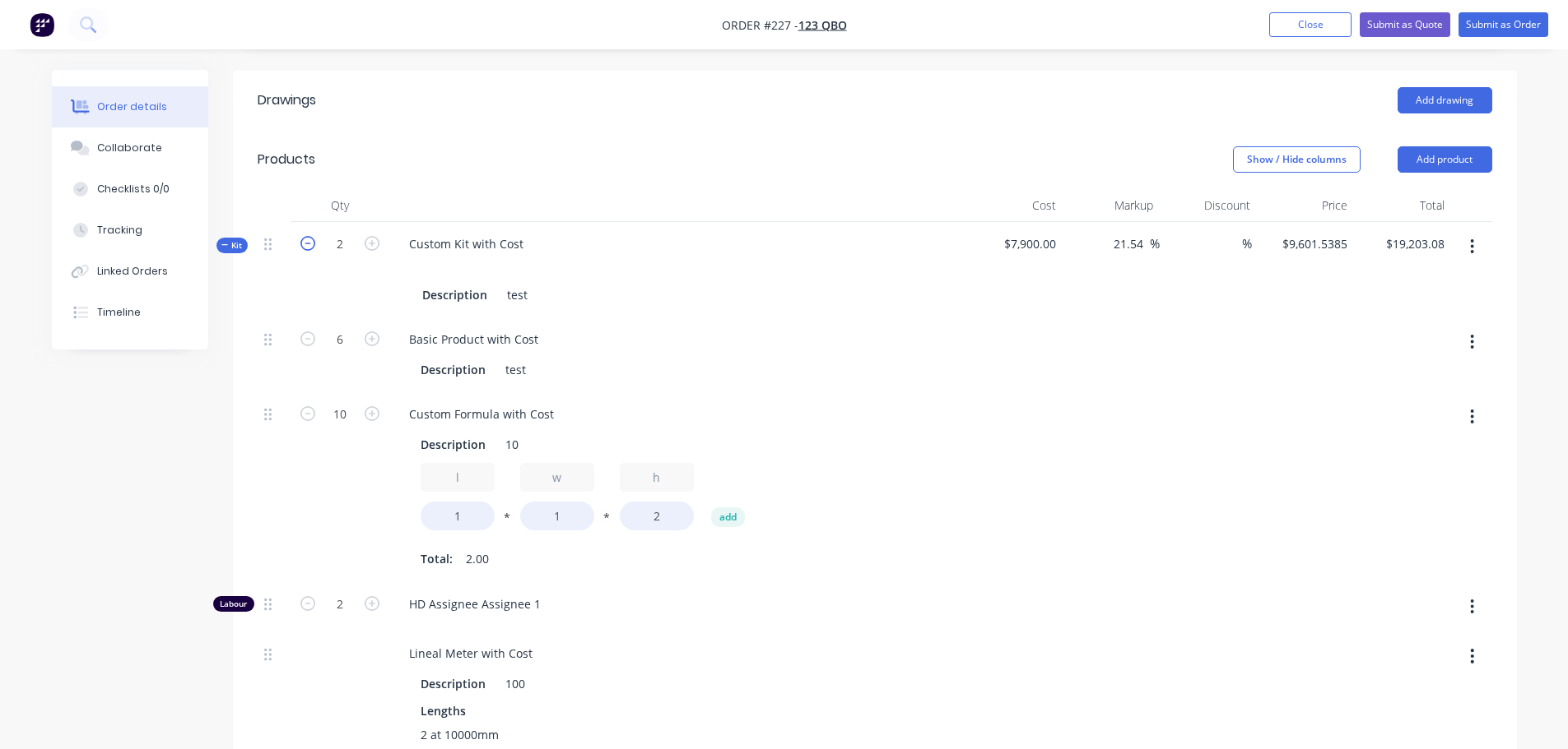
type input "3"
type input "5"
type input "1"
type input "3"
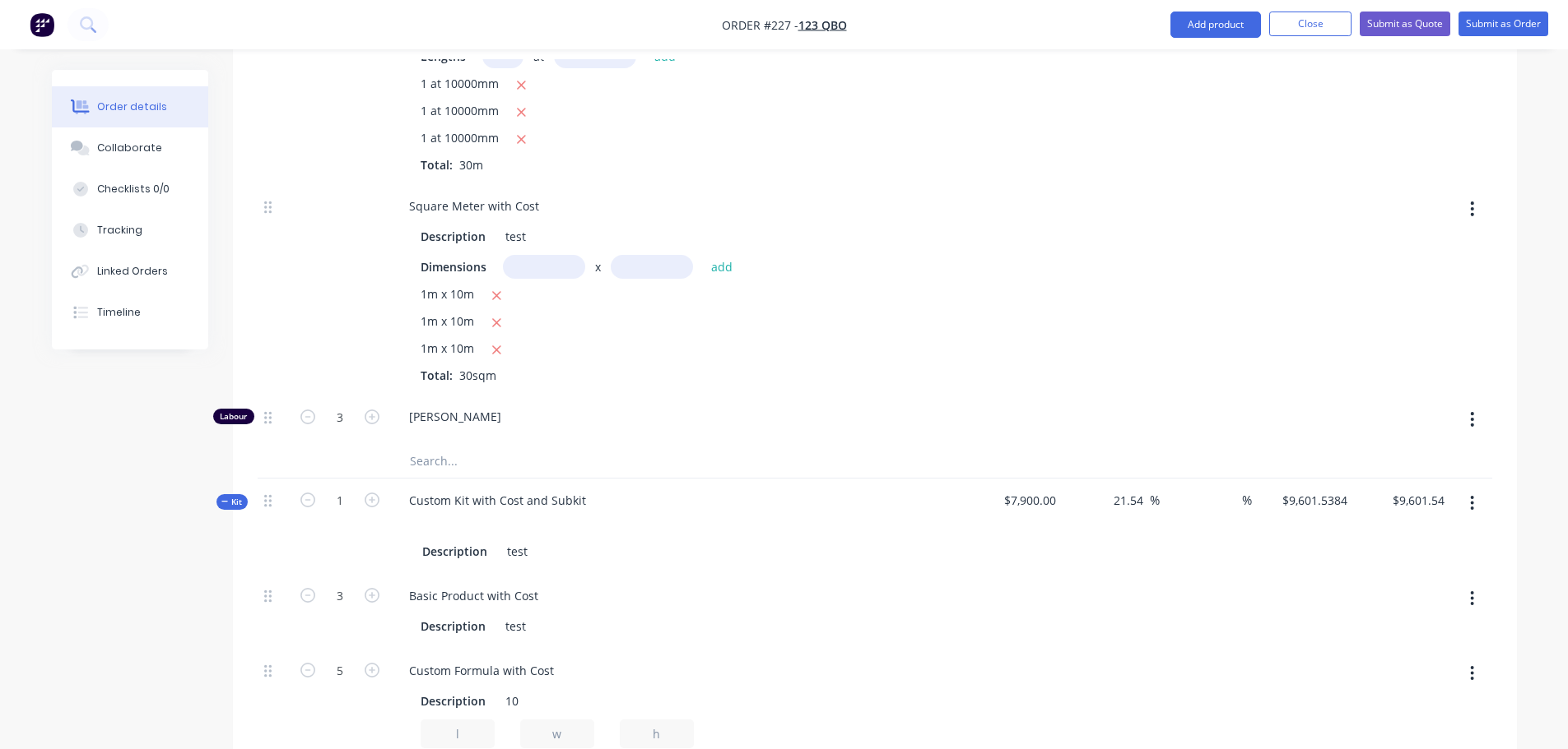
scroll to position [1317, 0]
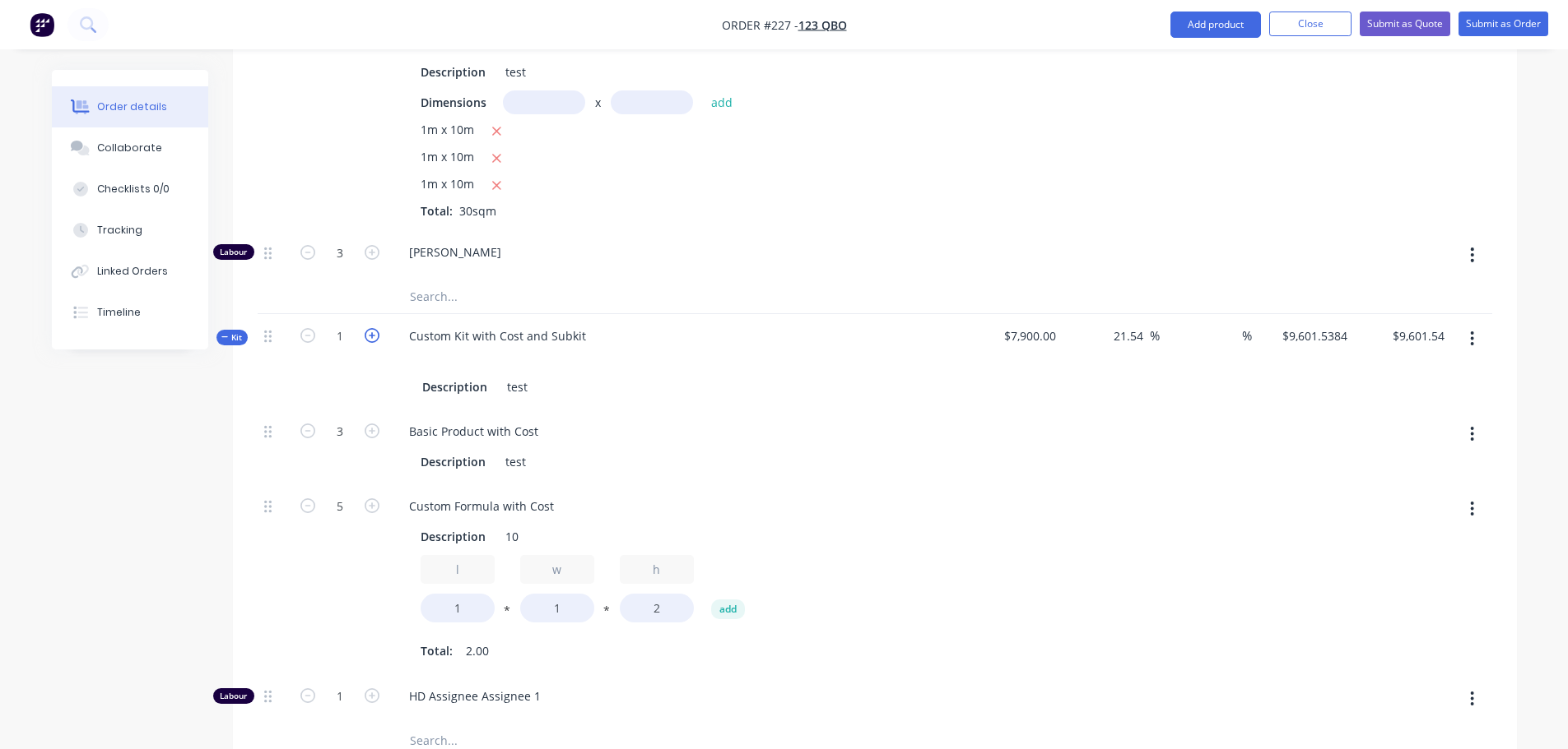
click at [379, 332] on icon "button" at bounding box center [372, 336] width 15 height 15
type input "2"
type input "6"
type input "10"
type input "2"
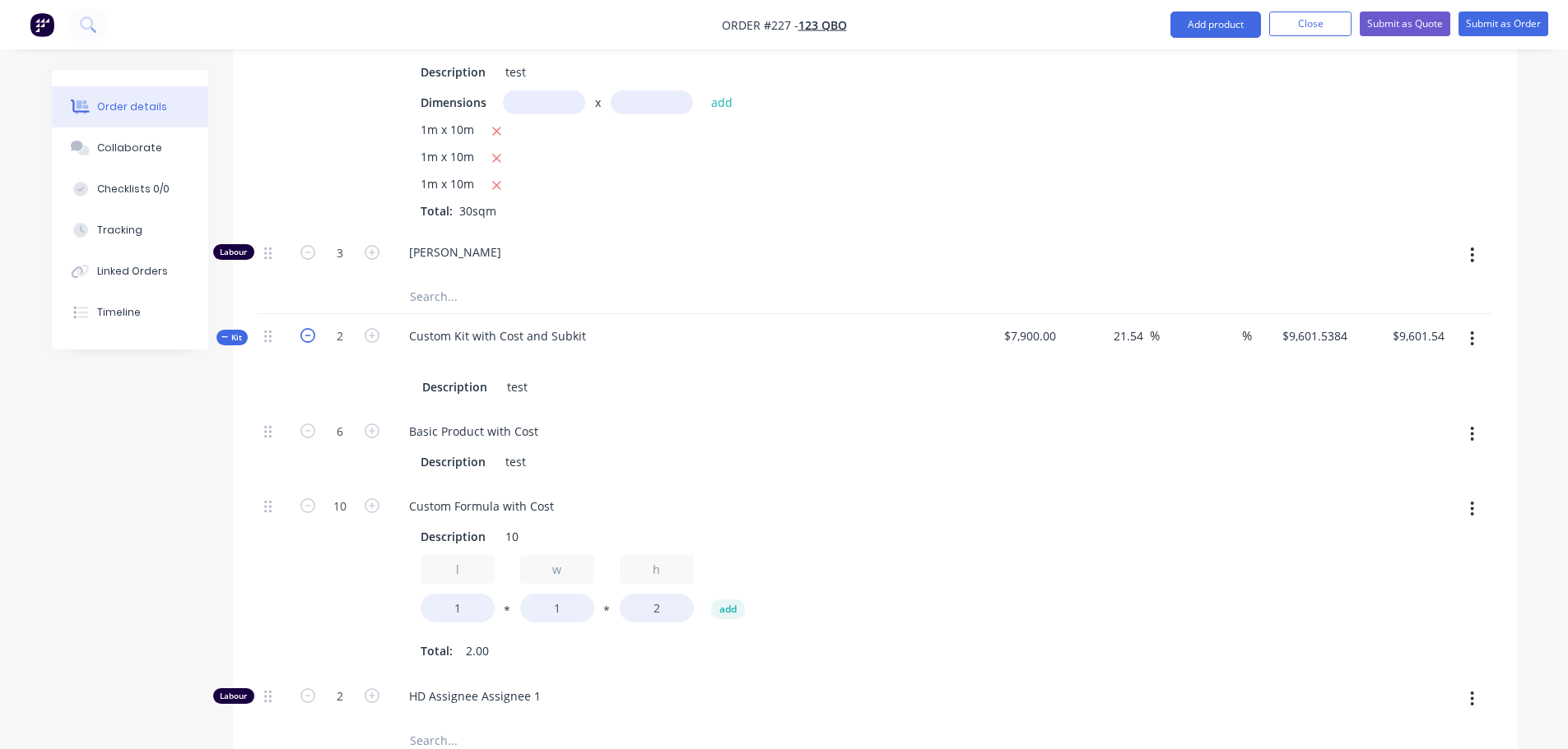
click at [303, 339] on icon "button" at bounding box center [308, 336] width 15 height 15
type input "1"
type input "3"
type input "5"
type input "1"
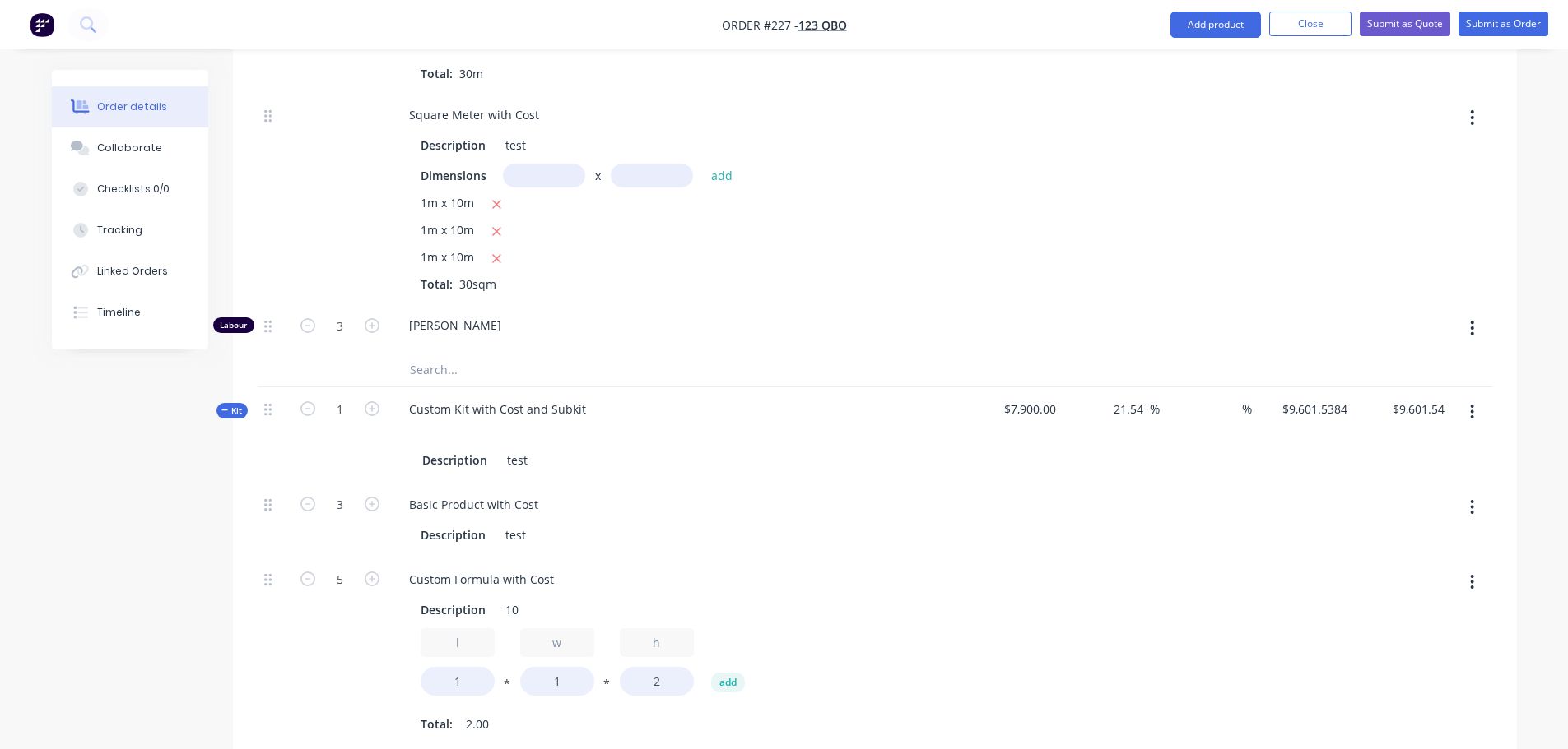
scroll to position [1234, 0]
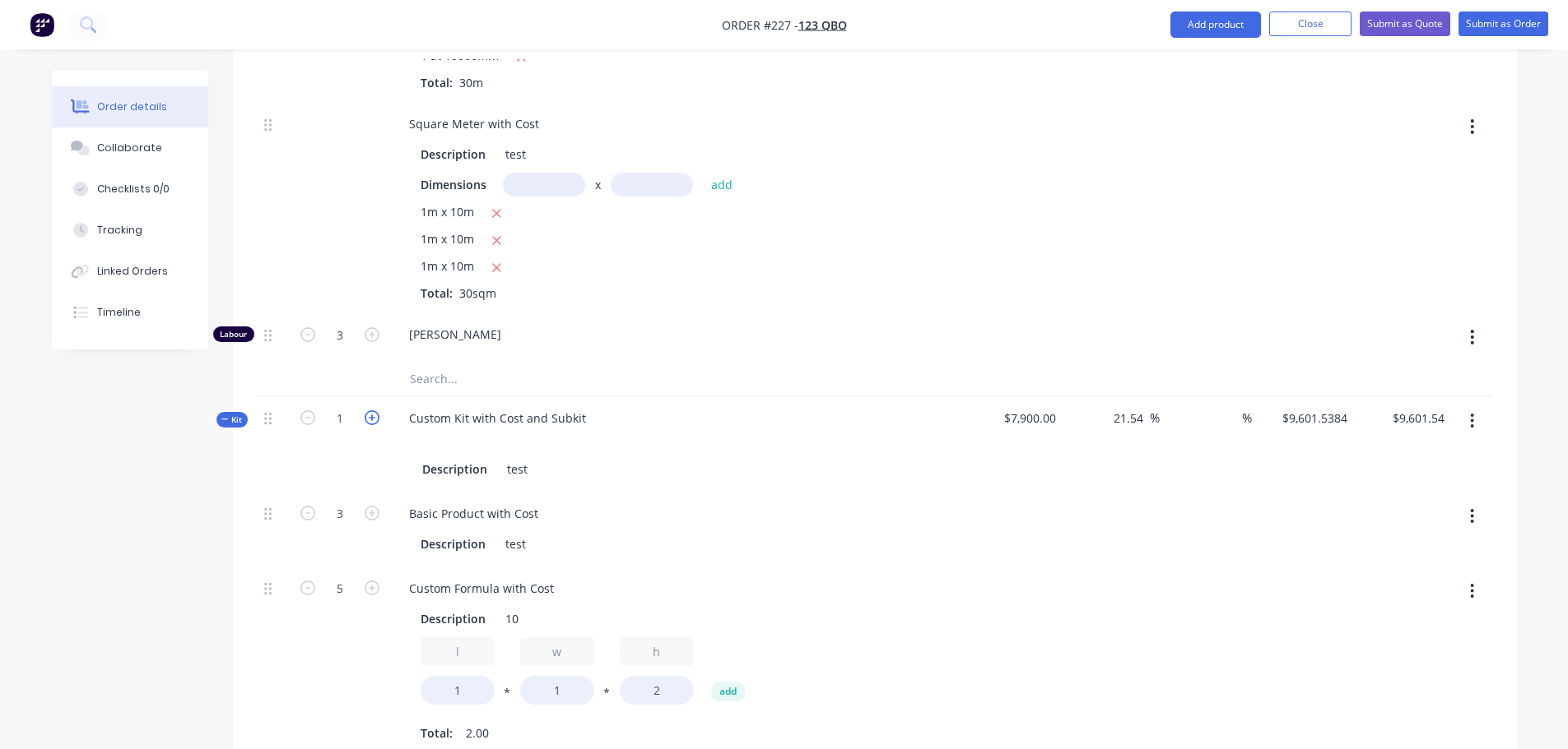
click at [378, 420] on icon "button" at bounding box center [372, 418] width 15 height 15
type input "2"
type input "6"
type input "10"
type input "2"
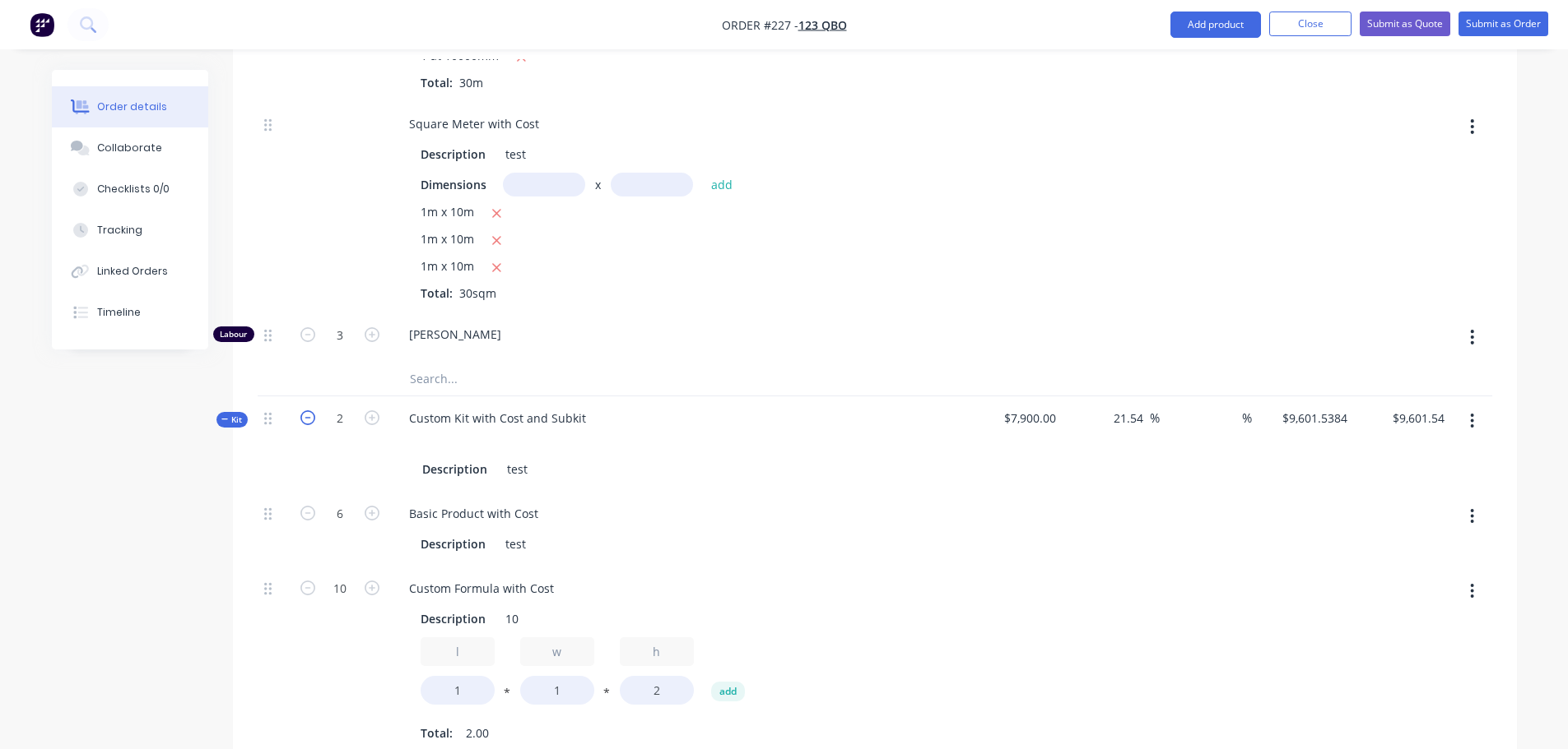
click at [307, 420] on icon "button" at bounding box center [308, 418] width 15 height 15
type input "1"
type input "3"
type input "5"
type input "1"
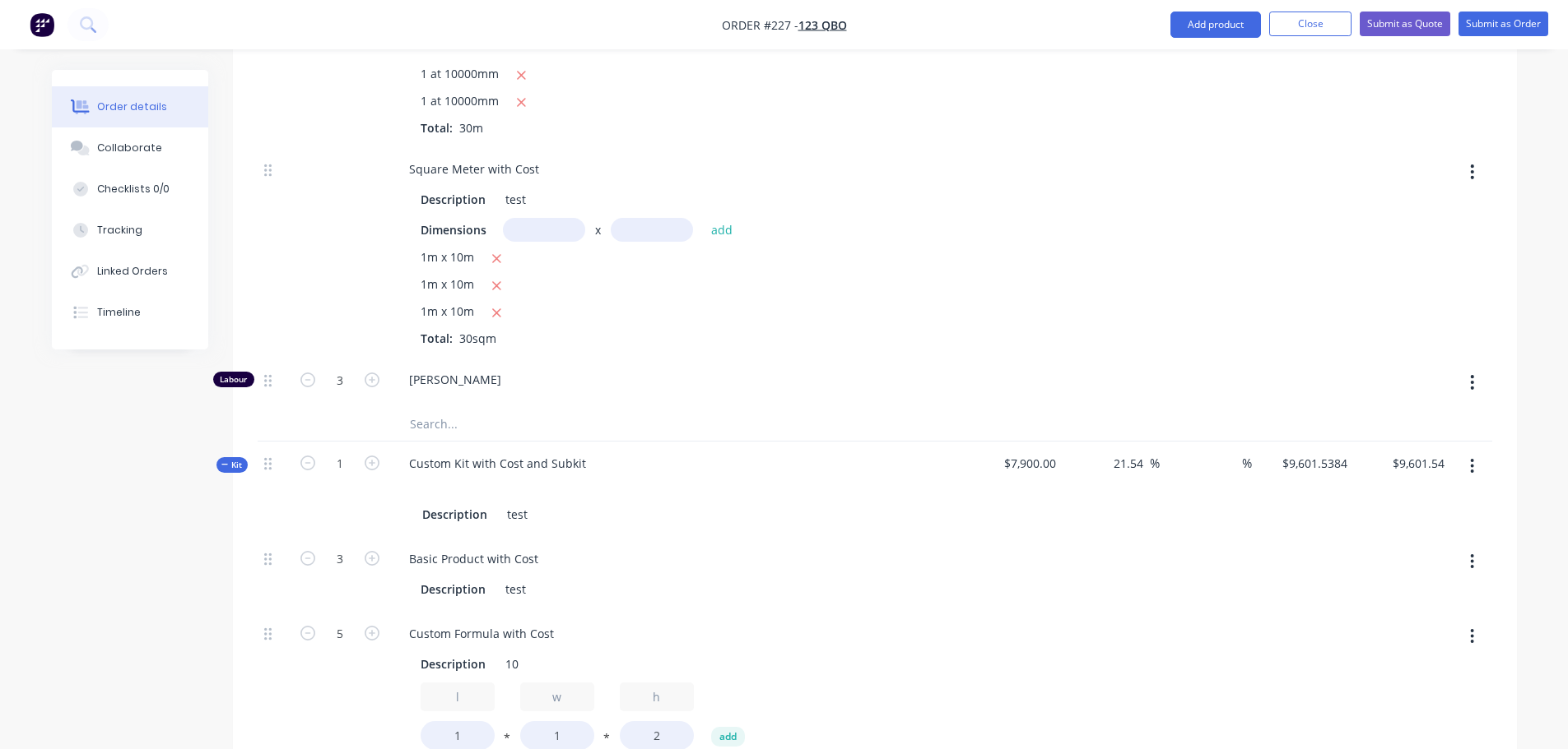
scroll to position [1398, 0]
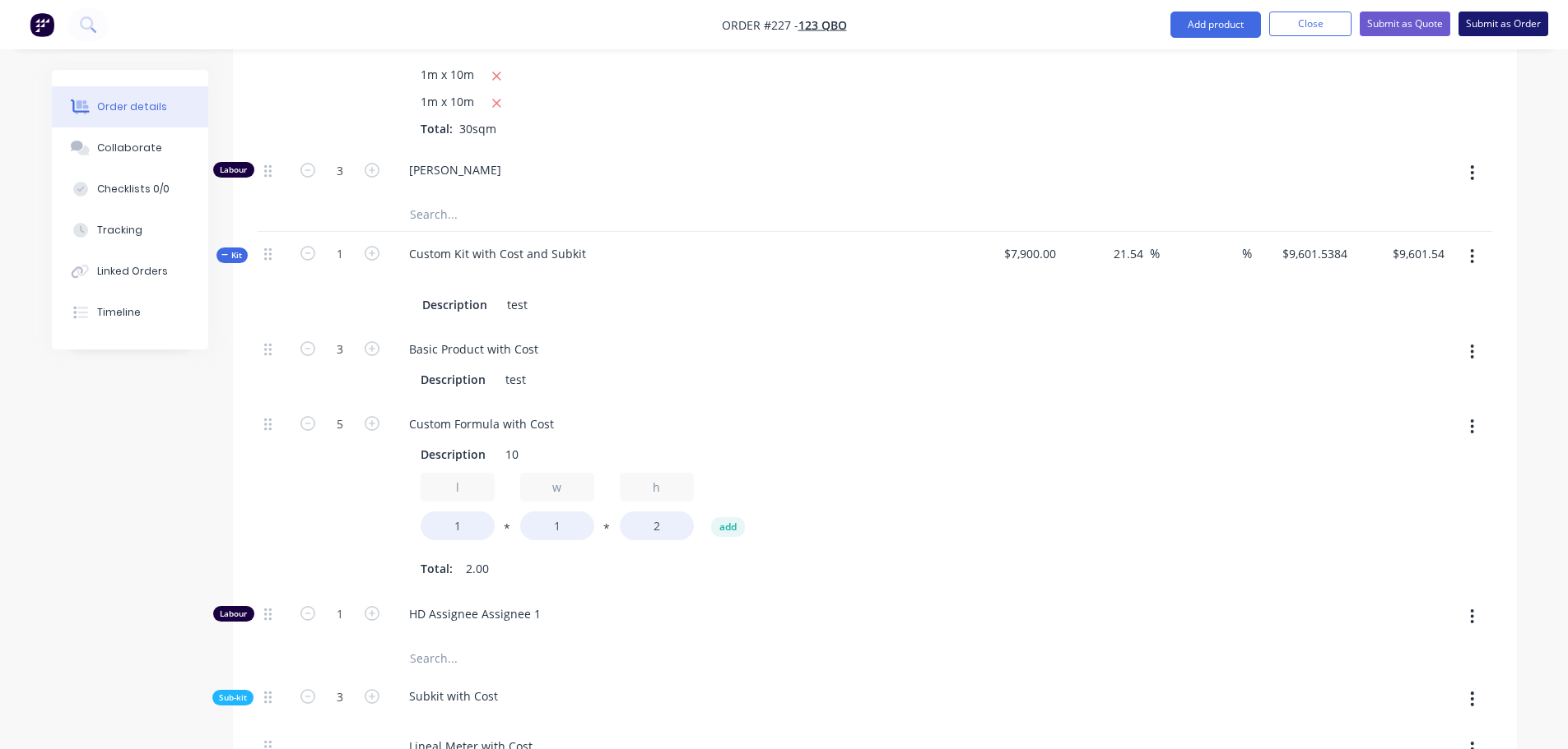
click at [787, 22] on button "Submit as Order" at bounding box center [1503, 24] width 89 height 25
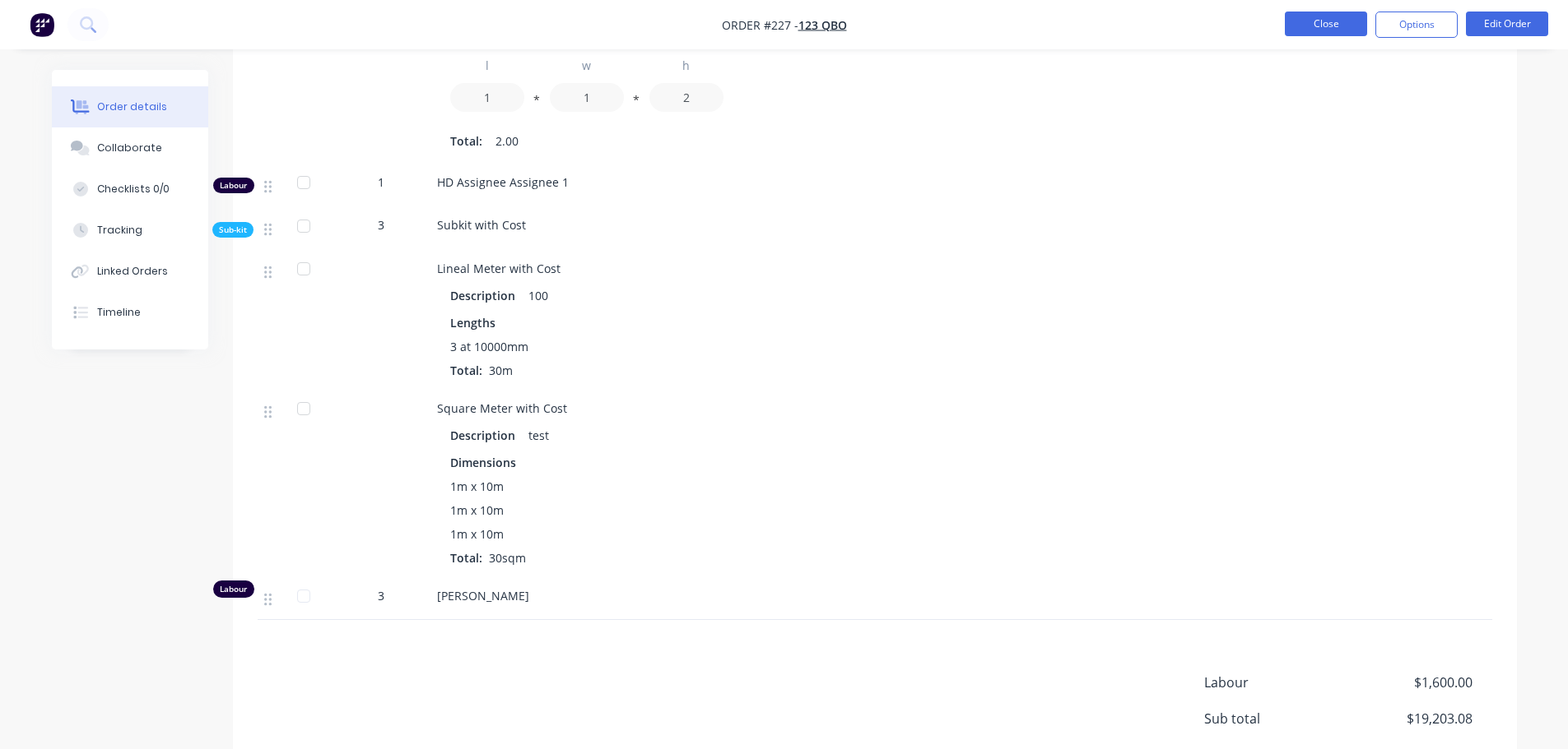
scroll to position [1591, 0]
click at [787, 22] on button "Close" at bounding box center [1326, 24] width 83 height 25
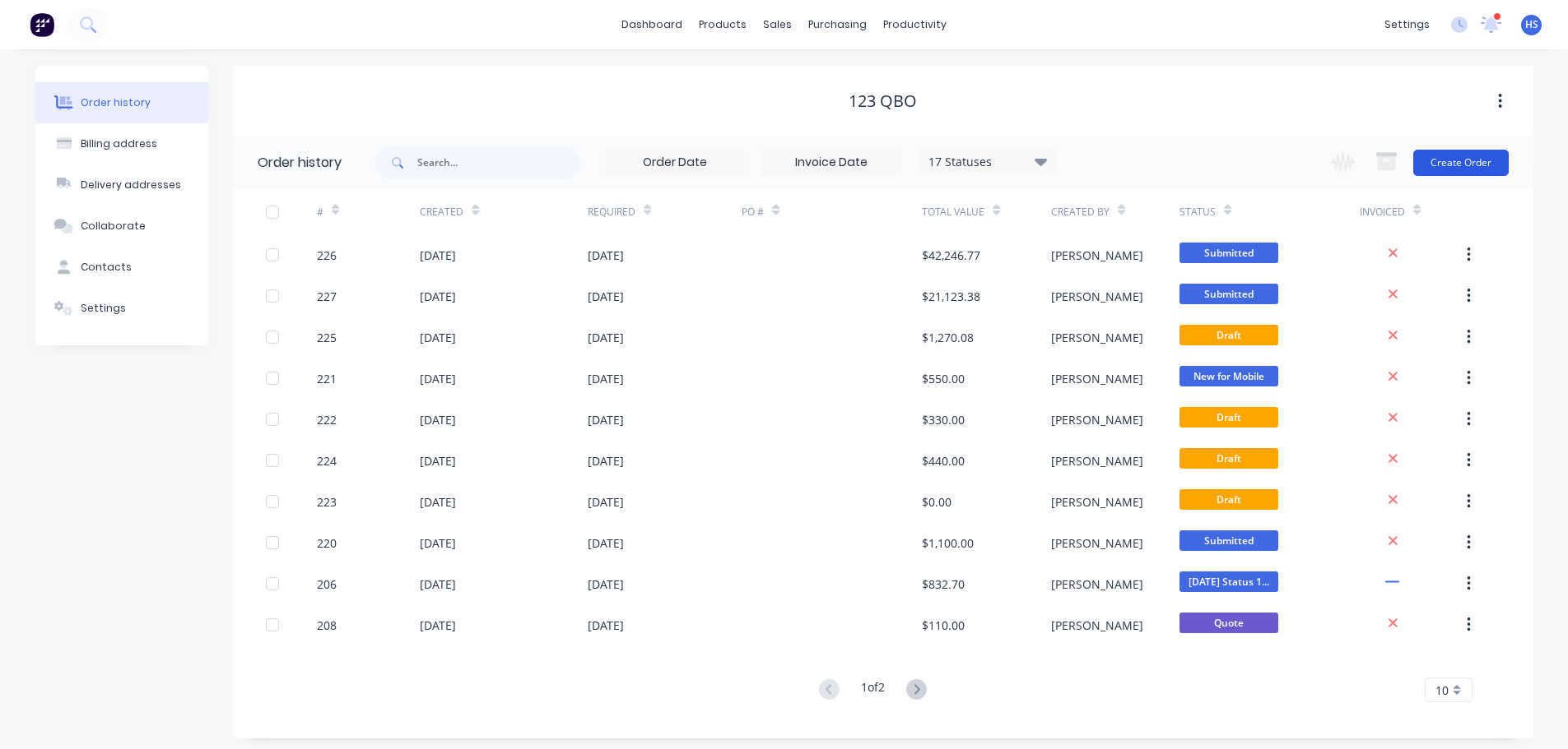
click at [787, 169] on button "Create Order" at bounding box center [1461, 163] width 96 height 27
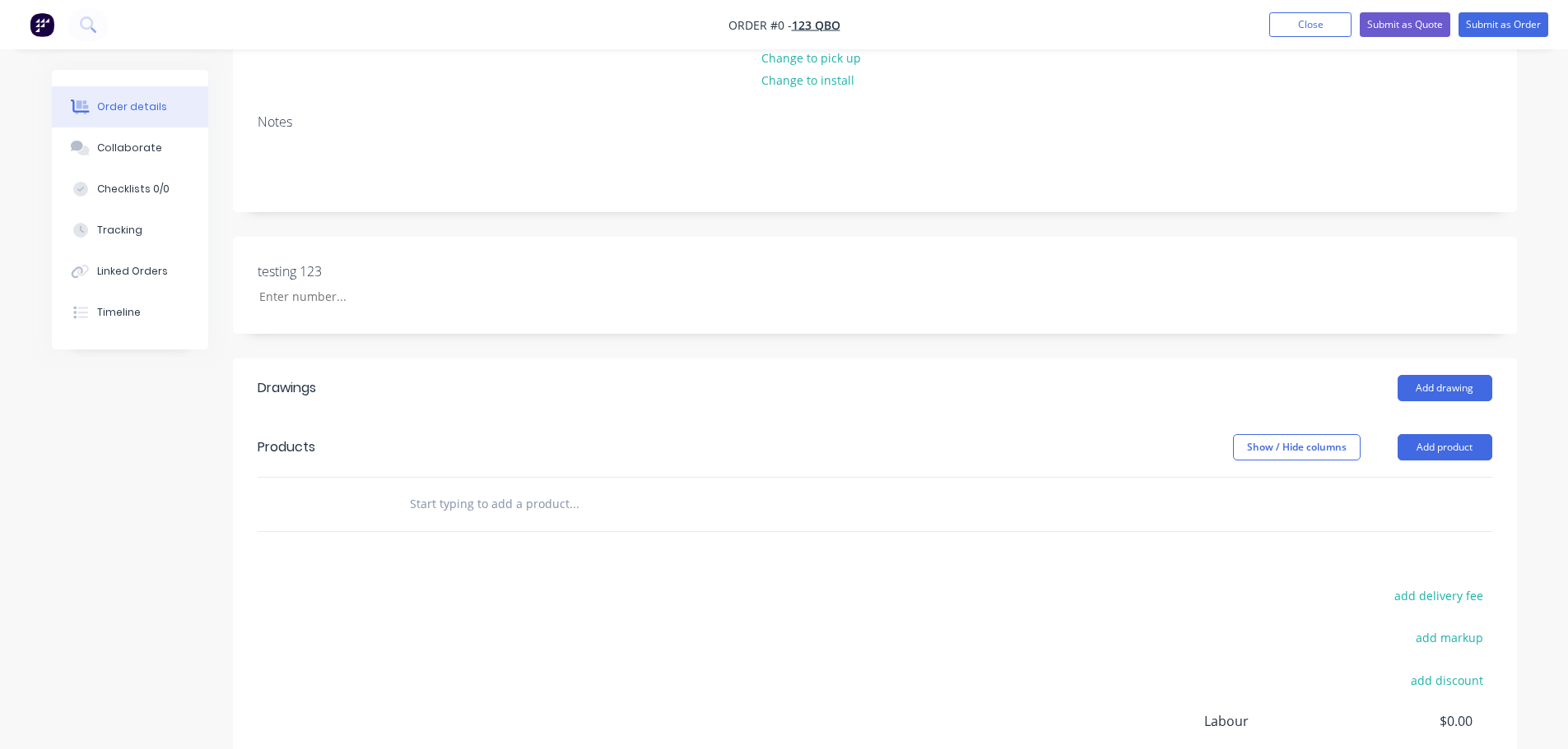
scroll to position [329, 0]
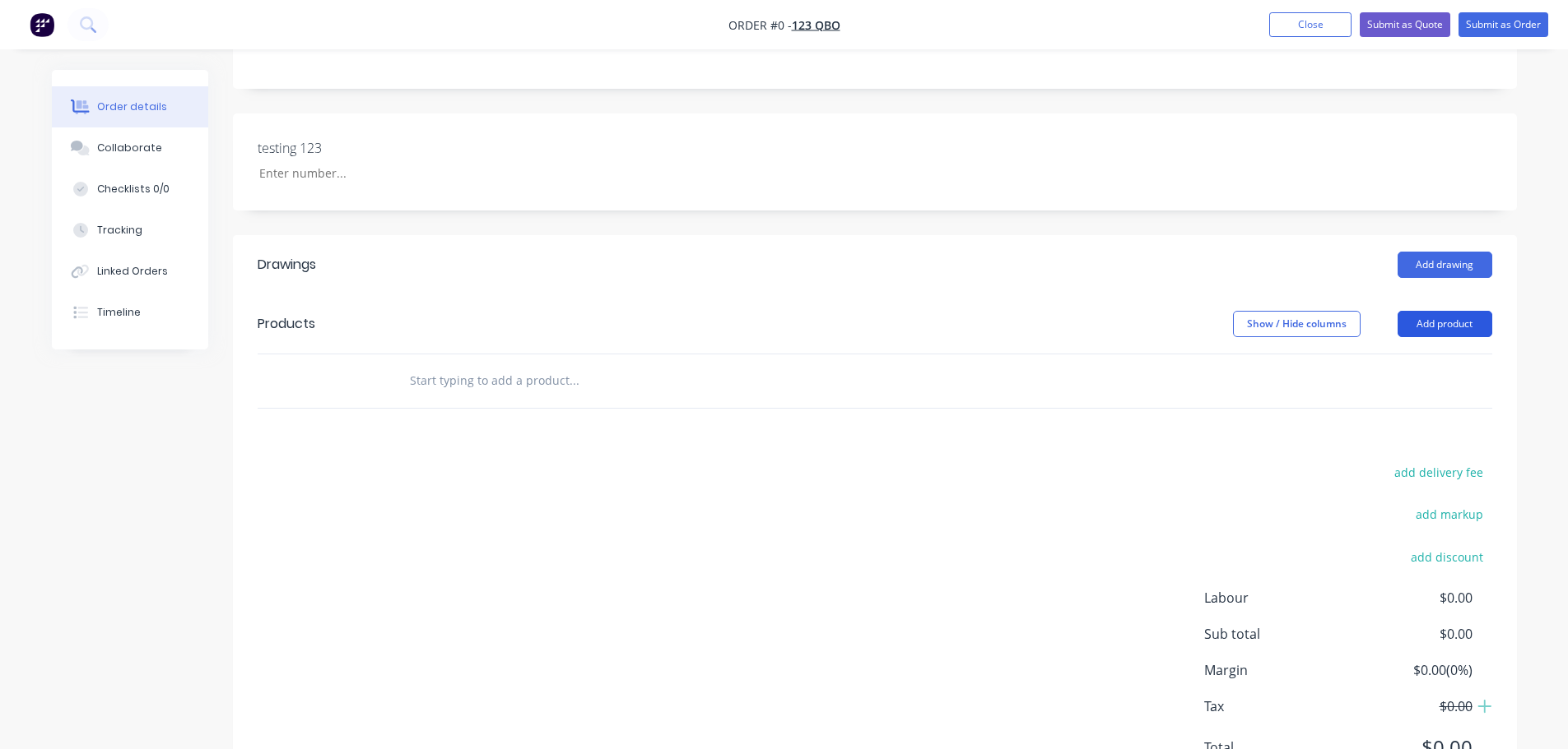
click at [787, 323] on button "Add product" at bounding box center [1445, 325] width 95 height 27
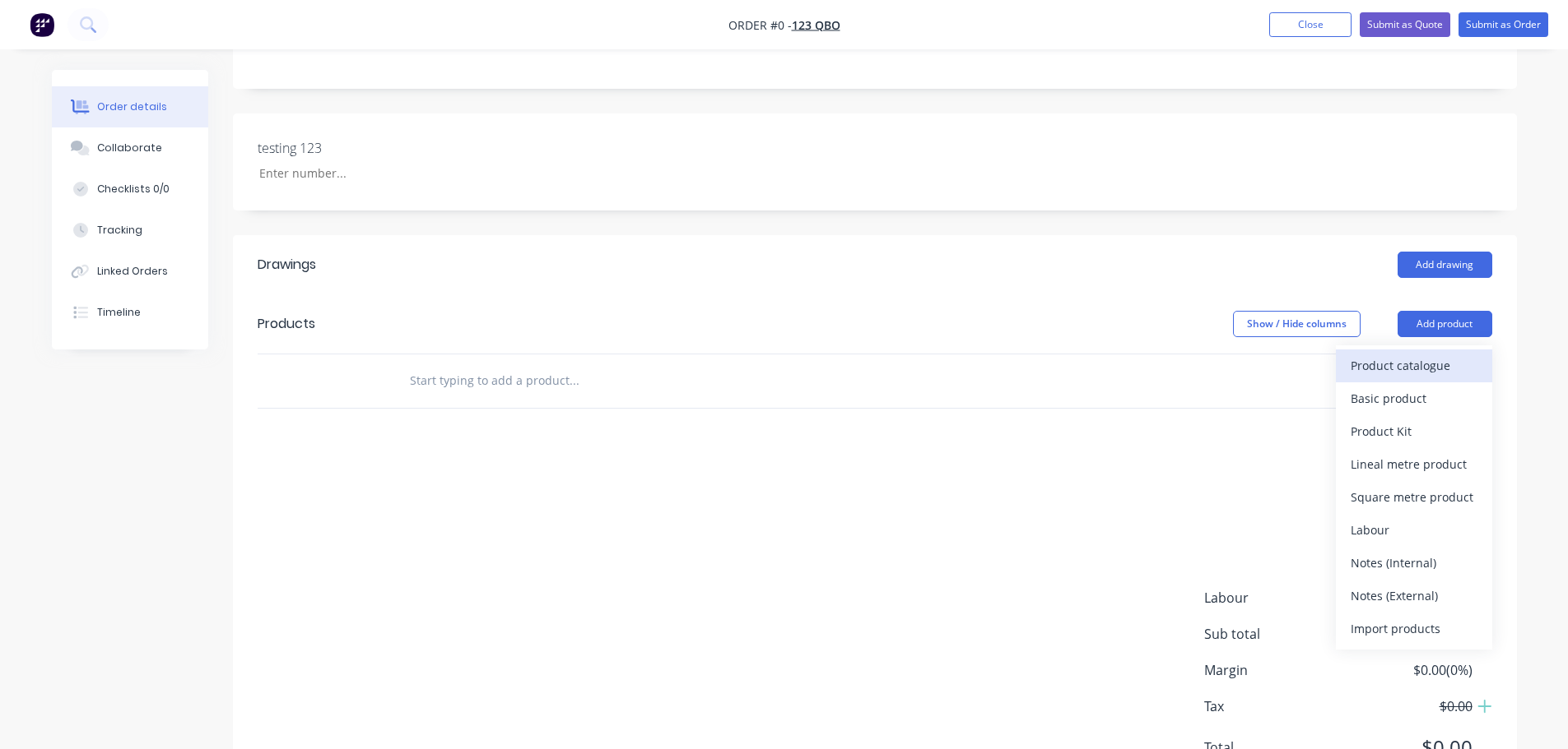
click at [787, 369] on div "Product catalogue" at bounding box center [1413, 365] width 126 height 24
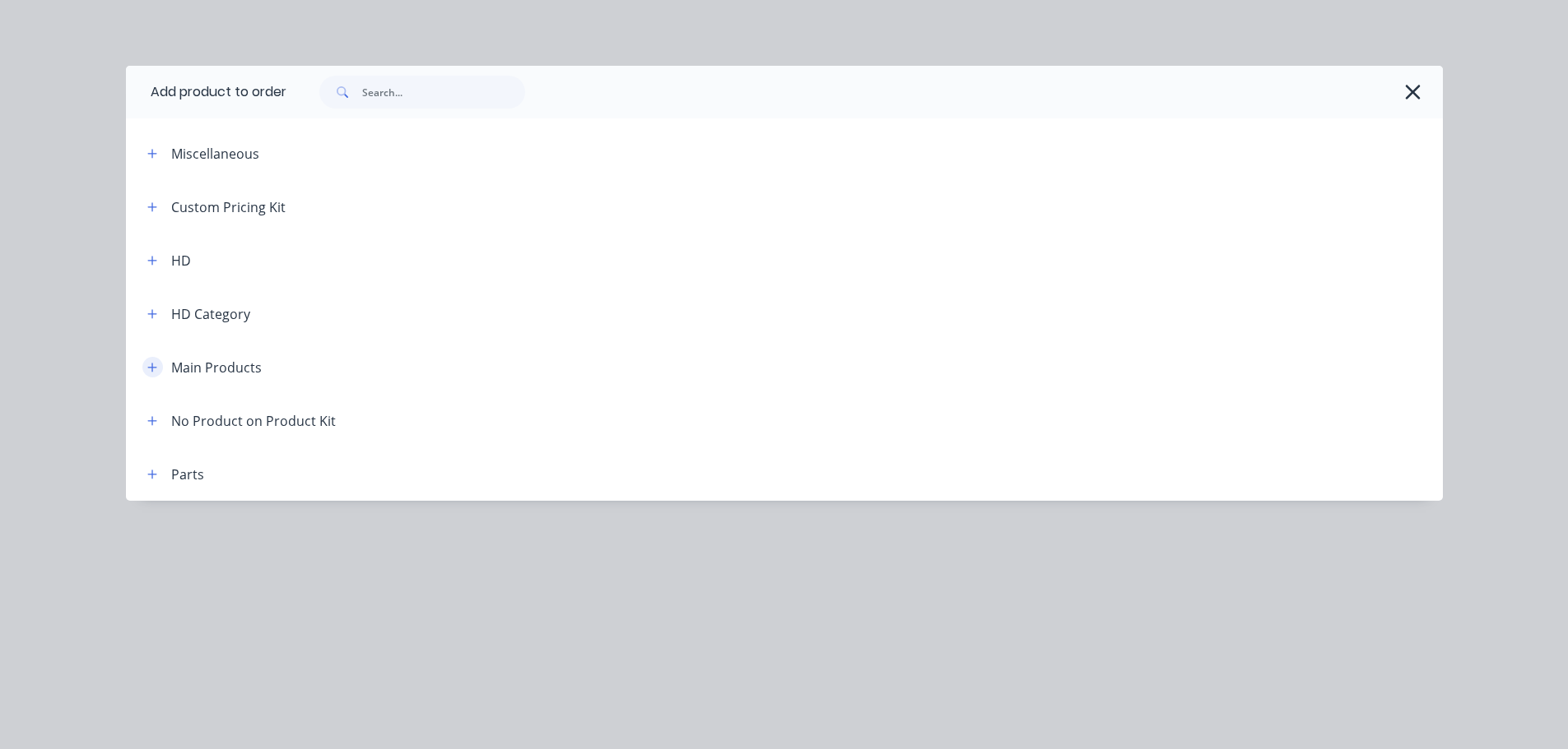
click at [147, 363] on icon "button" at bounding box center [152, 367] width 9 height 11
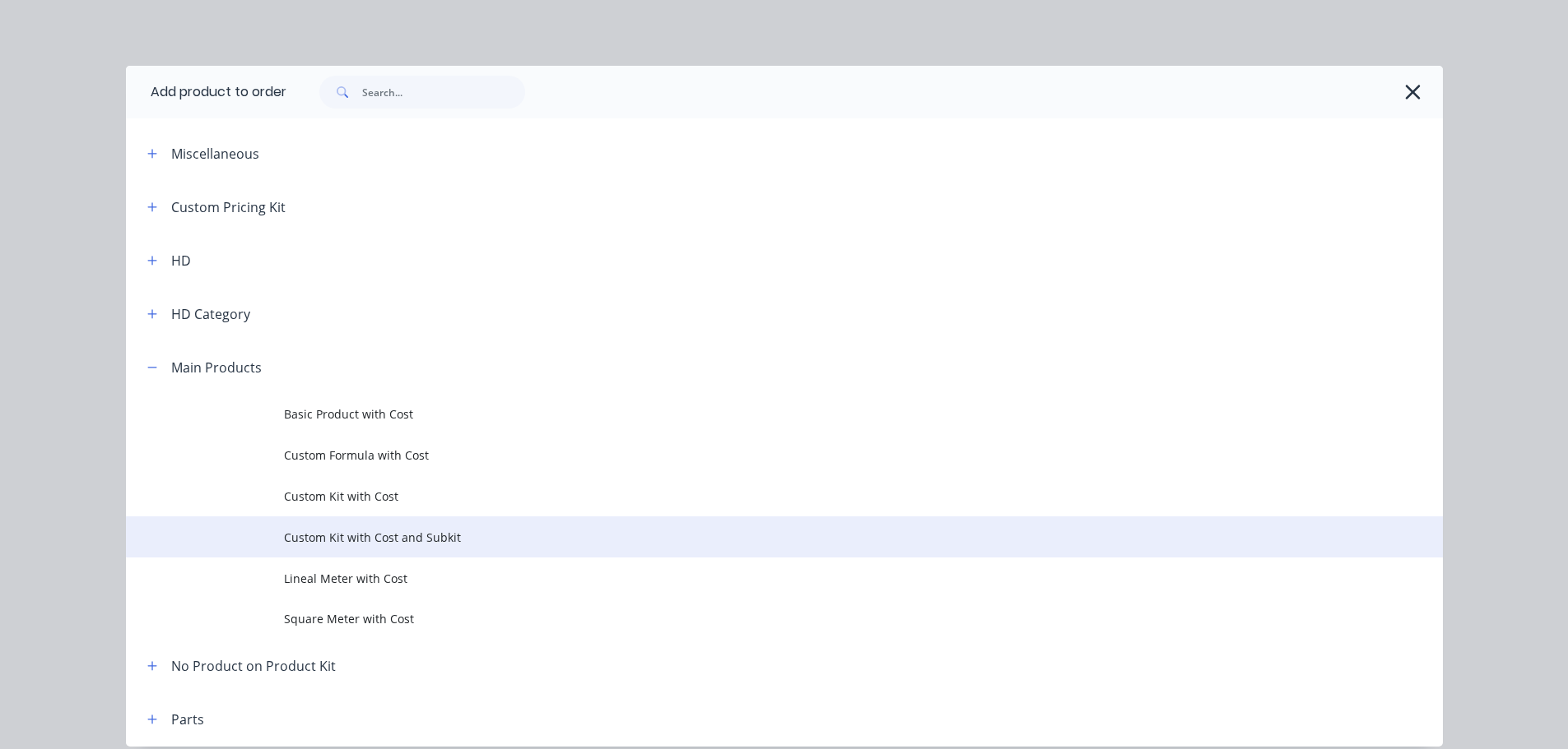
click at [354, 539] on span "Custom Kit with Cost and Subkit" at bounding box center [747, 537] width 927 height 17
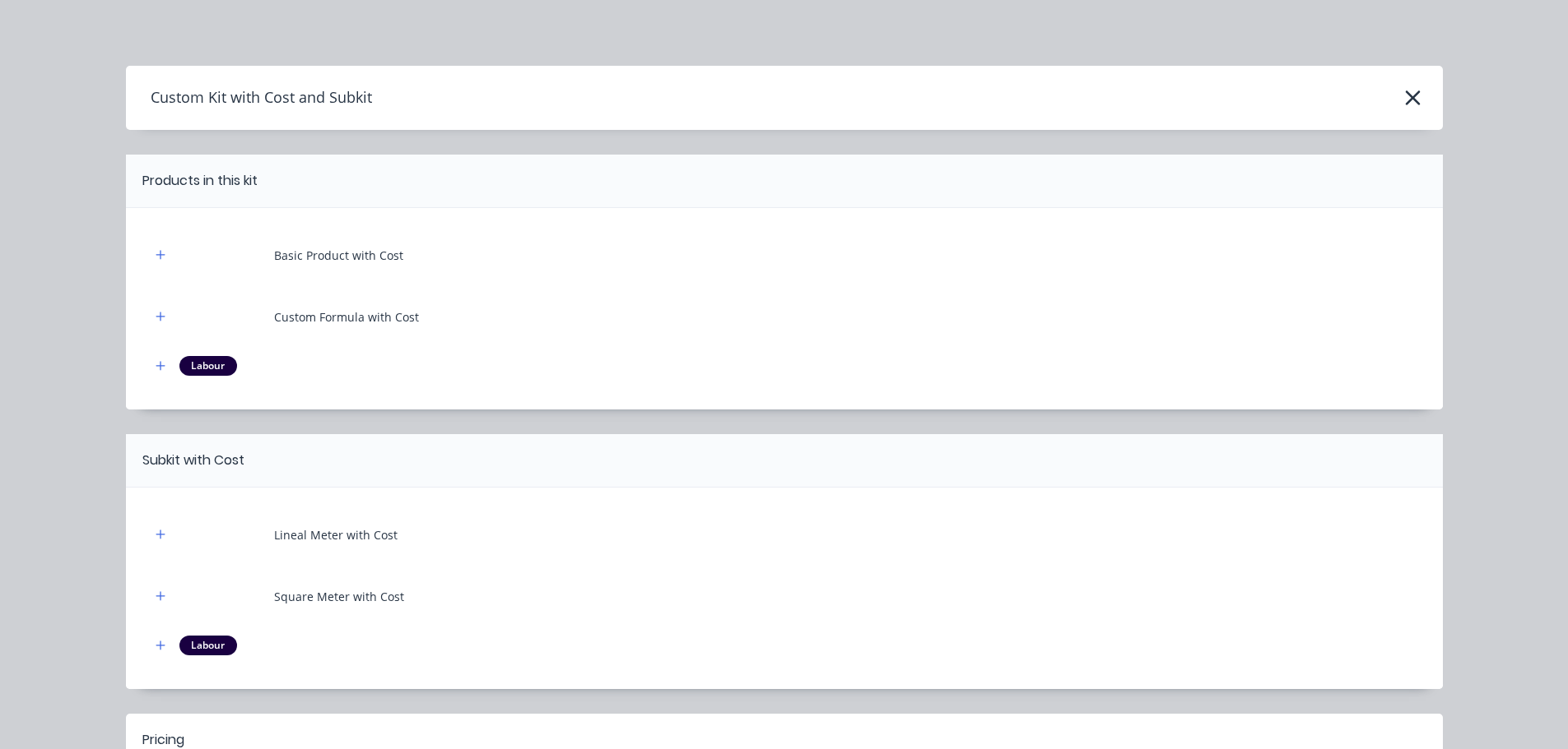
scroll to position [203, 0]
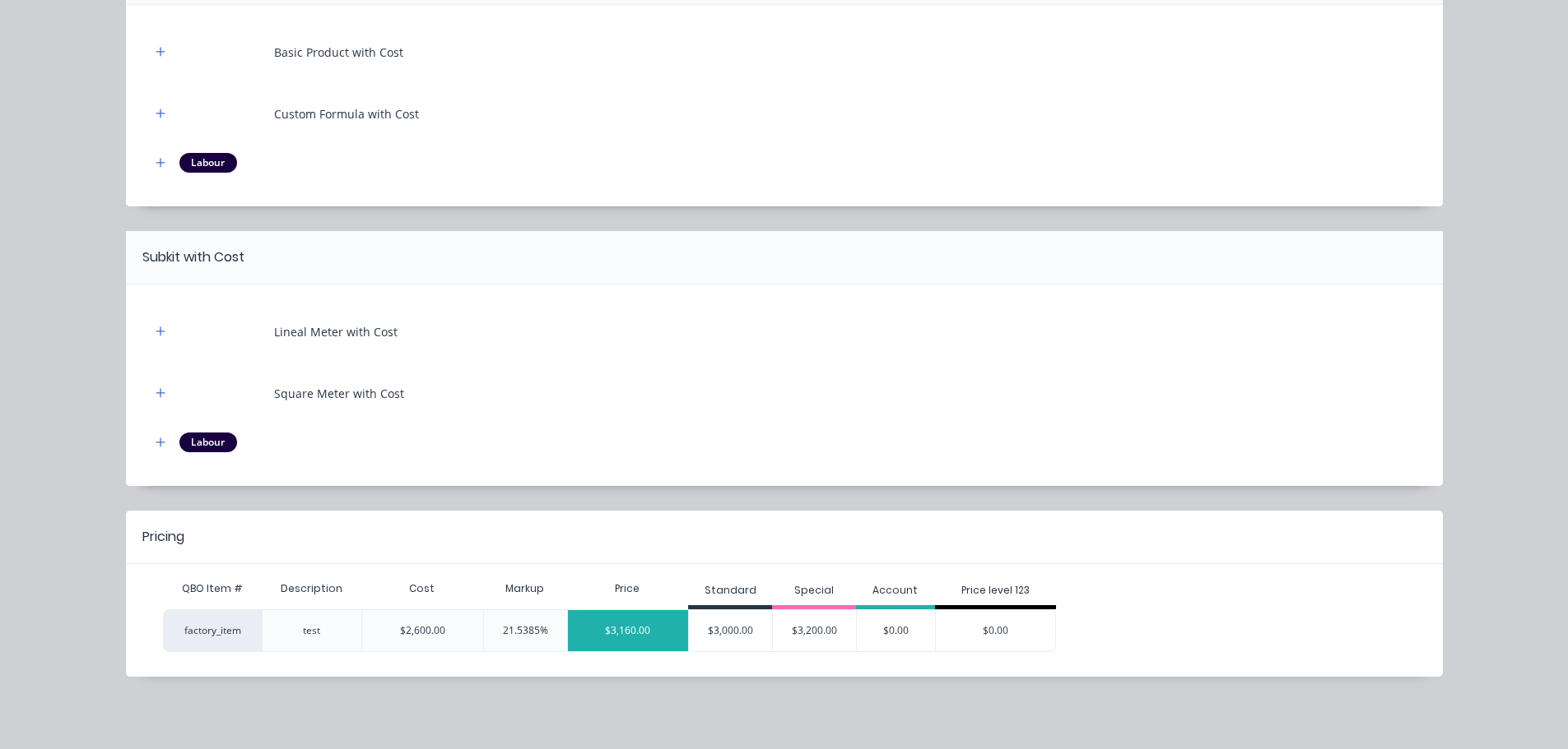
click at [623, 639] on div "$3,160.00" at bounding box center [628, 630] width 121 height 41
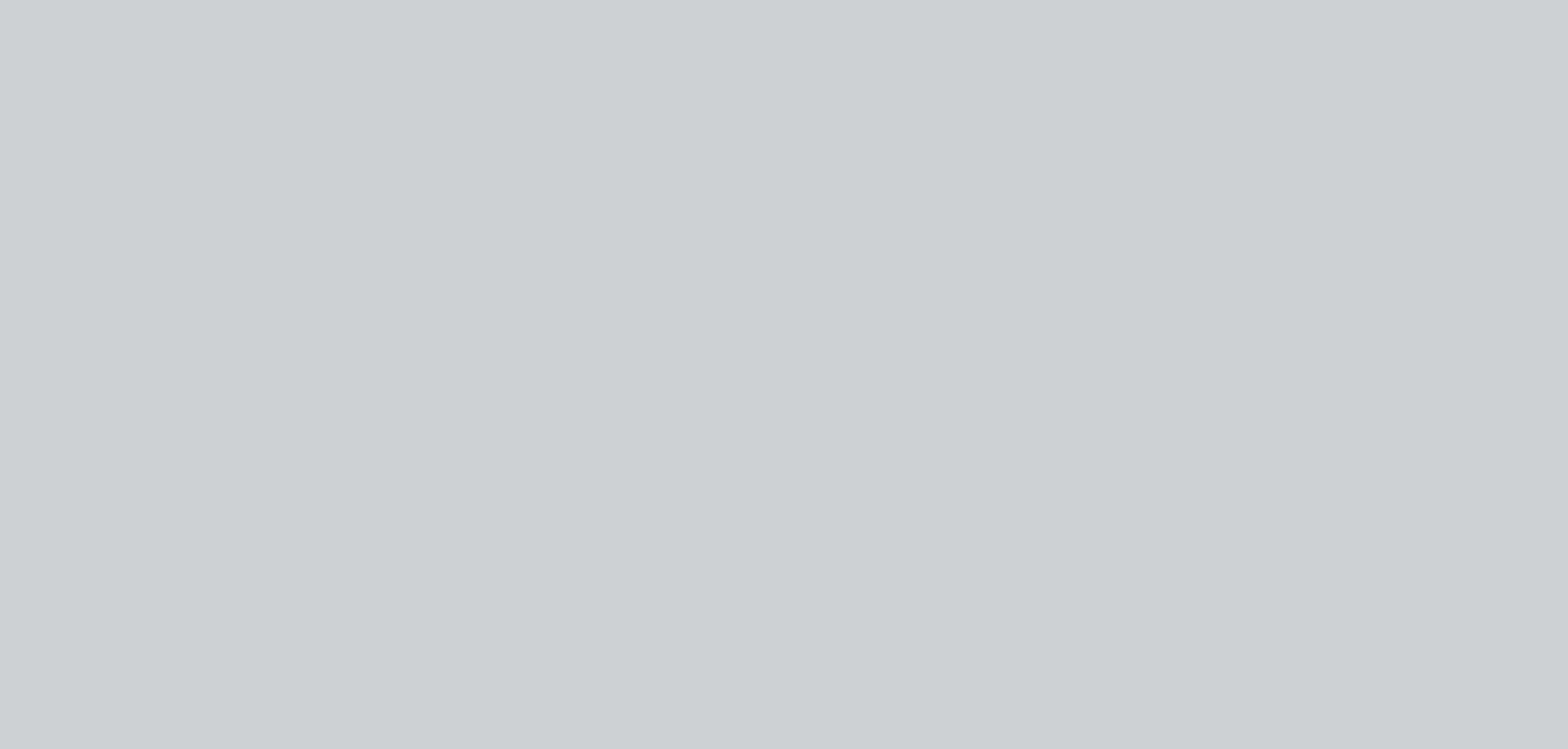
scroll to position [0, 0]
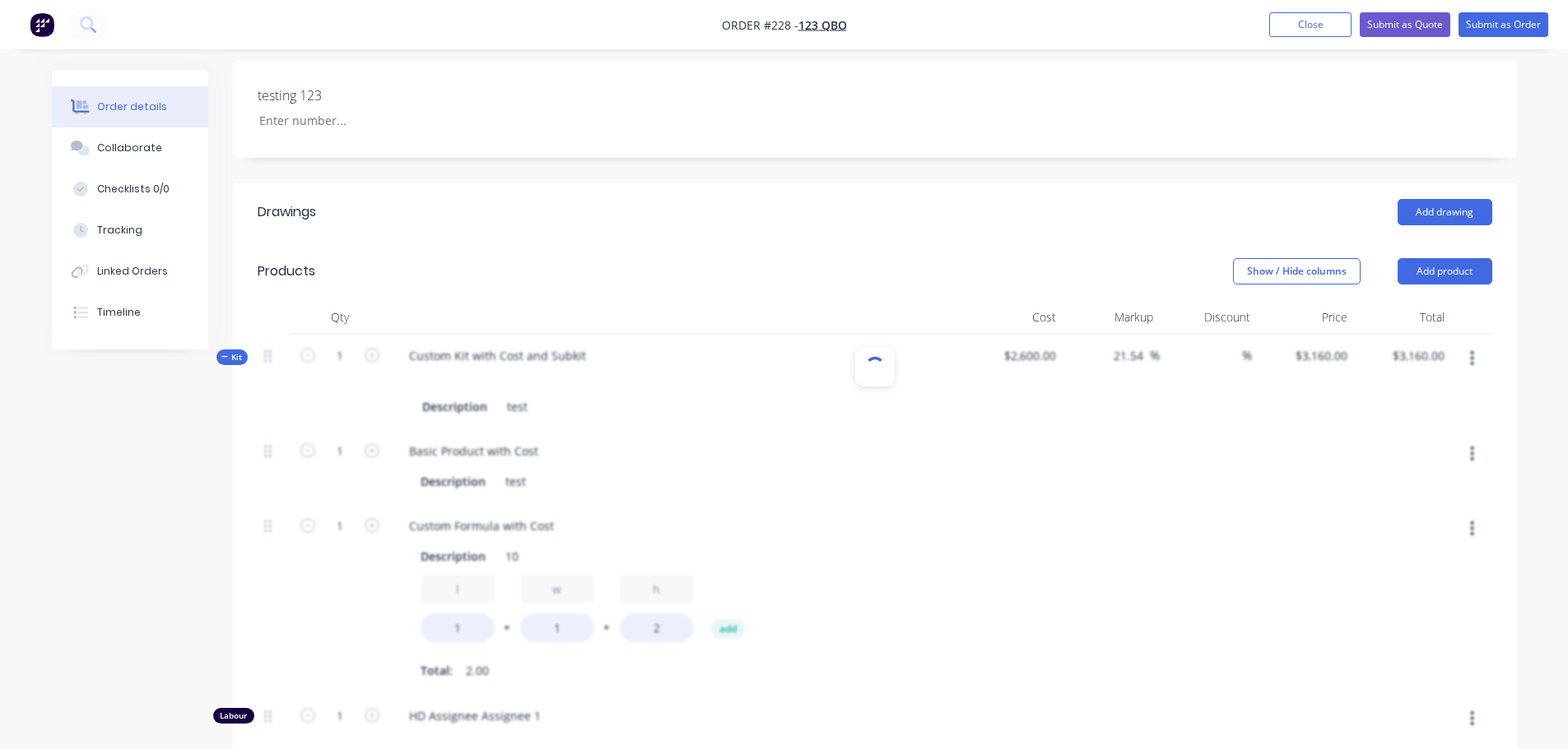
scroll to position [411, 0]
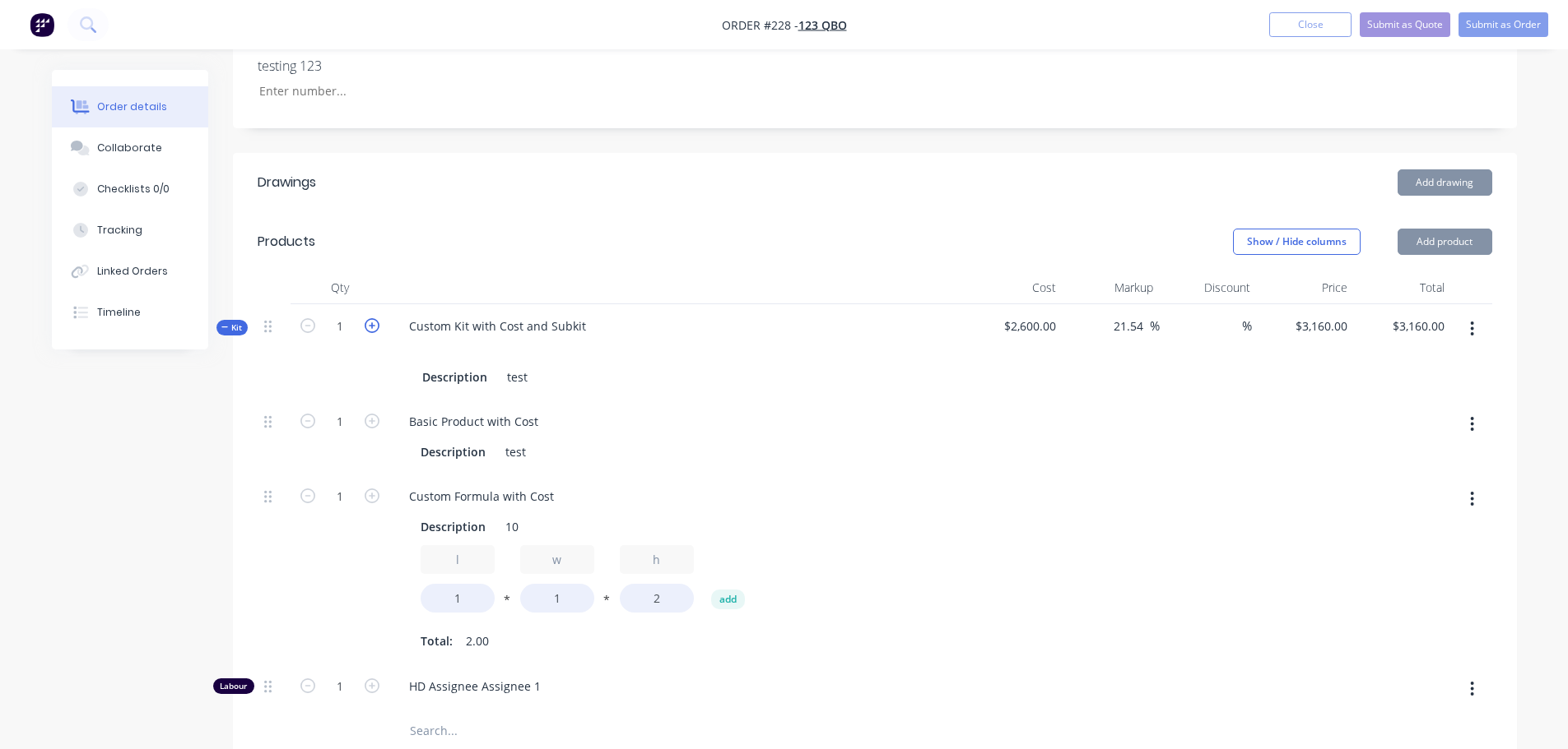
click at [378, 324] on icon "button" at bounding box center [372, 326] width 15 height 15
type input "2"
type input "$6,320.00"
type input "2"
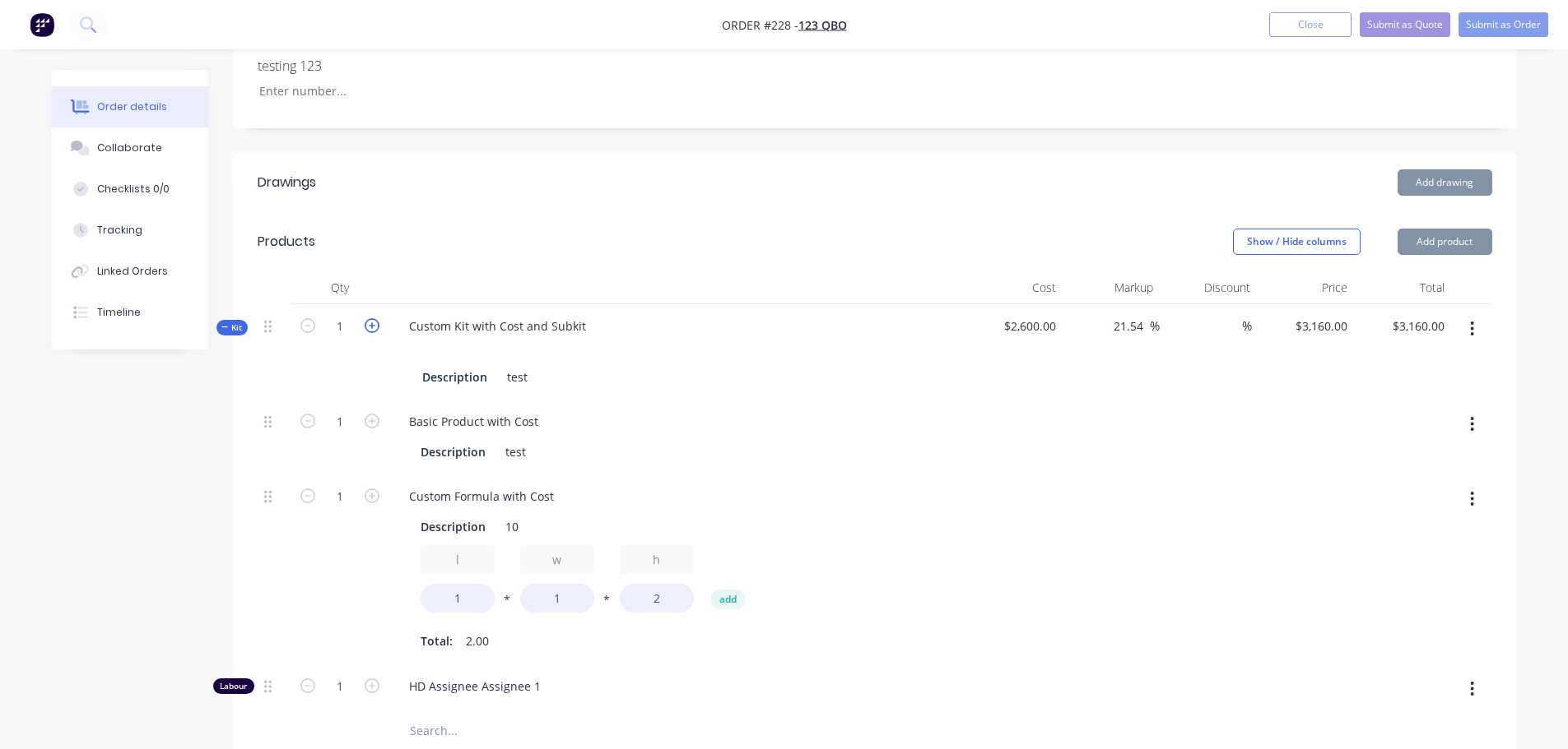
type input "2"
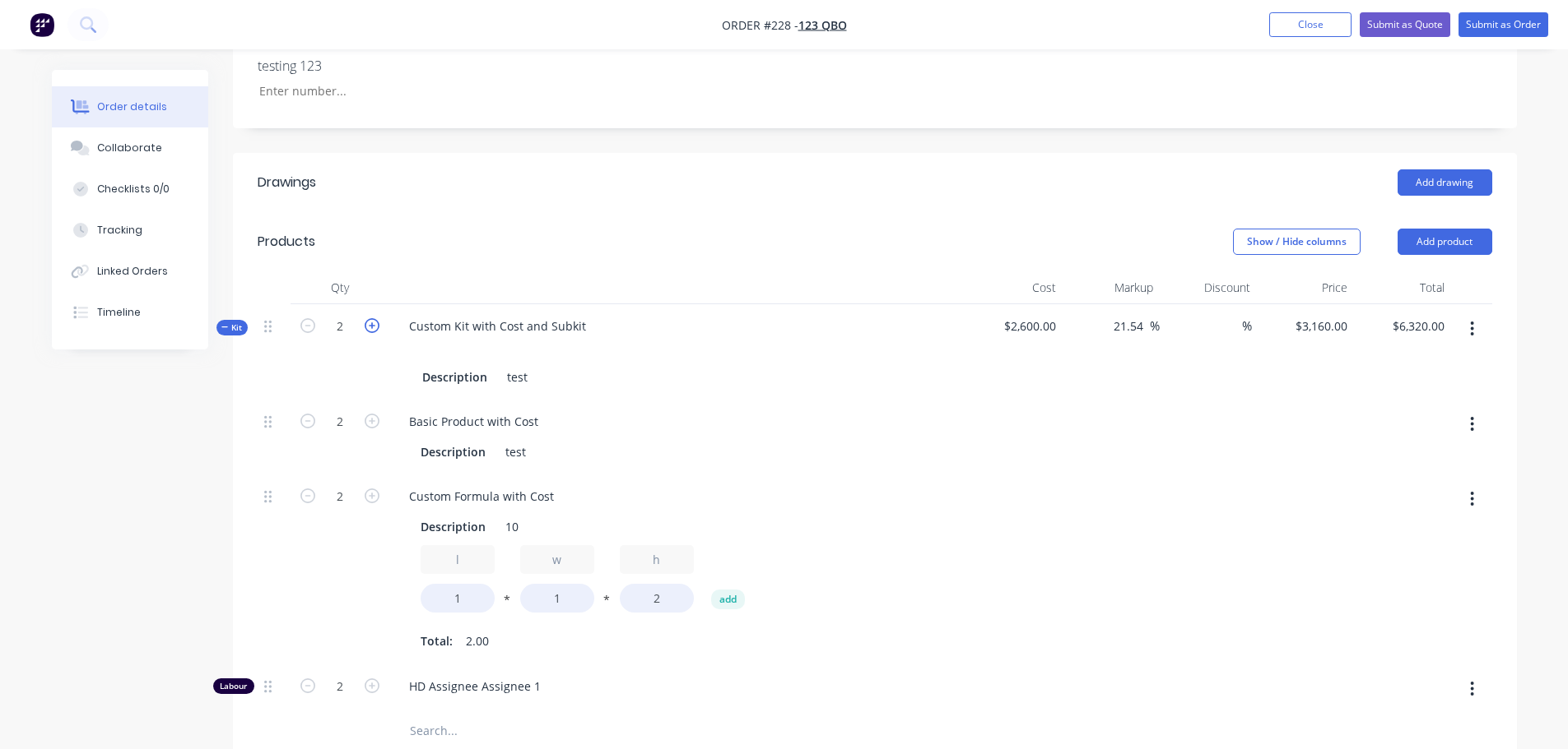
click at [379, 324] on icon "button" at bounding box center [372, 326] width 15 height 15
type input "3"
type input "$9,480.00"
type input "3"
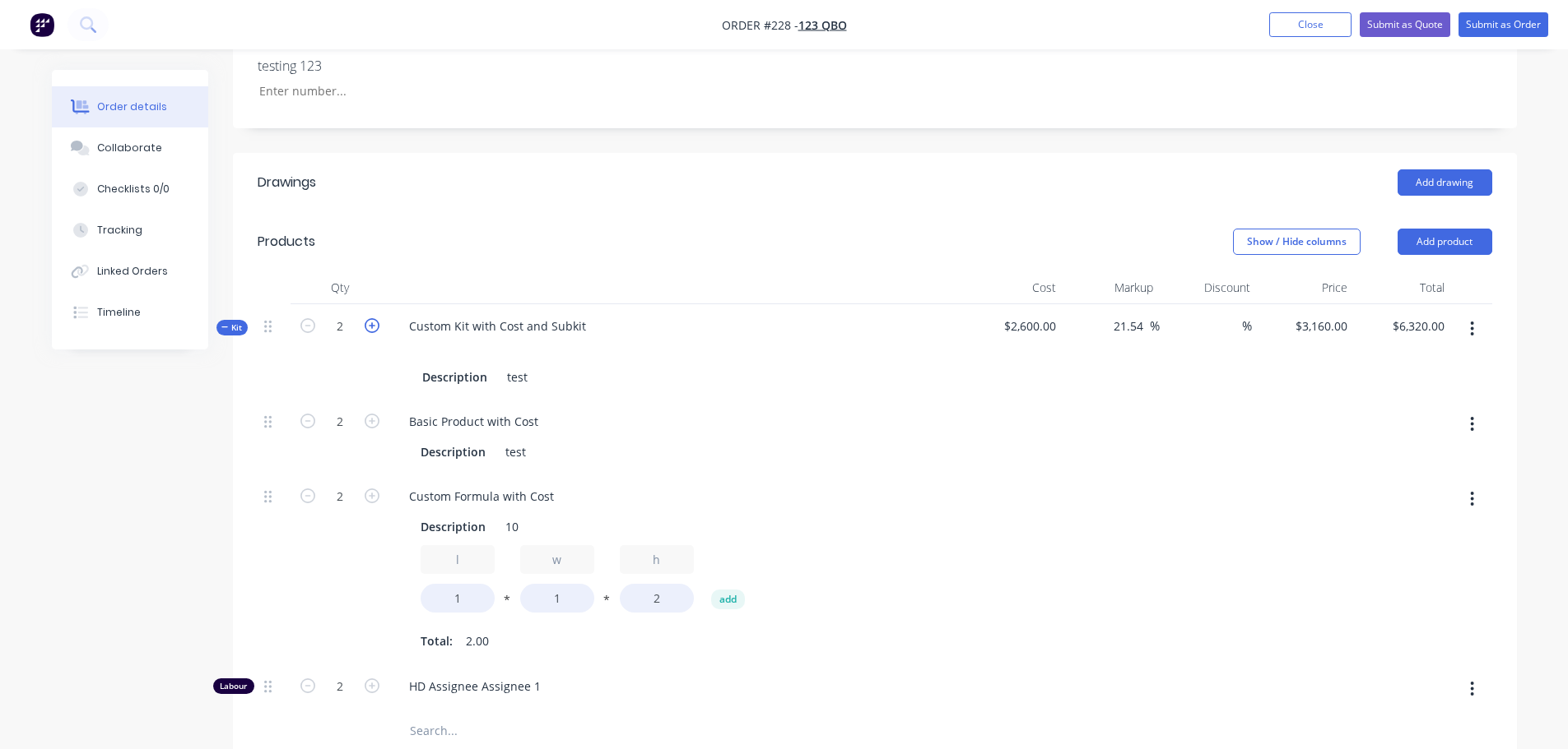
type input "3"
click at [380, 323] on button "button" at bounding box center [371, 325] width 22 height 17
type input "4"
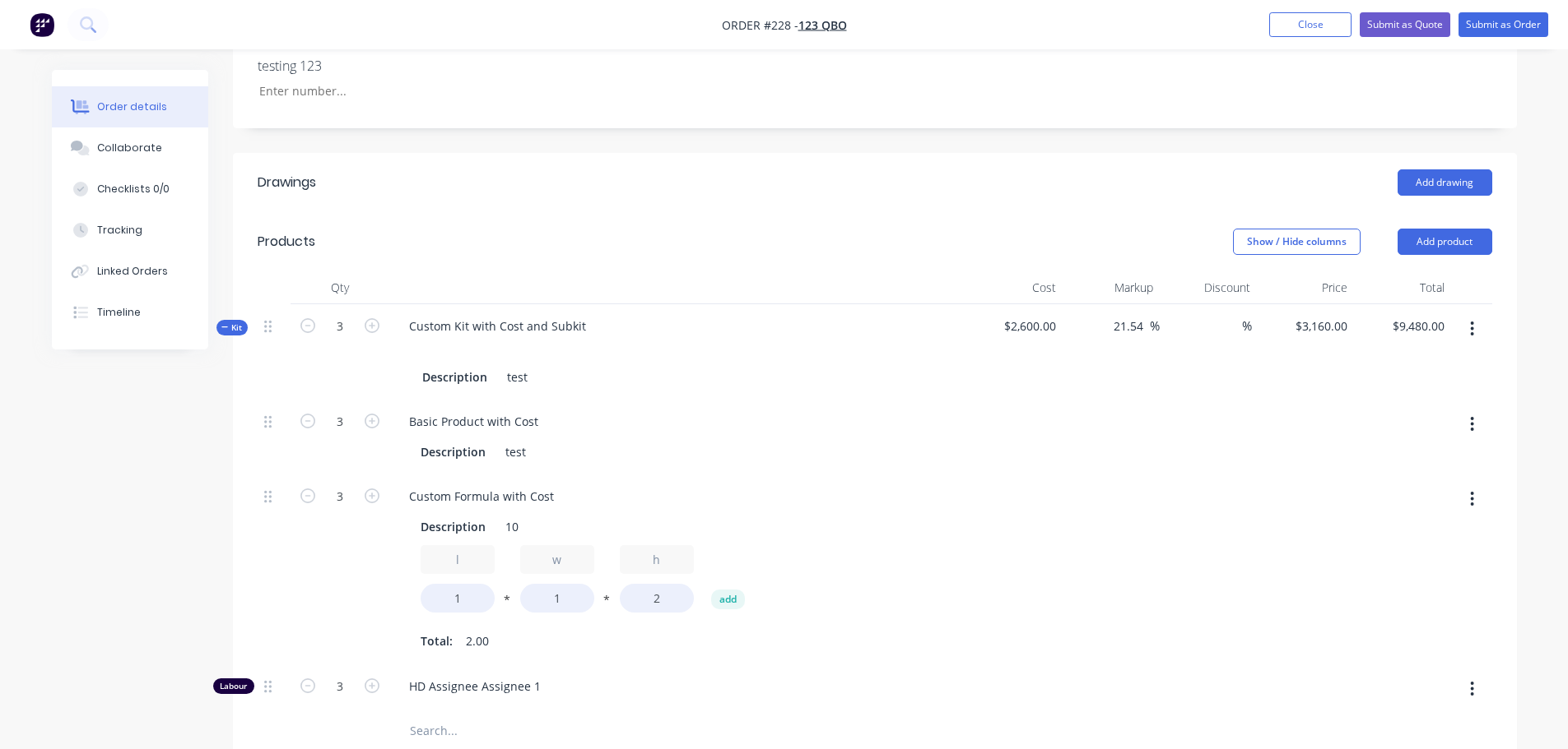
type input "$12,640.00"
type input "4"
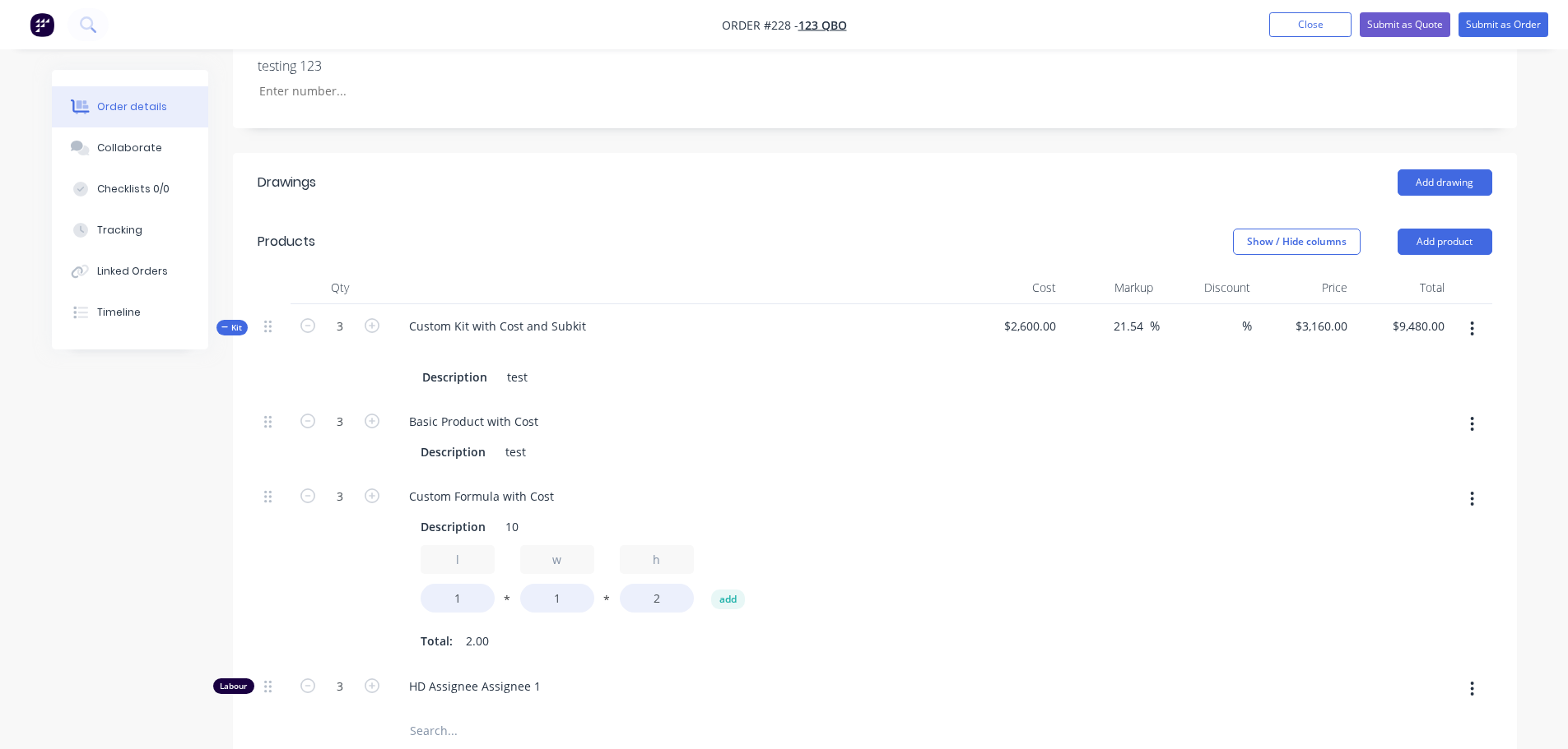
type input "4"
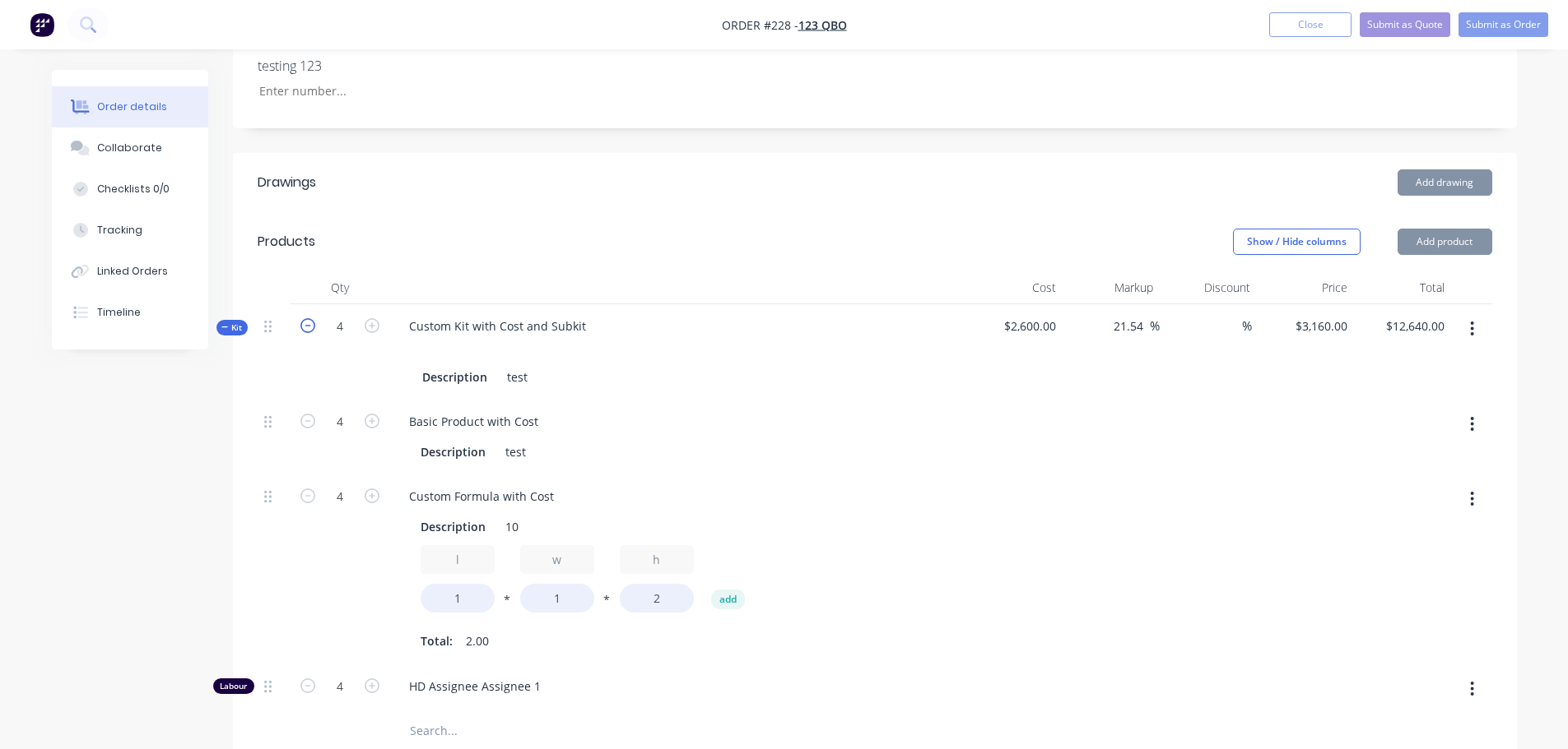
click at [306, 326] on icon "button" at bounding box center [308, 326] width 15 height 15
type input "3"
type input "$9,480.00"
type input "3"
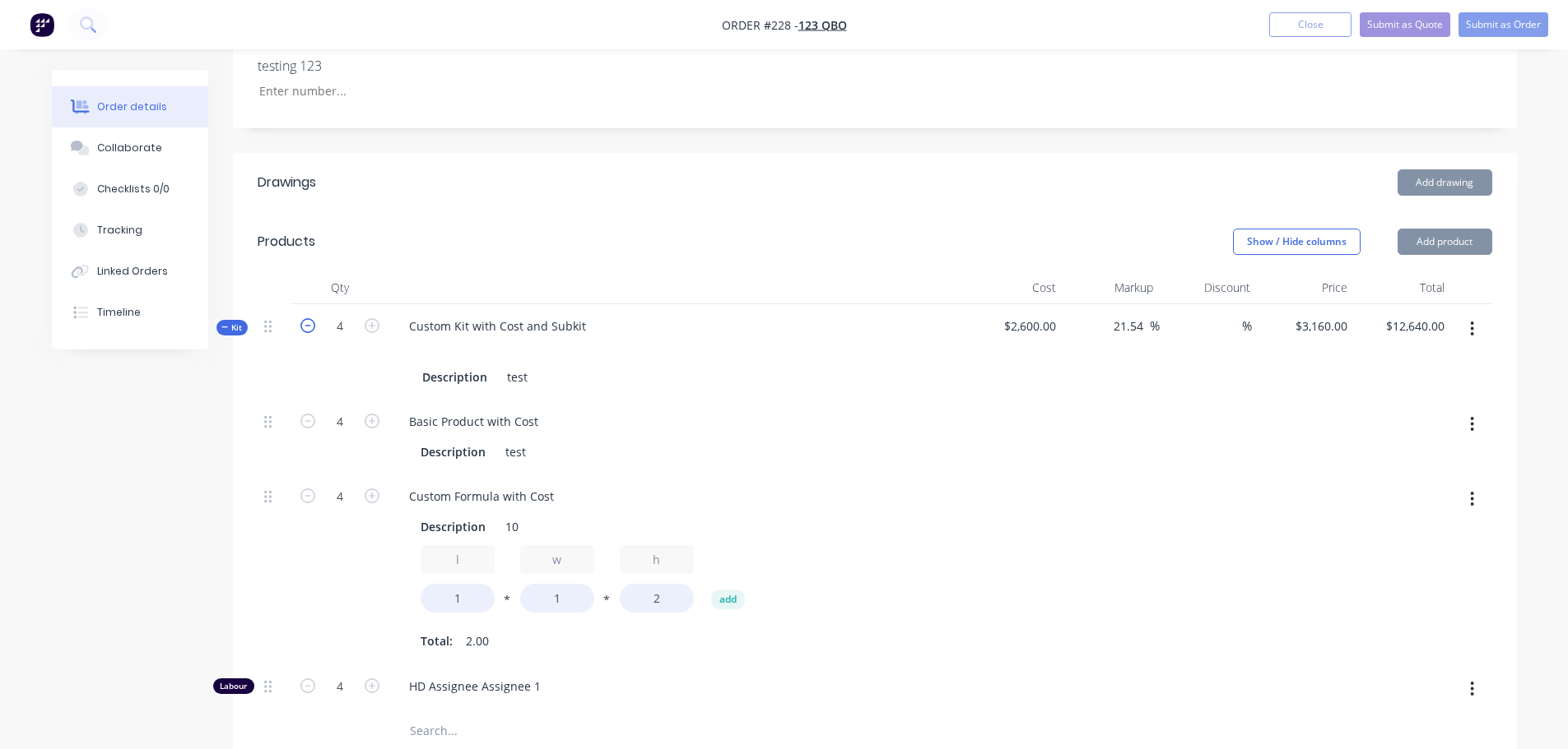
type input "3"
click at [306, 326] on icon "button" at bounding box center [308, 326] width 15 height 15
type input "2"
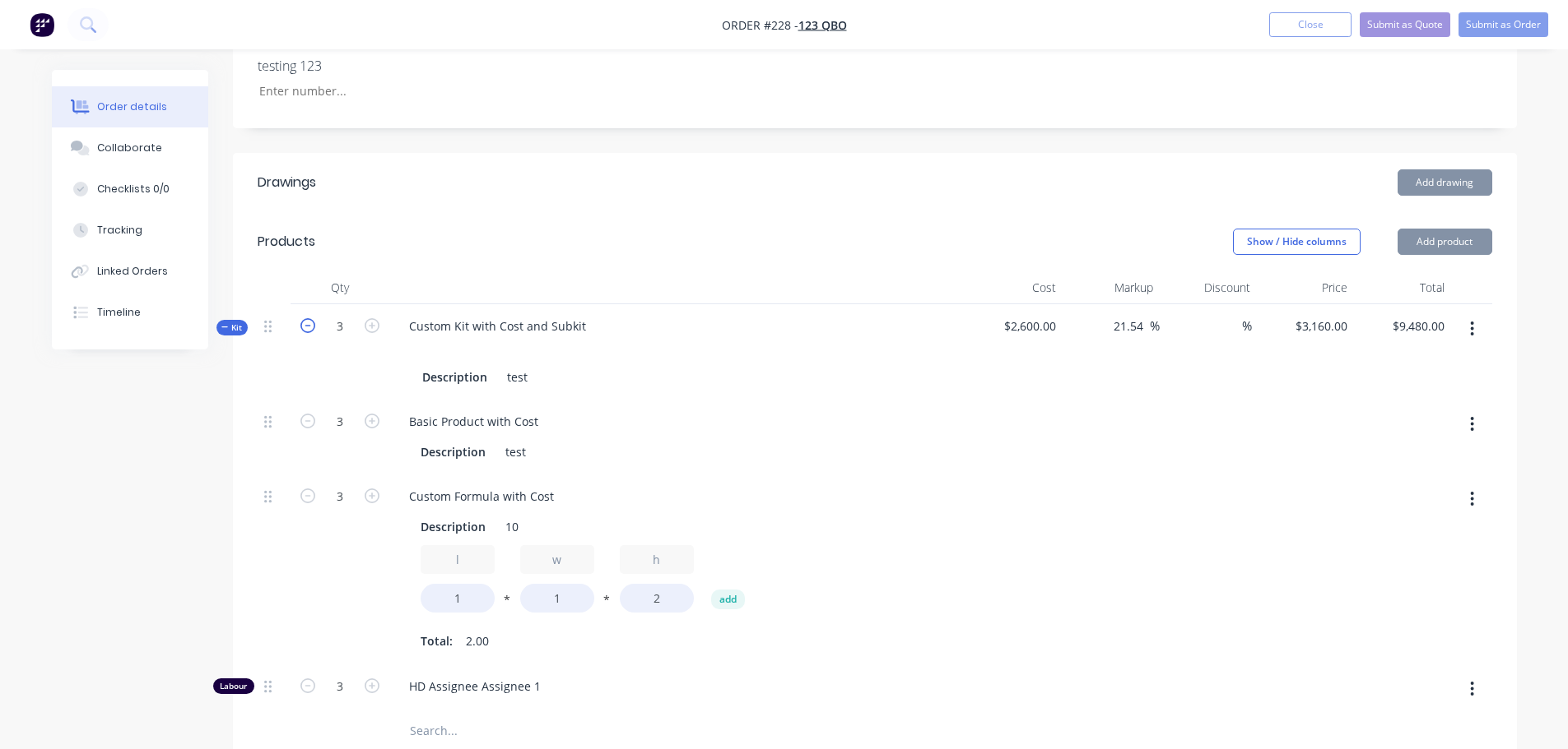
type input "$6,320.00"
type input "2"
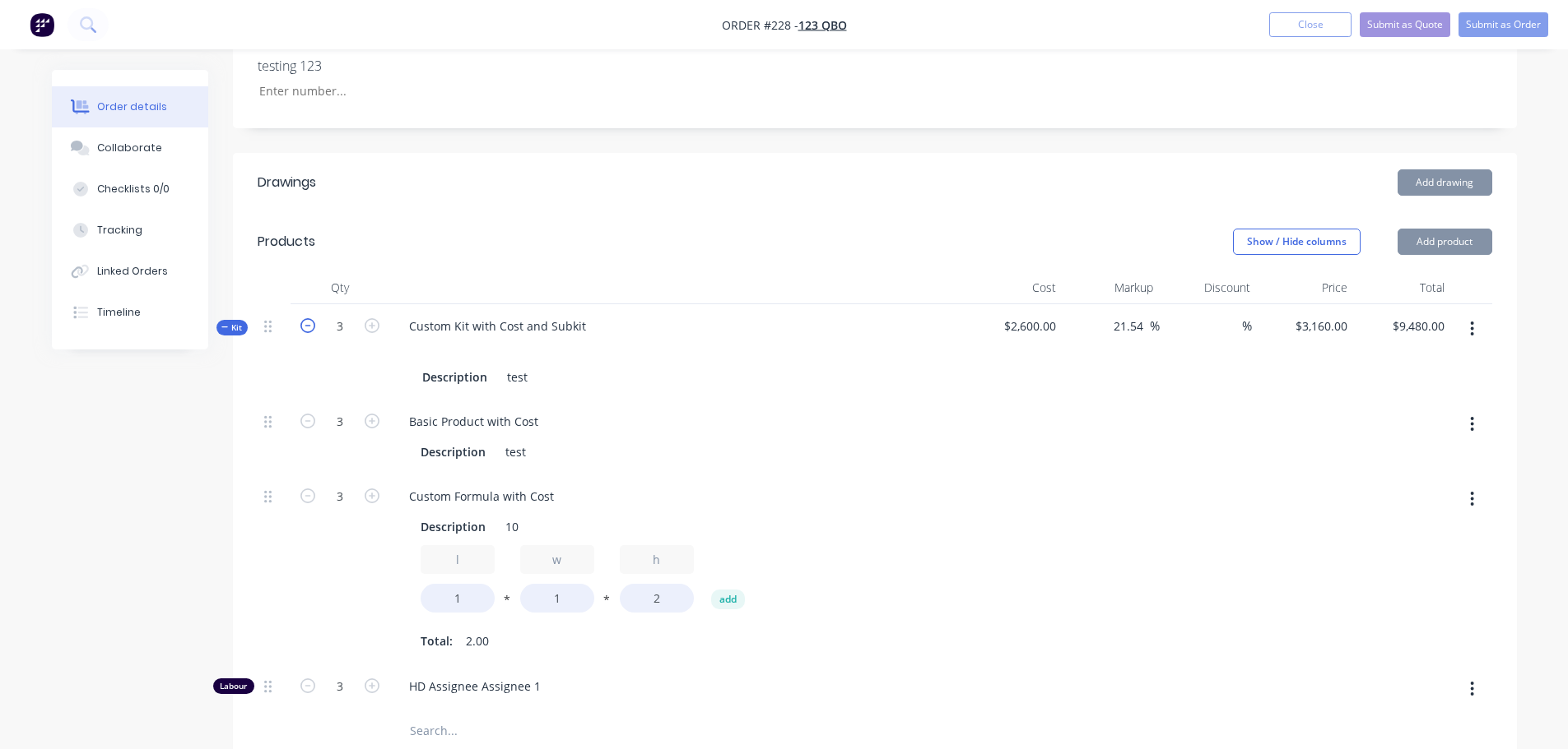
type input "2"
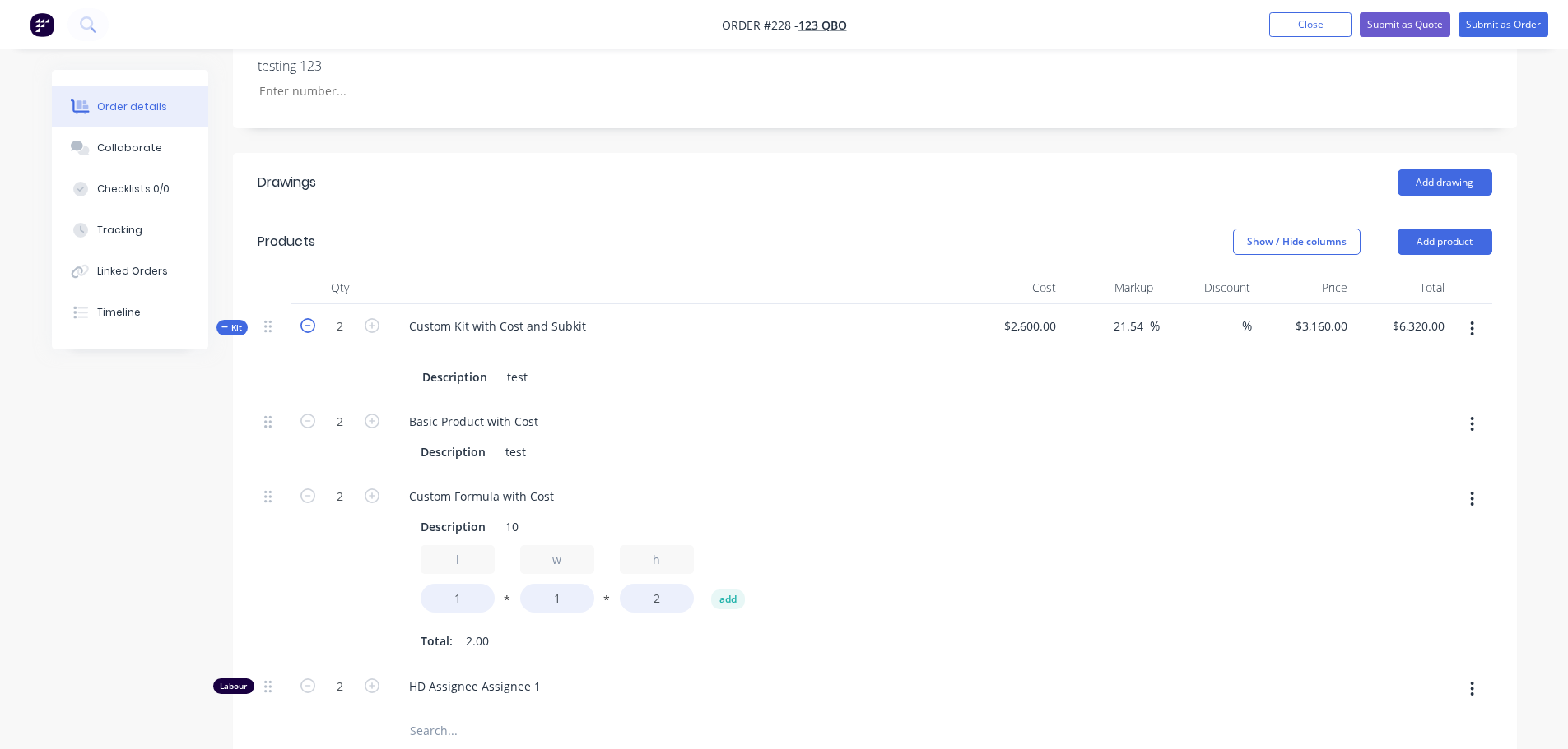
click at [306, 326] on icon "button" at bounding box center [308, 326] width 15 height 15
type input "1"
type input "$3,160.00"
type input "1"
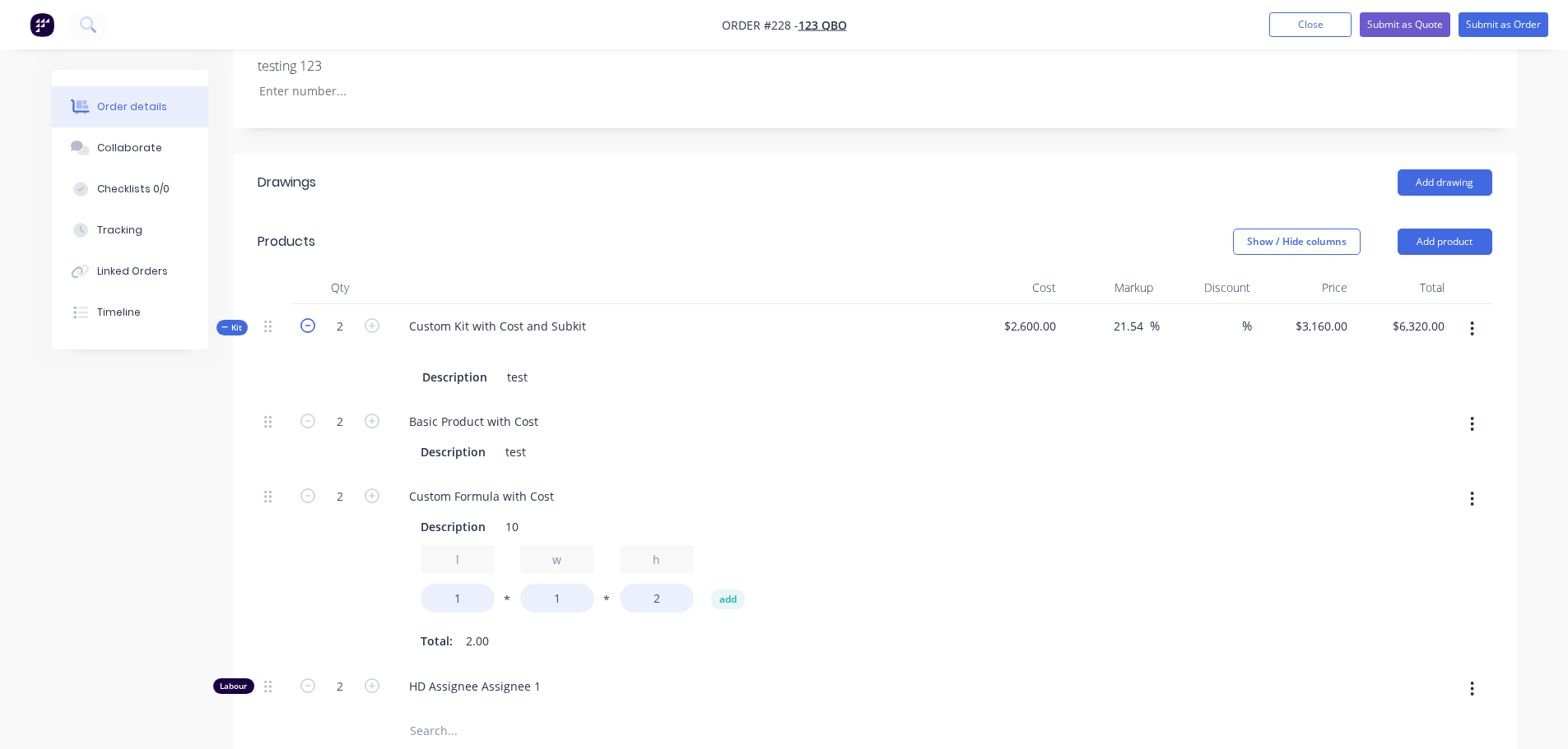
type input "1"
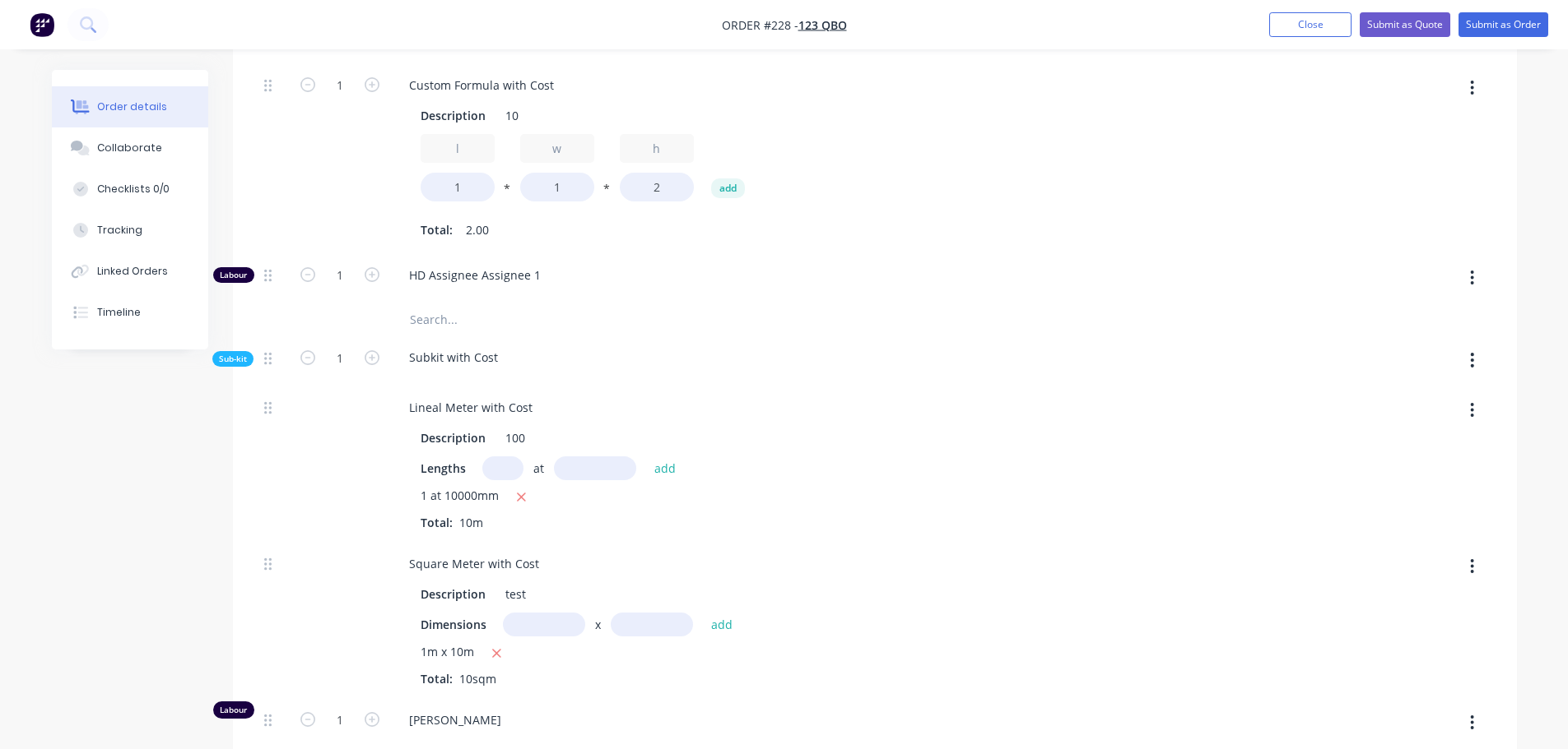
scroll to position [247, 0]
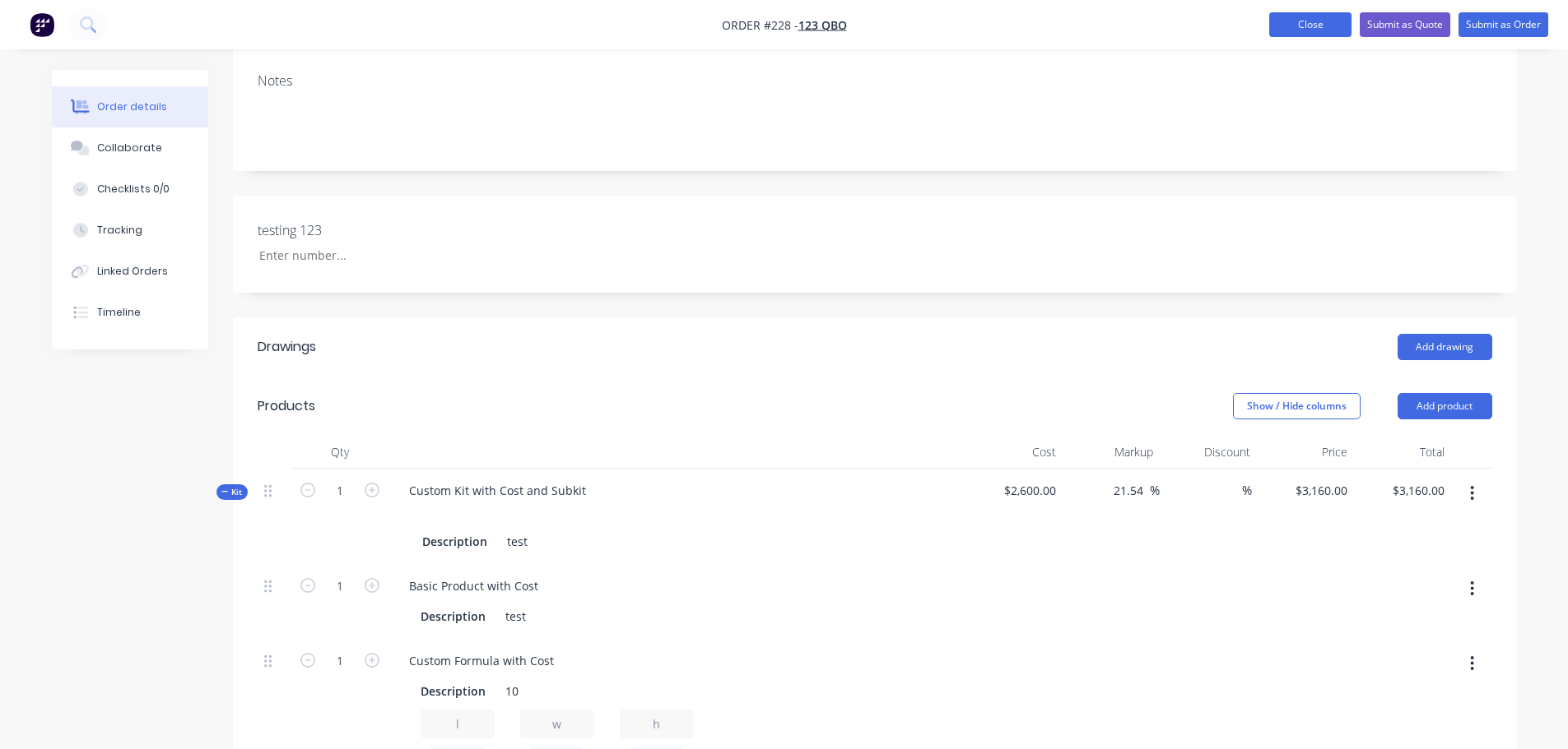
click at [787, 16] on button "Close" at bounding box center [1310, 25] width 83 height 25
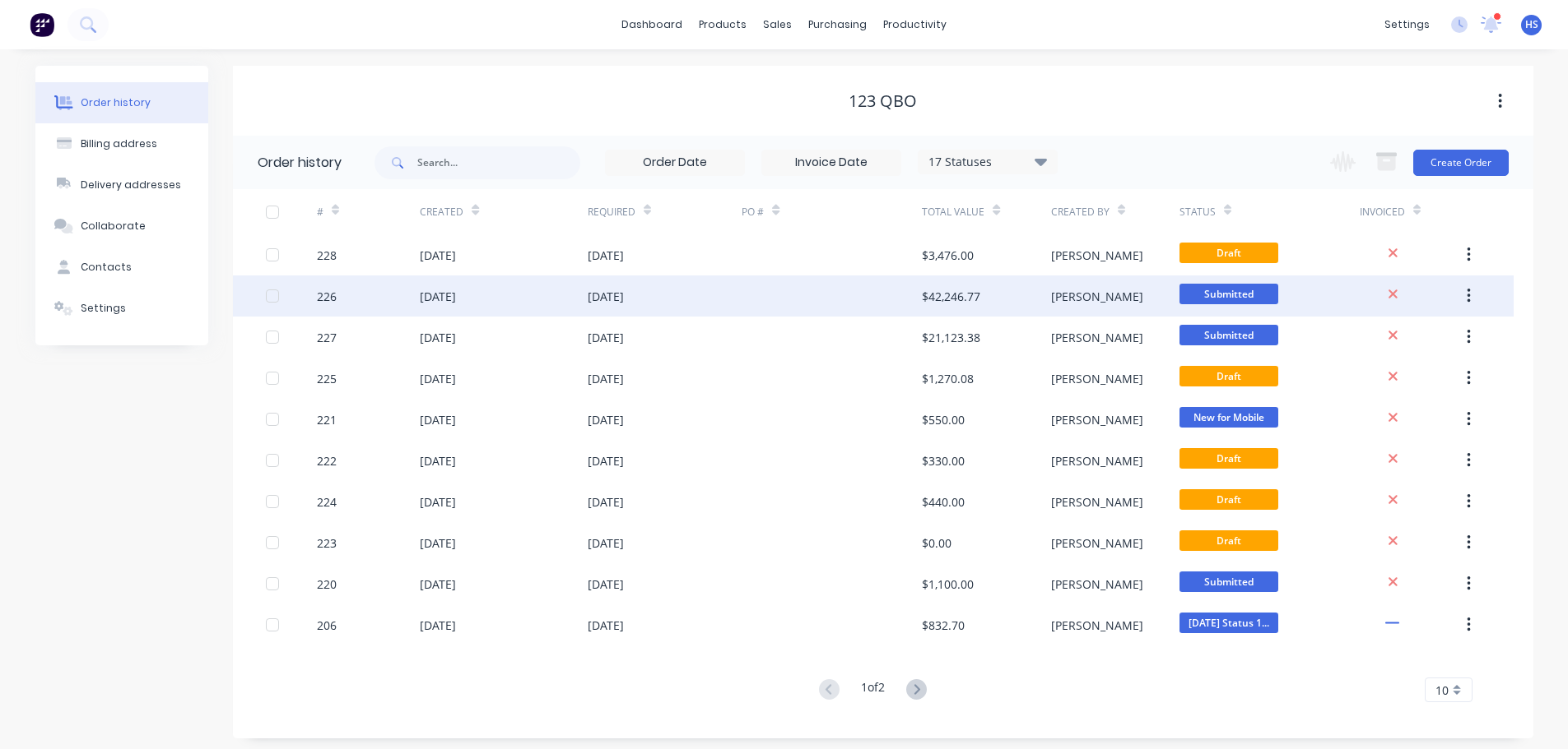
click at [560, 290] on div "15 Aug 2025" at bounding box center [503, 295] width 167 height 41
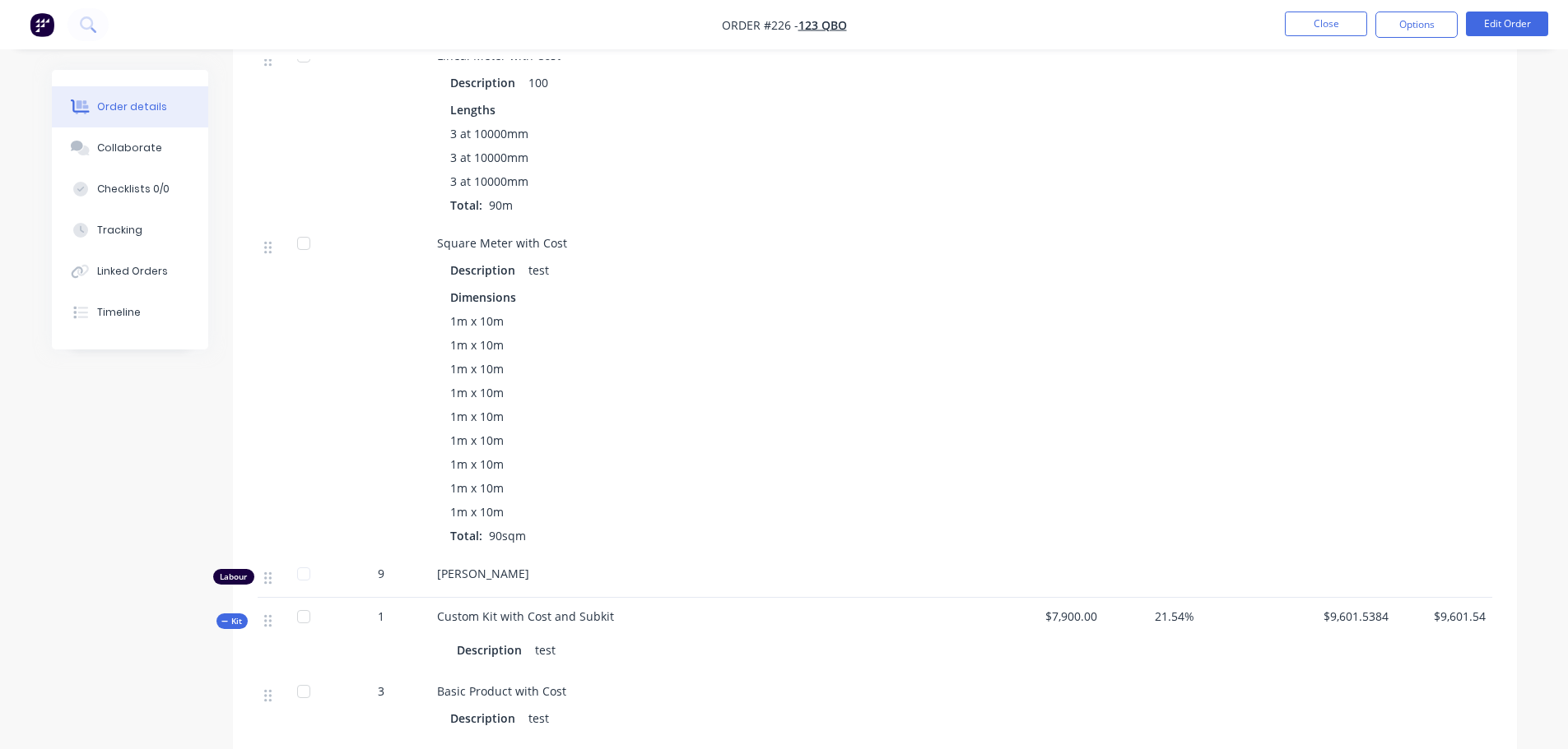
scroll to position [1152, 0]
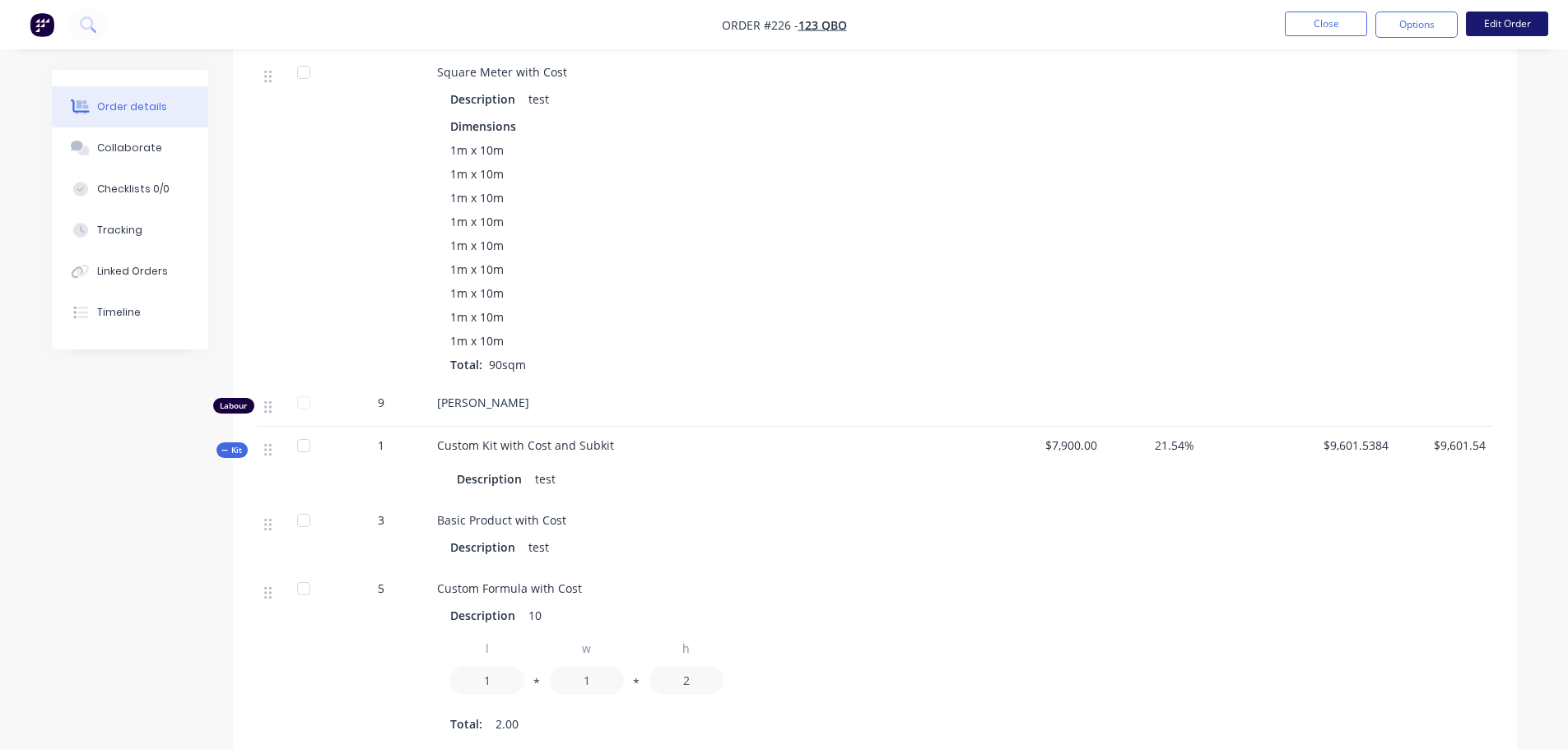
click at [787, 28] on button "Edit Order" at bounding box center [1506, 24] width 83 height 25
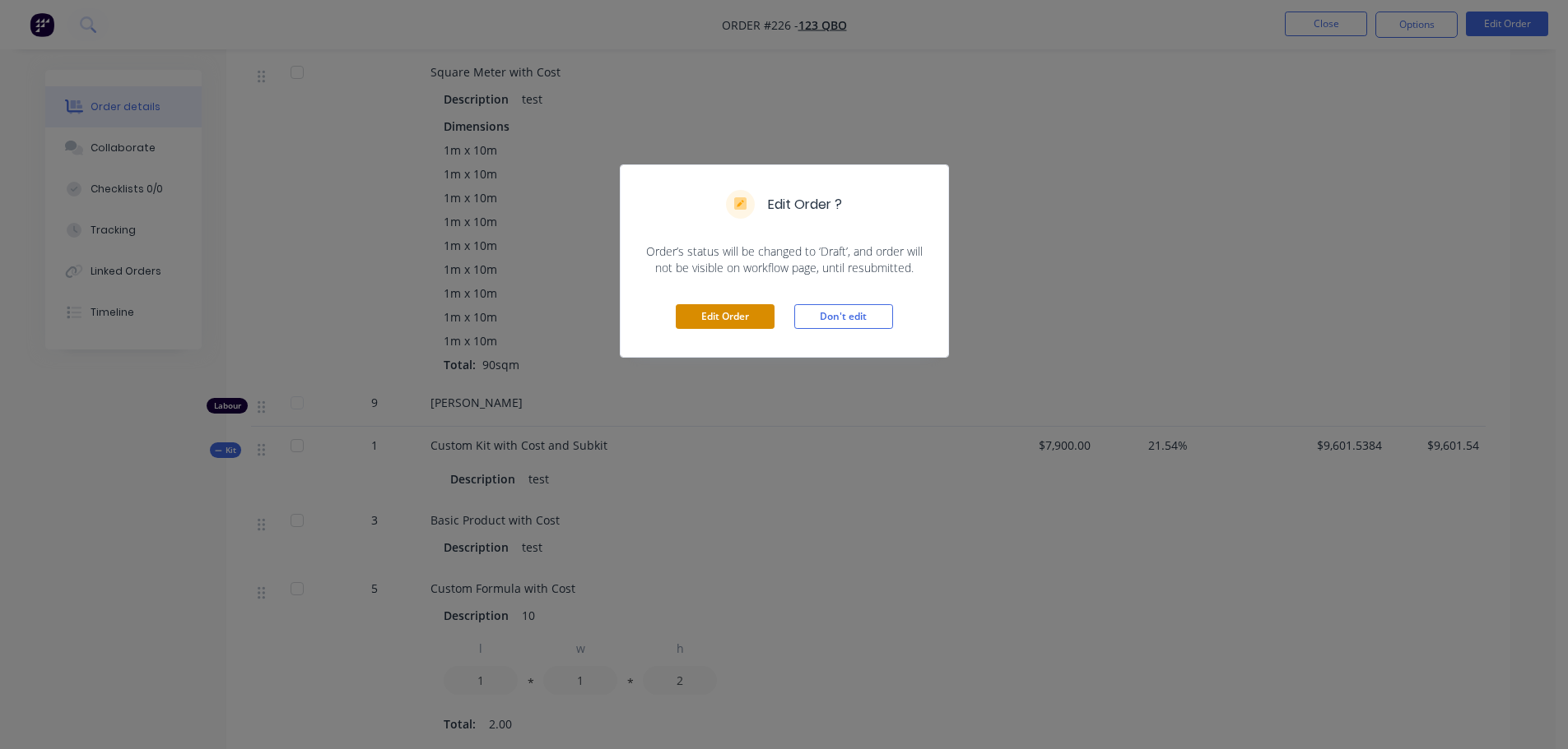
click at [706, 307] on button "Edit Order" at bounding box center [725, 317] width 99 height 25
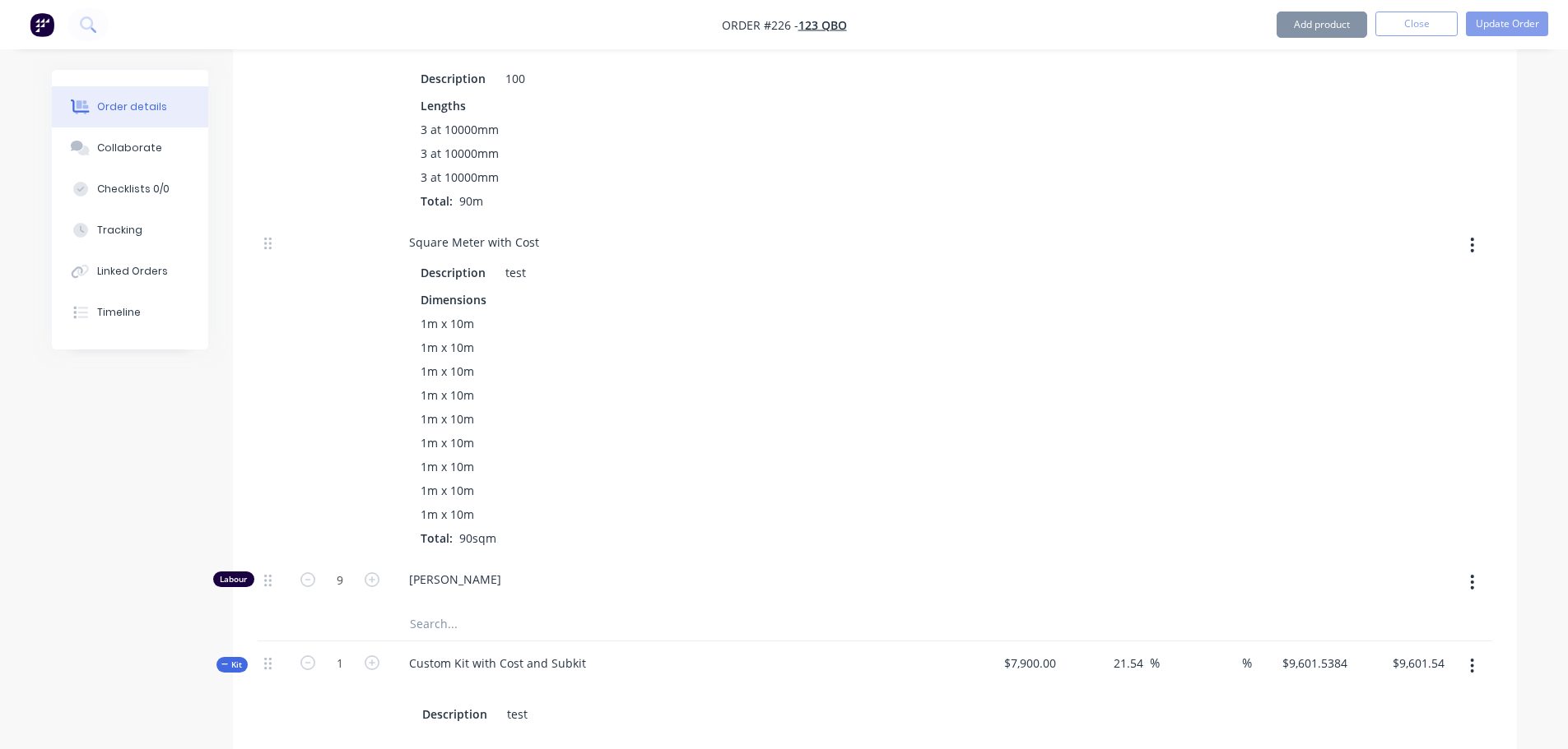
scroll to position [1317, 0]
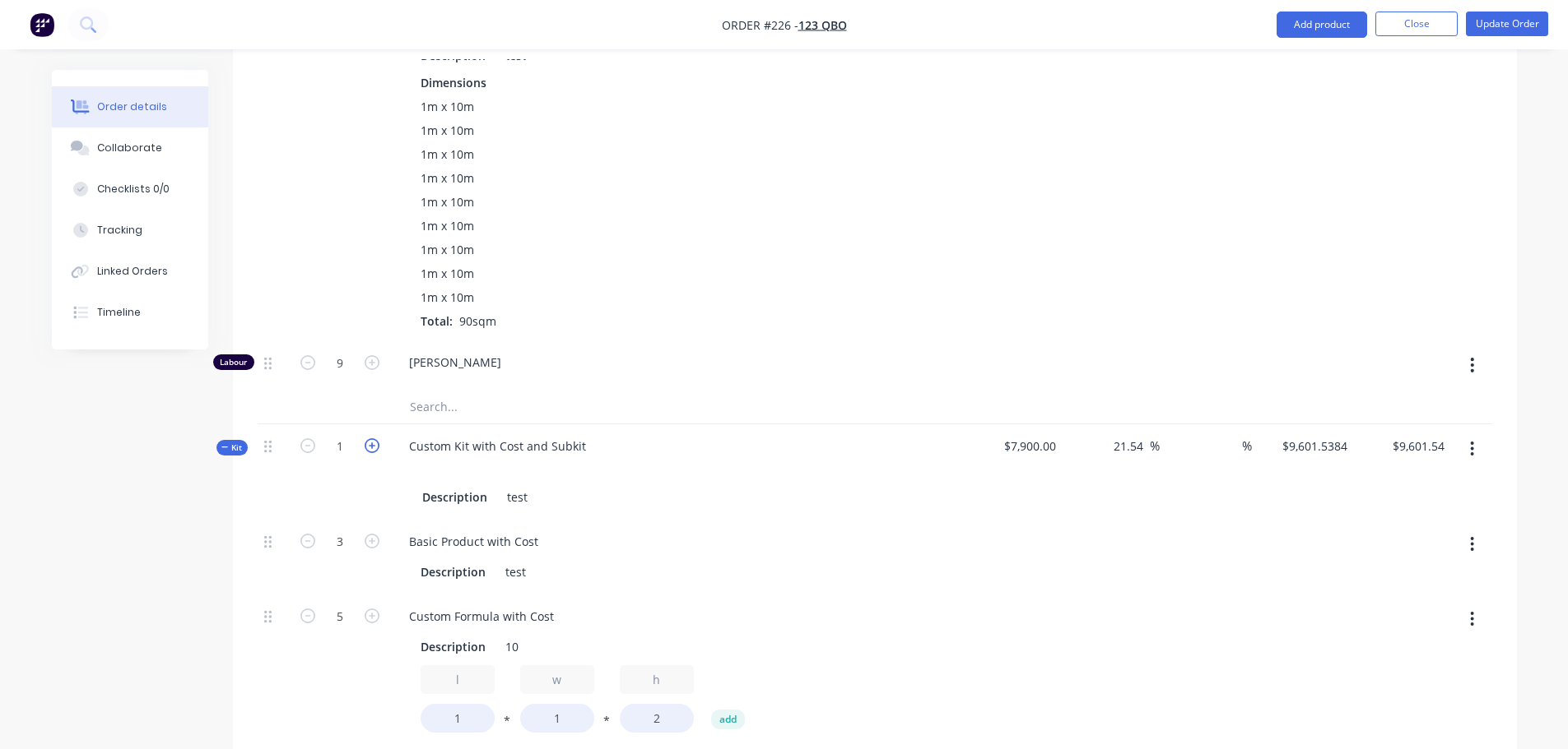
click at [373, 445] on icon "button" at bounding box center [372, 446] width 15 height 15
type input "2"
type input "6"
type input "10"
type input "2"
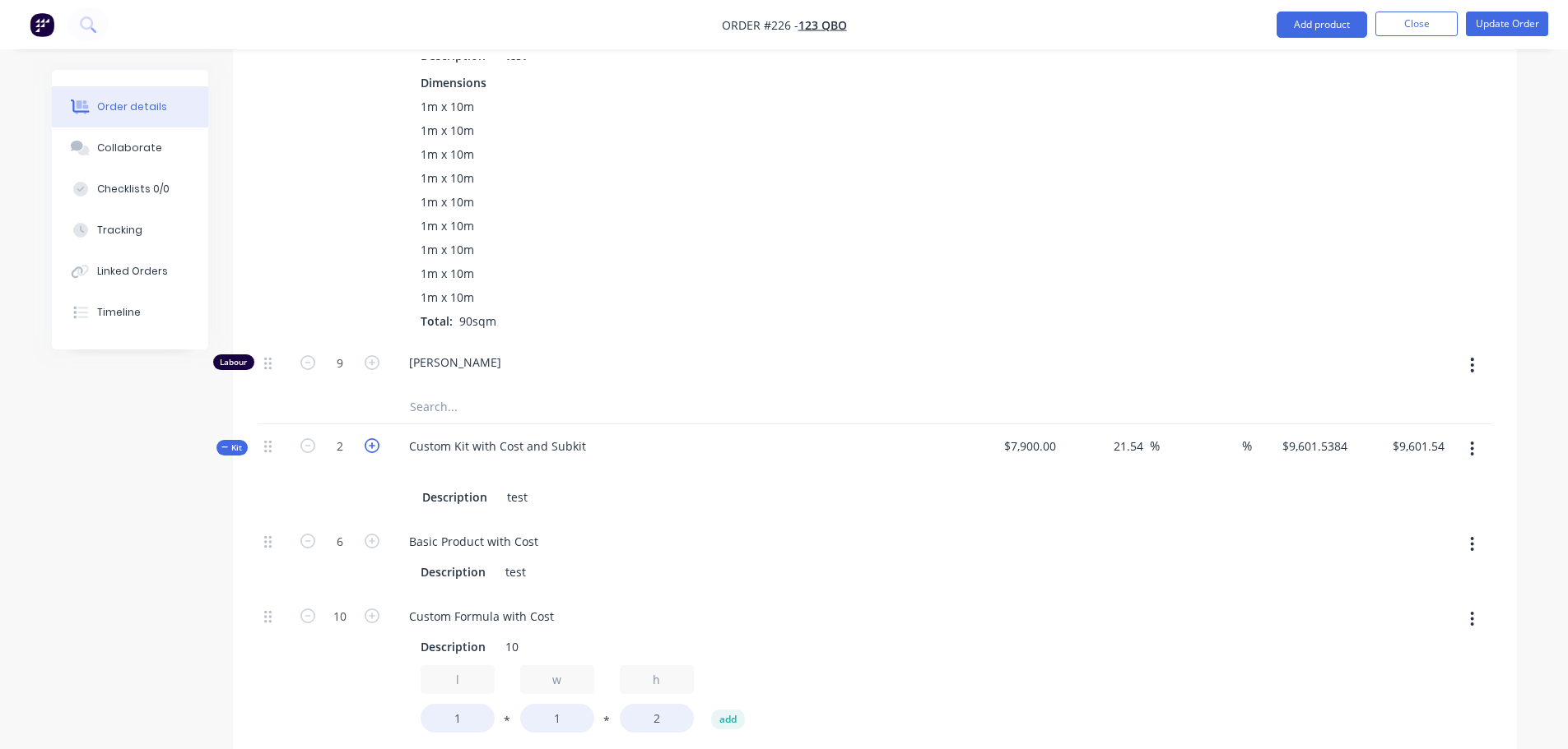
click at [373, 445] on icon "button" at bounding box center [372, 446] width 15 height 15
type input "3"
type input "9"
type input "15"
type input "3"
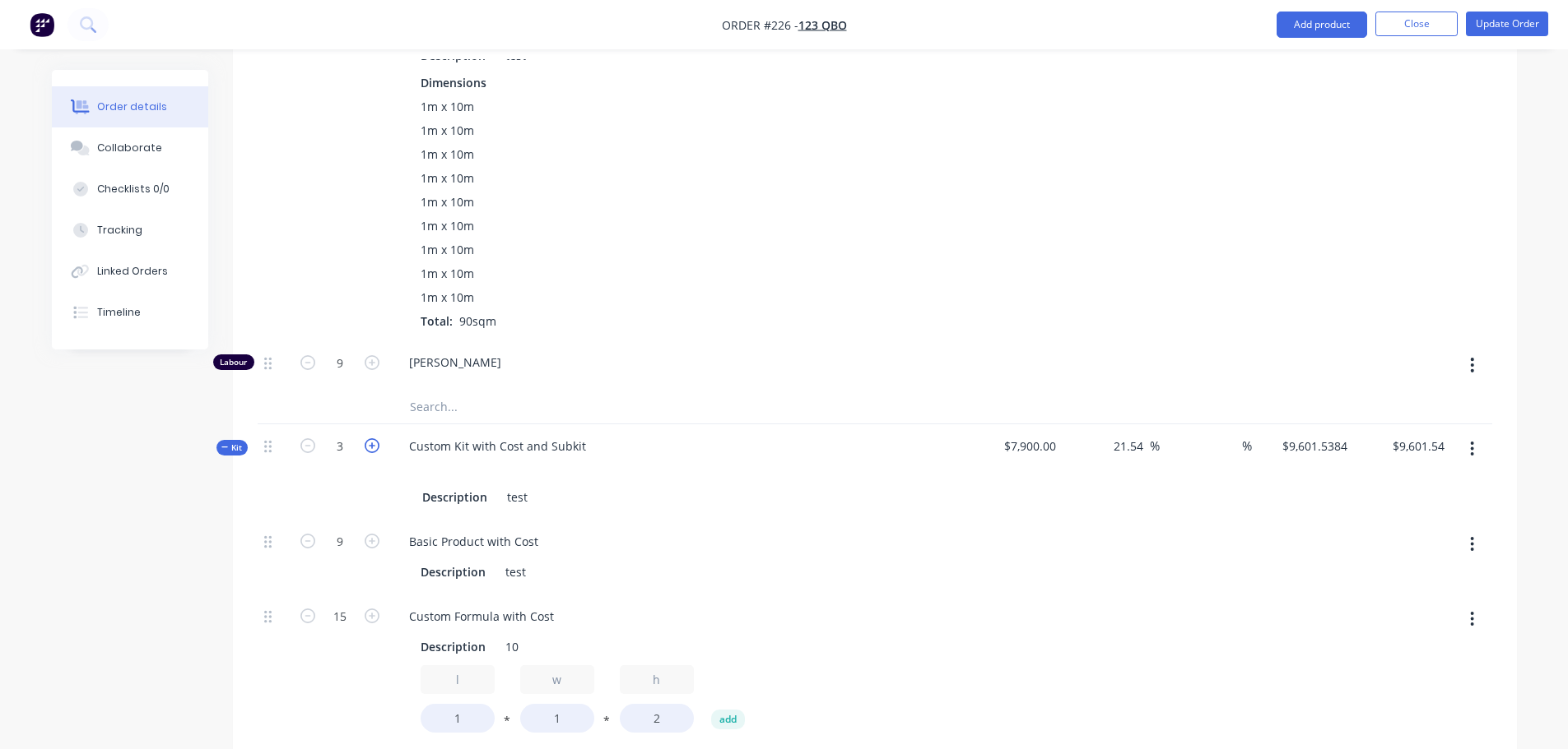
click at [371, 446] on icon "button" at bounding box center [372, 446] width 15 height 15
type input "4"
type input "12"
type input "20"
type input "4"
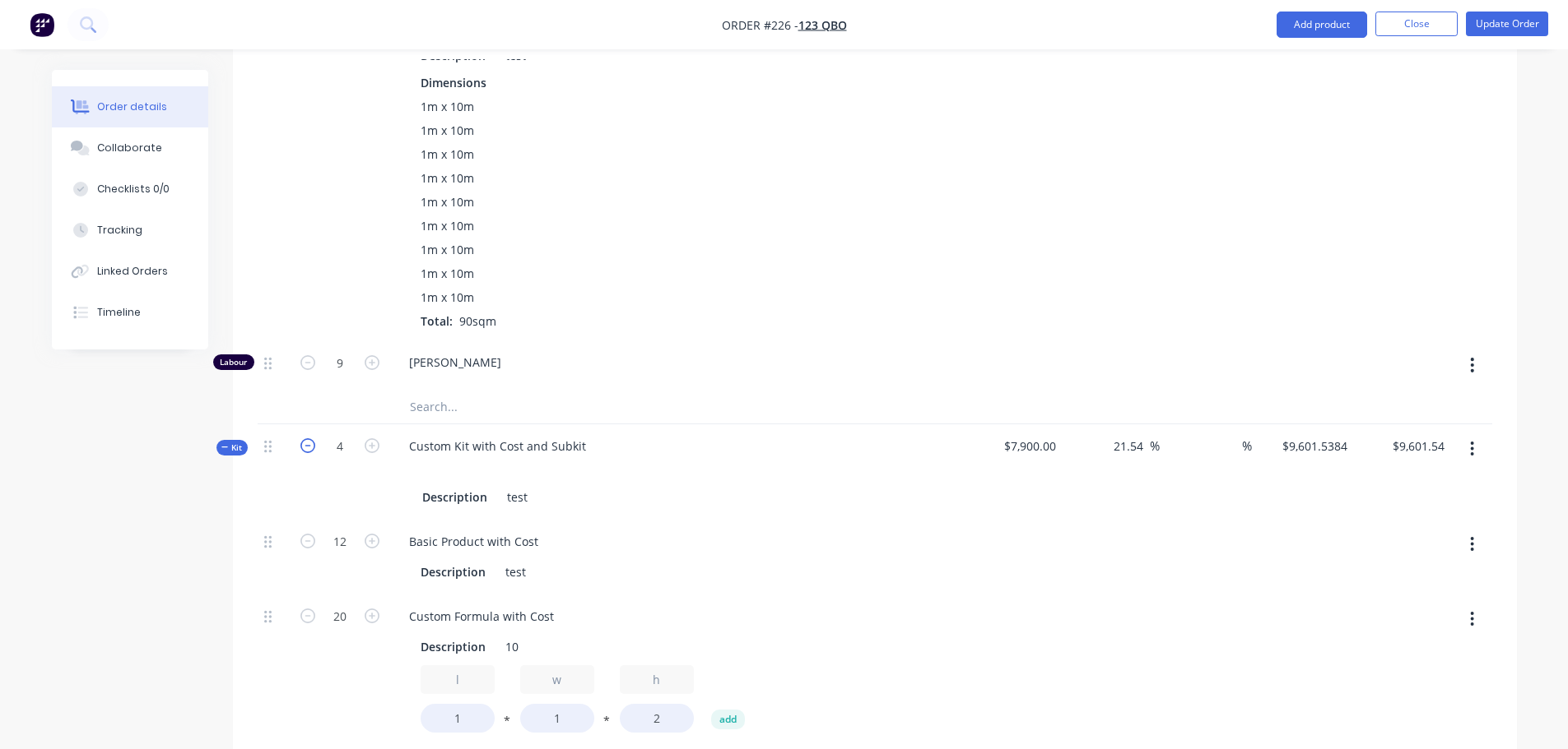
click at [311, 442] on icon "button" at bounding box center [308, 446] width 15 height 15
type input "3"
type input "9"
type input "15"
type input "3"
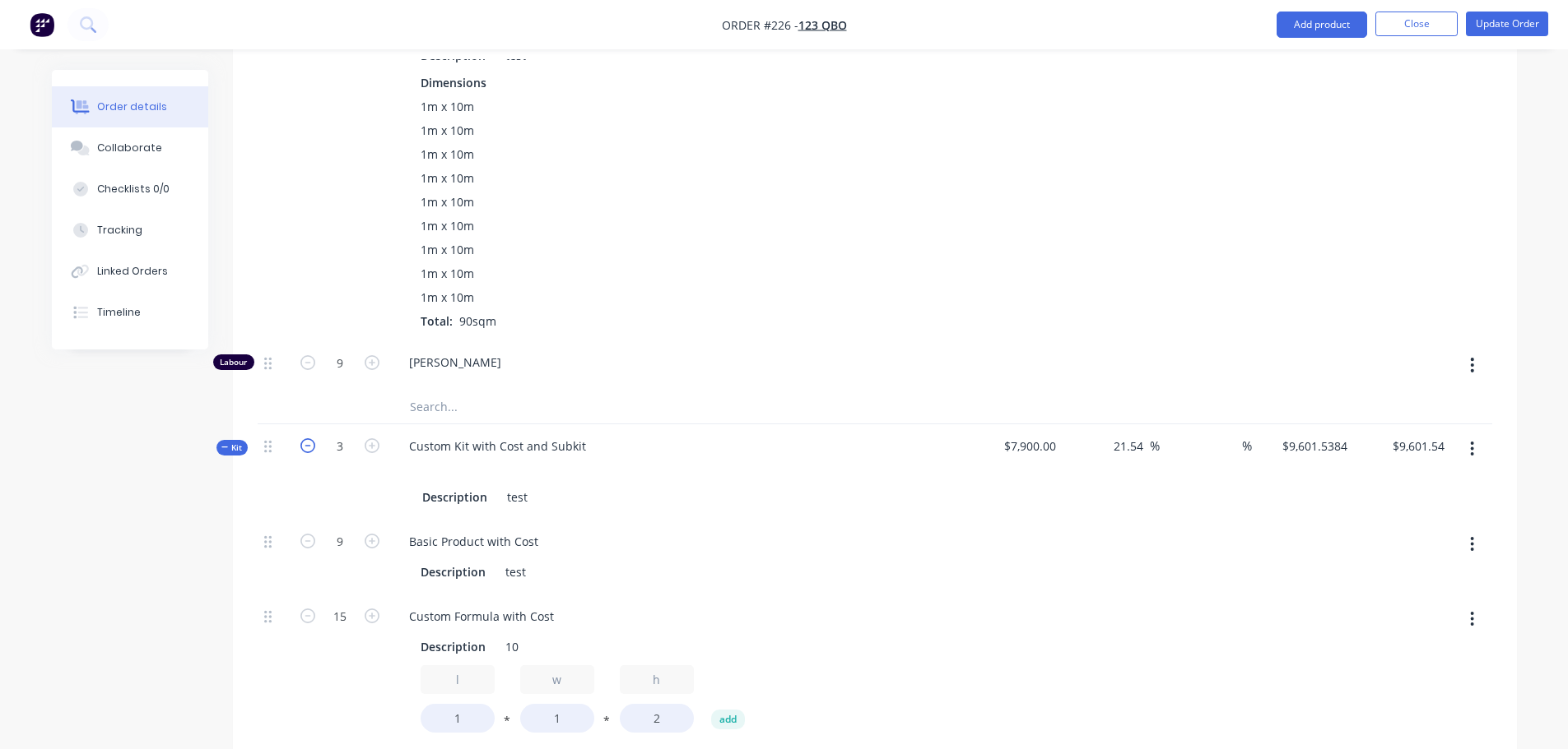
click at [312, 442] on icon "button" at bounding box center [308, 446] width 15 height 15
type input "2"
type input "6"
type input "10"
type input "2"
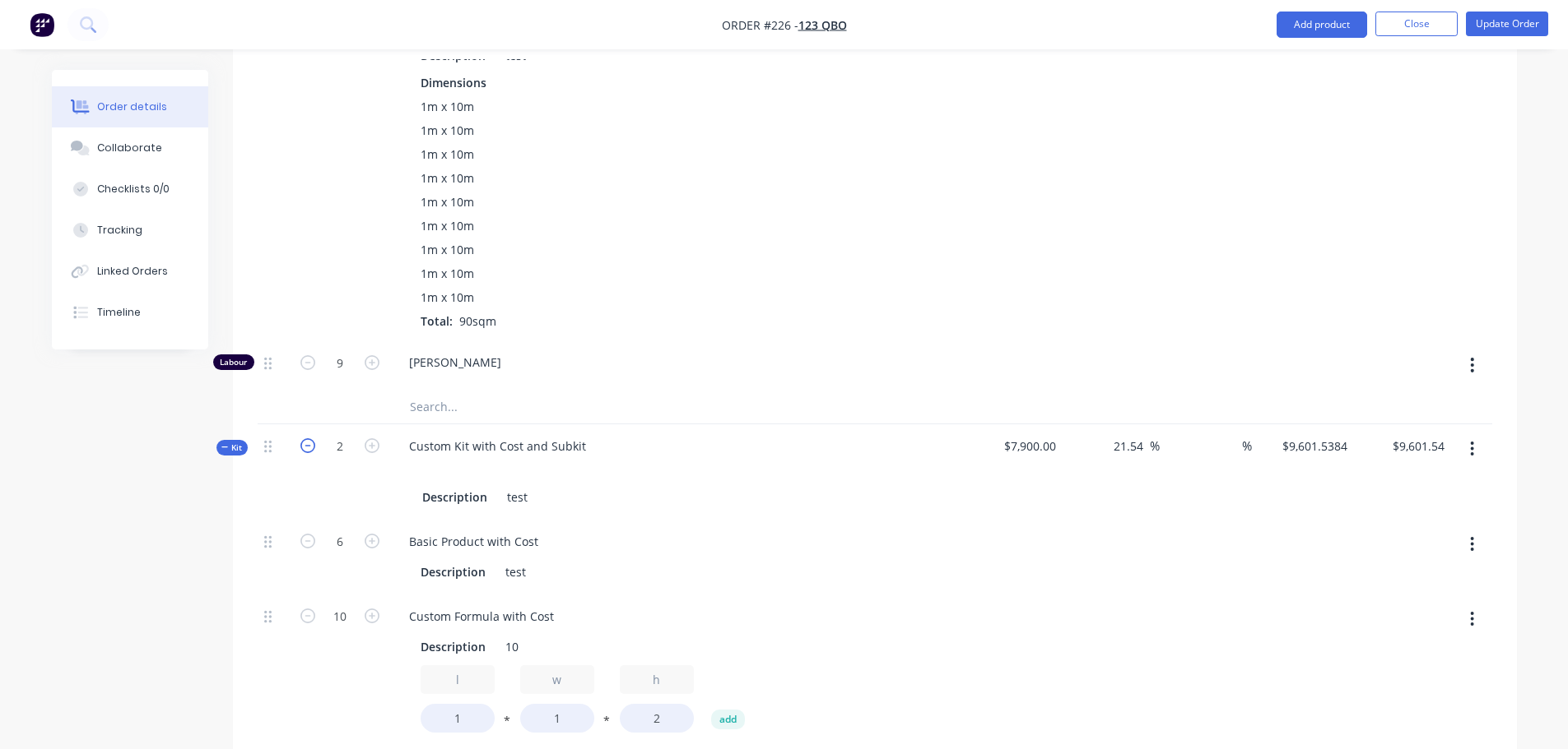
click at [312, 441] on icon "button" at bounding box center [308, 446] width 15 height 15
type input "1"
type input "3"
type input "5"
type input "1"
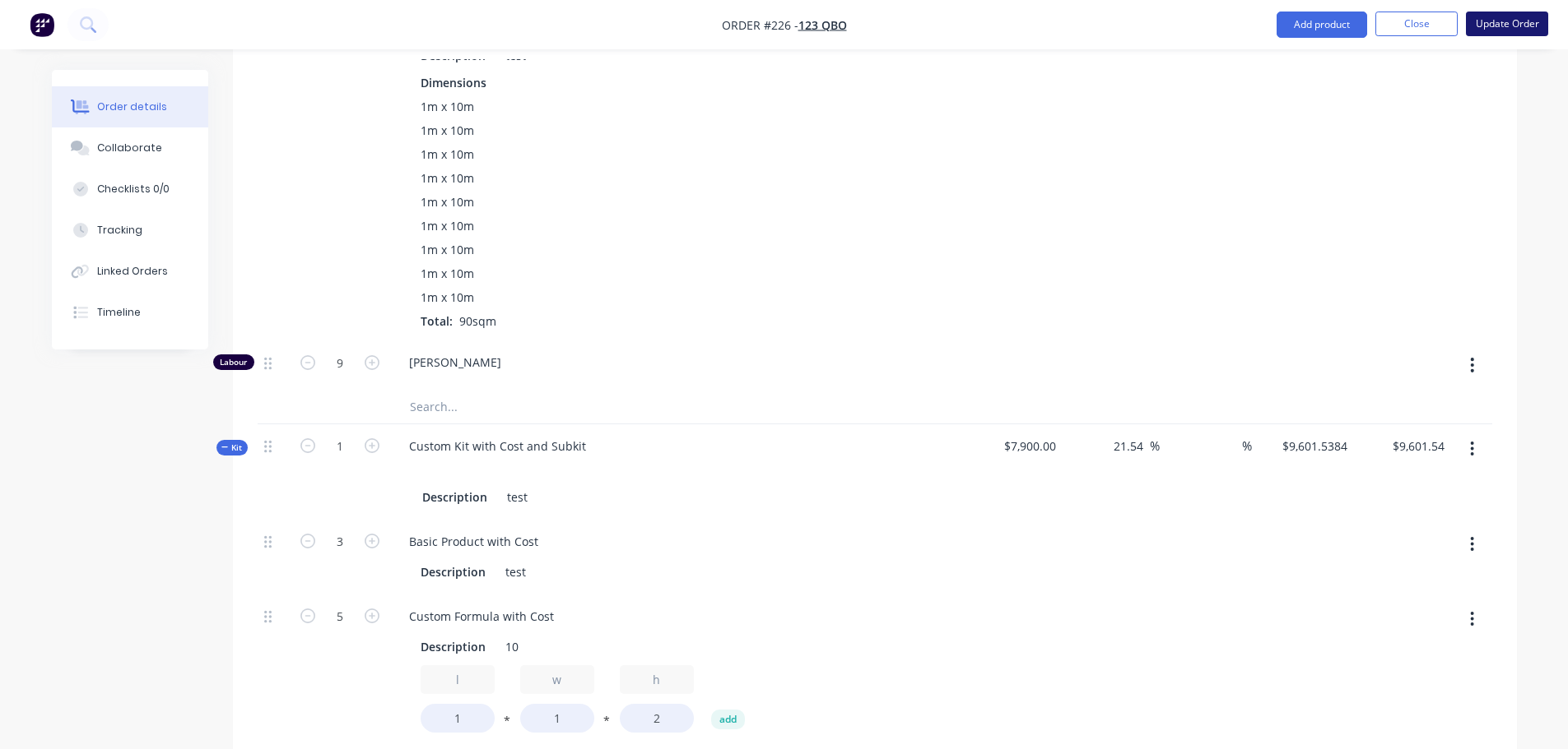
click at [787, 12] on button "Update Order" at bounding box center [1506, 24] width 83 height 25
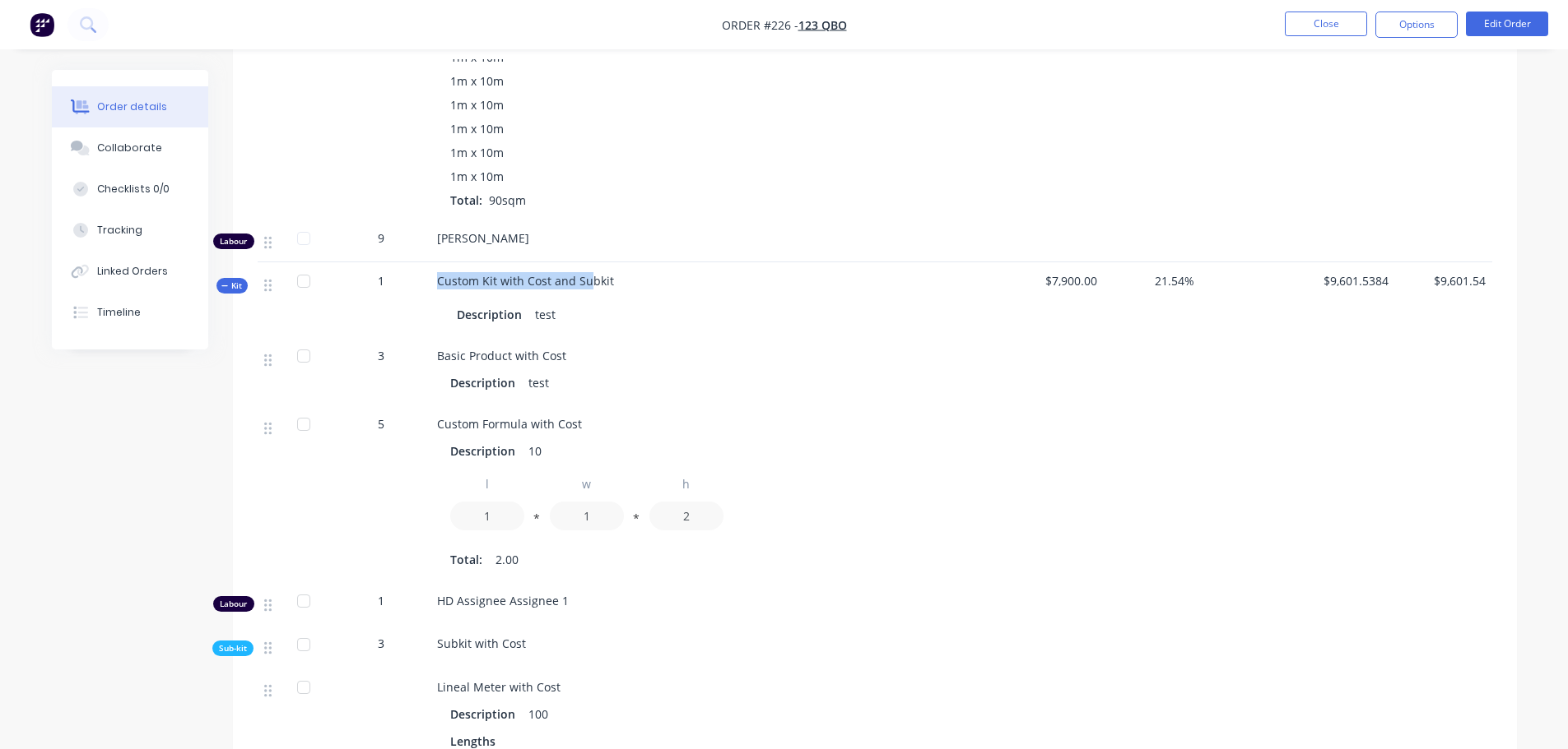
drag, startPoint x: 437, startPoint y: 282, endPoint x: 585, endPoint y: 283, distance: 148.0
click at [585, 283] on span "Custom Kit with Cost and Subkit" at bounding box center [525, 281] width 177 height 15
click at [787, 290] on div at bounding box center [718, 296] width 563 height 13
drag, startPoint x: 1317, startPoint y: 282, endPoint x: 1394, endPoint y: 313, distance: 83.0
click at [787, 284] on div "Kit 1 Custom Kit with Cost and Subkit Description test $7,900.00 21.54% $9,601.…" at bounding box center [875, 299] width 1235 height 75
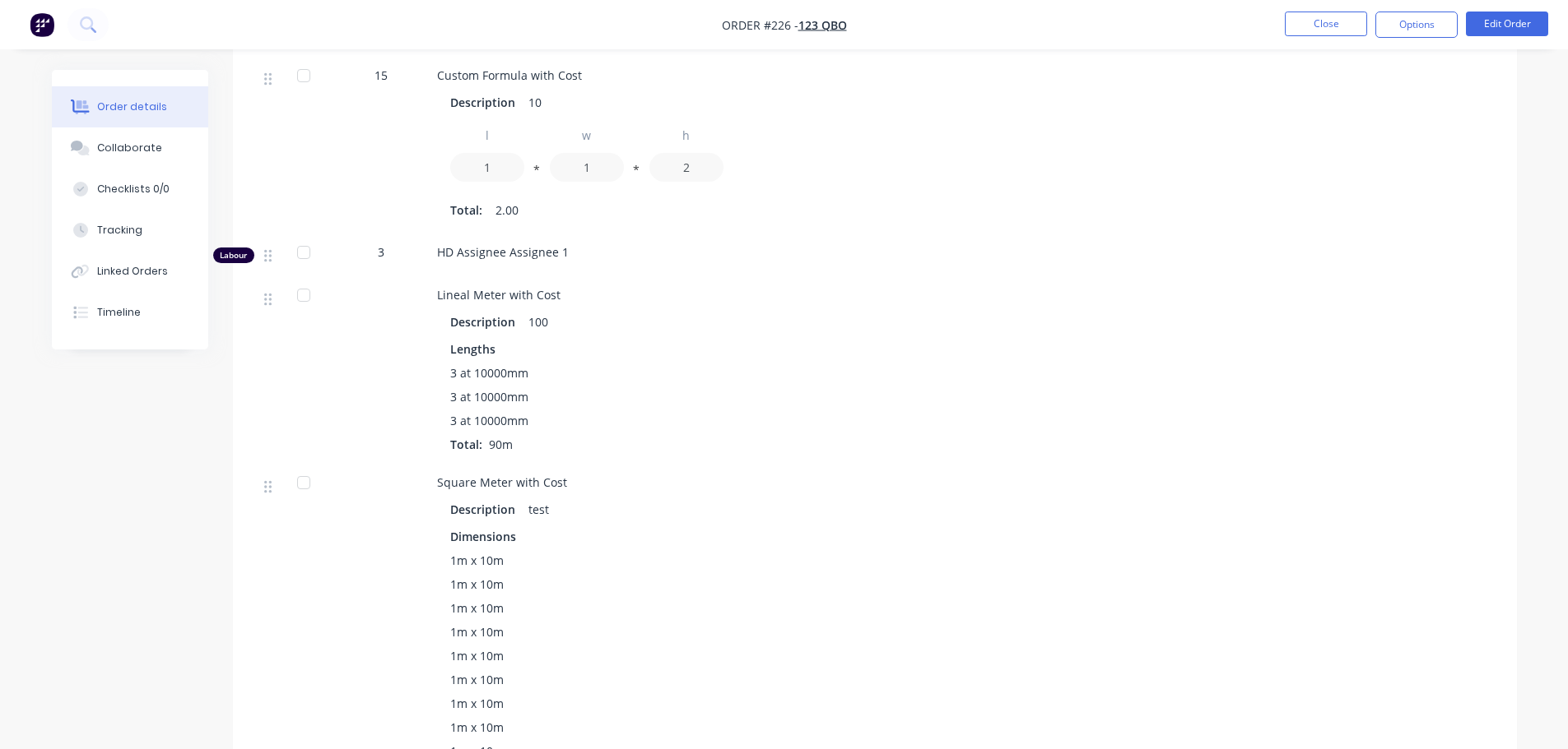
scroll to position [1152, 0]
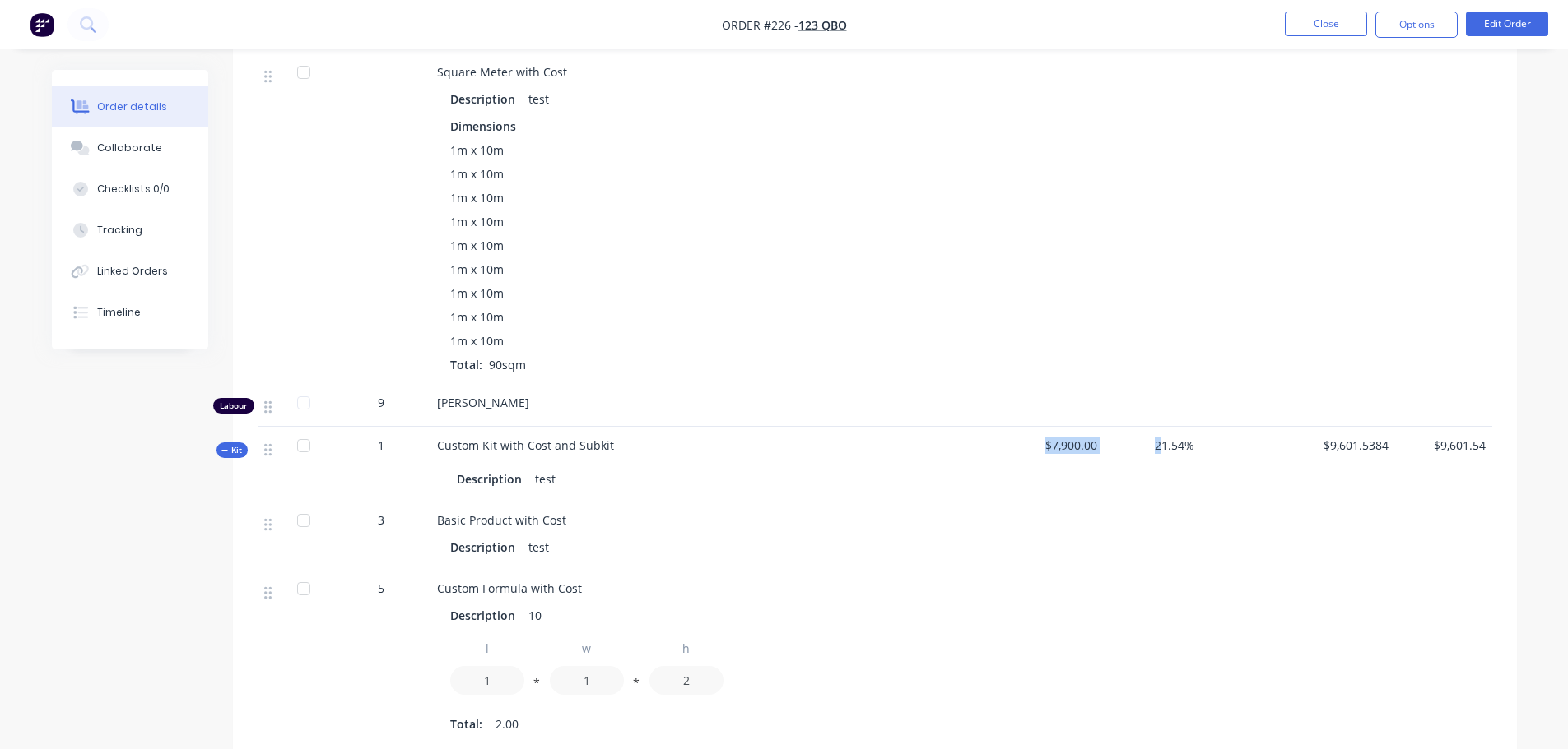
drag, startPoint x: 1018, startPoint y: 447, endPoint x: 1167, endPoint y: 458, distance: 149.4
click at [787, 450] on div "Kit 1 Custom Kit with Cost and Subkit Description test $7,900.00 21.54% $9,601.…" at bounding box center [875, 464] width 1235 height 75
click at [787, 535] on div at bounding box center [1249, 536] width 97 height 68
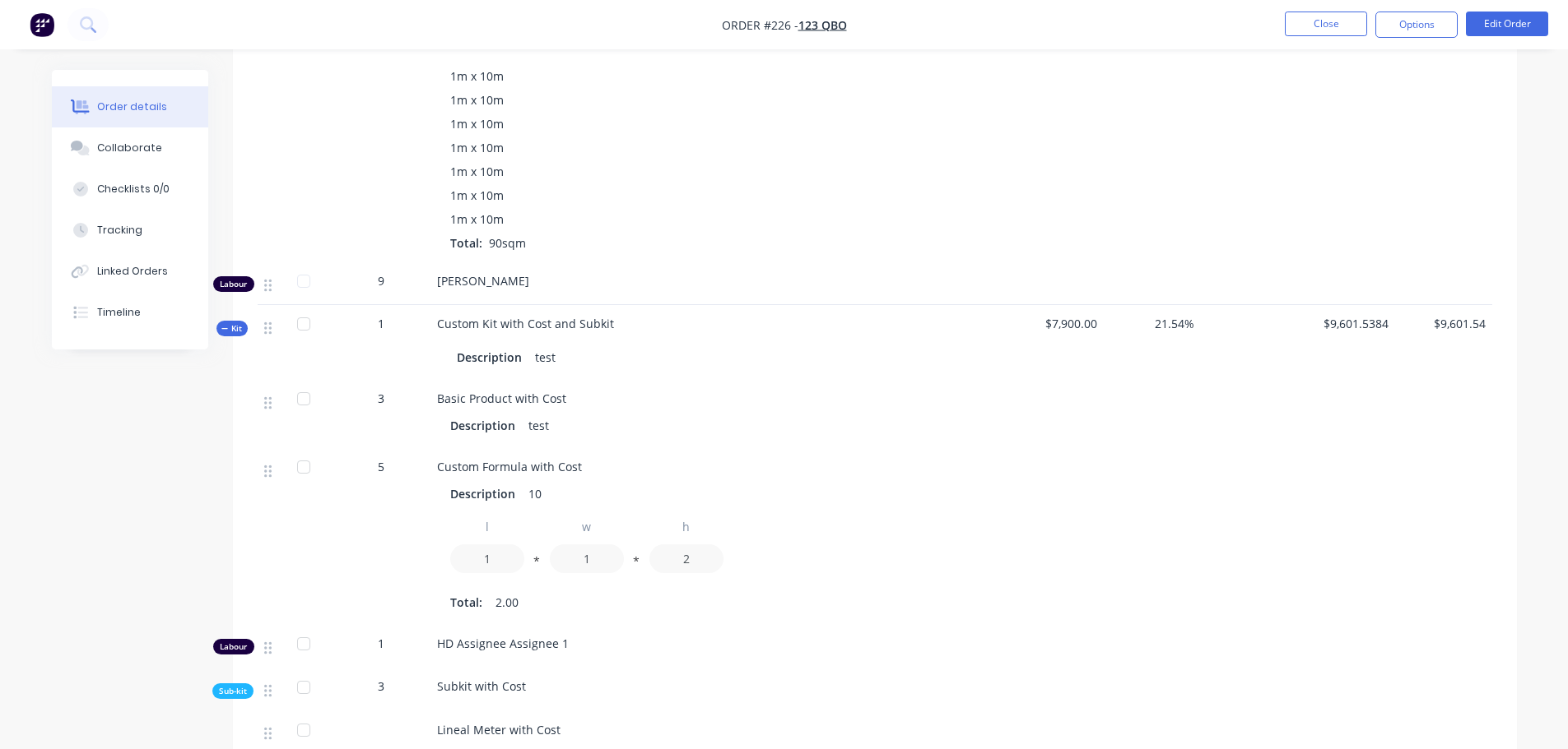
scroll to position [1398, 0]
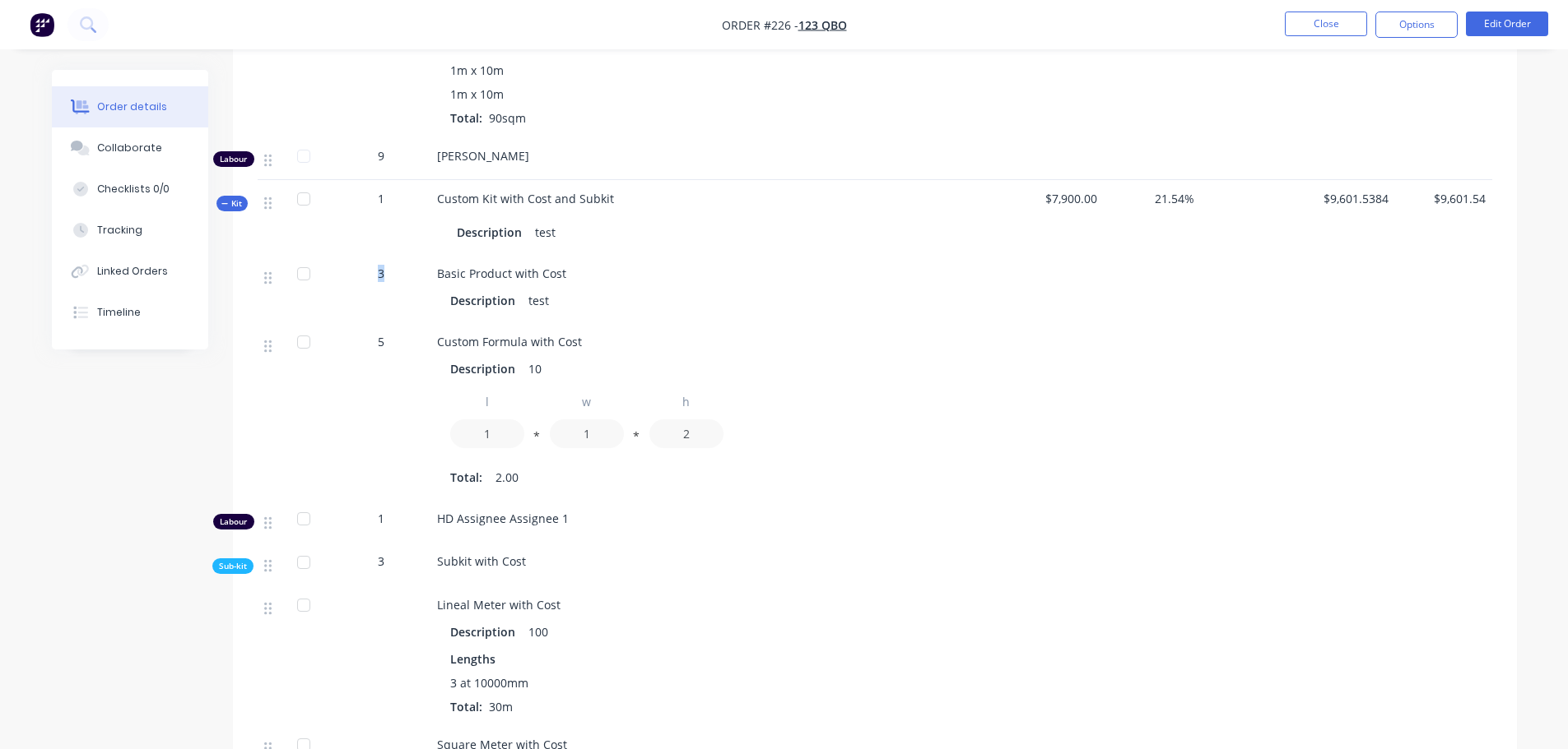
drag, startPoint x: 365, startPoint y: 272, endPoint x: 408, endPoint y: 299, distance: 50.8
click at [424, 287] on div "3" at bounding box center [381, 290] width 99 height 68
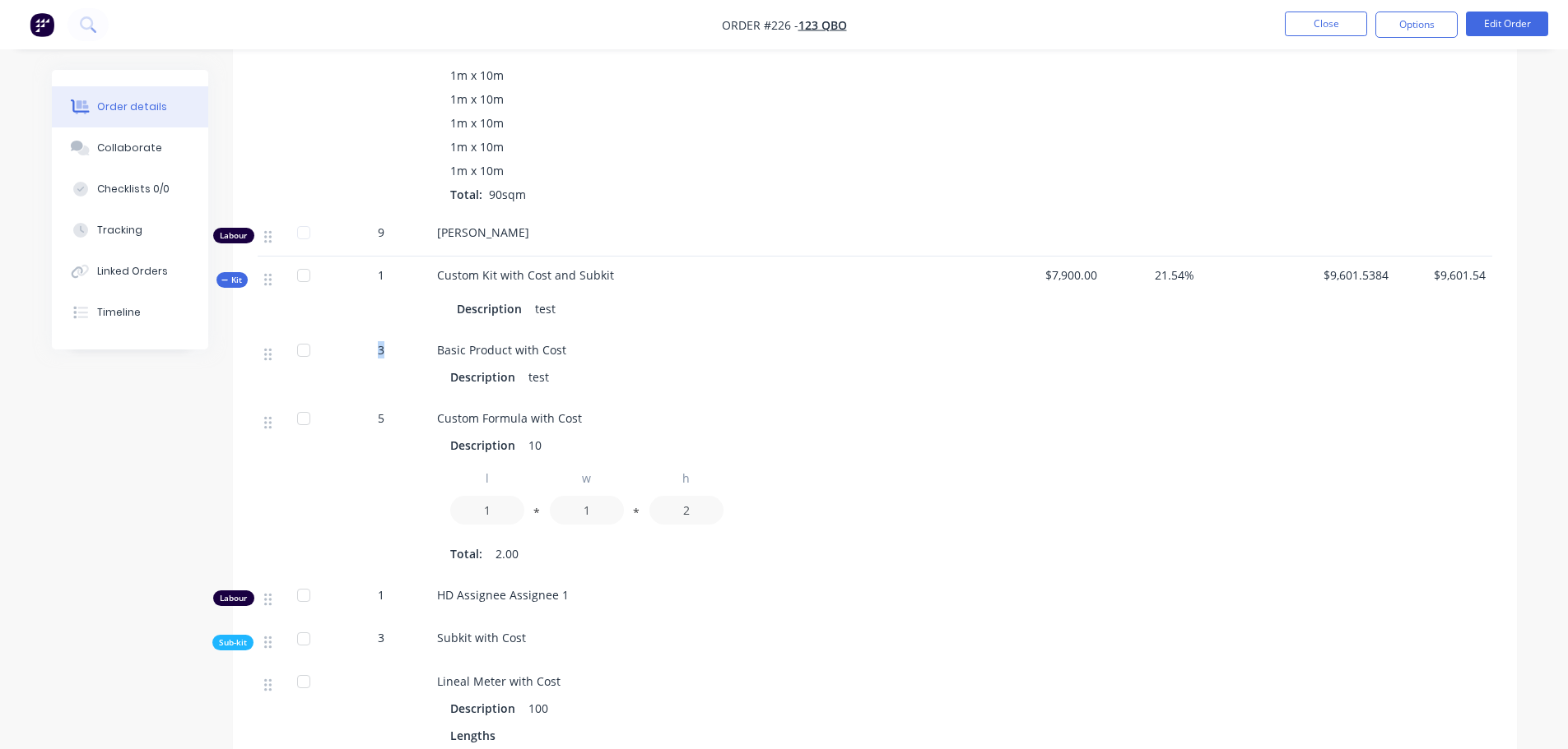
scroll to position [1317, 0]
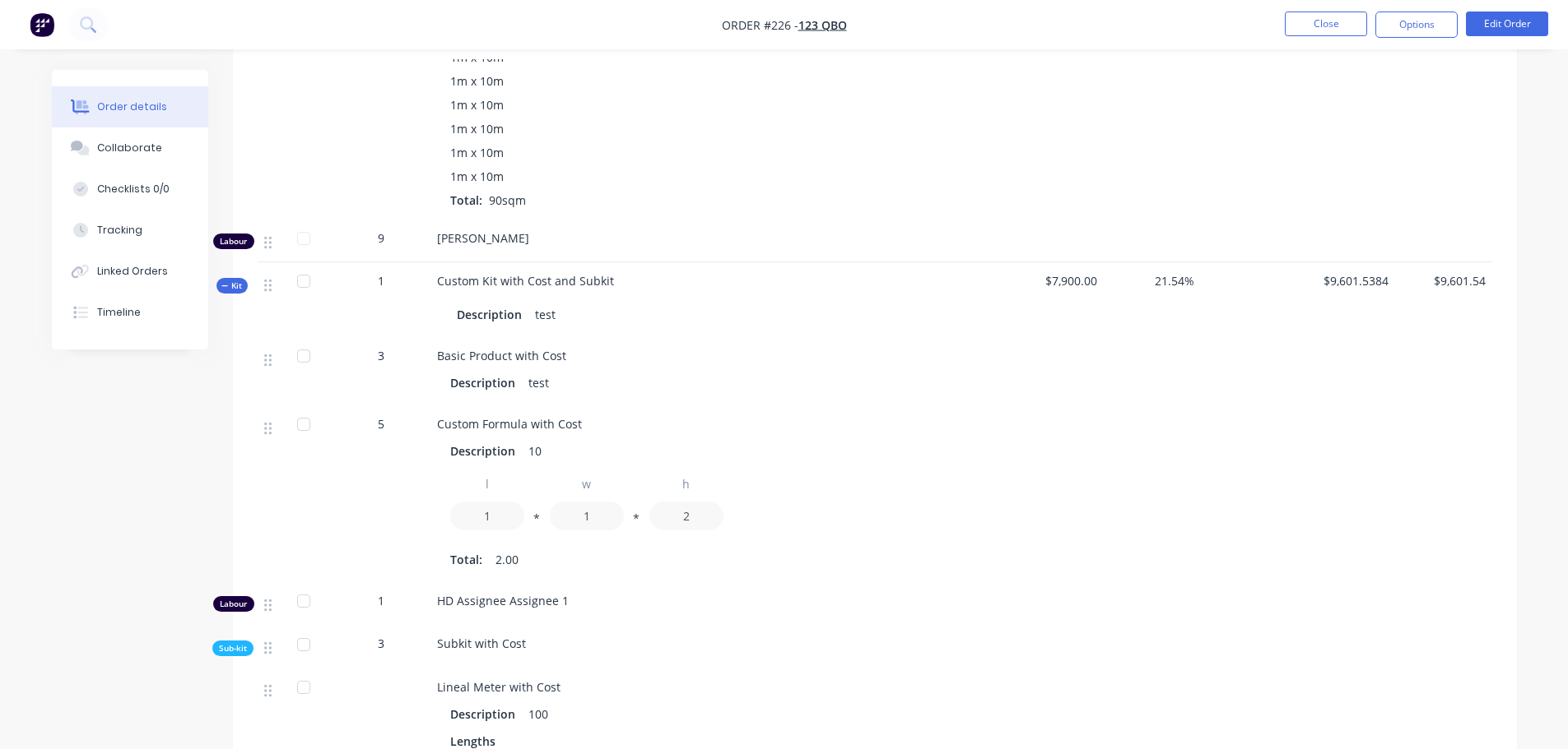
click at [787, 468] on div "Description 10 l 1 * w 1 * h 2 Total: 2.00" at bounding box center [718, 503] width 563 height 136
click at [787, 25] on button "Edit Order" at bounding box center [1506, 24] width 83 height 25
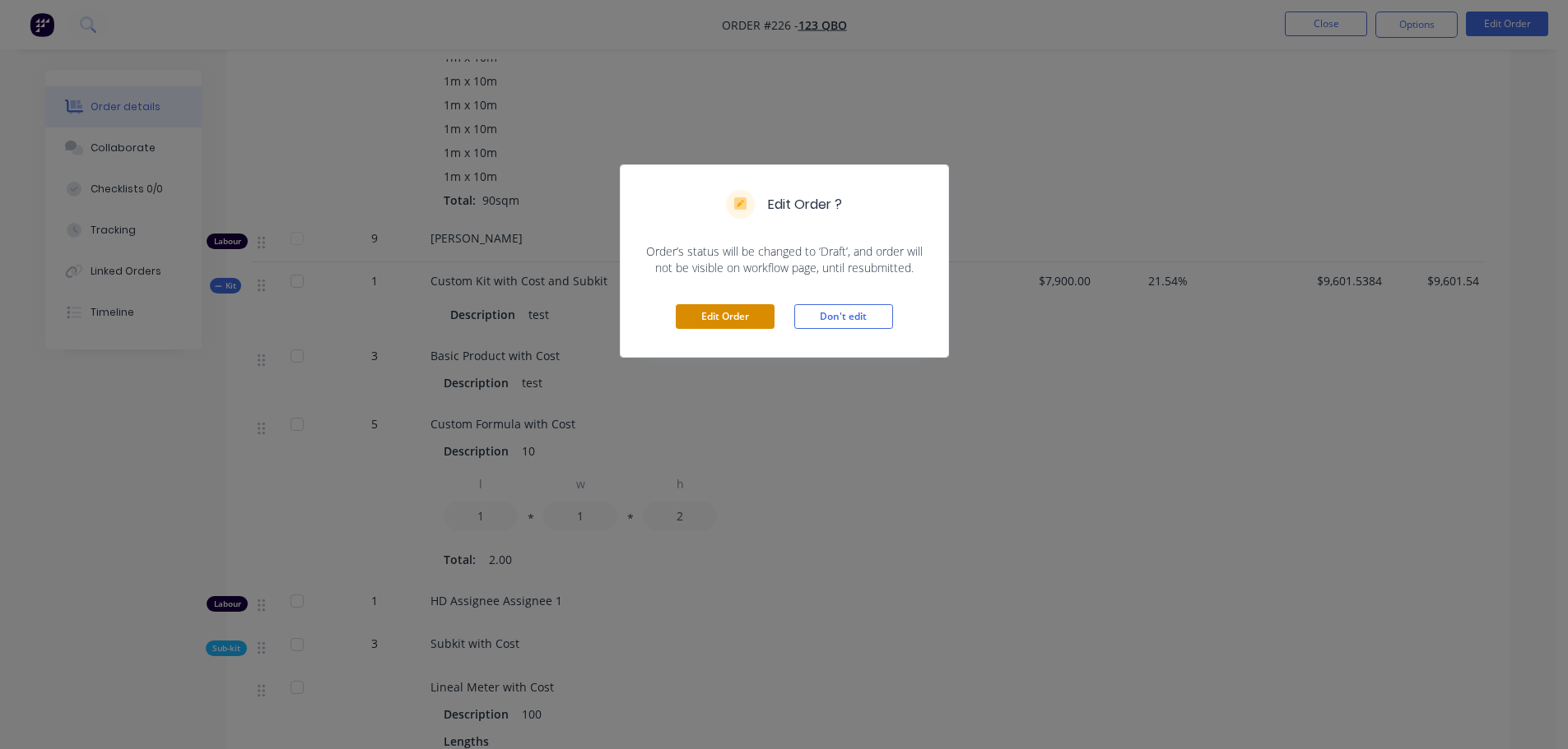
click at [742, 308] on button "Edit Order" at bounding box center [725, 317] width 99 height 25
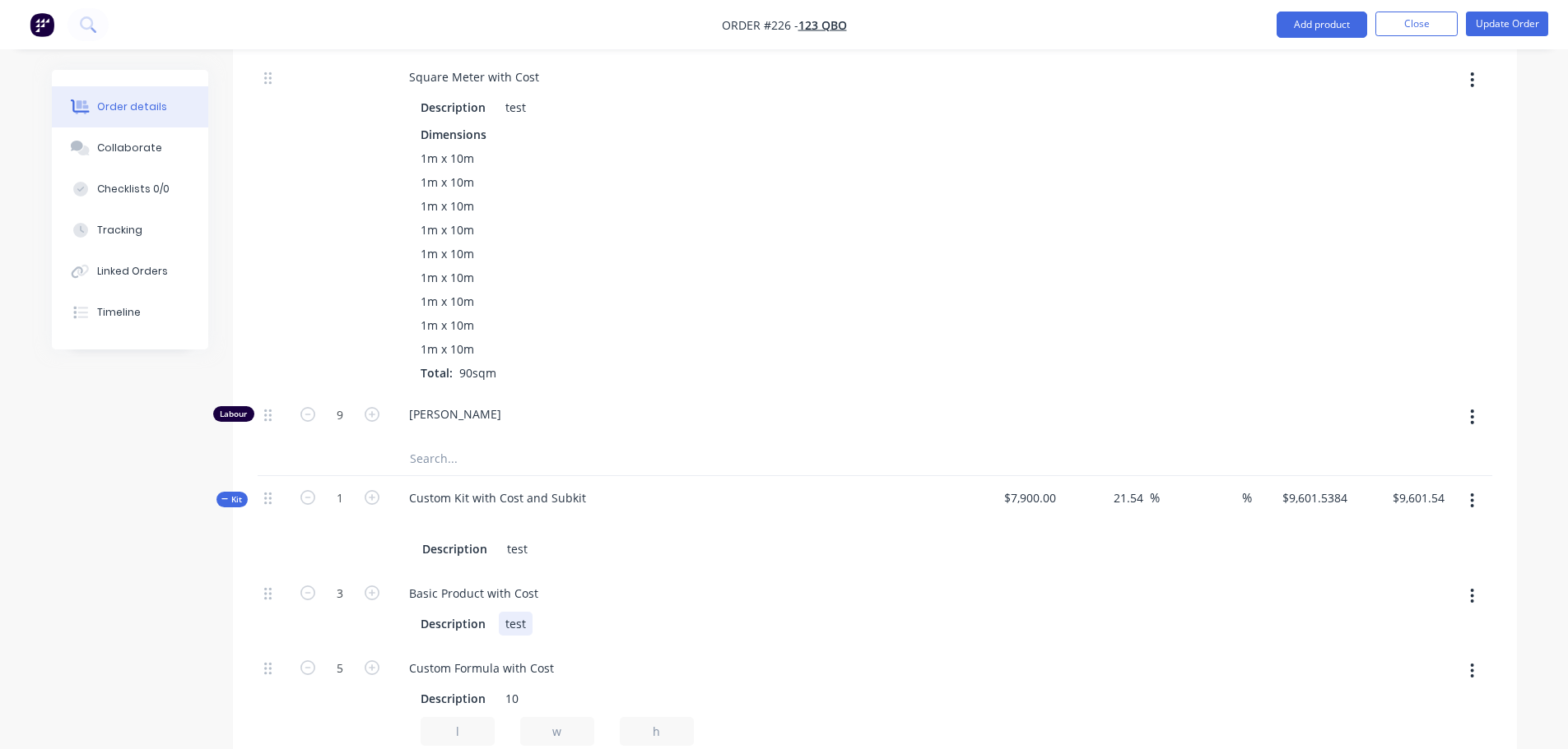
scroll to position [1481, 0]
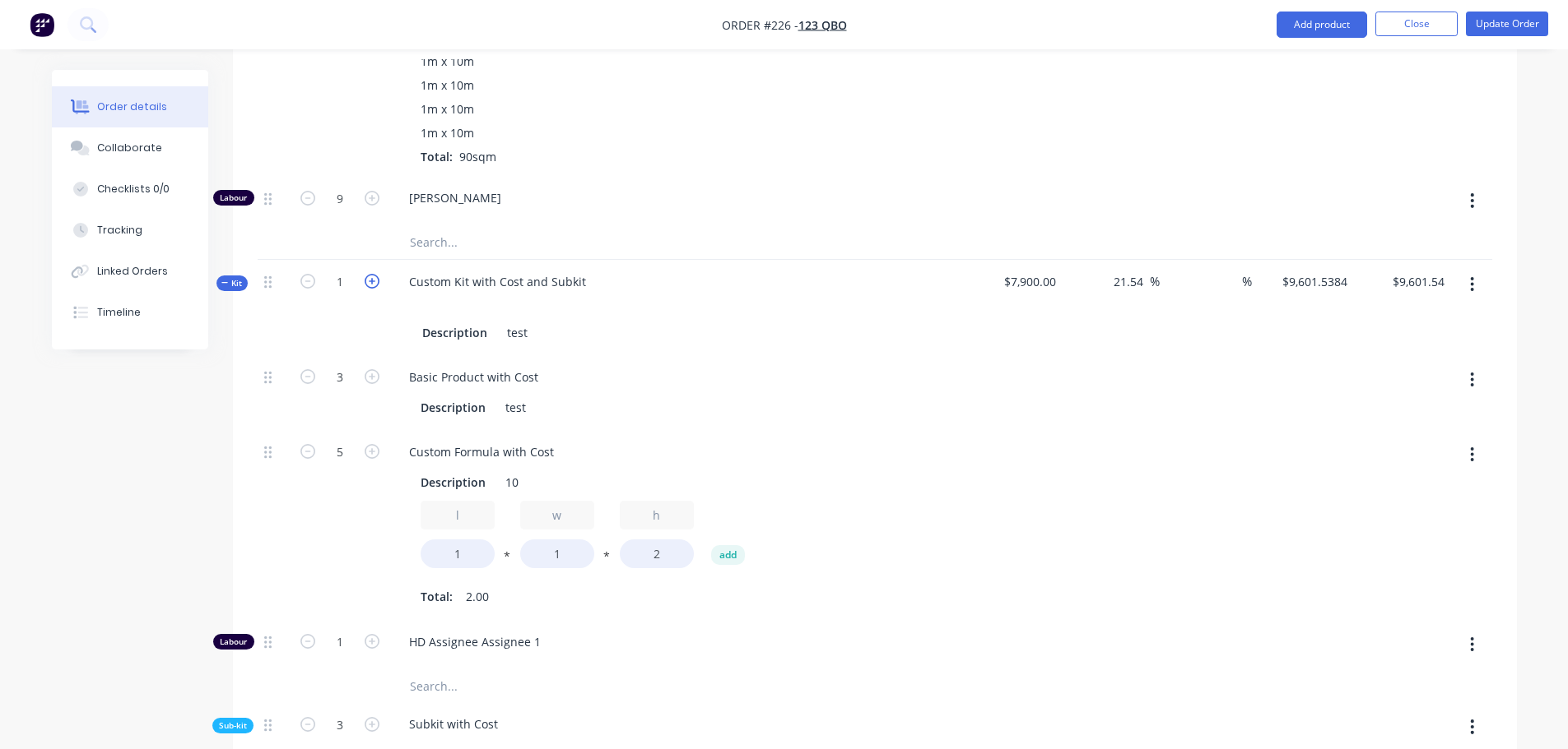
click at [369, 285] on icon "button" at bounding box center [372, 282] width 15 height 15
type input "2"
type input "6"
type input "10"
type input "2"
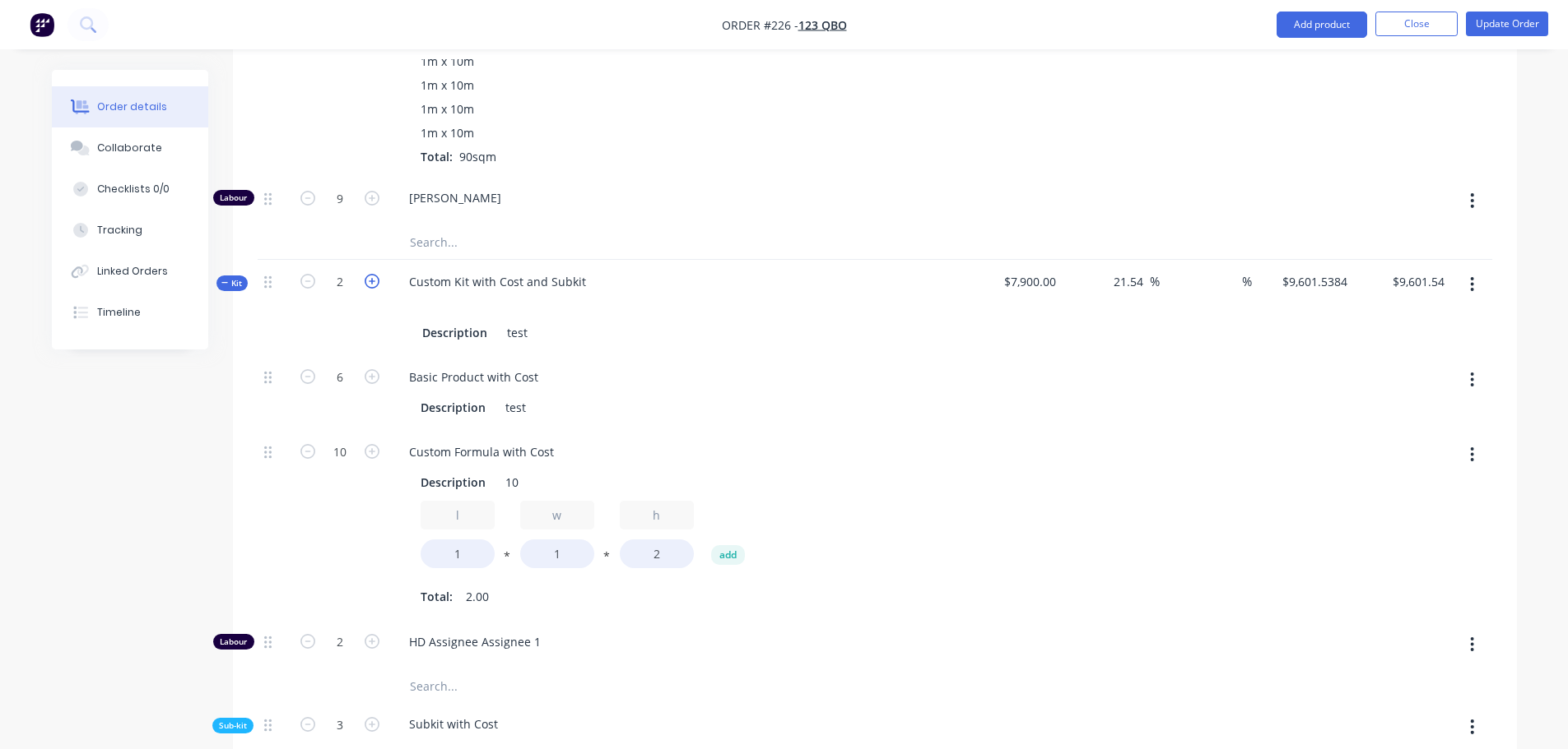
click at [373, 284] on icon "button" at bounding box center [372, 282] width 15 height 15
type input "3"
type input "9"
type input "15"
type input "3"
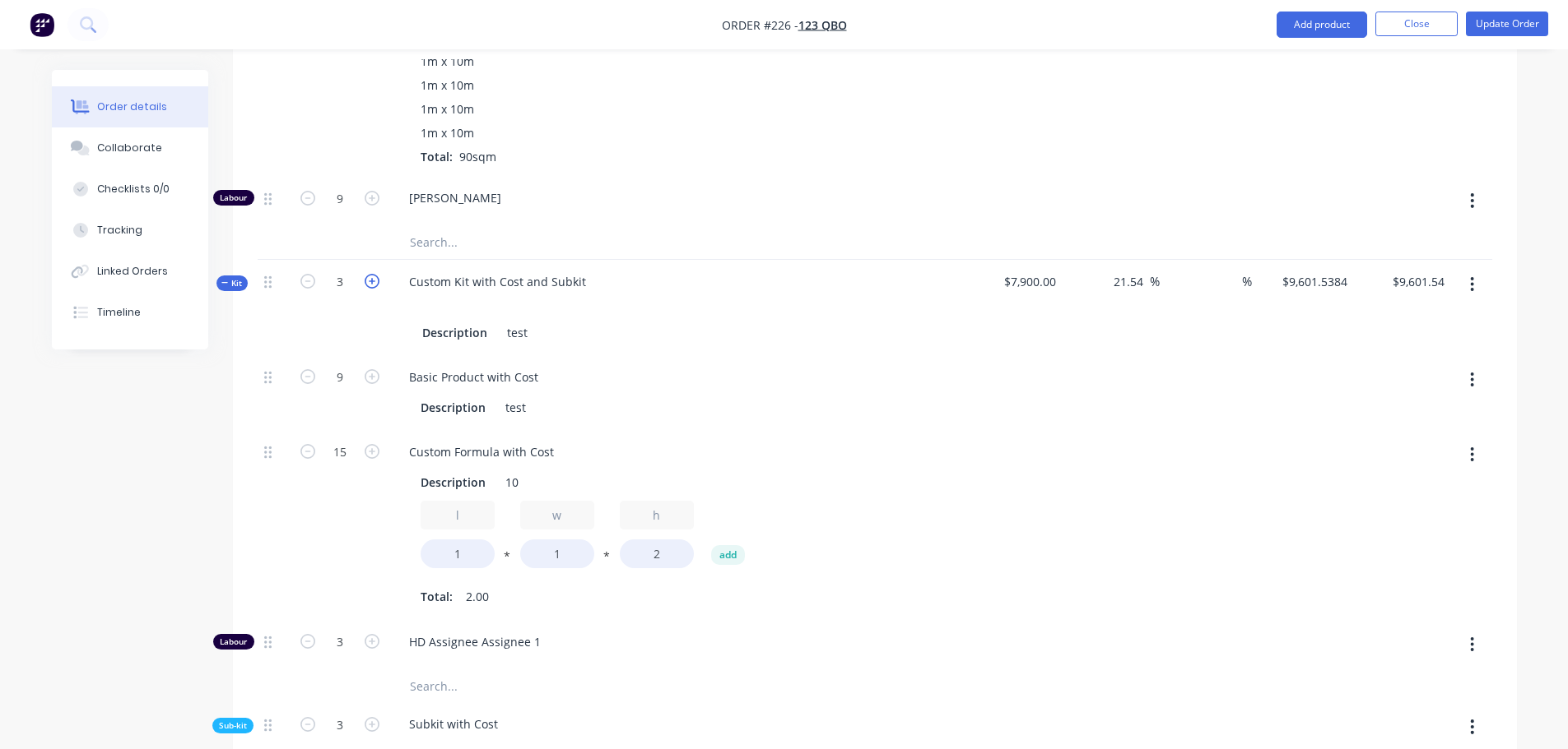
click at [373, 286] on icon "button" at bounding box center [372, 282] width 15 height 15
type input "4"
type input "12"
type input "20"
type input "4"
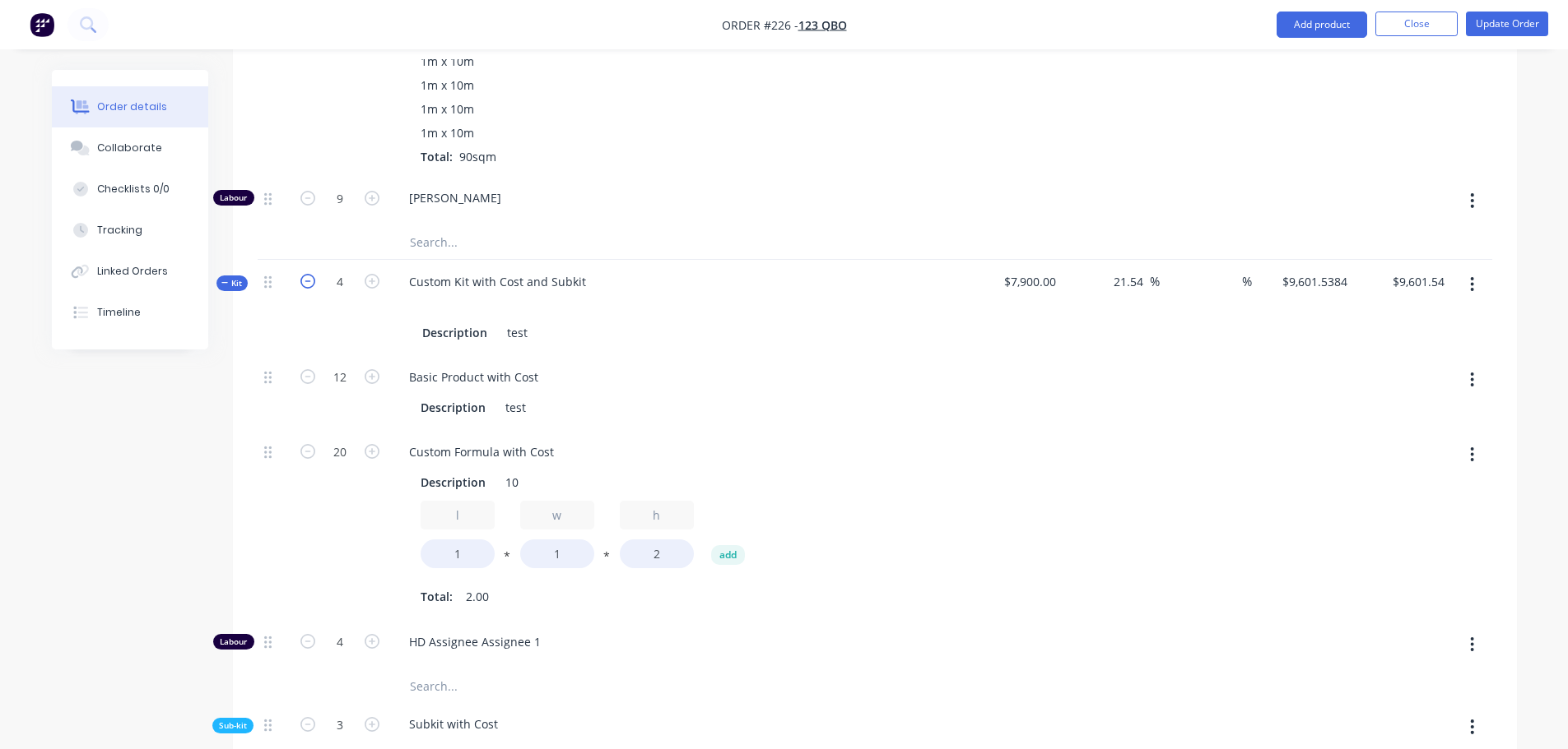
click at [309, 283] on icon "button" at bounding box center [308, 282] width 15 height 15
type input "3"
type input "9"
type input "15"
type input "3"
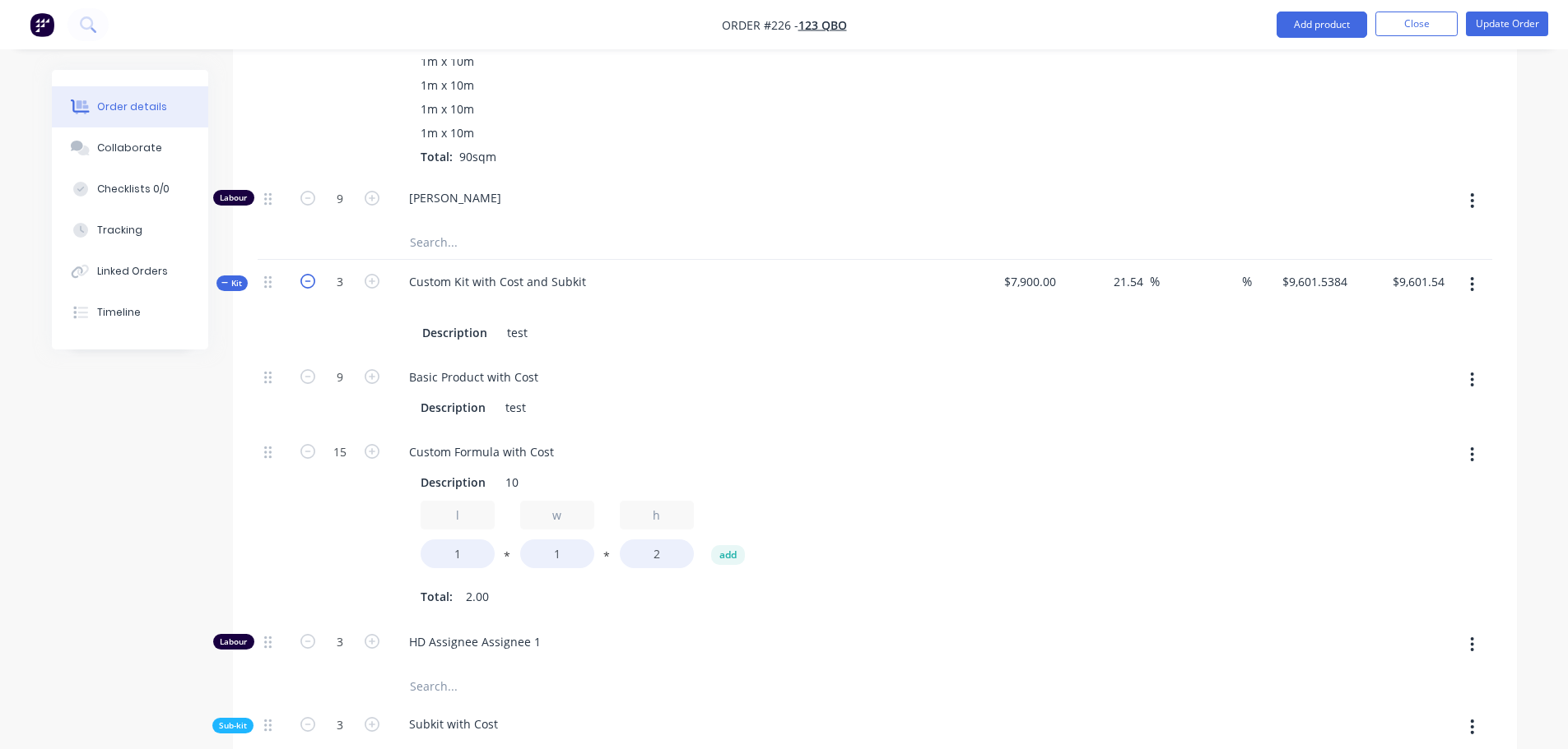
click at [309, 283] on icon "button" at bounding box center [308, 282] width 15 height 15
type input "2"
type input "6"
type input "10"
type input "2"
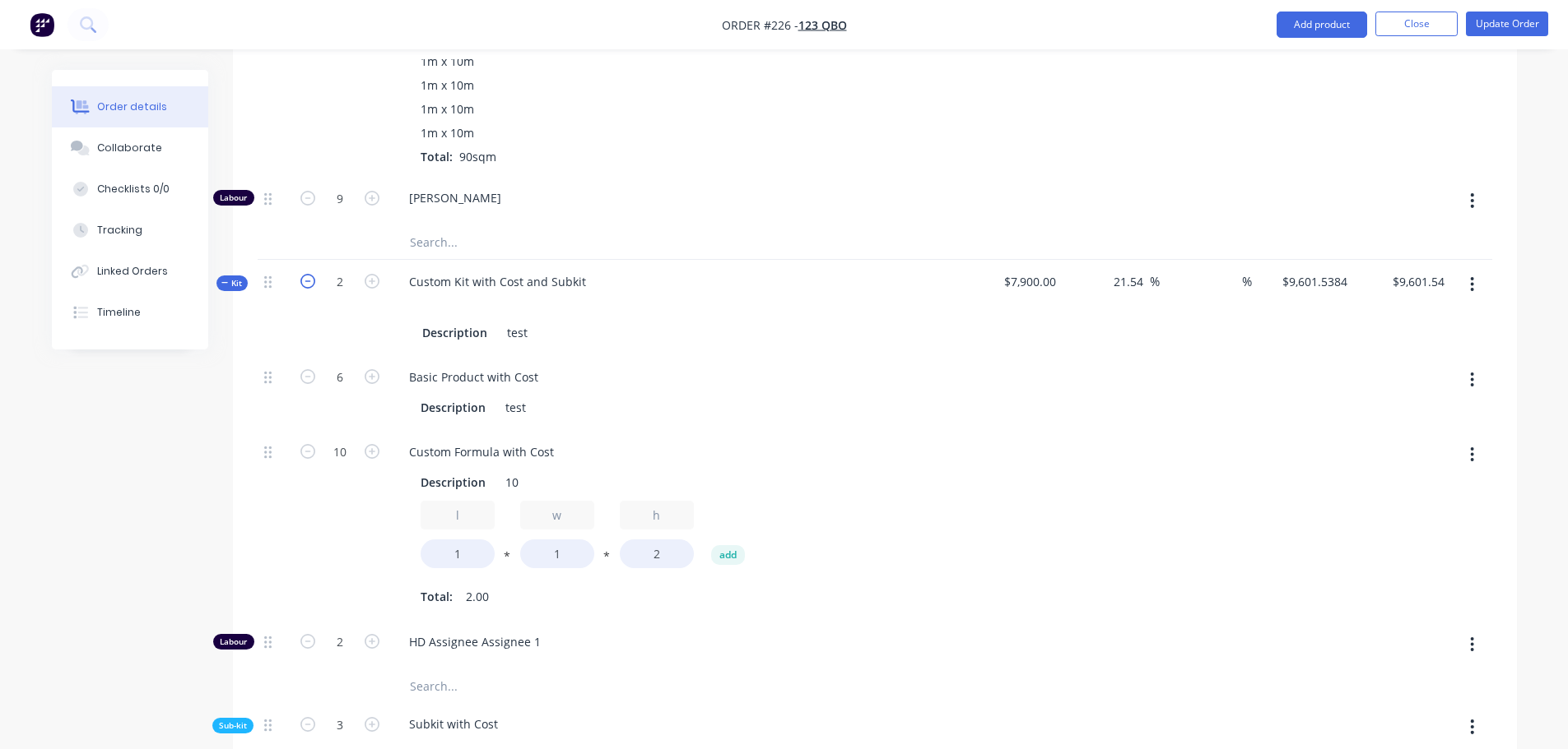
click at [305, 281] on icon "button" at bounding box center [308, 282] width 15 height 15
type input "1"
type input "3"
type input "5"
type input "1"
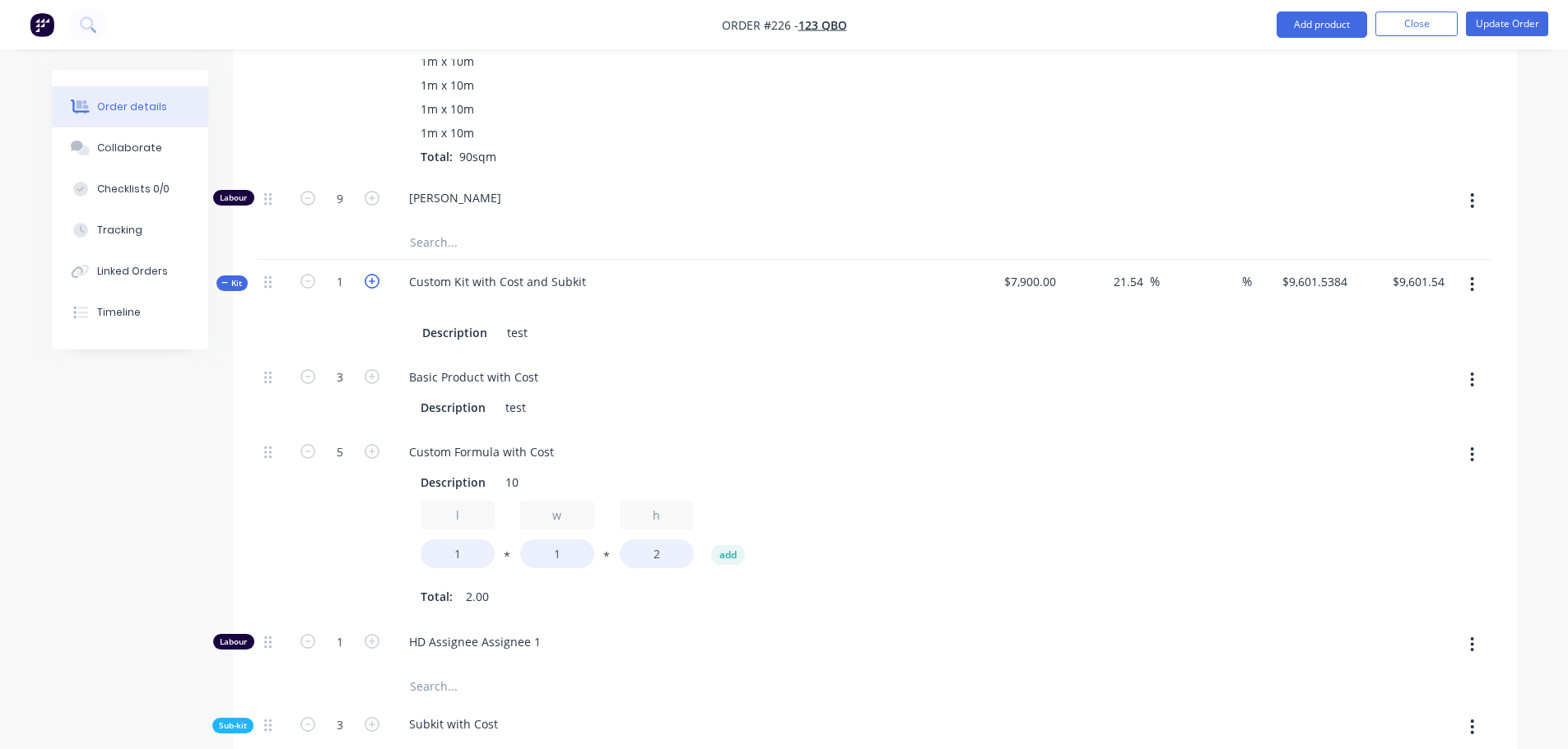
click at [373, 281] on icon "button" at bounding box center [372, 282] width 15 height 15
type input "2"
type input "6"
type input "10"
type input "2"
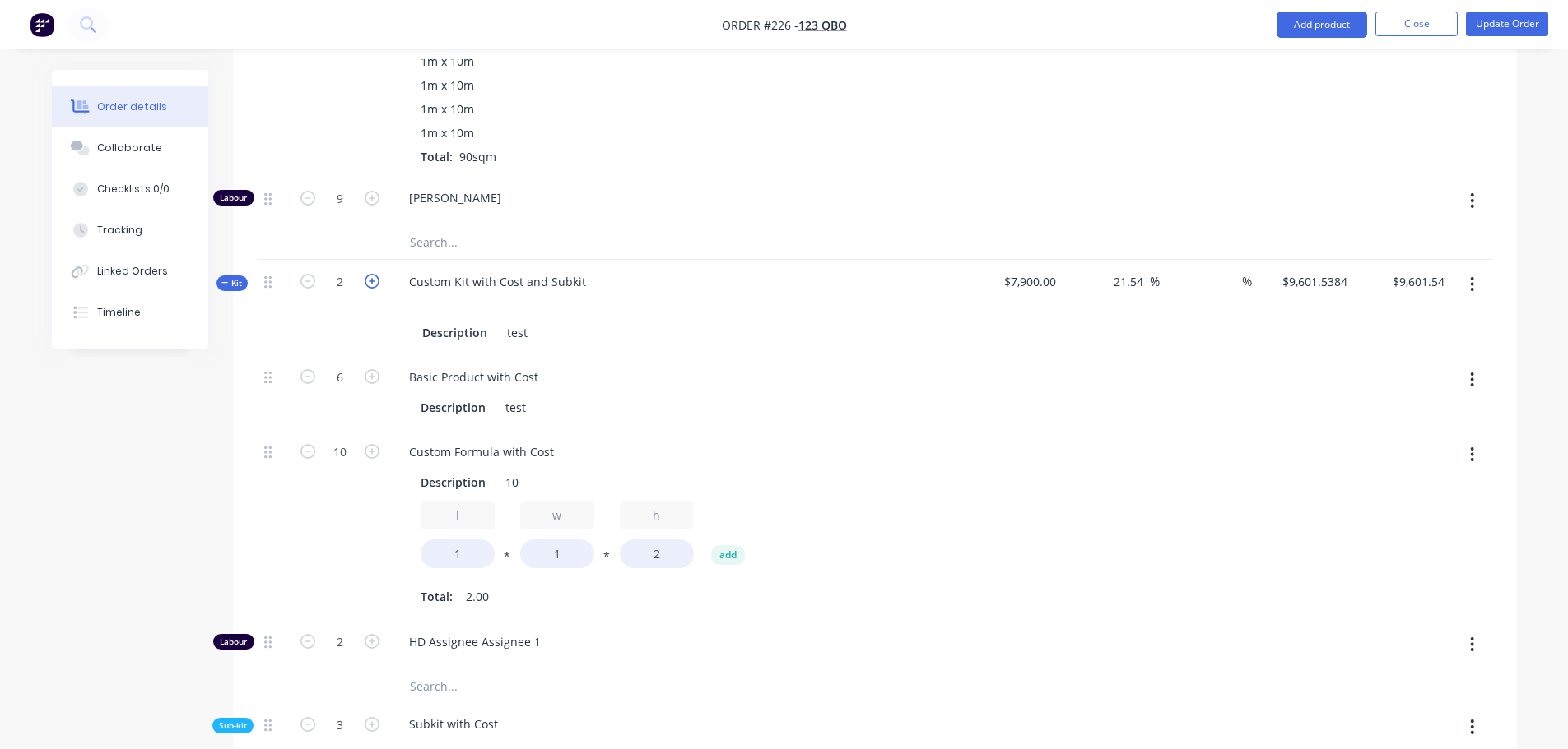
click at [373, 281] on icon "button" at bounding box center [372, 282] width 15 height 15
type input "3"
type input "9"
type input "15"
type input "3"
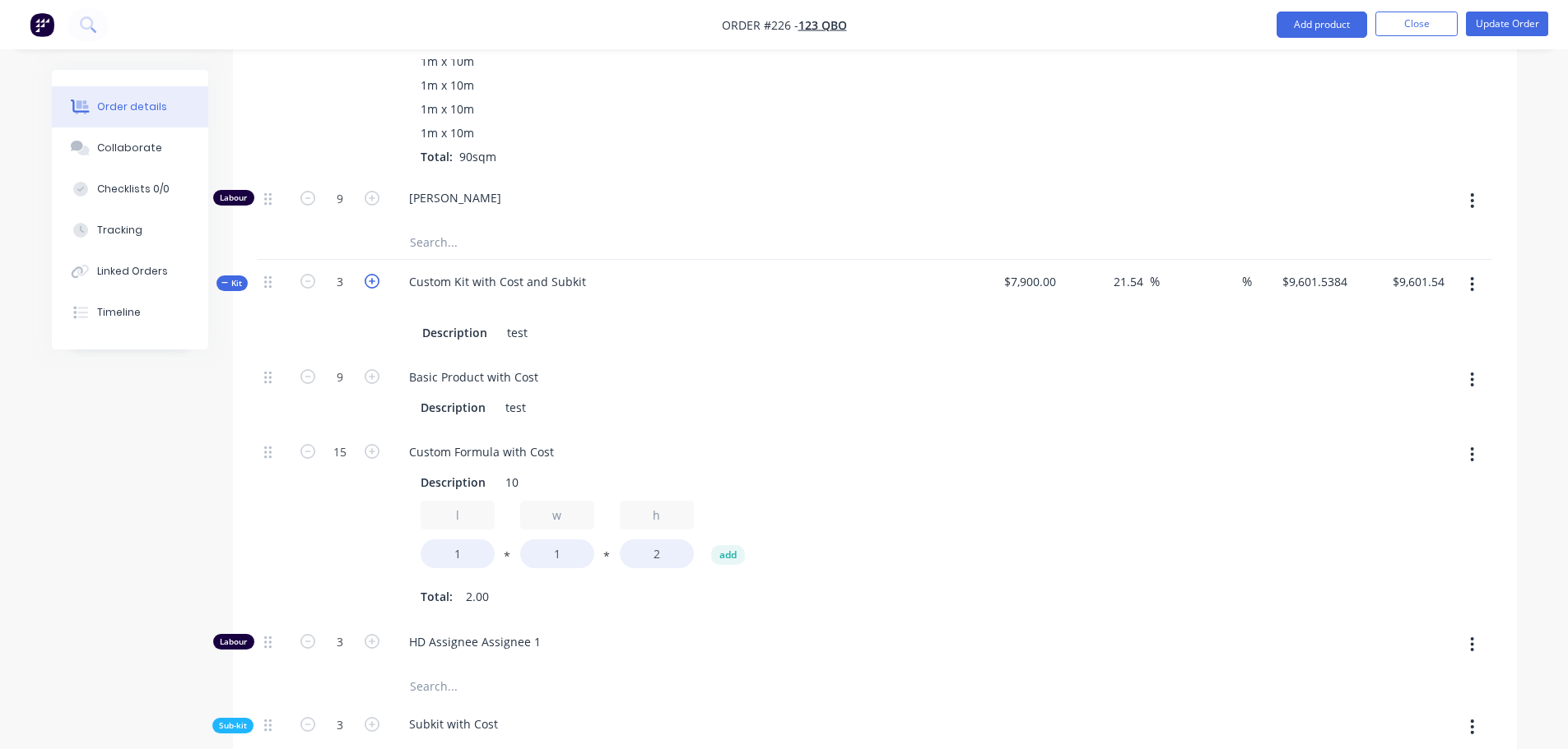
click at [373, 281] on icon "button" at bounding box center [372, 282] width 15 height 15
type input "4"
type input "12"
type input "20"
type input "4"
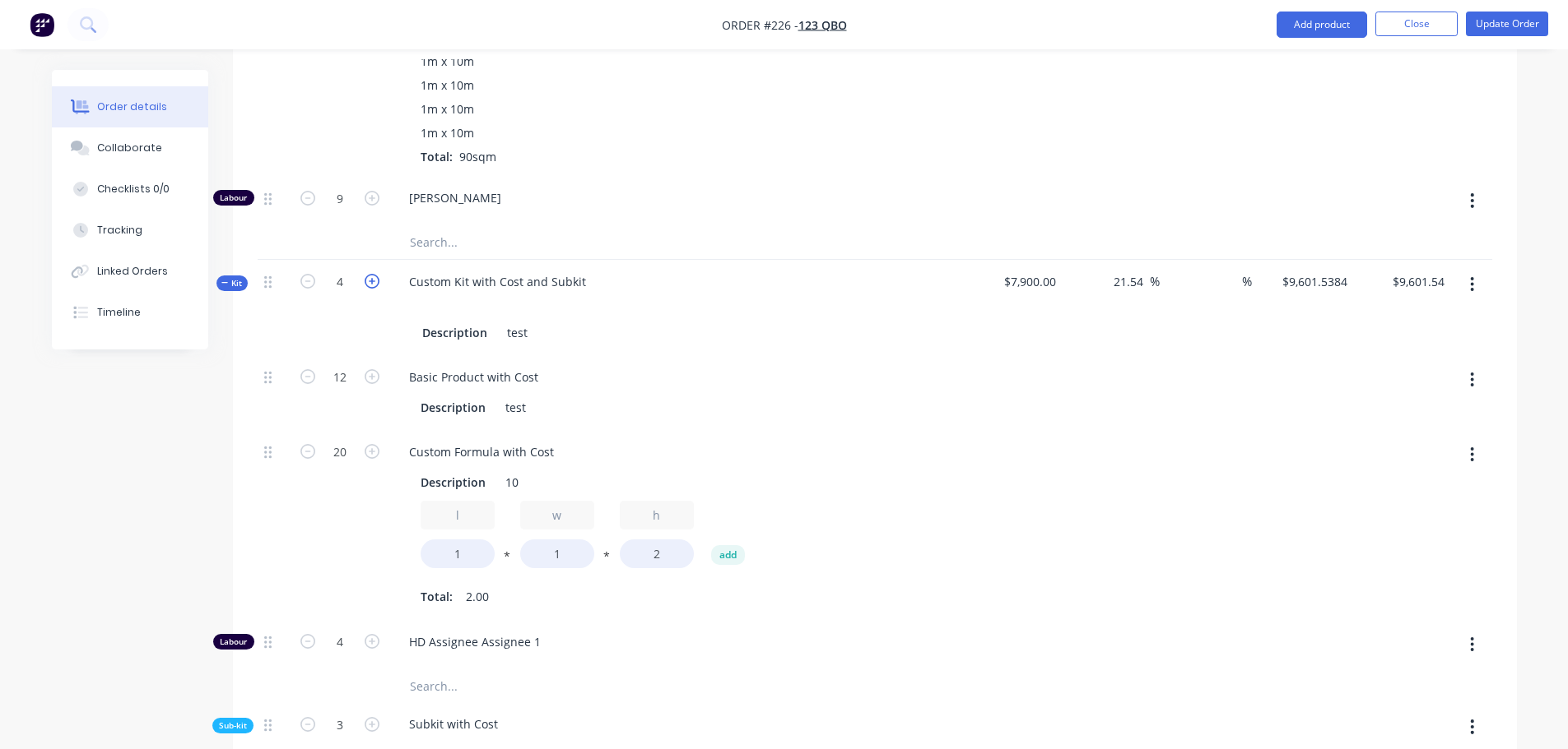
click at [373, 281] on icon "button" at bounding box center [372, 282] width 15 height 15
type input "5"
type input "15"
type input "25"
type input "5"
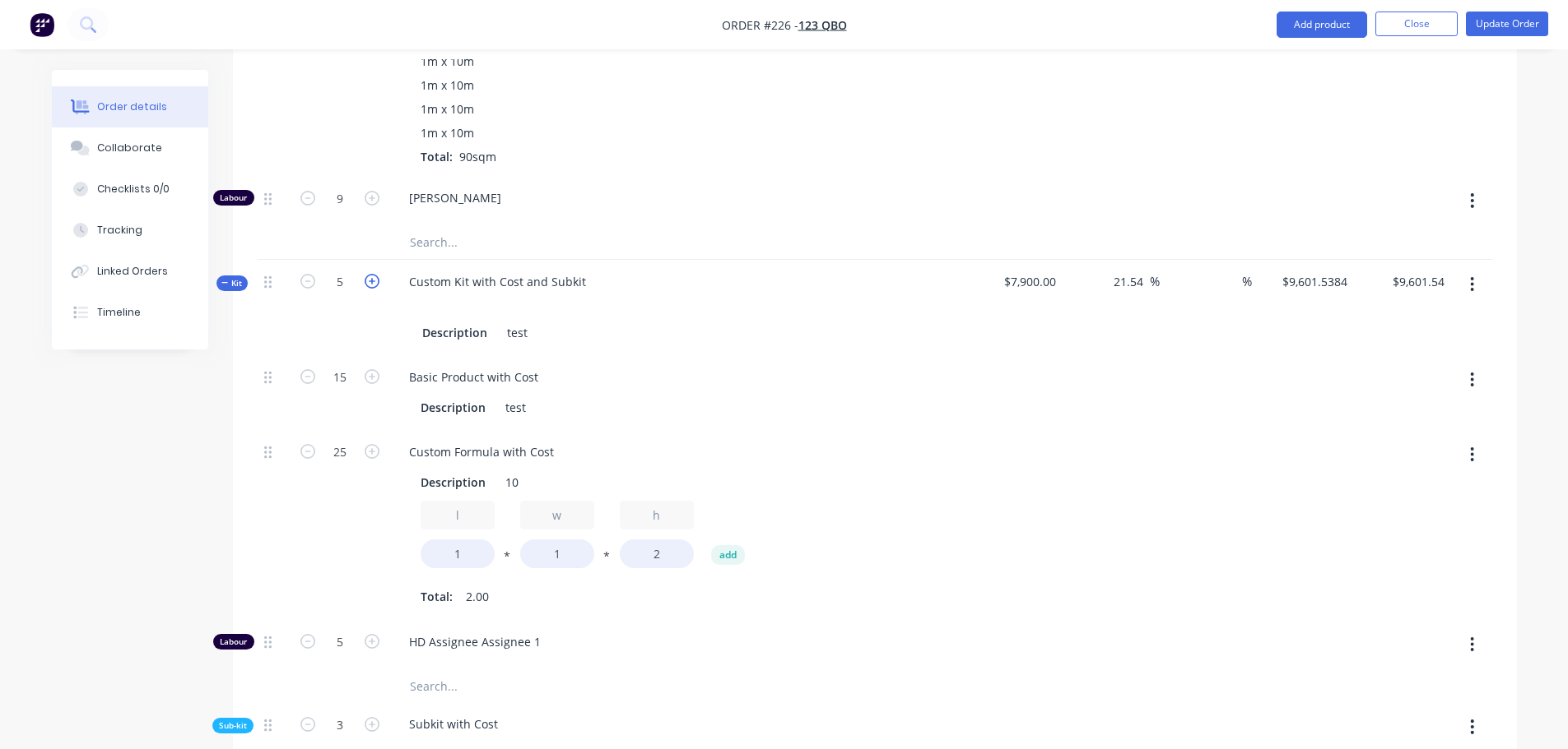
click at [369, 281] on icon "button" at bounding box center [372, 282] width 15 height 15
type input "6"
type input "18"
type input "30"
type input "6"
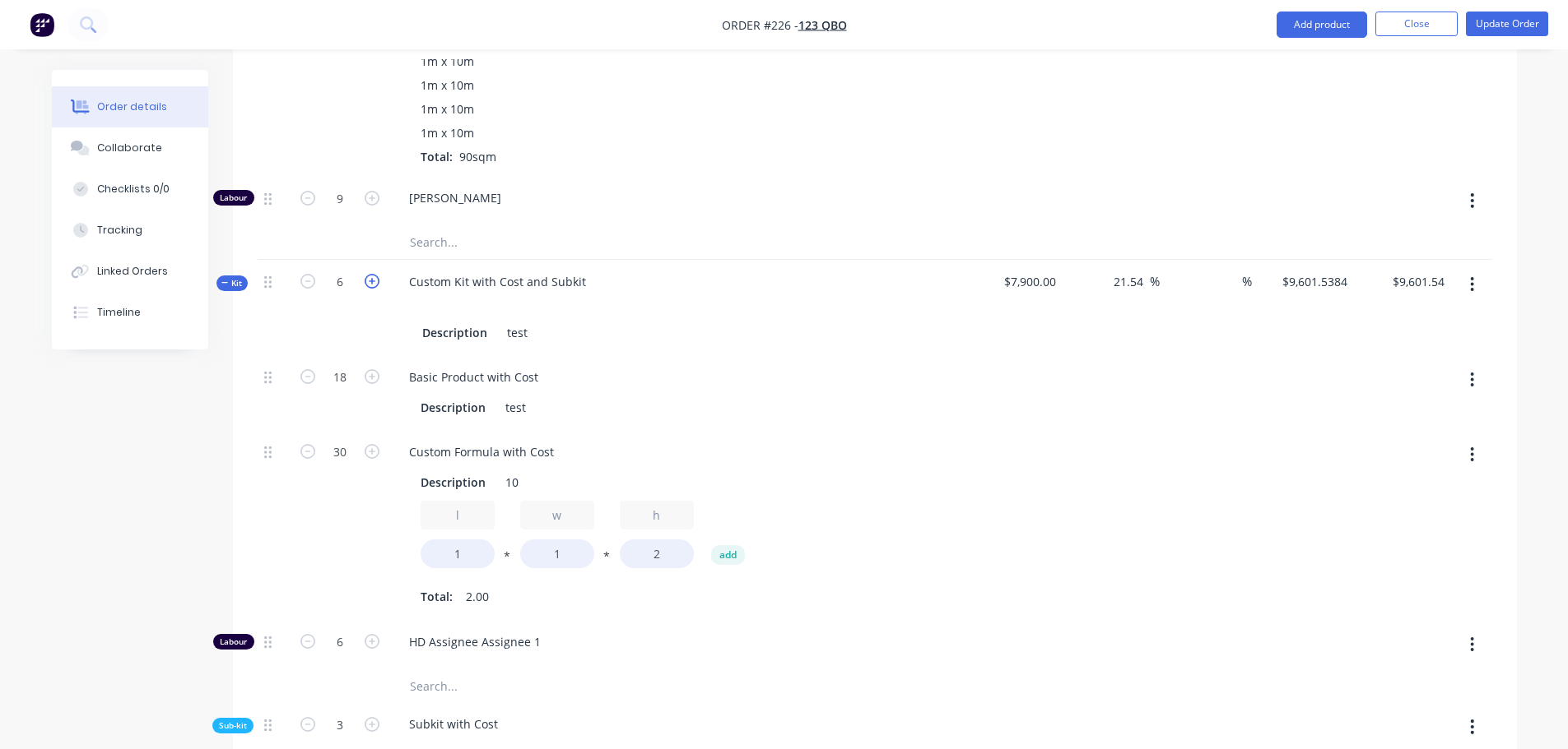
click at [367, 281] on icon "button" at bounding box center [372, 282] width 15 height 15
type input "7"
type input "21"
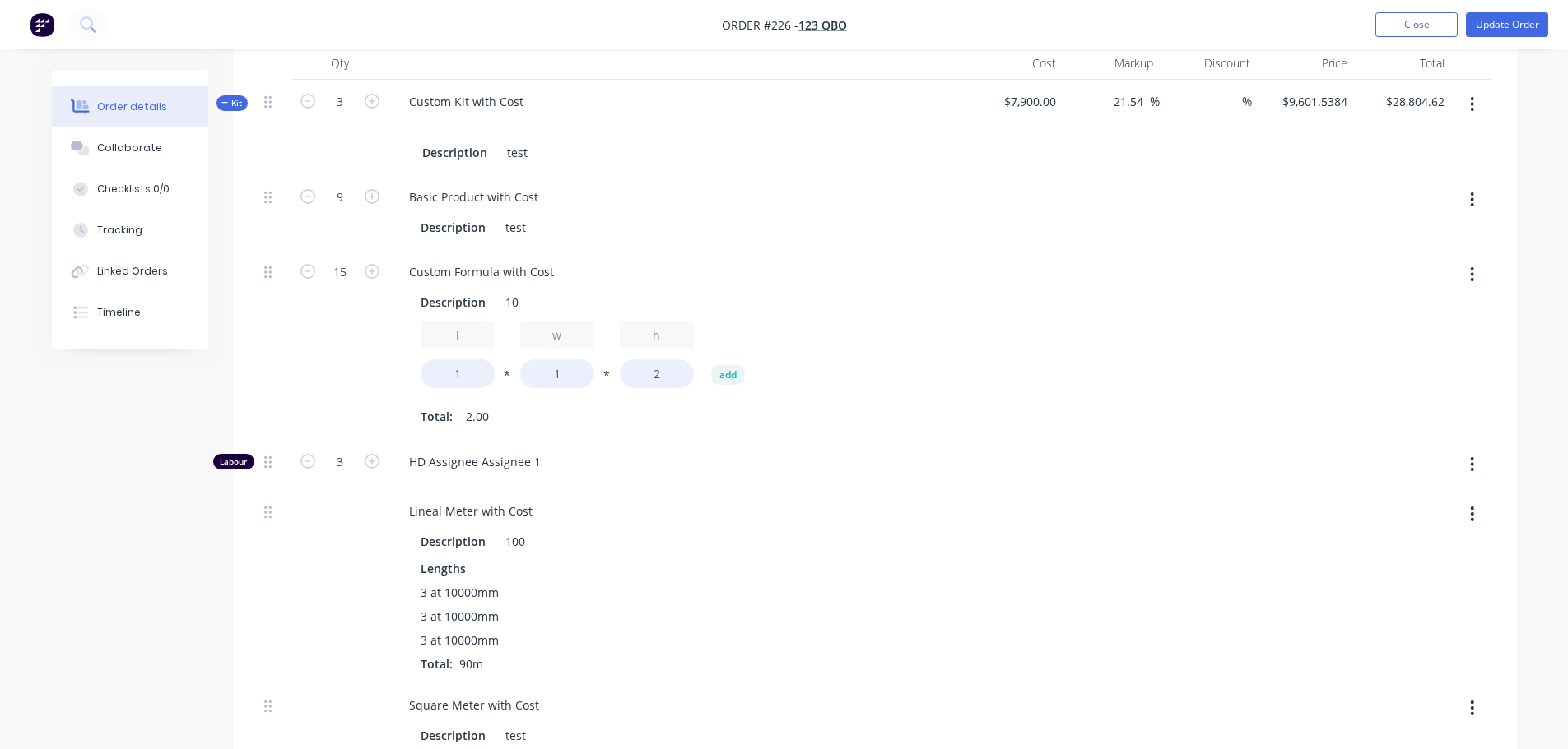
scroll to position [576, 0]
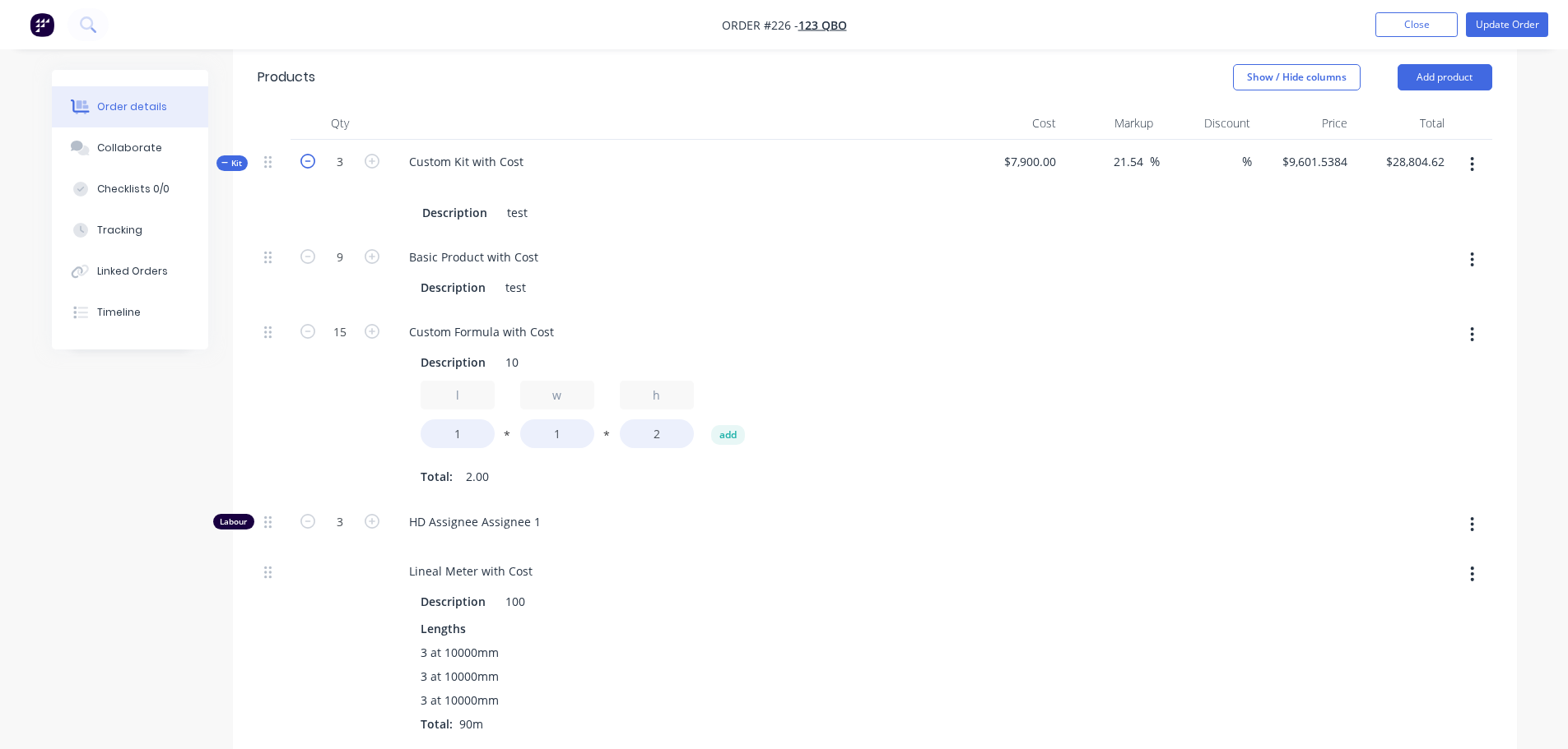
click at [310, 163] on icon "button" at bounding box center [308, 161] width 15 height 15
click at [373, 162] on icon "button" at bounding box center [372, 161] width 15 height 15
click at [369, 162] on icon "button" at bounding box center [372, 161] width 15 height 15
drag, startPoint x: 369, startPoint y: 162, endPoint x: 355, endPoint y: 167, distance: 14.9
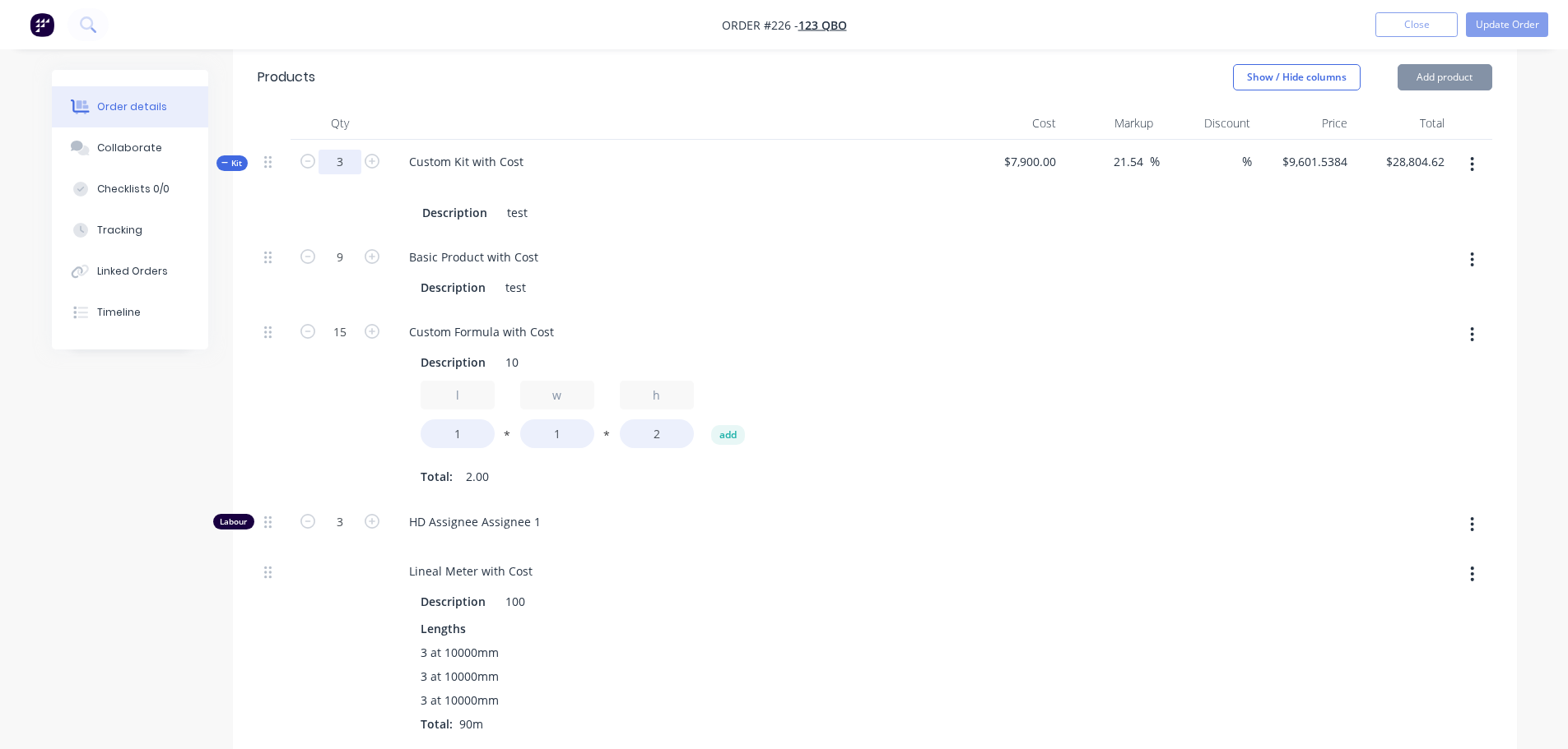
click at [368, 163] on icon "button" at bounding box center [372, 161] width 15 height 15
click at [308, 168] on icon "button" at bounding box center [308, 161] width 15 height 15
click at [371, 160] on icon "button" at bounding box center [372, 161] width 15 height 15
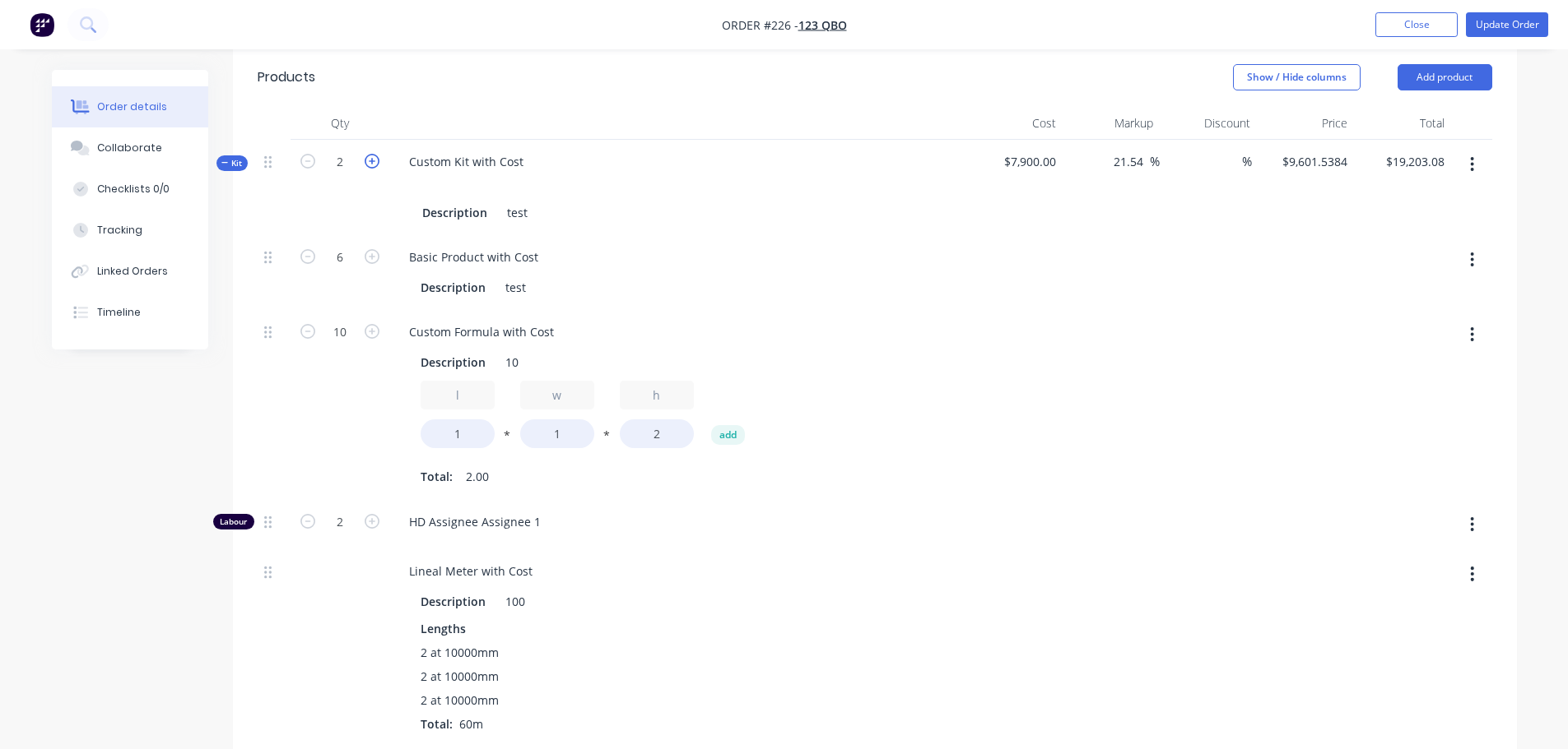
click at [371, 160] on icon "button" at bounding box center [372, 161] width 15 height 15
click at [305, 155] on icon "button" at bounding box center [308, 161] width 15 height 15
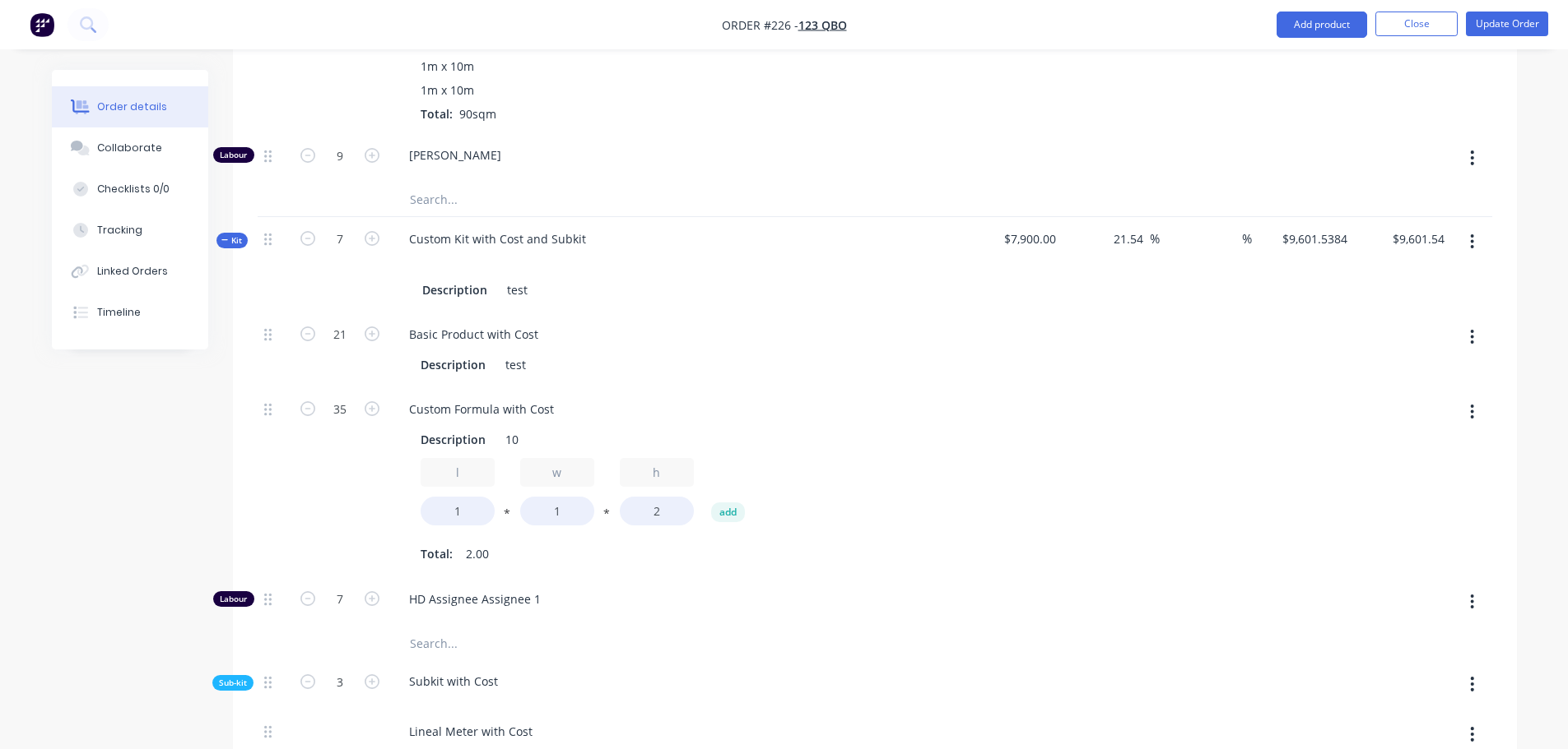
scroll to position [1563, 0]
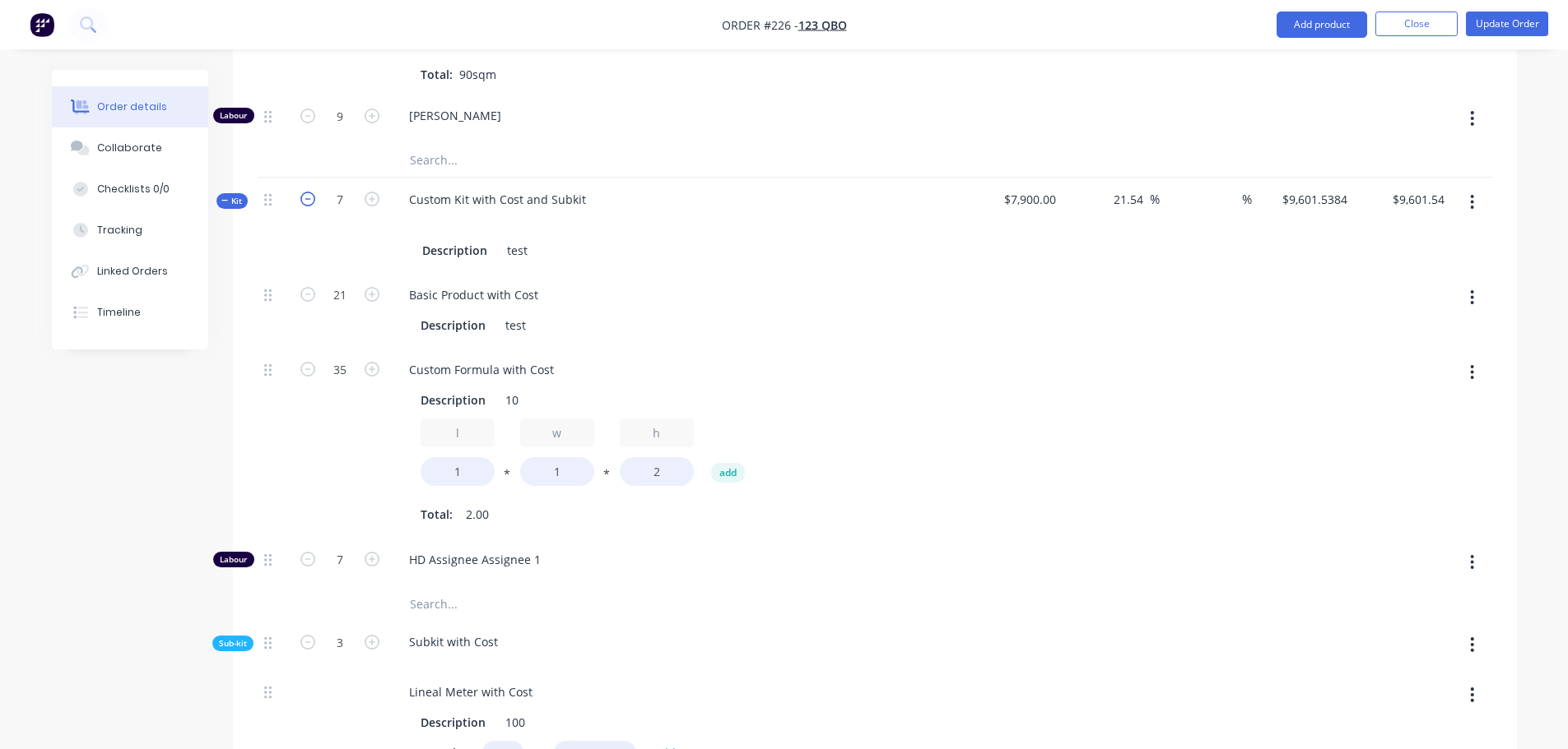
click at [305, 203] on icon "button" at bounding box center [308, 199] width 15 height 15
click at [306, 202] on icon "button" at bounding box center [308, 199] width 15 height 15
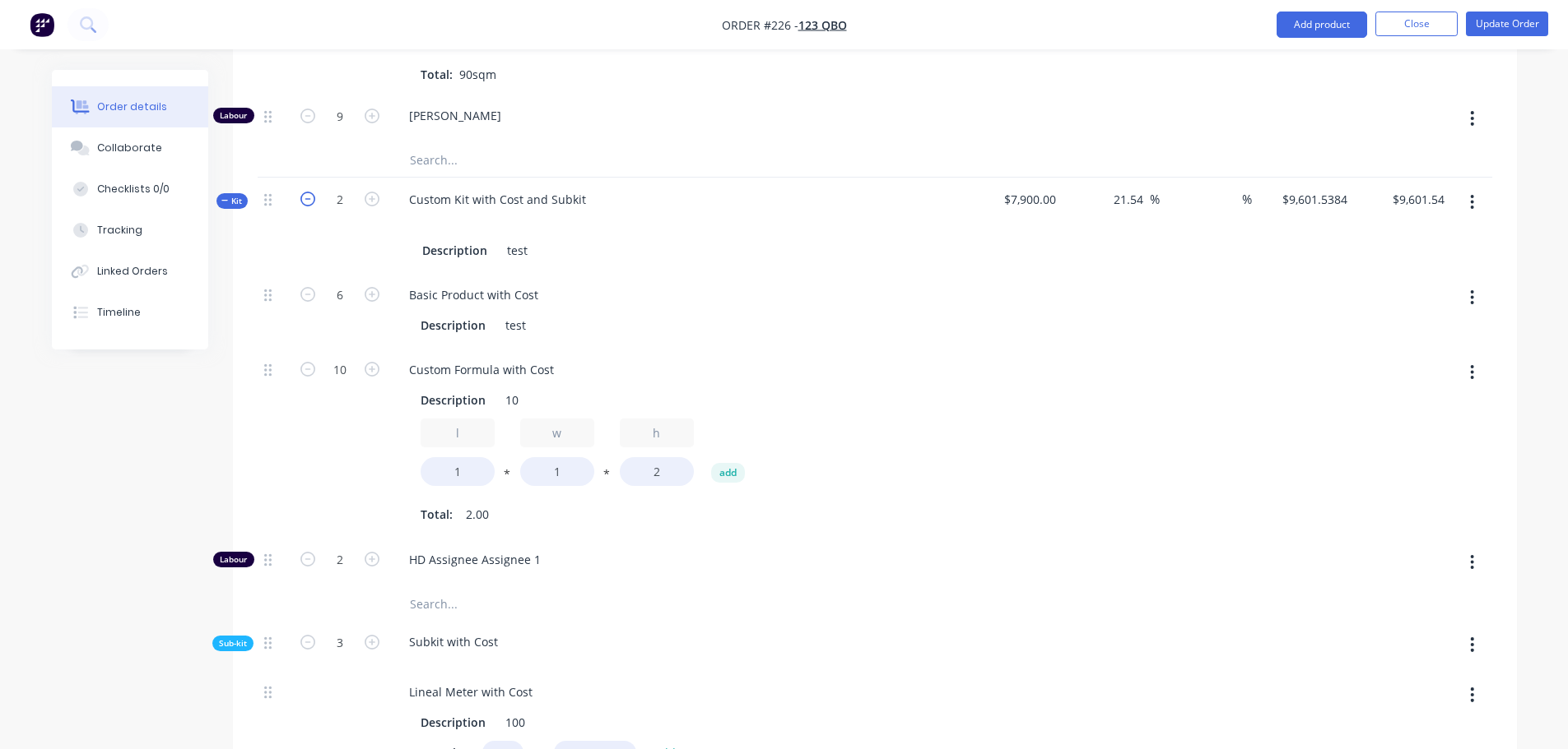
click at [306, 202] on icon "button" at bounding box center [308, 199] width 15 height 15
click at [787, 20] on button "Close" at bounding box center [1416, 24] width 83 height 25
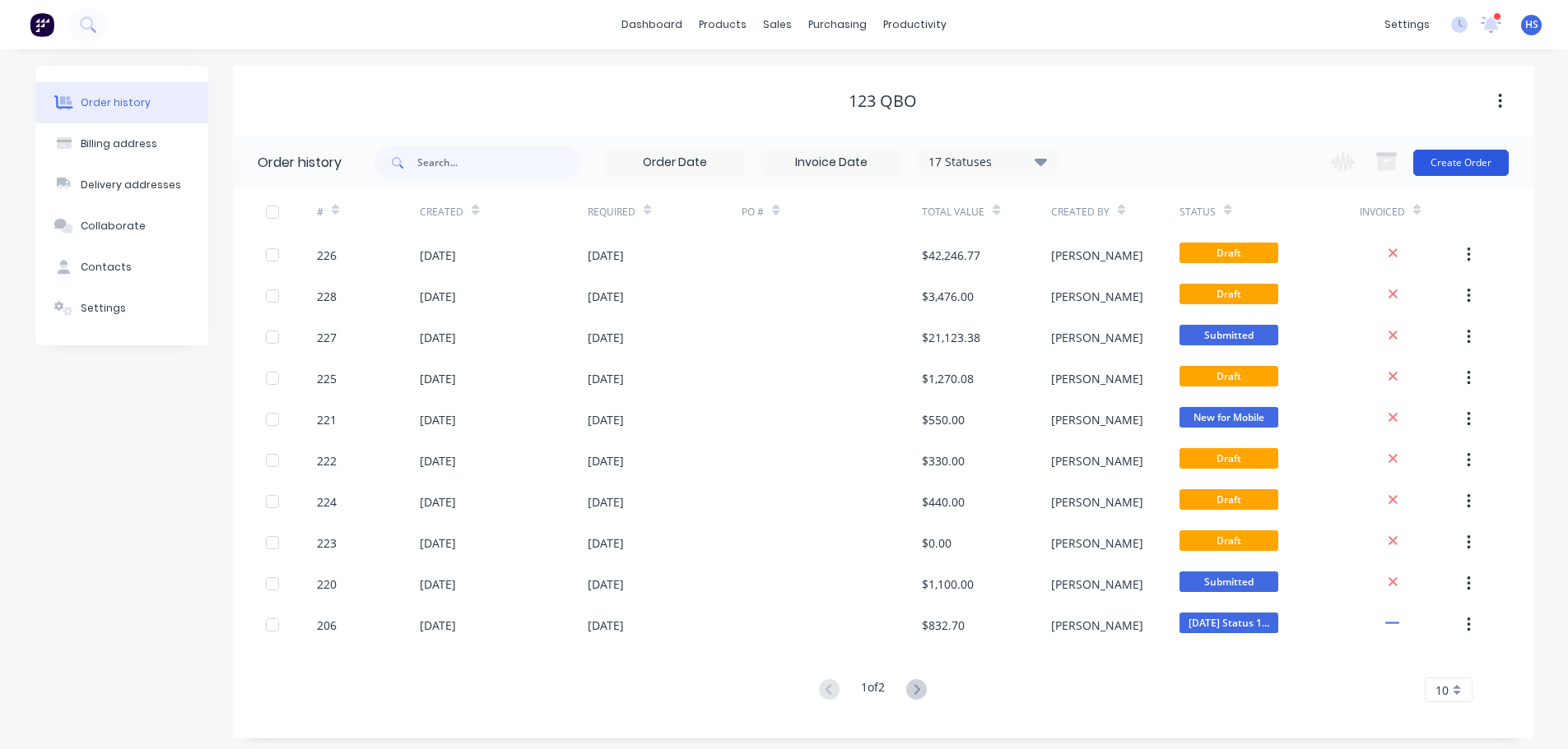
click at [787, 164] on button "Create Order" at bounding box center [1461, 163] width 96 height 27
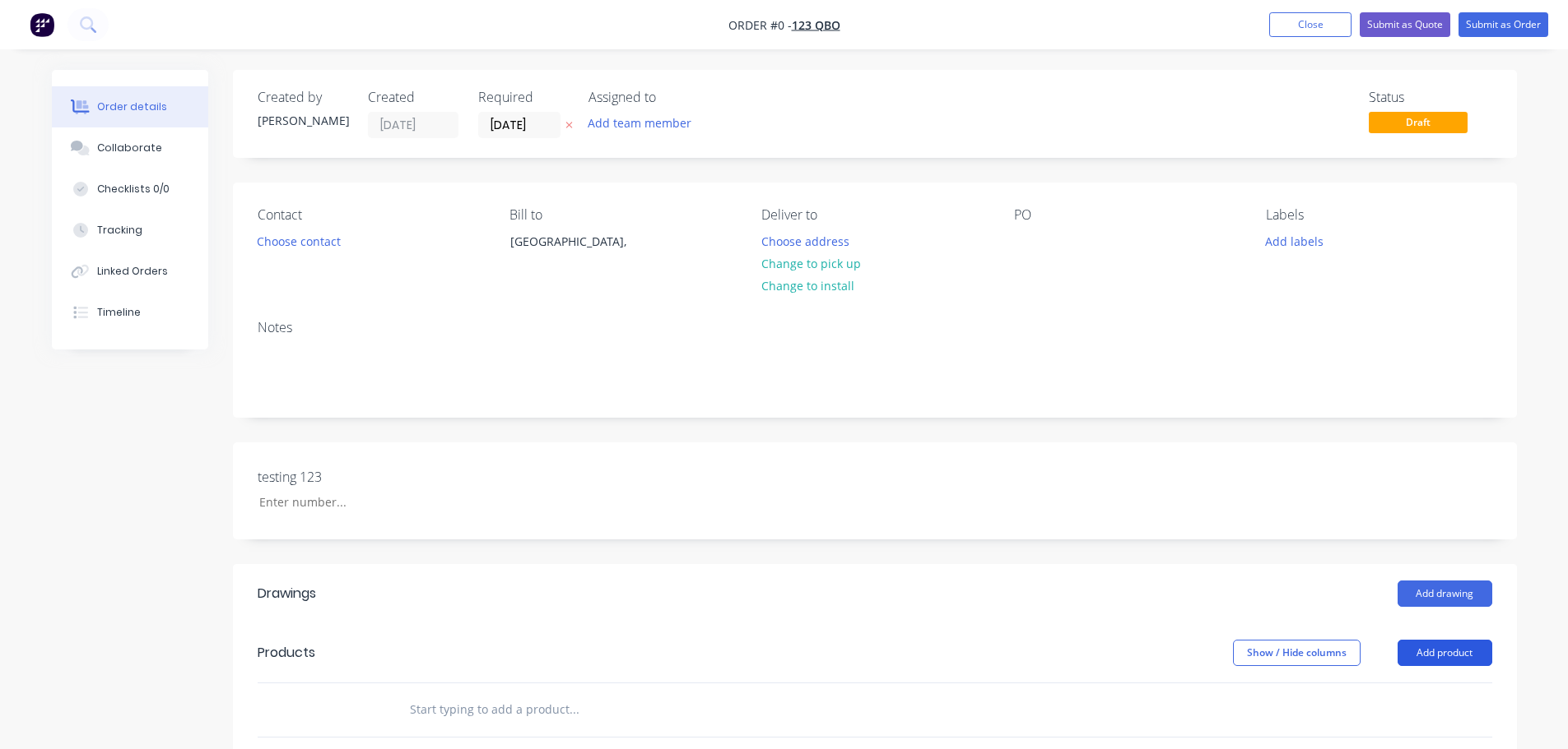
click at [787, 656] on button "Add product" at bounding box center [1445, 653] width 95 height 27
click at [787, 692] on div "Product catalogue" at bounding box center [1413, 694] width 126 height 24
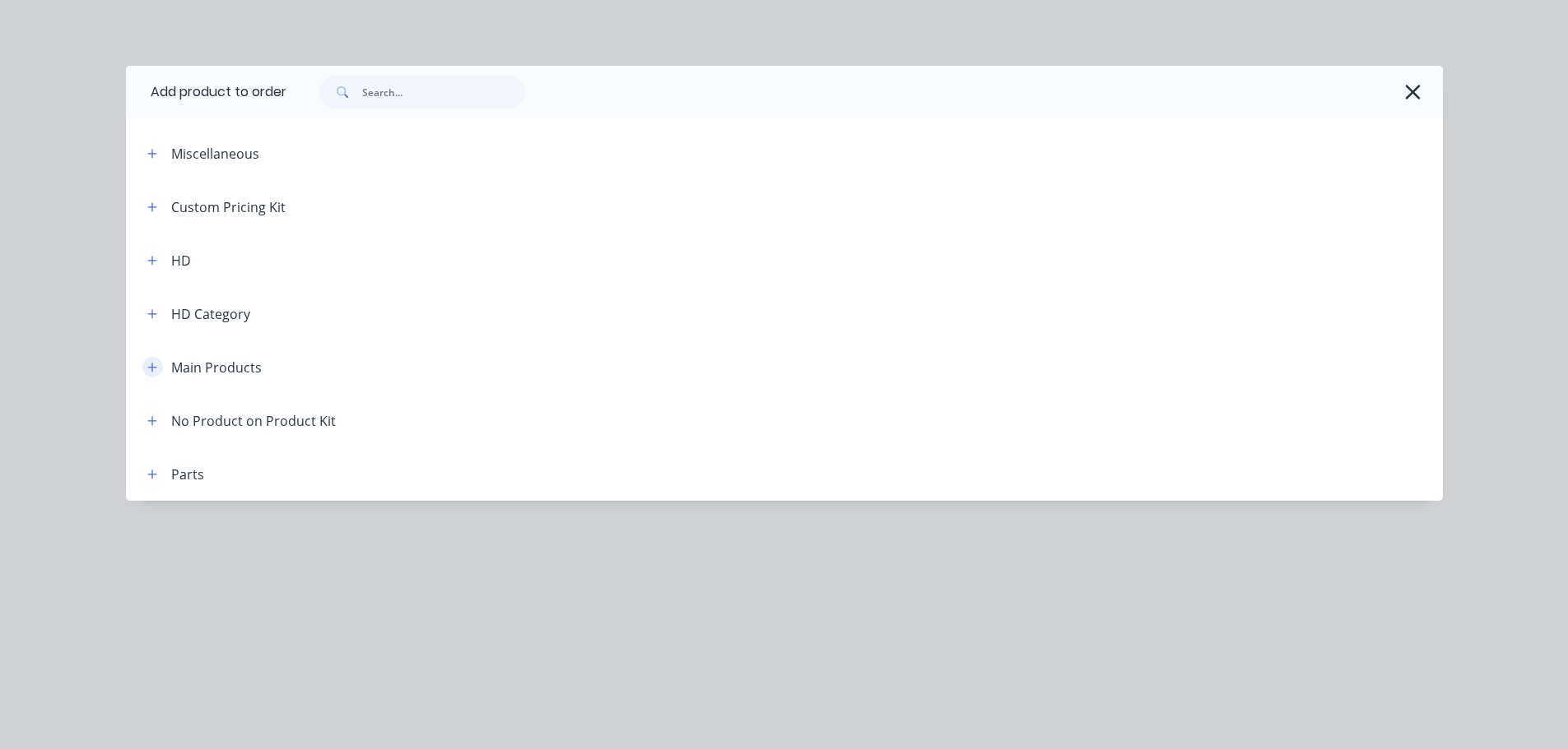
click at [156, 362] on icon "button" at bounding box center [152, 367] width 9 height 11
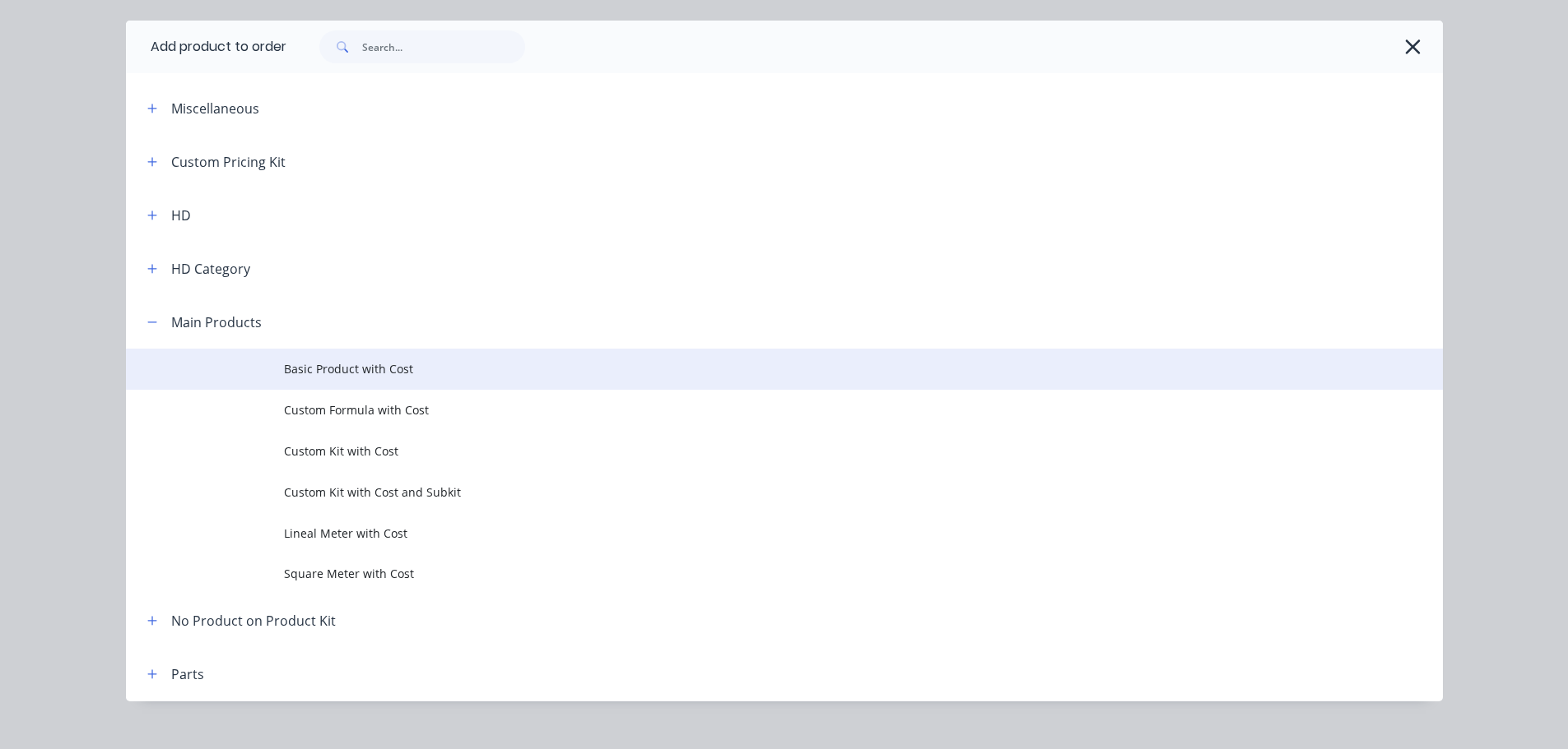
scroll to position [70, 0]
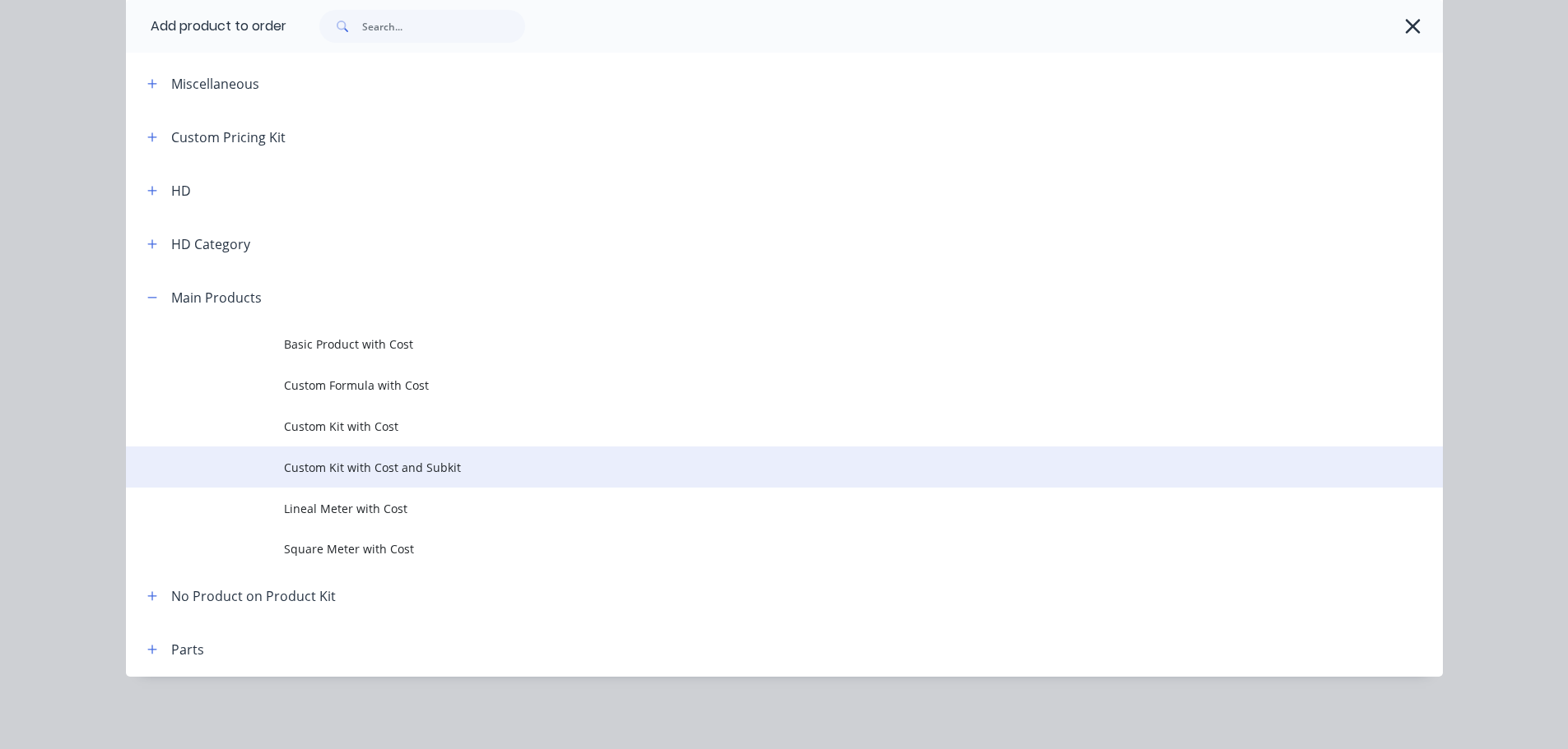
click at [357, 469] on span "Custom Kit with Cost and Subkit" at bounding box center [747, 468] width 927 height 17
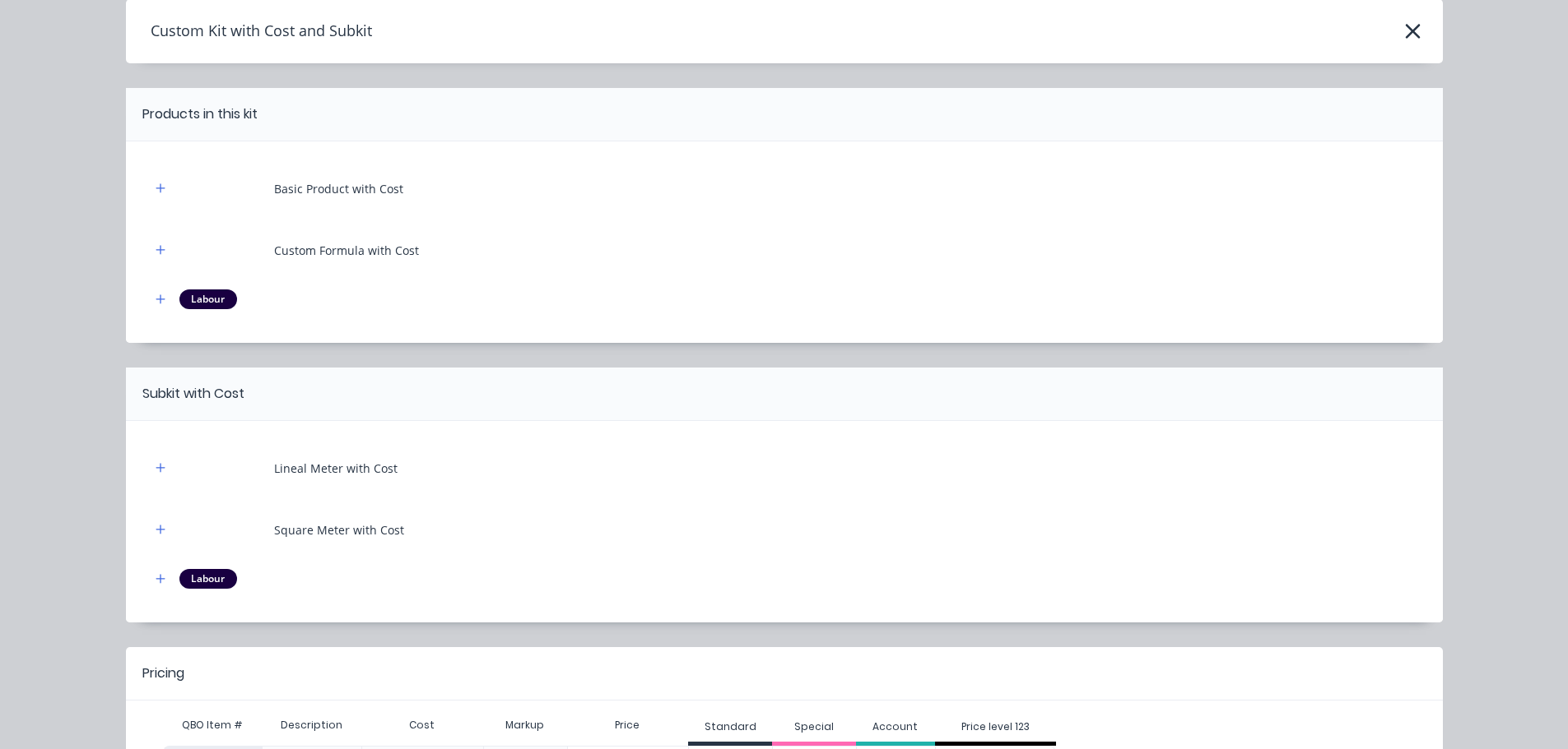
scroll to position [164, 0]
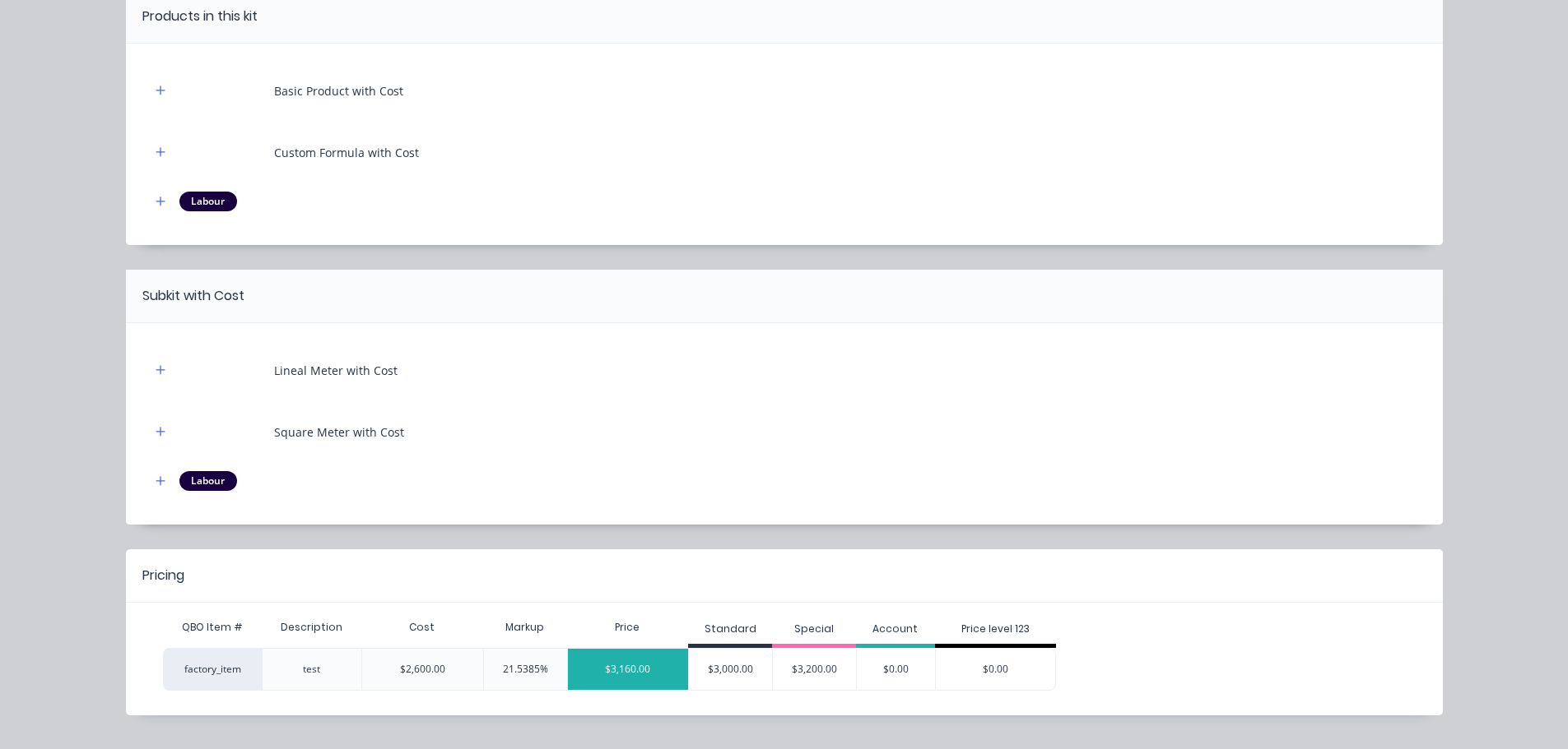
click at [626, 673] on div "$3,160.00" at bounding box center [628, 669] width 121 height 41
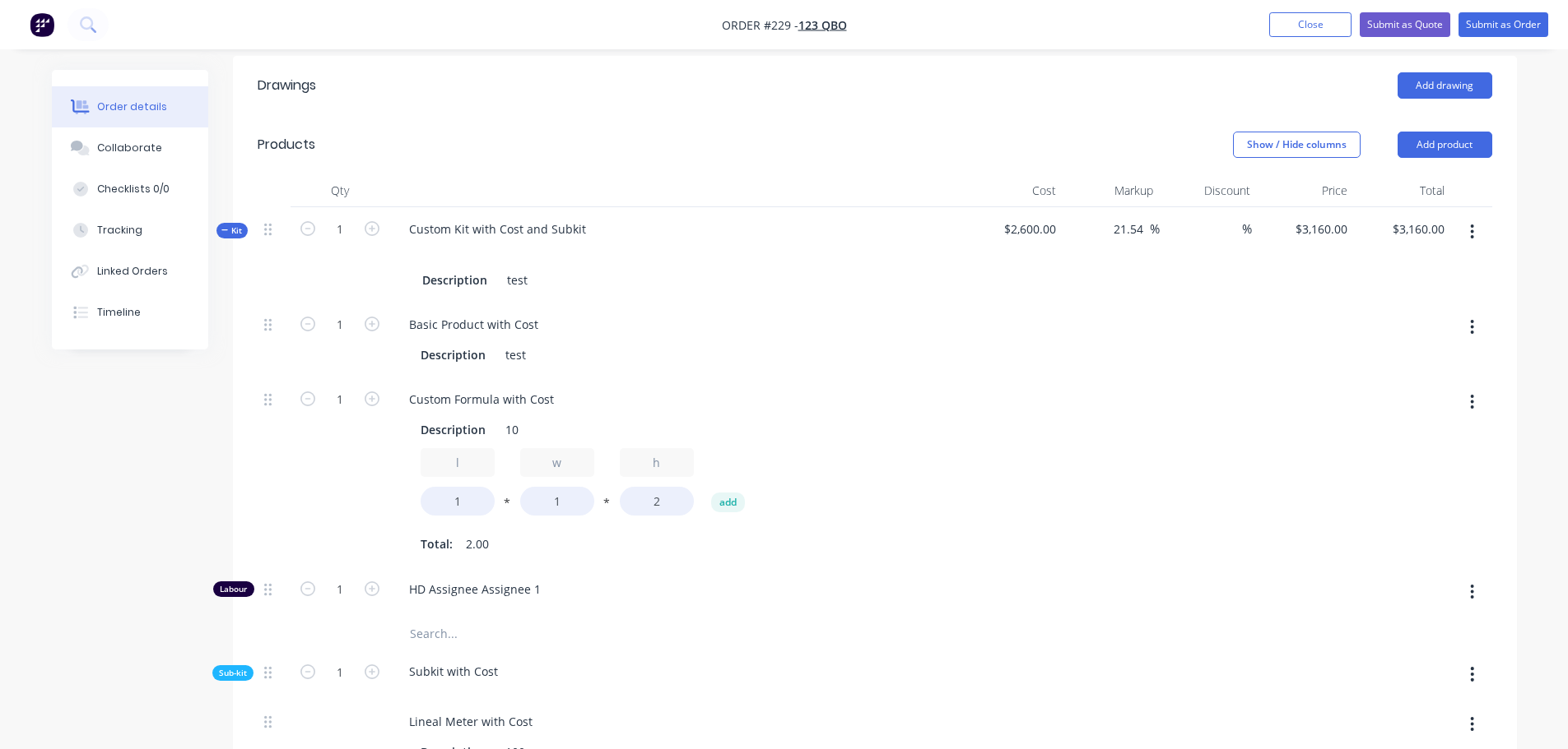
scroll to position [494, 0]
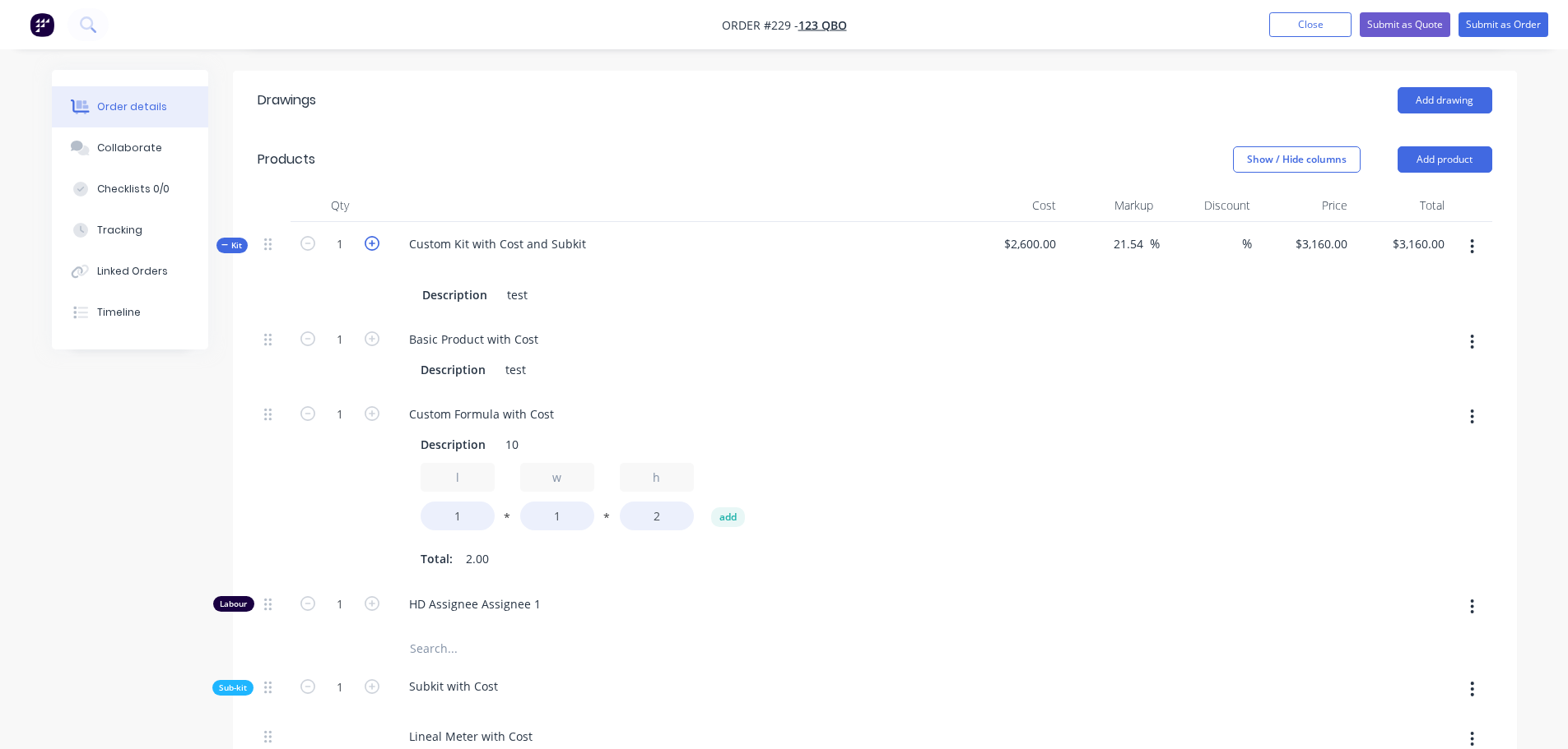
click at [370, 242] on icon "button" at bounding box center [372, 244] width 15 height 15
click at [371, 246] on icon "button" at bounding box center [372, 244] width 15 height 15
click at [377, 243] on icon "button" at bounding box center [372, 244] width 15 height 15
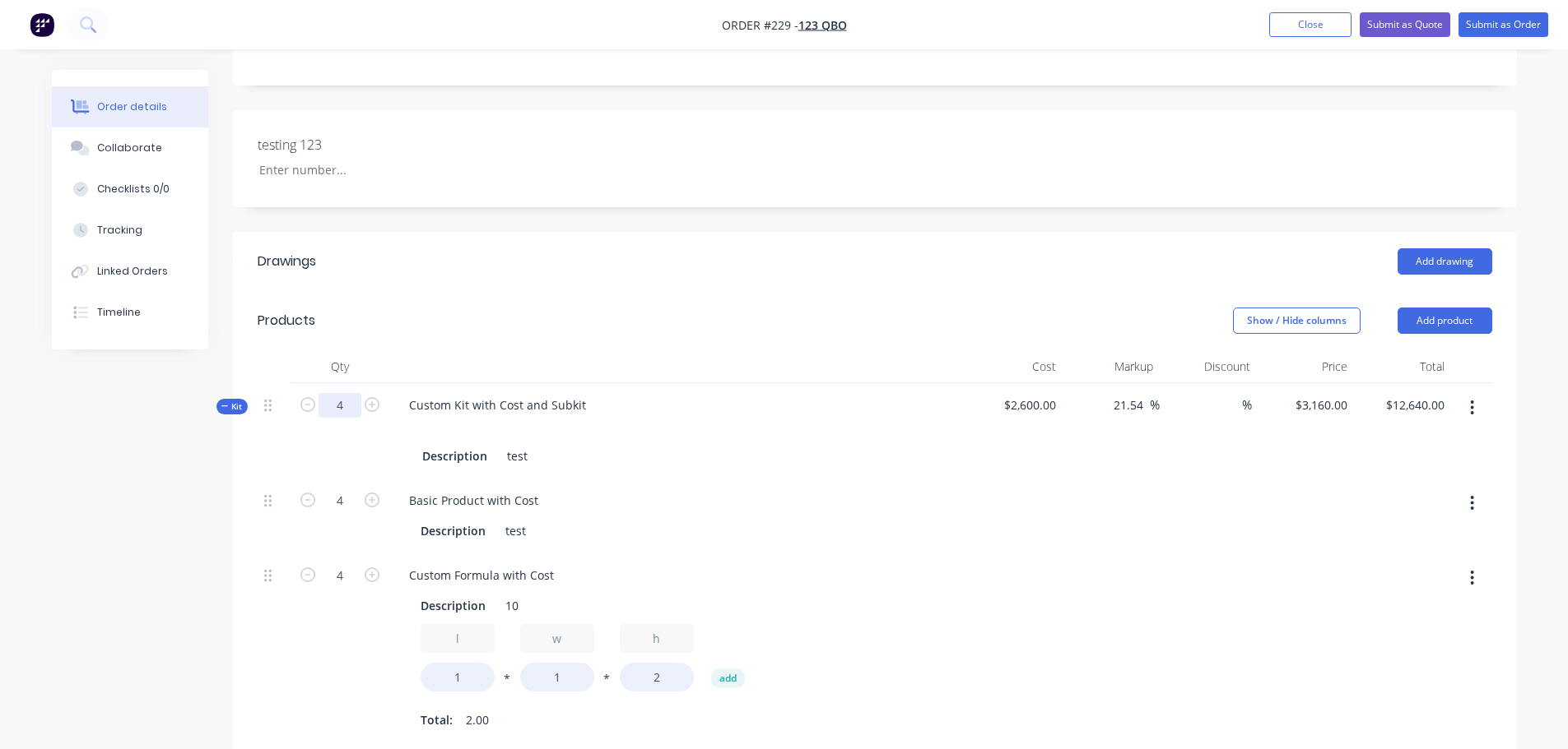
scroll to position [329, 0]
click at [310, 408] on icon "button" at bounding box center [308, 408] width 15 height 15
click at [305, 408] on icon "button" at bounding box center [308, 408] width 15 height 15
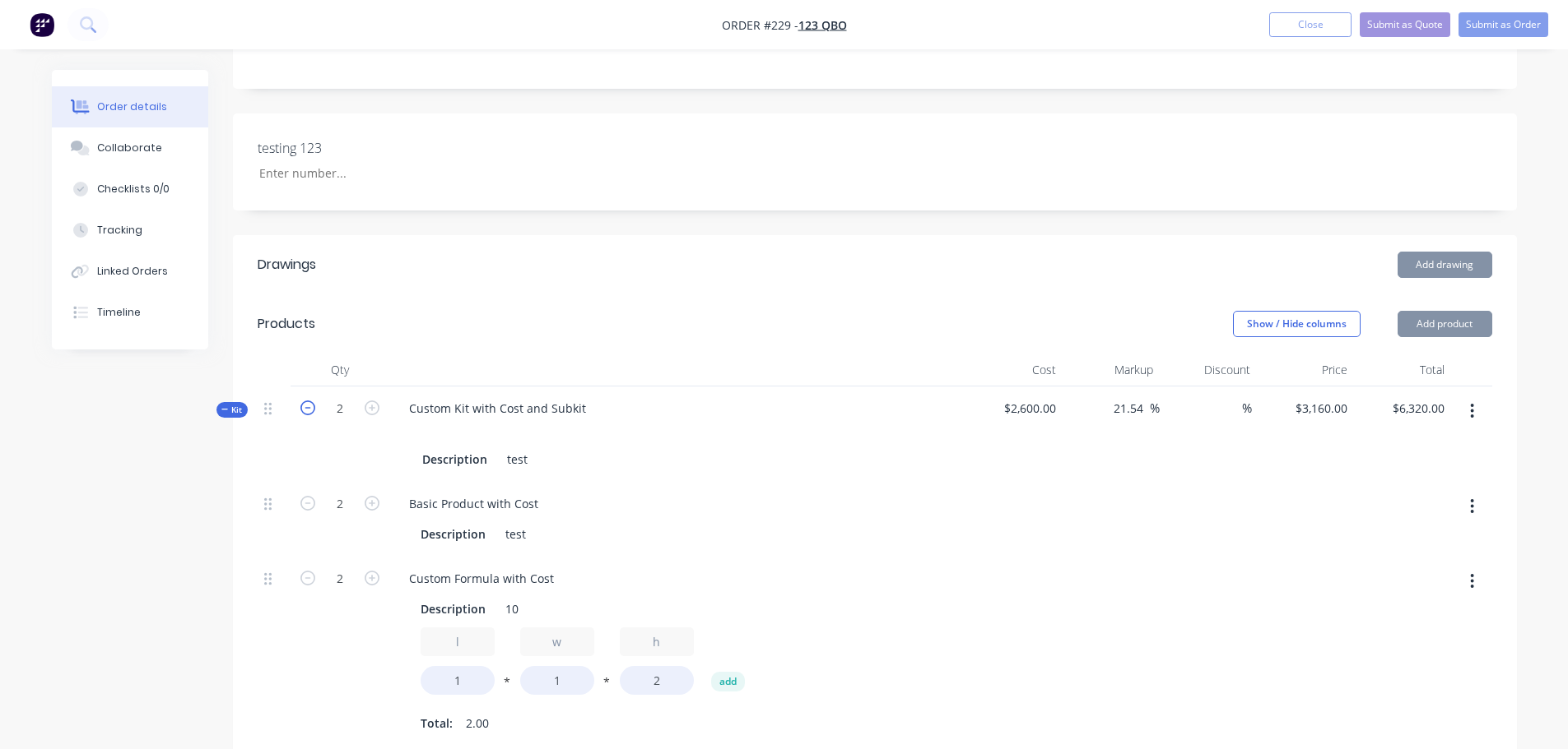
click at [312, 410] on icon "button" at bounding box center [308, 408] width 15 height 15
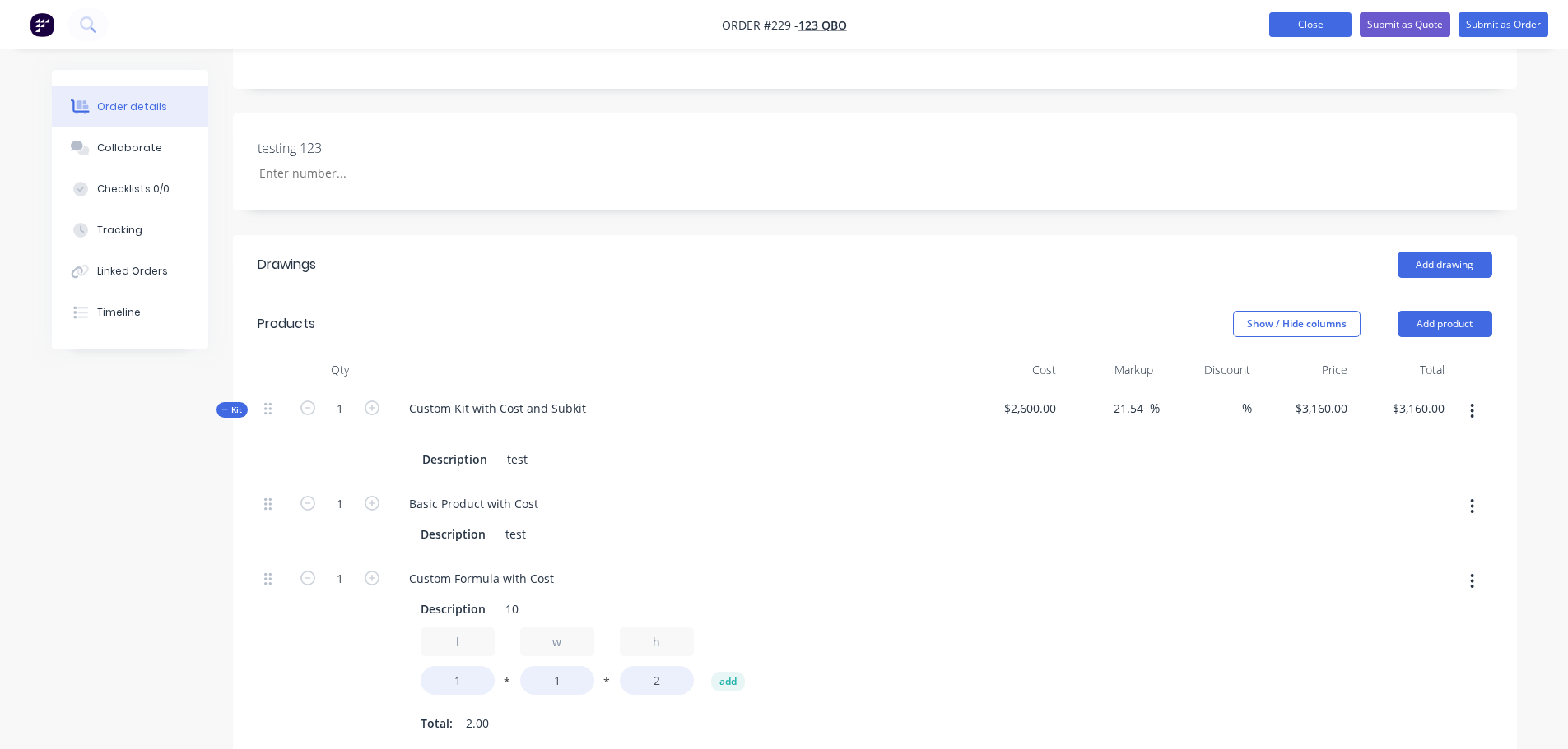
click at [787, 26] on button "Close" at bounding box center [1310, 25] width 83 height 25
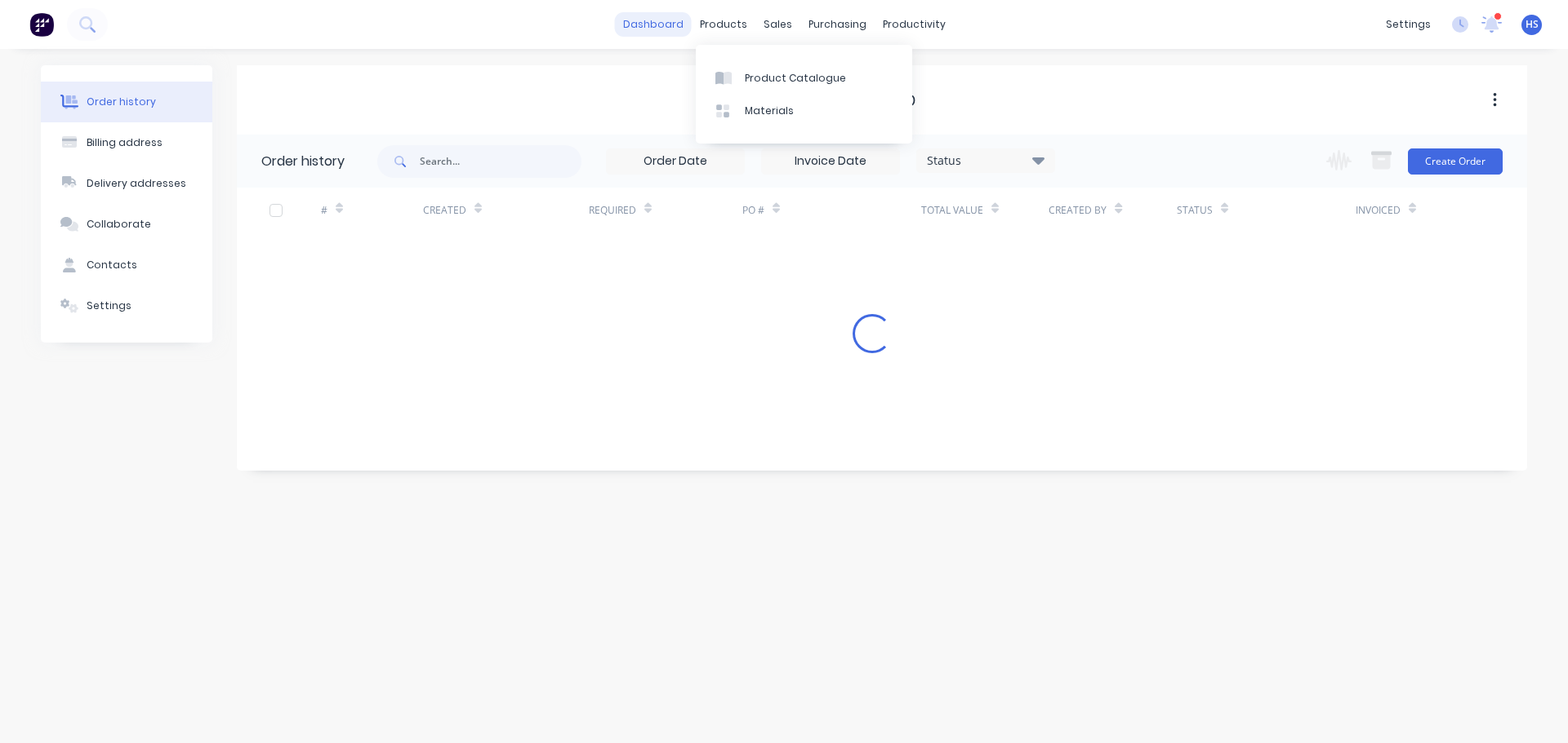
click at [664, 24] on link "dashboard" at bounding box center [653, 24] width 76 height 24
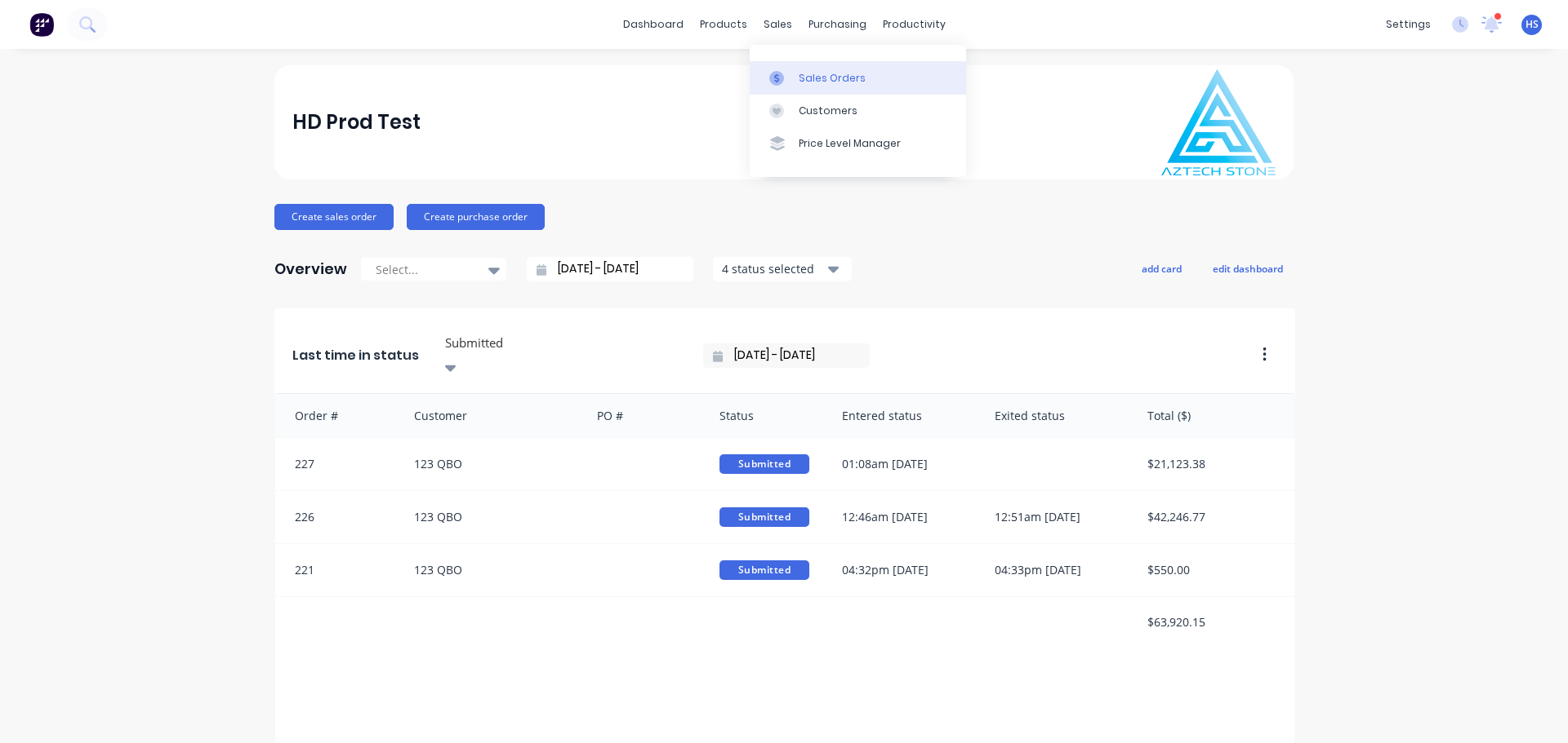
click at [781, 76] on div "Sales Orders" at bounding box center [832, 78] width 67 height 15
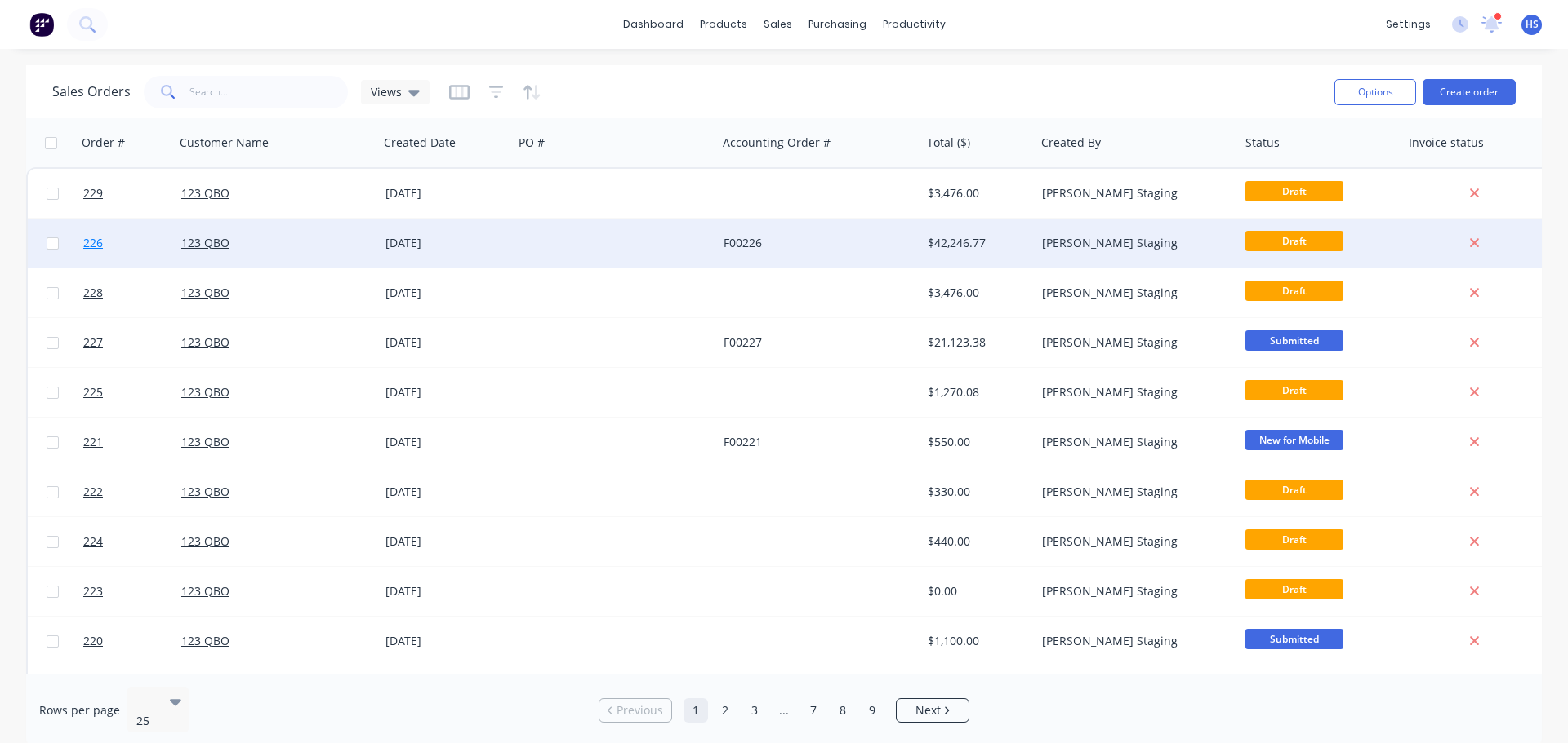
click at [117, 243] on link "226" at bounding box center [132, 243] width 98 height 49
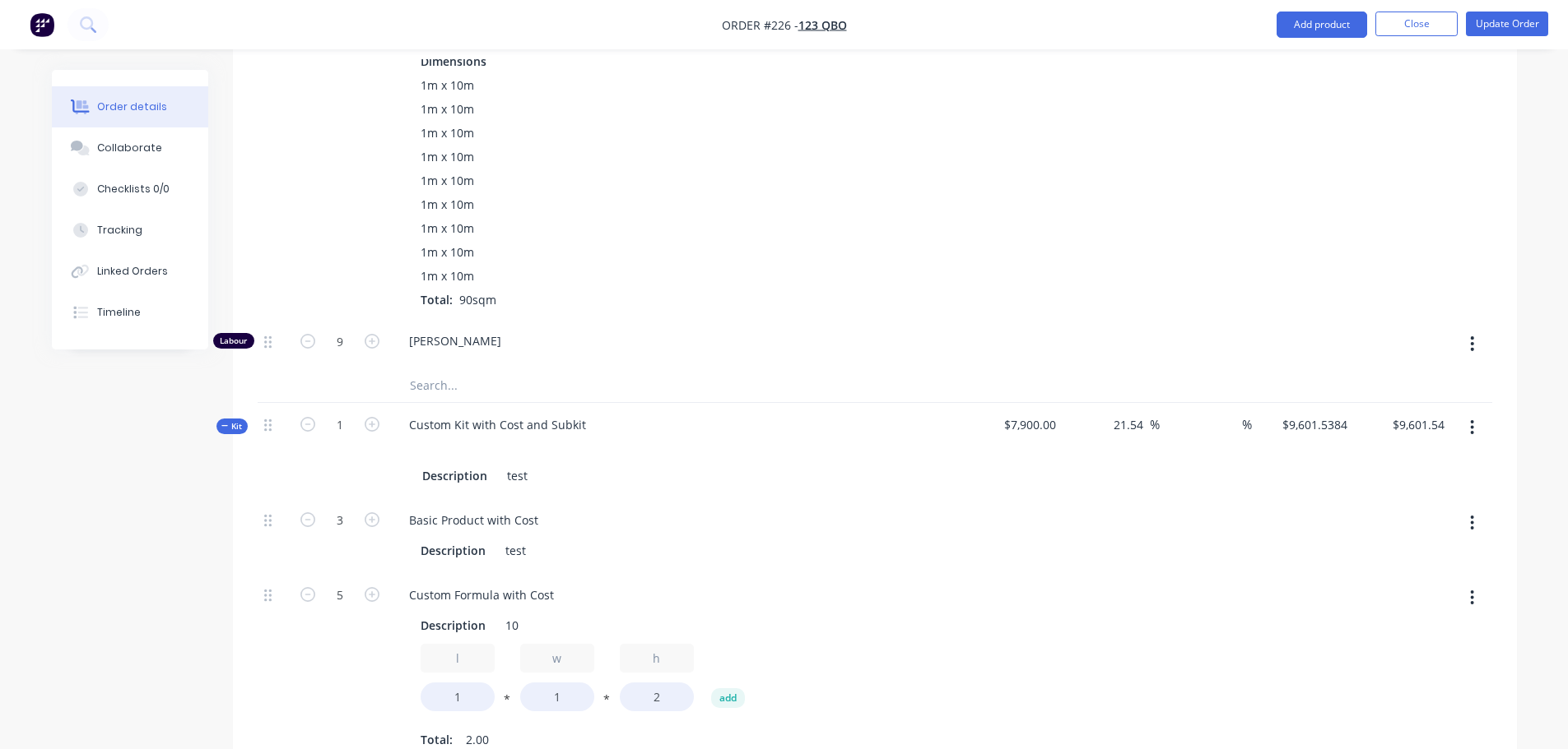
scroll to position [1563, 0]
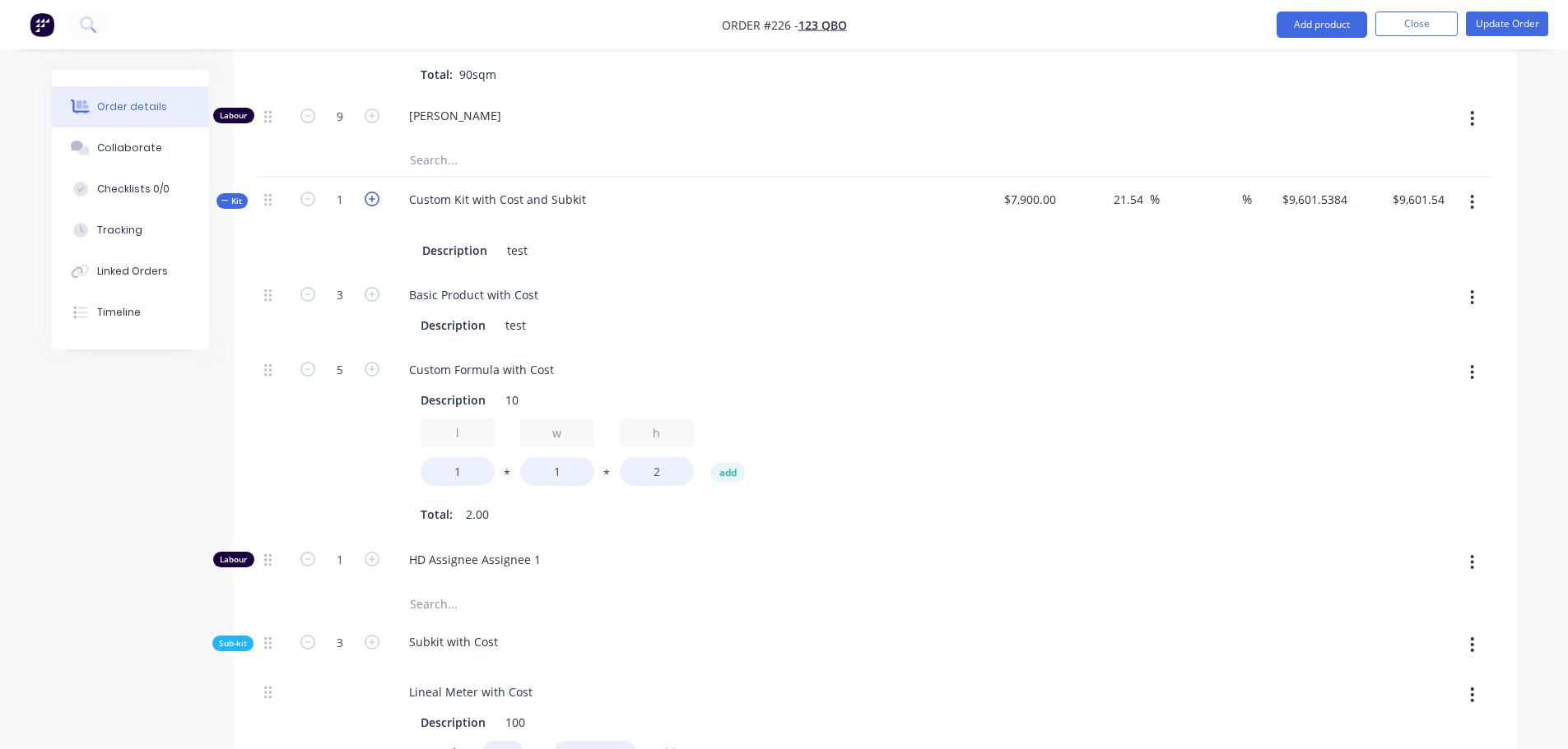
click at [373, 201] on icon "button" at bounding box center [372, 199] width 15 height 15
drag, startPoint x: 306, startPoint y: 204, endPoint x: 350, endPoint y: 202, distance: 44.0
click at [307, 203] on icon "button" at bounding box center [308, 199] width 15 height 15
drag, startPoint x: 374, startPoint y: 200, endPoint x: 337, endPoint y: 200, distance: 37.0
click at [373, 200] on icon "button" at bounding box center [372, 199] width 15 height 15
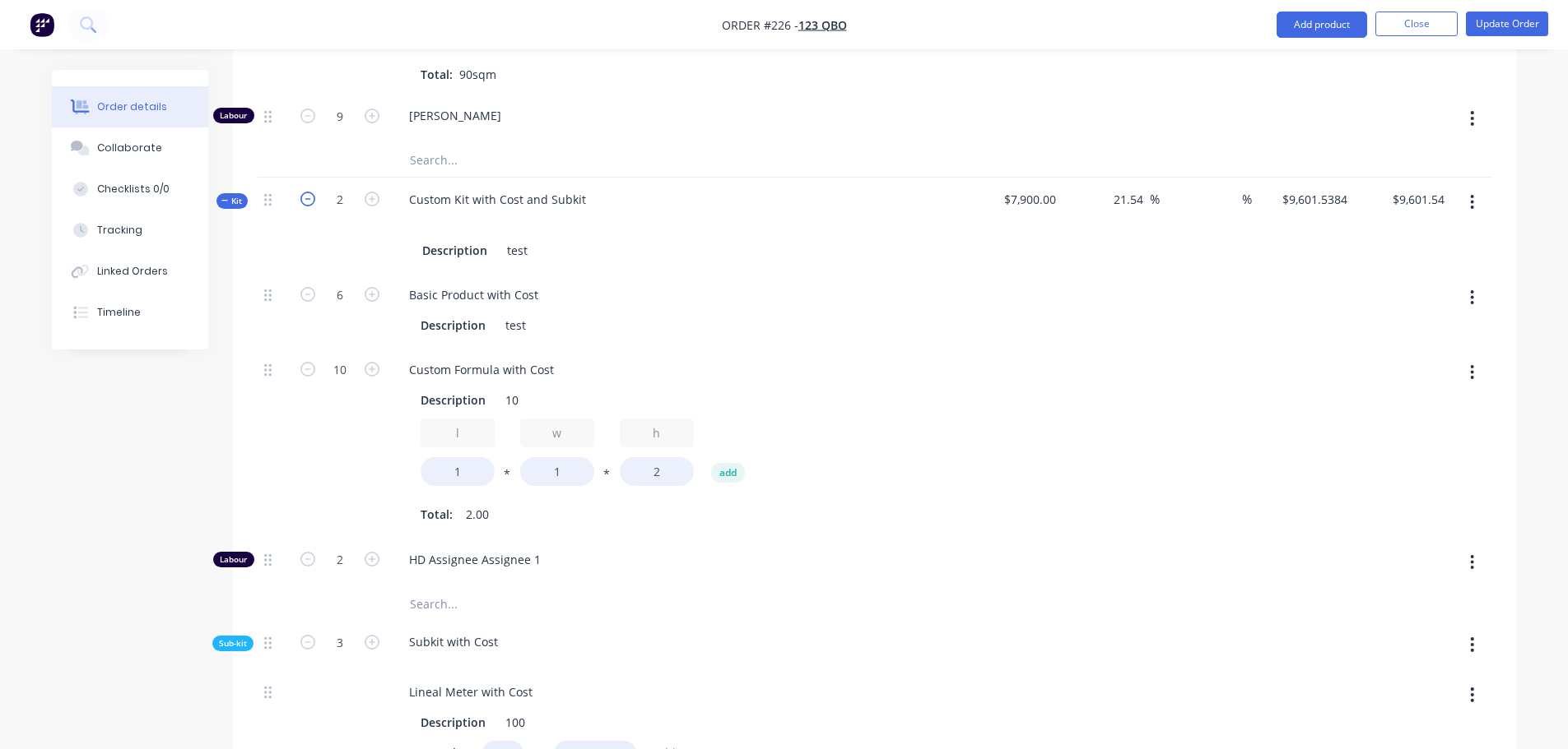
click at [308, 199] on icon "button" at bounding box center [308, 199] width 15 height 15
drag, startPoint x: 380, startPoint y: 200, endPoint x: 361, endPoint y: 201, distance: 19.0
click at [379, 200] on button "button" at bounding box center [371, 197] width 22 height 17
drag, startPoint x: 301, startPoint y: 195, endPoint x: 386, endPoint y: 207, distance: 85.8
click at [302, 194] on icon "button" at bounding box center [308, 199] width 15 height 15
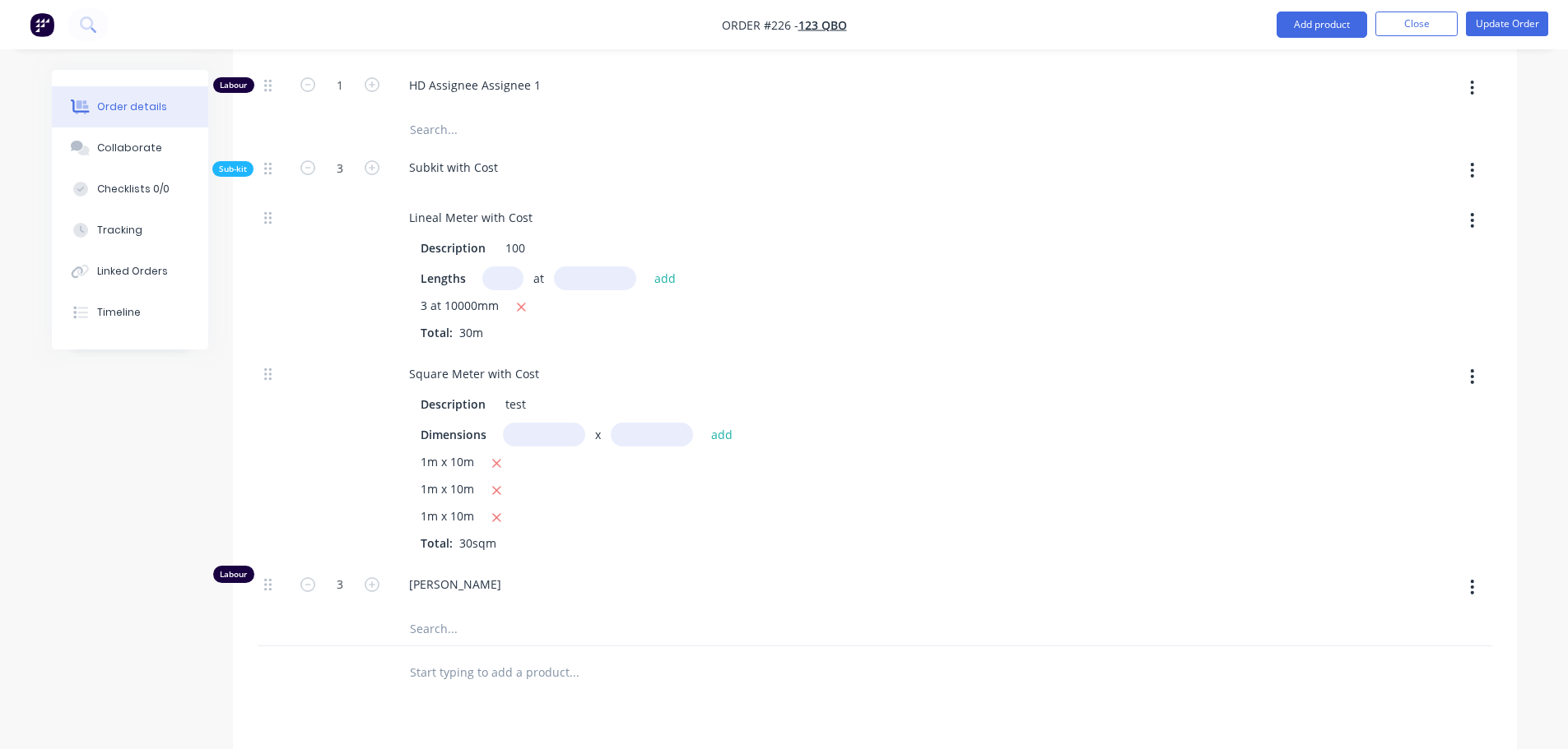
scroll to position [2303, 0]
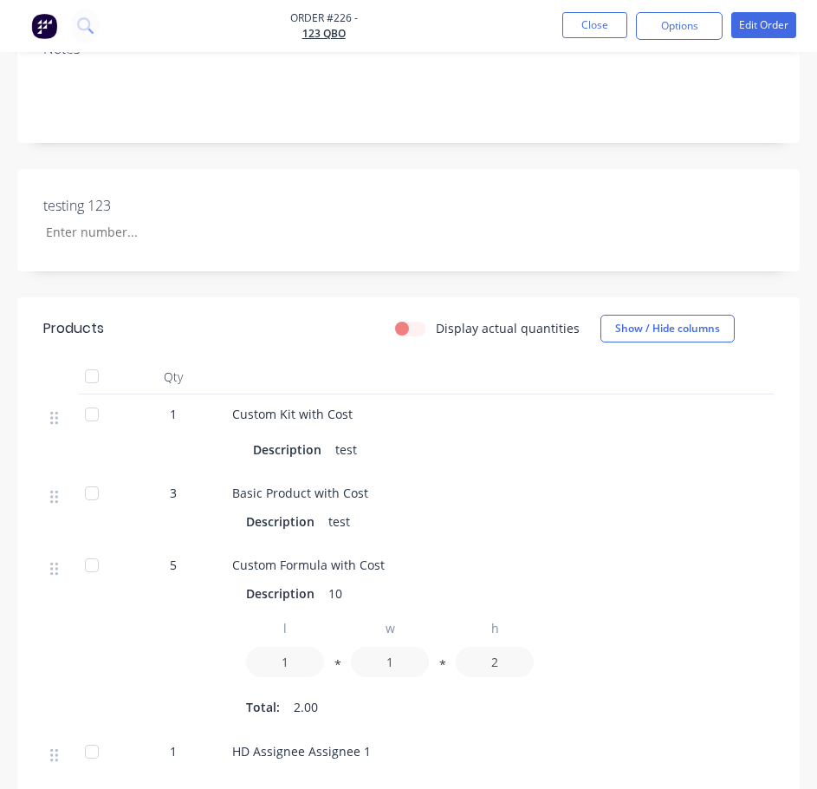
scroll to position [780, 0]
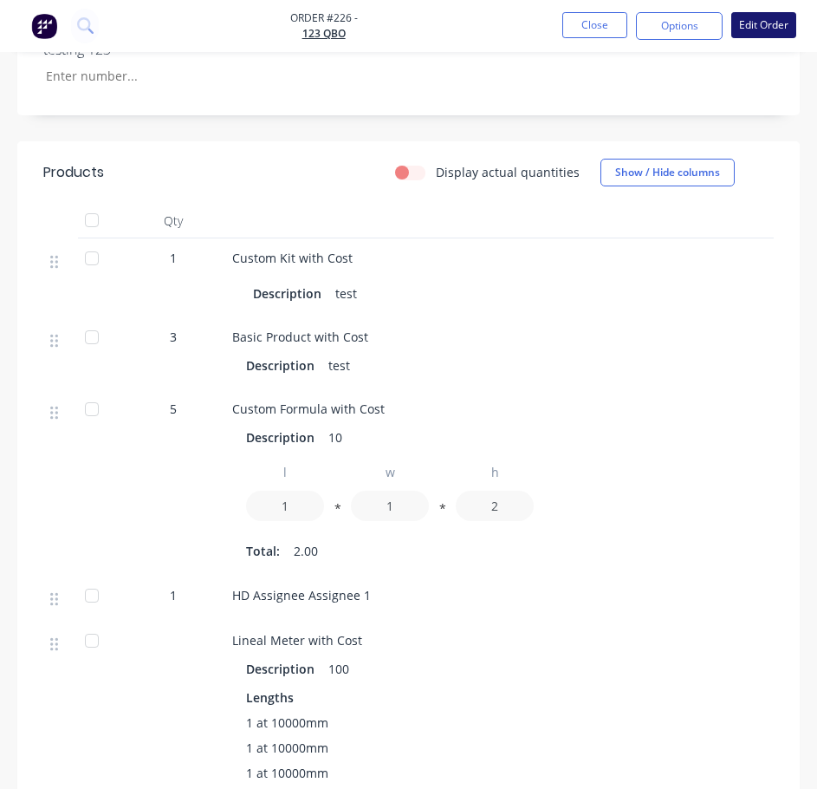
click at [767, 24] on button "Edit Order" at bounding box center [763, 25] width 65 height 26
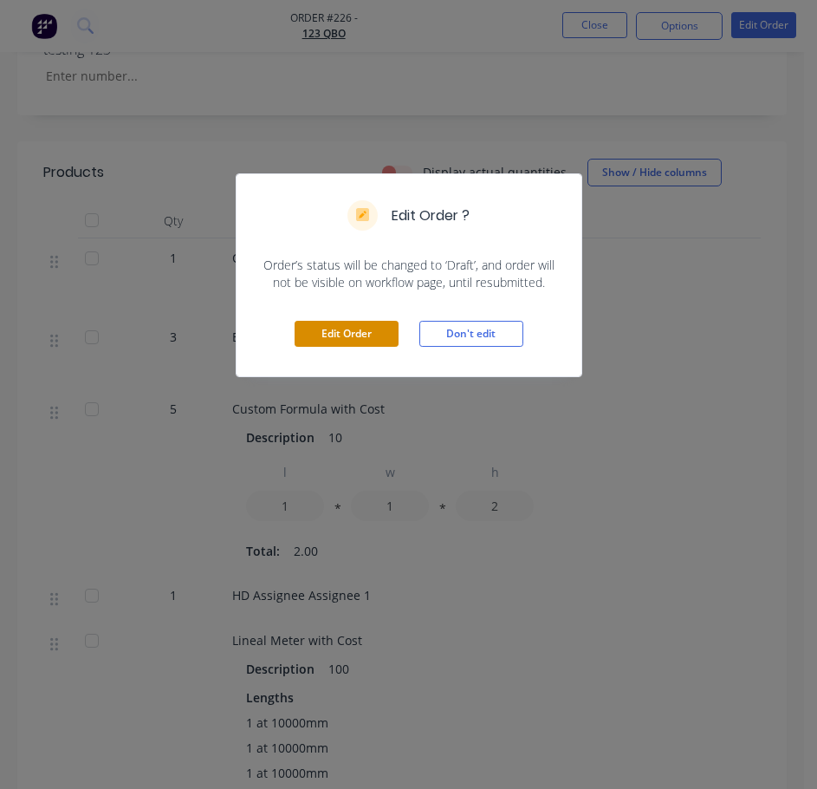
click at [333, 334] on button "Edit Order" at bounding box center [347, 334] width 104 height 26
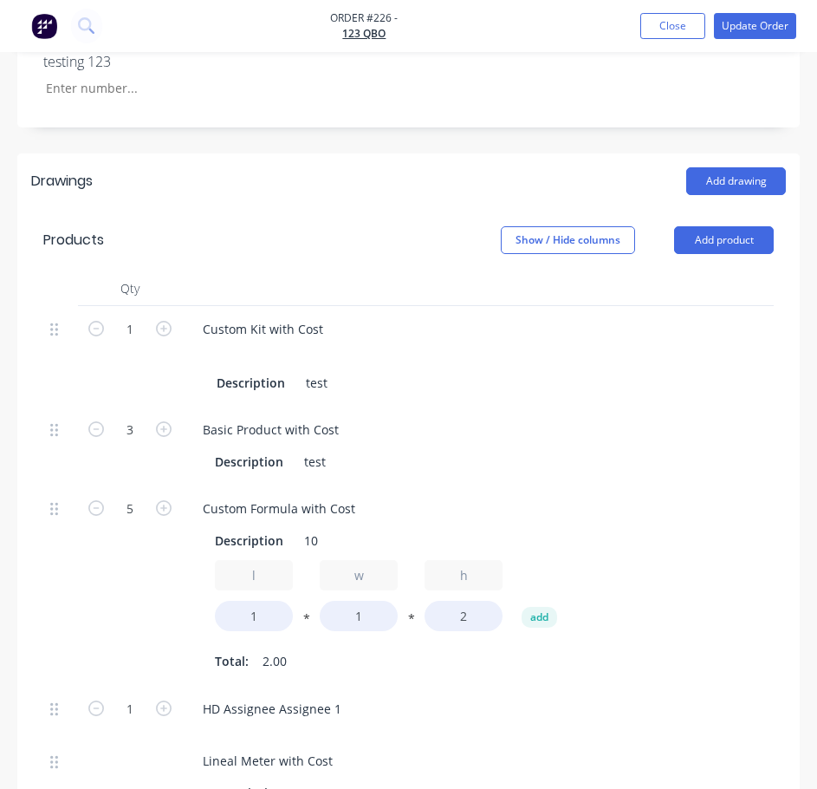
click at [167, 331] on icon "button" at bounding box center [164, 329] width 16 height 16
type input "2"
type input "$19,203.08"
type input "6"
type input "10"
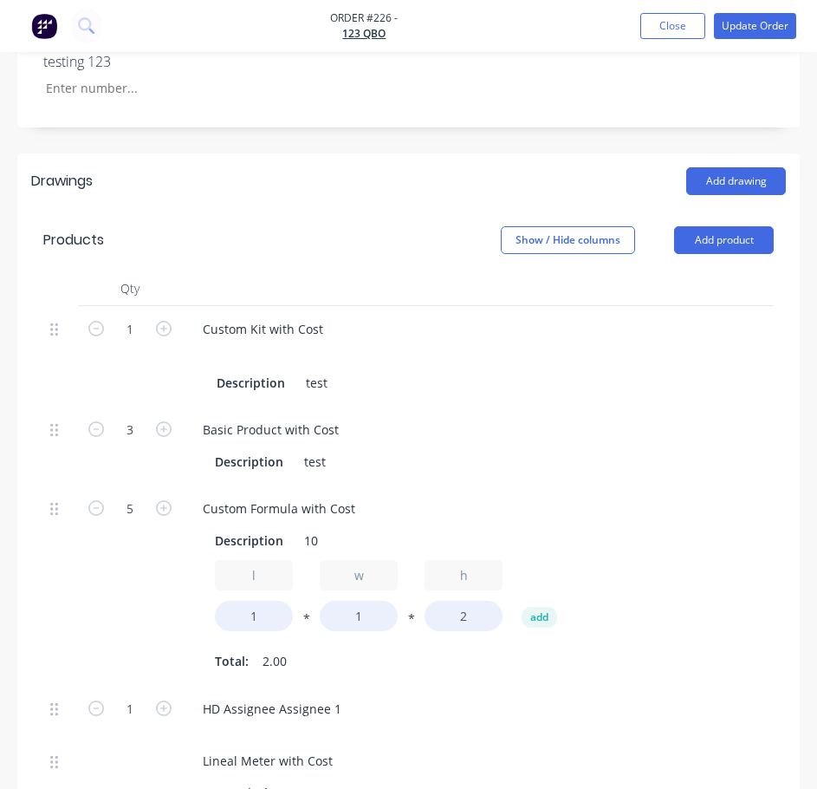
type input "2"
type input "6"
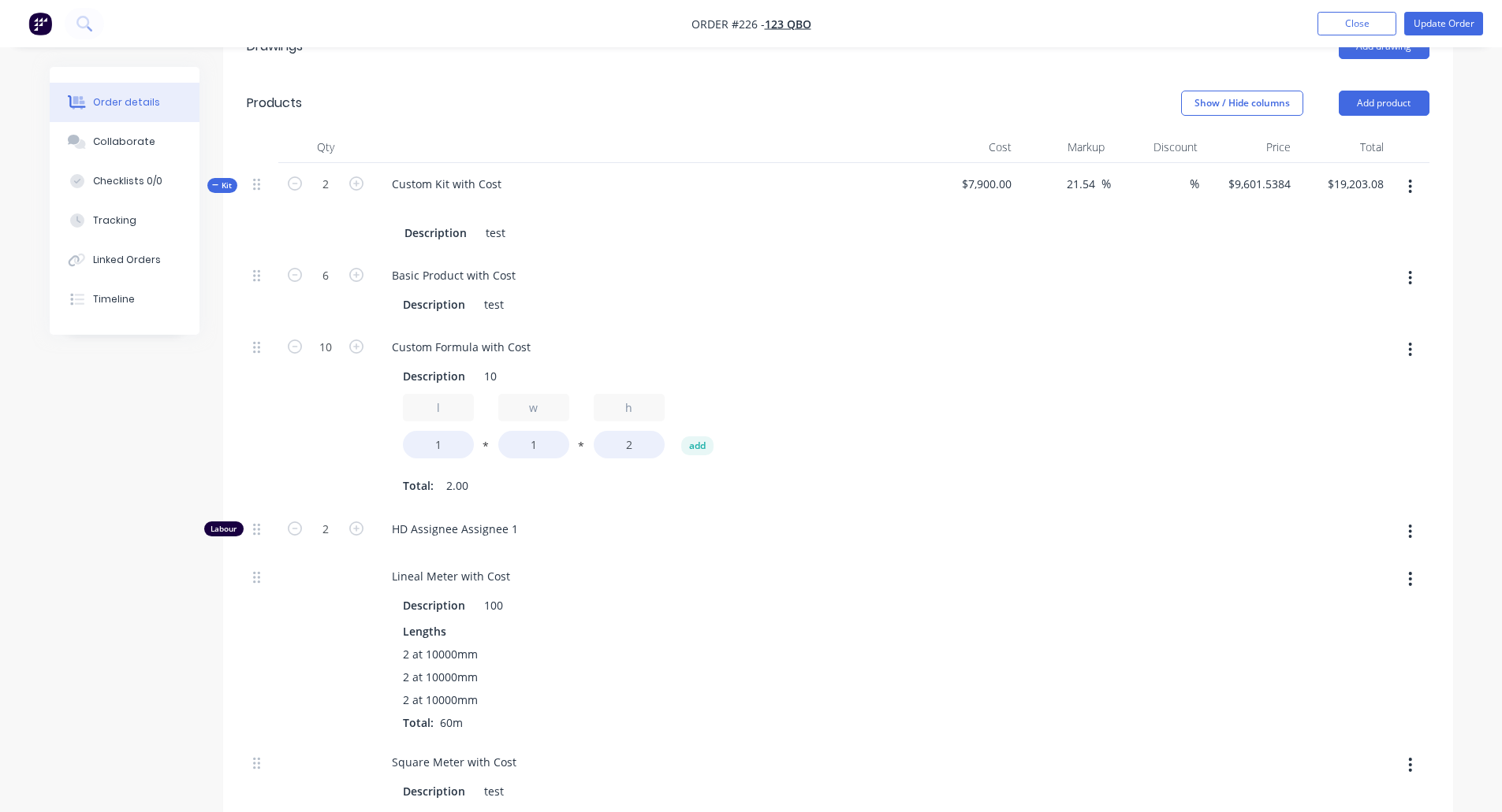
scroll to position [473, 0]
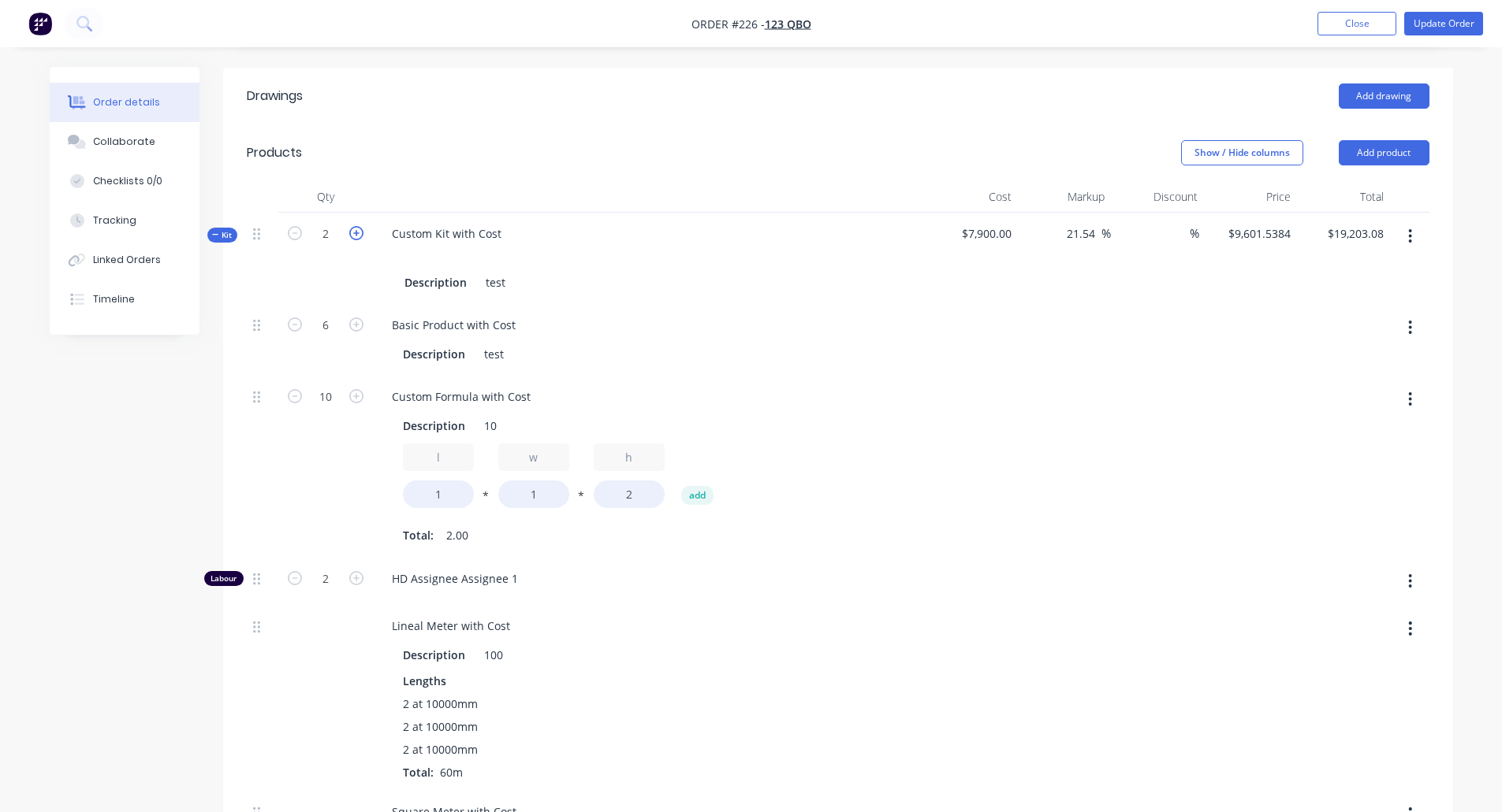
click at [361, 235] on icon "button" at bounding box center [357, 234] width 15 height 15
type input "3"
type input "$28,804.62"
type input "9"
type input "15"
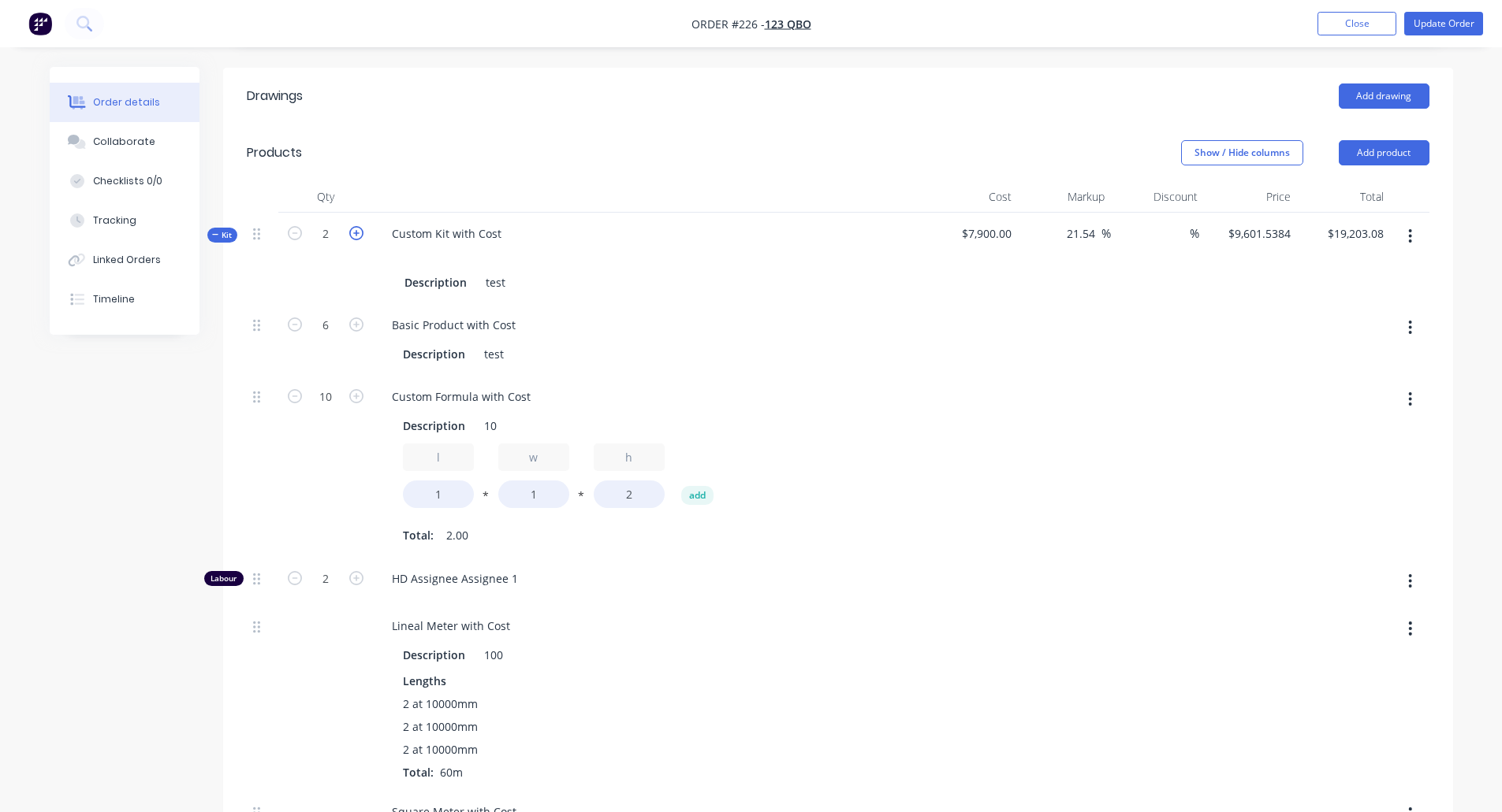
type input "3"
type input "9"
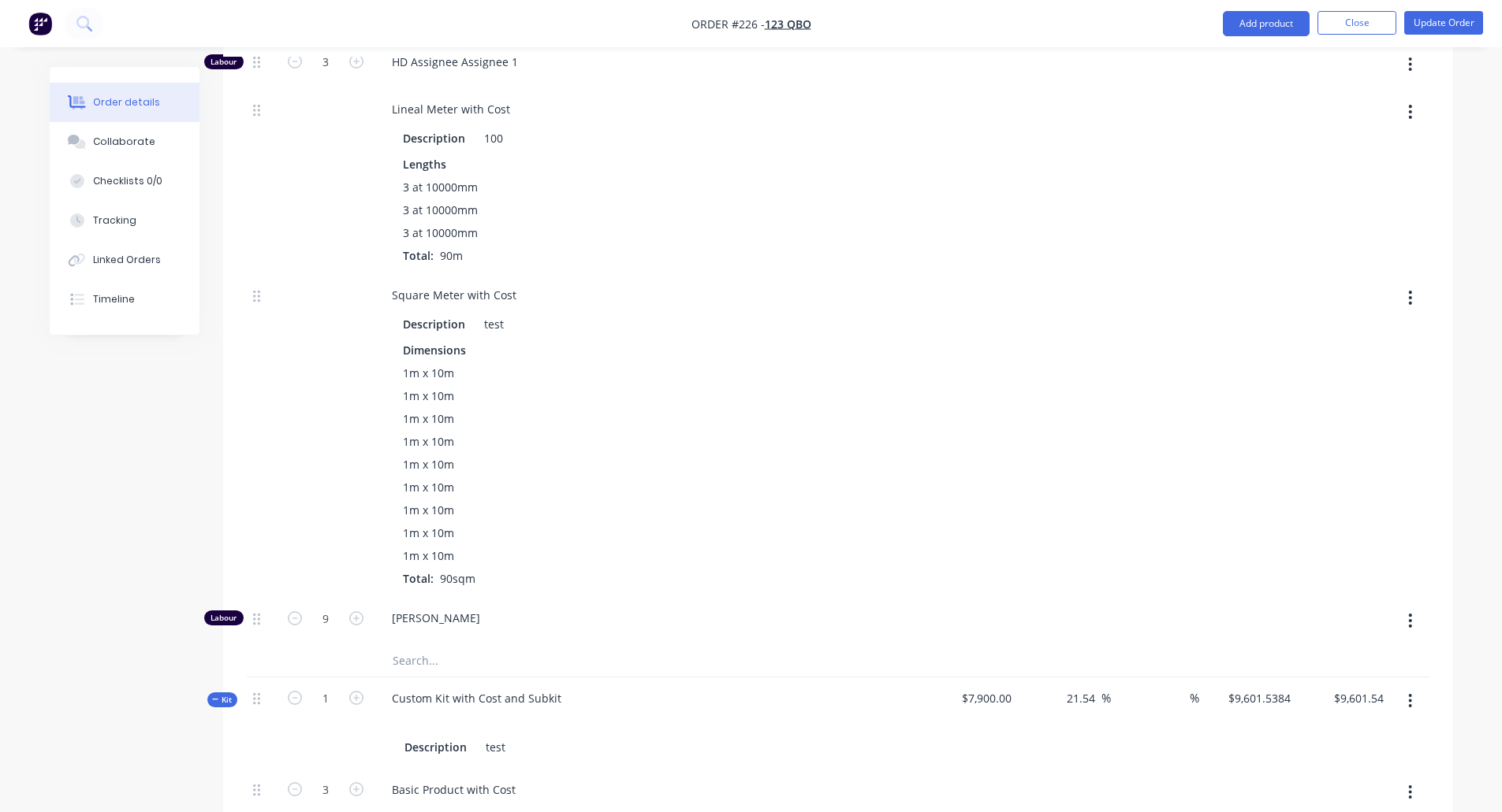
scroll to position [1182, 0]
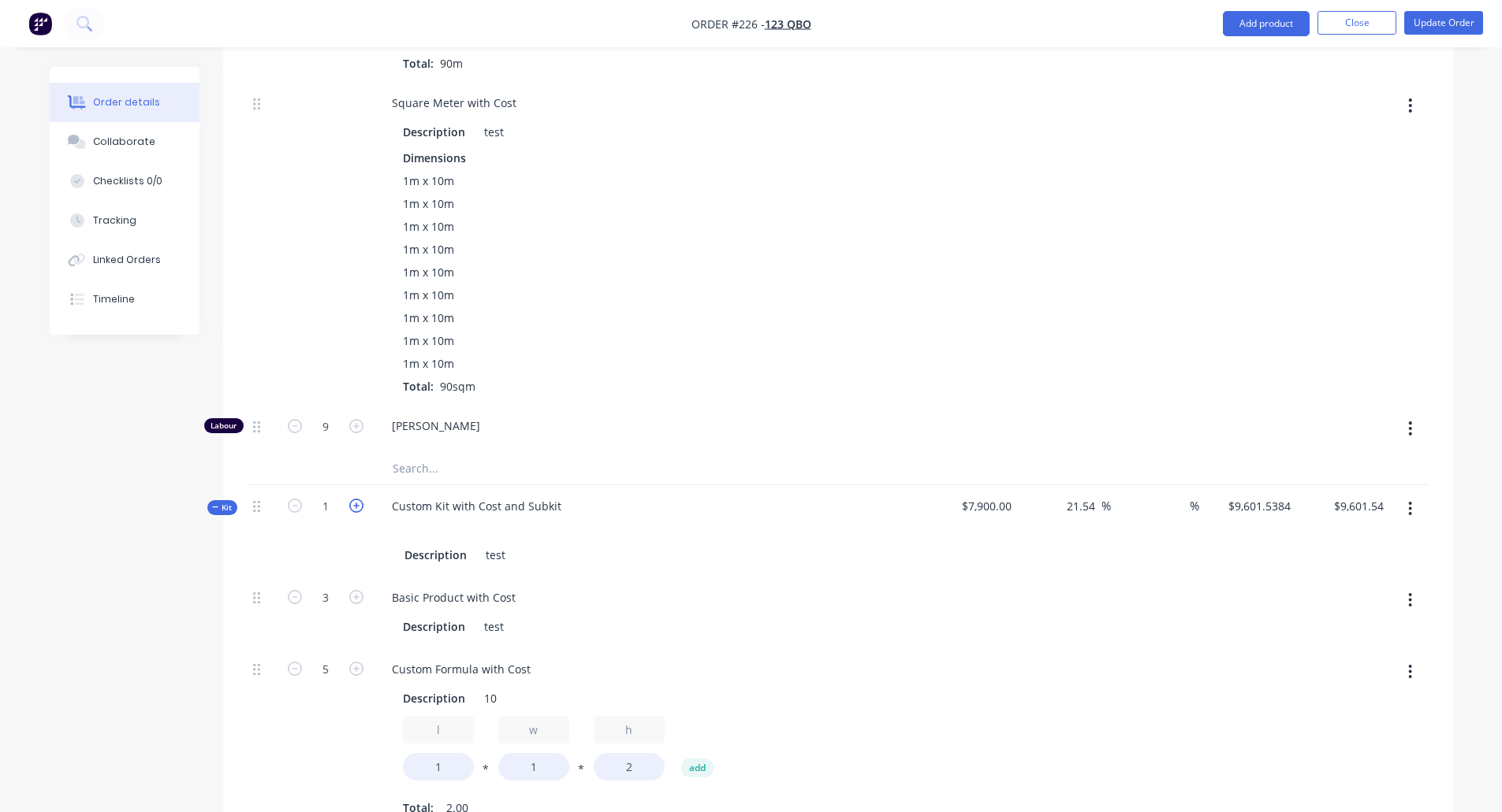
click at [357, 508] on icon "button" at bounding box center [357, 506] width 15 height 15
type input "2"
type input "6"
type input "10"
type input "2"
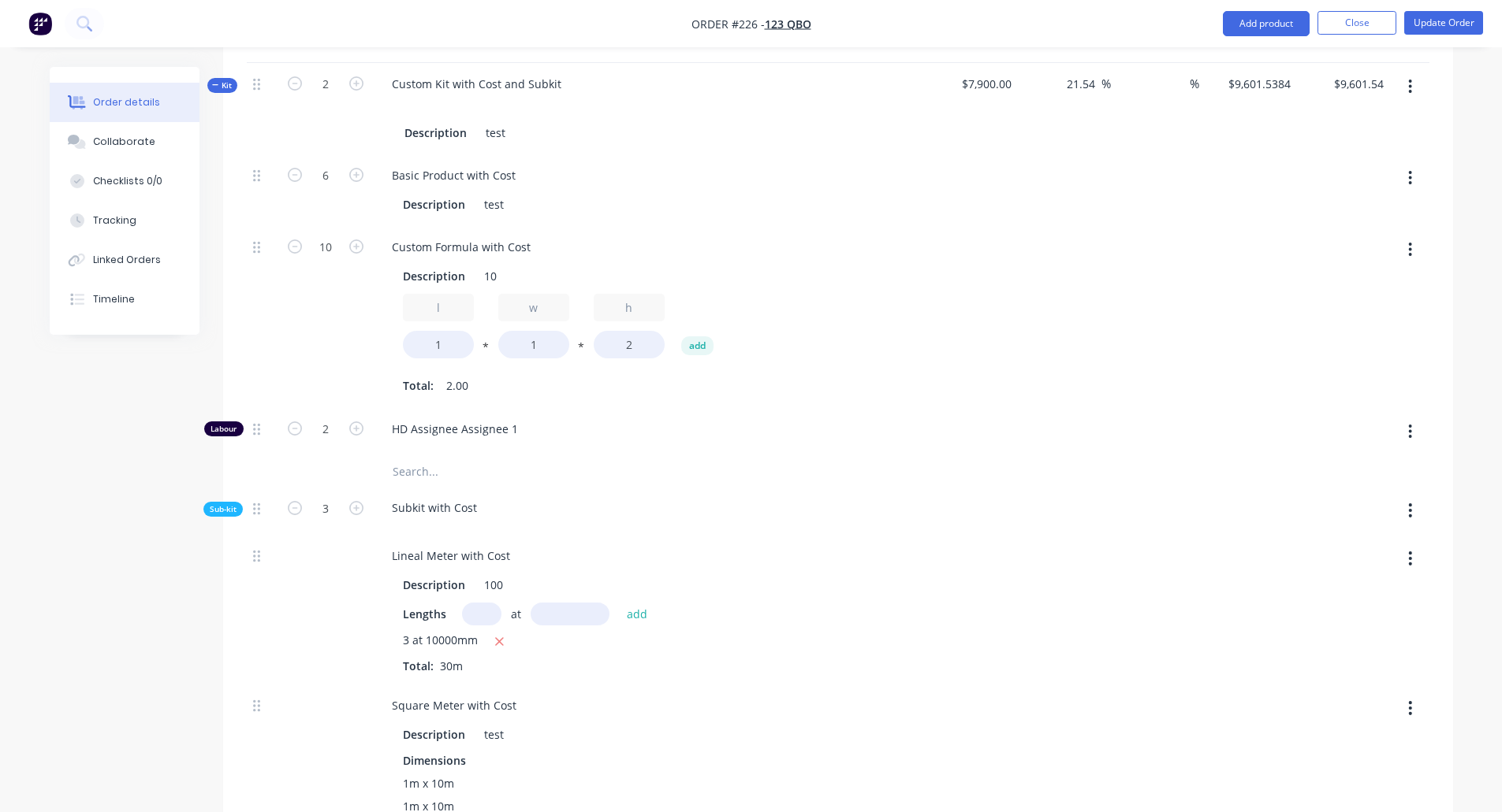
scroll to position [1585, 0]
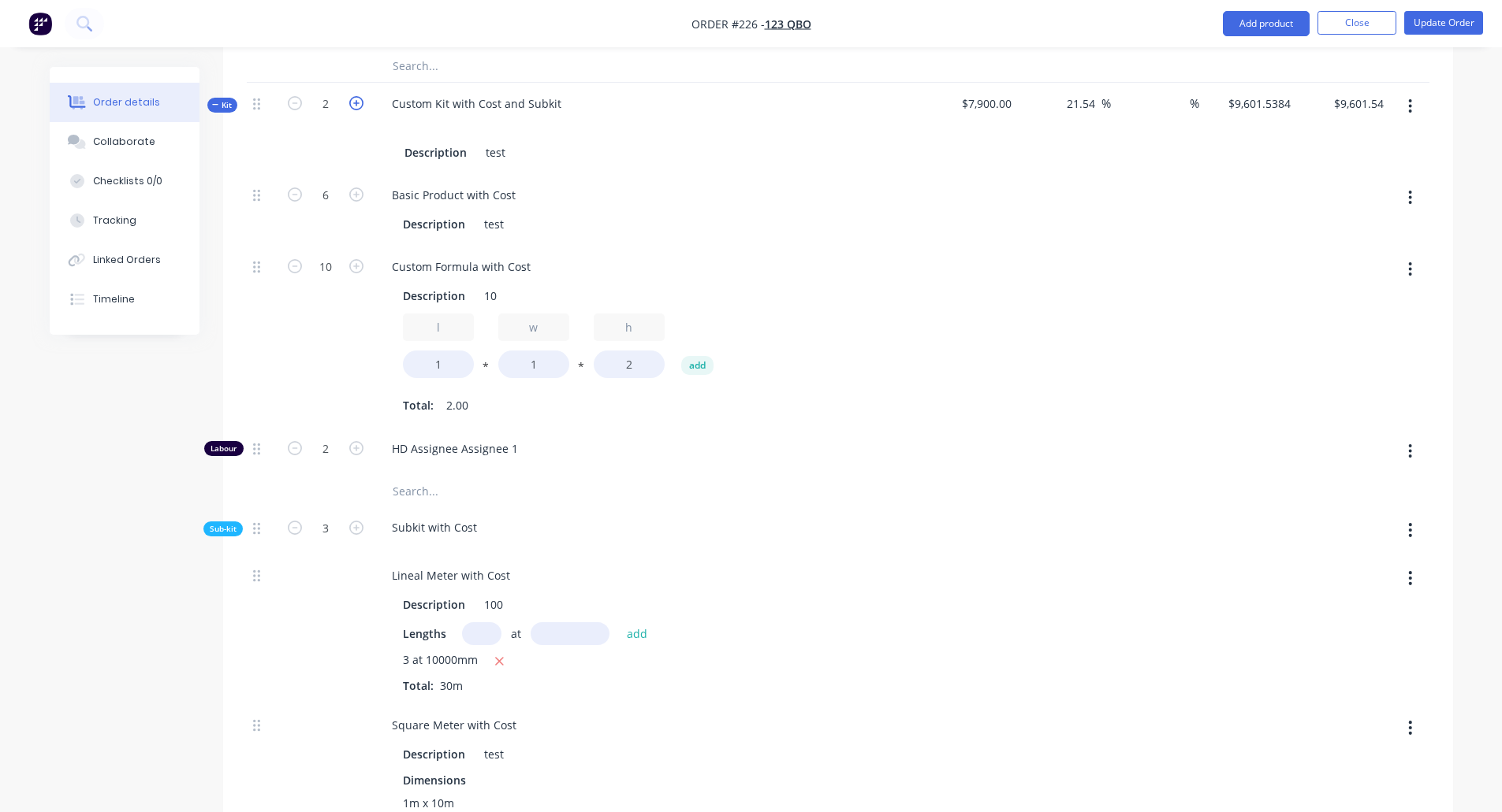
click at [360, 105] on icon "button" at bounding box center [357, 104] width 15 height 15
type input "3"
type input "9"
type input "15"
type input "3"
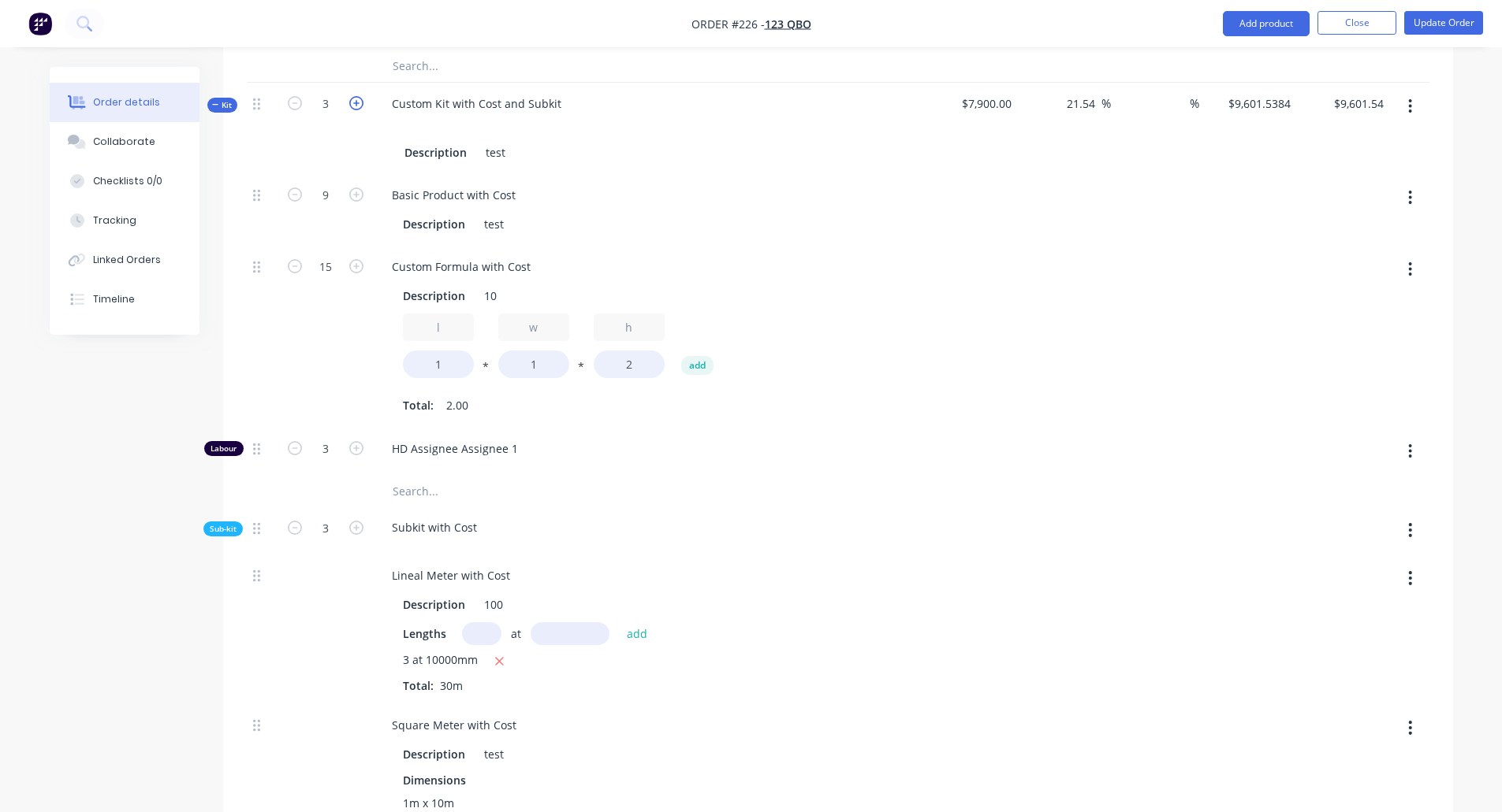
click at [360, 105] on icon "button" at bounding box center [357, 104] width 15 height 15
type input "4"
type input "12"
type input "20"
type input "4"
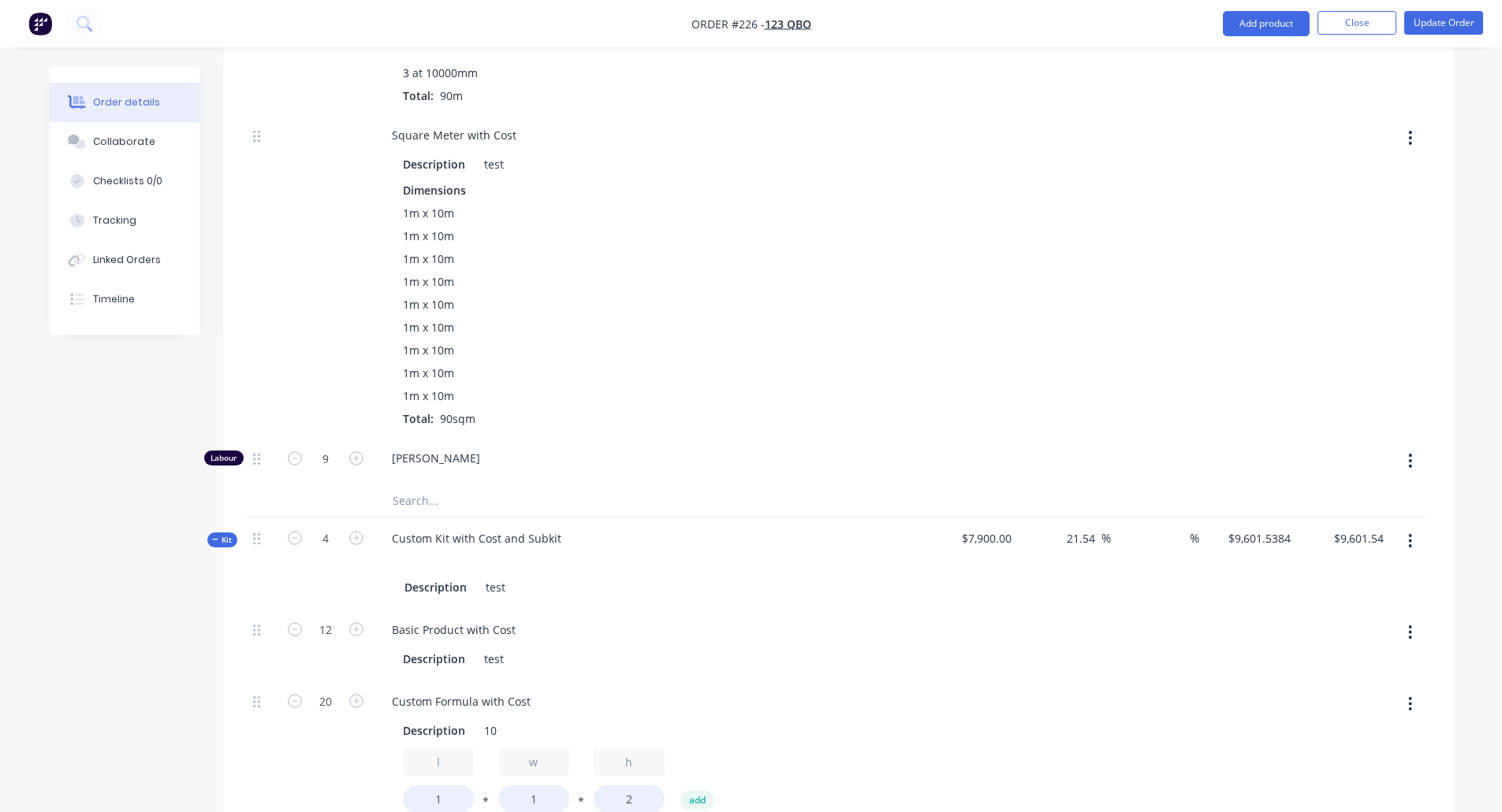
scroll to position [1348, 0]
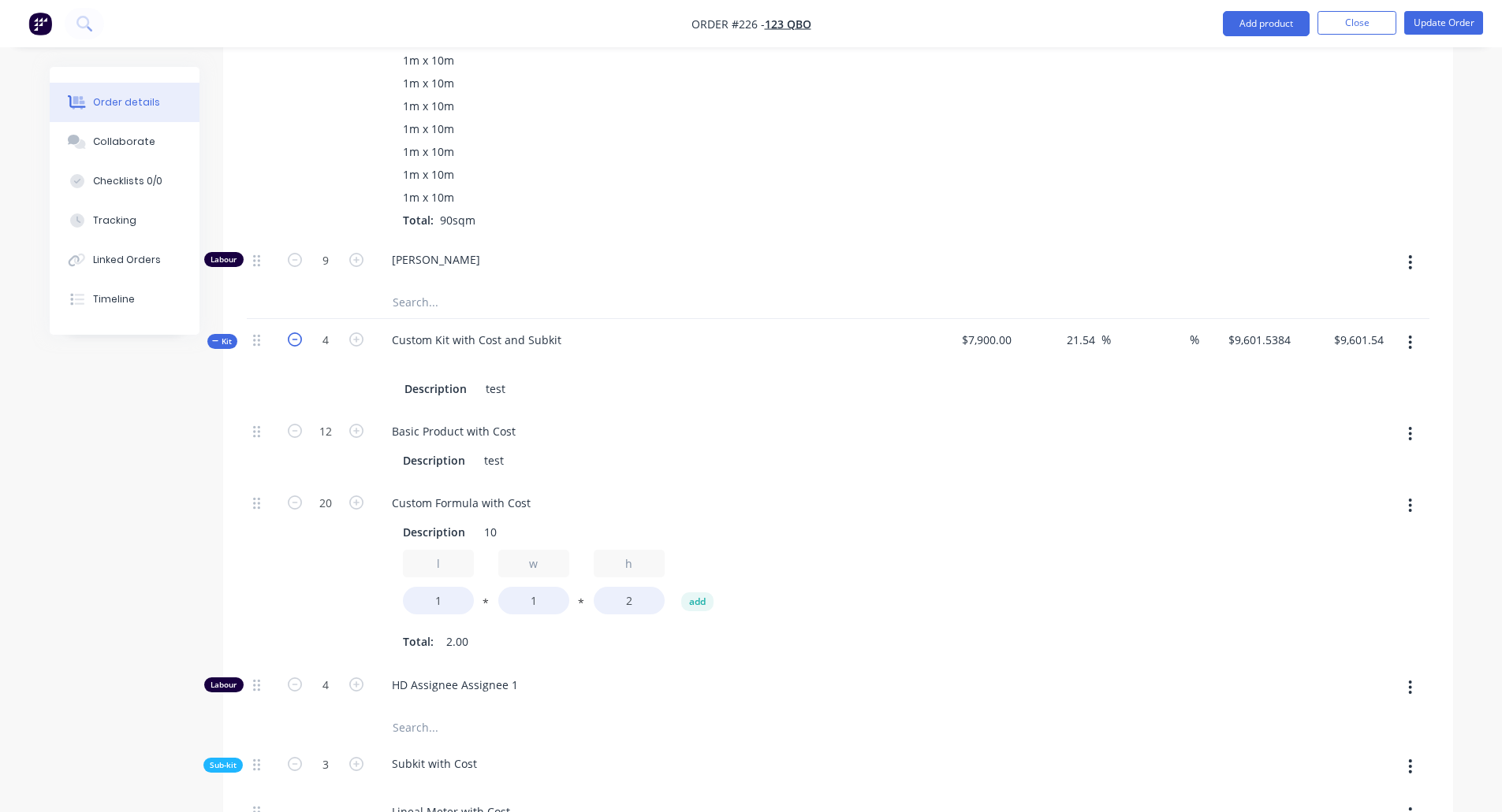
click at [287, 337] on icon "button" at bounding box center [295, 340] width 15 height 15
type input "3"
type input "9"
type input "15"
type input "3"
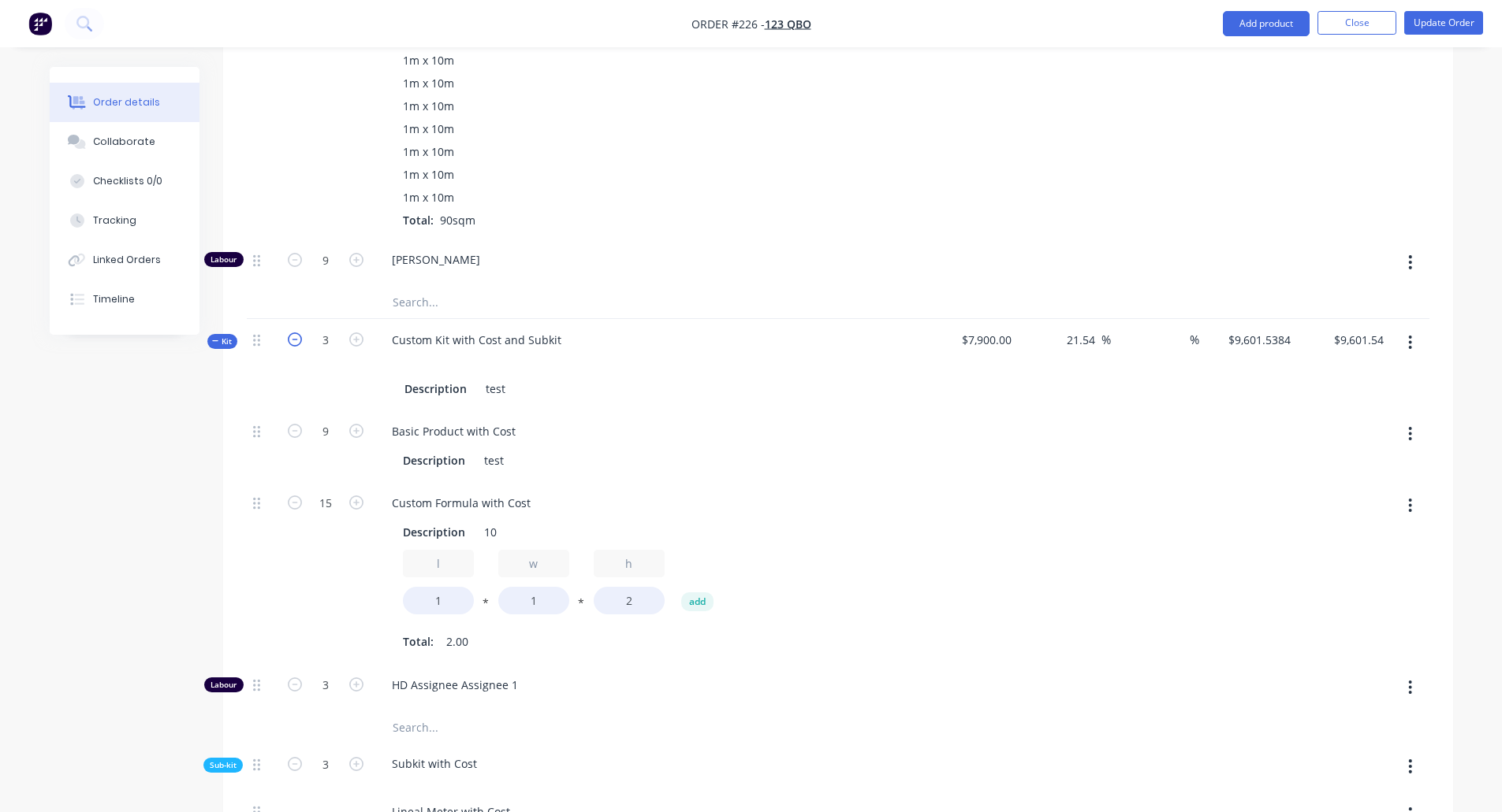
click at [287, 337] on icon "button" at bounding box center [295, 340] width 15 height 15
type input "2"
type input "6"
type input "10"
type input "2"
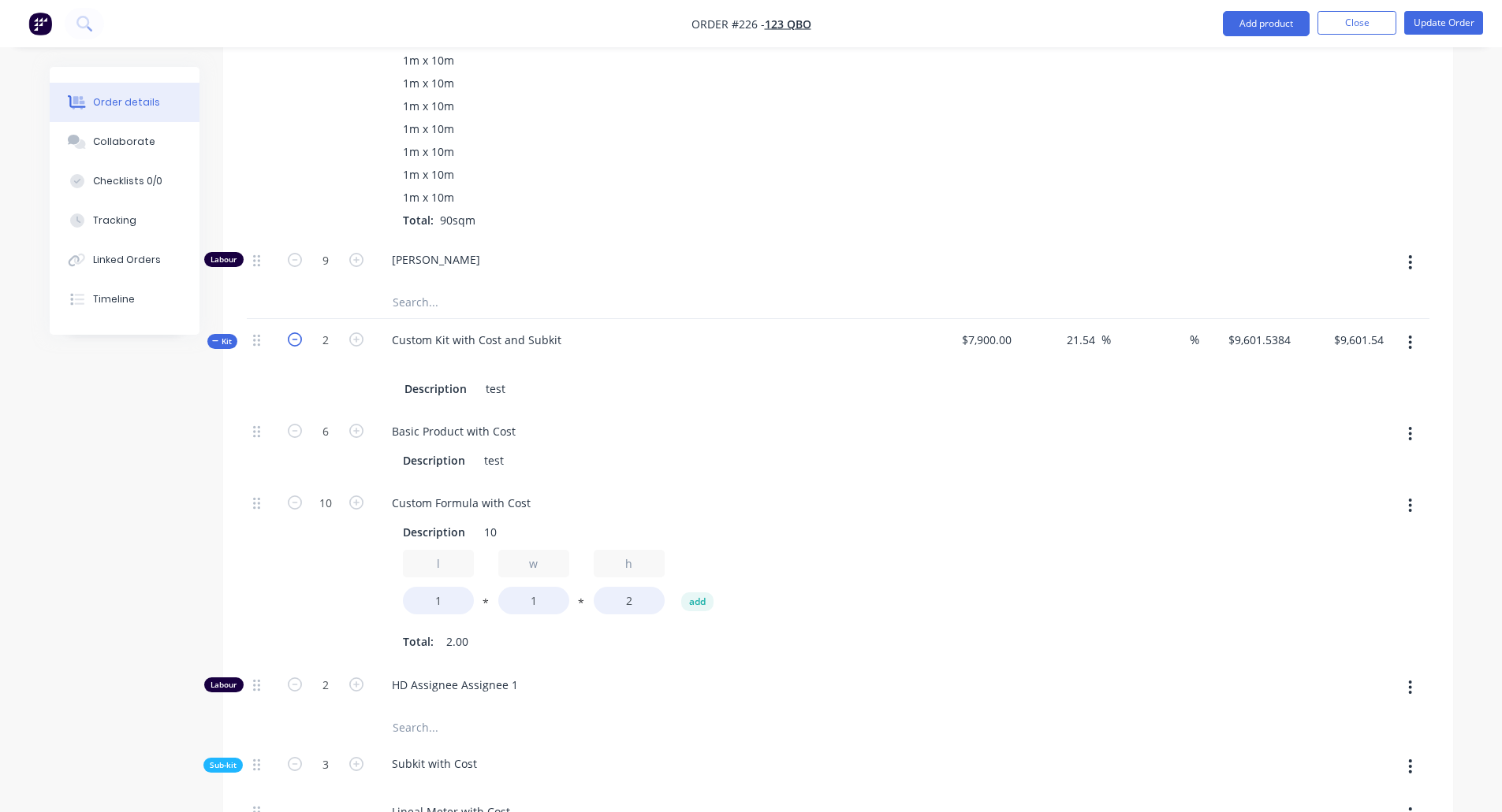
click at [297, 339] on icon "button" at bounding box center [295, 340] width 15 height 15
type input "1"
type input "3"
type input "5"
type input "1"
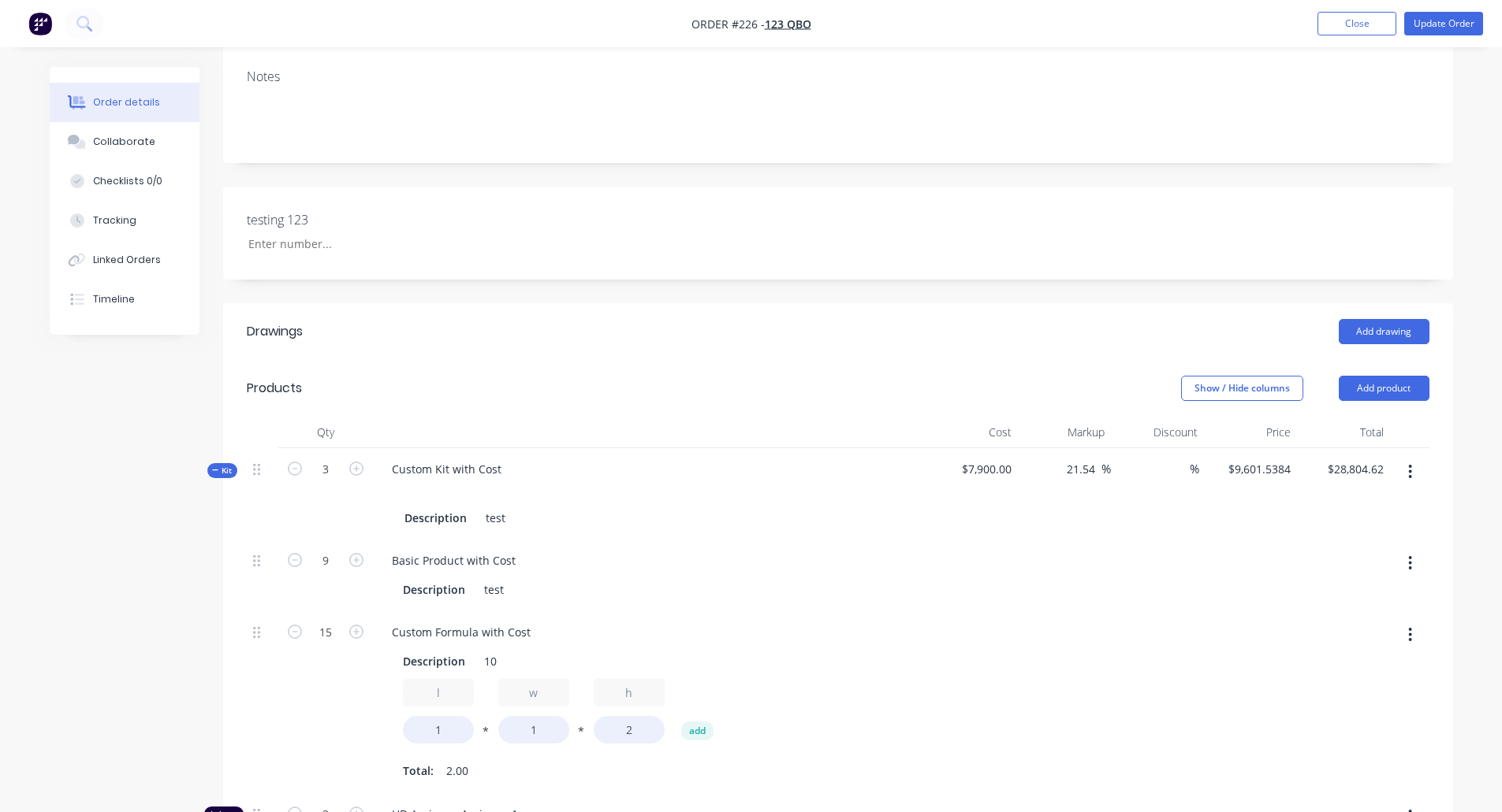
scroll to position [0, 0]
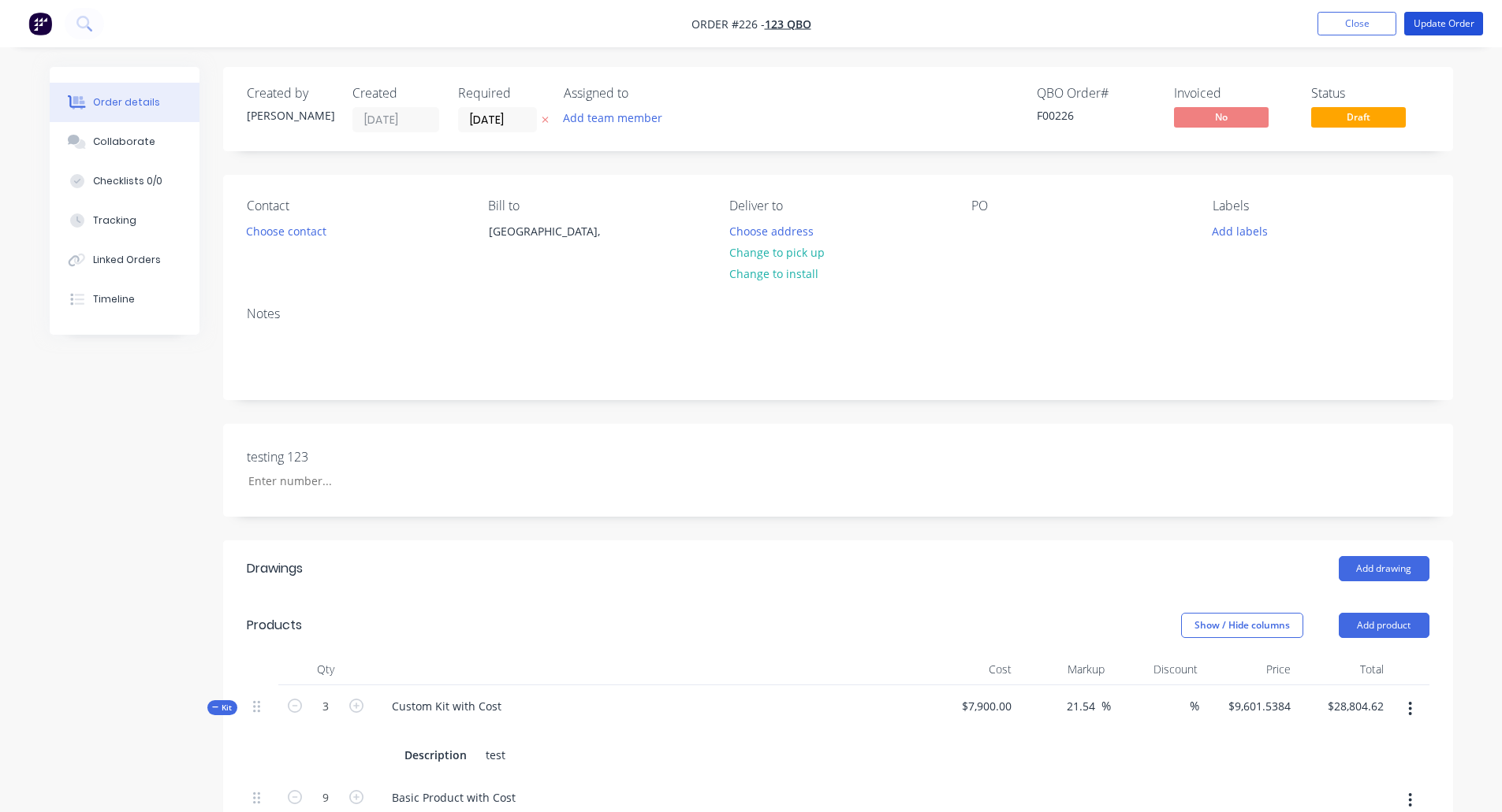
drag, startPoint x: 1459, startPoint y: 32, endPoint x: 1435, endPoint y: 35, distance: 24.2
click at [754, 32] on button "Update Order" at bounding box center [1443, 24] width 79 height 24
